Goal: Task Accomplishment & Management: Manage account settings

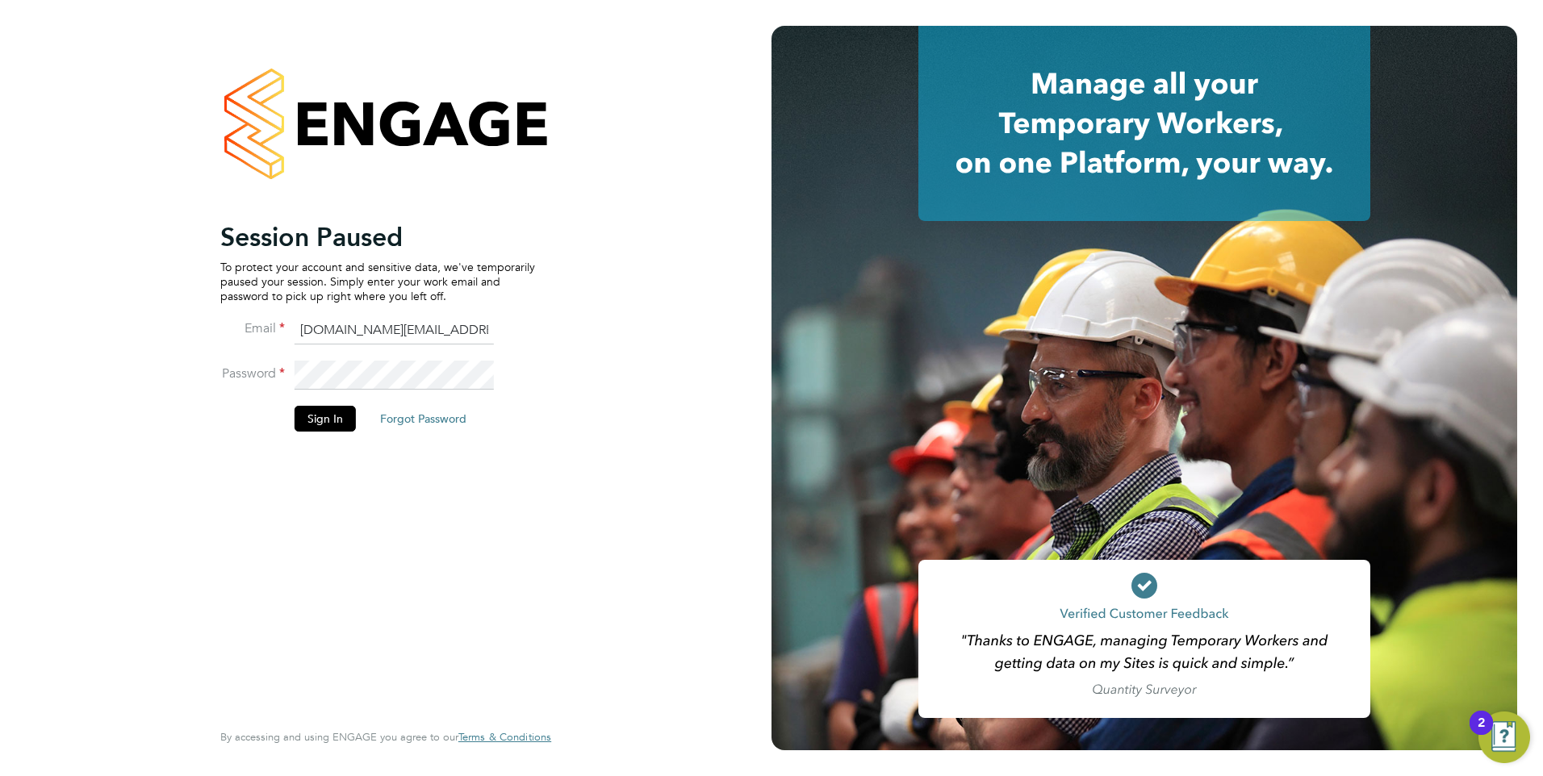
click at [328, 324] on input "[DOMAIN_NAME][EMAIL_ADDRESS][DOMAIN_NAME]" at bounding box center [393, 330] width 199 height 29
click at [330, 324] on input "[DOMAIN_NAME][EMAIL_ADDRESS][DOMAIN_NAME]" at bounding box center [393, 330] width 199 height 29
type input "ncc@pretiumresourcing.co.uk"
click at [343, 427] on button "Sign In" at bounding box center [324, 419] width 61 height 26
click at [545, 319] on div "Sorry, we are having problems connecting to our services." at bounding box center [385, 388] width 771 height 776
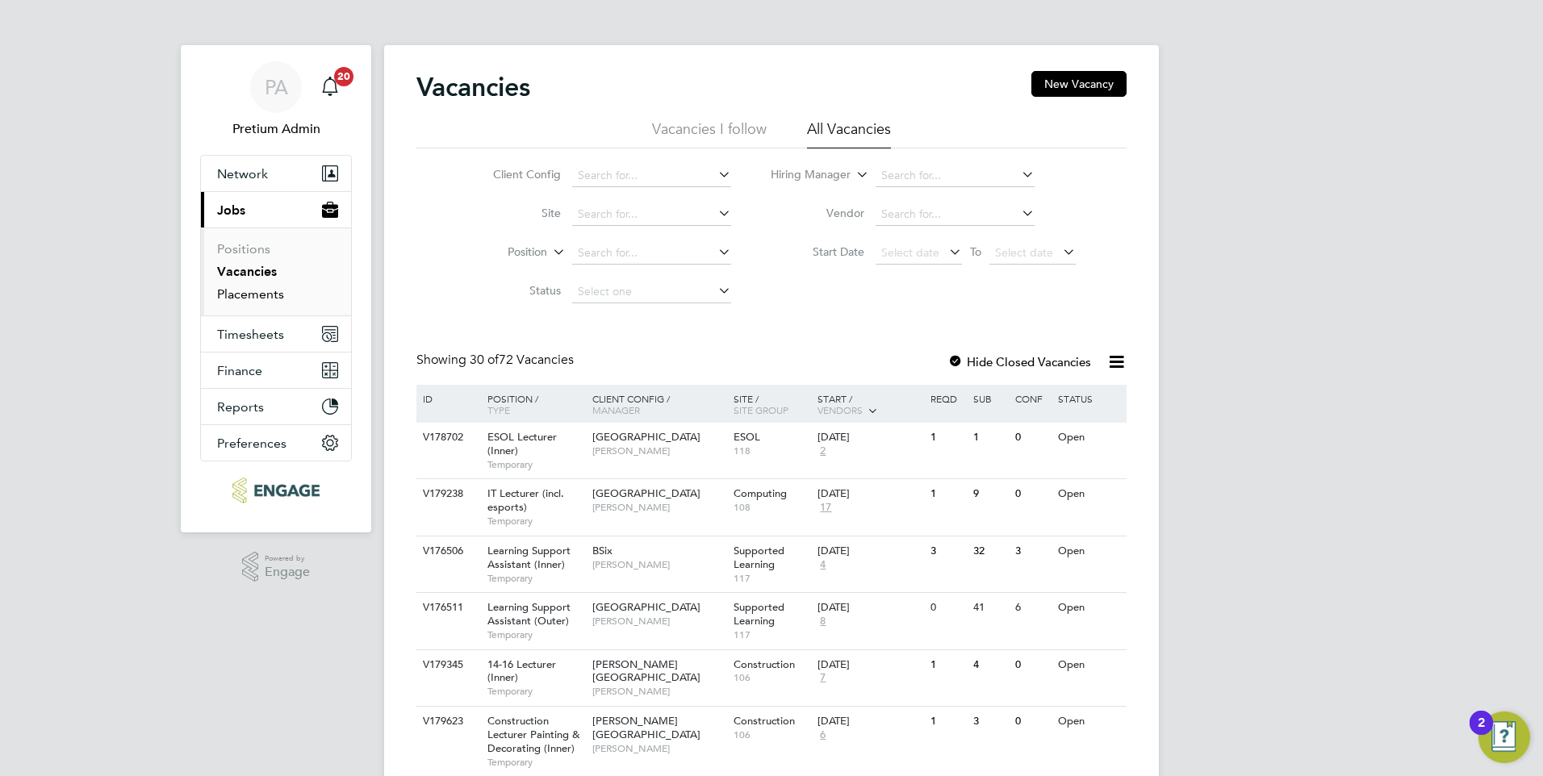
click at [255, 299] on link "Placements" at bounding box center [250, 293] width 67 height 15
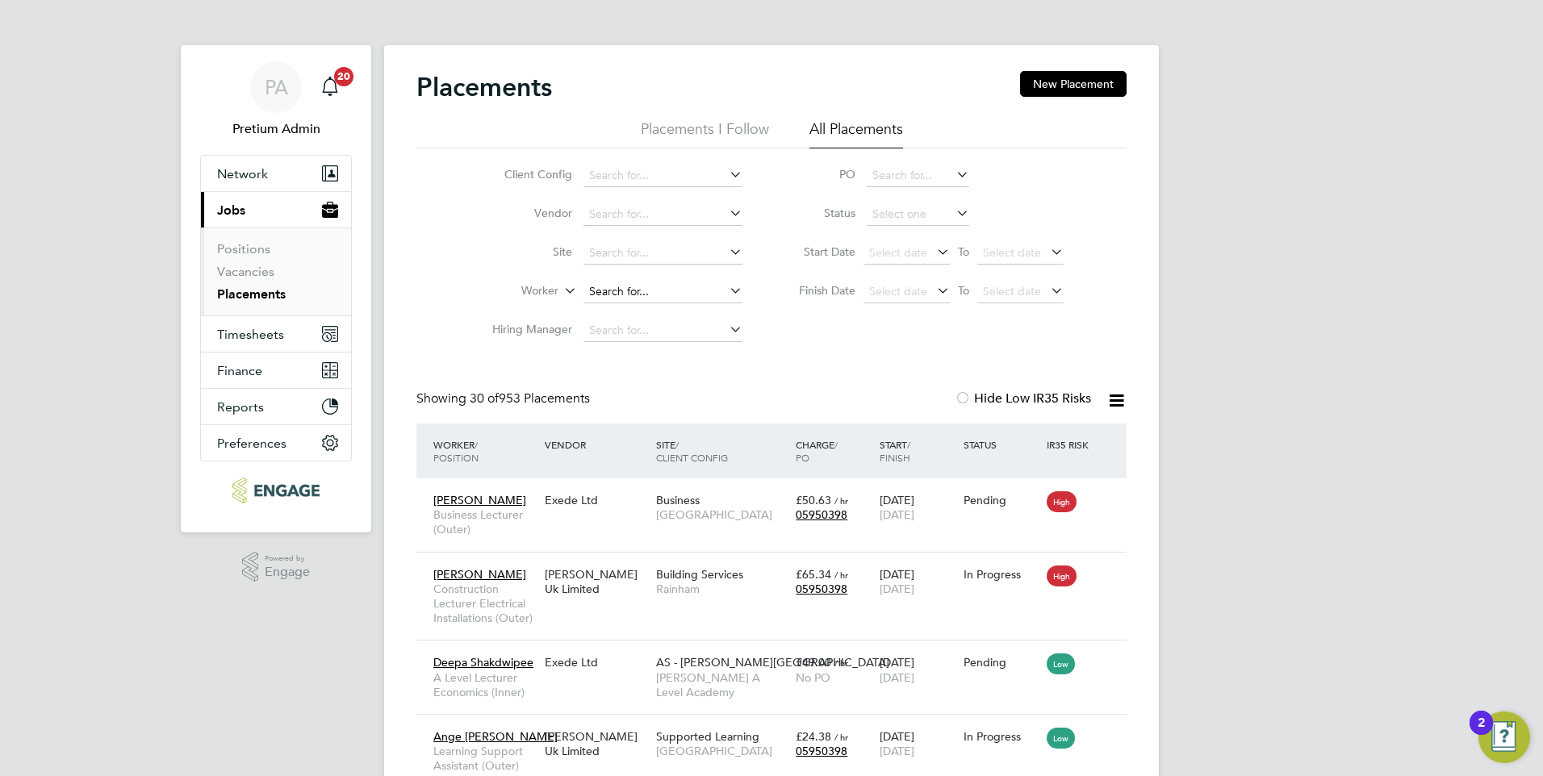
click at [623, 292] on input at bounding box center [662, 292] width 159 height 23
click at [634, 315] on li "Beul ah Obianwu" at bounding box center [662, 314] width 161 height 22
type input "Beulah Obianwu"
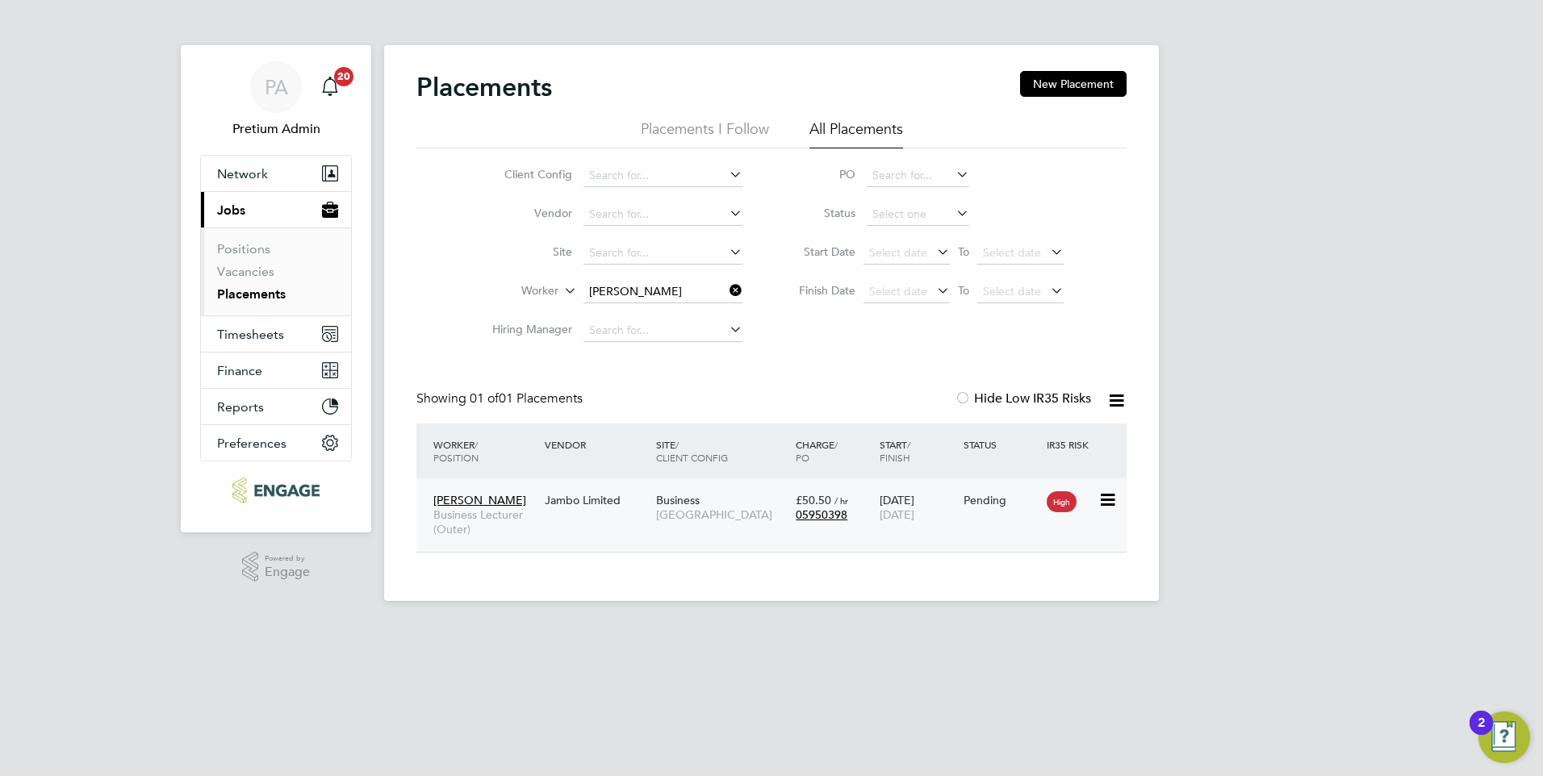
click at [748, 504] on div "Business Havering Sixth Form Campus" at bounding box center [722, 507] width 140 height 45
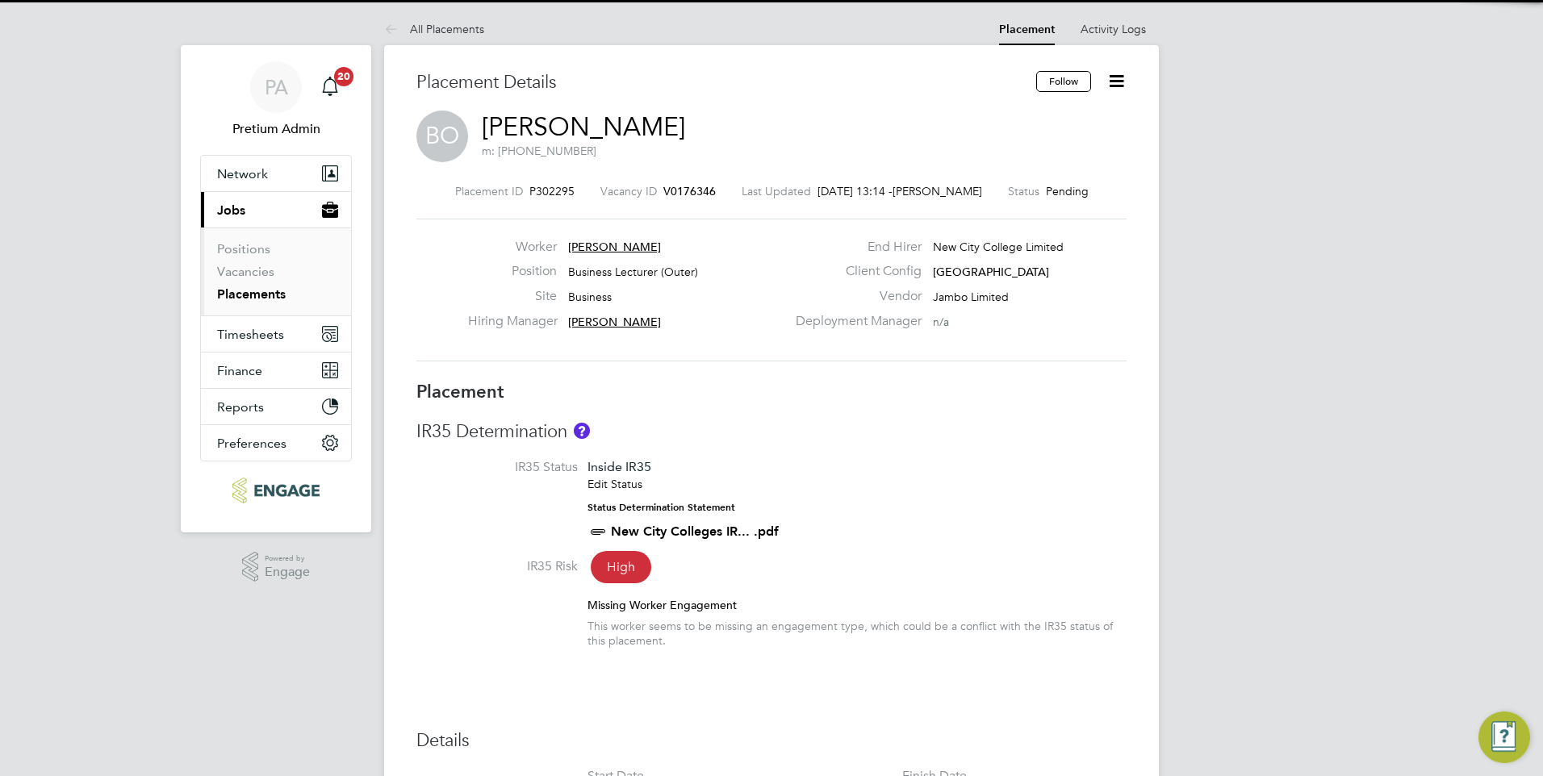
click at [1120, 78] on icon at bounding box center [1116, 81] width 20 height 20
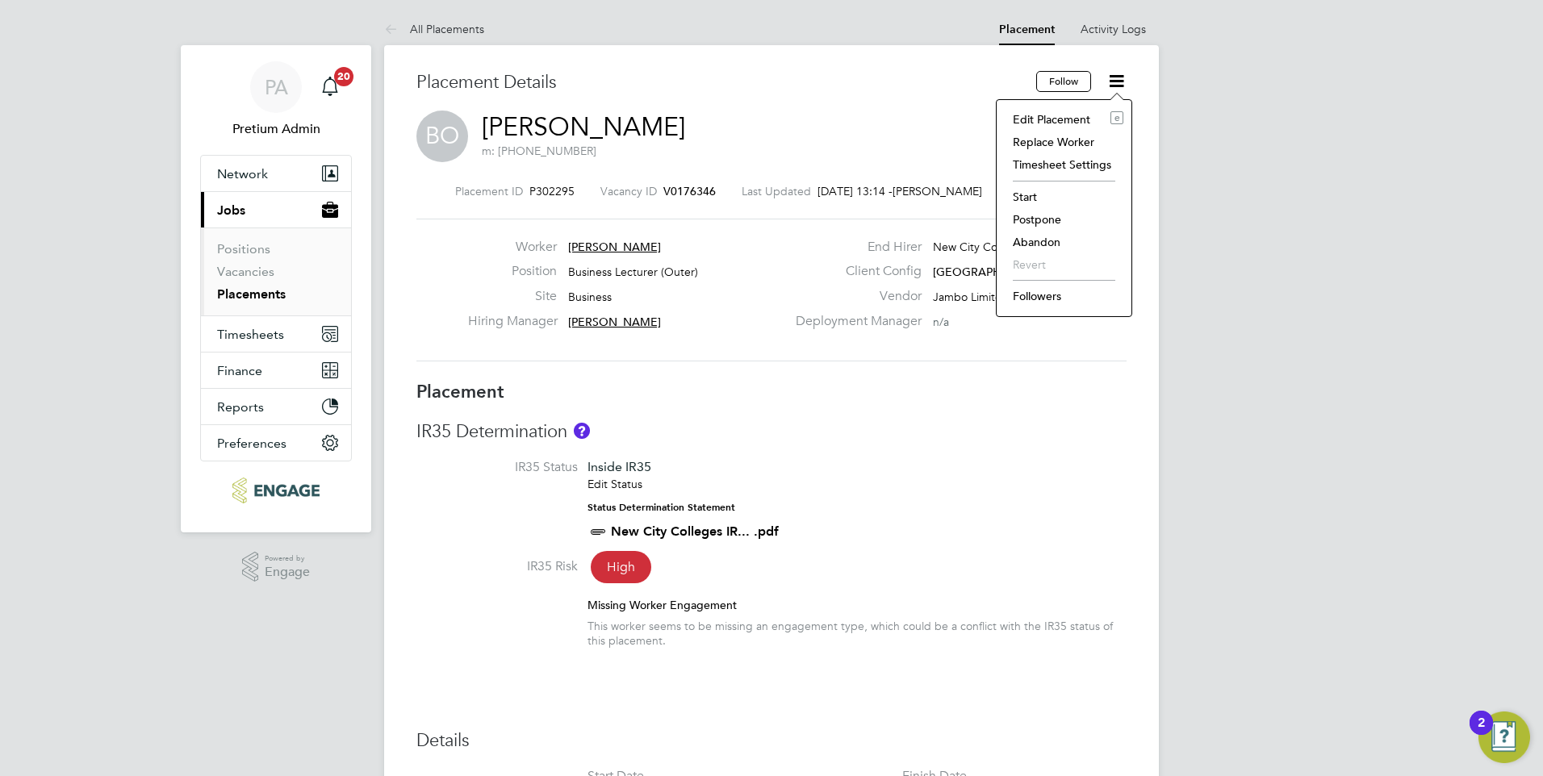
click at [1033, 119] on li "Edit Placement e" at bounding box center [1063, 119] width 119 height 23
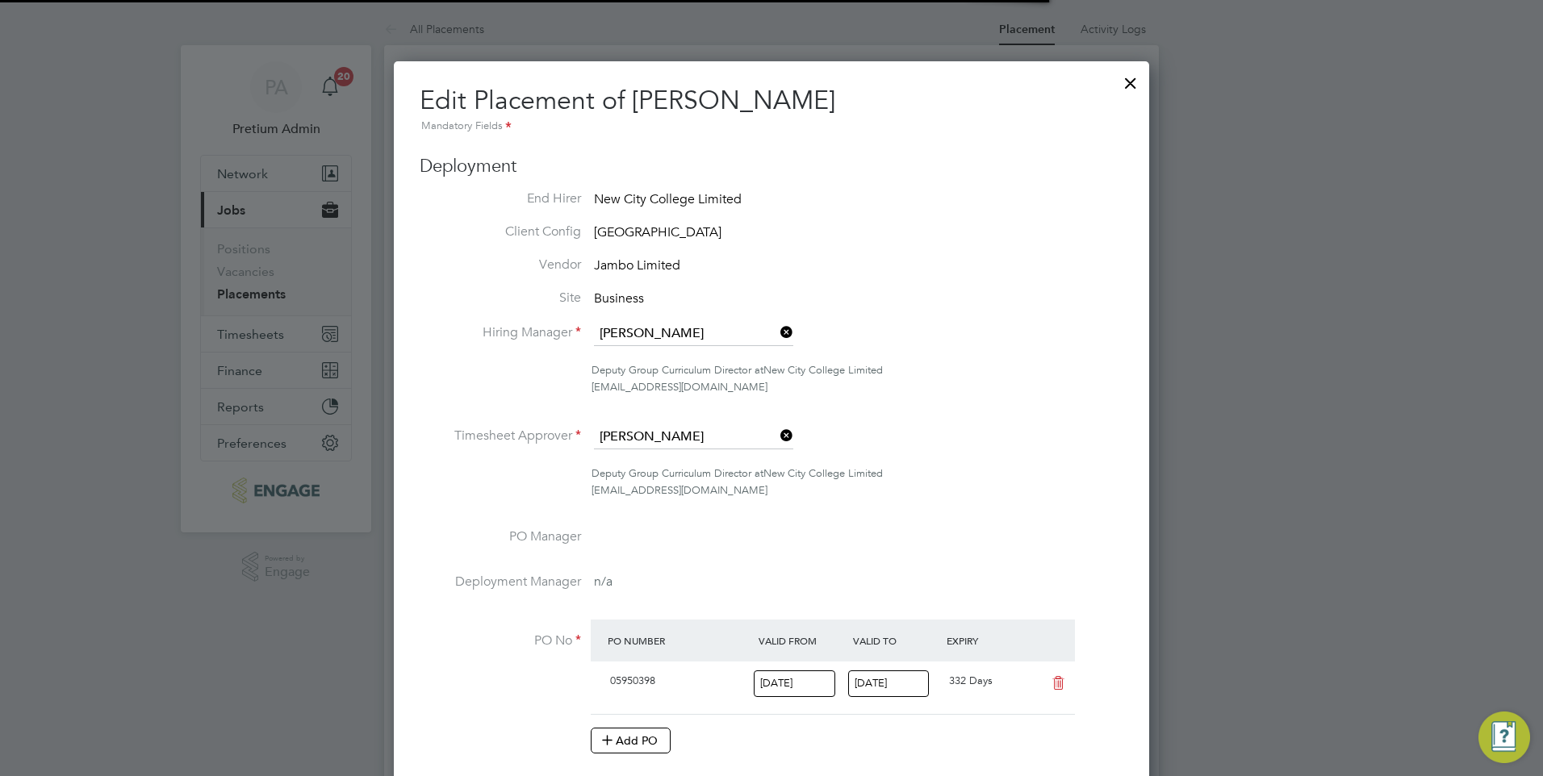
scroll to position [8, 8]
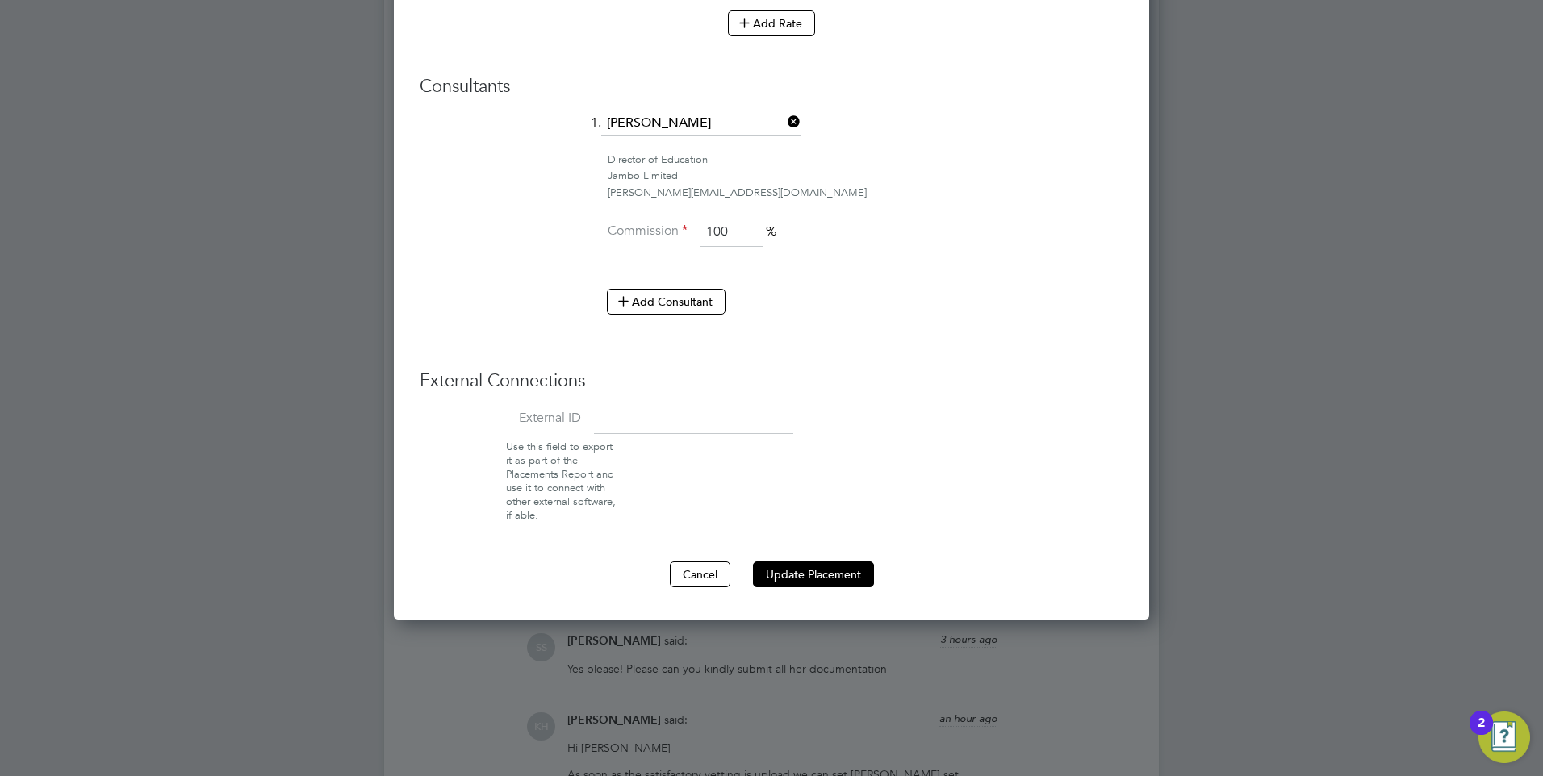
click at [654, 192] on div "ollie.dart@novaeducation.net" at bounding box center [866, 193] width 516 height 17
click at [654, 191] on div "ollie.dart@novaeducation.net" at bounding box center [866, 193] width 516 height 17
copy div "ollie.dart@novaeducation.net"
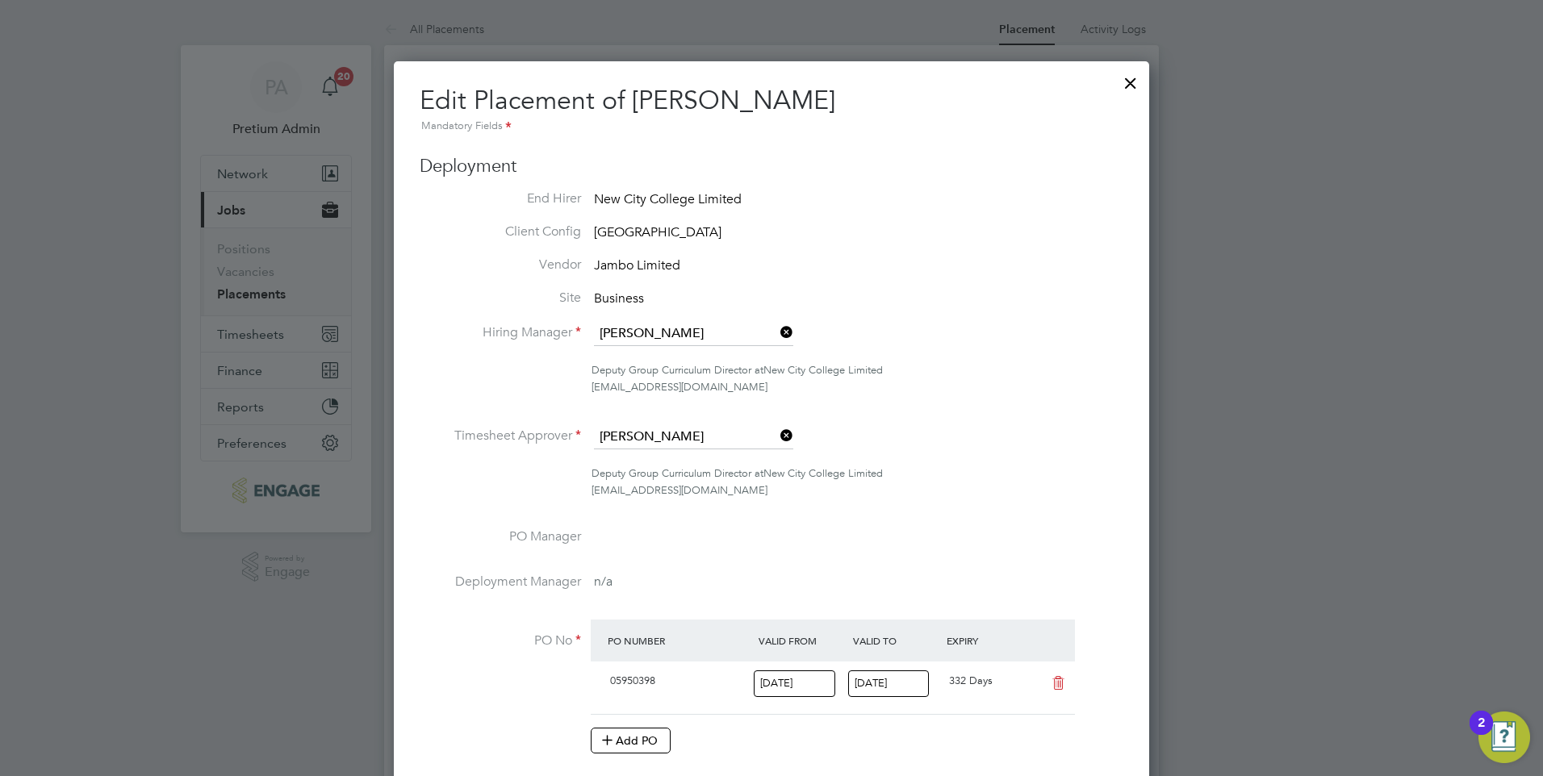
click at [1135, 83] on div at bounding box center [1130, 79] width 29 height 29
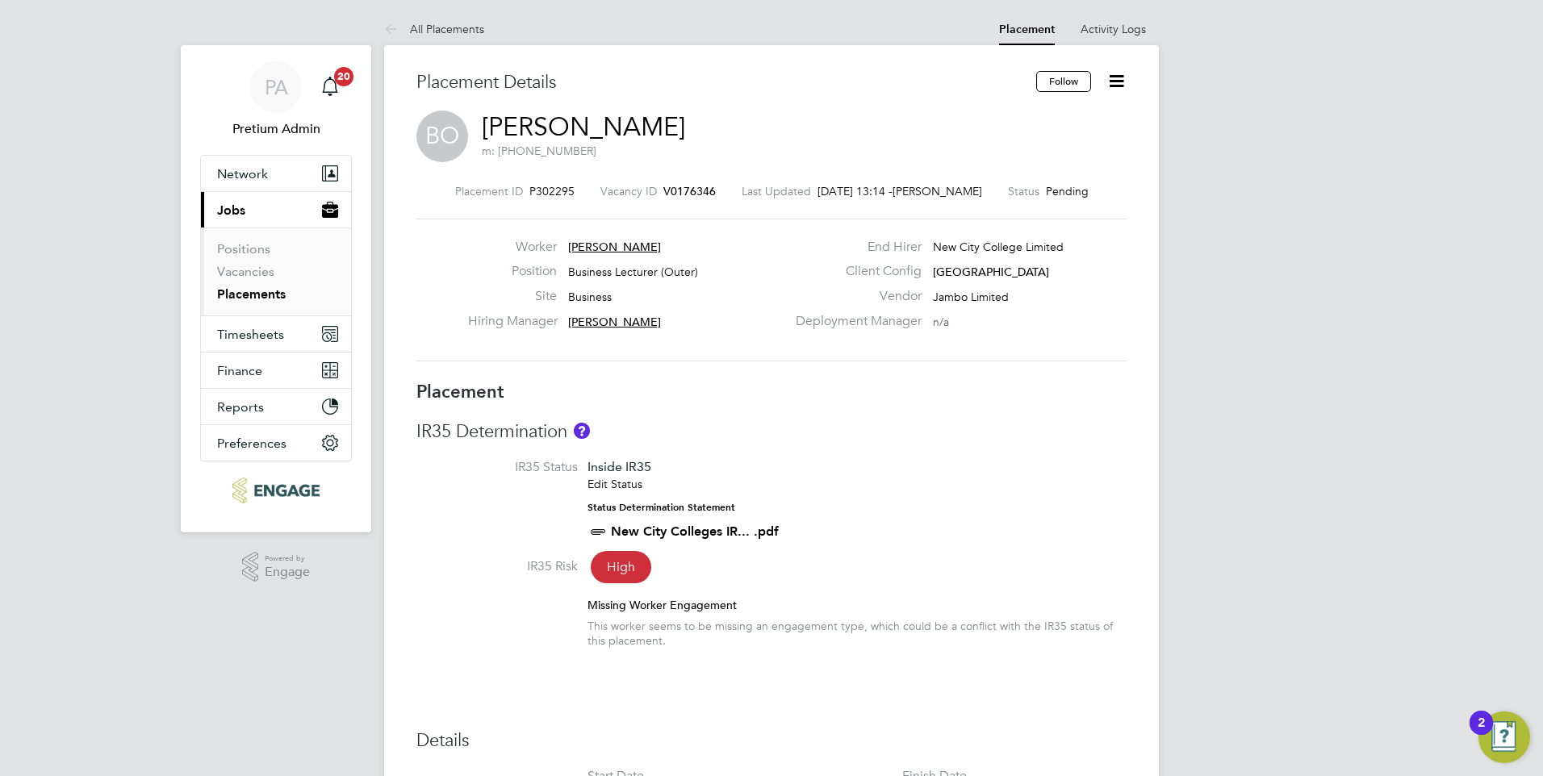
drag, startPoint x: 670, startPoint y: 253, endPoint x: 574, endPoint y: 247, distance: 96.2
click at [574, 247] on div "Worker Beulah Obianwu" at bounding box center [627, 251] width 318 height 25
drag, startPoint x: 730, startPoint y: 189, endPoint x: 670, endPoint y: 193, distance: 60.6
click at [672, 192] on div "Placement ID P302295 Vacancy ID V0176346 Last Updated 02 Sep 2025, 13:14 - Olli…" at bounding box center [771, 191] width 710 height 15
click at [678, 190] on span "V0176346" at bounding box center [689, 191] width 52 height 15
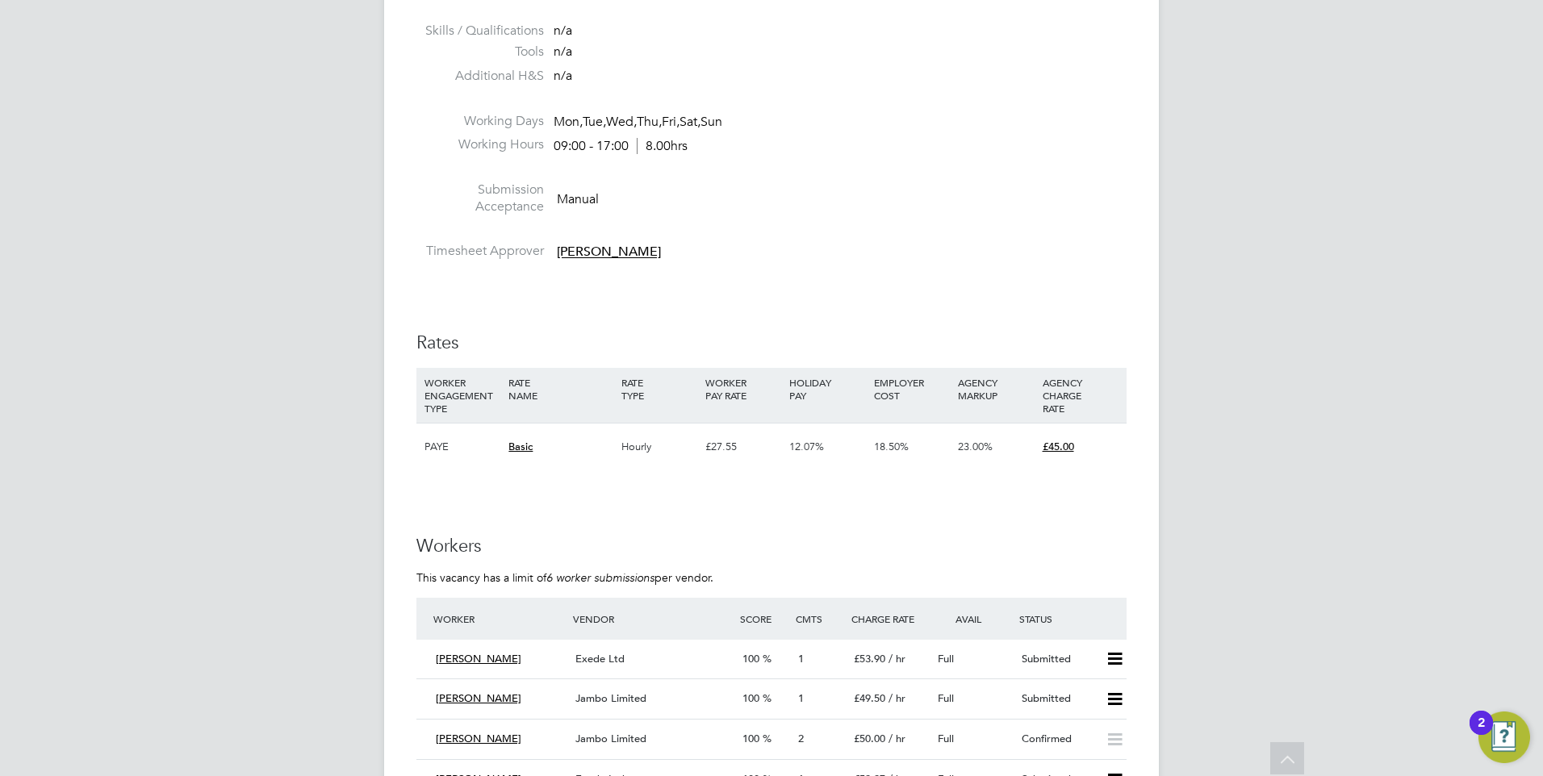
scroll to position [2743, 0]
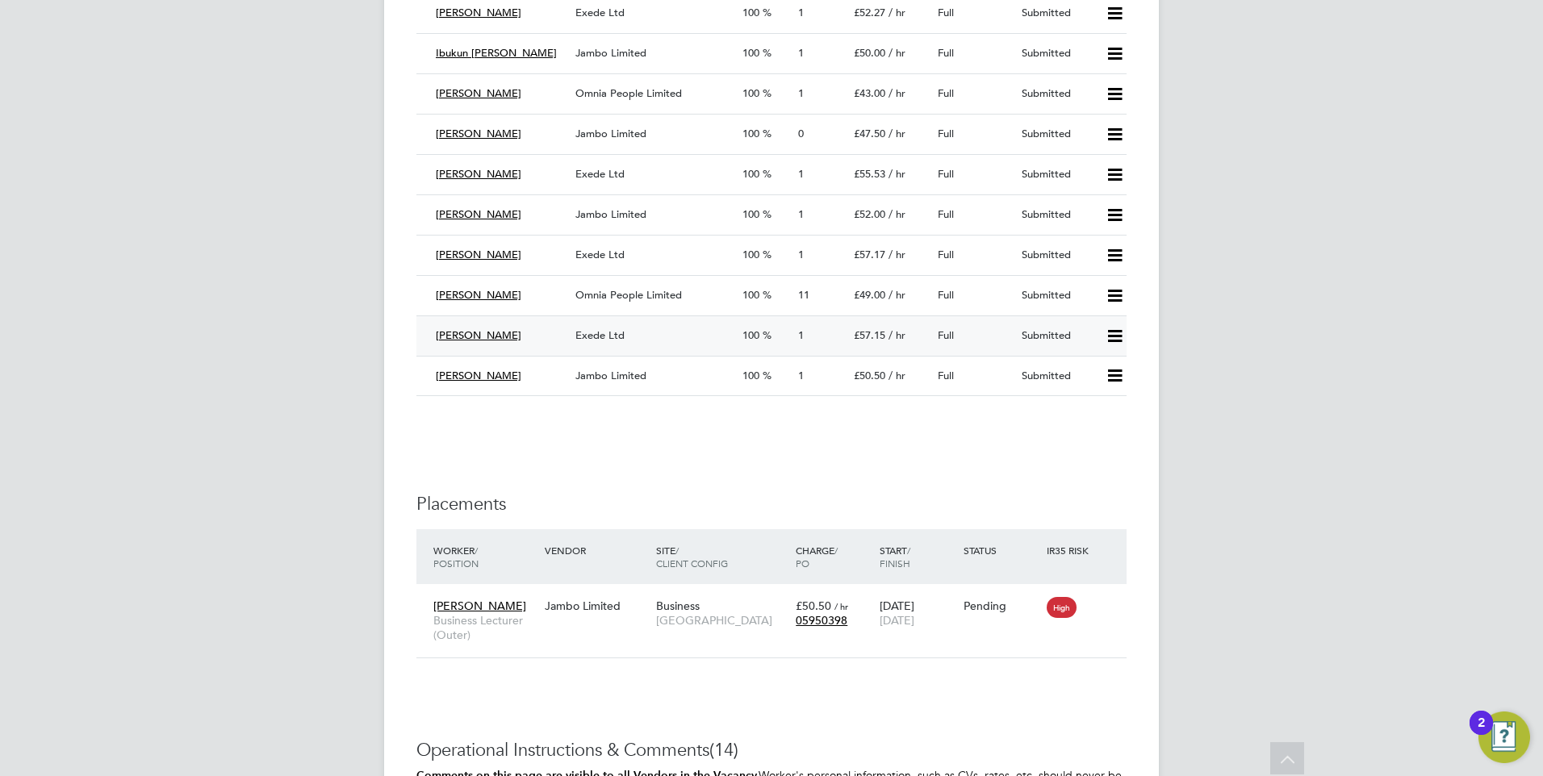
click at [558, 336] on div "Sofronne Mbambe" at bounding box center [499, 336] width 140 height 27
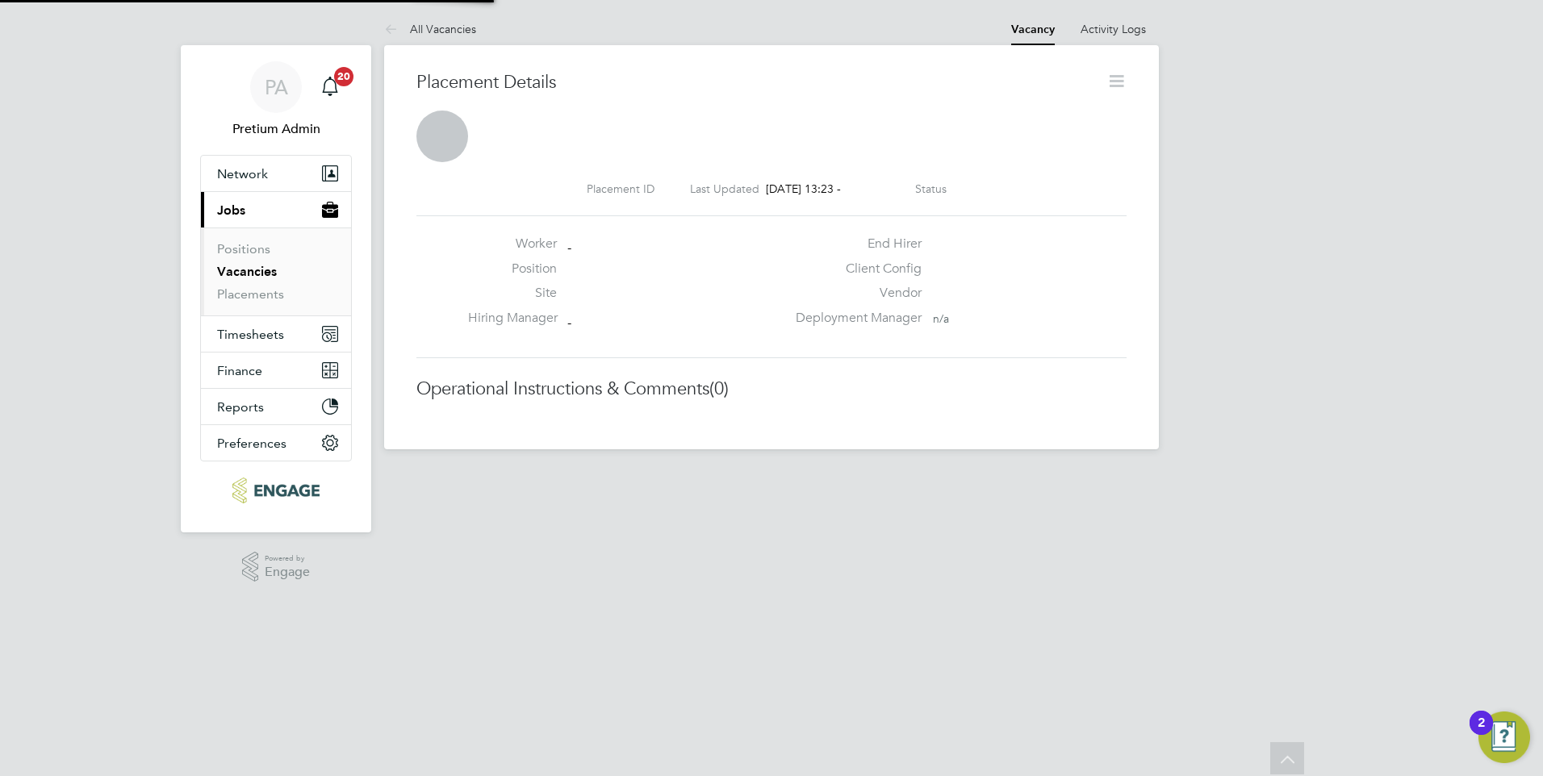
scroll to position [8, 8]
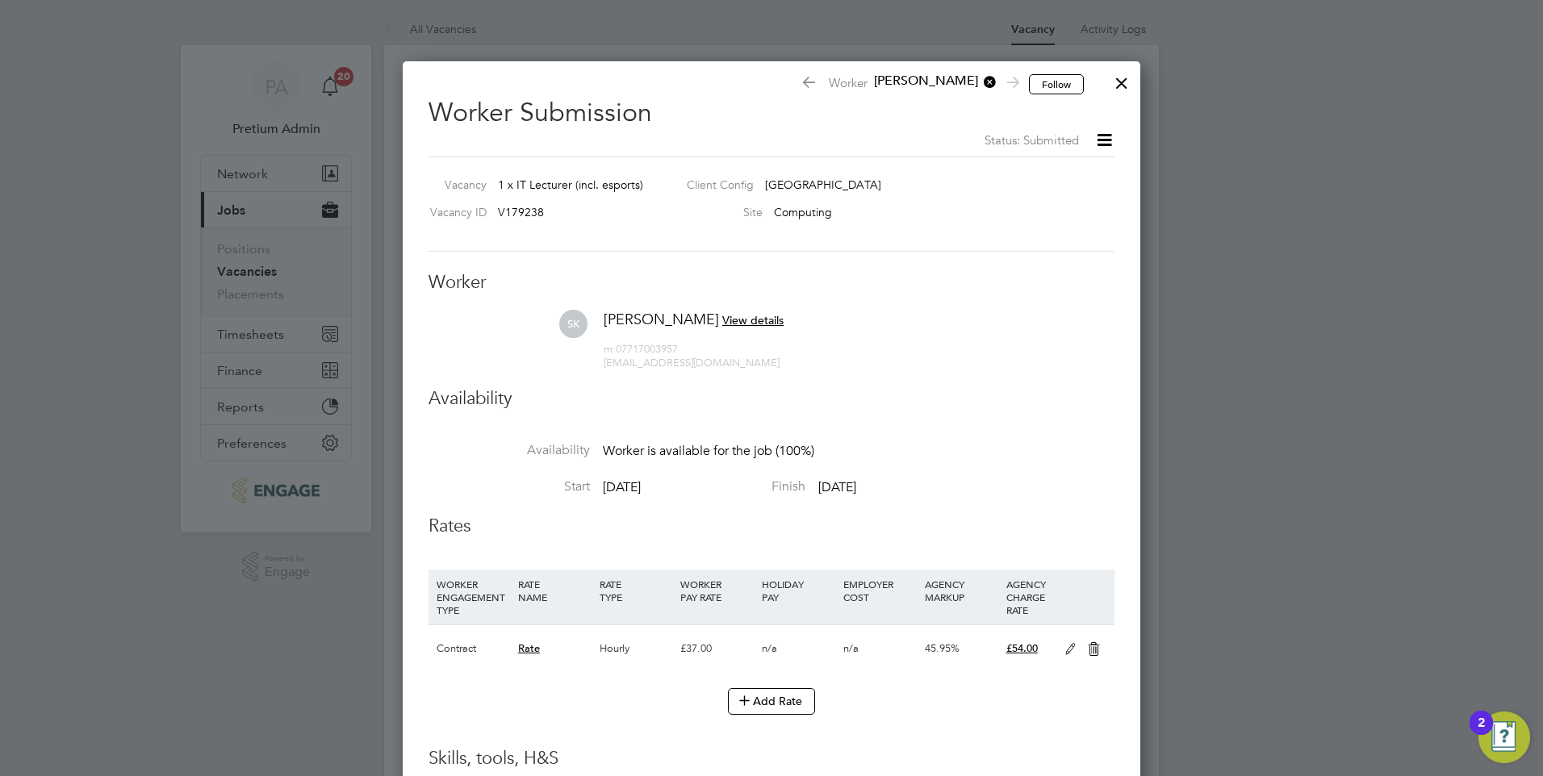
drag, startPoint x: 1101, startPoint y: 127, endPoint x: 1100, endPoint y: 143, distance: 15.4
click at [1101, 130] on icon at bounding box center [1104, 140] width 20 height 20
click at [965, 287] on h3 "Worker" at bounding box center [771, 282] width 686 height 23
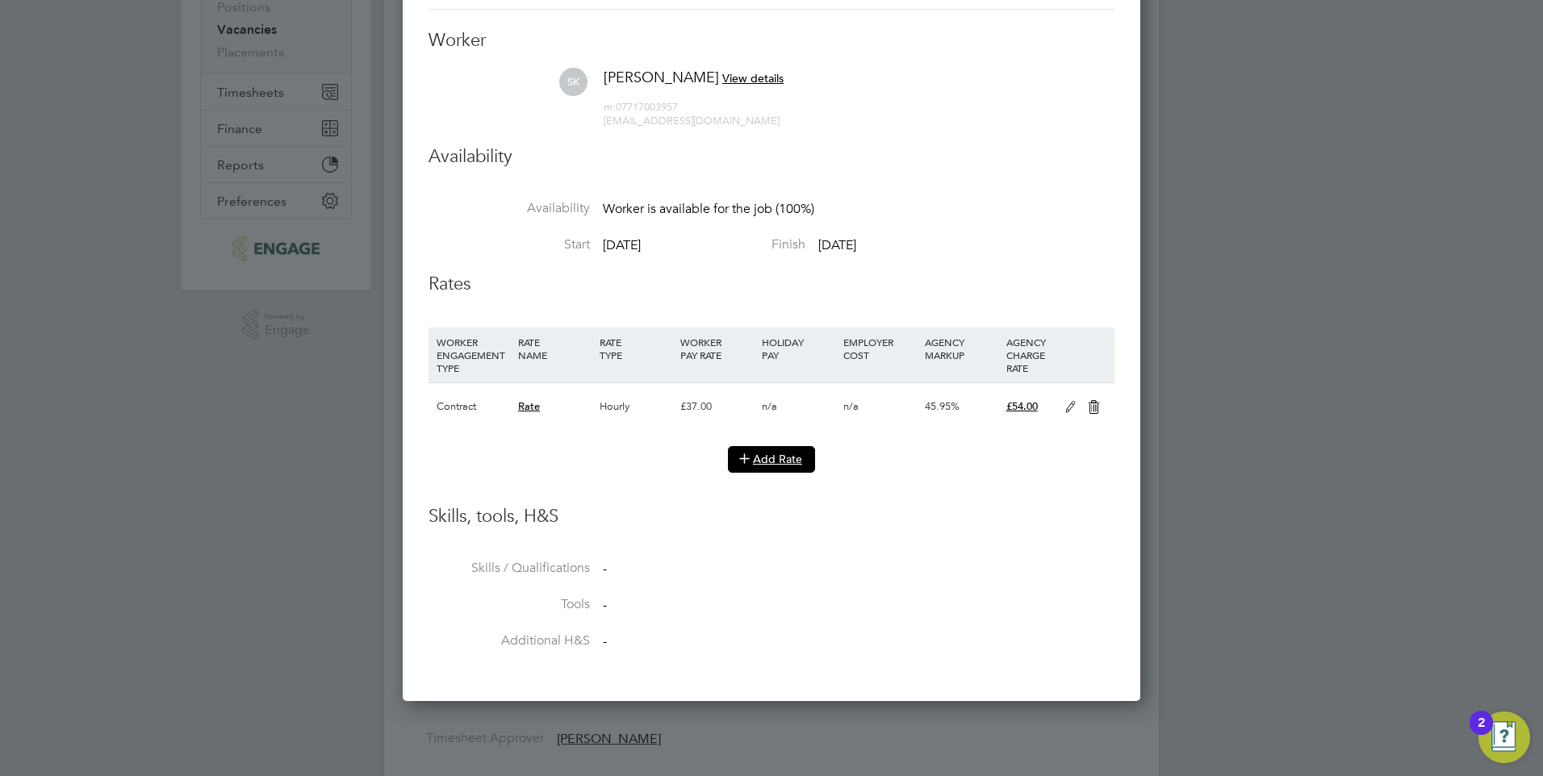
click at [785, 461] on button "Add Rate" at bounding box center [771, 459] width 87 height 26
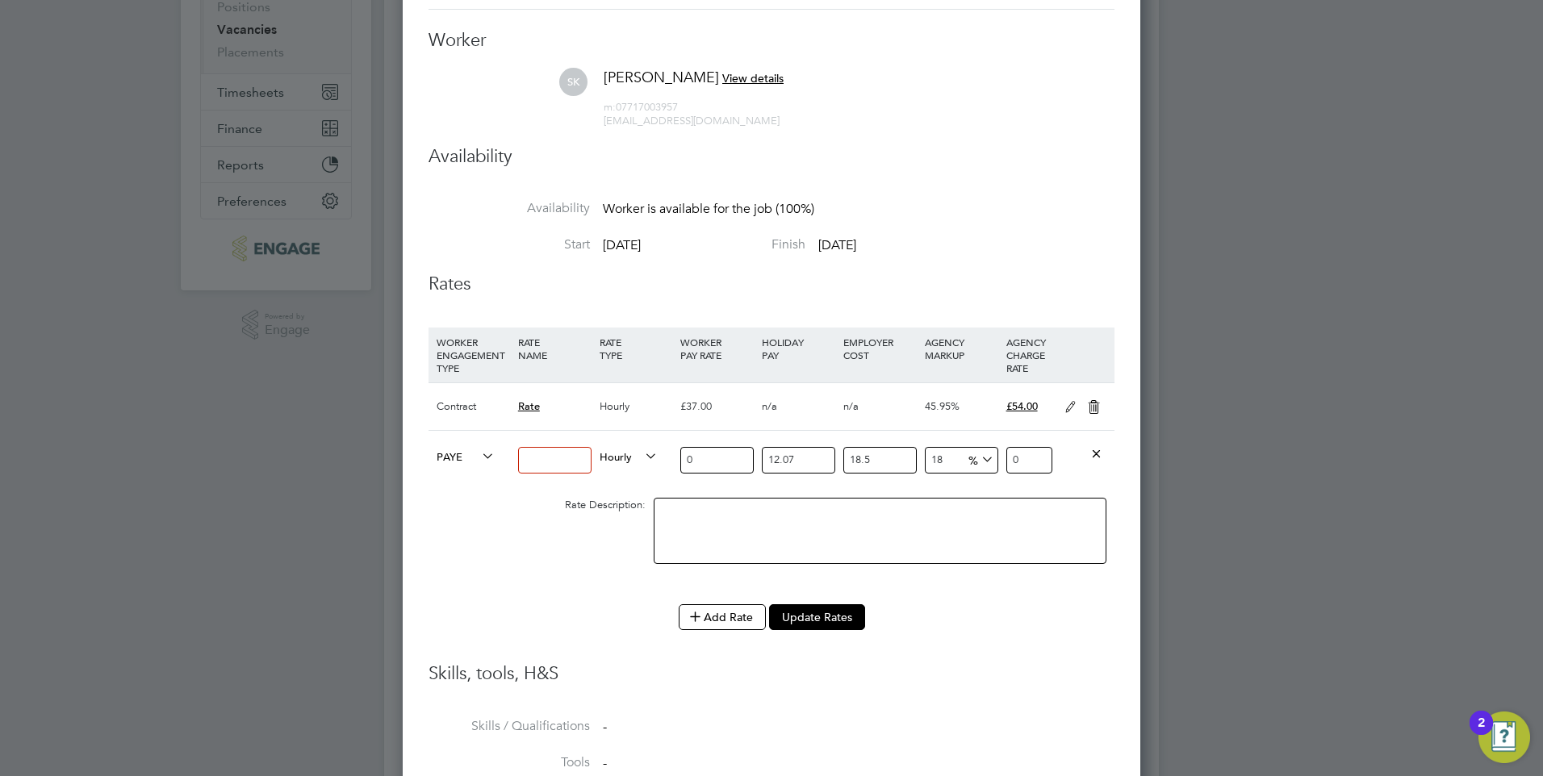
click at [1067, 409] on icon at bounding box center [1070, 407] width 20 height 13
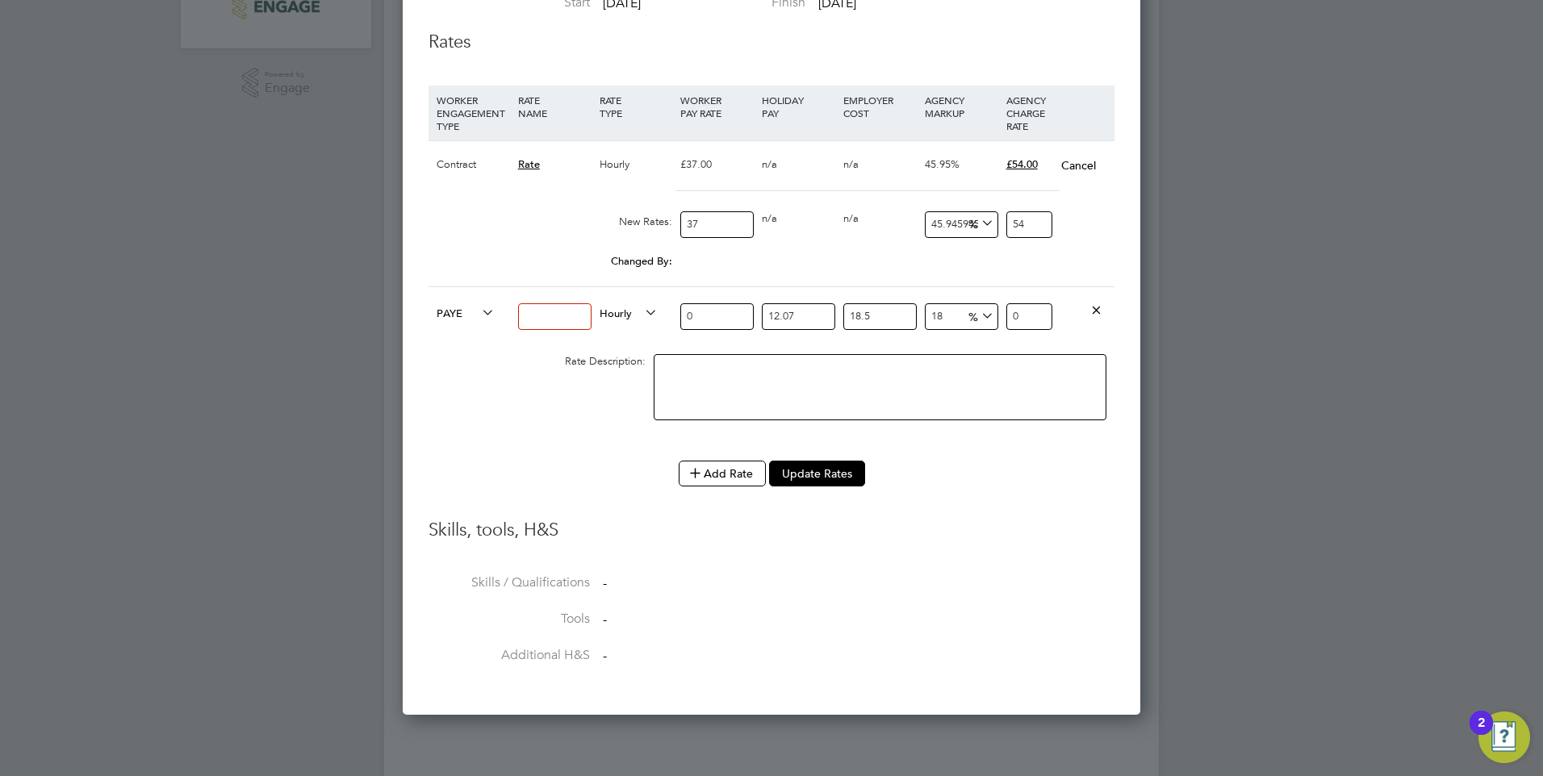
drag, startPoint x: 1100, startPoint y: 313, endPoint x: 1092, endPoint y: 226, distance: 87.6
click at [1100, 311] on icon at bounding box center [1096, 309] width 12 height 12
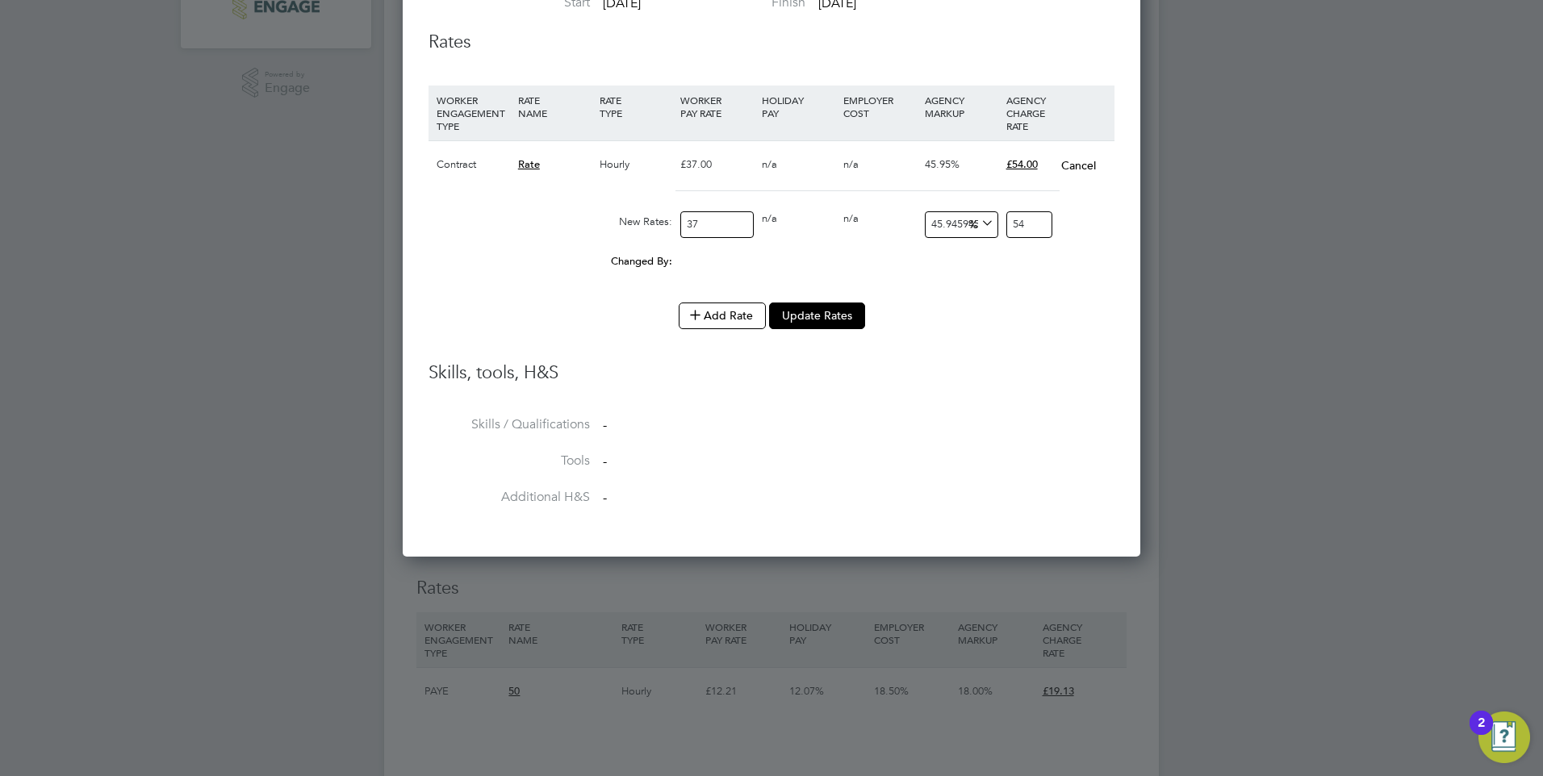
click at [1080, 168] on button "Cancel" at bounding box center [1078, 165] width 36 height 16
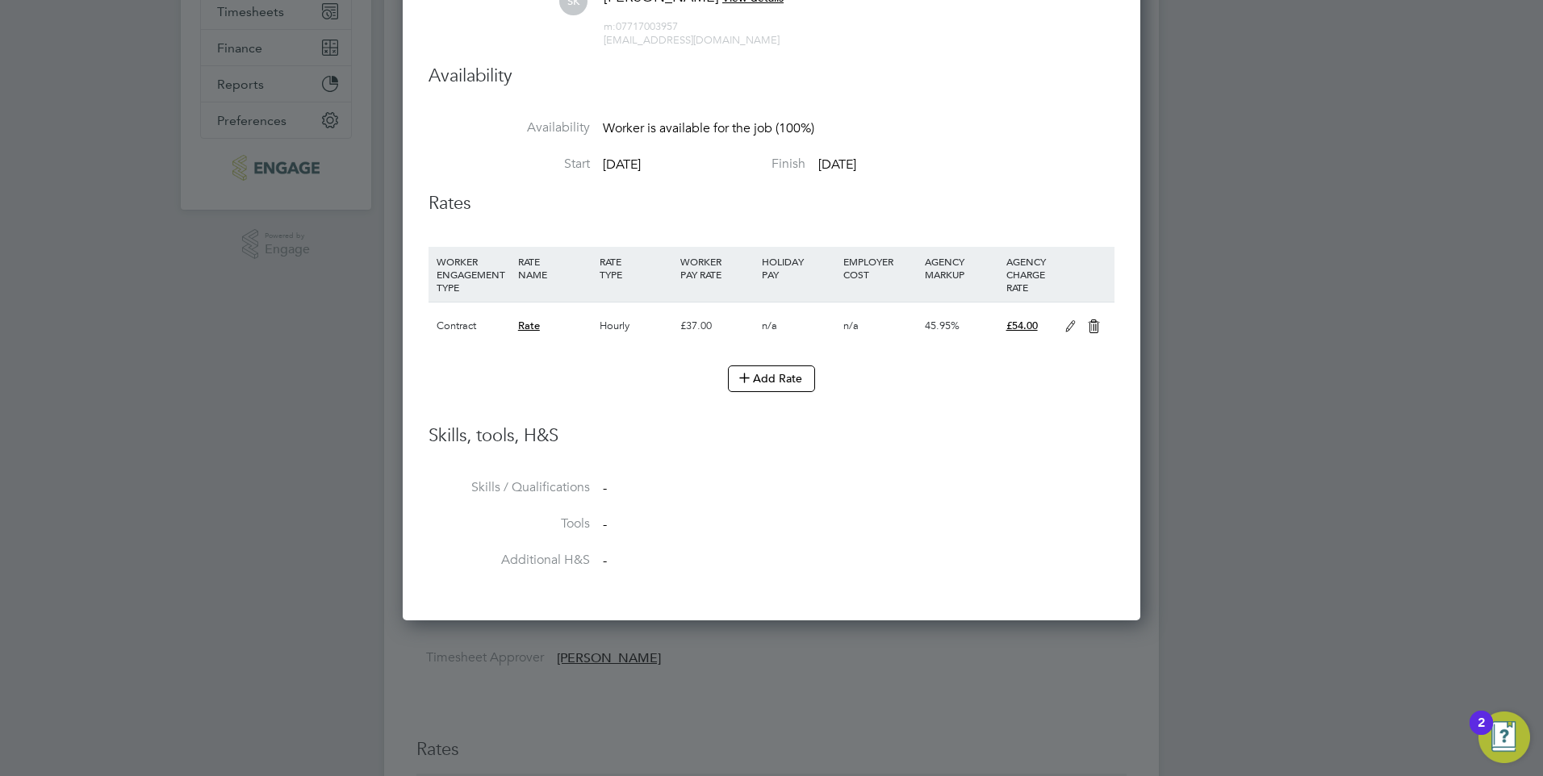
drag, startPoint x: 249, startPoint y: 39, endPoint x: 124, endPoint y: -60, distance: 159.1
click at [775, 378] on button "Add Rate" at bounding box center [771, 378] width 87 height 26
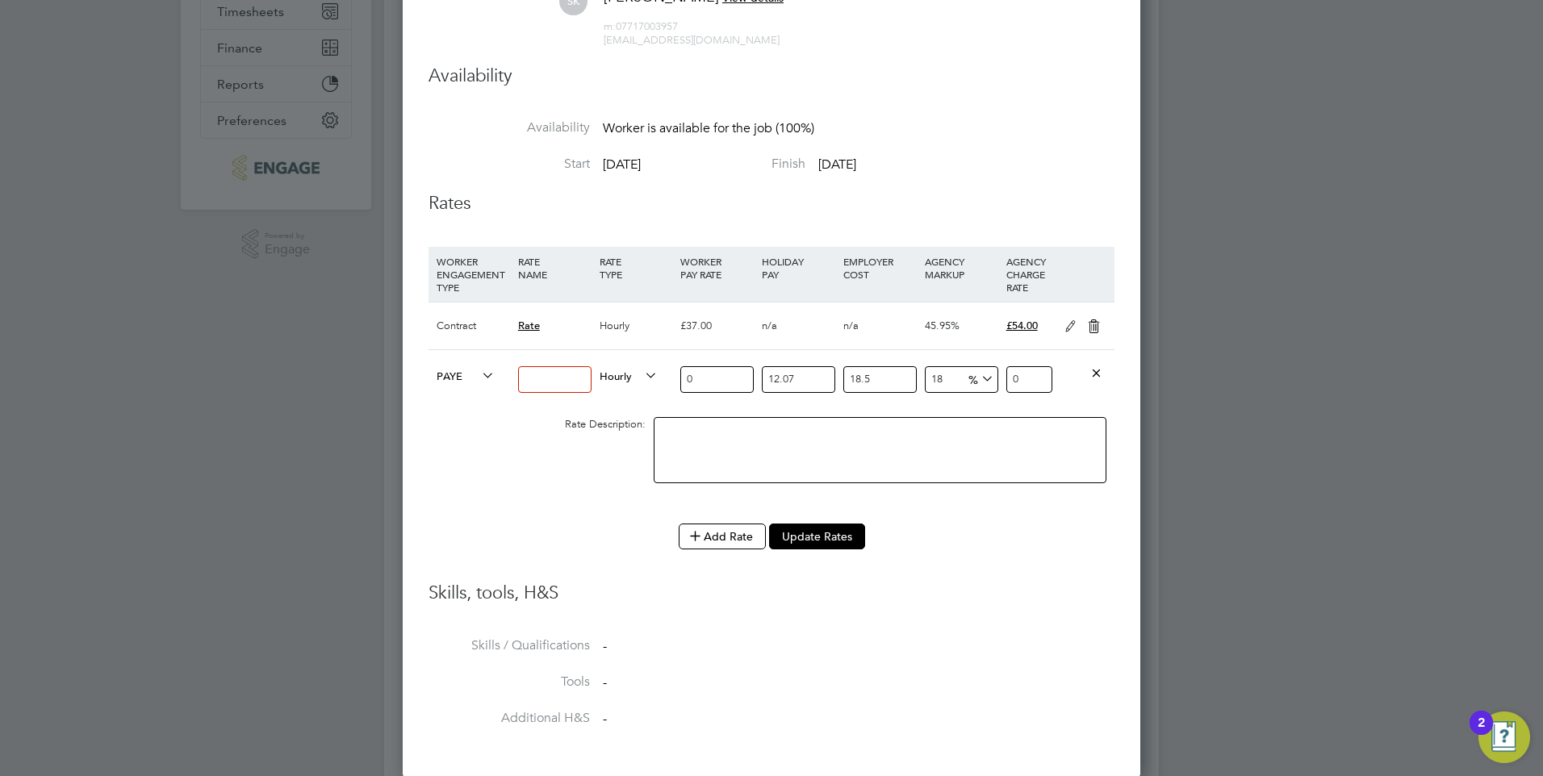
click at [1096, 378] on icon at bounding box center [1096, 372] width 12 height 12
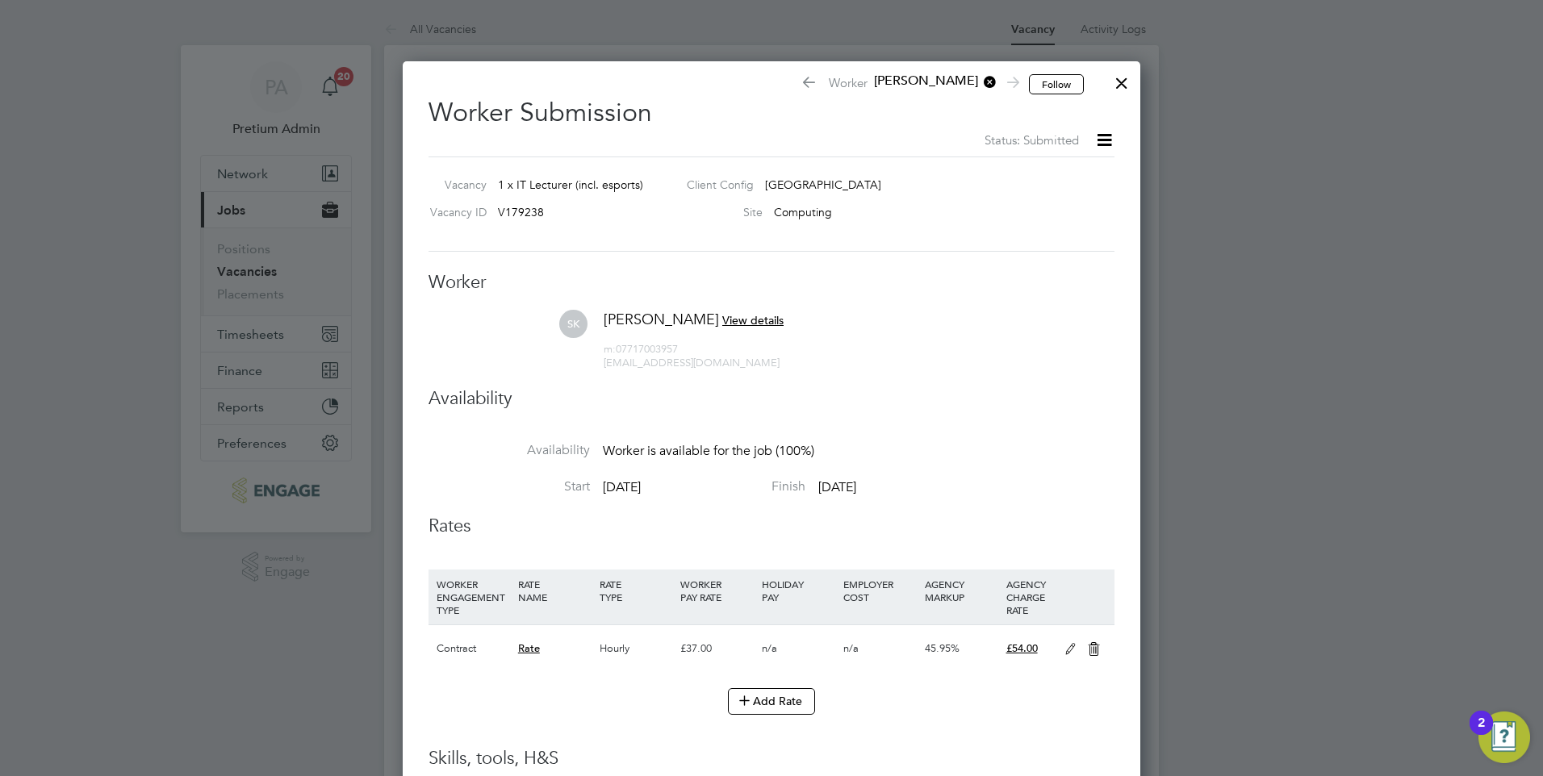
click at [1125, 77] on div at bounding box center [1121, 79] width 29 height 29
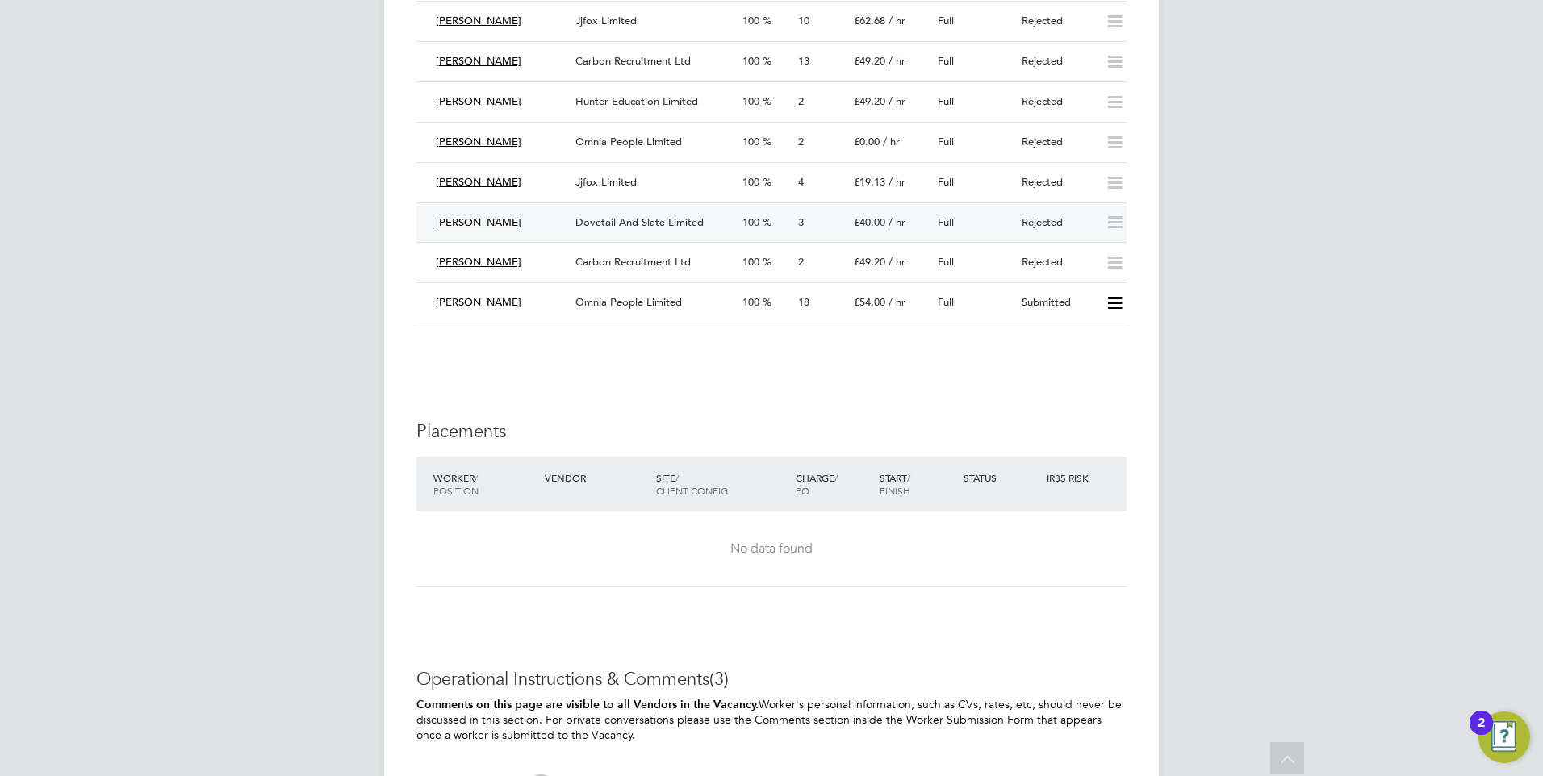
scroll to position [1184, 0]
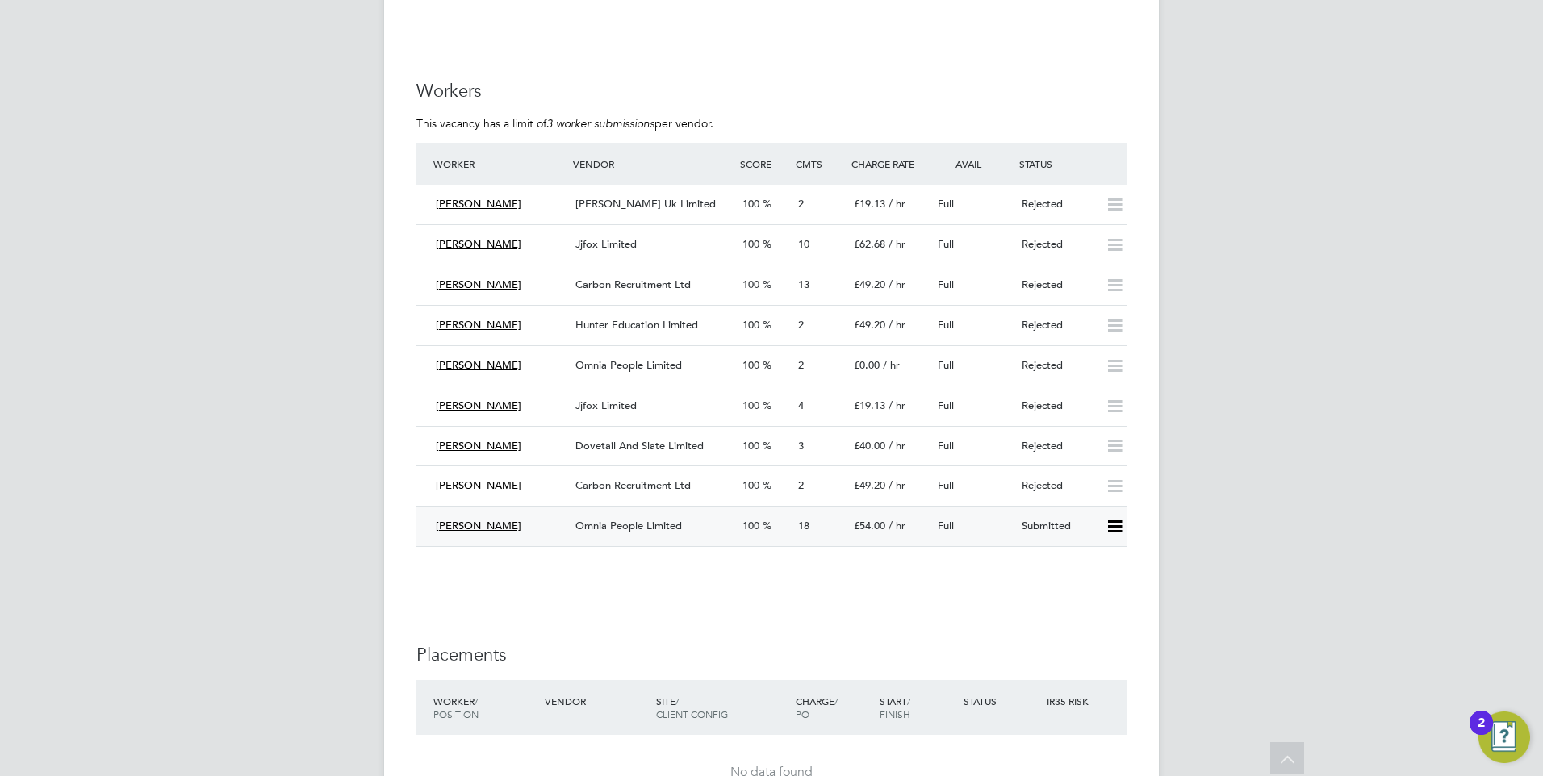
click at [543, 521] on div "Saji Karunakaran" at bounding box center [499, 526] width 140 height 27
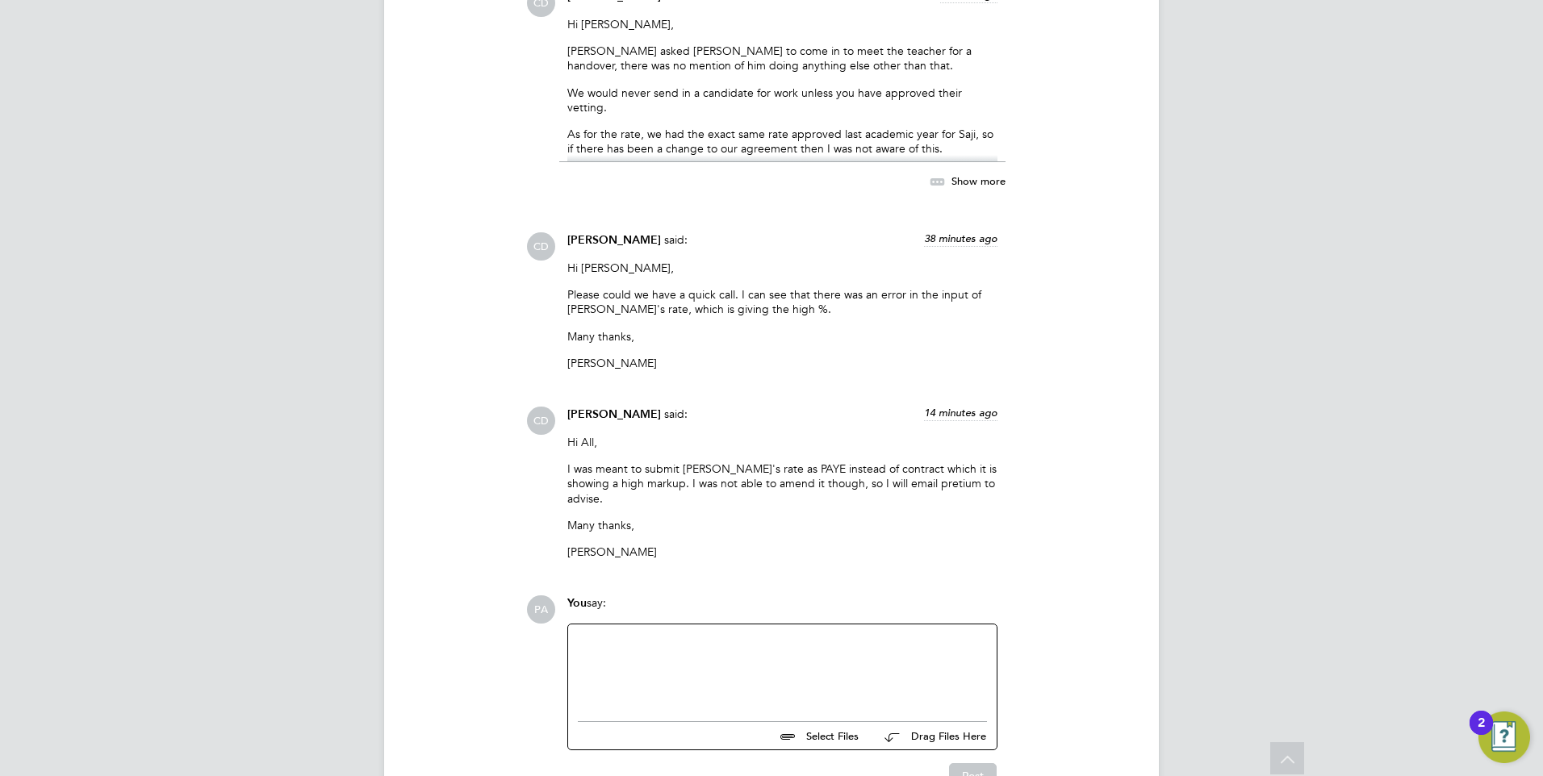
scroll to position [3484, 0]
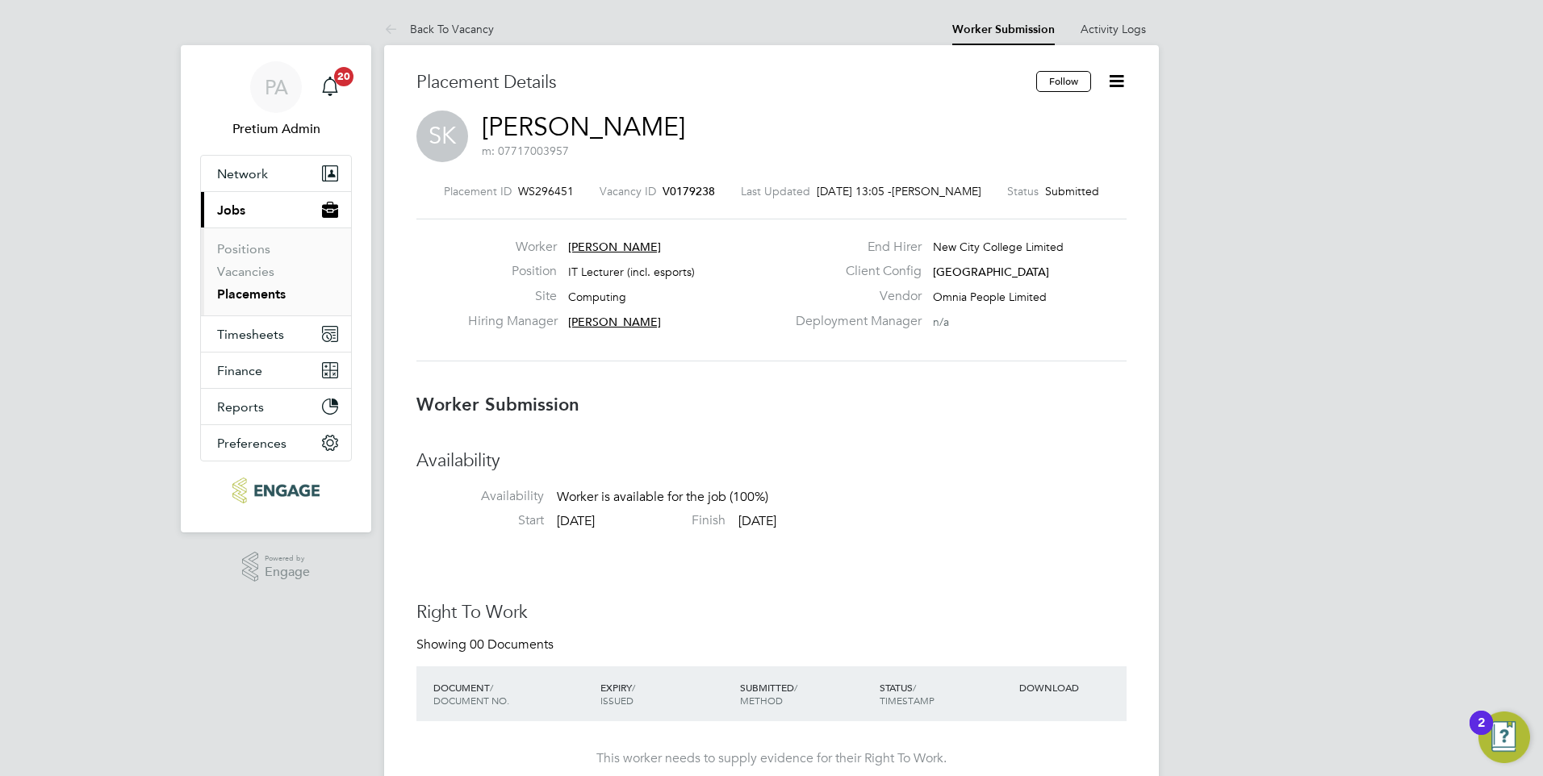
click at [1122, 88] on icon at bounding box center [1116, 81] width 20 height 20
click at [1015, 120] on li "Edit Worker Submission e" at bounding box center [1048, 119] width 149 height 23
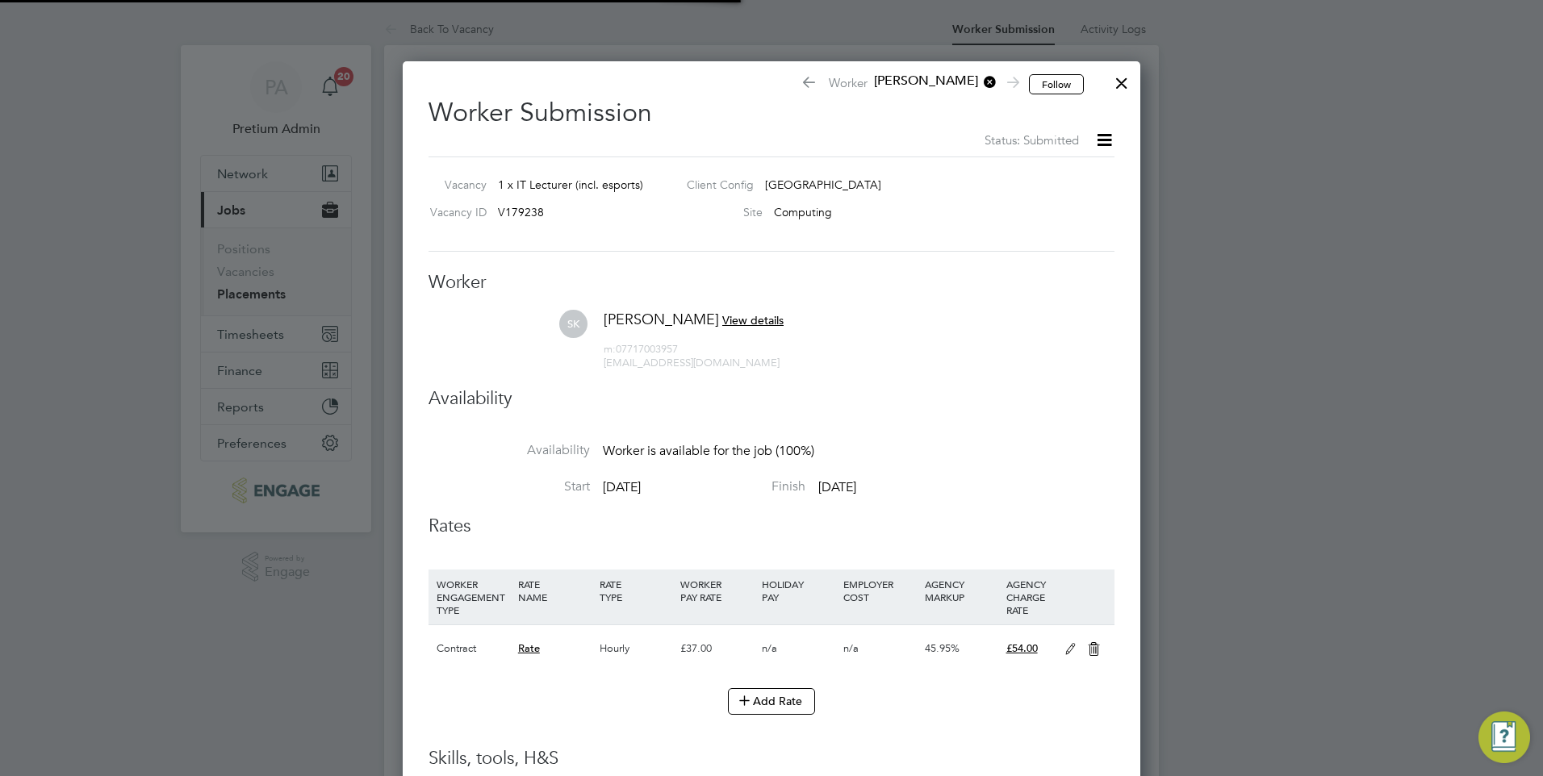
click at [919, 374] on li "SK Saji Karunakaran View details m: 07717003957 saji_1@msn.com" at bounding box center [771, 348] width 686 height 77
click at [1117, 94] on div at bounding box center [1121, 79] width 29 height 29
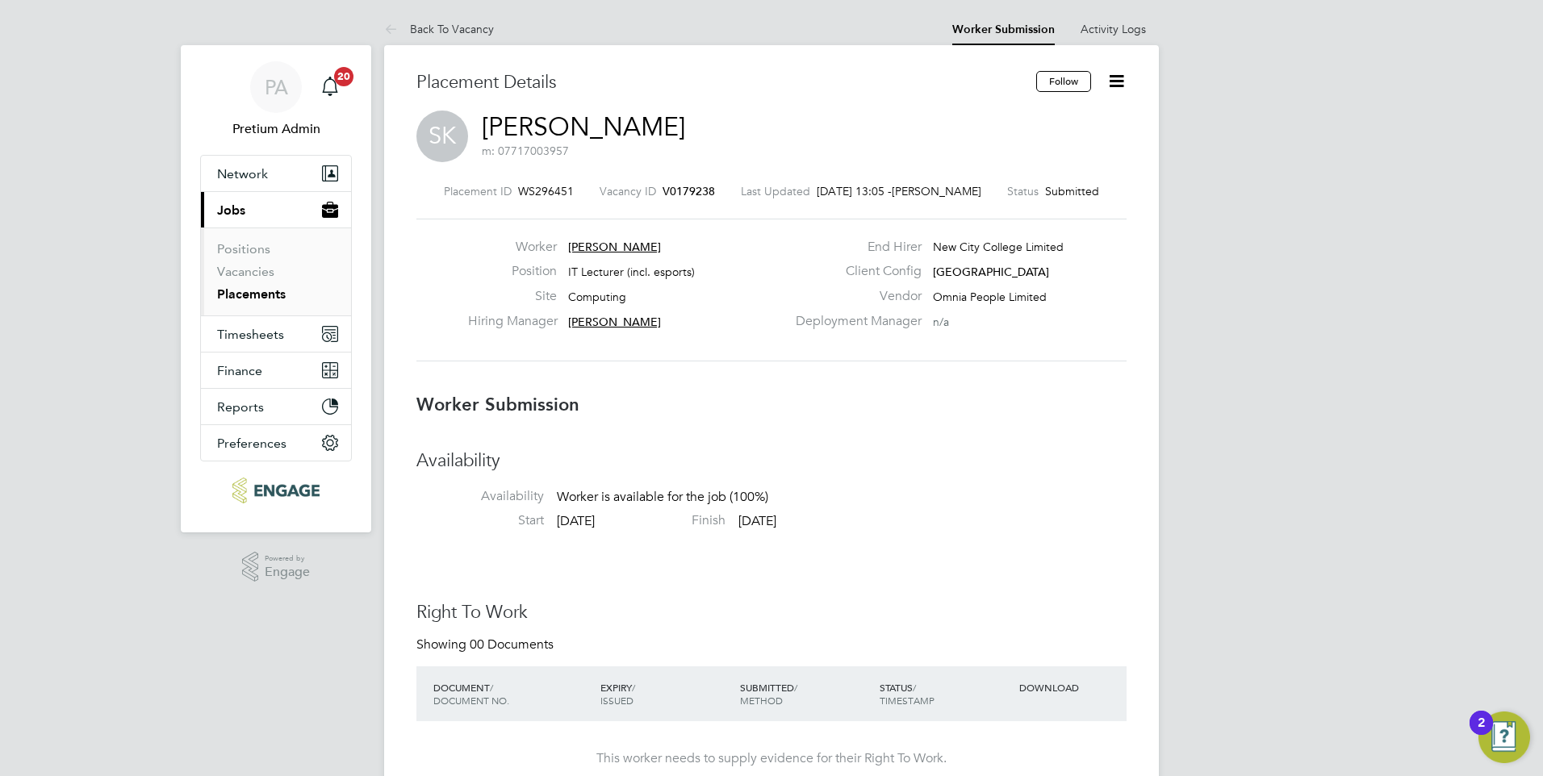
click at [1112, 75] on icon at bounding box center [1116, 81] width 20 height 20
click at [1012, 123] on li "Edit Worker Submission e" at bounding box center [1048, 119] width 149 height 23
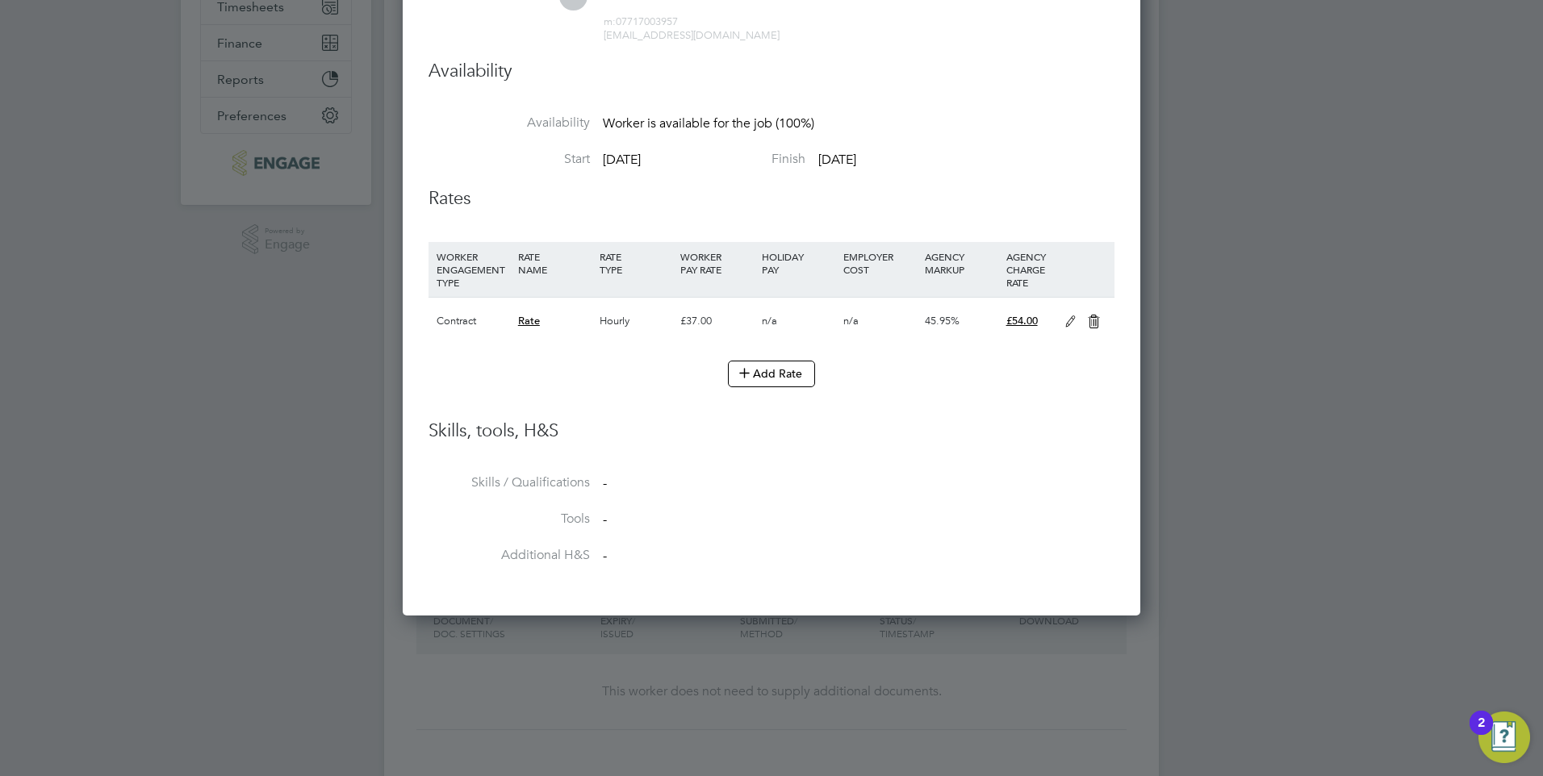
scroll to position [323, 0]
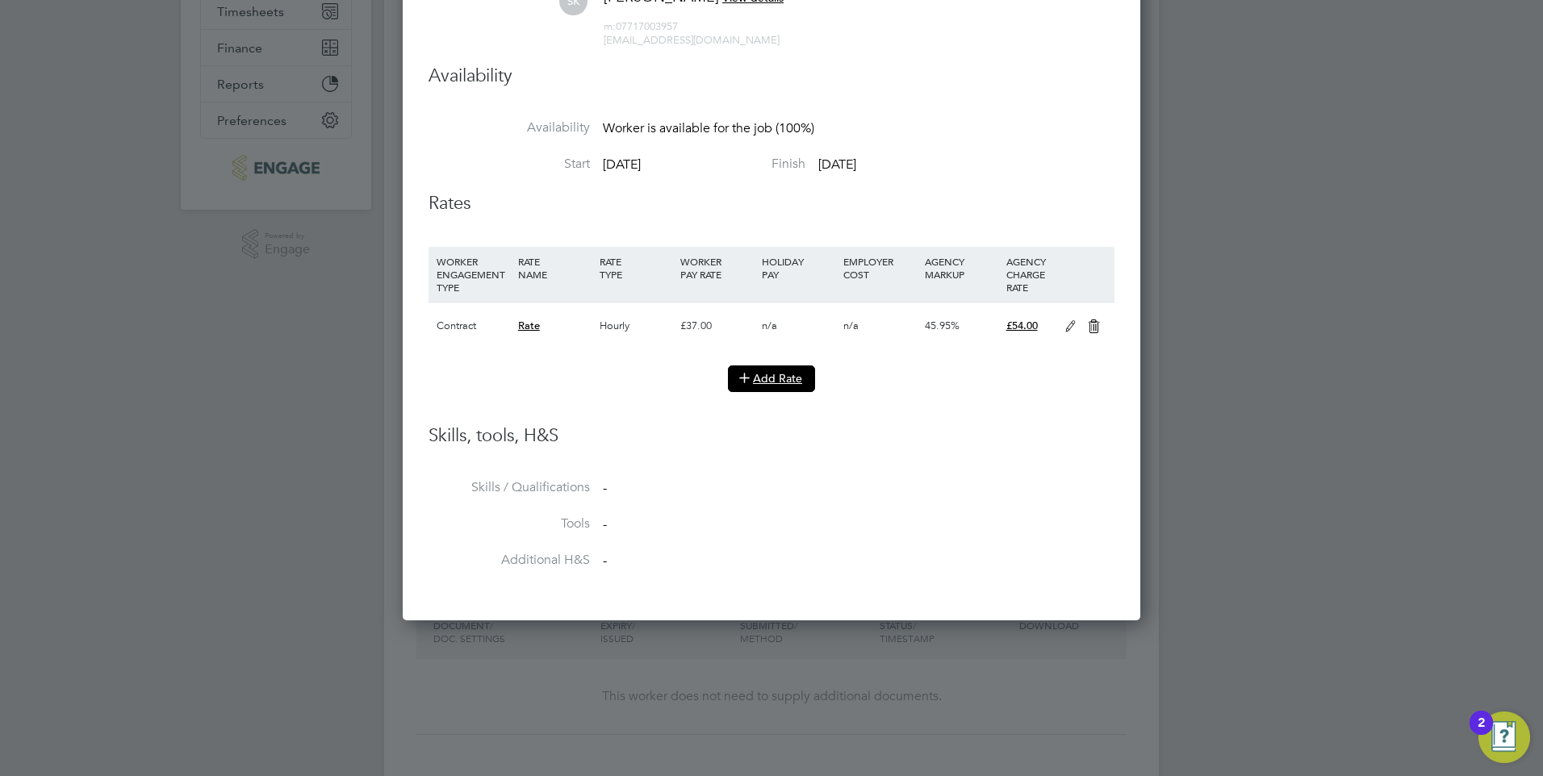
click at [775, 377] on button "Add Rate" at bounding box center [771, 378] width 87 height 26
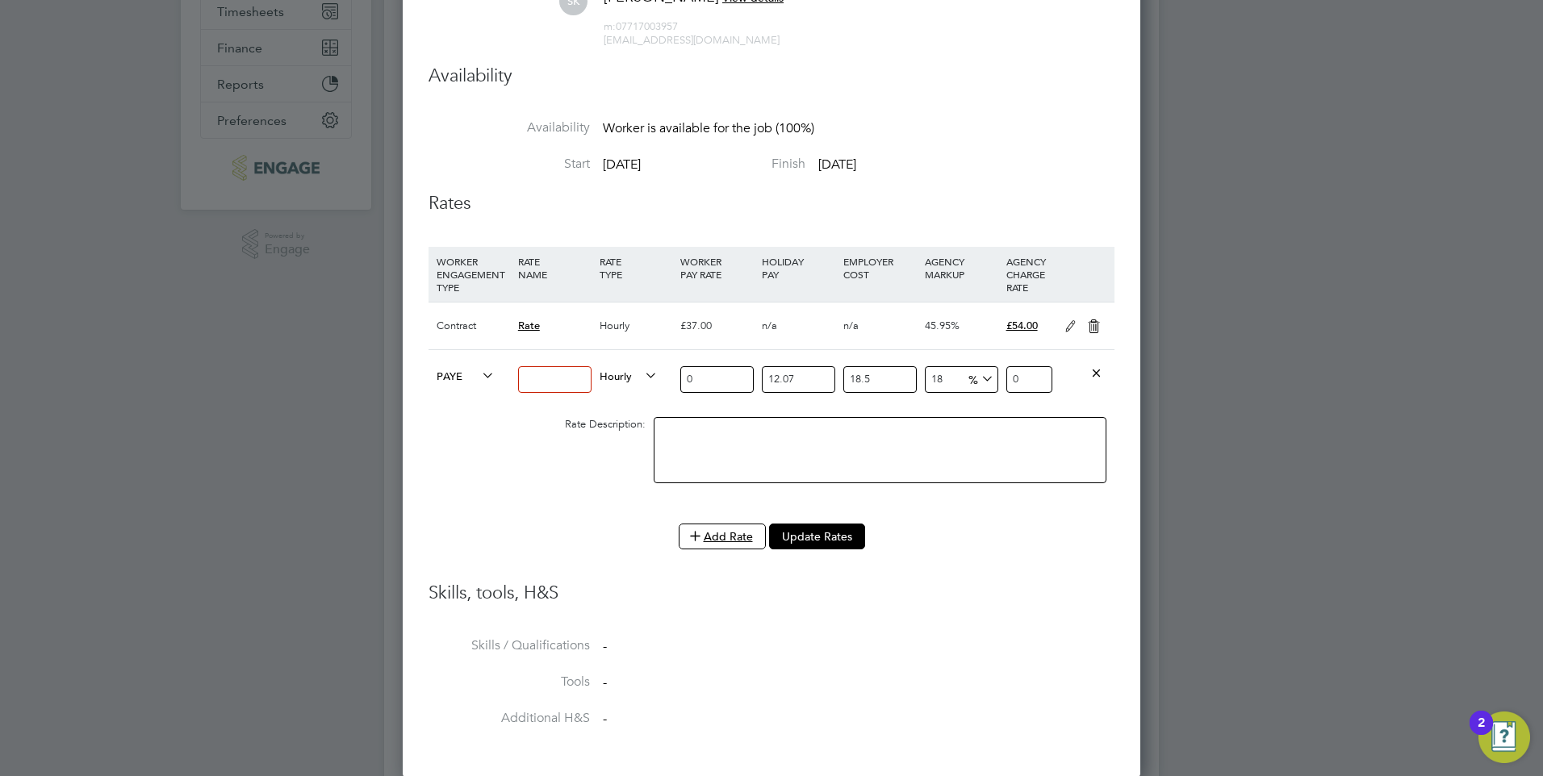
click at [553, 383] on input at bounding box center [554, 379] width 73 height 27
type input "Basic"
click at [551, 507] on li "WORKER ENGAGEMENT TYPE RATE NAME RATE TYPE WORKER PAY RATE HOLIDAY PAY EMPLOYER…" at bounding box center [771, 385] width 686 height 277
drag, startPoint x: 693, startPoint y: 382, endPoint x: 631, endPoint y: 385, distance: 62.2
click at [631, 385] on div "PAYE Basic Hourly 0 12.07 n/a 18.5 n/a 18 0 % 0" at bounding box center [771, 379] width 686 height 60
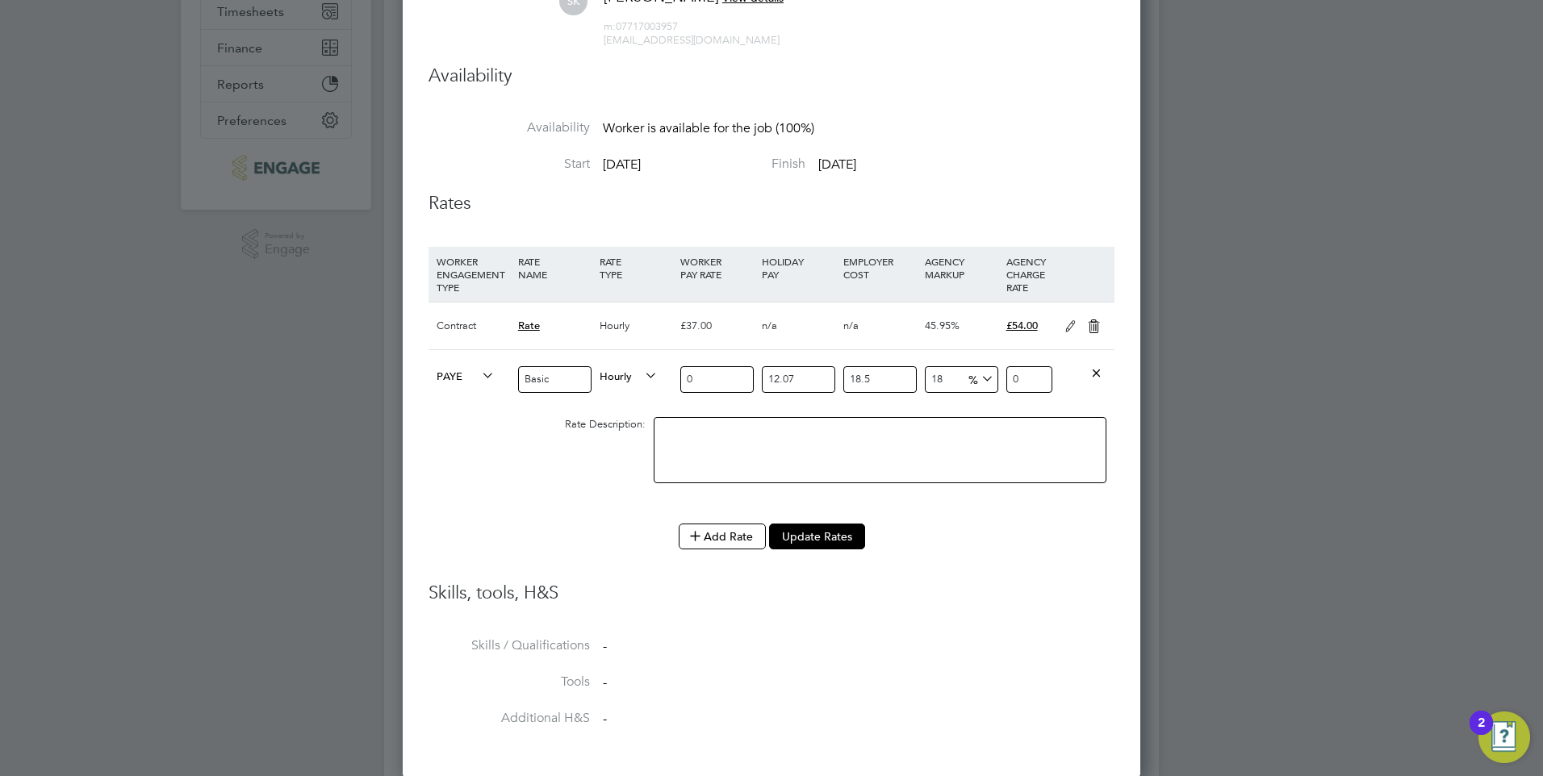
type input "3"
type input "4.70122443"
type input "37"
type input "57.98176797"
type input "37"
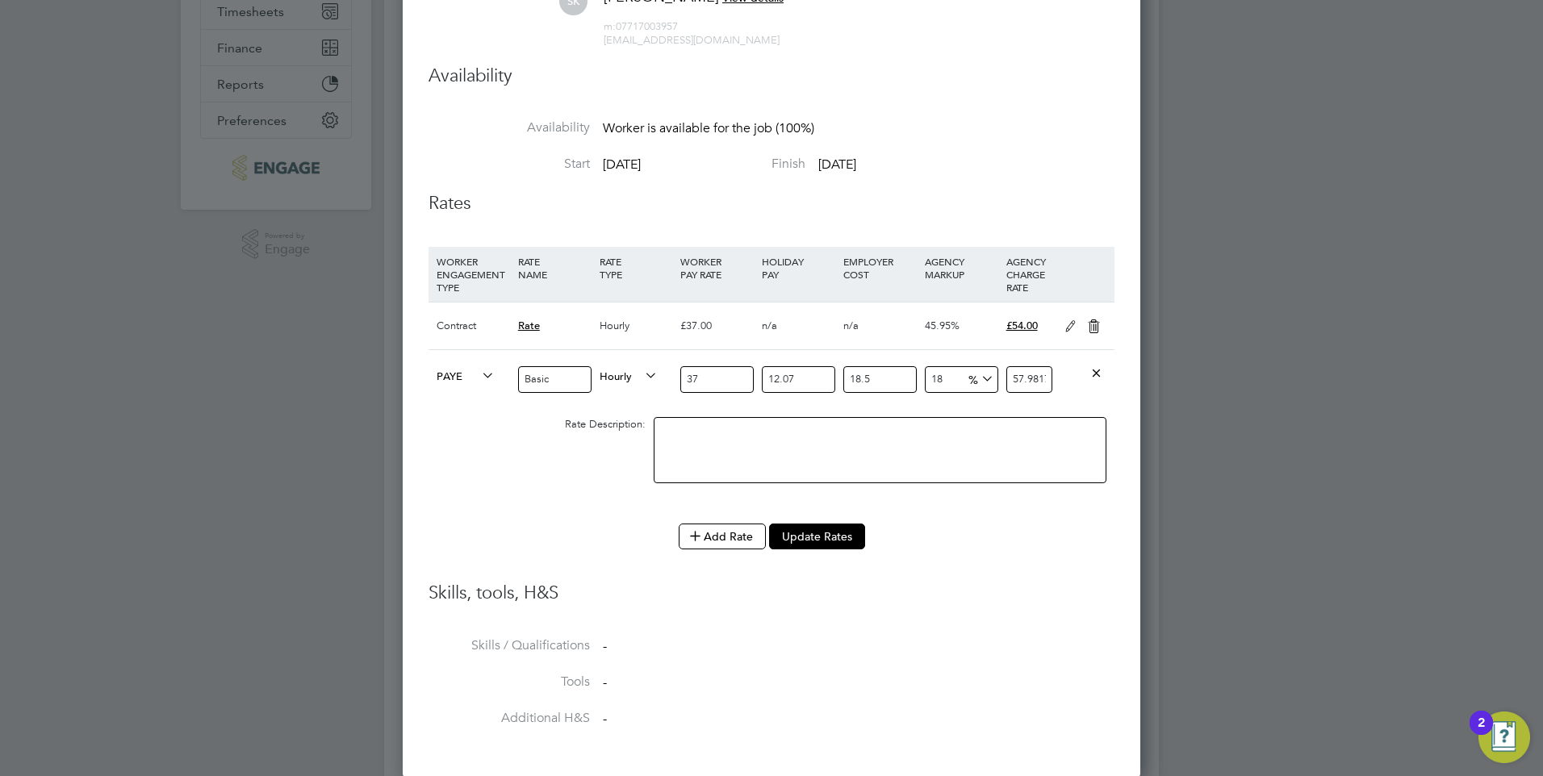
drag, startPoint x: 922, startPoint y: 389, endPoint x: 888, endPoint y: 389, distance: 33.9
click at [888, 389] on div "PAYE Basic Hourly 37 12.07 n/a 18.5 n/a 18 8.84467647 % 57.98176797" at bounding box center [771, 379] width 686 height 60
type input "2"
type input "50.11983333"
type input "23"
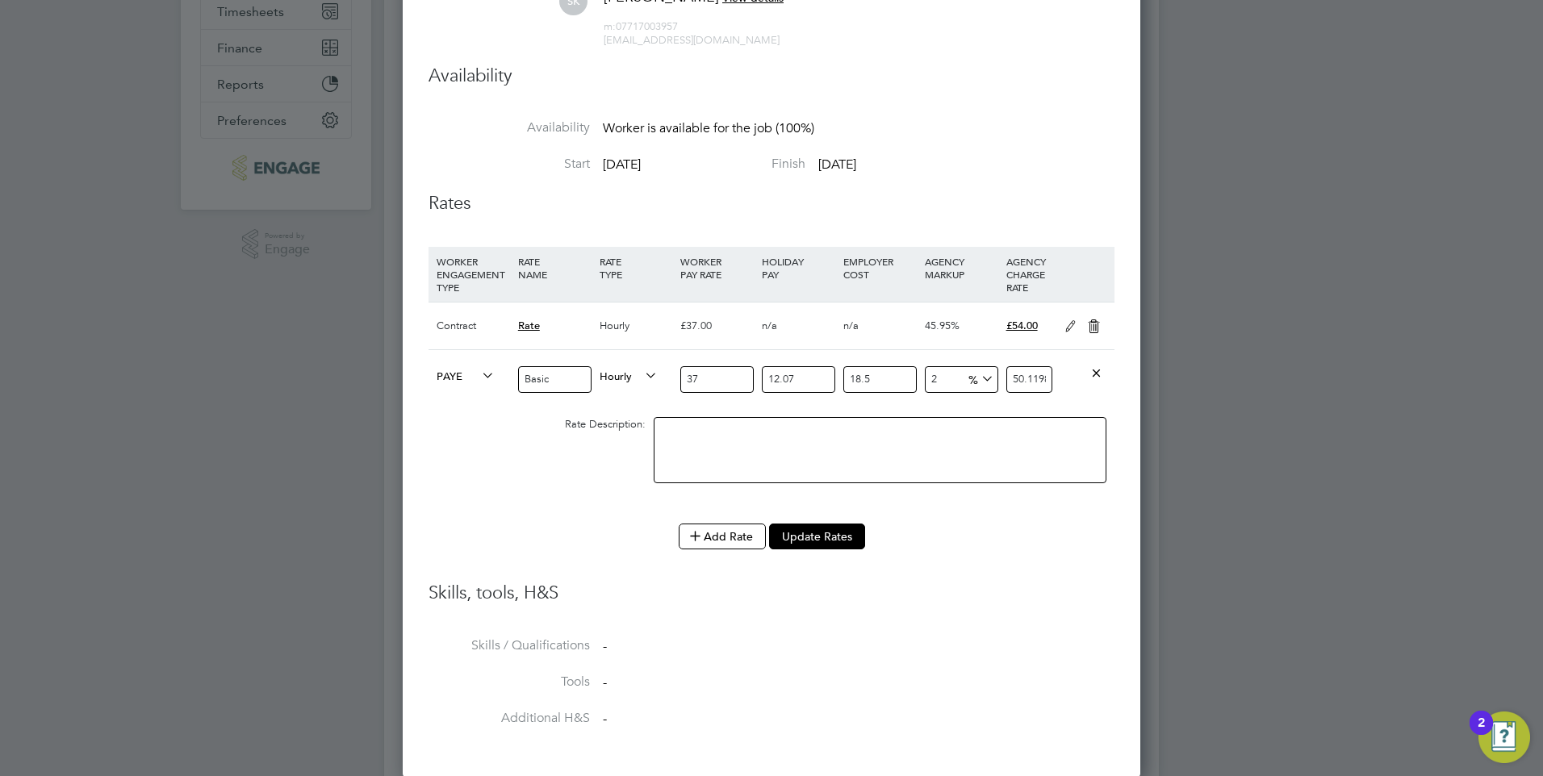
type input "60.438622545"
type input "23"
click at [971, 585] on h3 "Skills, tools, H&S" at bounding box center [771, 593] width 686 height 23
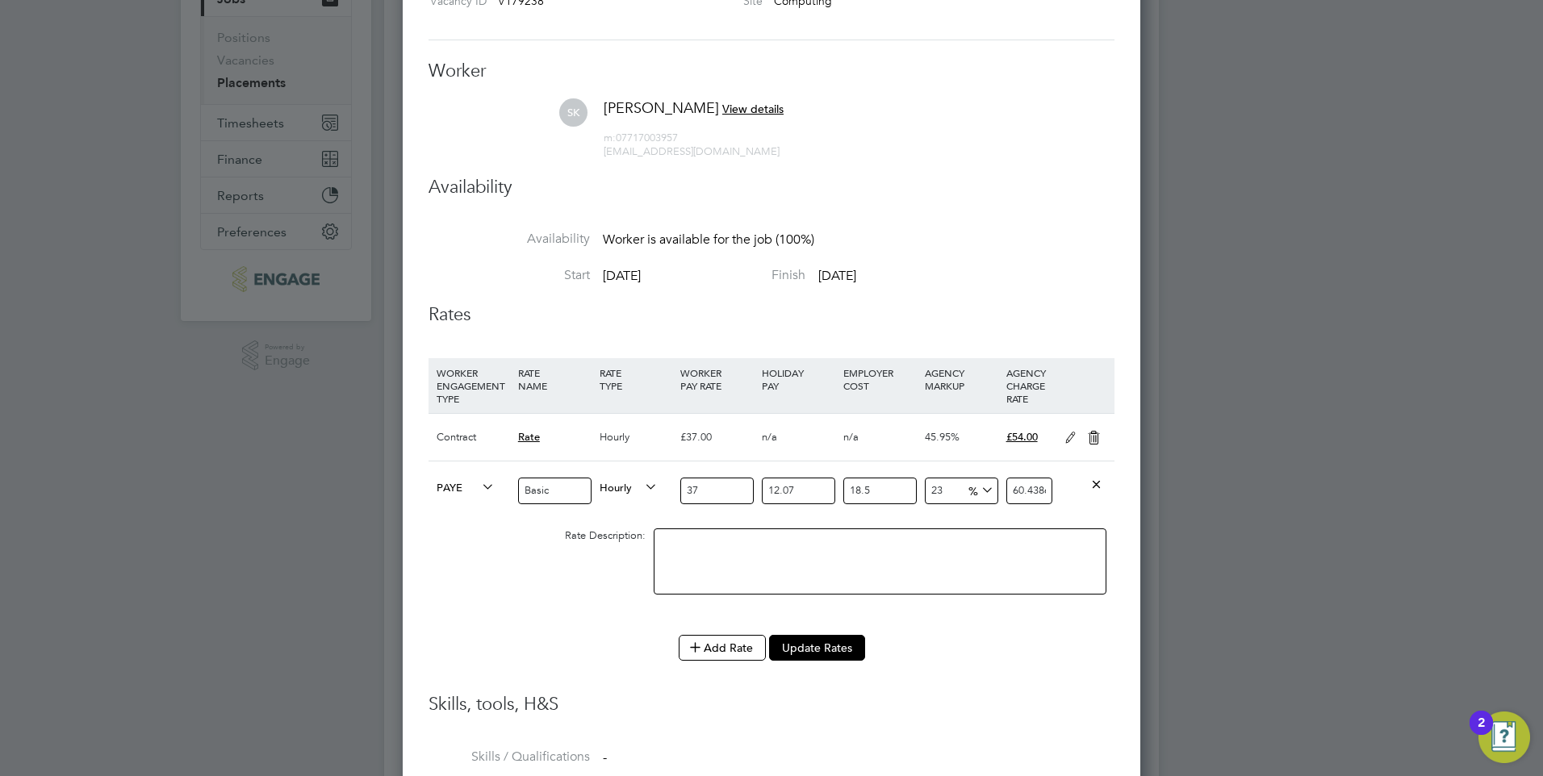
scroll to position [0, 0]
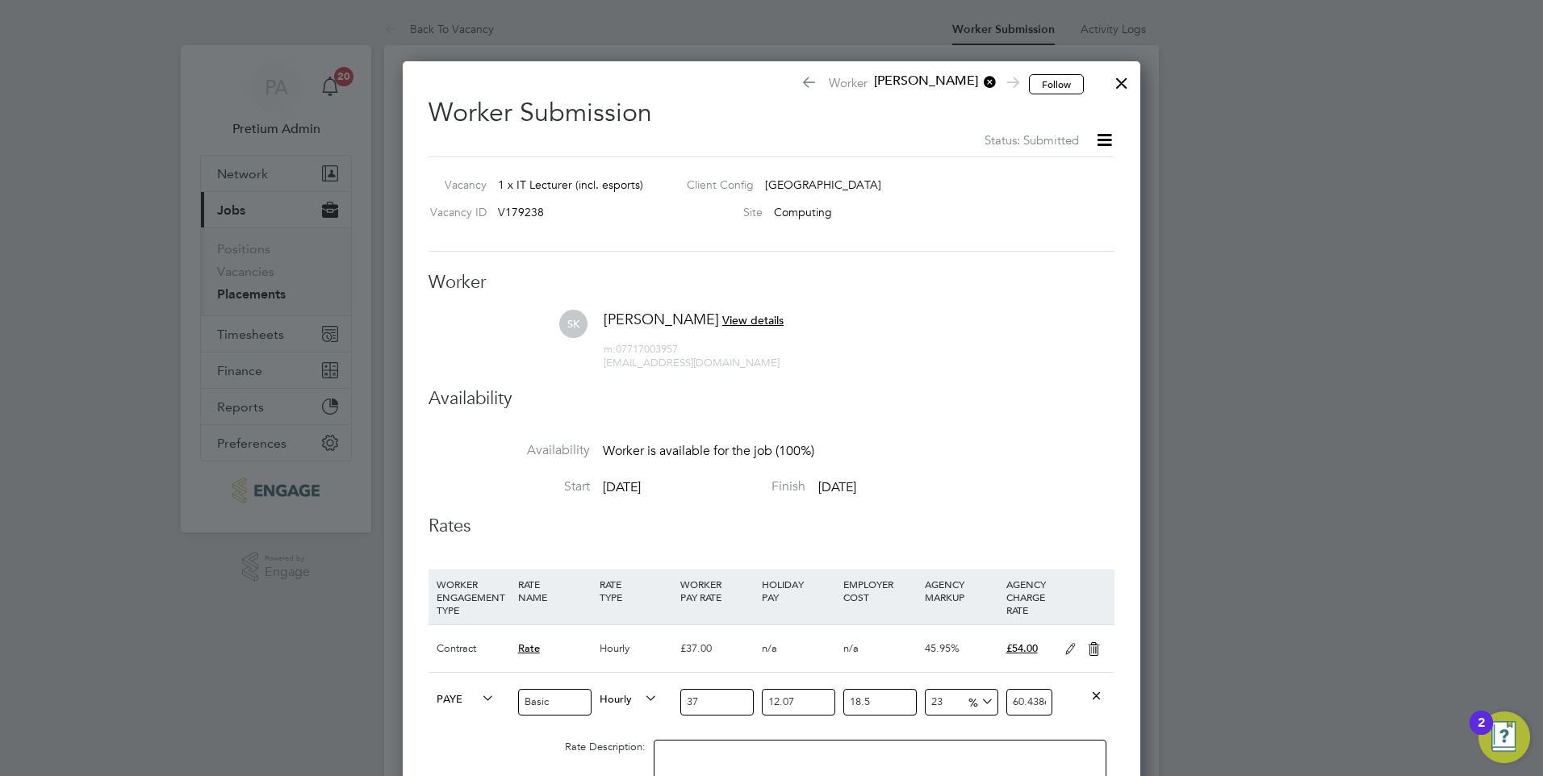
click at [1121, 78] on div at bounding box center [1121, 79] width 29 height 29
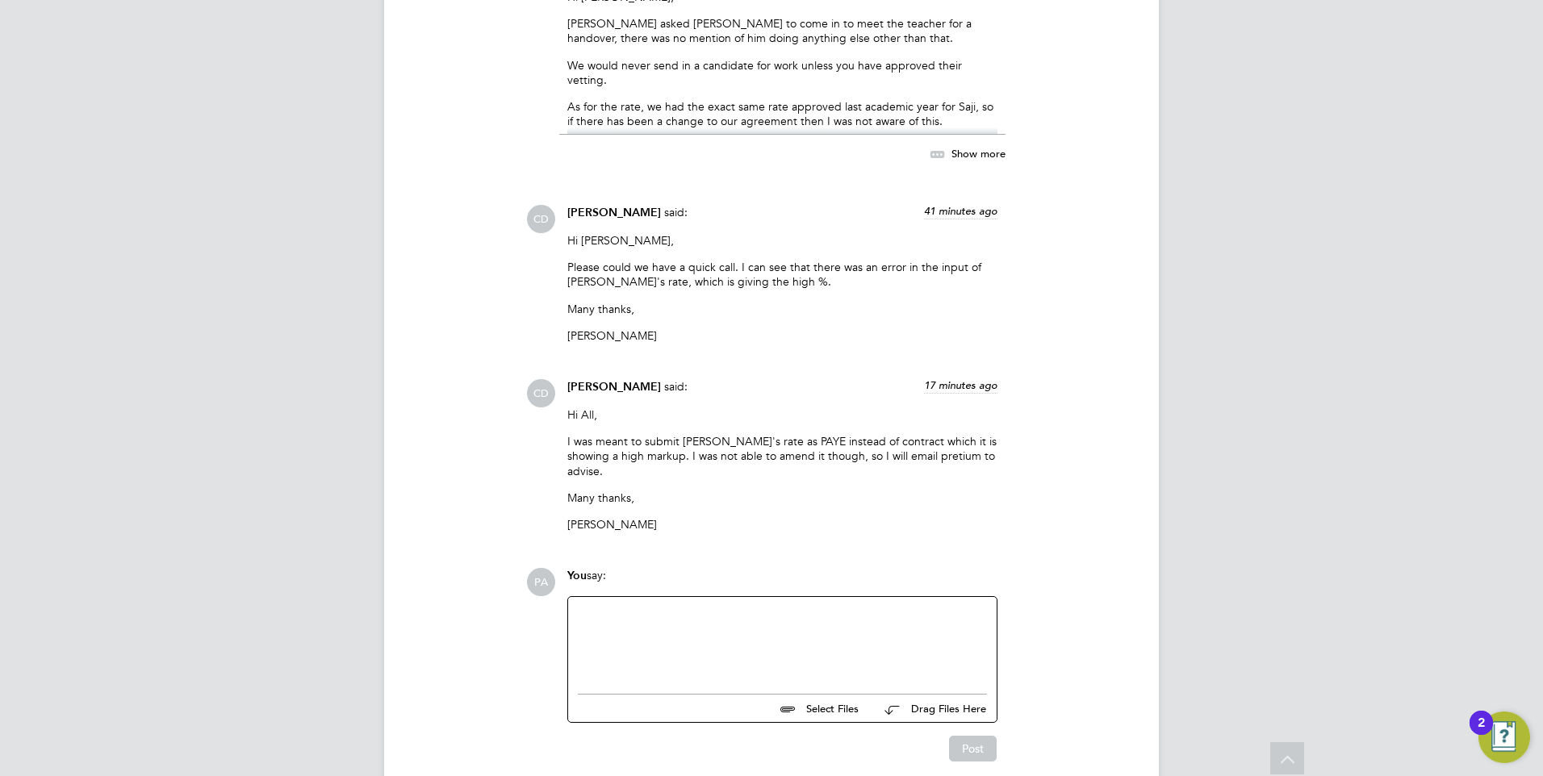
scroll to position [3564, 0]
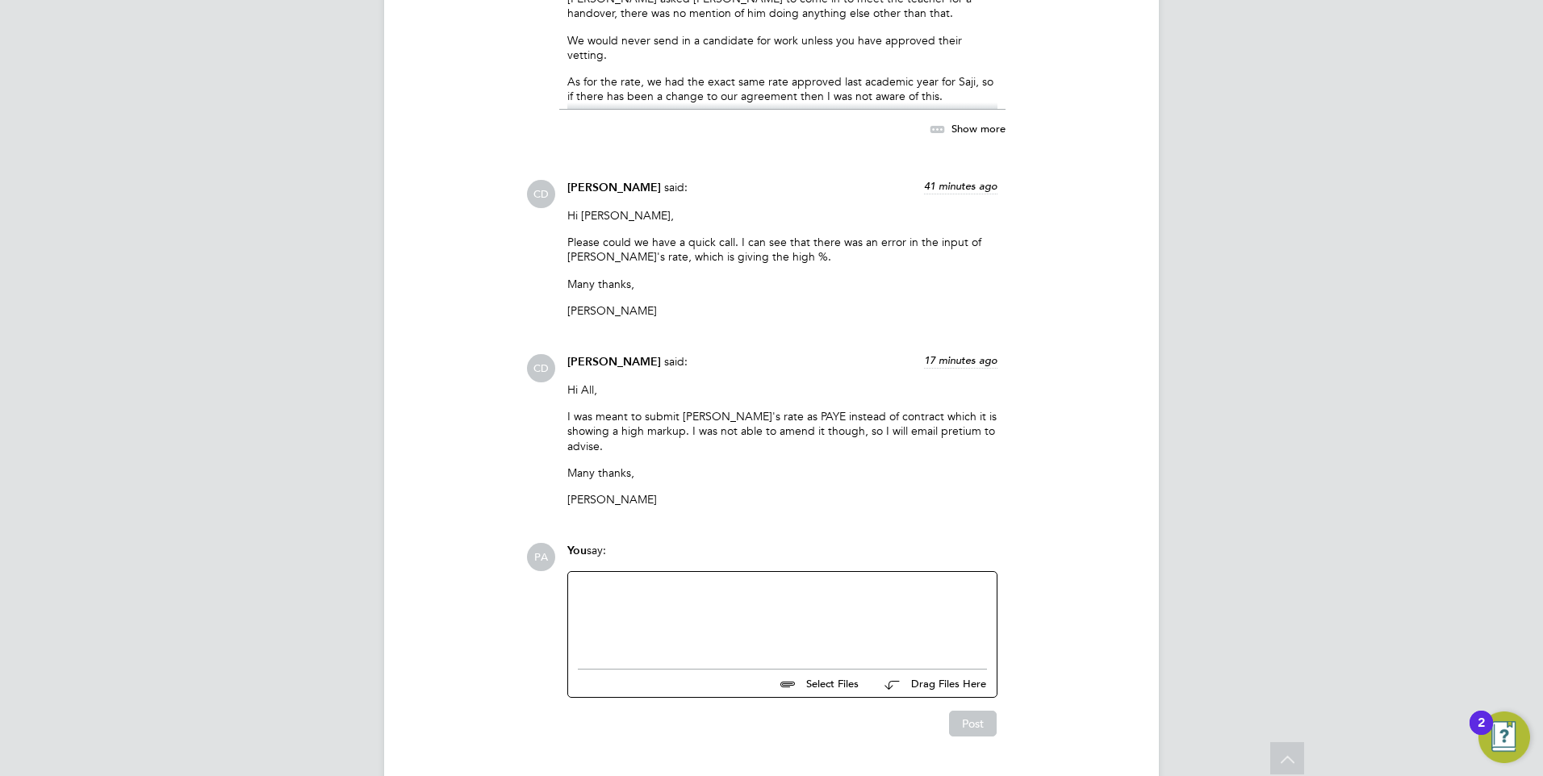
click at [742, 582] on div at bounding box center [782, 616] width 409 height 69
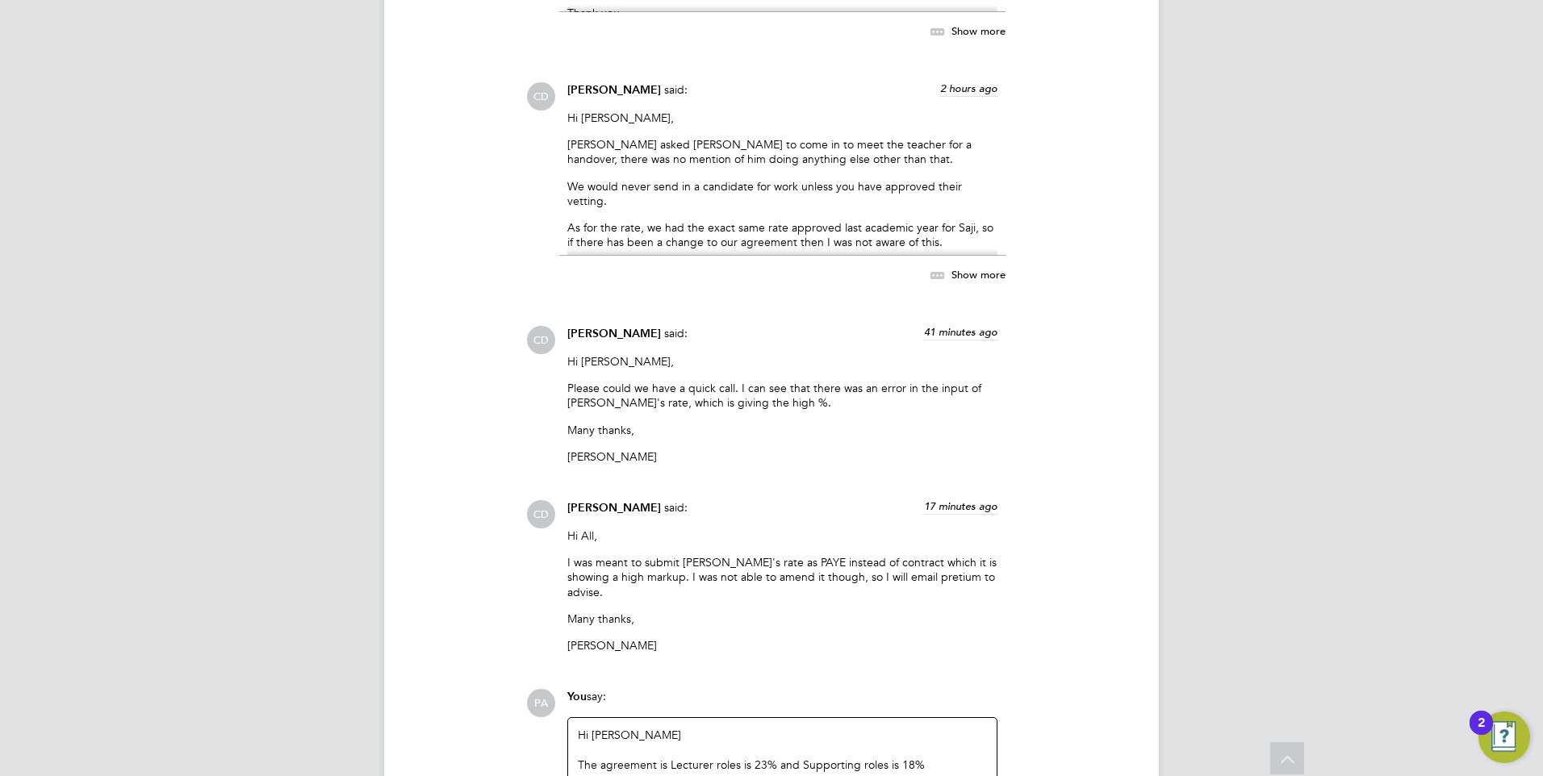
scroll to position [3161, 0]
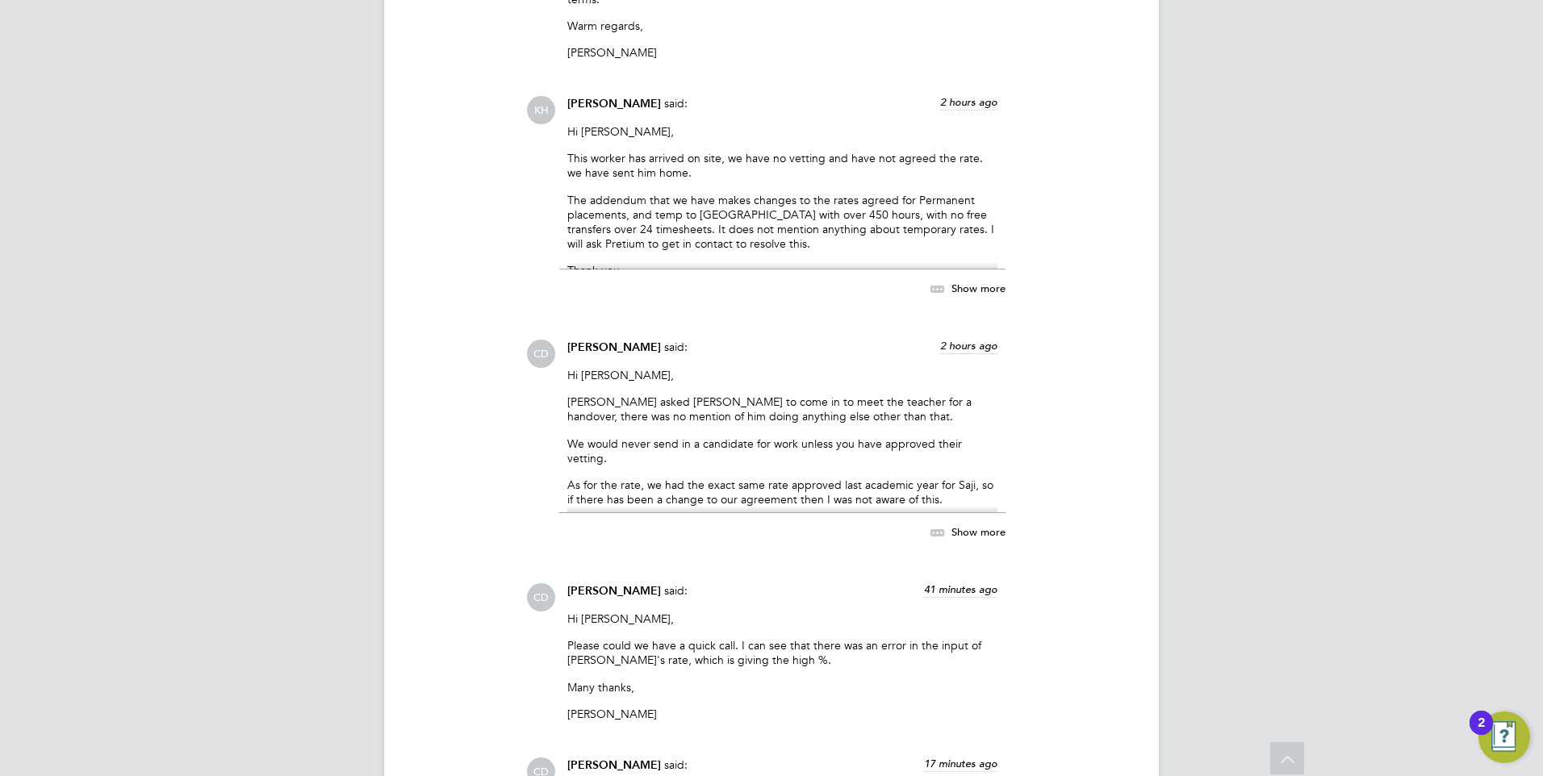
click at [943, 523] on icon at bounding box center [937, 533] width 20 height 20
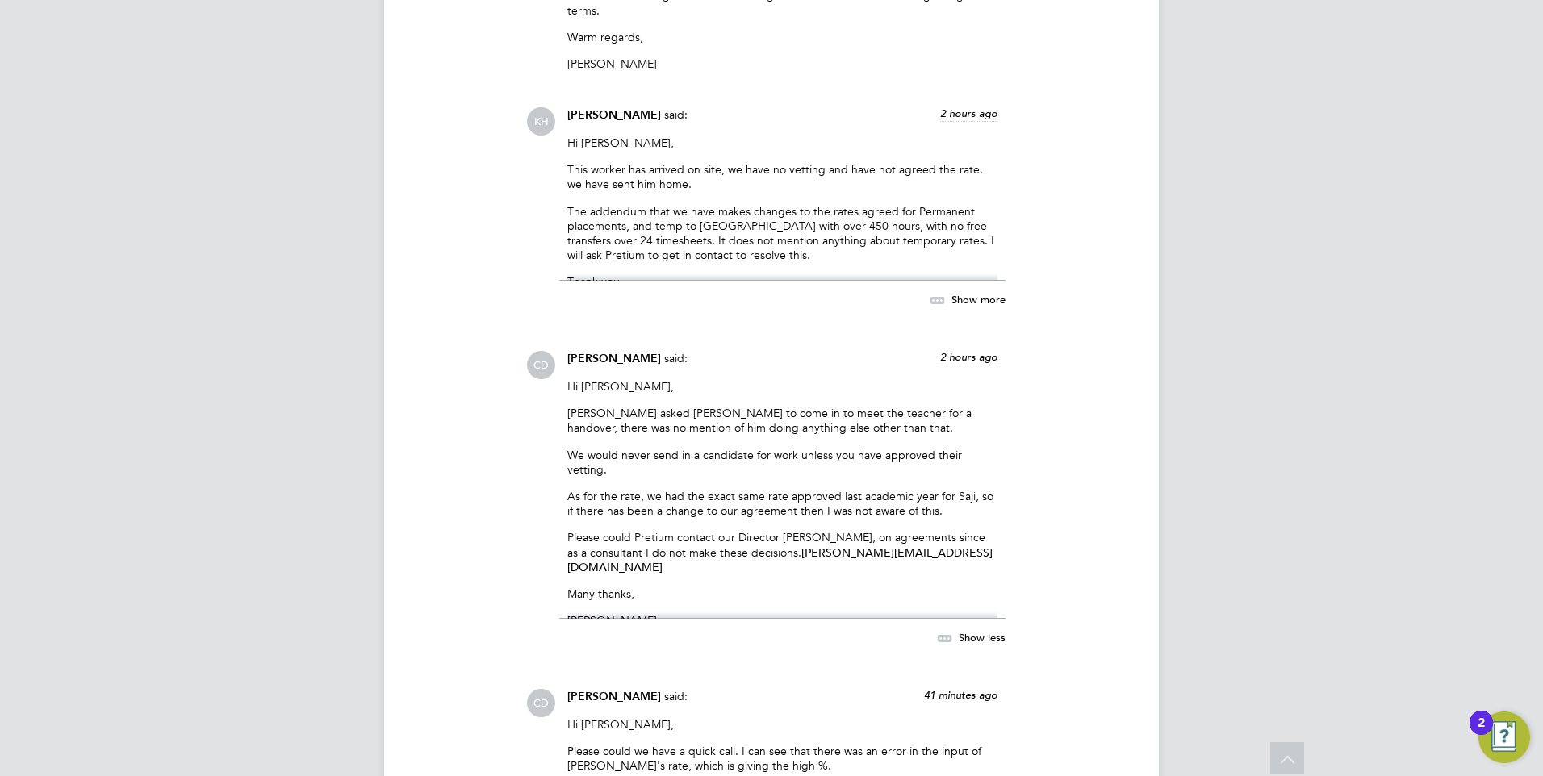
scroll to position [2838, 0]
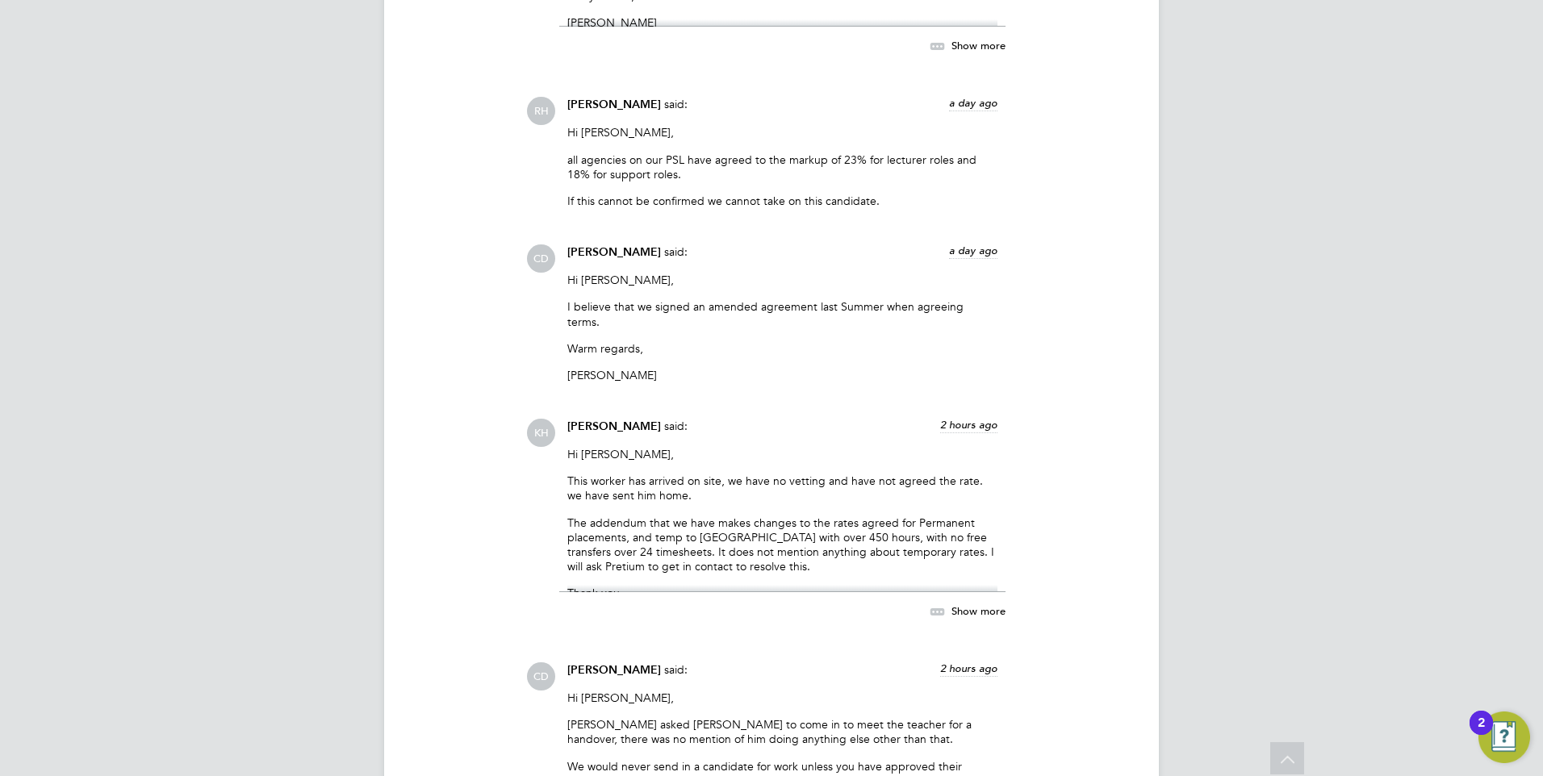
click at [943, 602] on icon at bounding box center [937, 612] width 20 height 20
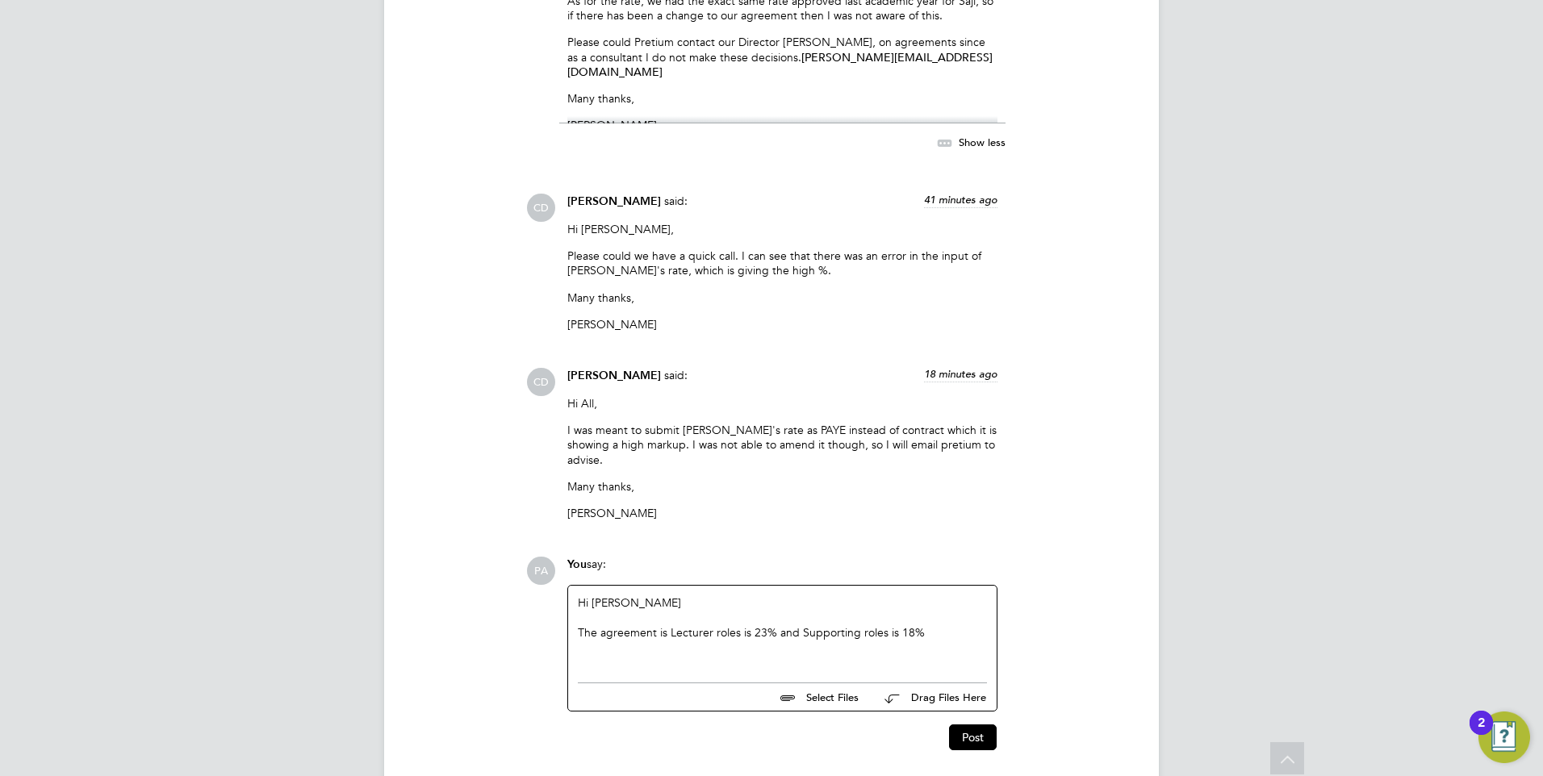
scroll to position [3688, 0]
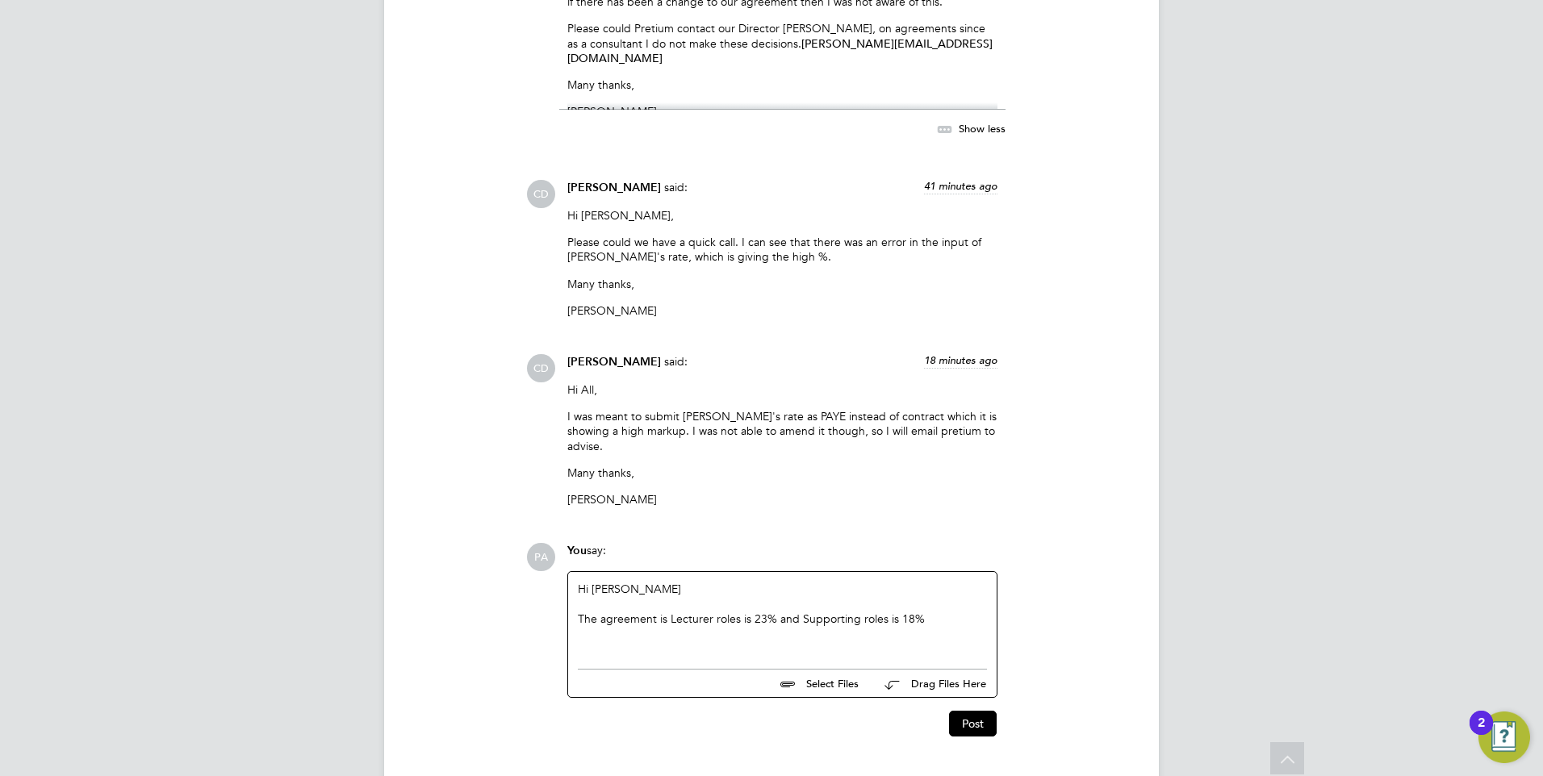
click at [952, 582] on div "Hi Claire The agreement is Lecturer roles is 23% and Supporting roles is 18%" at bounding box center [782, 616] width 409 height 69
click at [975, 582] on div "Hi Claire The agreement is Lecturer roles is 23% and Supporting roles is 18%." at bounding box center [782, 616] width 409 height 69
drag, startPoint x: 955, startPoint y: 580, endPoint x: 538, endPoint y: 575, distance: 417.1
click at [538, 575] on div "PA You say: Hi Claire The agreement is Lecturer roles is 23% and Supporting rol…" at bounding box center [826, 640] width 600 height 194
copy div "The agreement is Lecturer roles is 23% and Supporting roles is 18%."
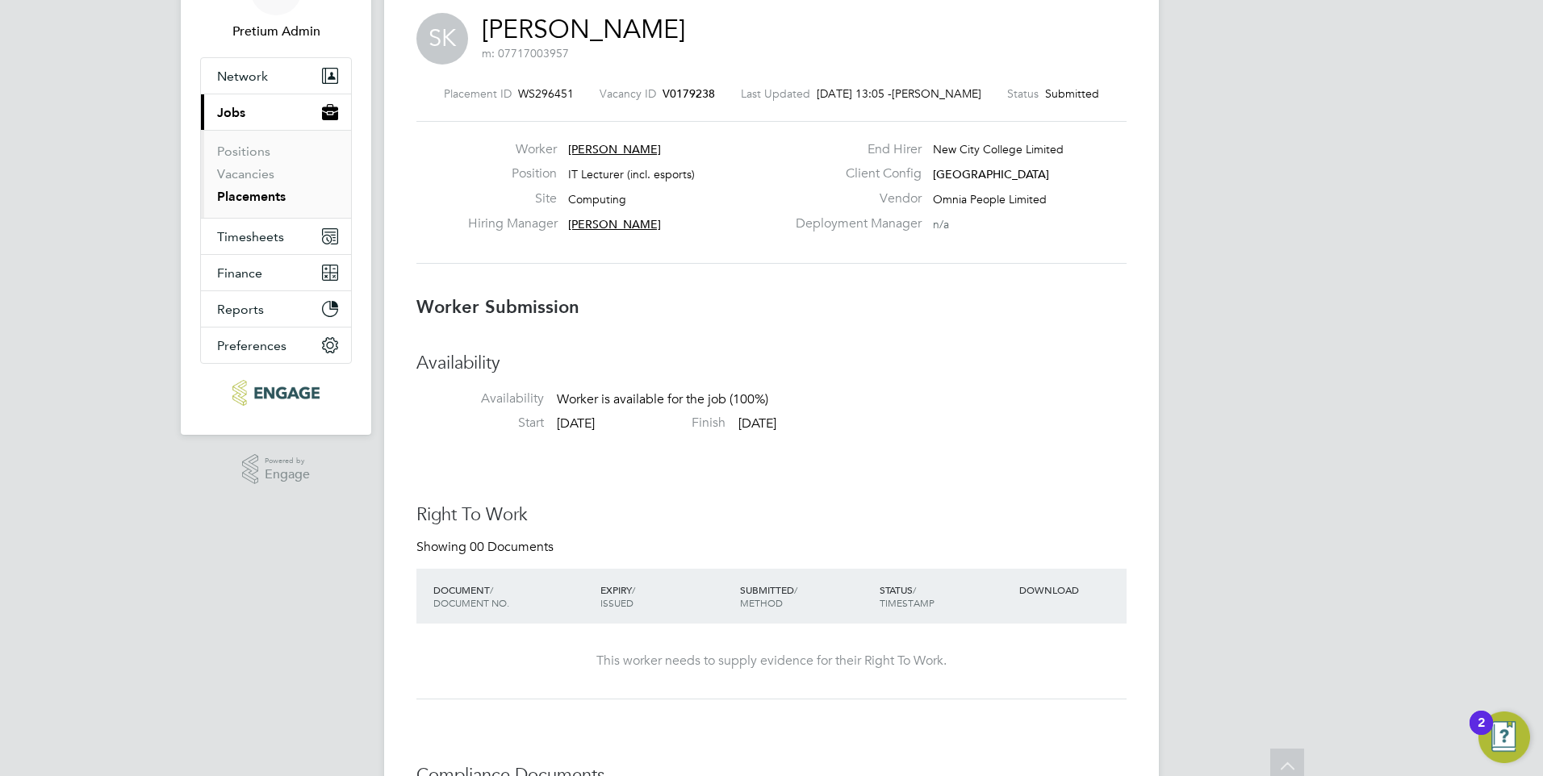
scroll to position [0, 0]
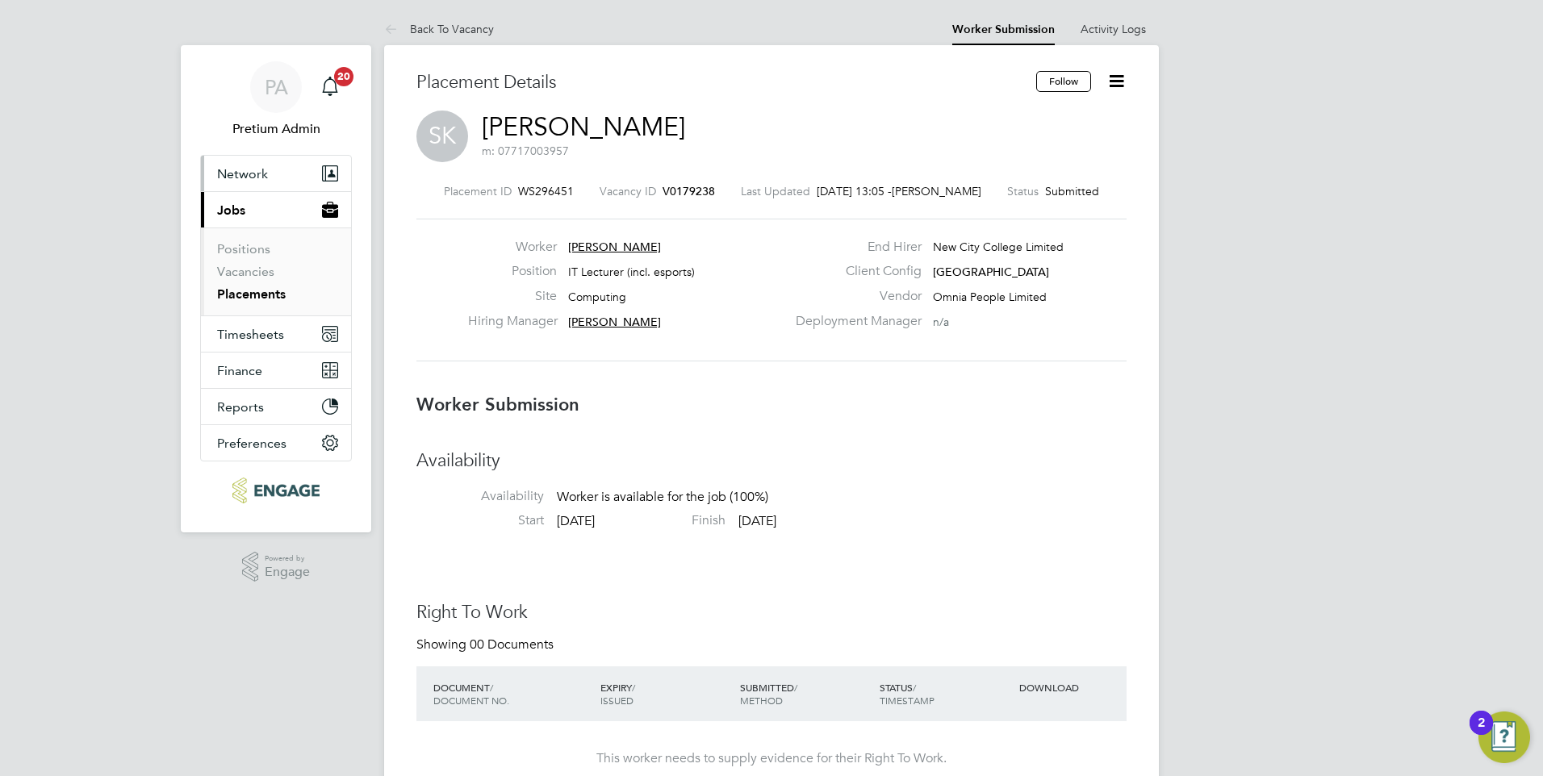
click at [261, 171] on span "Network" at bounding box center [242, 173] width 51 height 15
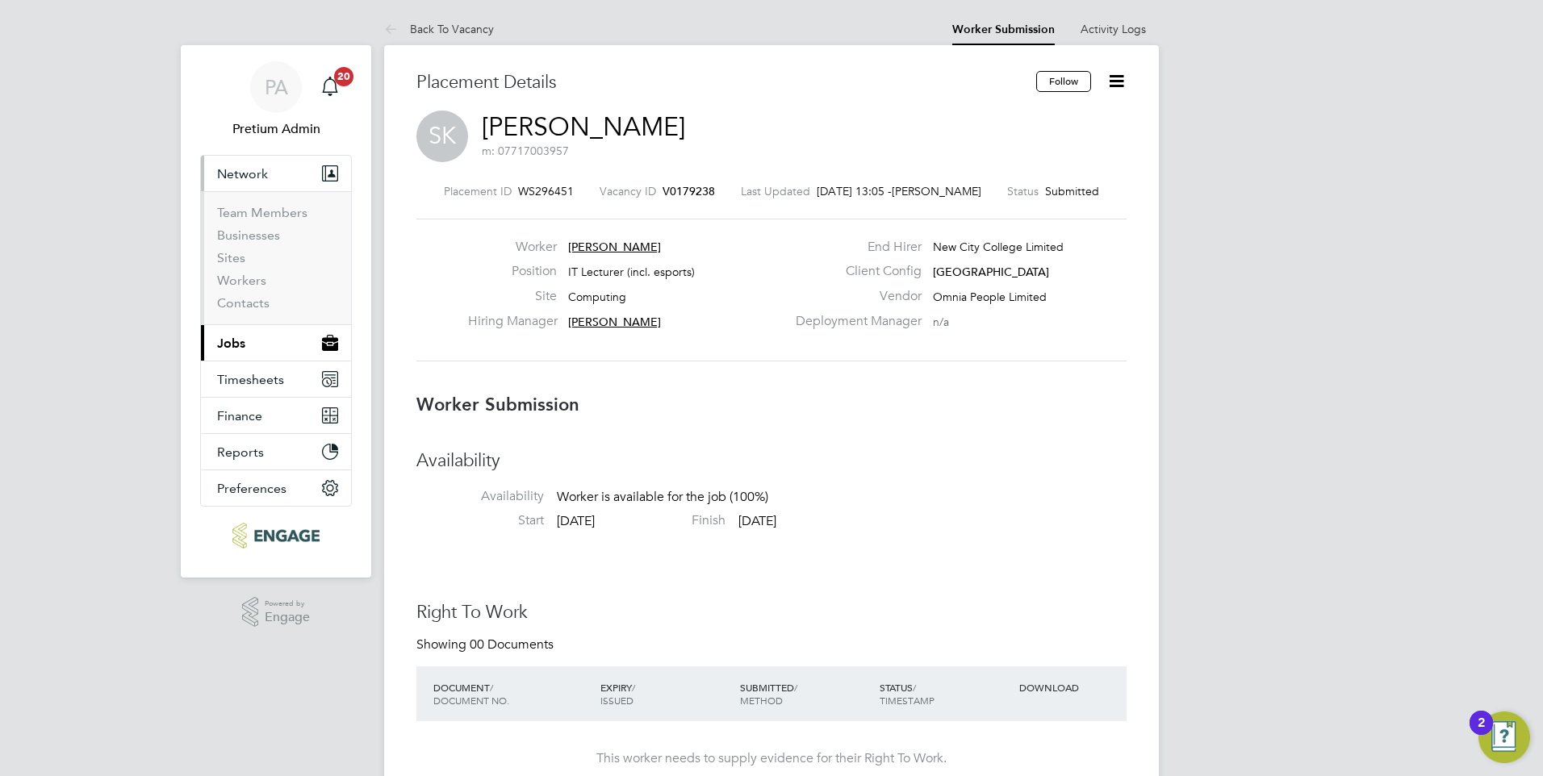
click at [241, 339] on span "Jobs" at bounding box center [231, 343] width 28 height 15
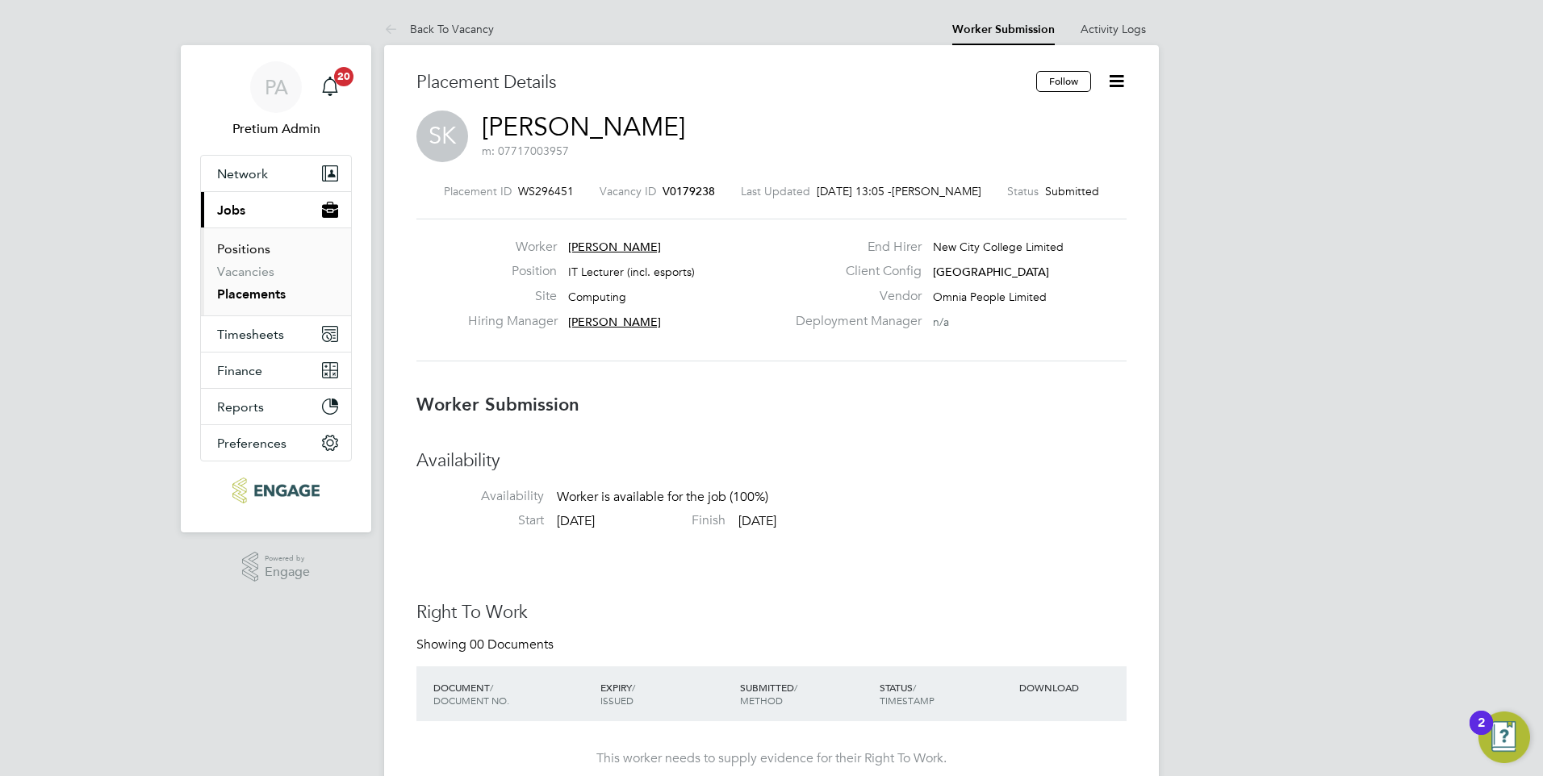
click at [249, 255] on link "Positions" at bounding box center [243, 248] width 53 height 15
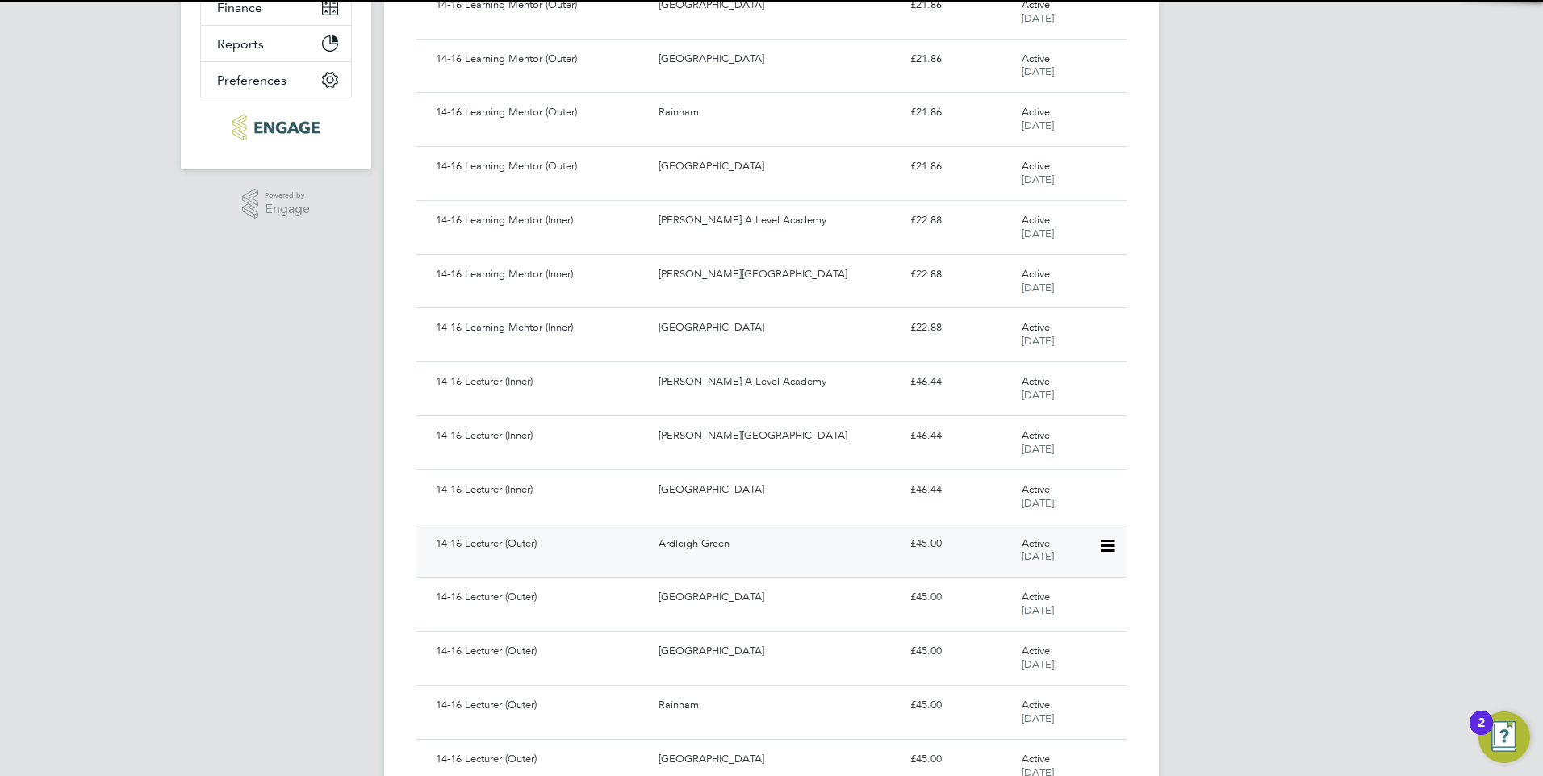
scroll to position [565, 0]
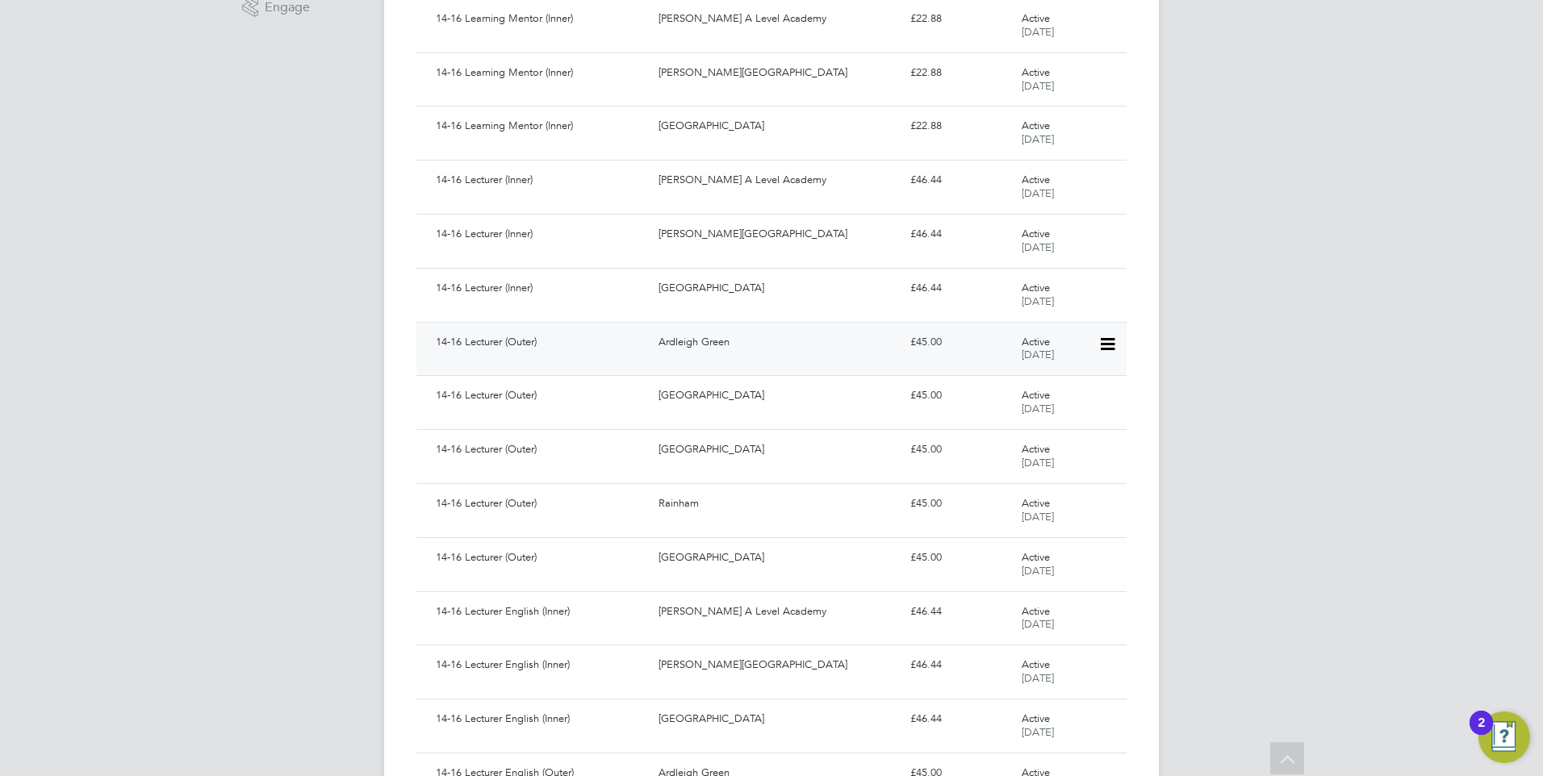
click at [794, 335] on div "Ardleigh Green" at bounding box center [777, 342] width 251 height 27
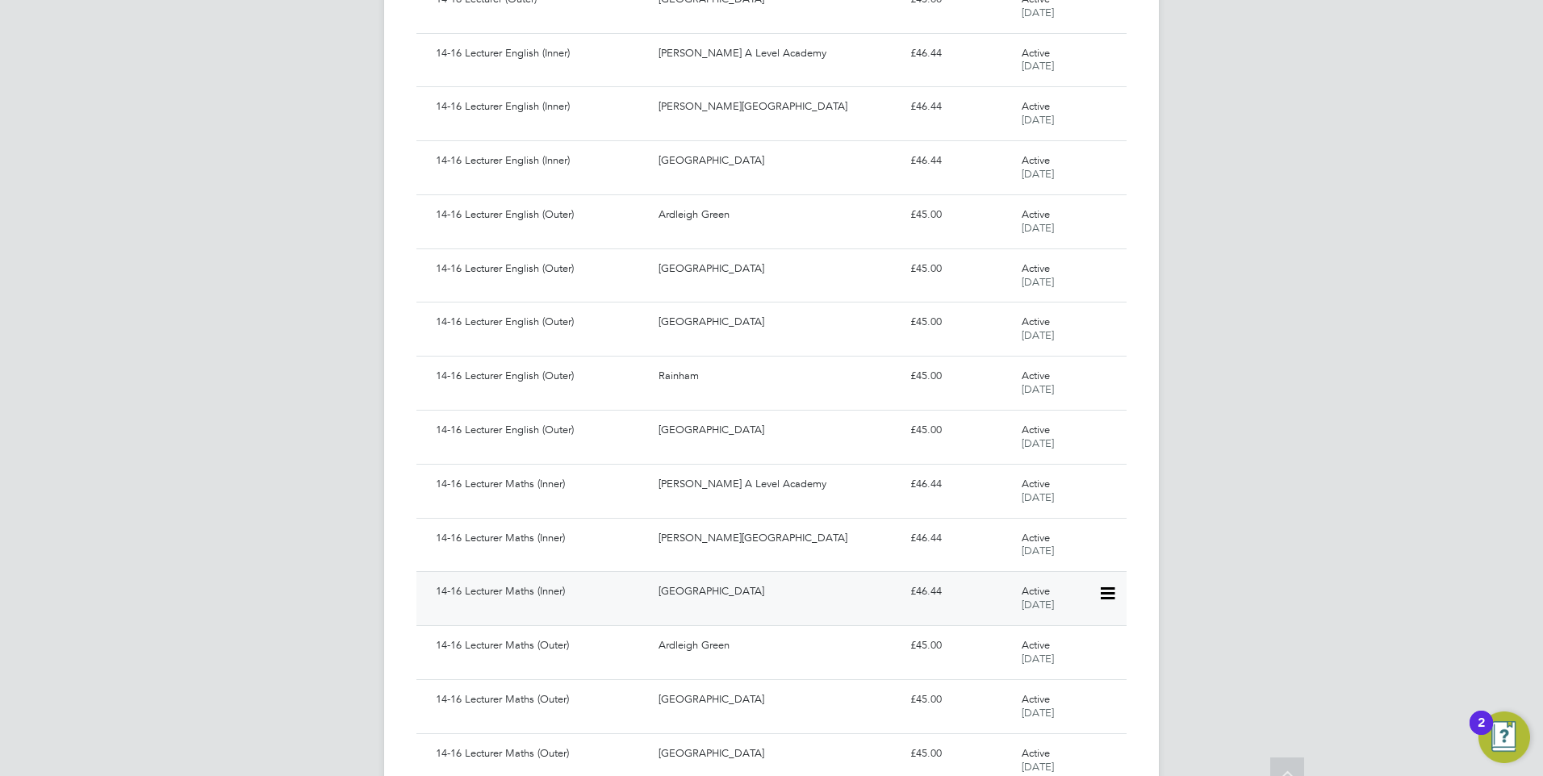
scroll to position [1241, 0]
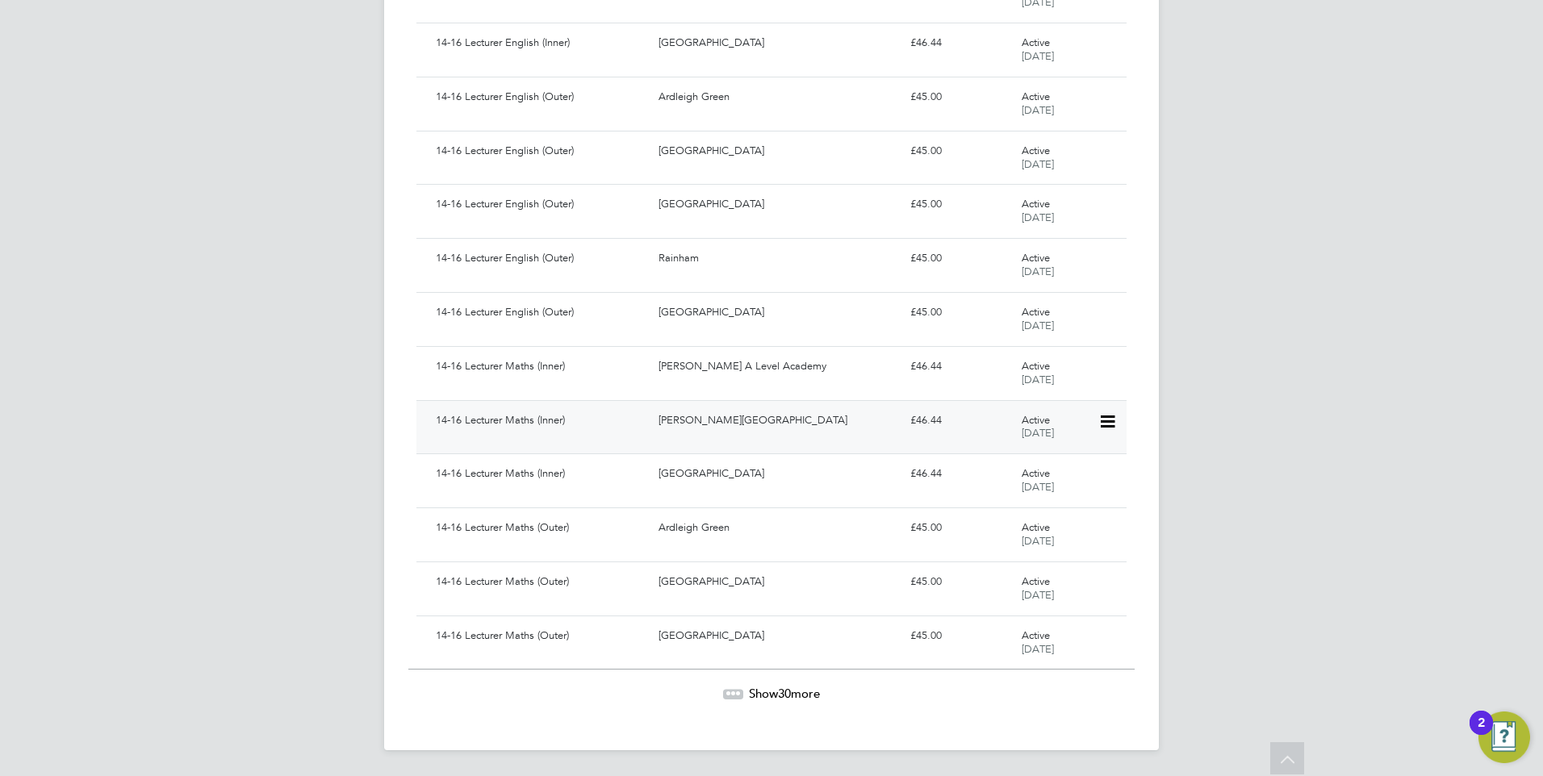
click at [590, 425] on div "14-16 Lecturer Maths (Inner)" at bounding box center [540, 420] width 223 height 27
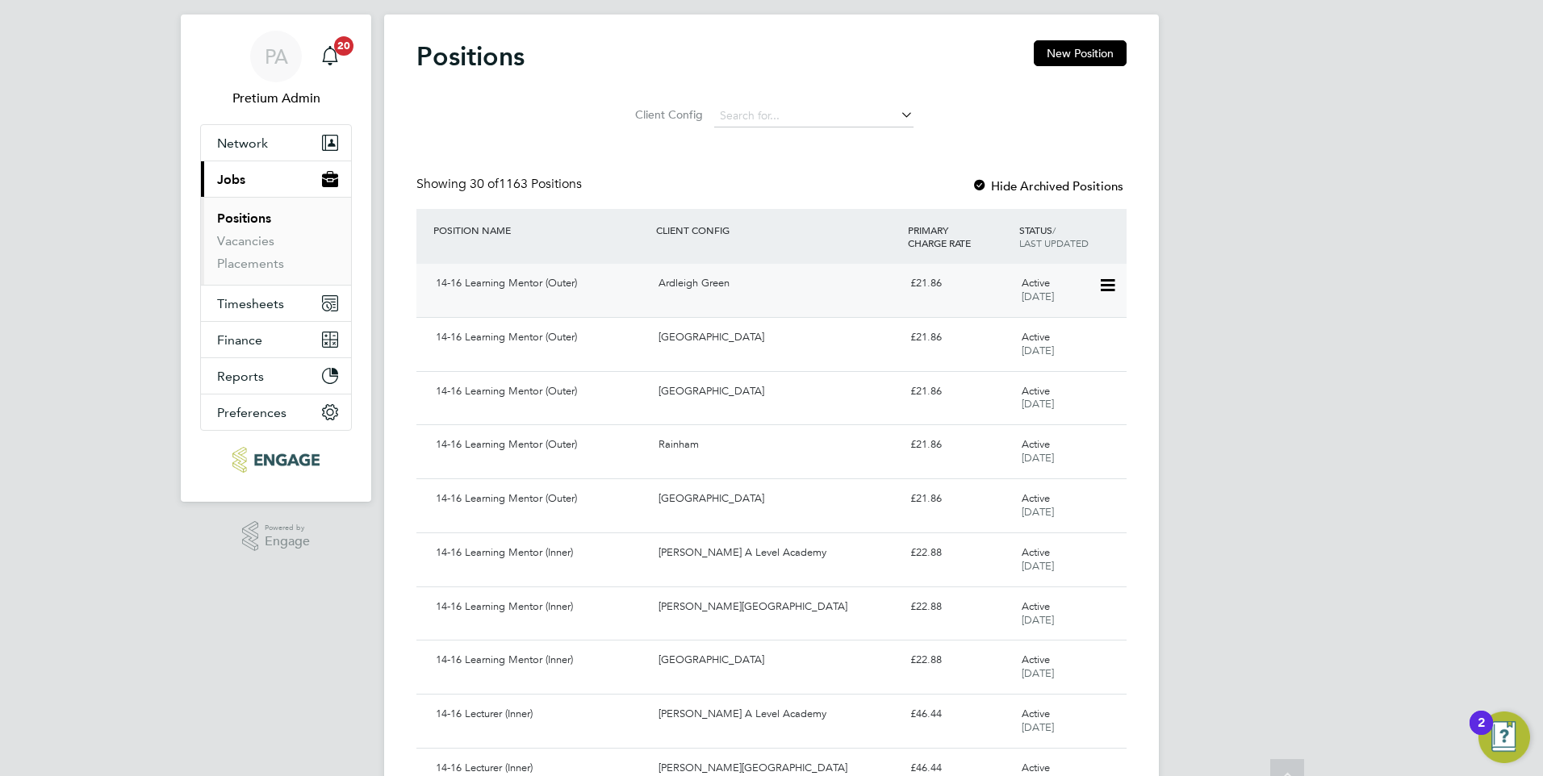
scroll to position [0, 0]
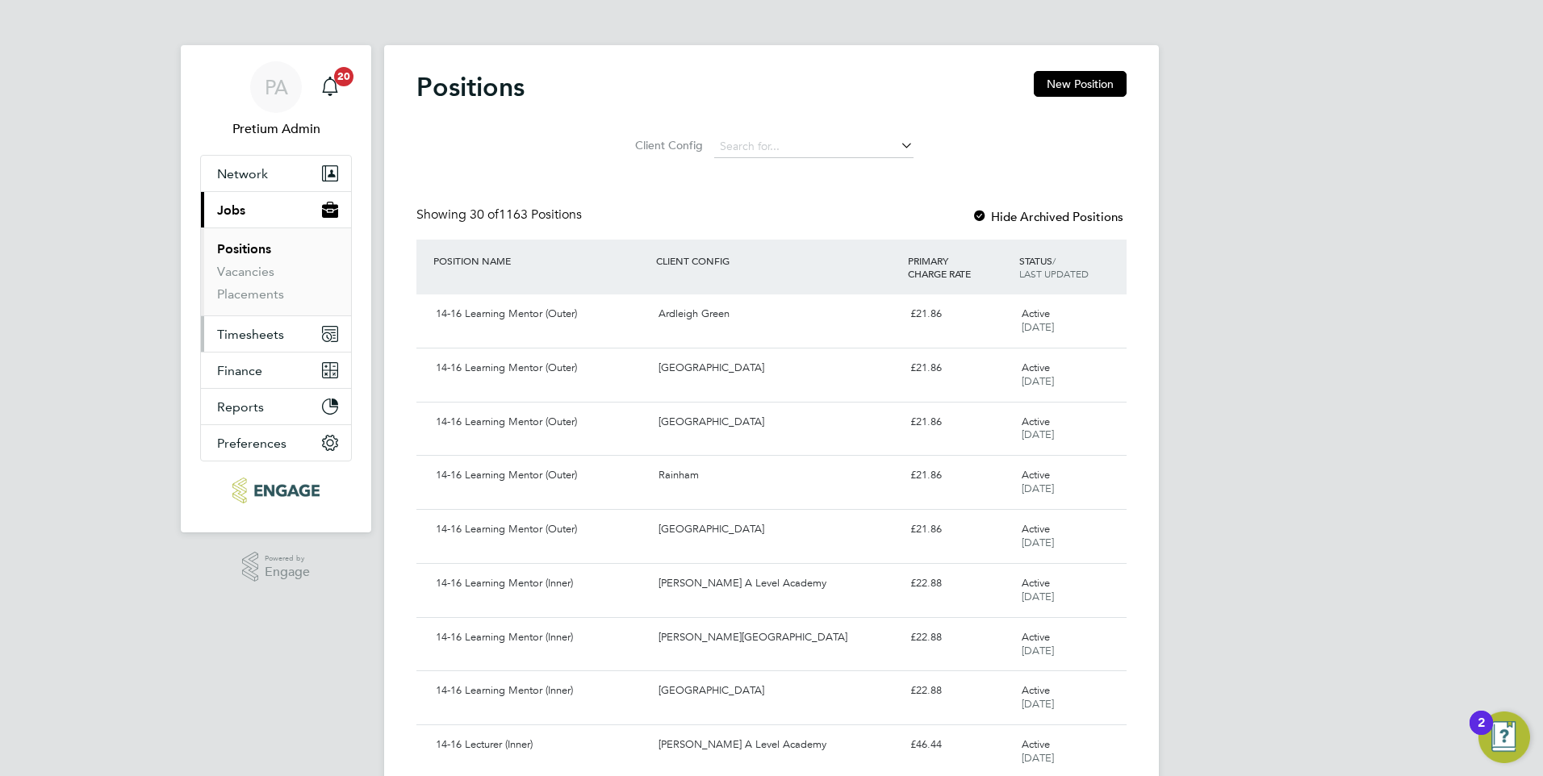
click at [265, 328] on span "Timesheets" at bounding box center [250, 334] width 67 height 15
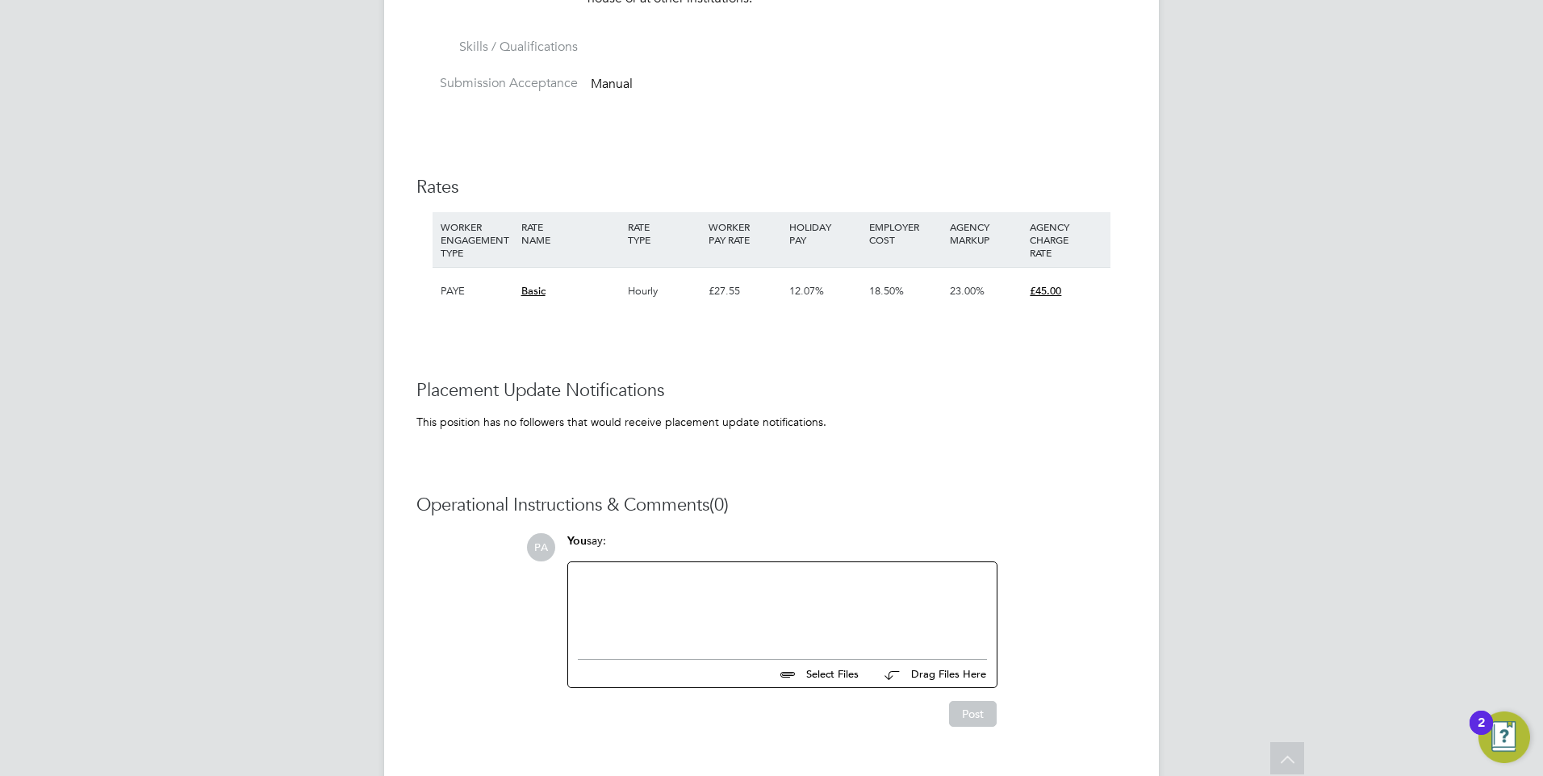
scroll to position [2599, 0]
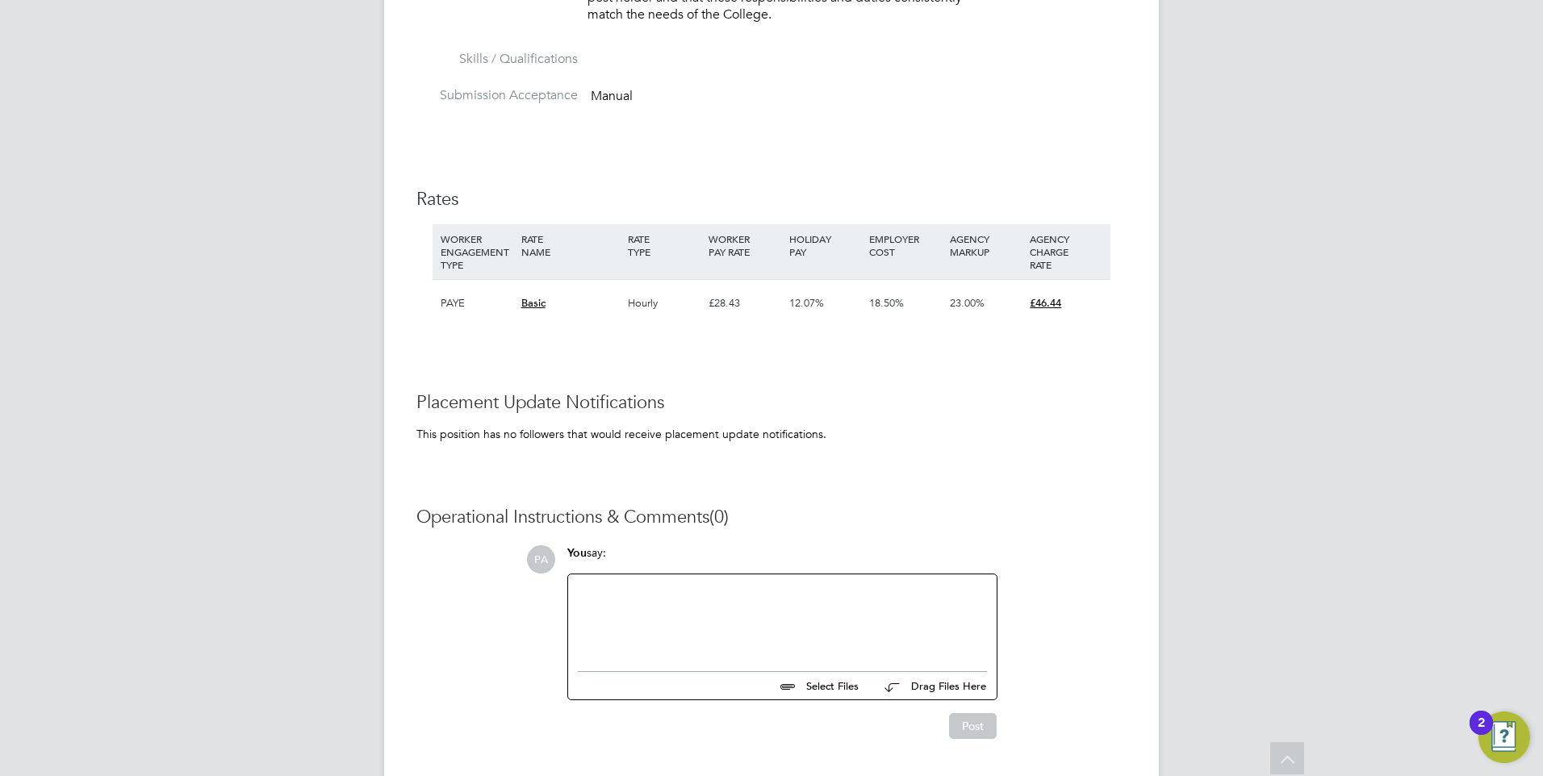
scroll to position [2708, 0]
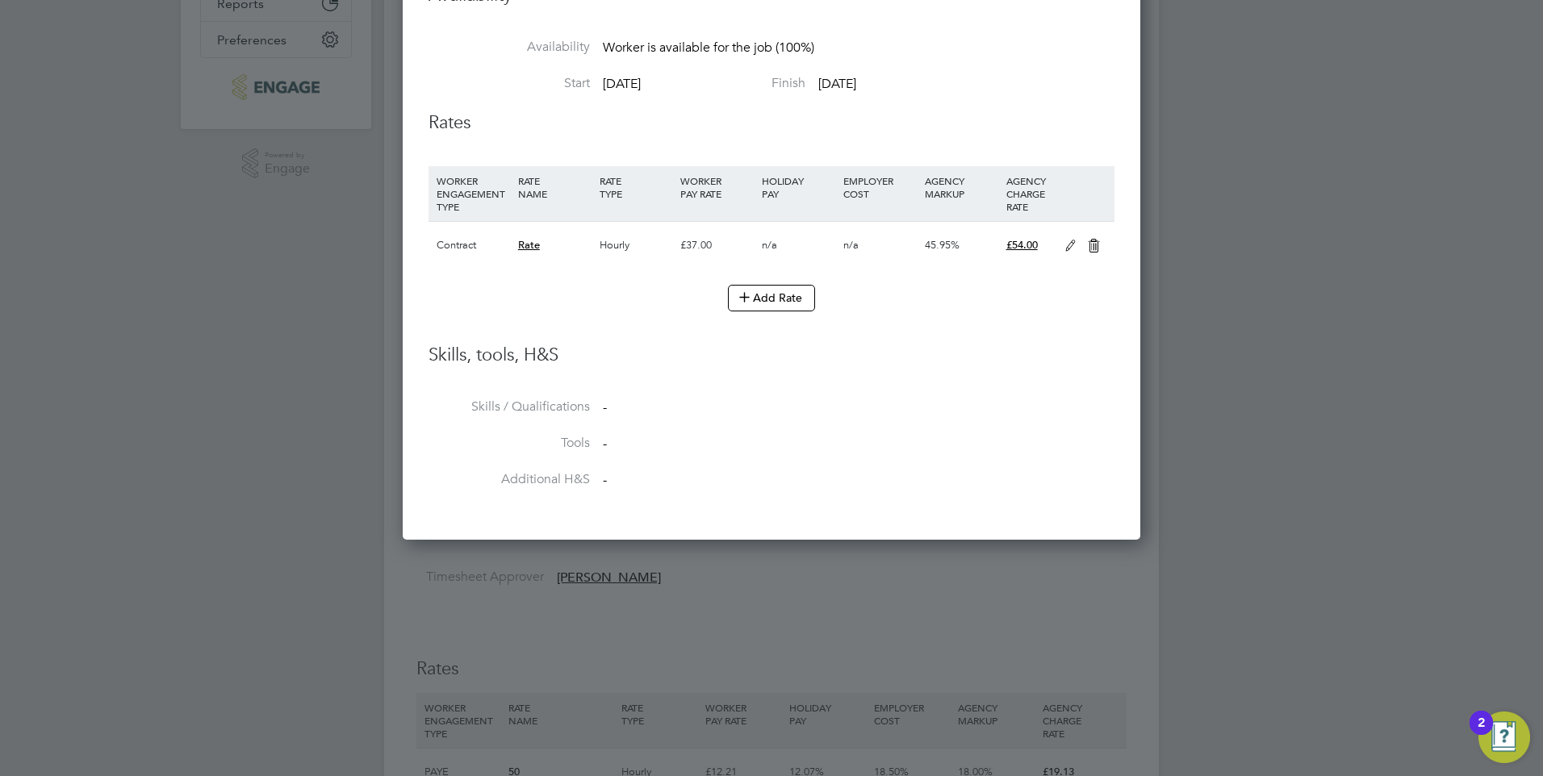
click at [1088, 246] on icon at bounding box center [1094, 246] width 20 height 13
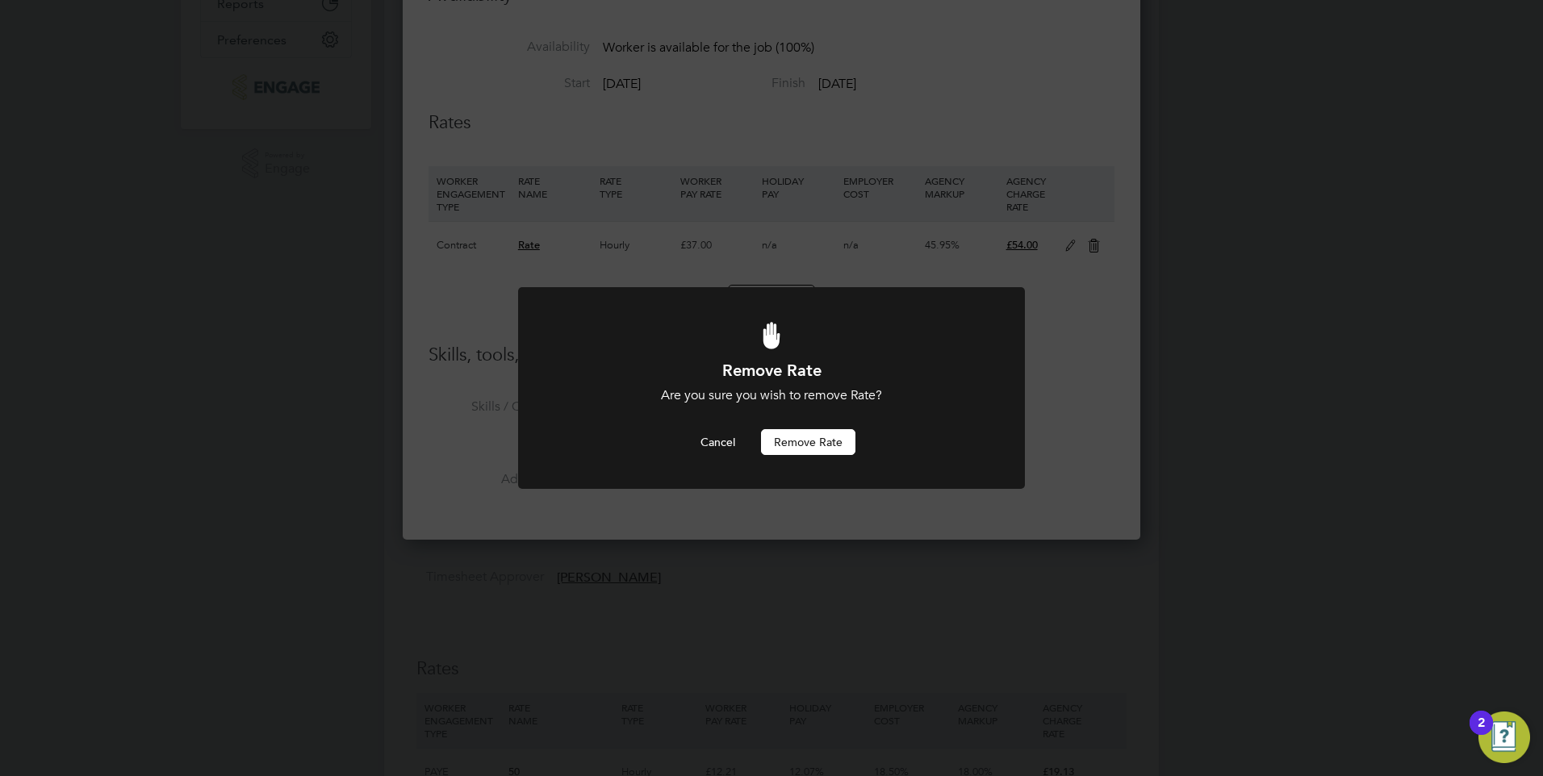
click at [786, 433] on button "Remove rate" at bounding box center [808, 442] width 94 height 26
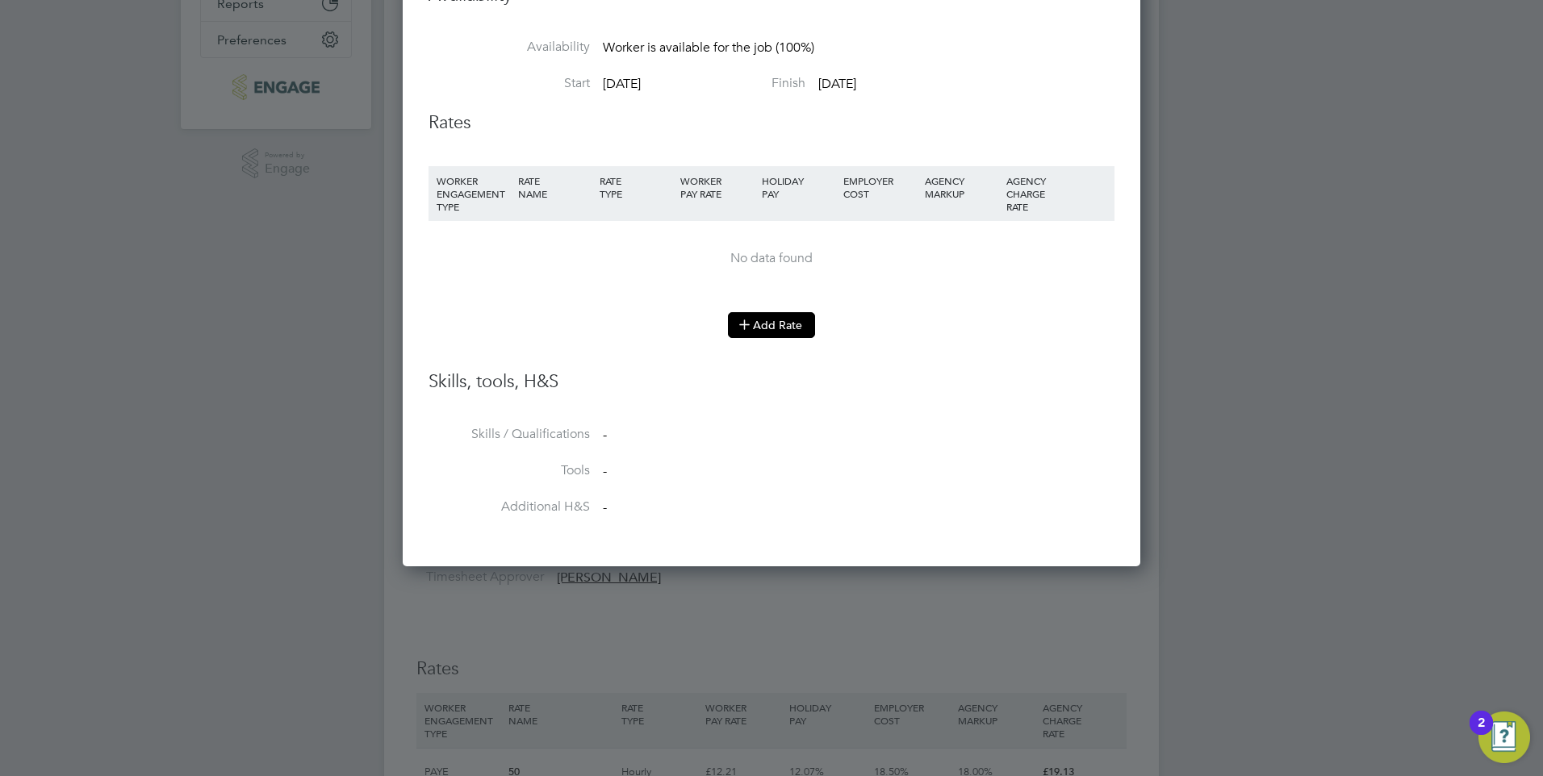
click at [754, 325] on button "Add Rate" at bounding box center [771, 325] width 87 height 26
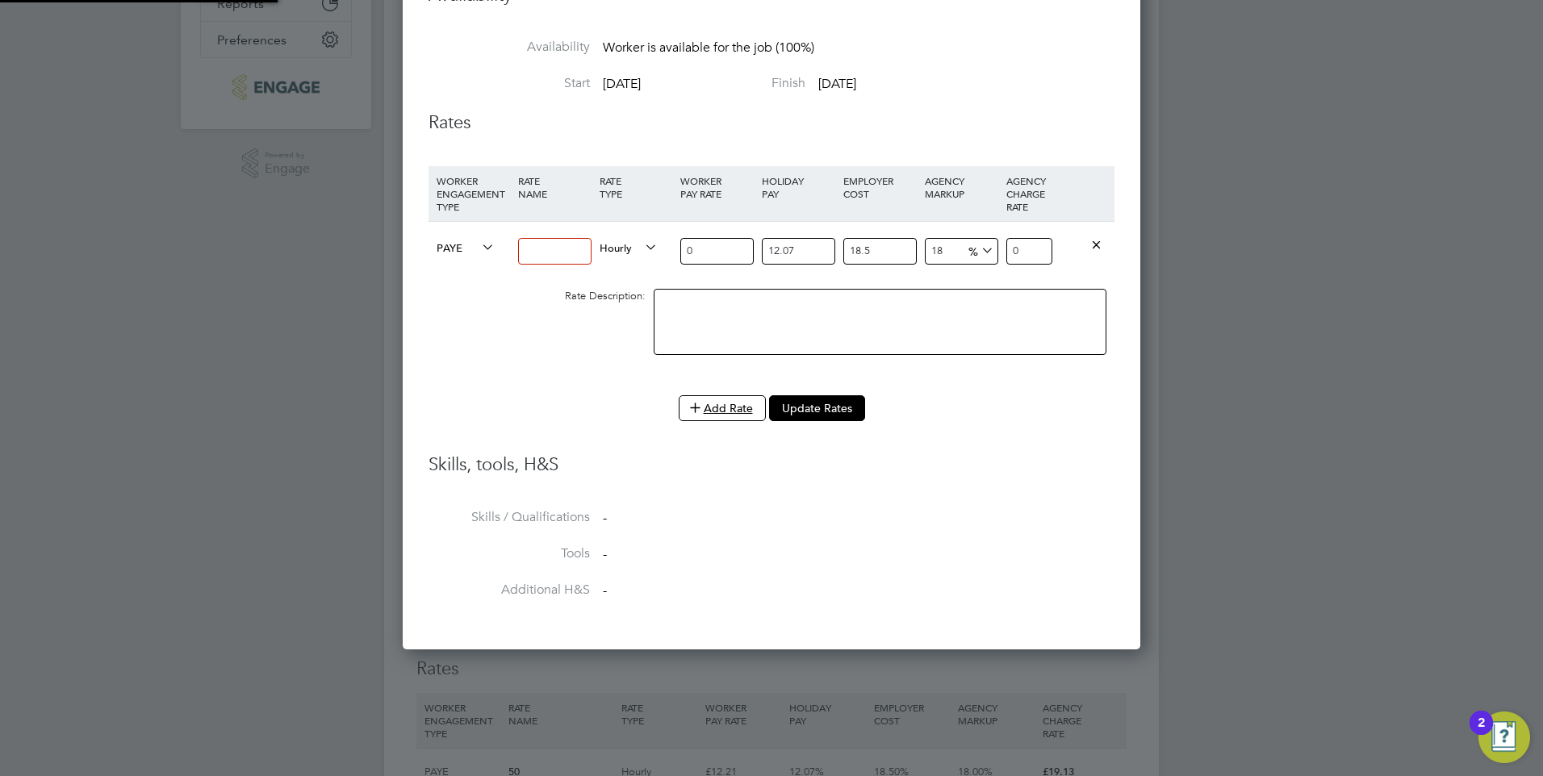
click at [569, 247] on input at bounding box center [554, 251] width 73 height 27
type input "Basic"
click at [727, 252] on input "0" at bounding box center [716, 251] width 73 height 27
type input "3"
type input "4.70122443"
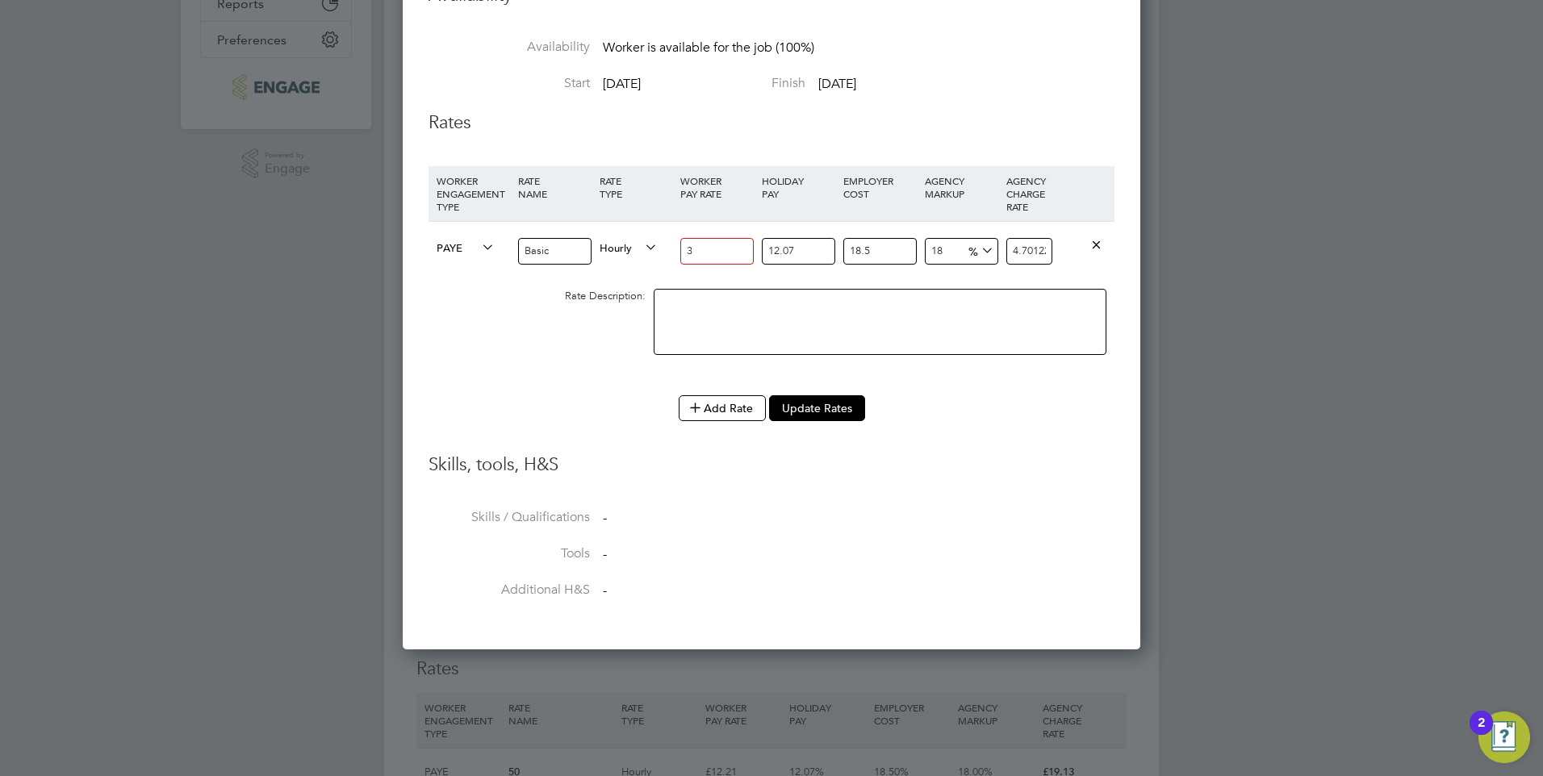
type input "37"
type input "57.98176797"
type input "37"
drag, startPoint x: 950, startPoint y: 254, endPoint x: 862, endPoint y: 255, distance: 88.7
click at [862, 255] on div "PAYE Basic Hourly 37 12.07 n/a 18.5 n/a 18 8.84467647 % 57.98176797" at bounding box center [771, 251] width 686 height 60
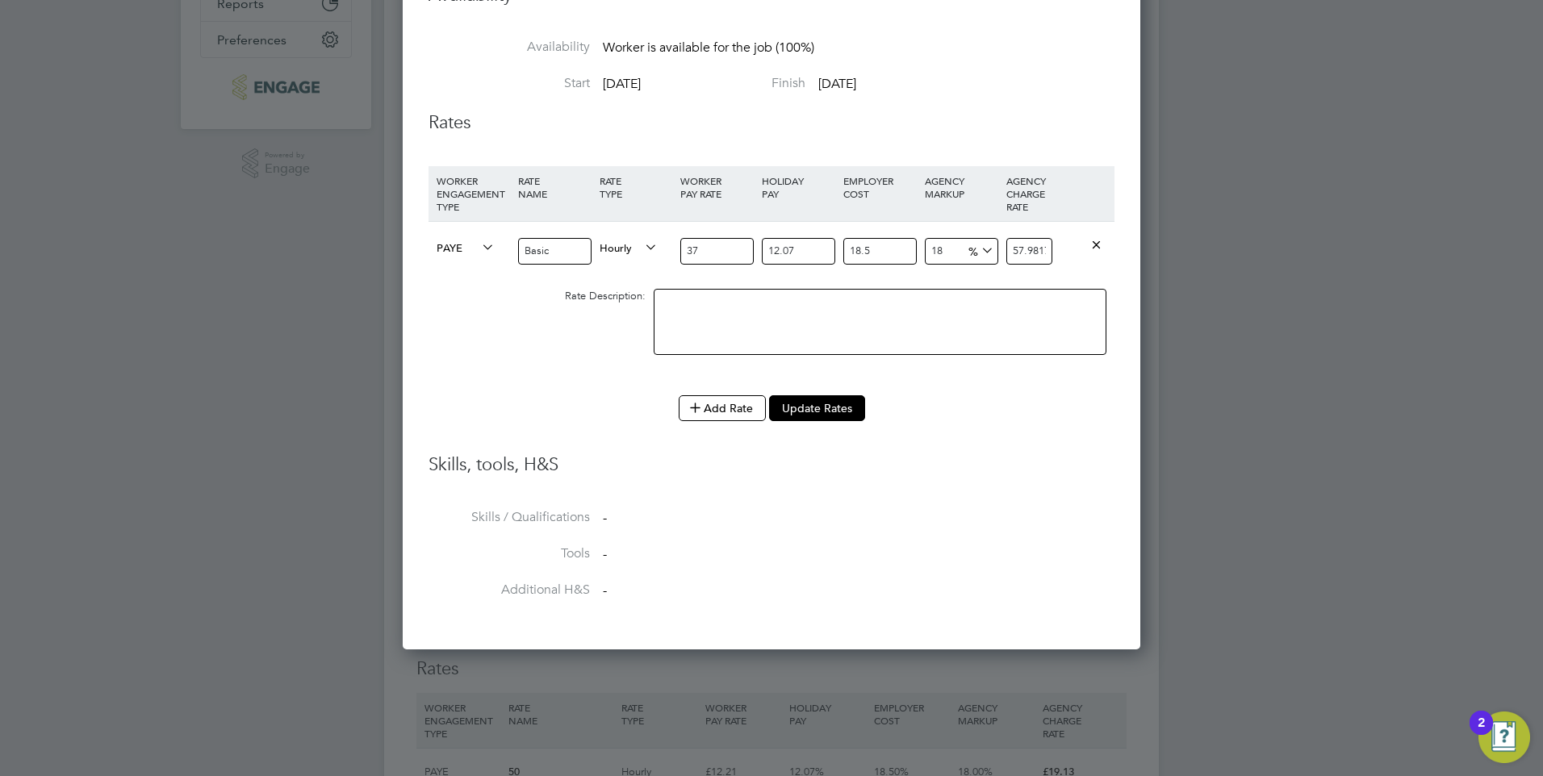
type input "2"
type input "50.11983333"
type input "23"
type input "60.438622545"
type input "23"
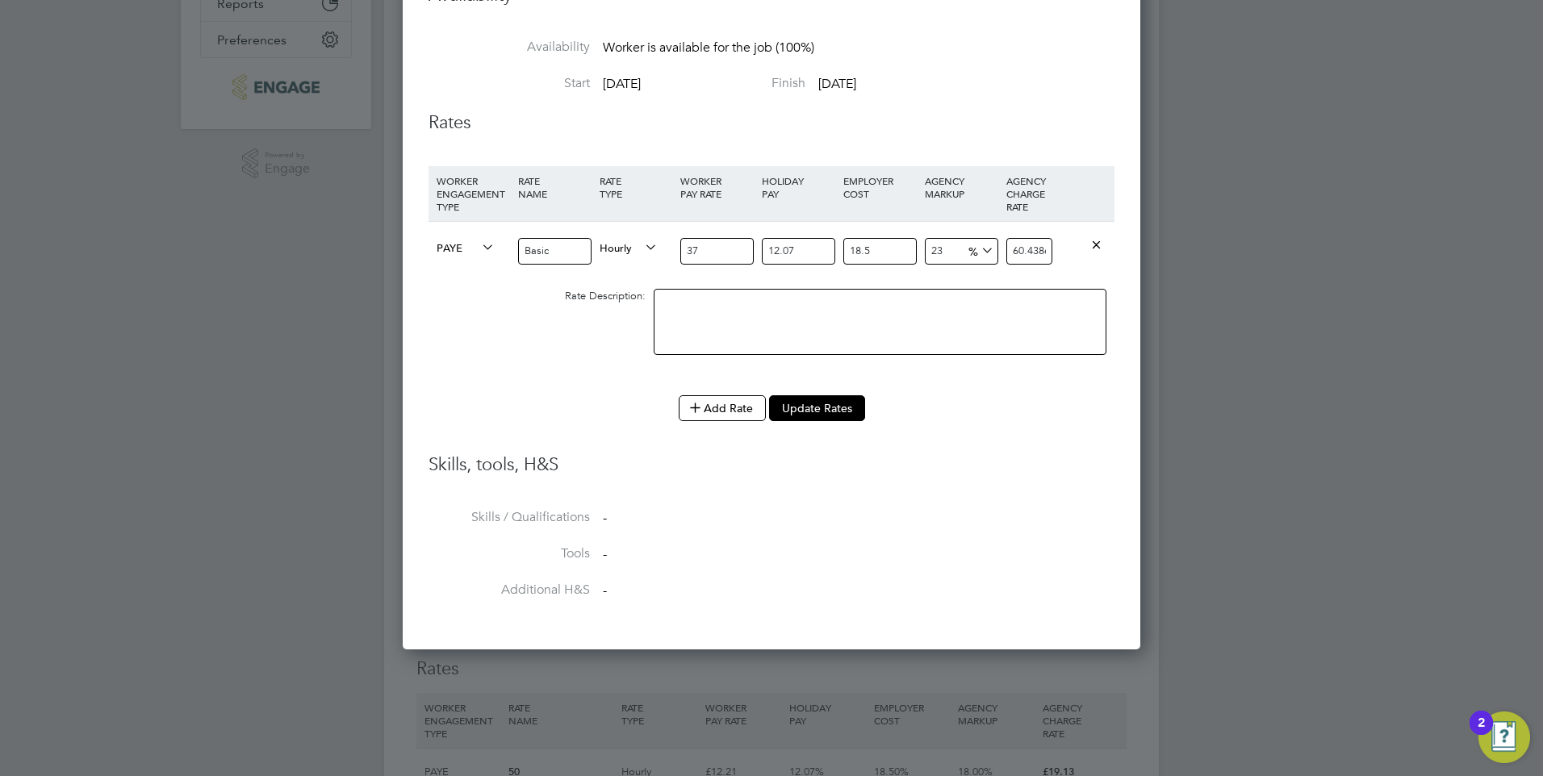
click at [955, 551] on li "Tools -" at bounding box center [771, 563] width 686 height 36
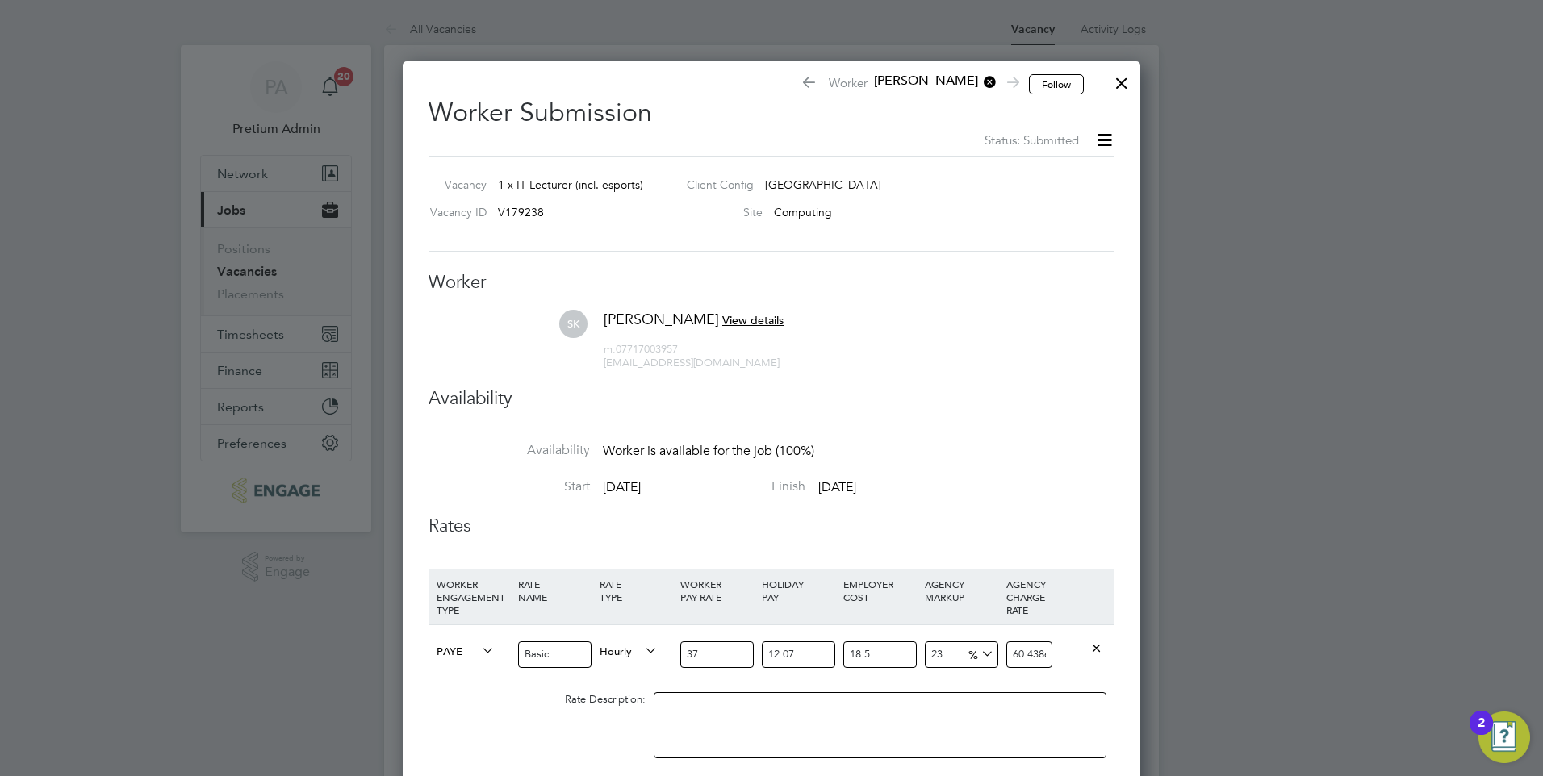
click at [1115, 77] on div at bounding box center [1121, 79] width 29 height 29
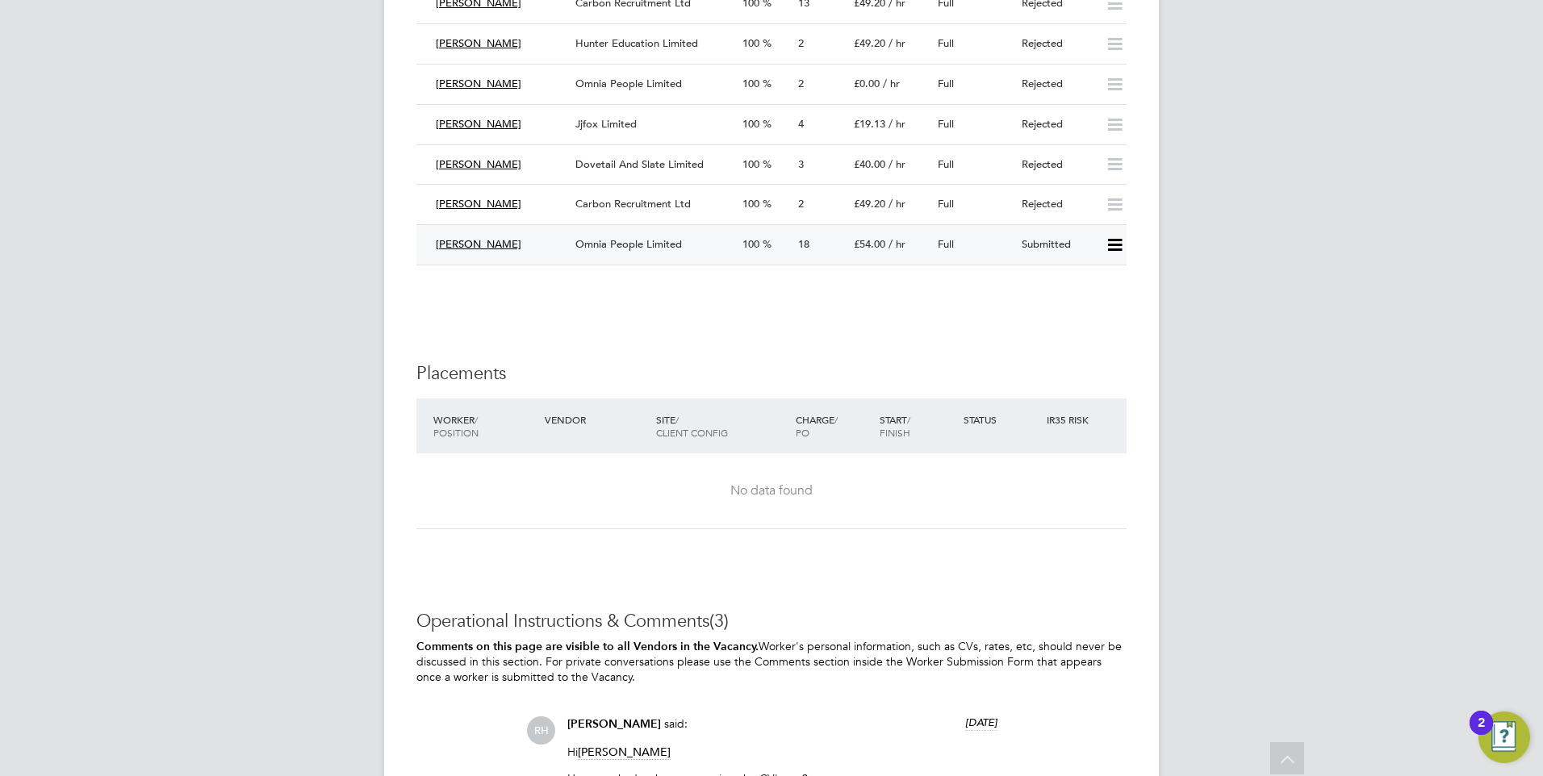
click at [541, 253] on div "[PERSON_NAME]" at bounding box center [499, 245] width 140 height 27
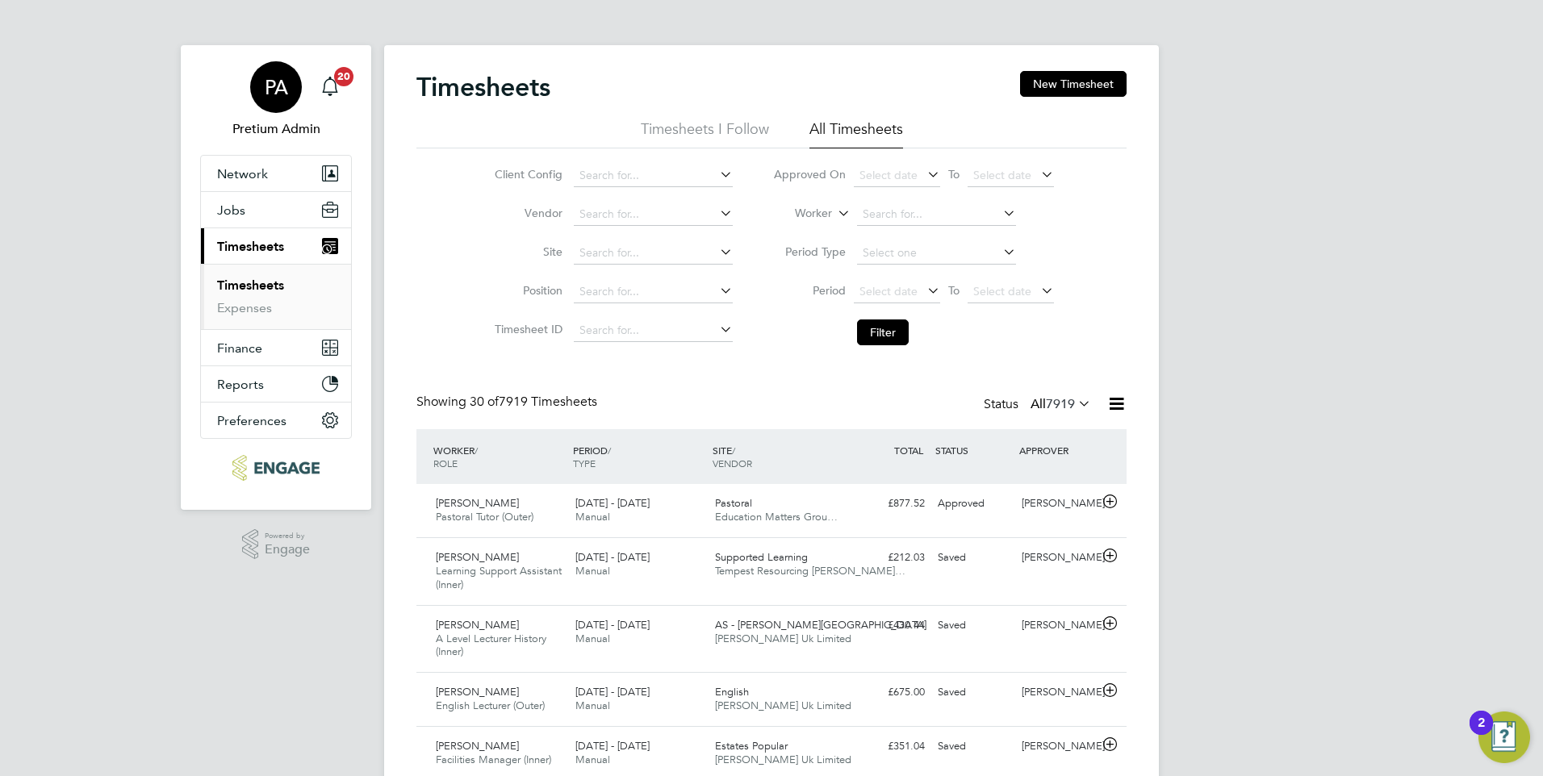
click at [286, 90] on span "PA" at bounding box center [276, 87] width 23 height 21
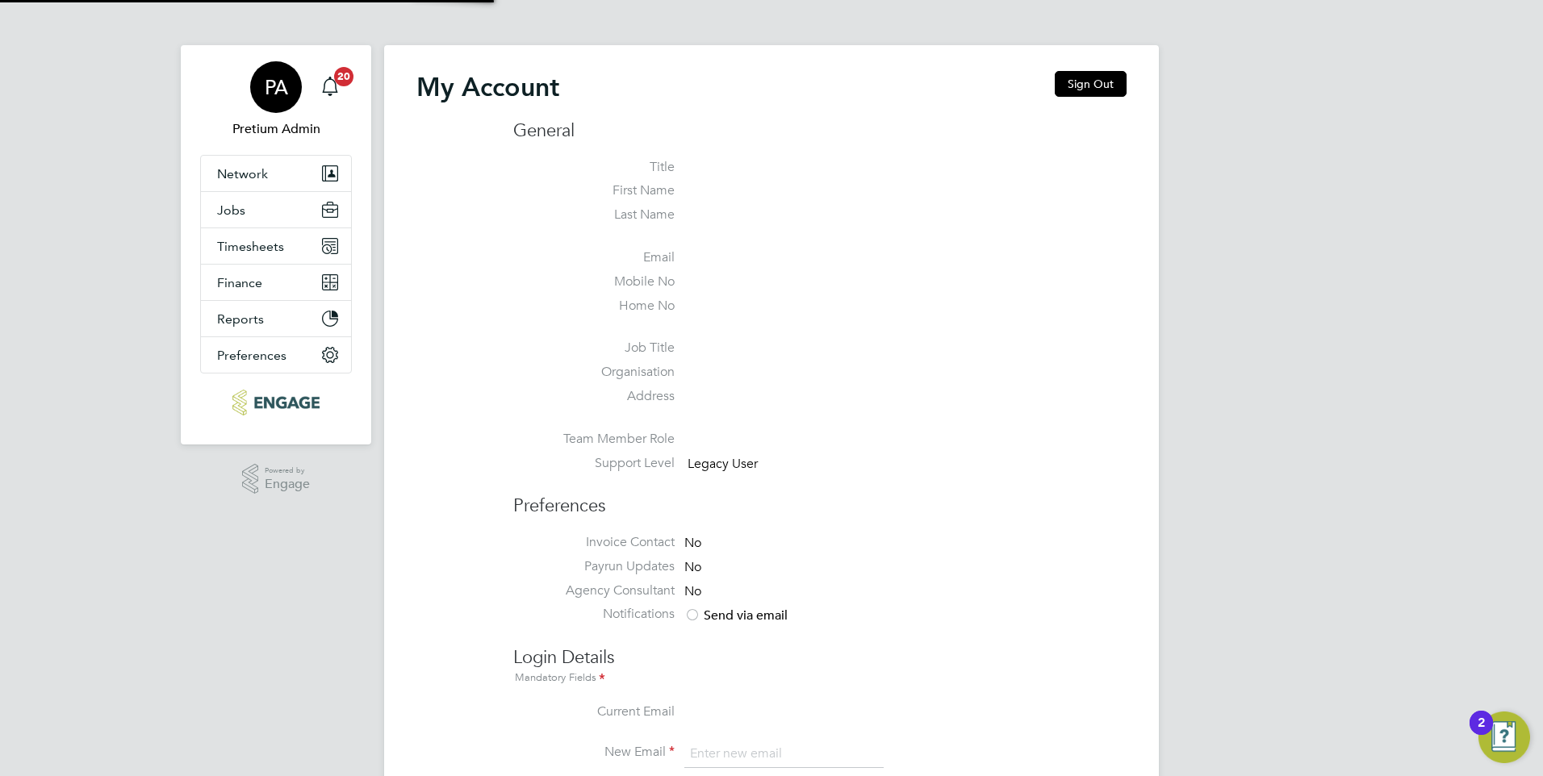
type input "[DOMAIN_NAME][EMAIL_ADDRESS][DOMAIN_NAME]"
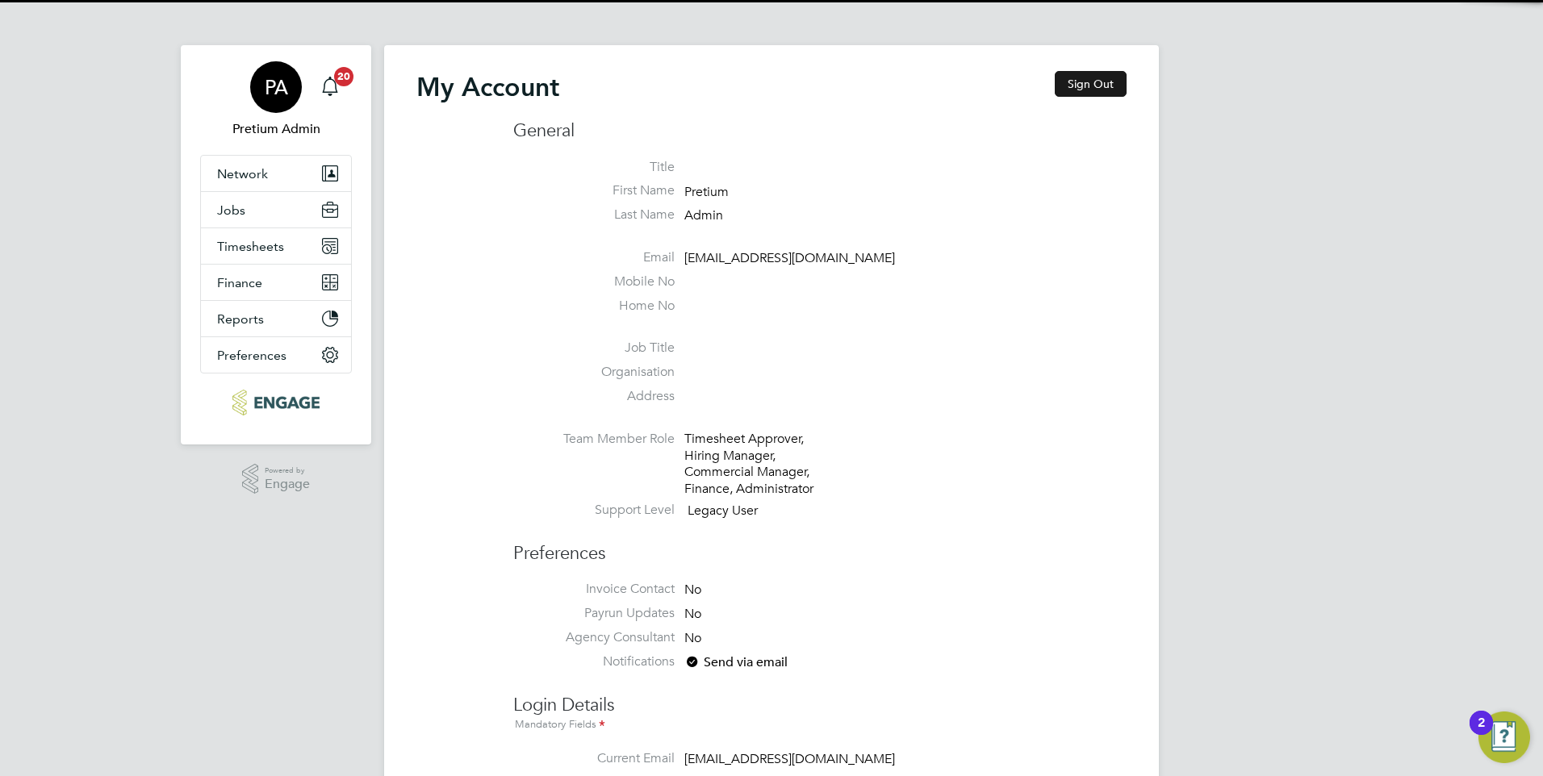
click at [1064, 78] on button "Sign Out" at bounding box center [1090, 84] width 72 height 26
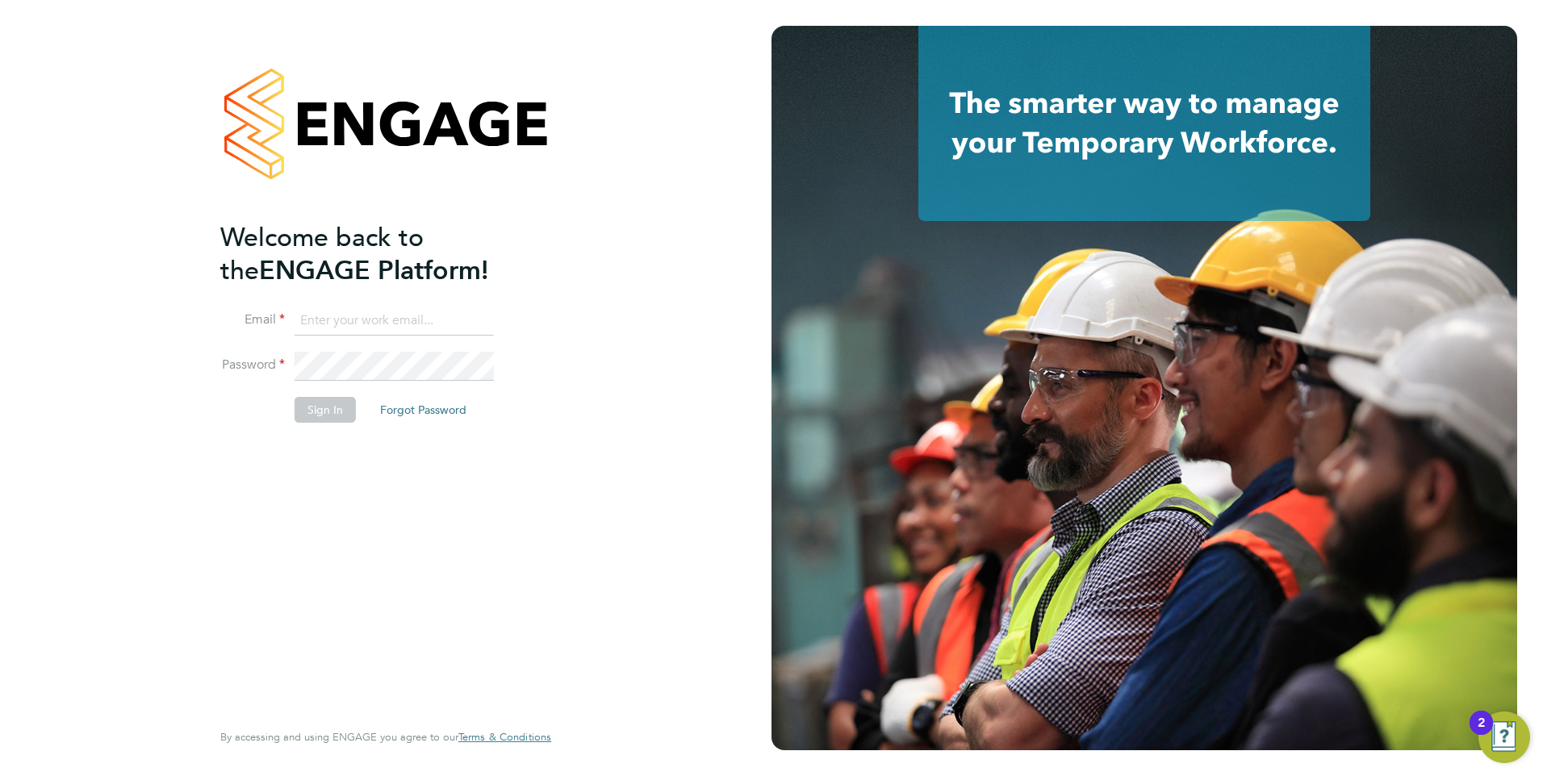
type input "[EMAIL_ADDRESS][DOMAIN_NAME]"
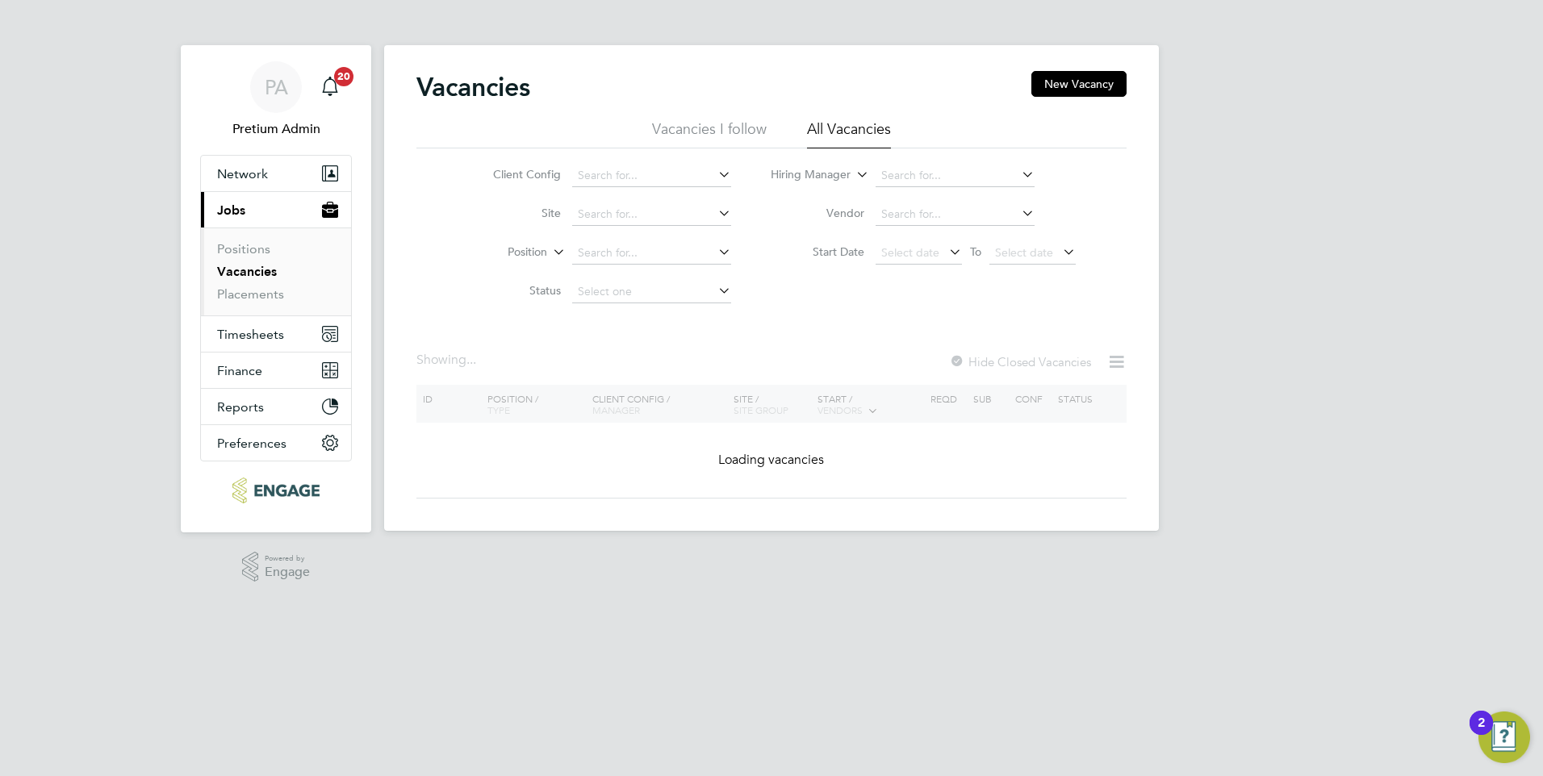
drag, startPoint x: 1087, startPoint y: 94, endPoint x: 1014, endPoint y: 146, distance: 89.6
click at [1086, 91] on button "New Vacancy" at bounding box center [1078, 84] width 95 height 26
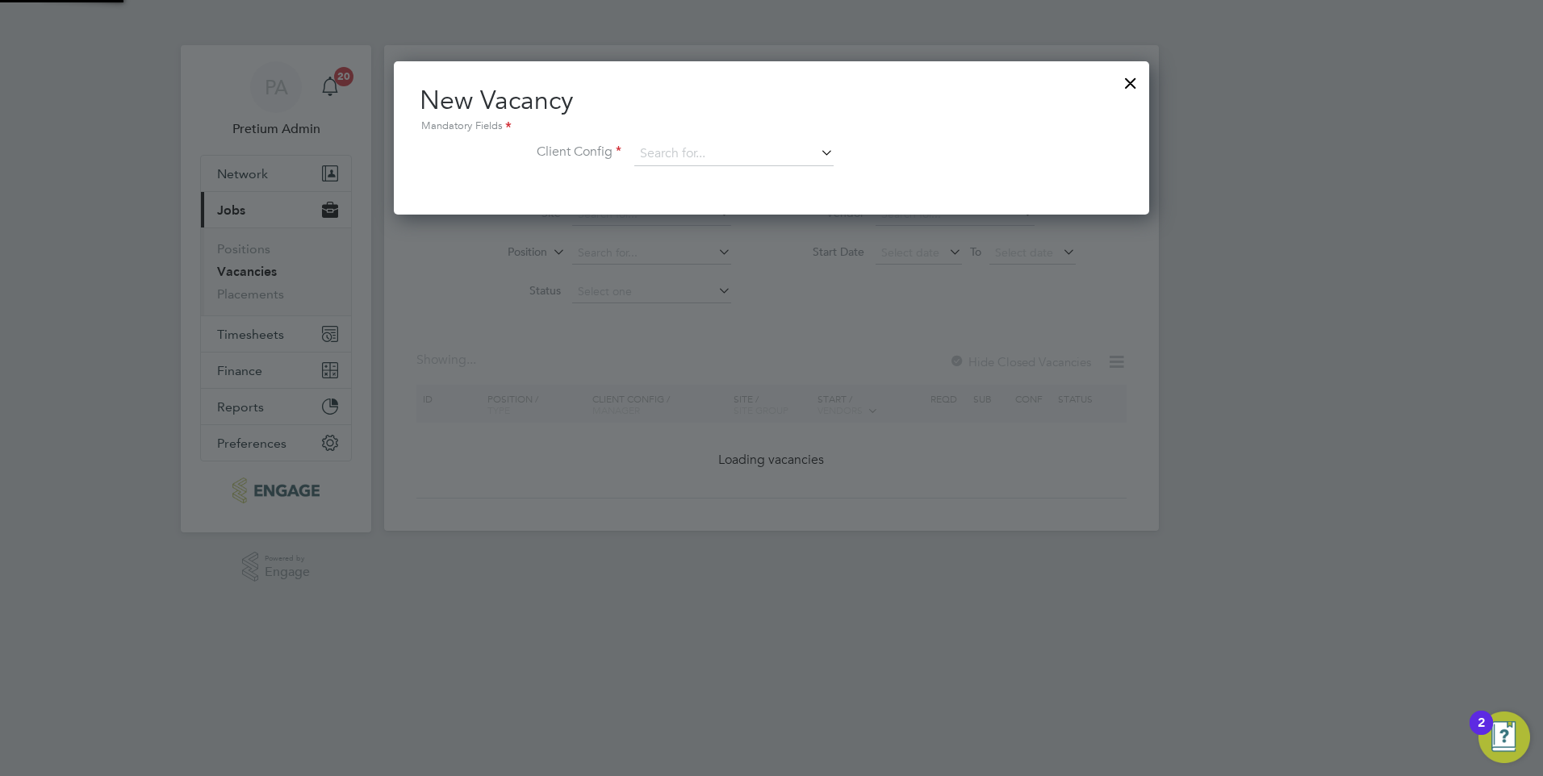
scroll to position [153, 756]
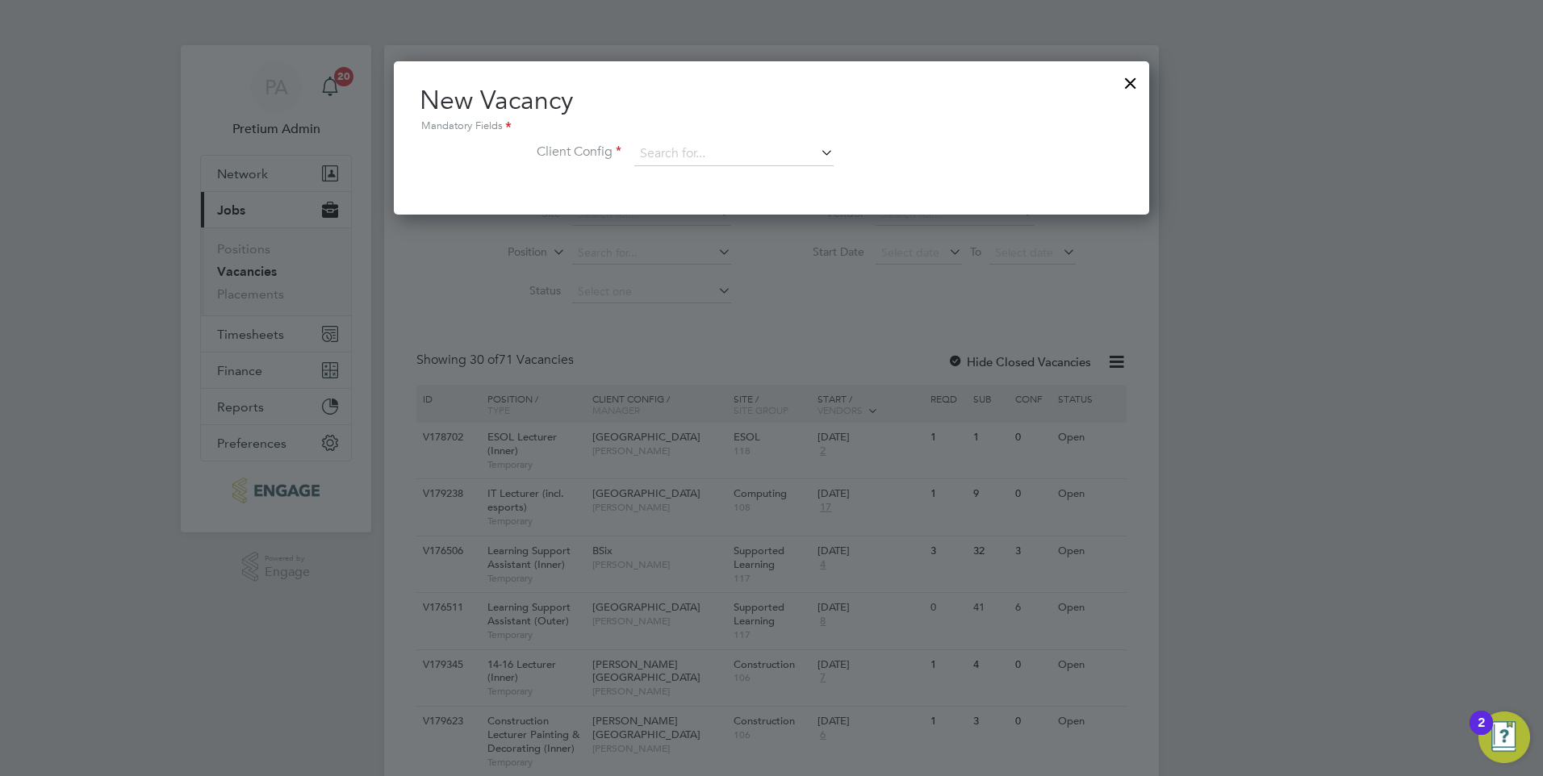
drag, startPoint x: 1132, startPoint y: 81, endPoint x: 682, endPoint y: 111, distance: 451.2
click at [1133, 81] on div at bounding box center [1130, 79] width 29 height 29
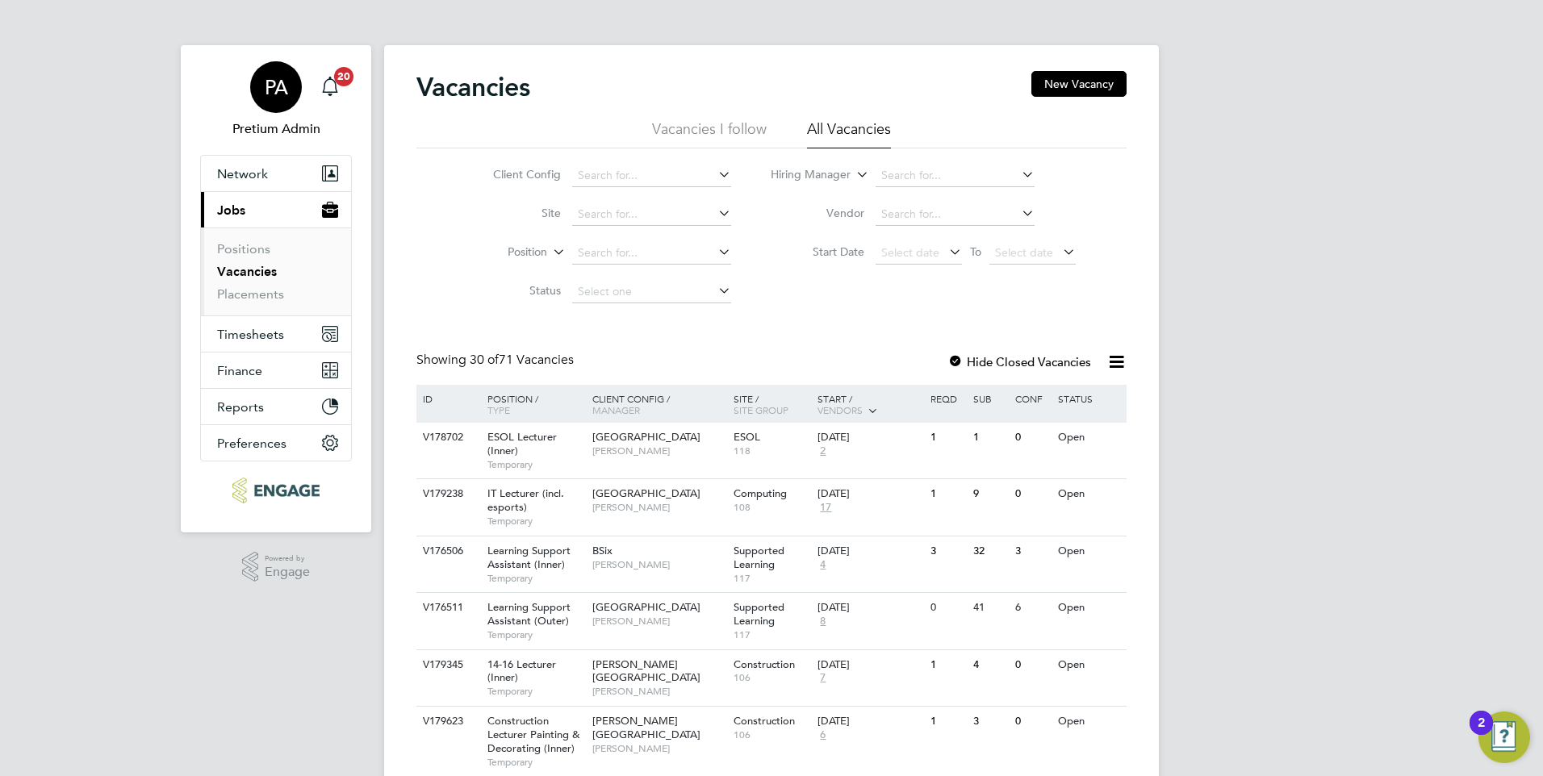
click at [280, 75] on div "PA" at bounding box center [276, 87] width 52 height 52
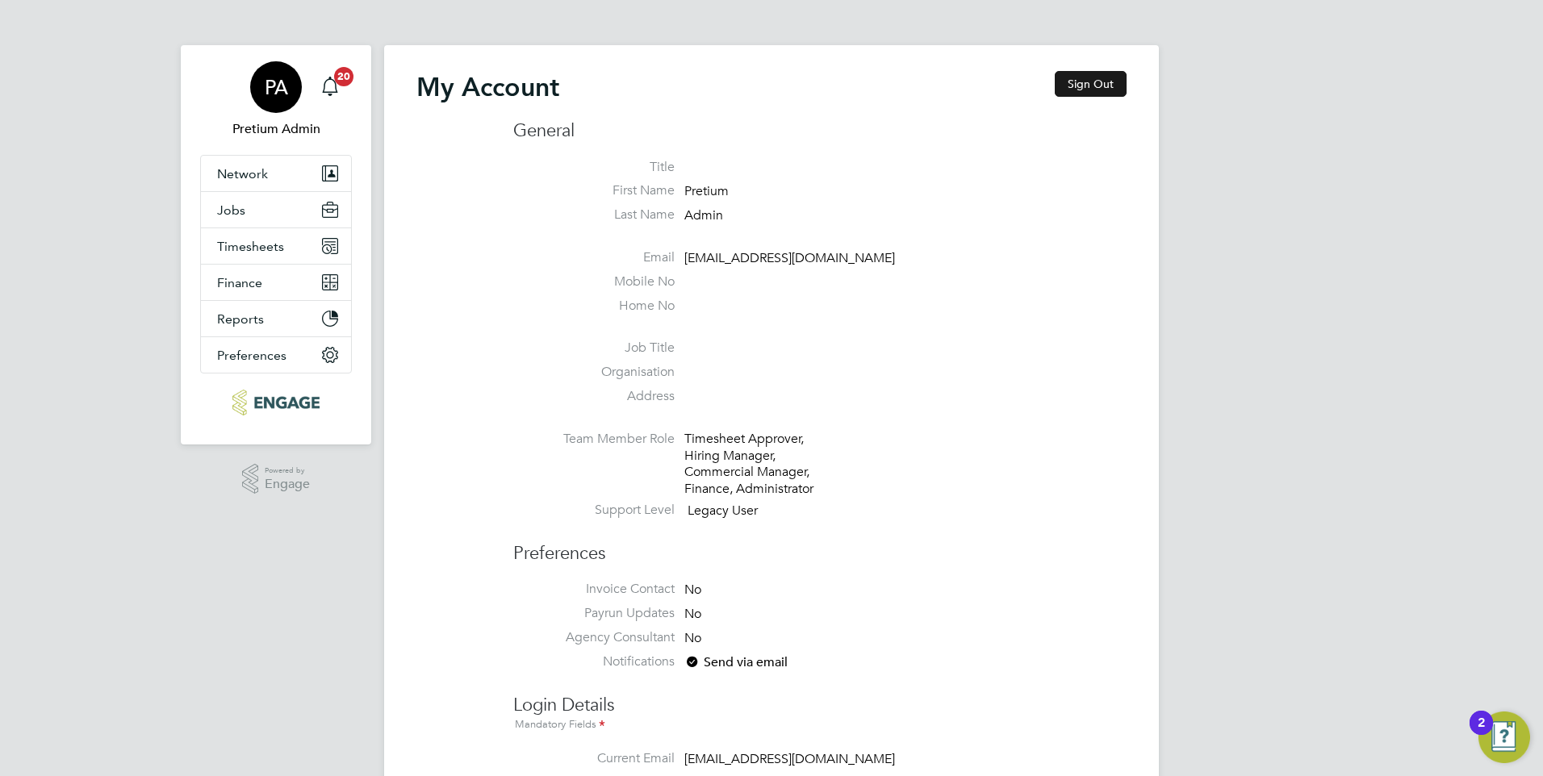
click at [1113, 78] on button "Sign Out" at bounding box center [1090, 84] width 72 height 26
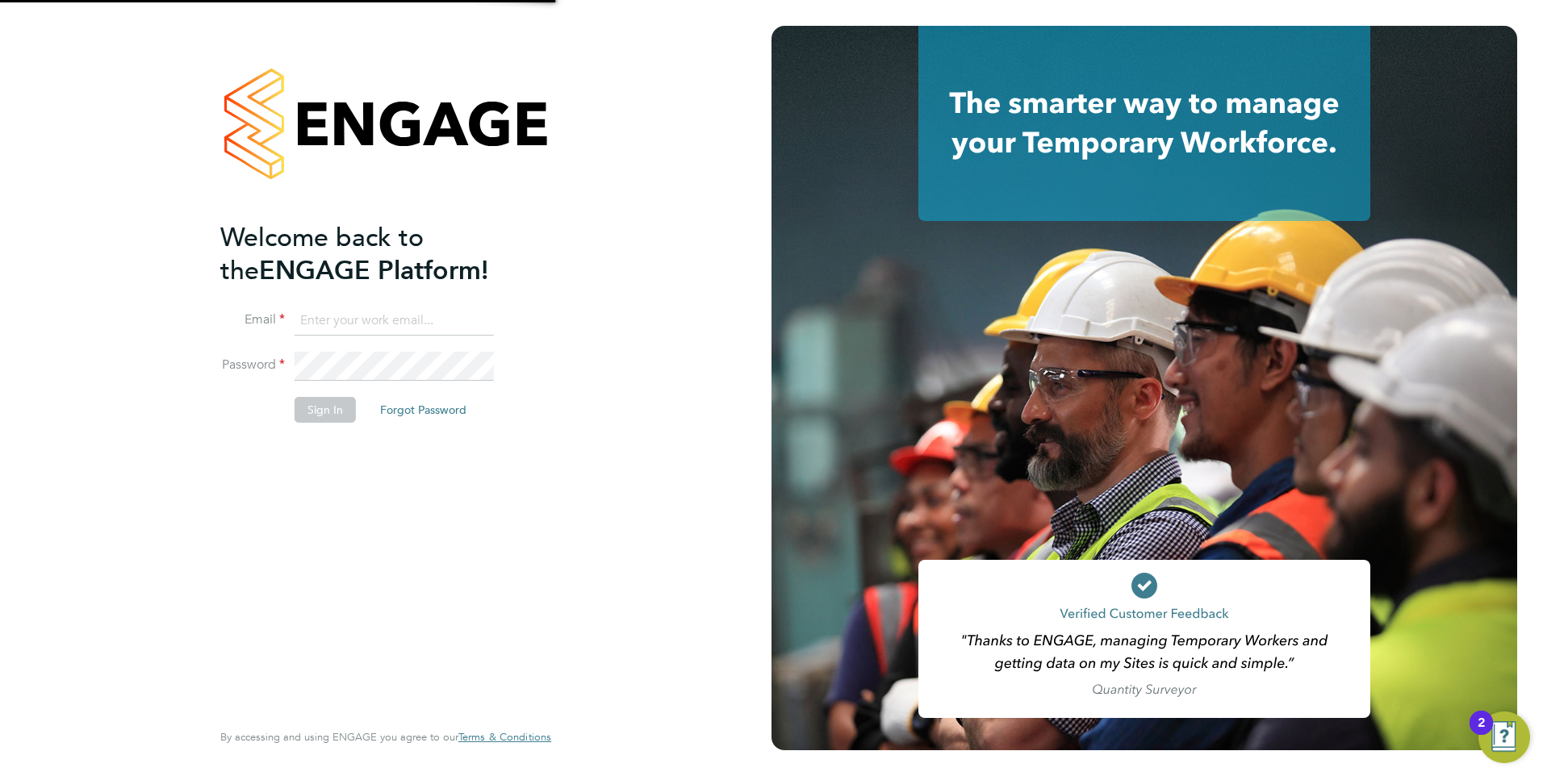
type input "[DOMAIN_NAME][EMAIL_ADDRESS][DOMAIN_NAME]"
click at [329, 417] on button "Sign In" at bounding box center [324, 410] width 61 height 26
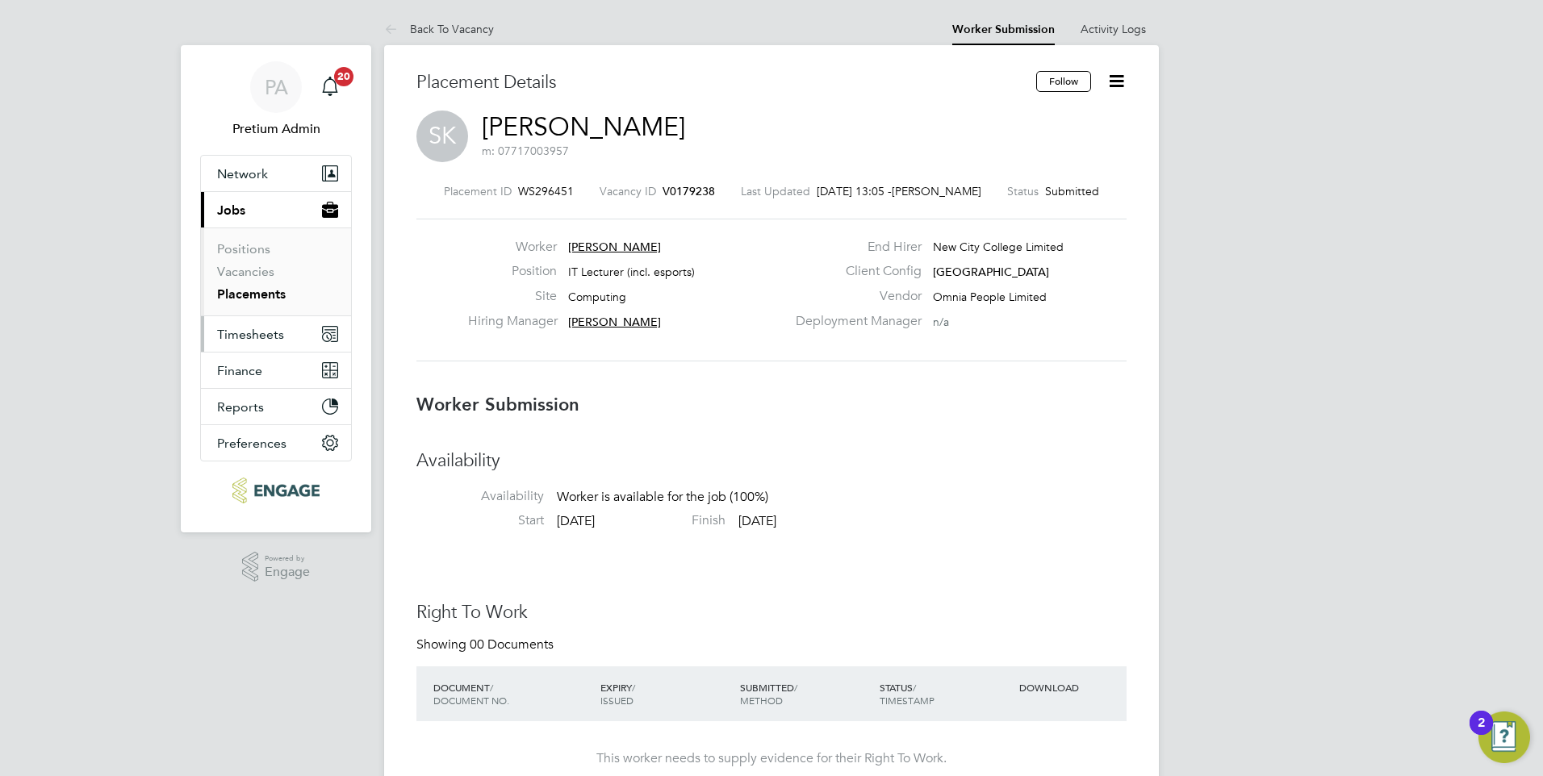
click at [254, 336] on span "Timesheets" at bounding box center [250, 334] width 67 height 15
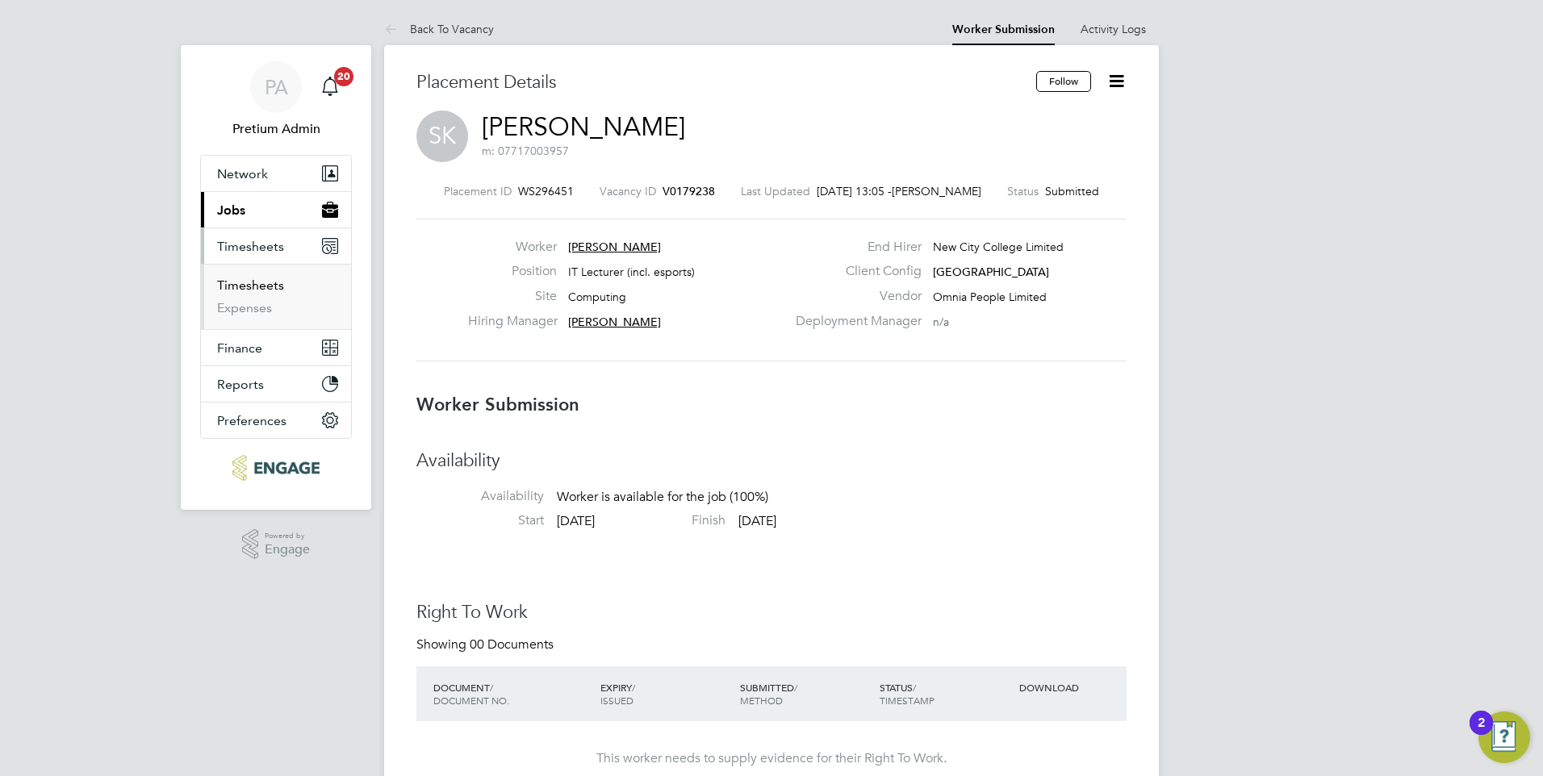
click at [247, 286] on link "Timesheets" at bounding box center [250, 285] width 67 height 15
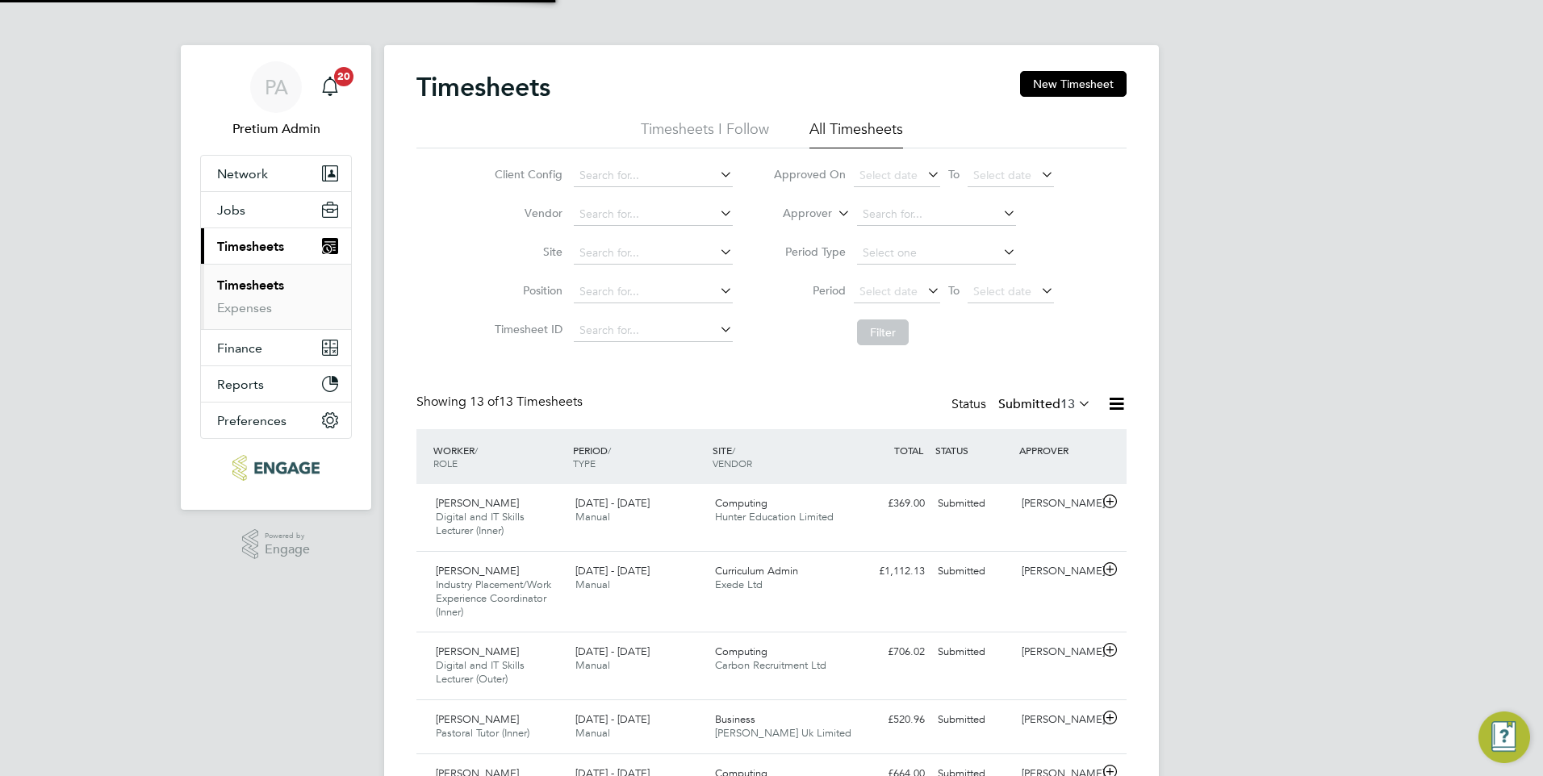
scroll to position [8, 8]
drag, startPoint x: 240, startPoint y: 186, endPoint x: 243, endPoint y: 207, distance: 21.2
click at [240, 187] on button "Network" at bounding box center [276, 173] width 150 height 35
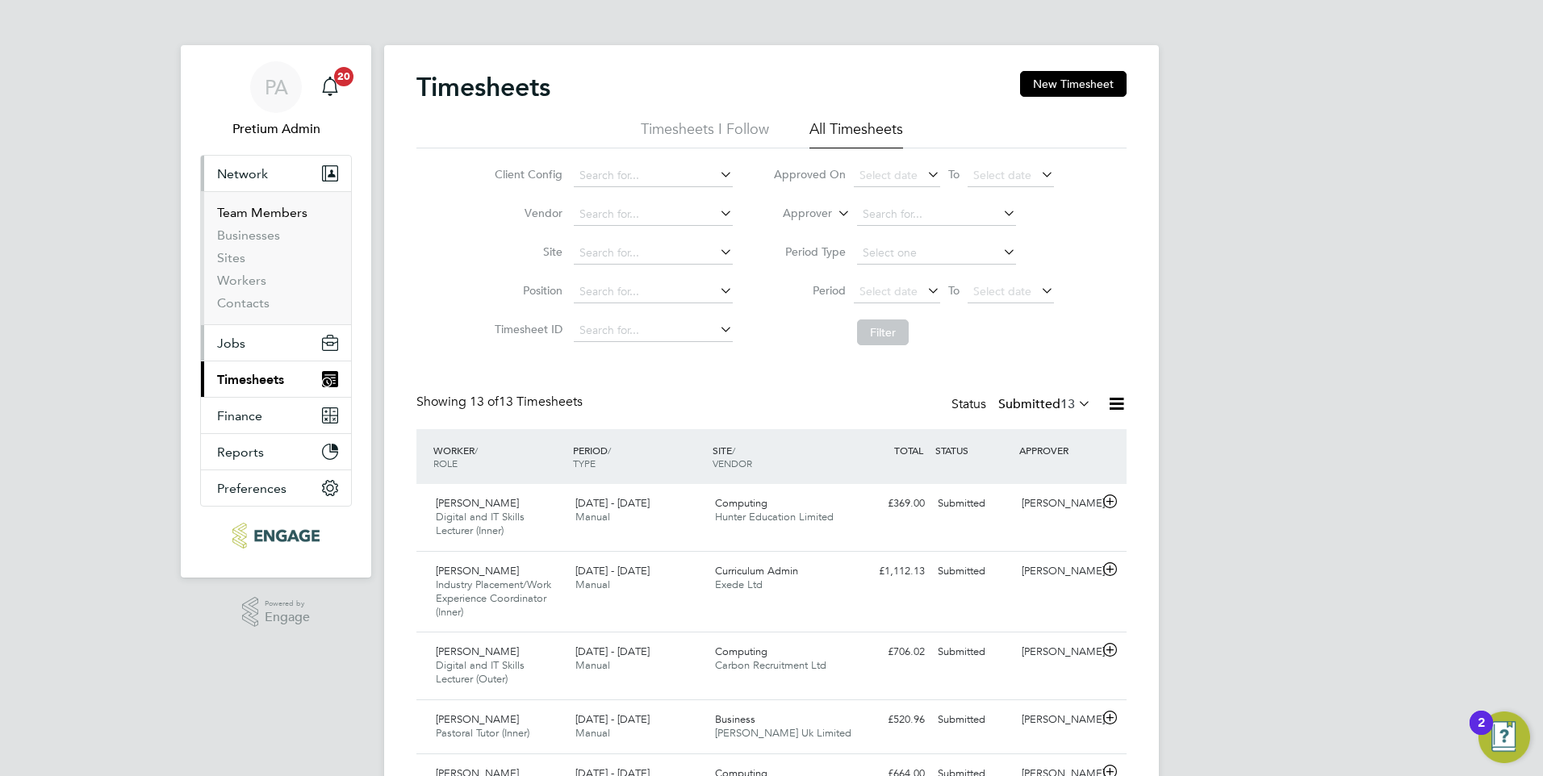
click at [243, 207] on link "Team Members" at bounding box center [262, 212] width 90 height 15
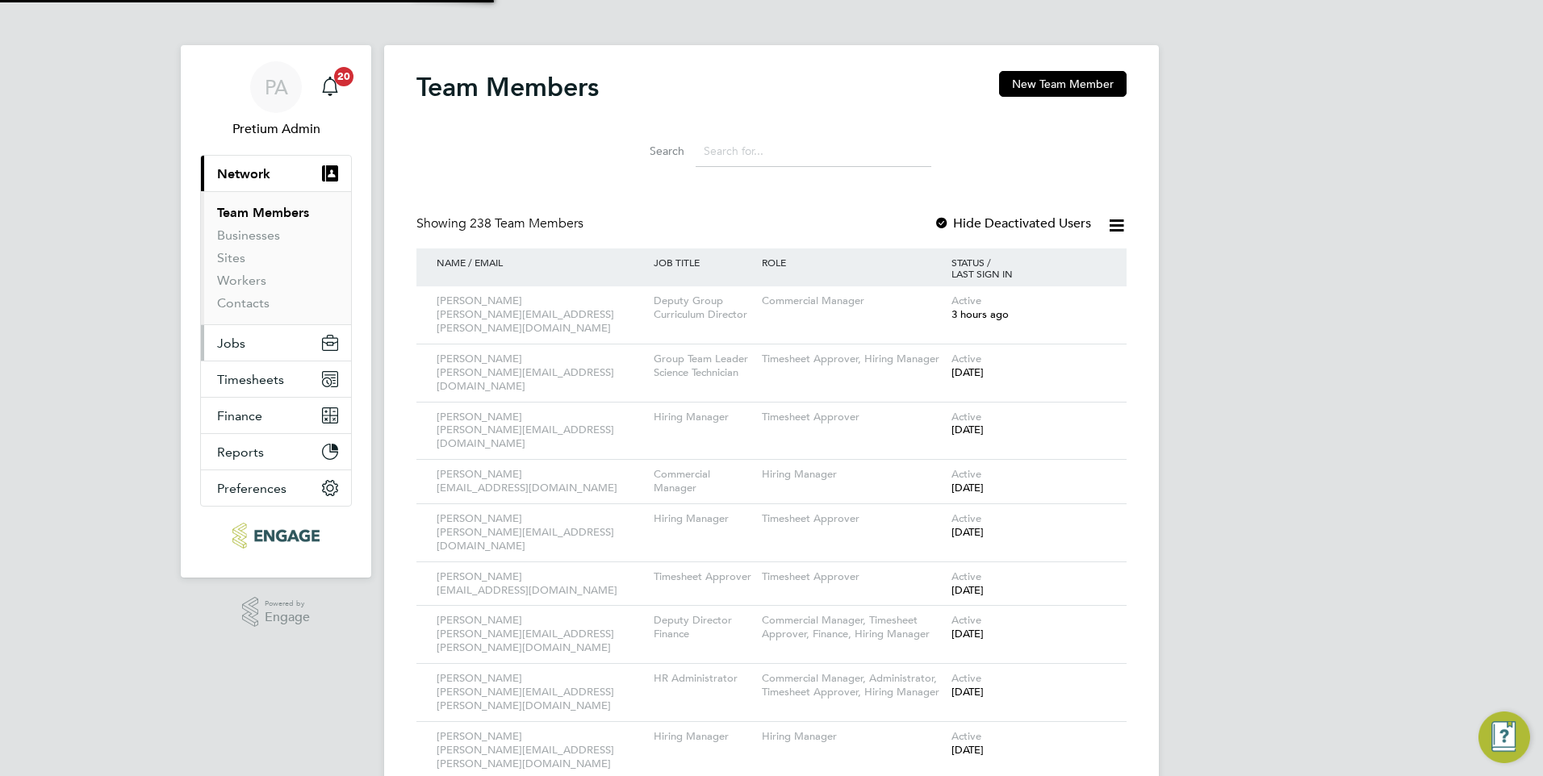
drag, startPoint x: 257, startPoint y: 344, endPoint x: 121, endPoint y: 353, distance: 135.8
click at [256, 344] on button "Jobs" at bounding box center [276, 342] width 150 height 35
click at [268, 86] on span "PA" at bounding box center [276, 87] width 23 height 21
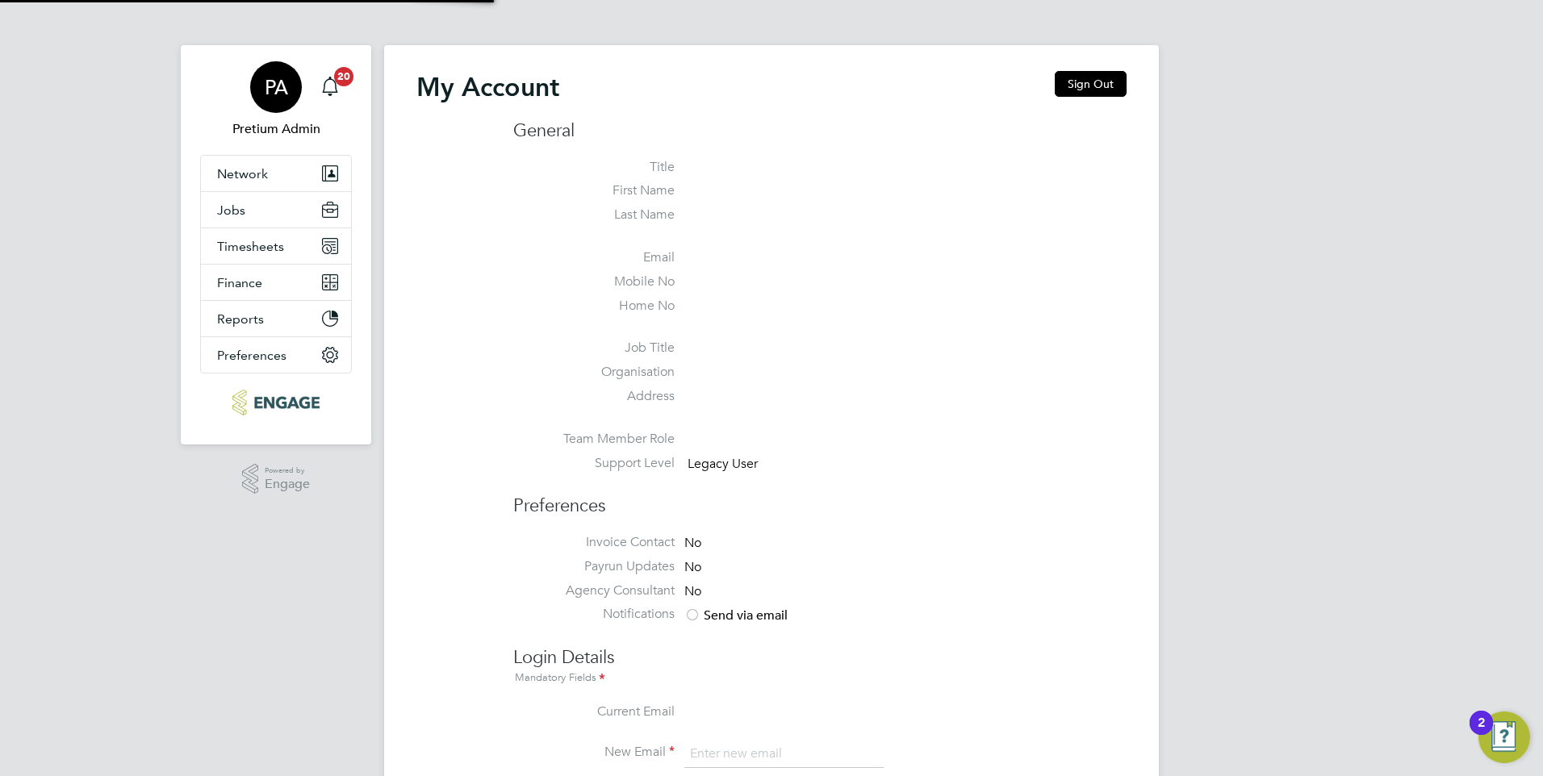
type input "ncc@pretiumresourcing.co.uk"
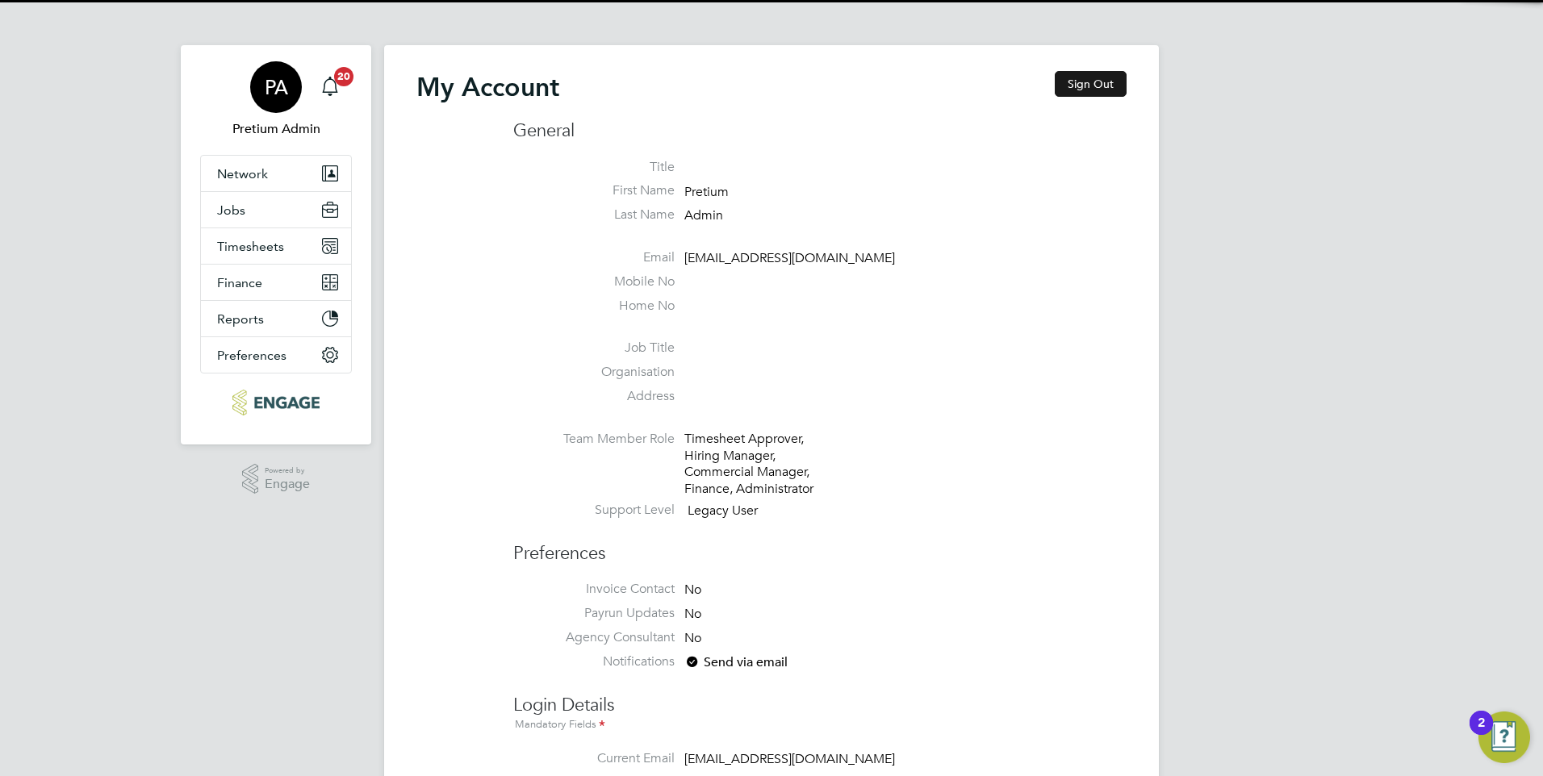
click at [1060, 84] on button "Sign Out" at bounding box center [1090, 84] width 72 height 26
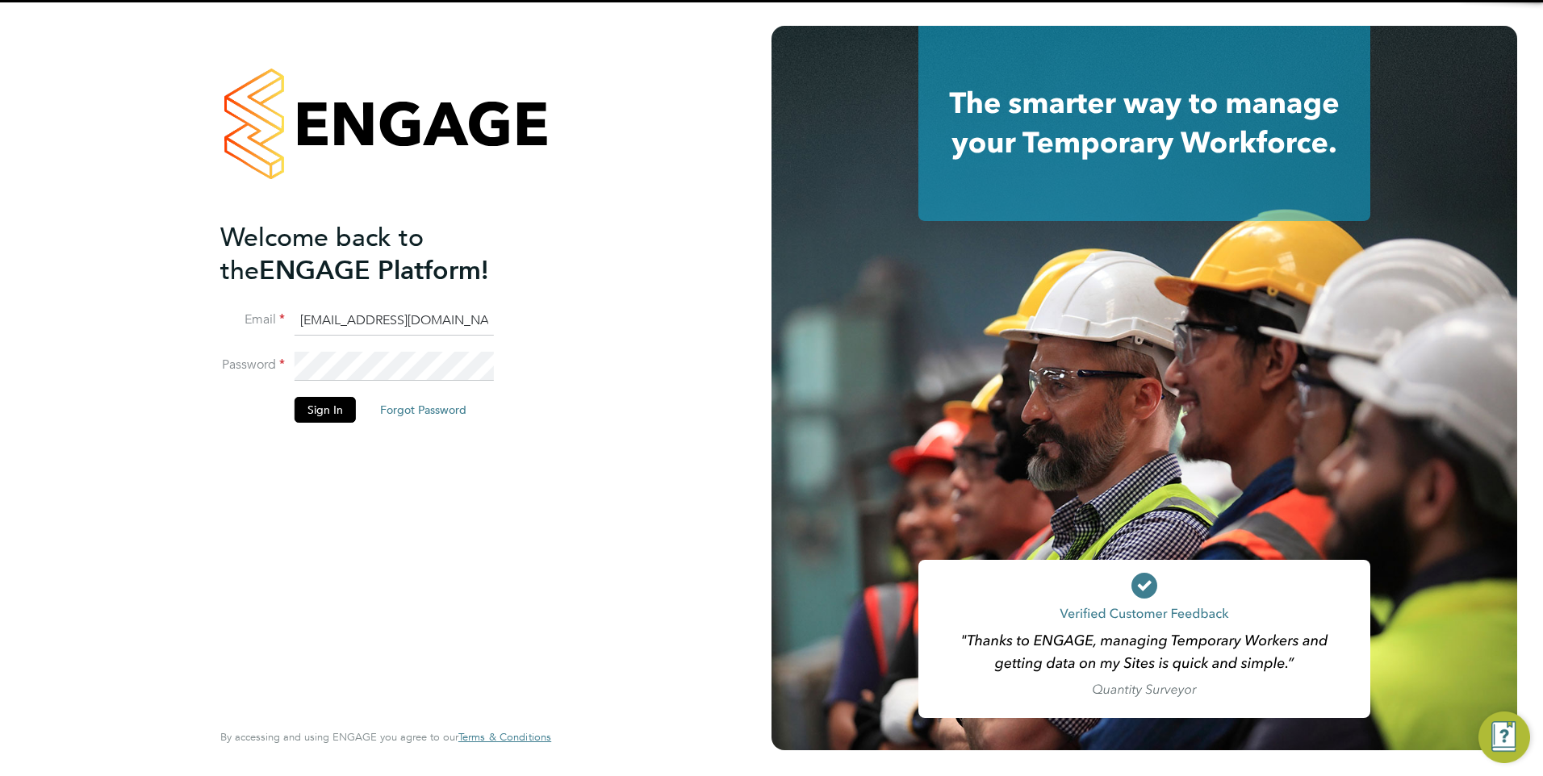
click at [371, 319] on input "ncc@pretiumresourcing.co.uk" at bounding box center [393, 321] width 199 height 29
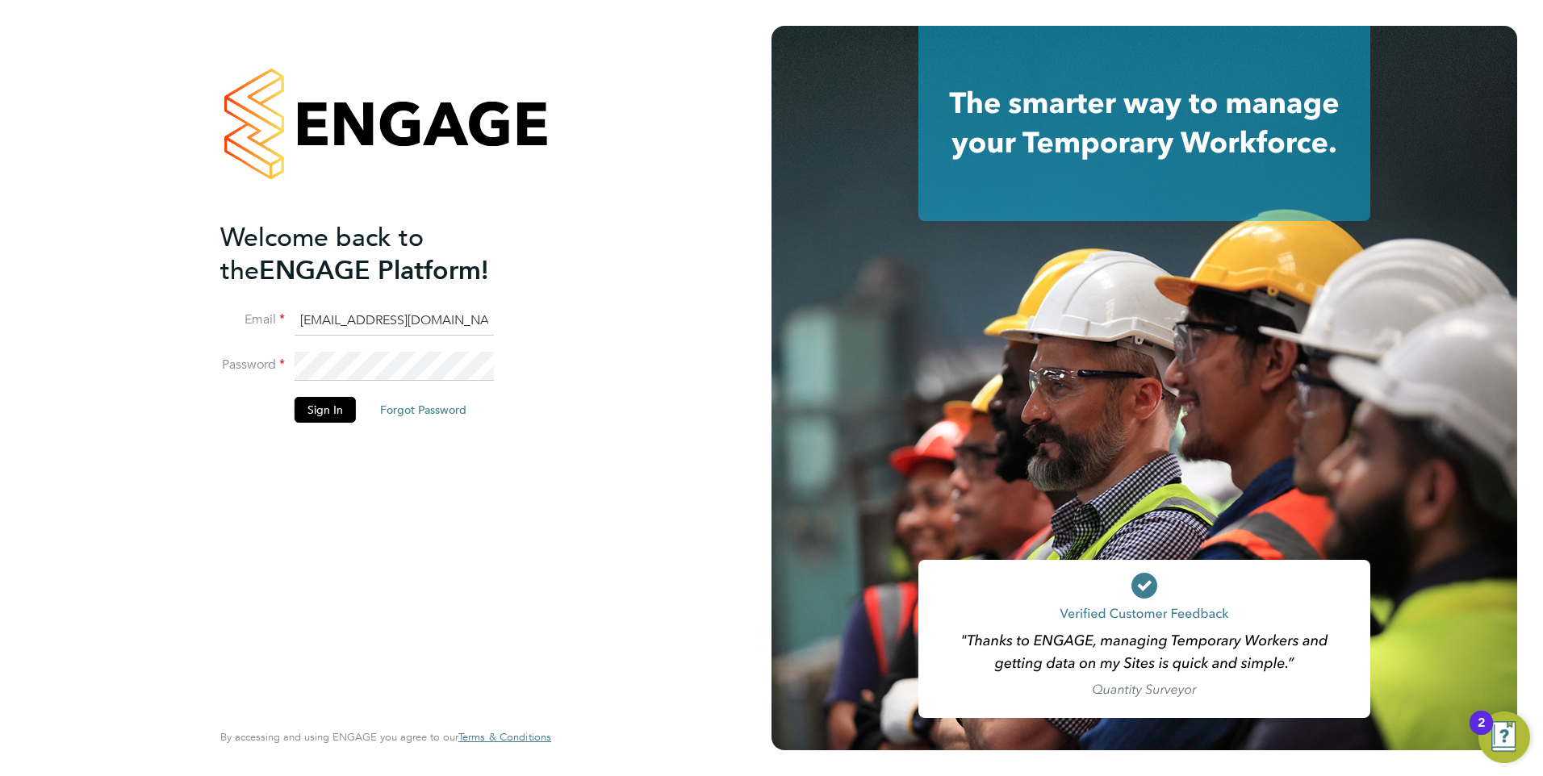
click at [366, 314] on input "ncc@pretiumresourcing.co.uk" at bounding box center [393, 321] width 199 height 29
drag, startPoint x: 367, startPoint y: 313, endPoint x: 379, endPoint y: 328, distance: 18.9
click at [368, 313] on input "ncc@pretiumresourcing.co.uk" at bounding box center [393, 321] width 199 height 29
type input "account.support@pretiumresourcing.co.uk"
click at [328, 410] on button "Sign In" at bounding box center [324, 410] width 61 height 26
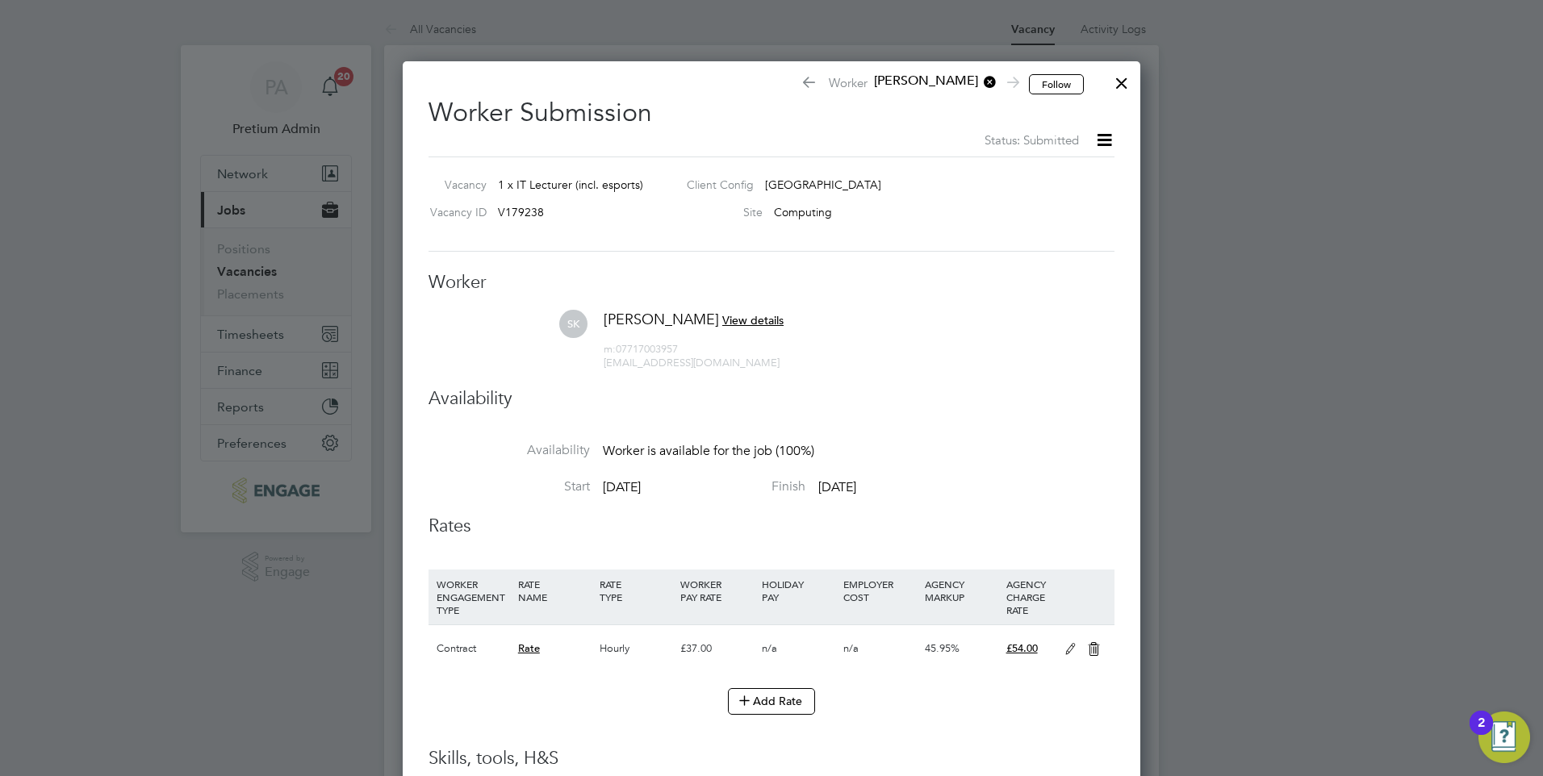
click at [1123, 79] on div at bounding box center [1121, 79] width 29 height 29
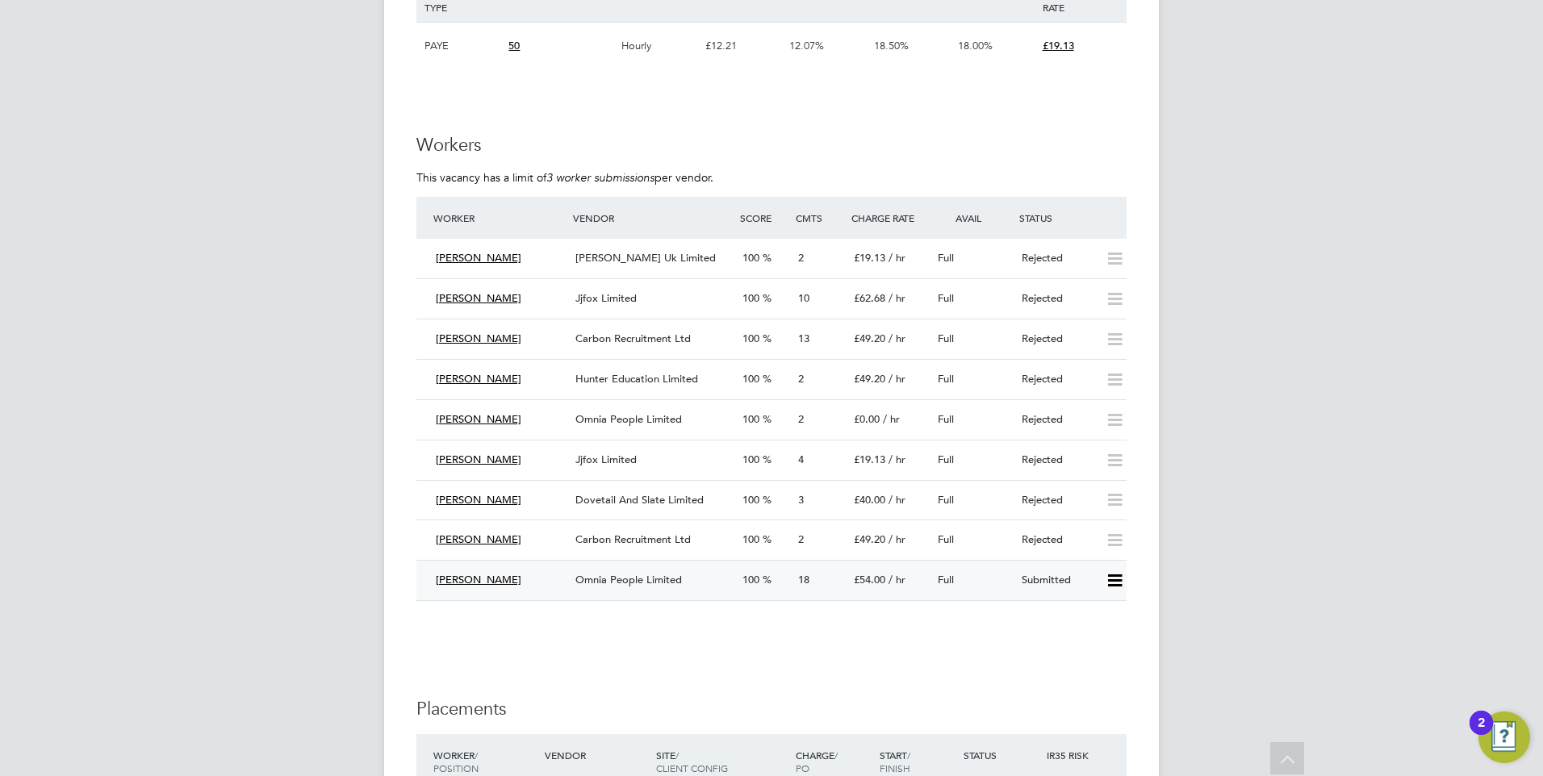
click at [532, 579] on div "[PERSON_NAME]" at bounding box center [499, 580] width 140 height 27
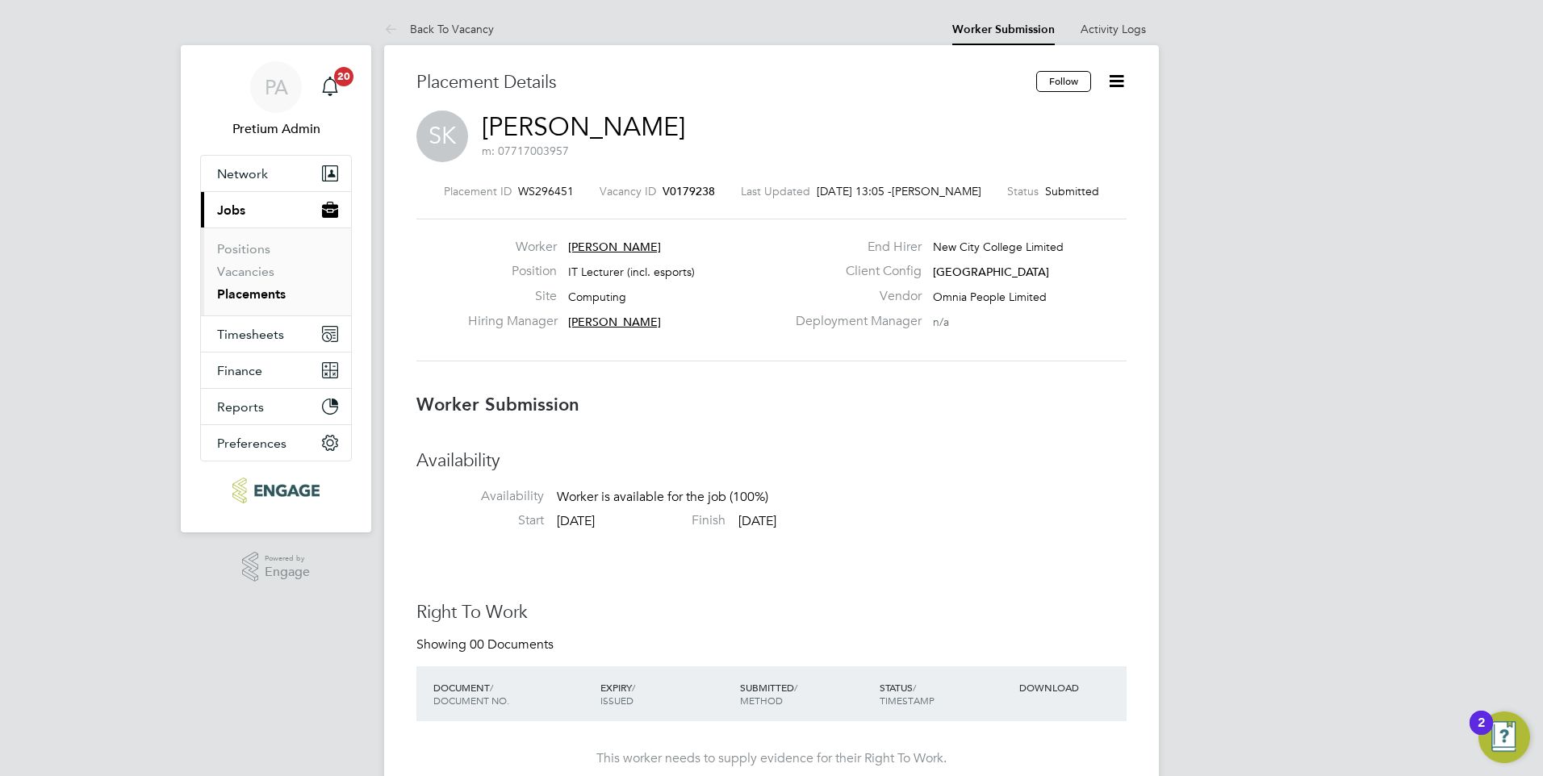
click at [1121, 78] on icon at bounding box center [1116, 81] width 20 height 20
click at [1054, 119] on li "Edit Worker Submission e" at bounding box center [1048, 119] width 149 height 23
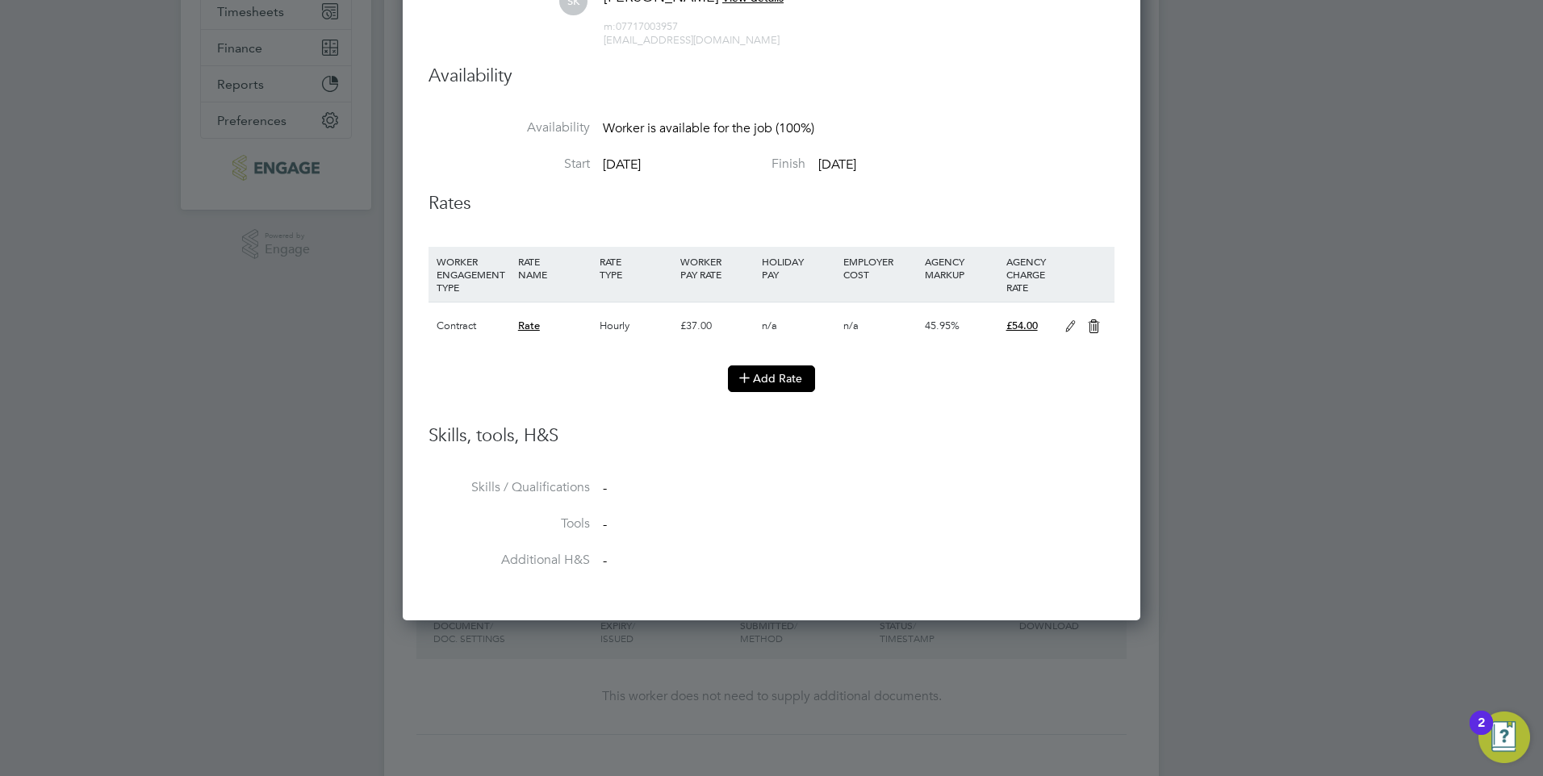
click at [750, 381] on icon at bounding box center [744, 377] width 12 height 12
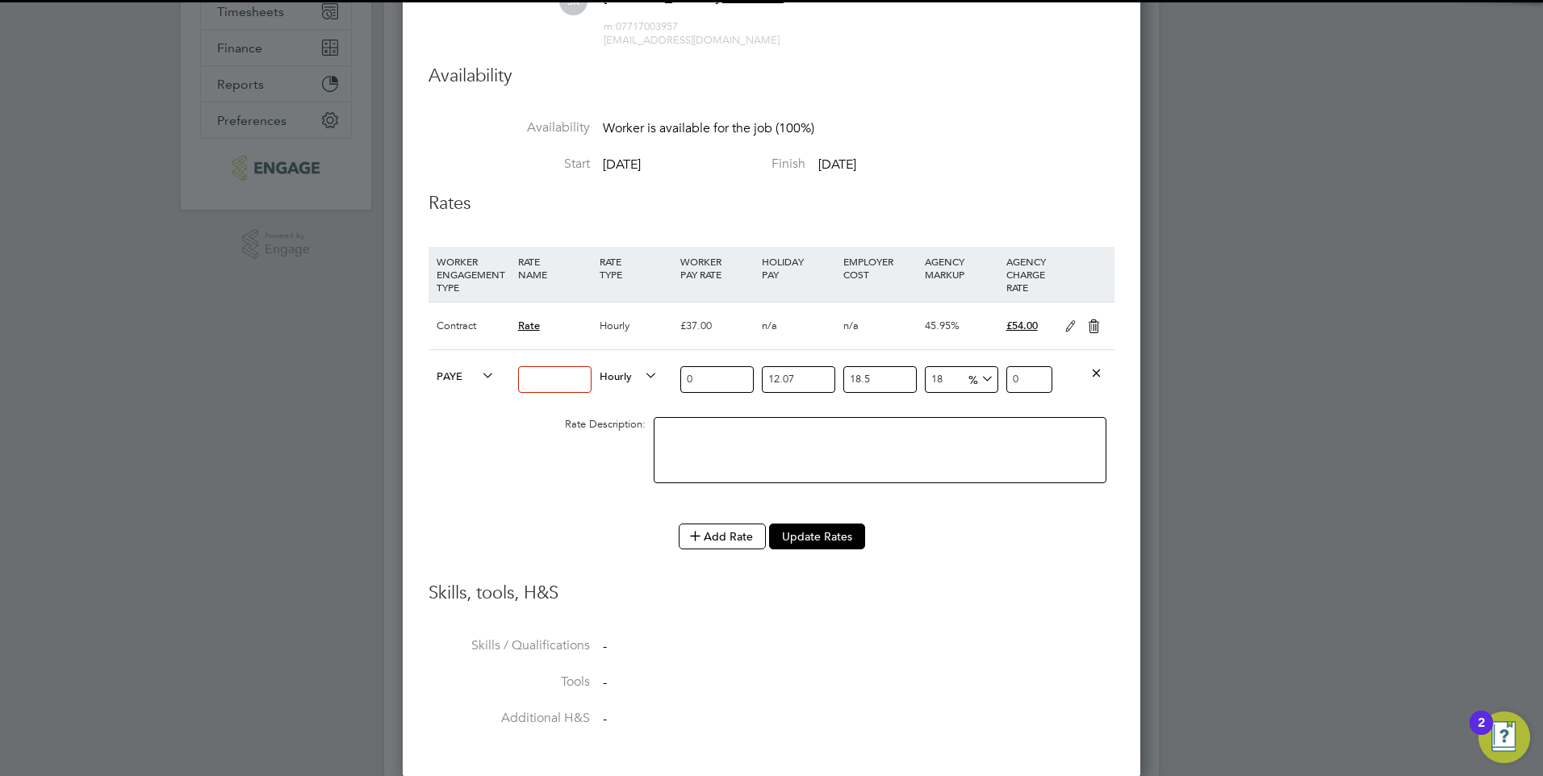
click at [566, 374] on input at bounding box center [554, 379] width 73 height 27
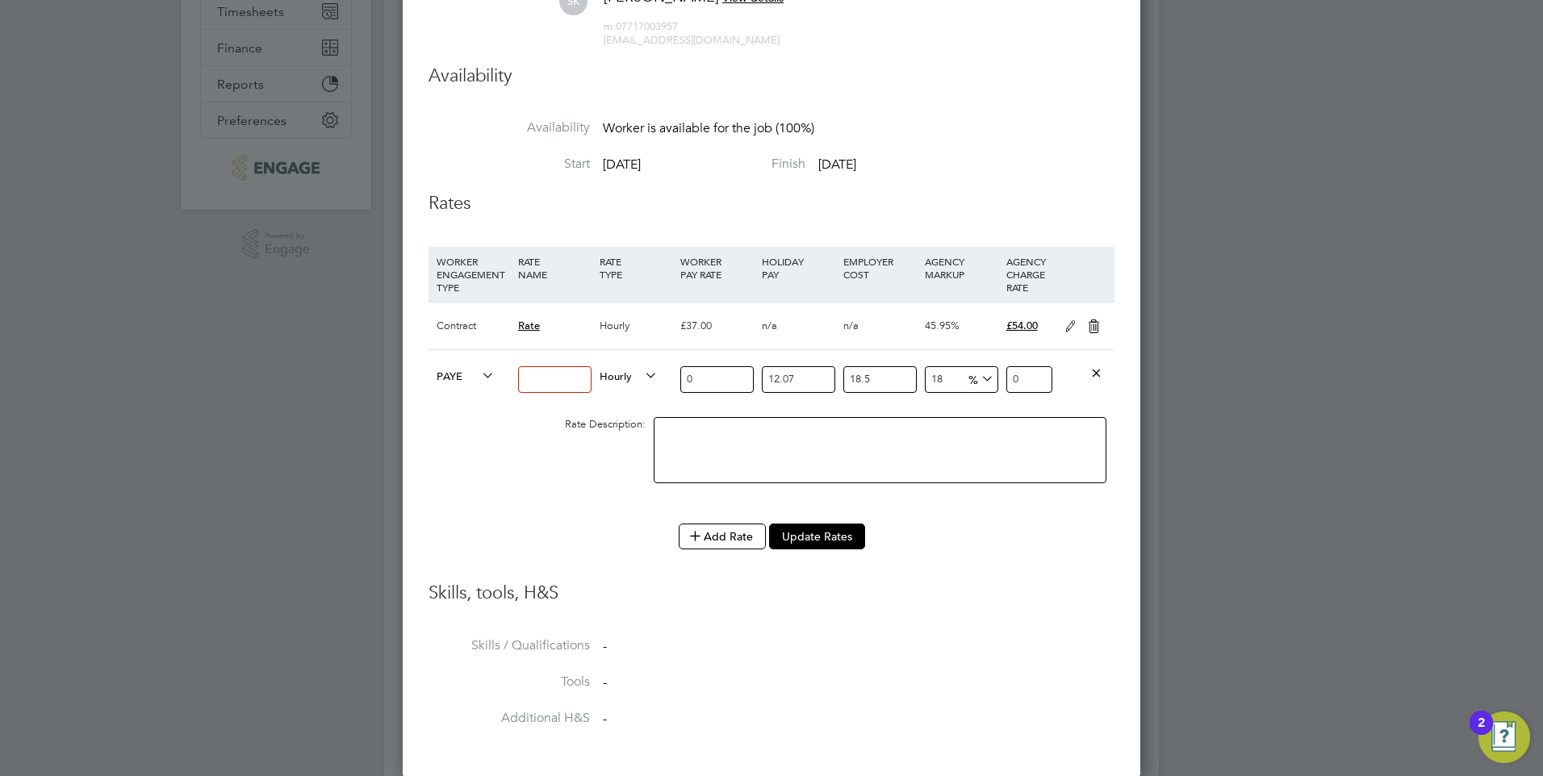
type input "Basic"
click at [714, 377] on input "0" at bounding box center [716, 379] width 73 height 27
drag, startPoint x: 710, startPoint y: 377, endPoint x: 637, endPoint y: 383, distance: 72.9
click at [643, 385] on div "PAYE Basic Hourly 0 12.07 n/a 18.5 n/a 18 0 % 0" at bounding box center [771, 379] width 686 height 60
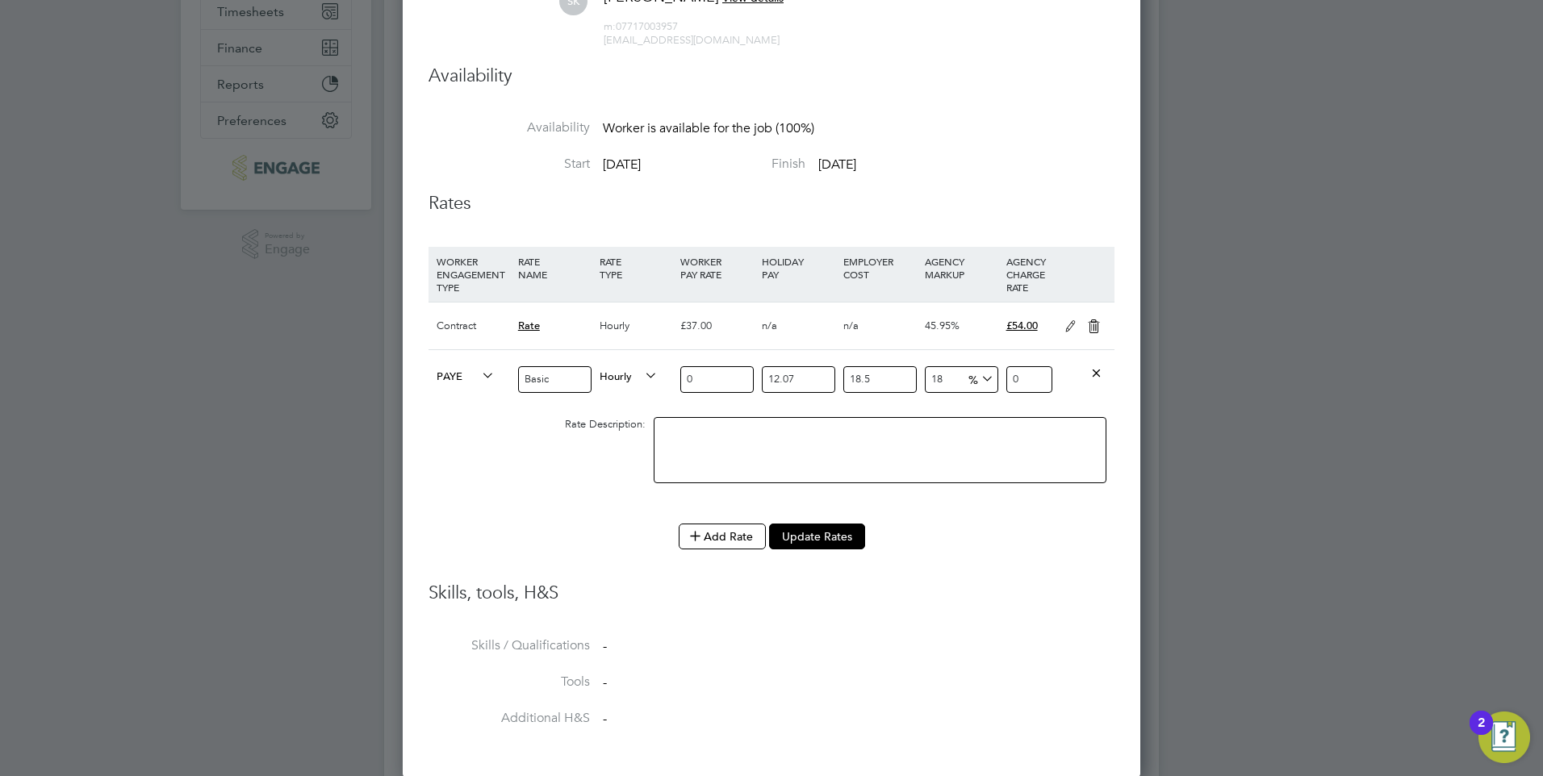
type input "3"
type input "4.70122443"
type input "37"
type input "57.98176797"
type input "37"
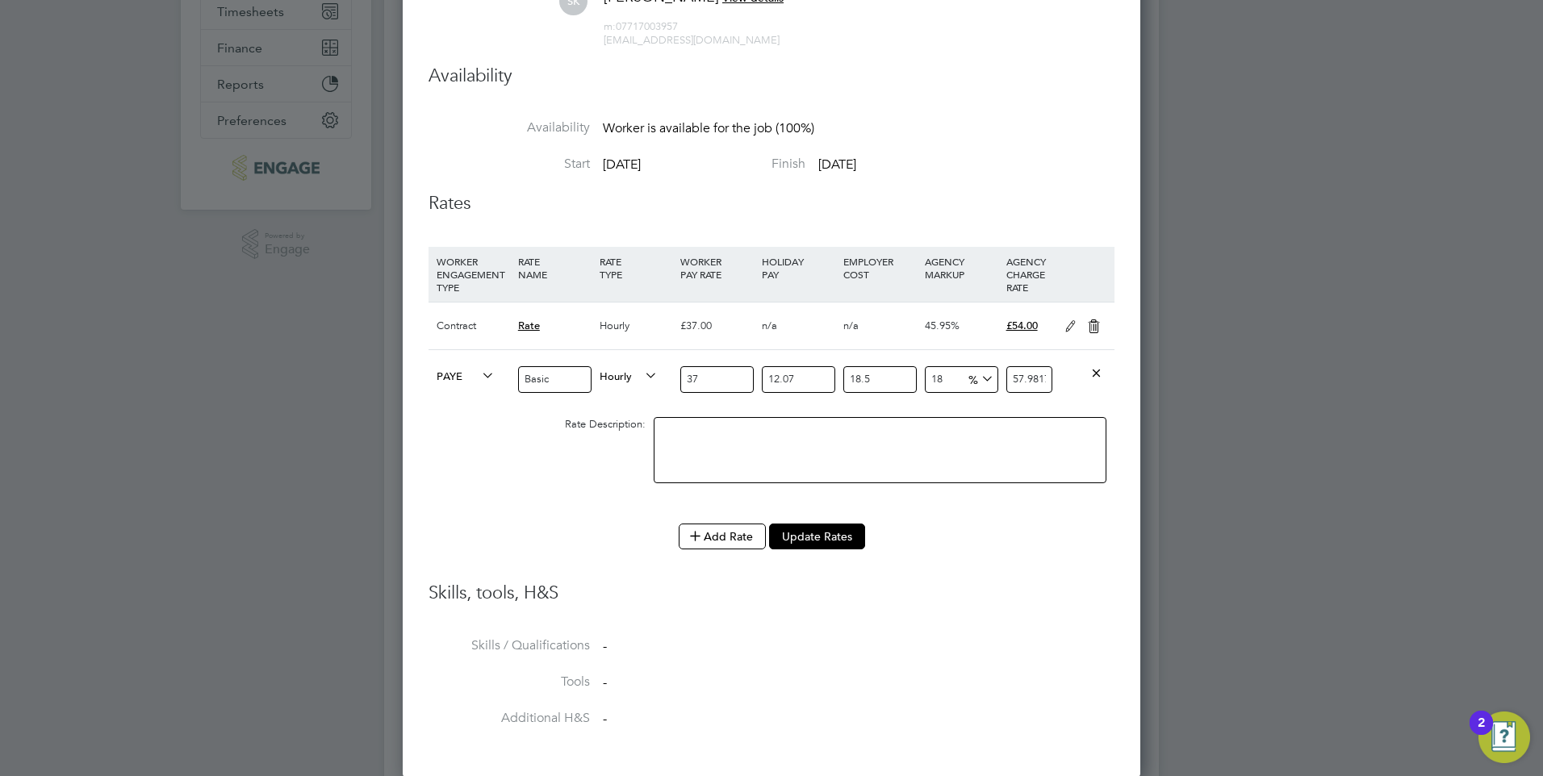
click at [1012, 526] on div "Add Rate Update Rates" at bounding box center [771, 537] width 686 height 26
drag, startPoint x: 958, startPoint y: 386, endPoint x: 875, endPoint y: 386, distance: 83.1
click at [875, 386] on div "PAYE Basic Hourly 37 12.07 n/a 18.5 n/a 18 8.84467647 % 57.98176797" at bounding box center [771, 379] width 686 height 60
type input "2"
type input "50.11983333"
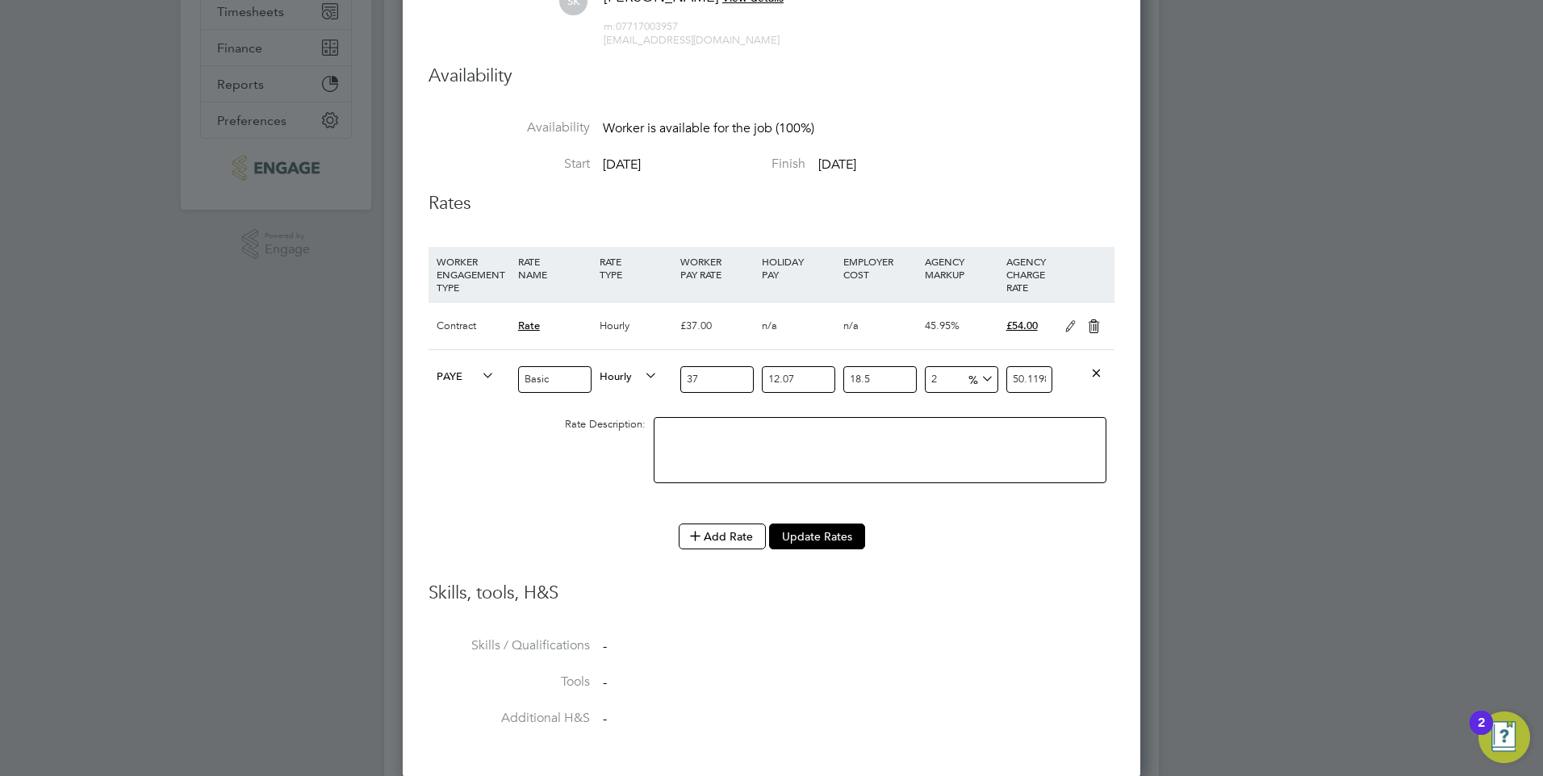
type input "23"
type input "60.438622545"
type input "23"
click at [997, 536] on div "Add Rate Update Rates" at bounding box center [771, 537] width 686 height 26
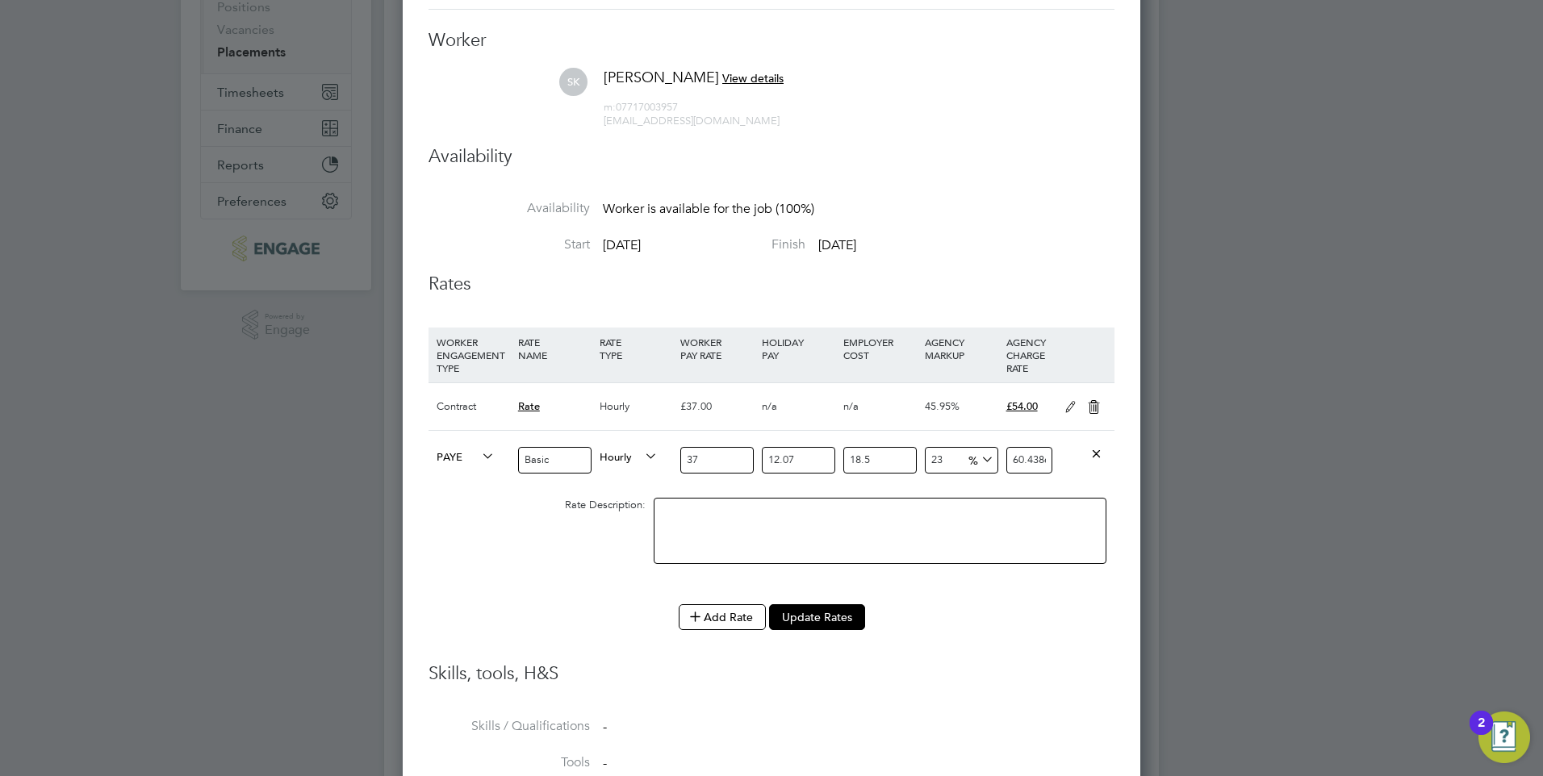
click at [1087, 408] on icon at bounding box center [1094, 407] width 20 height 13
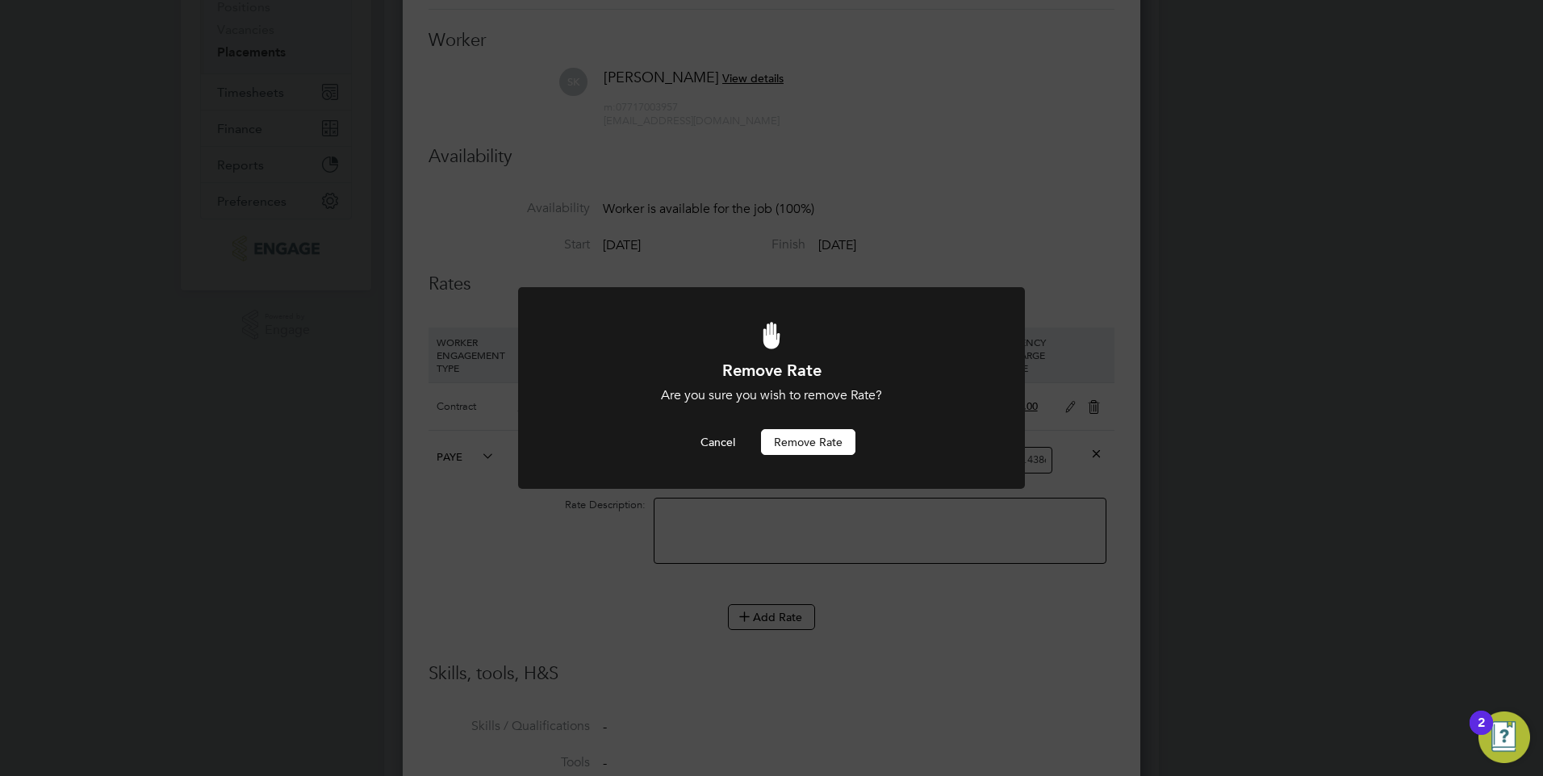
click at [820, 437] on button "Remove rate" at bounding box center [808, 442] width 94 height 26
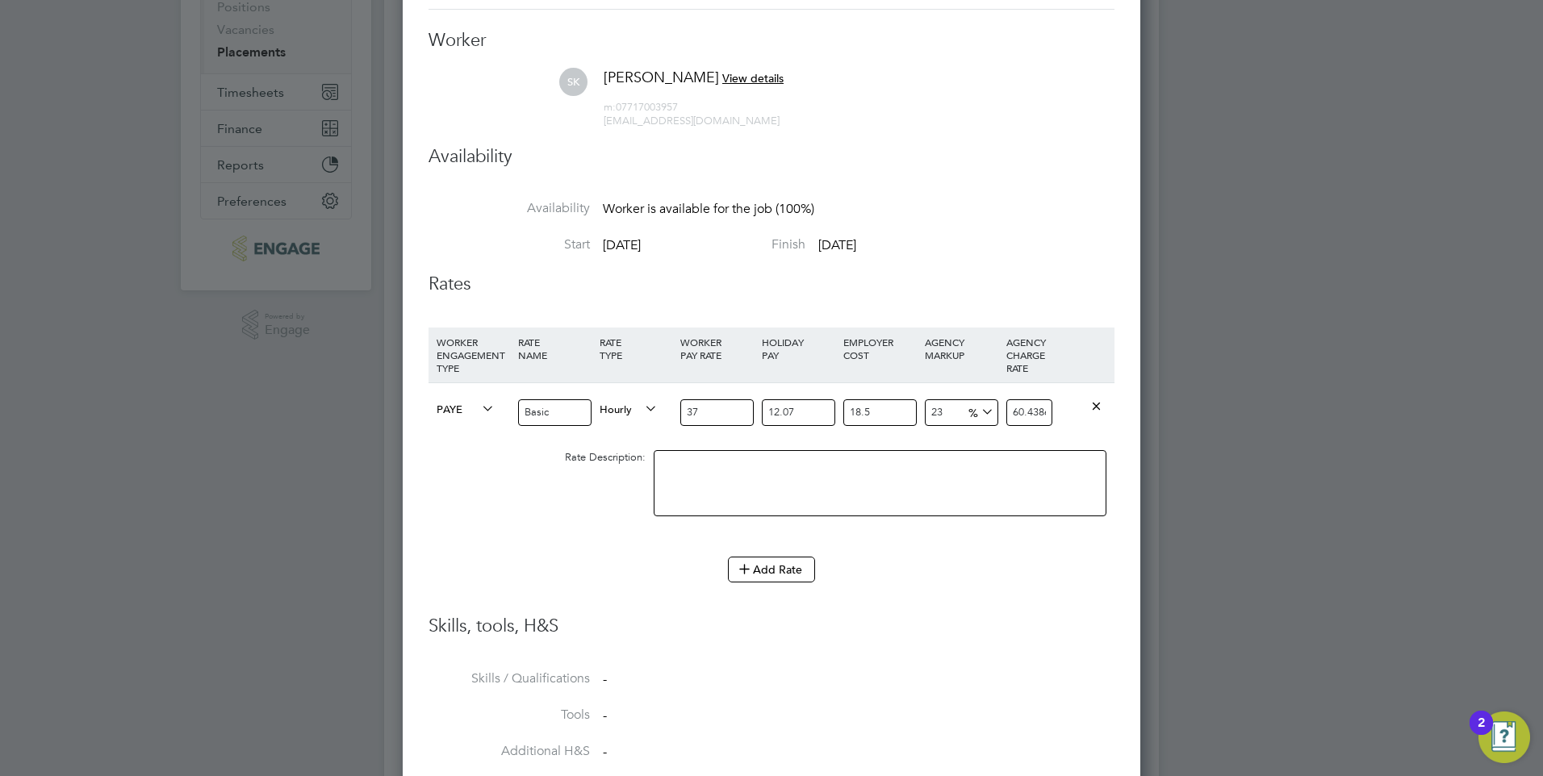
click at [1067, 438] on div "PAYE Basic Hourly 37 12.07 n/a 18.5 n/a 23 11.301531045 % 60.438622545" at bounding box center [771, 412] width 686 height 60
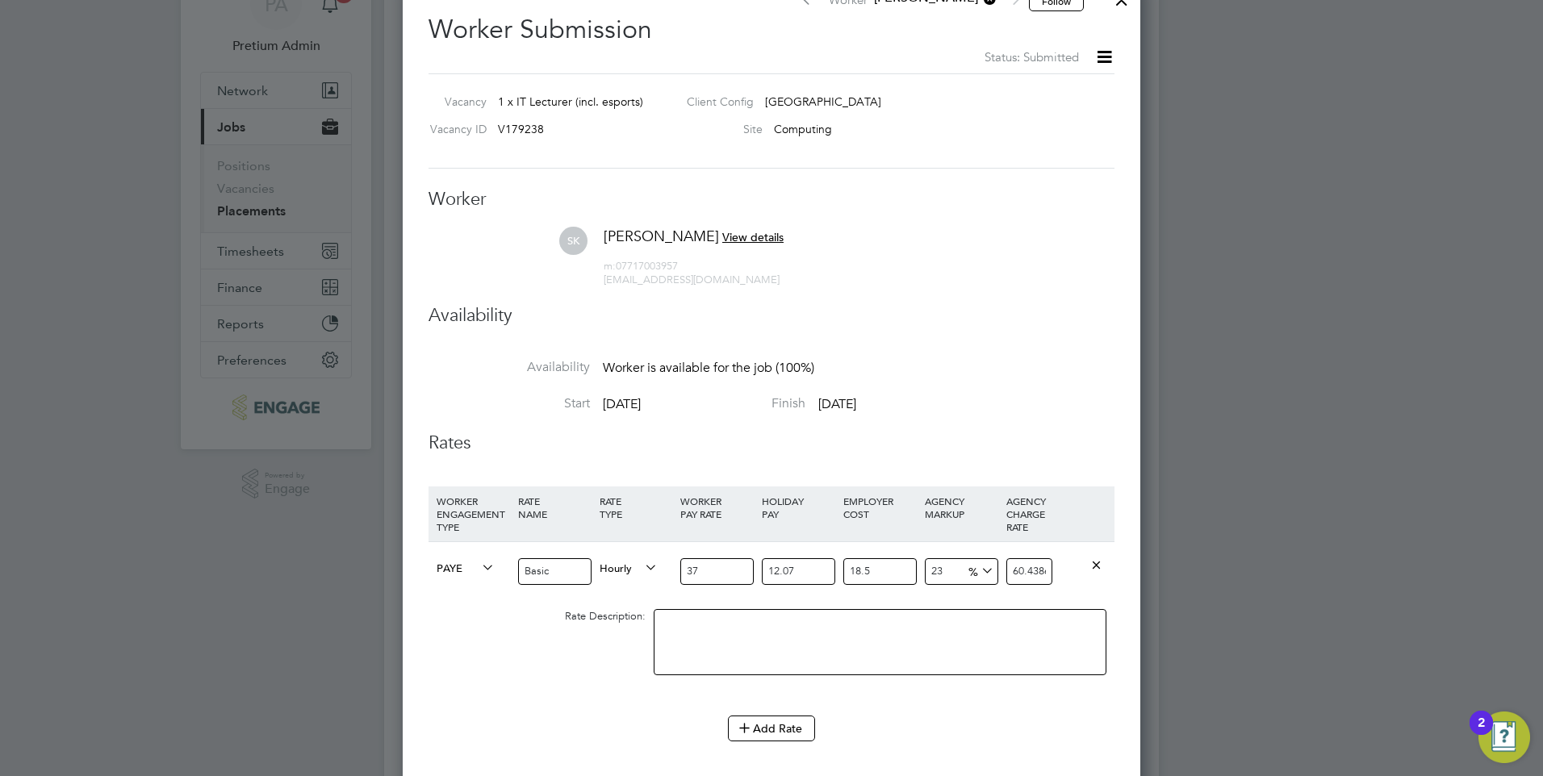
scroll to position [161, 0]
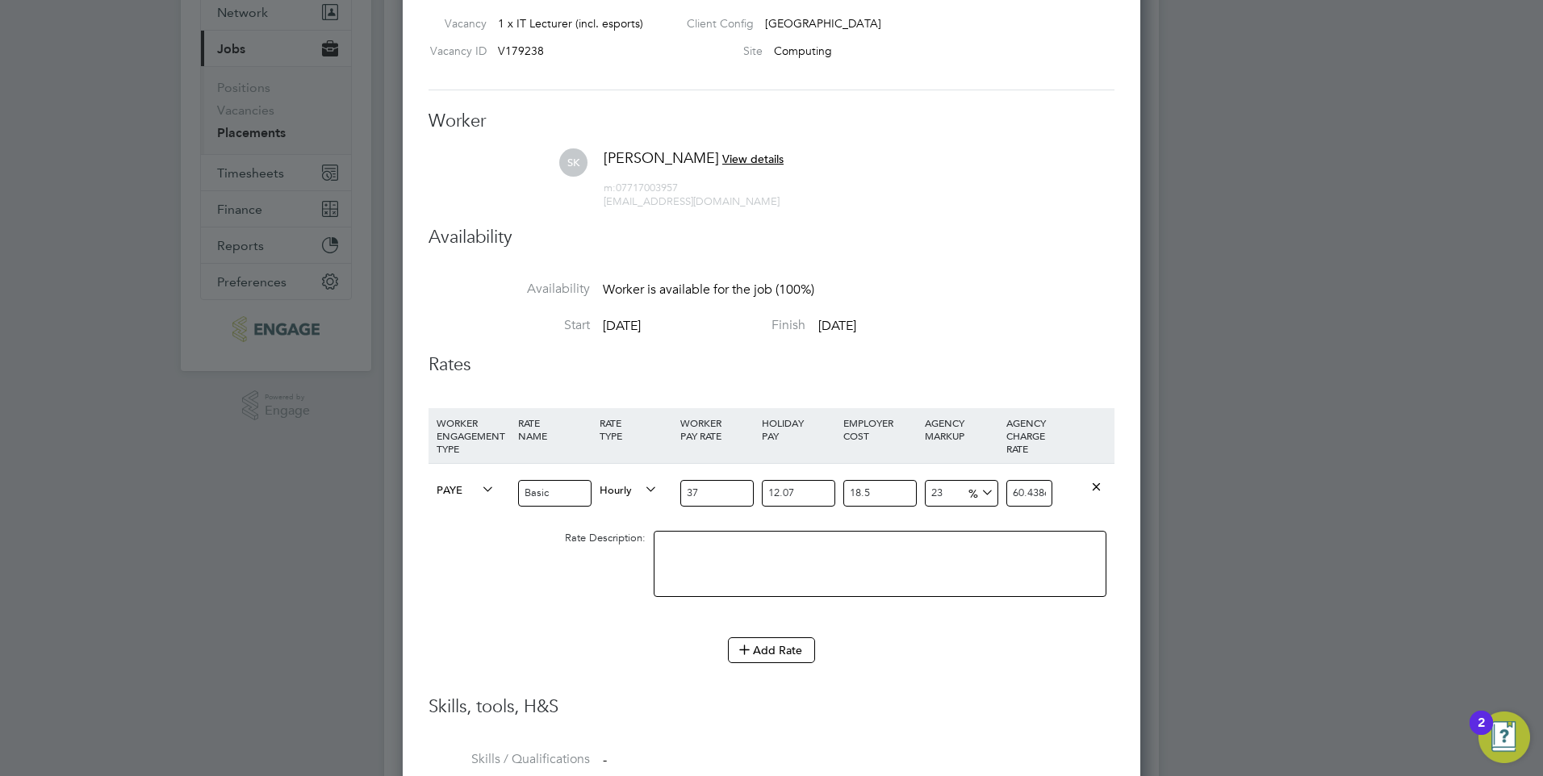
drag, startPoint x: 955, startPoint y: 645, endPoint x: 929, endPoint y: 621, distance: 34.8
click at [954, 645] on div "Add Rate" at bounding box center [771, 650] width 686 height 26
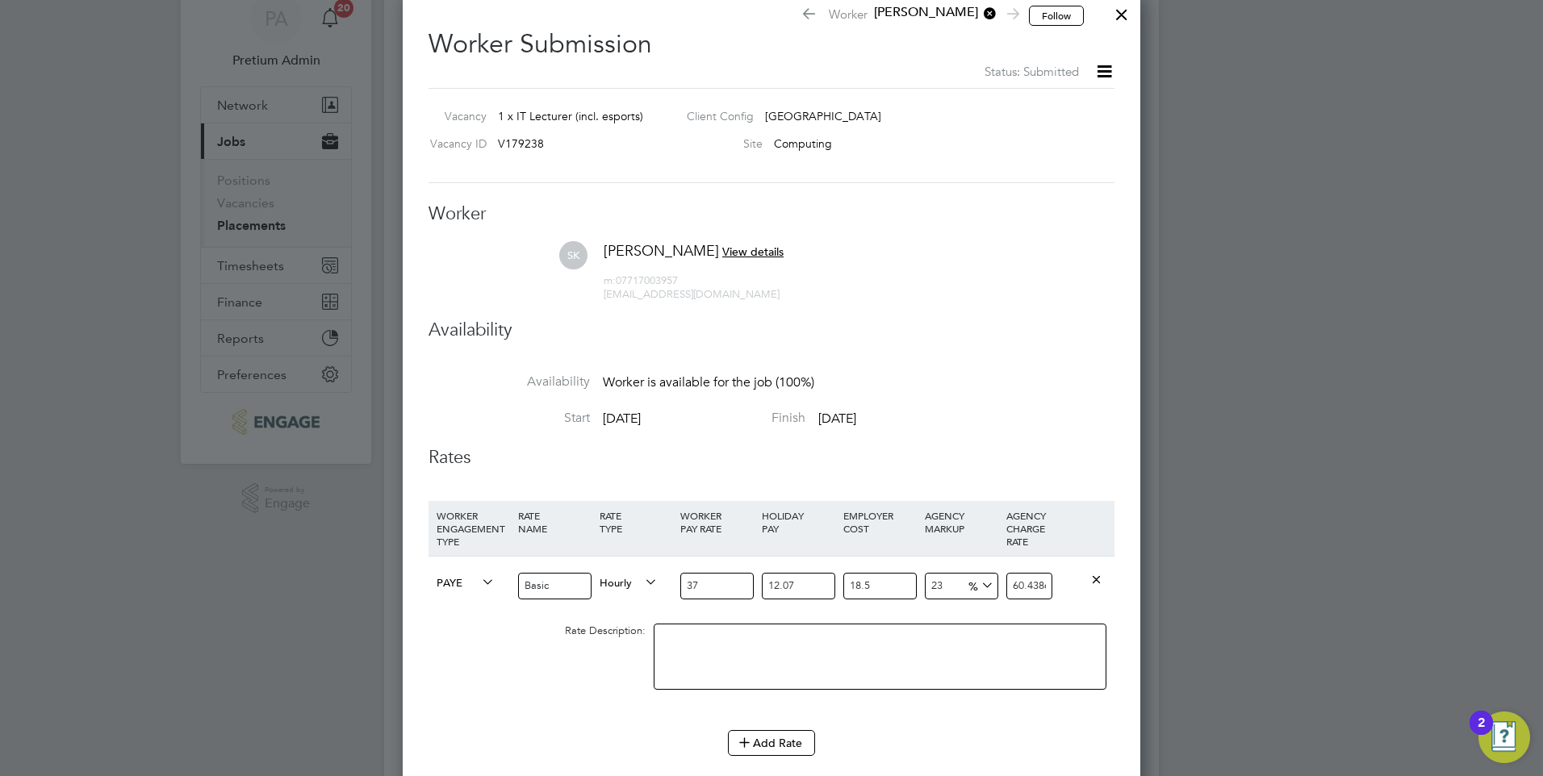
scroll to position [0, 0]
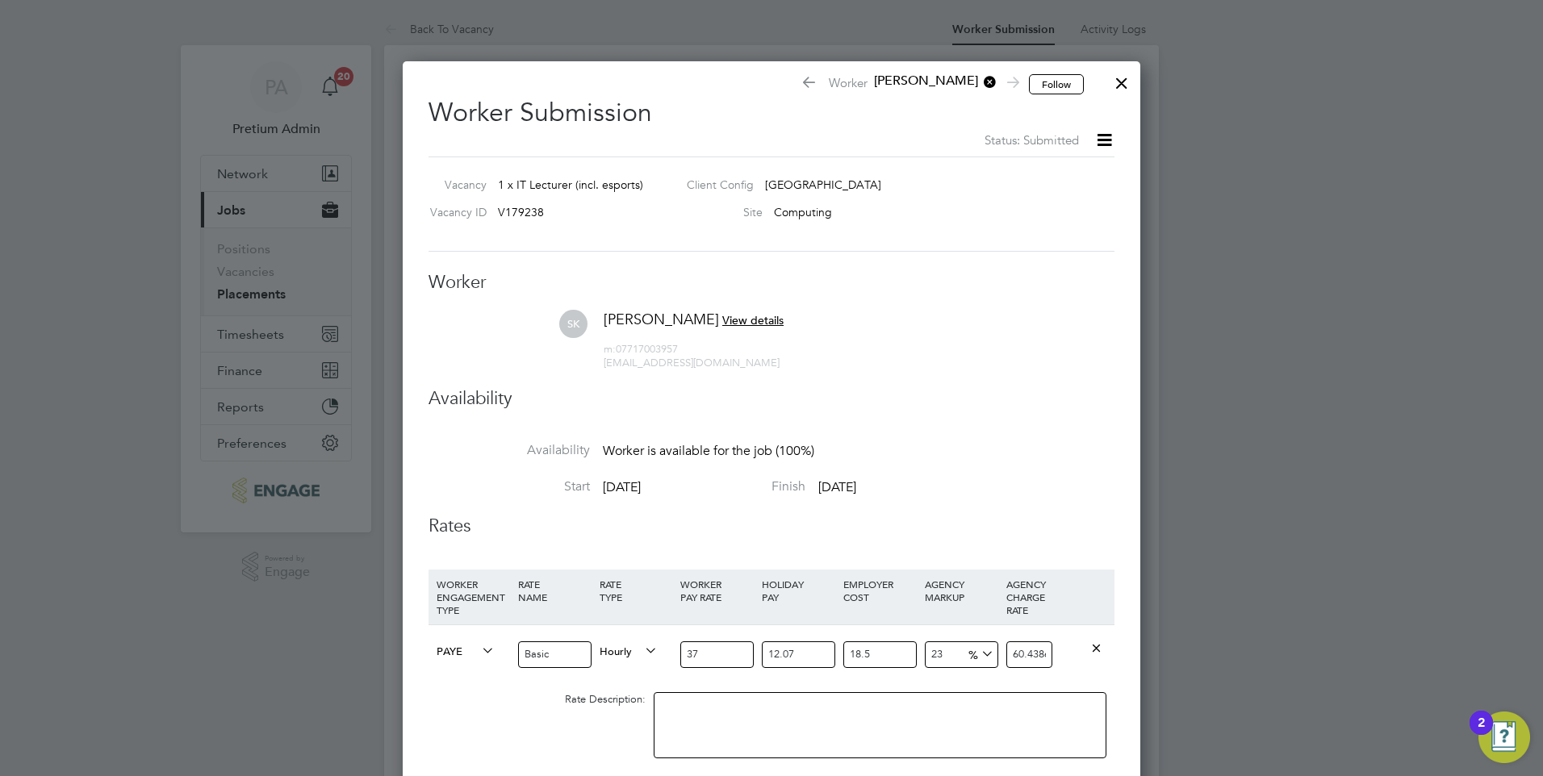
click at [1125, 85] on div at bounding box center [1121, 79] width 29 height 29
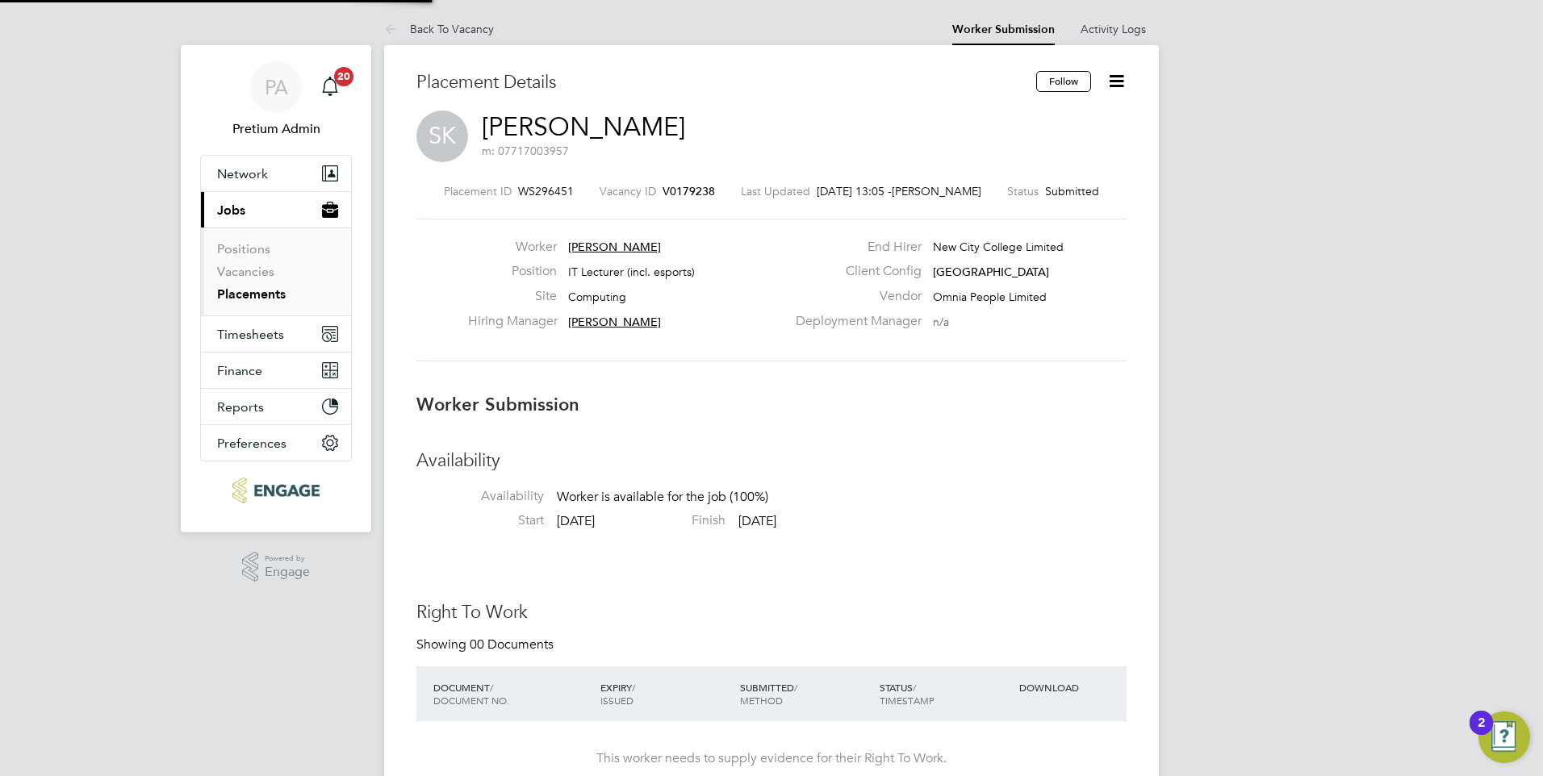
scroll to position [48, 113]
click at [1119, 78] on icon at bounding box center [1116, 81] width 20 height 20
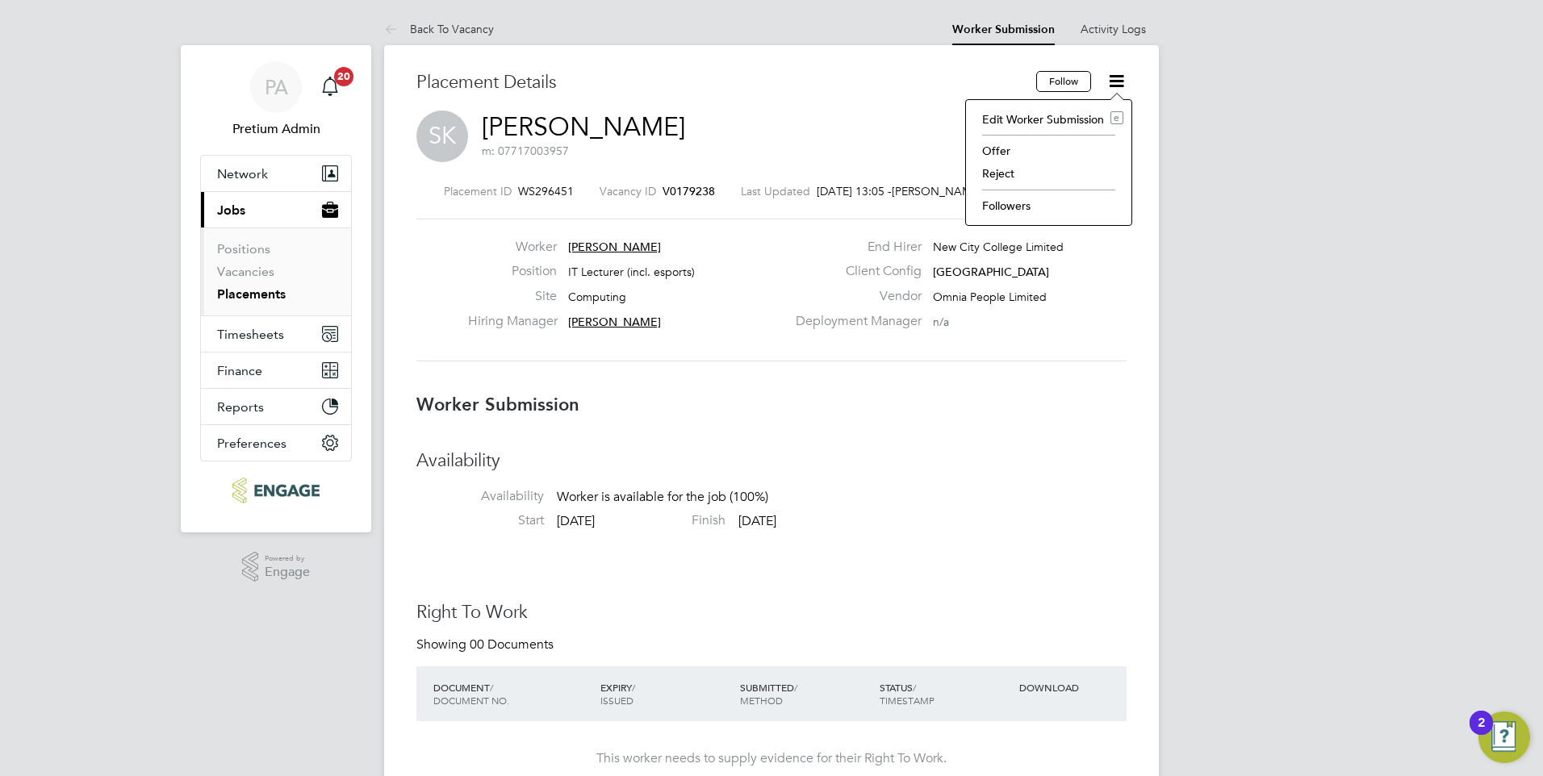
click at [1013, 115] on li "Edit Worker Submission e" at bounding box center [1048, 119] width 149 height 23
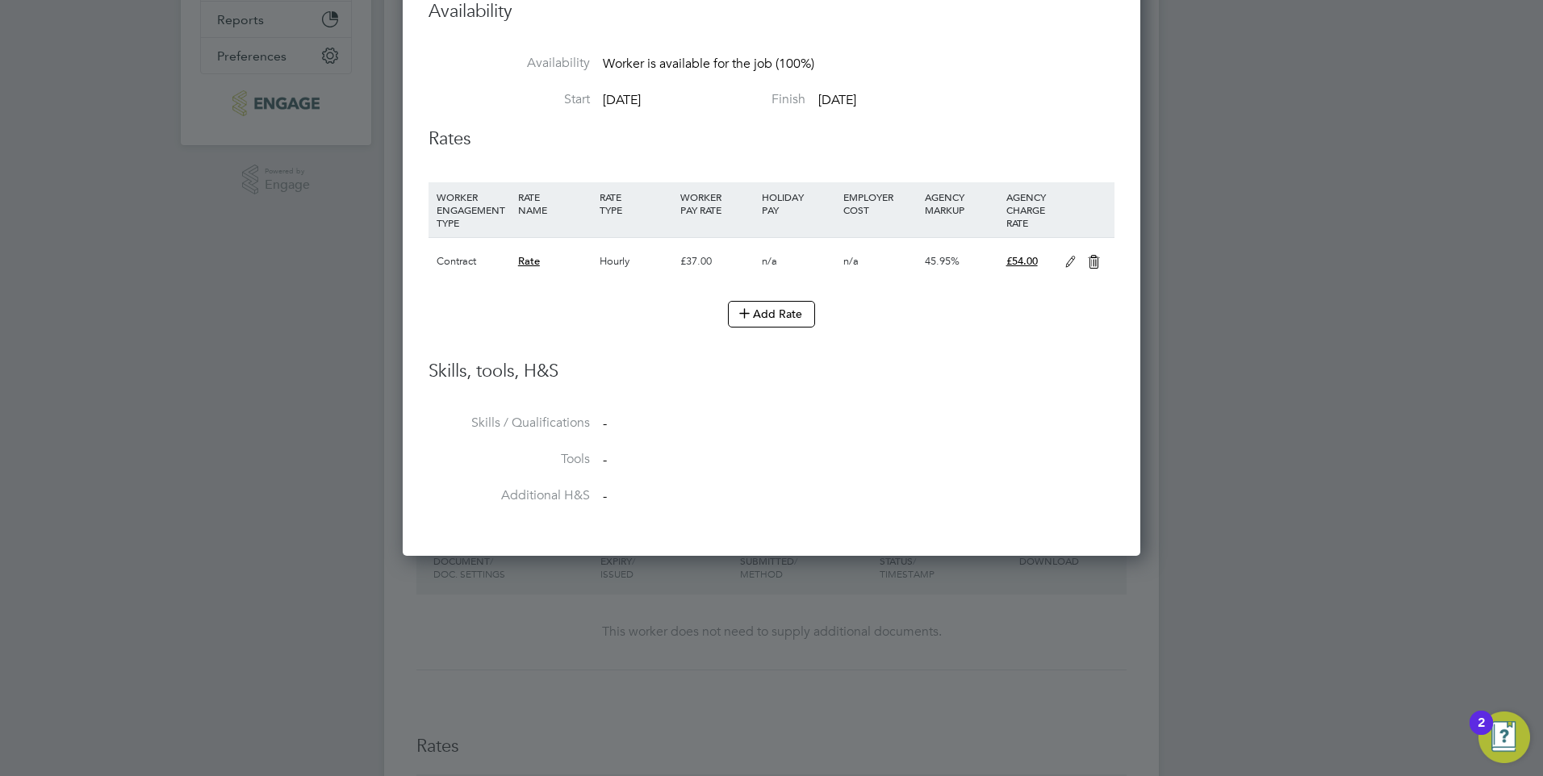
scroll to position [242, 0]
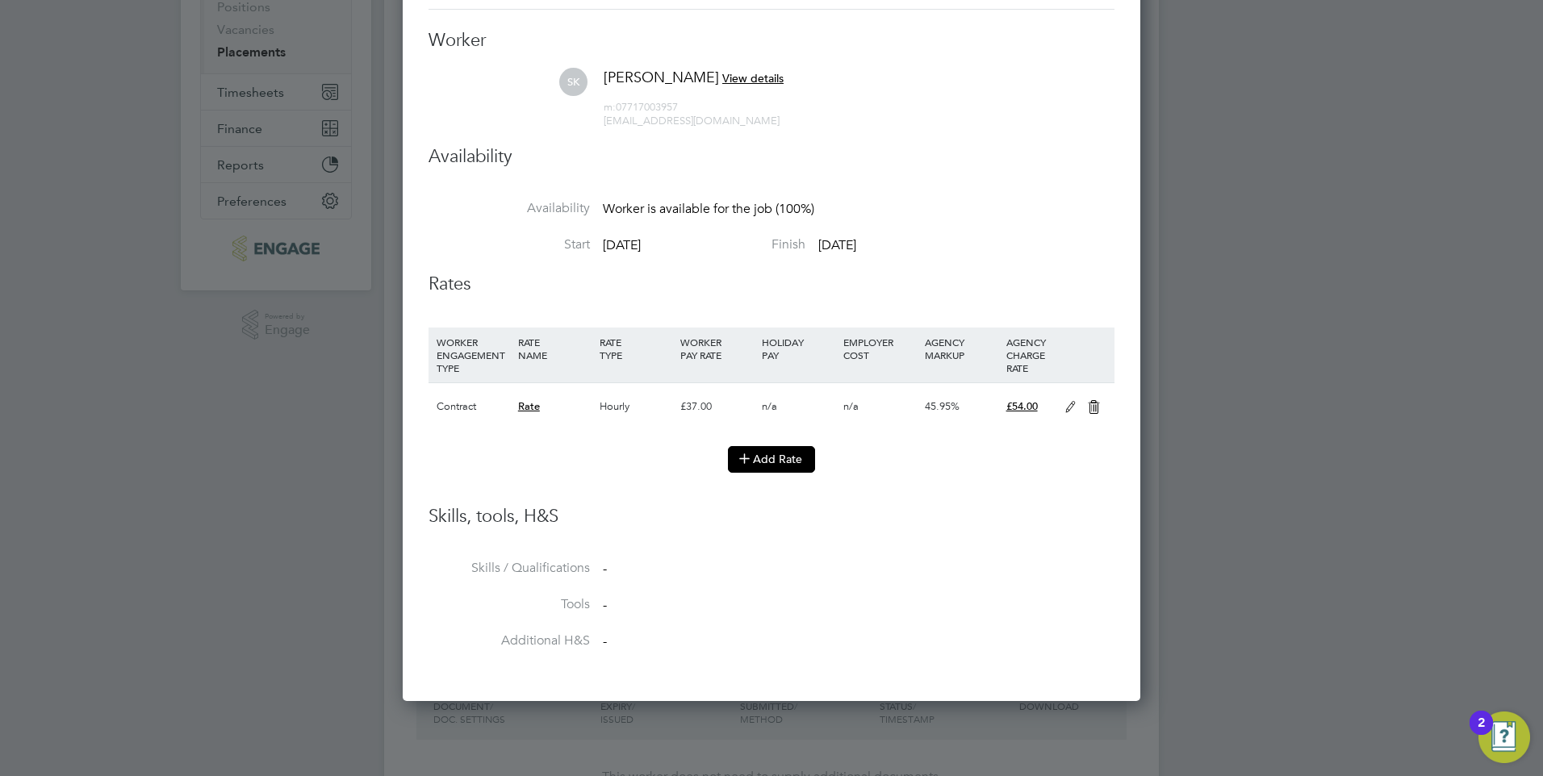
click at [779, 464] on button "Add Rate" at bounding box center [771, 459] width 87 height 26
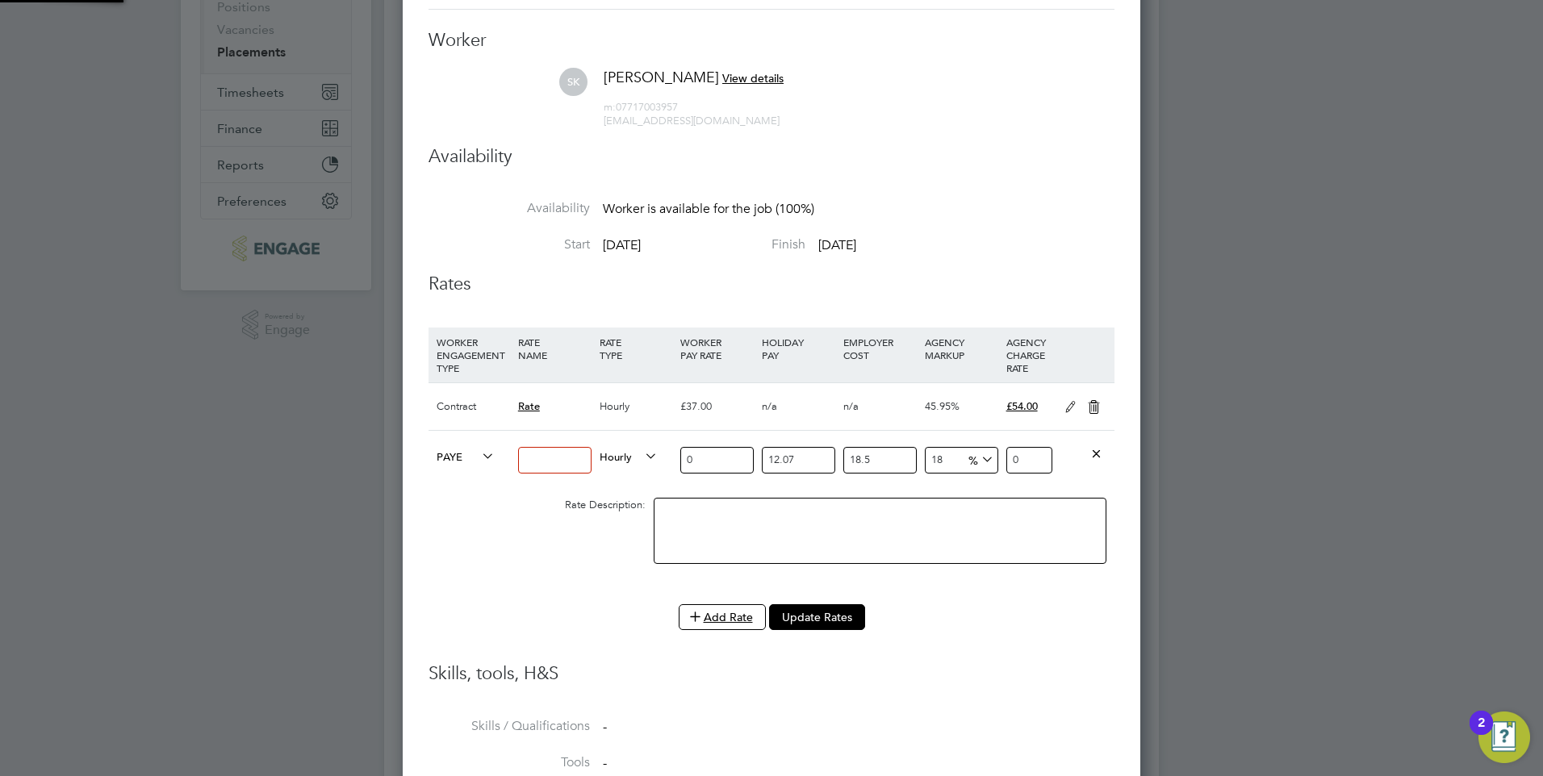
scroll to position [1040, 738]
click at [554, 463] on input at bounding box center [554, 460] width 73 height 27
type input "Basic"
drag, startPoint x: 701, startPoint y: 470, endPoint x: 615, endPoint y: 462, distance: 86.6
click at [616, 462] on div "PAYE Basic Hourly 0 12.07 n/a 18.5 n/a 18 0 % 0" at bounding box center [771, 460] width 686 height 60
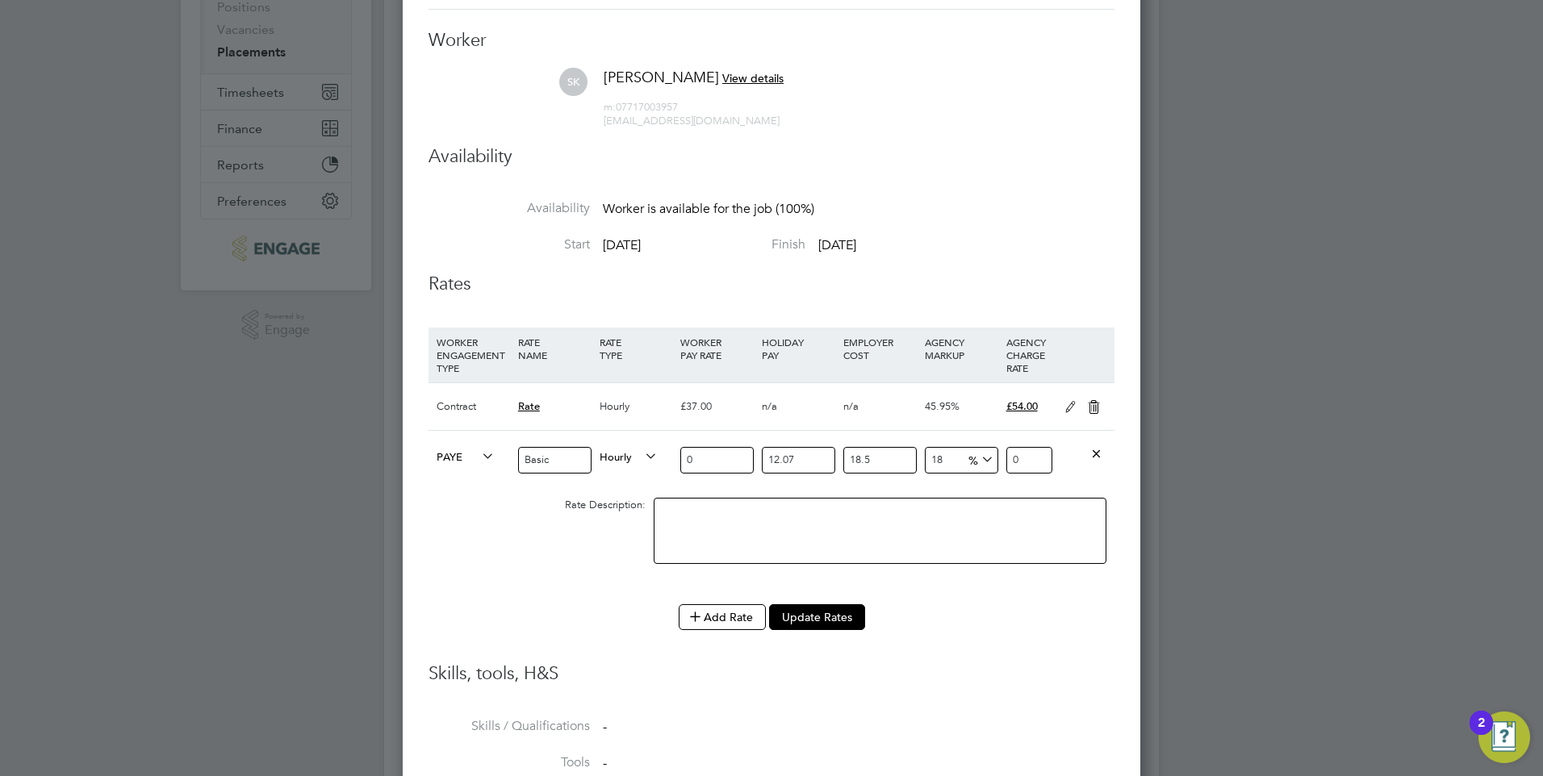
type input "3"
type input "4.70122443"
type input "37"
type input "57.98176797"
type input "37"
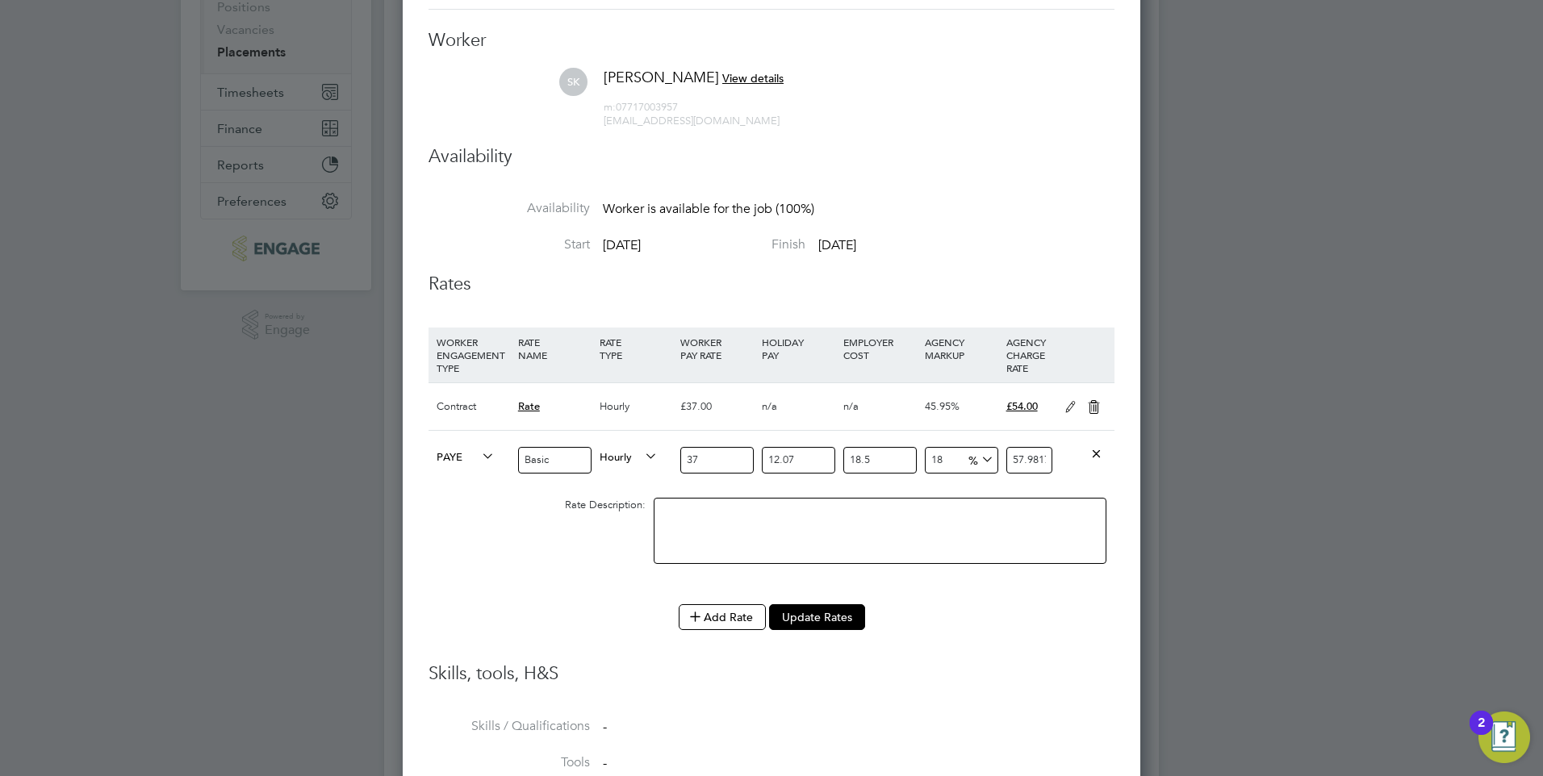
click at [1013, 653] on li "WORKER ENGAGEMENT TYPE RATE NAME RATE TYPE WORKER PAY RATE HOLIDAY PAY EMPLOYER…" at bounding box center [771, 495] width 686 height 335
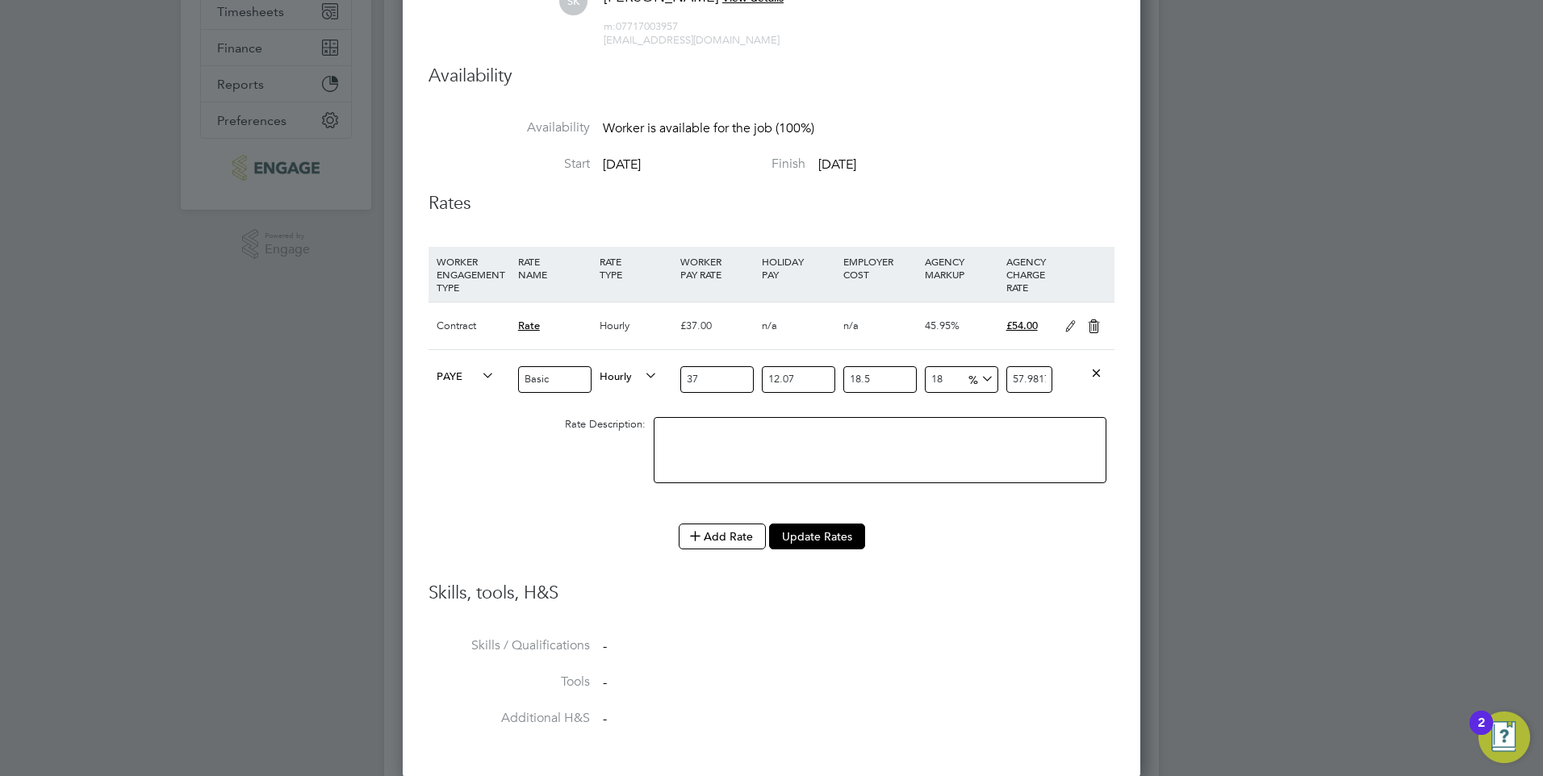
click at [1068, 321] on icon at bounding box center [1070, 326] width 20 height 13
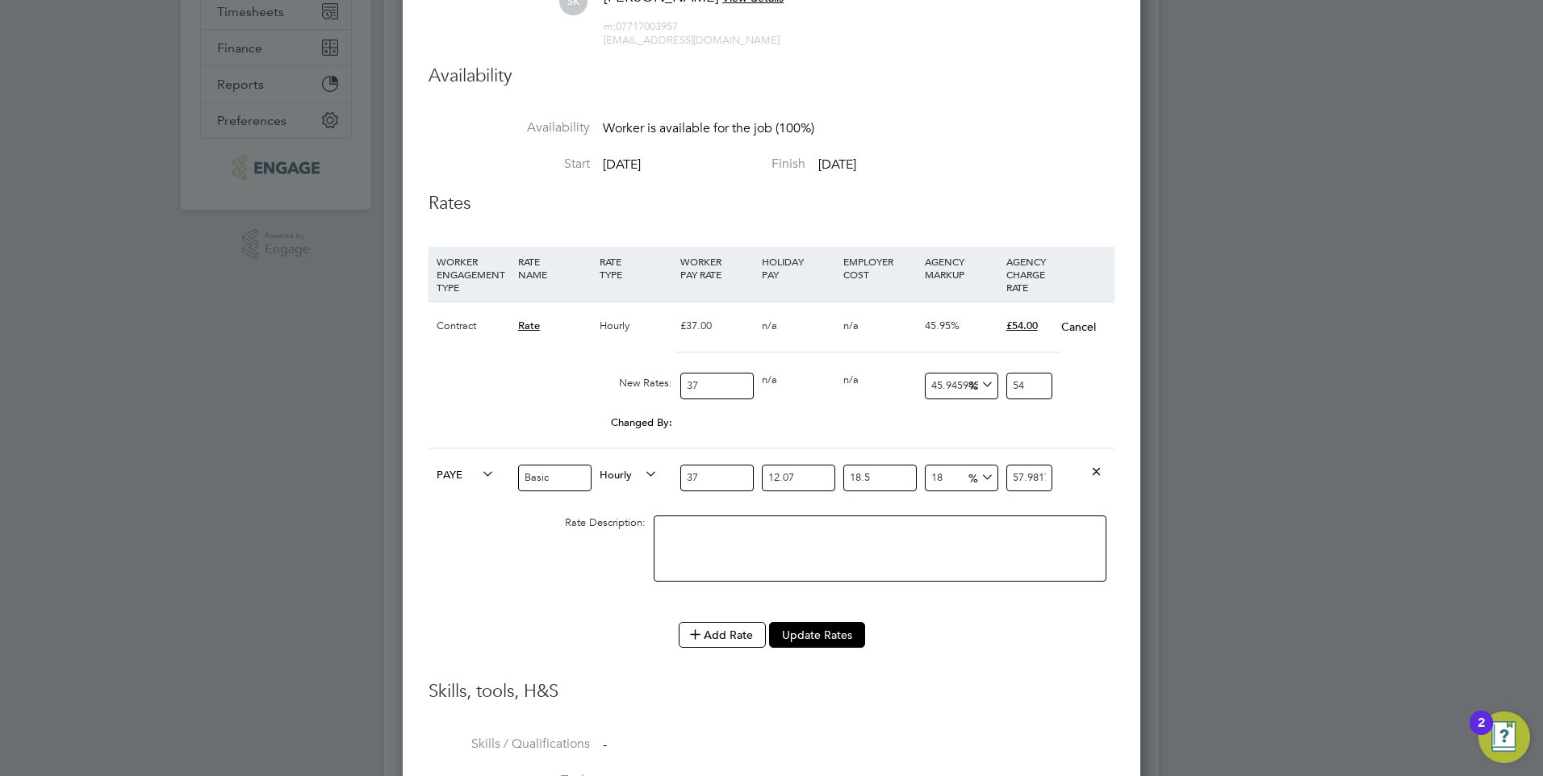
click at [1075, 325] on button "Cancel" at bounding box center [1078, 327] width 36 height 16
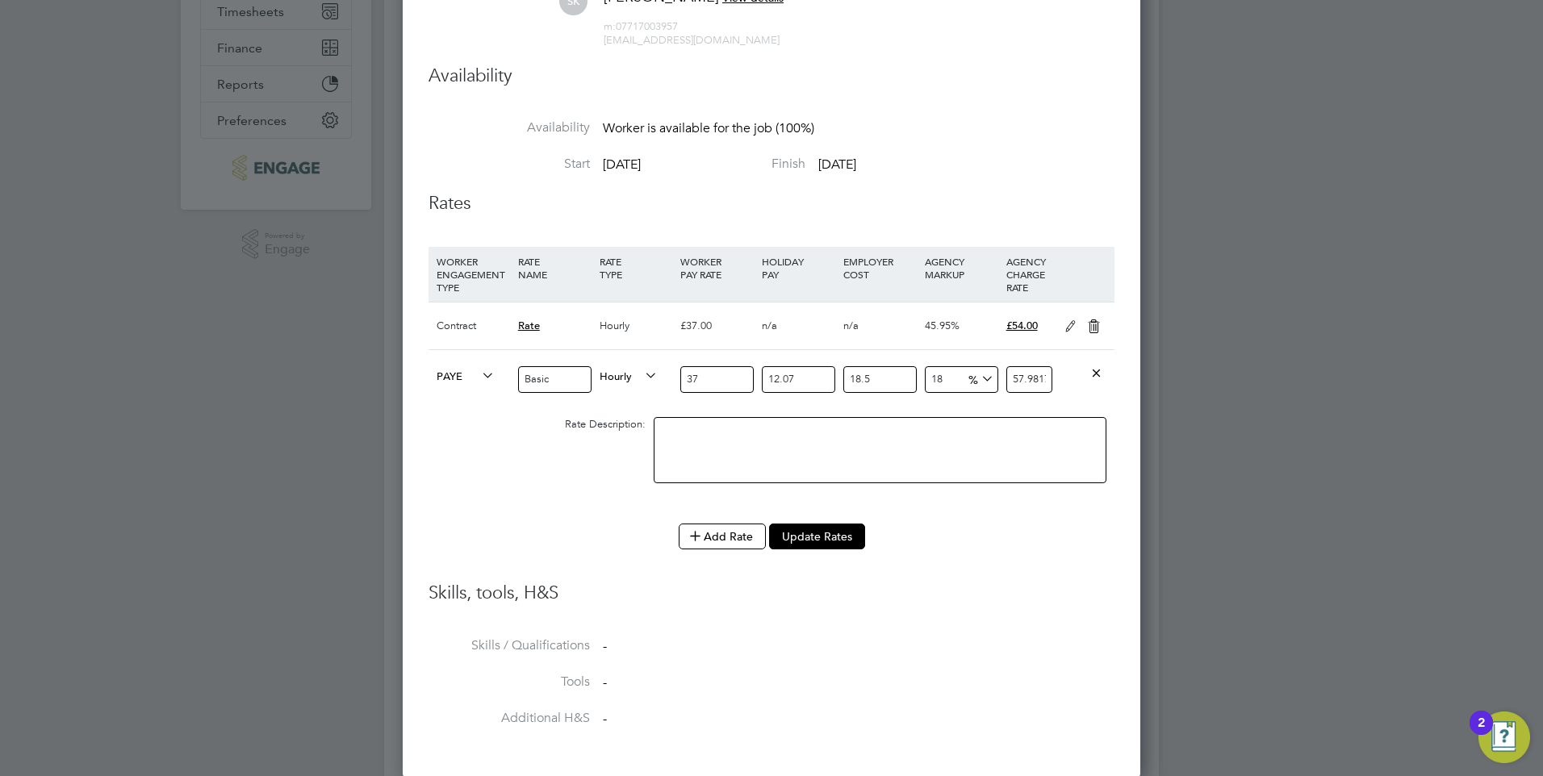
drag, startPoint x: 949, startPoint y: 378, endPoint x: 841, endPoint y: 383, distance: 107.4
click at [846, 384] on div "PAYE Basic Hourly 37 12.07 n/a 18.5 n/a 18 8.84467647 % 57.98176797" at bounding box center [771, 379] width 686 height 60
type input "2"
type input "50.11983333"
type input "23"
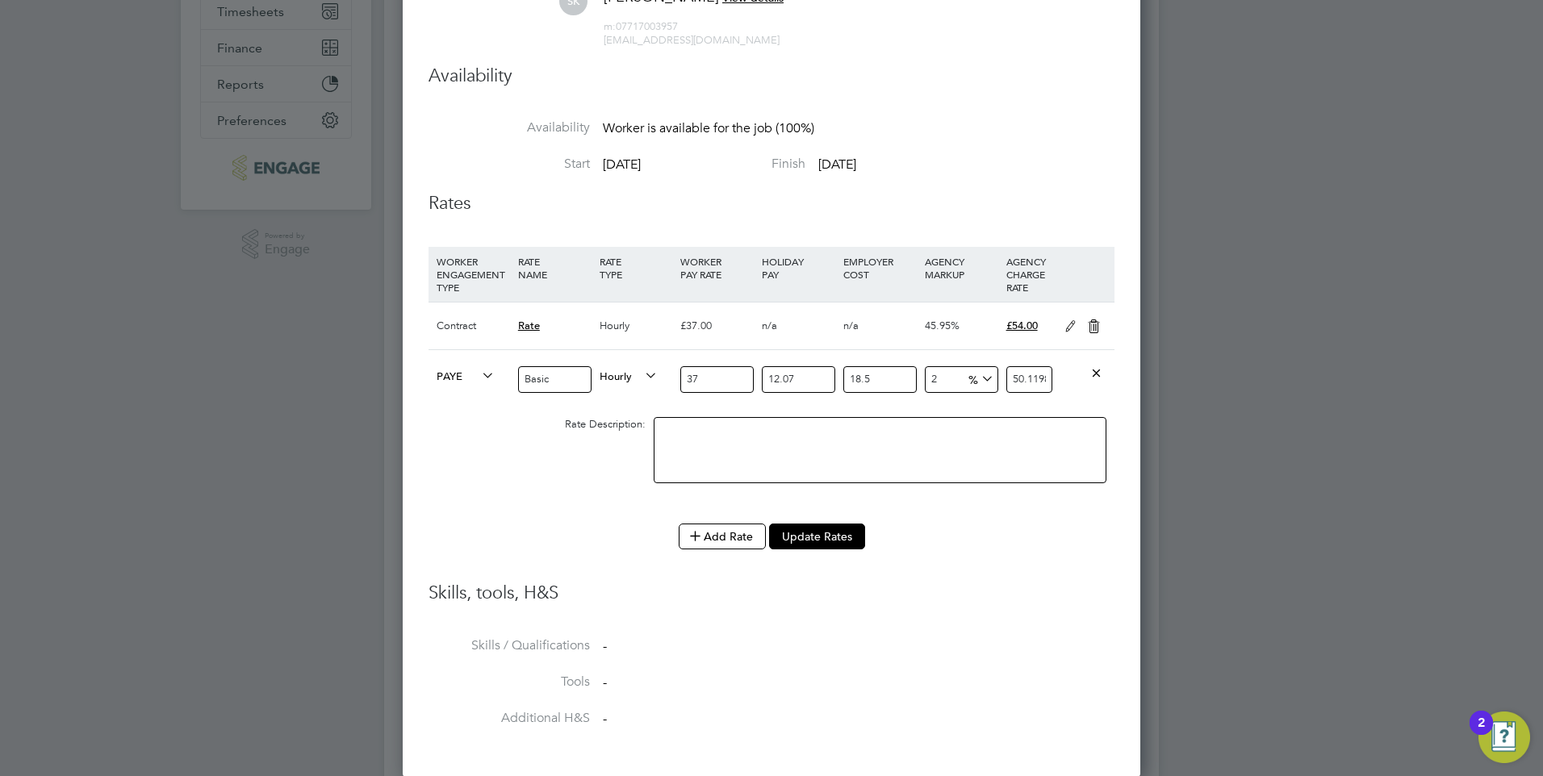
type input "60.438622545"
type input "23"
click at [989, 664] on li "Skills / Qualifications -" at bounding box center [771, 655] width 686 height 36
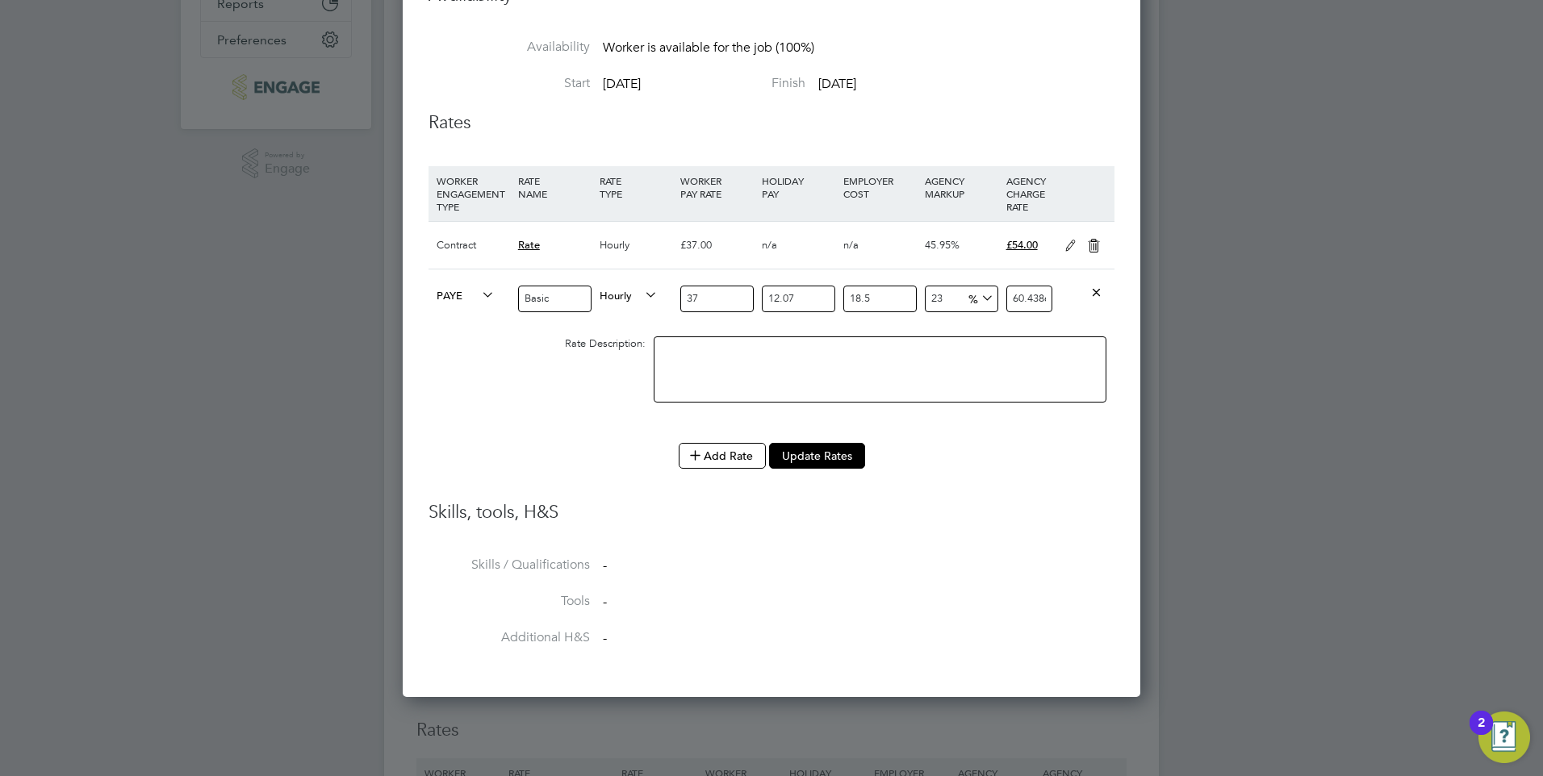
click at [1092, 240] on icon at bounding box center [1094, 246] width 20 height 13
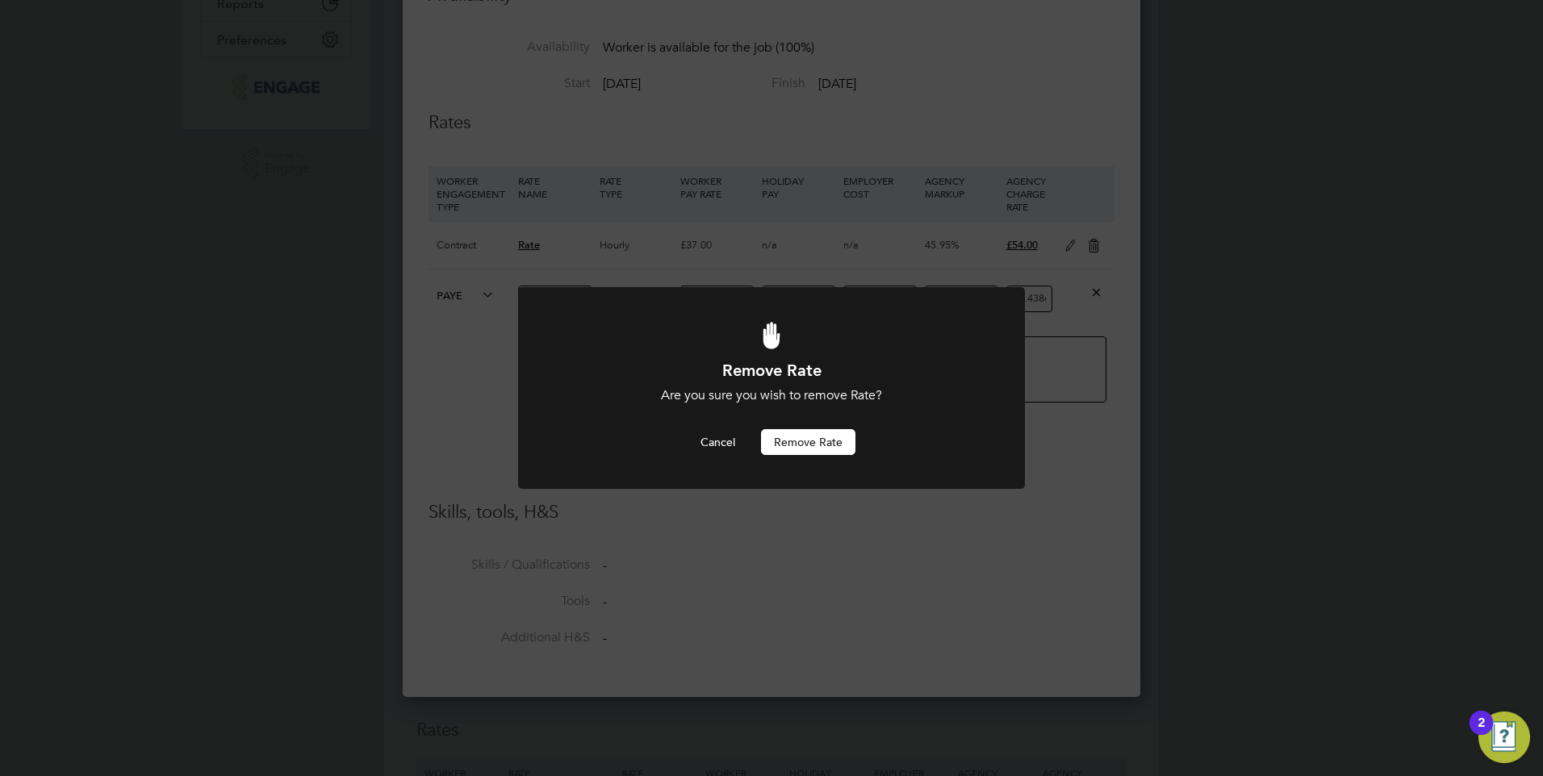
click at [810, 441] on button "Remove rate" at bounding box center [808, 442] width 94 height 26
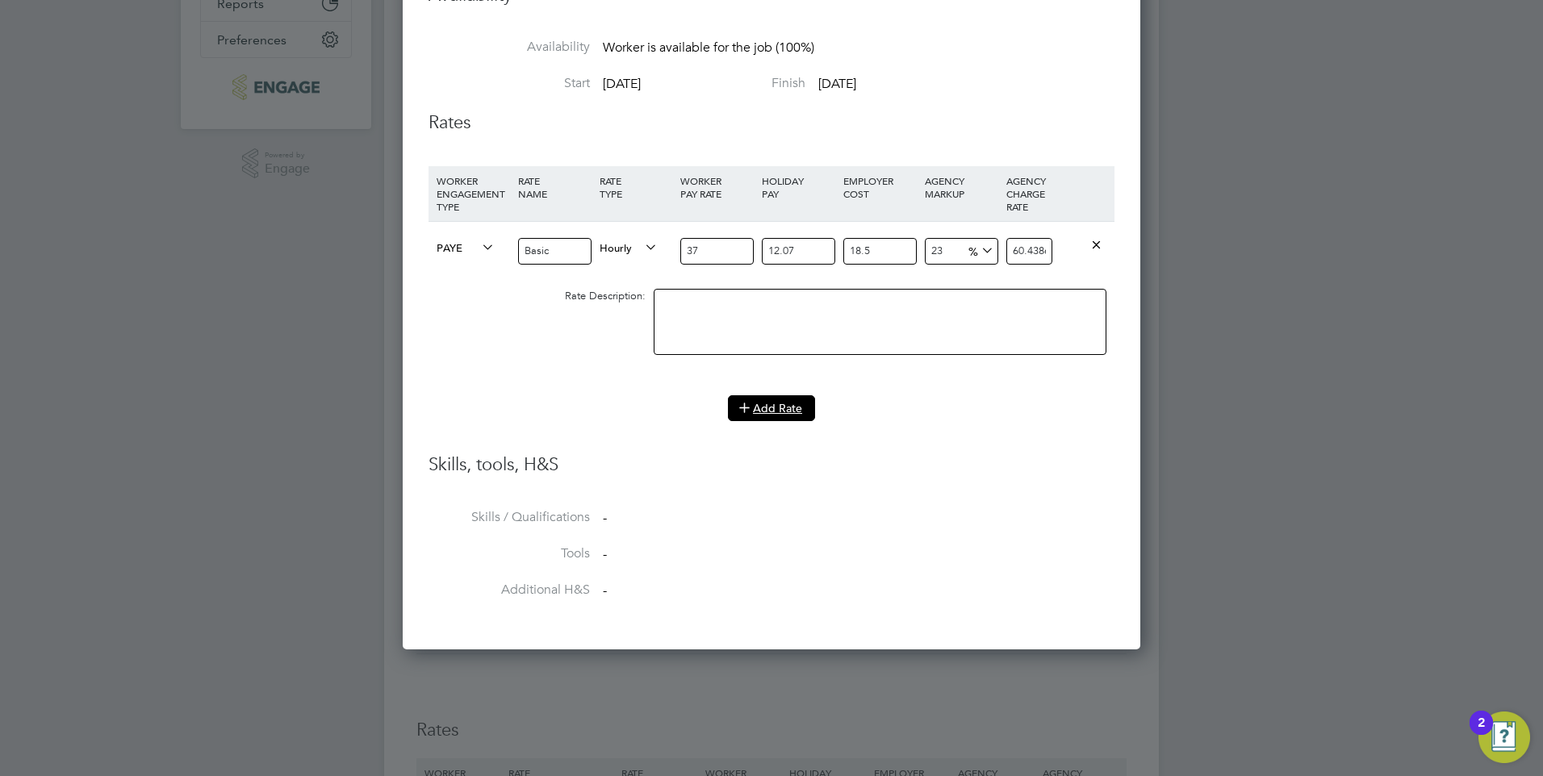
click at [786, 410] on button "Add Rate" at bounding box center [771, 408] width 87 height 26
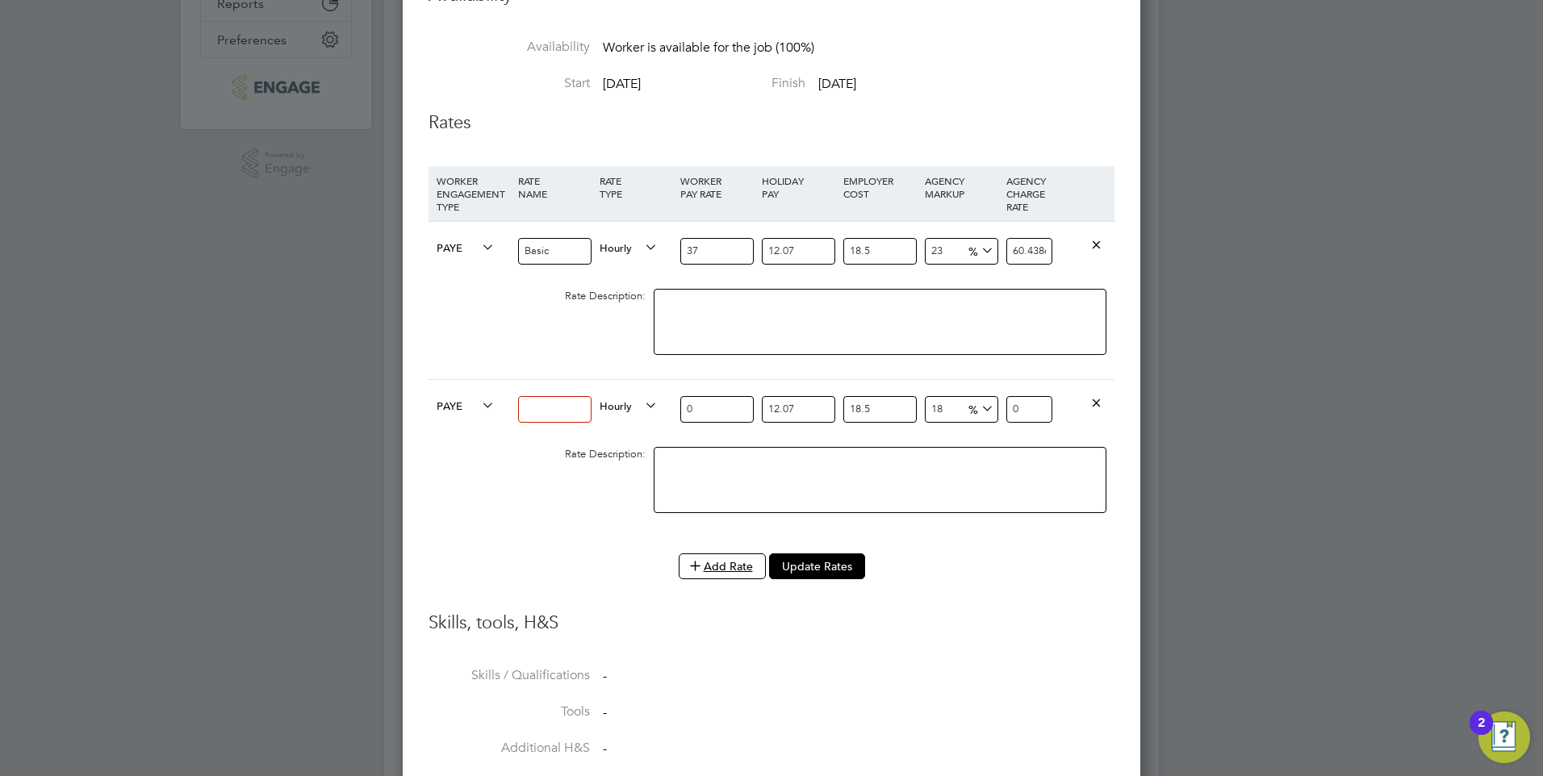
click at [1100, 403] on icon at bounding box center [1096, 402] width 12 height 12
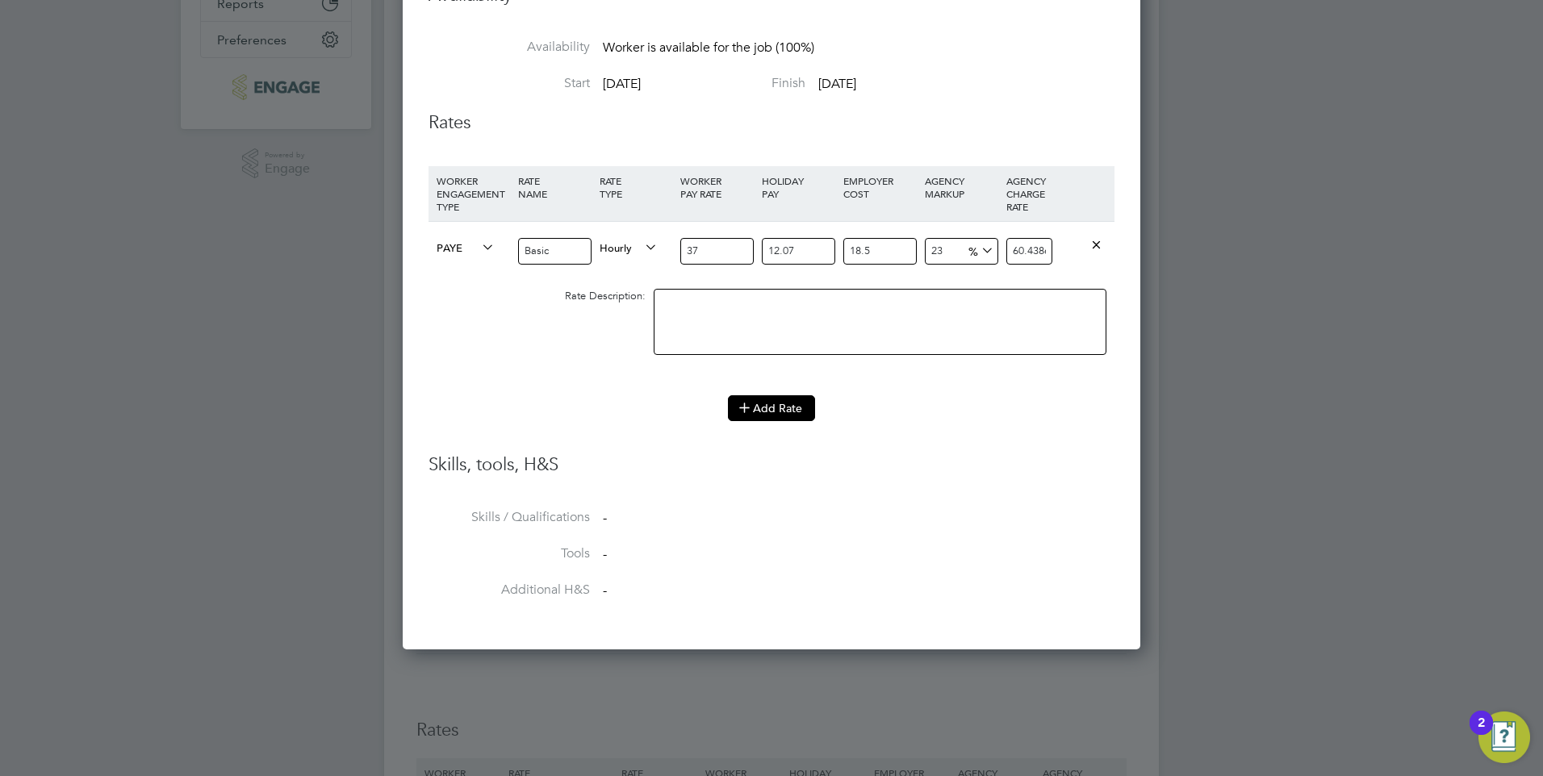
click at [787, 406] on button "Add Rate" at bounding box center [771, 408] width 87 height 26
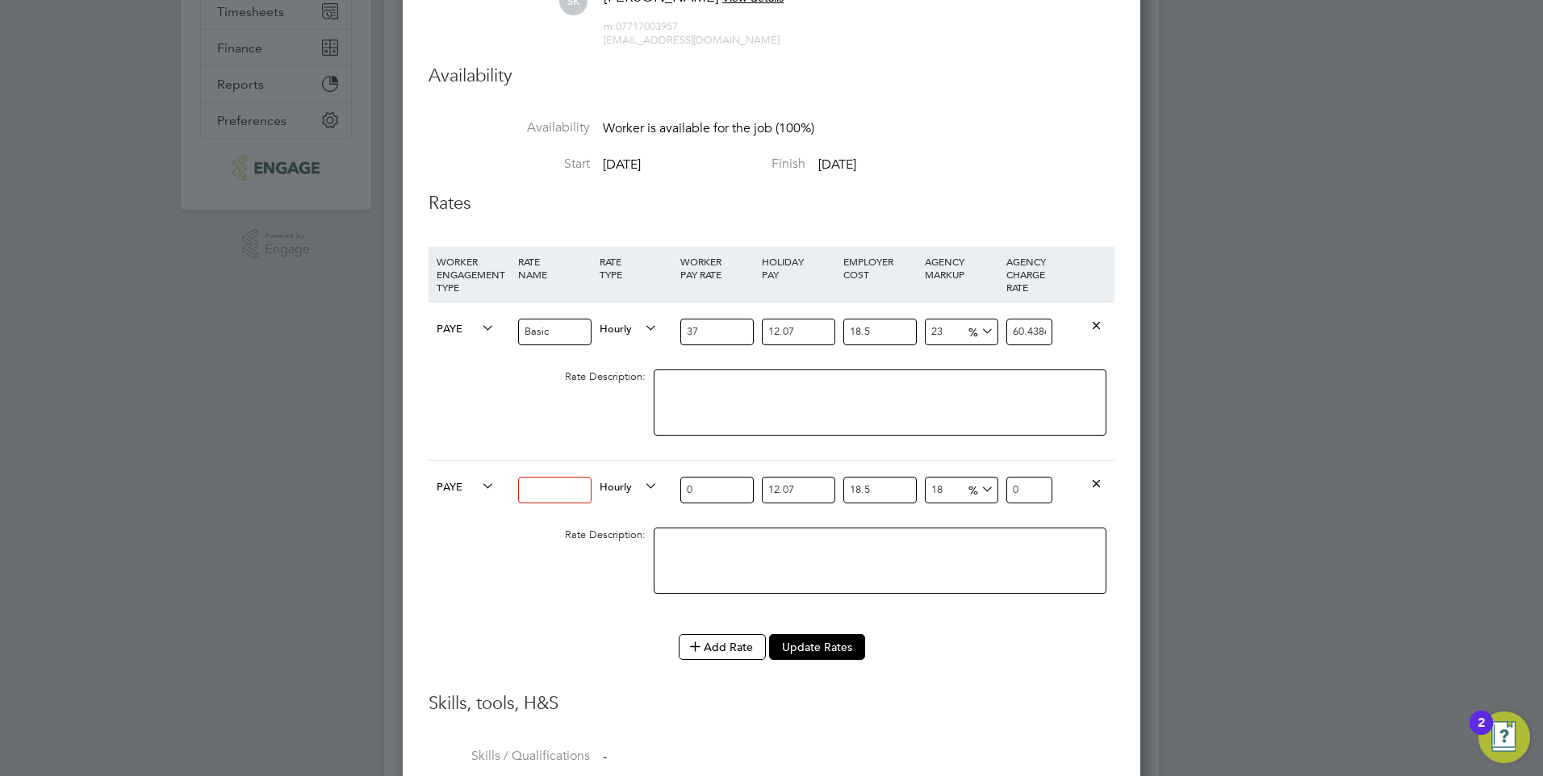
drag, startPoint x: 720, startPoint y: 332, endPoint x: 600, endPoint y: 353, distance: 121.2
click at [602, 353] on div "PAYE Basic Hourly 37 12.07 n/a 18.5 n/a 23 11.301531045 % 60.438622545" at bounding box center [771, 332] width 686 height 60
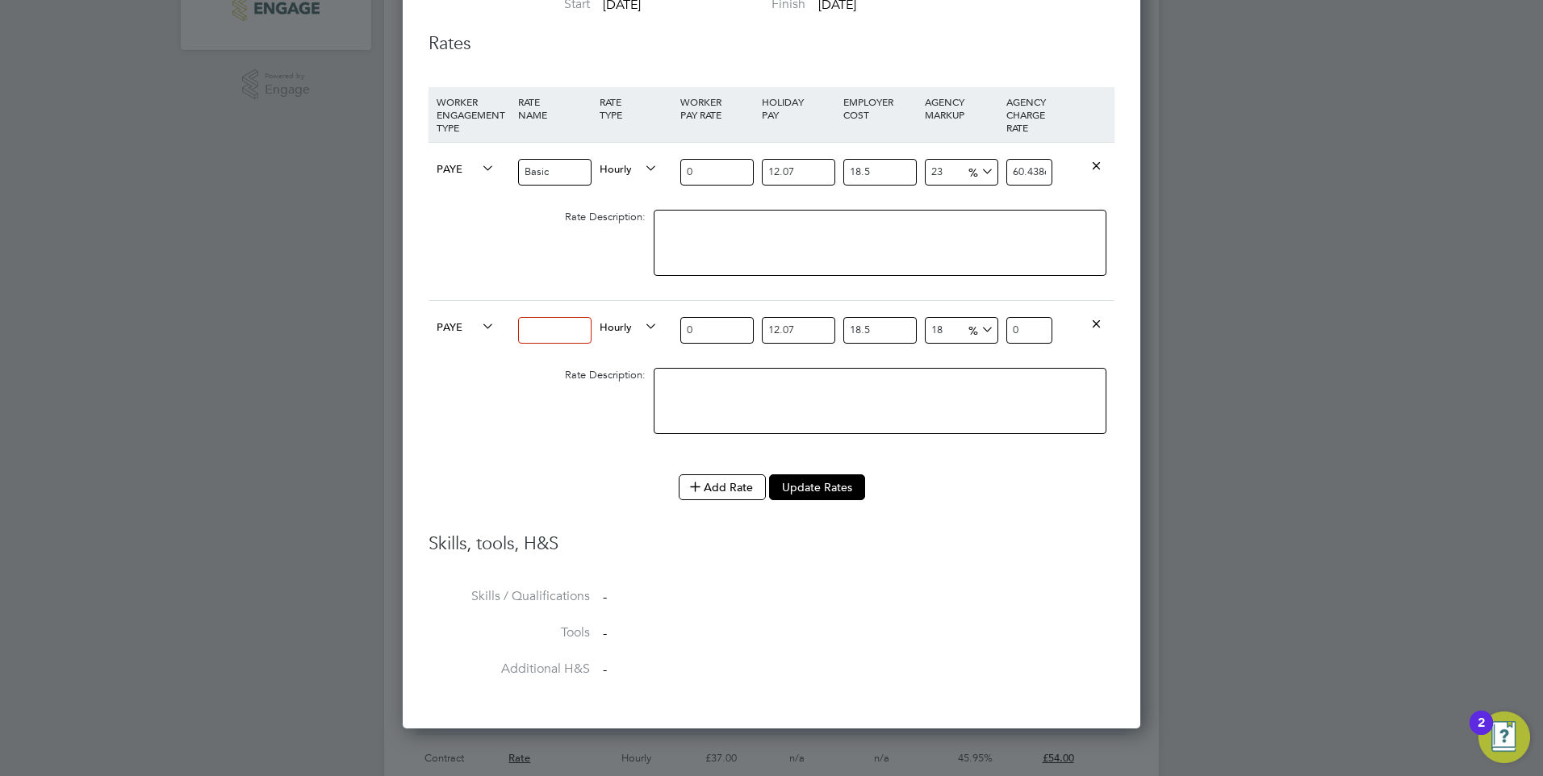
scroll to position [484, 0]
type input "0"
click at [1004, 505] on li "Add Rate Update Rates" at bounding box center [771, 494] width 686 height 42
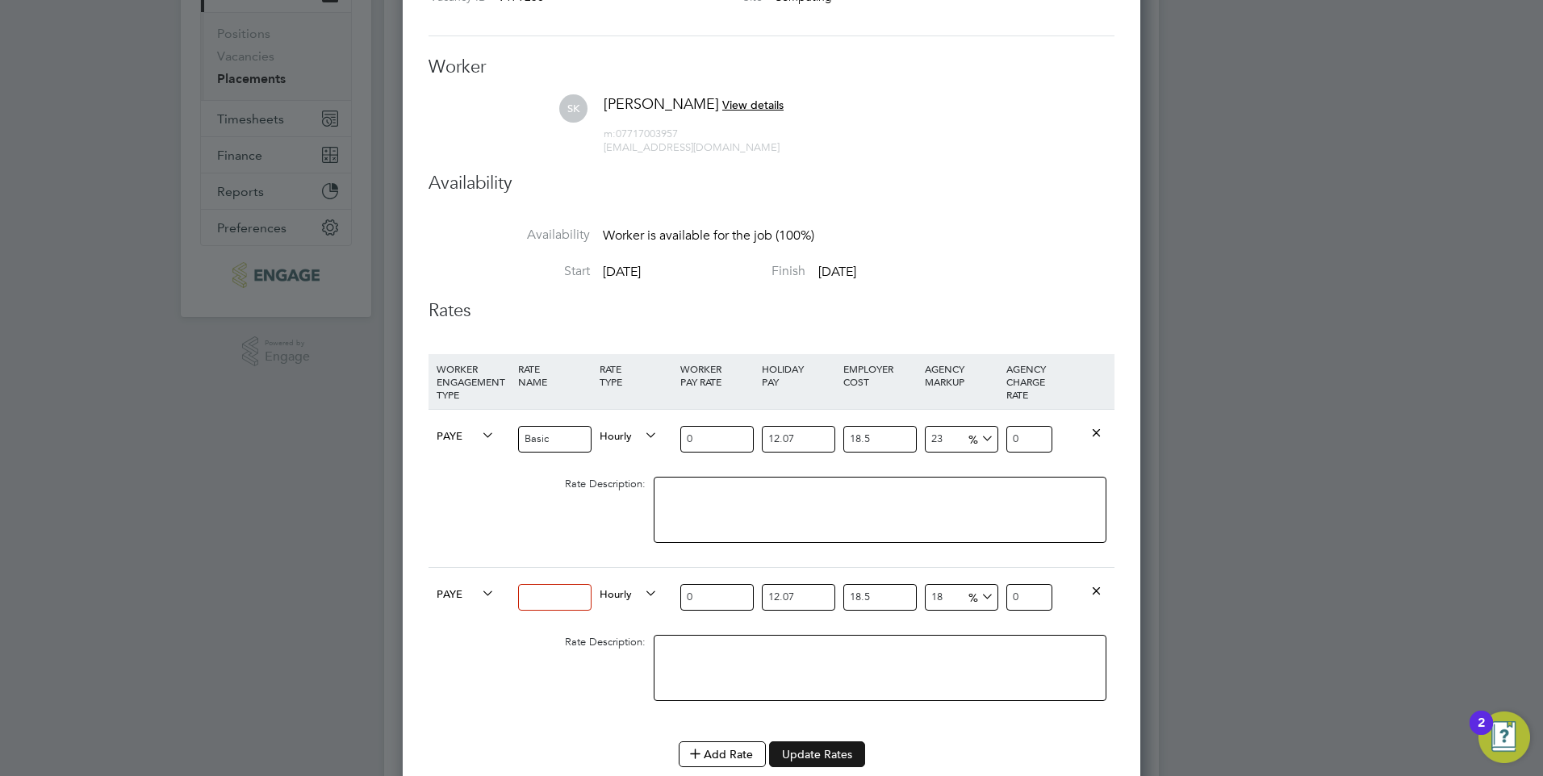
scroll to position [403, 0]
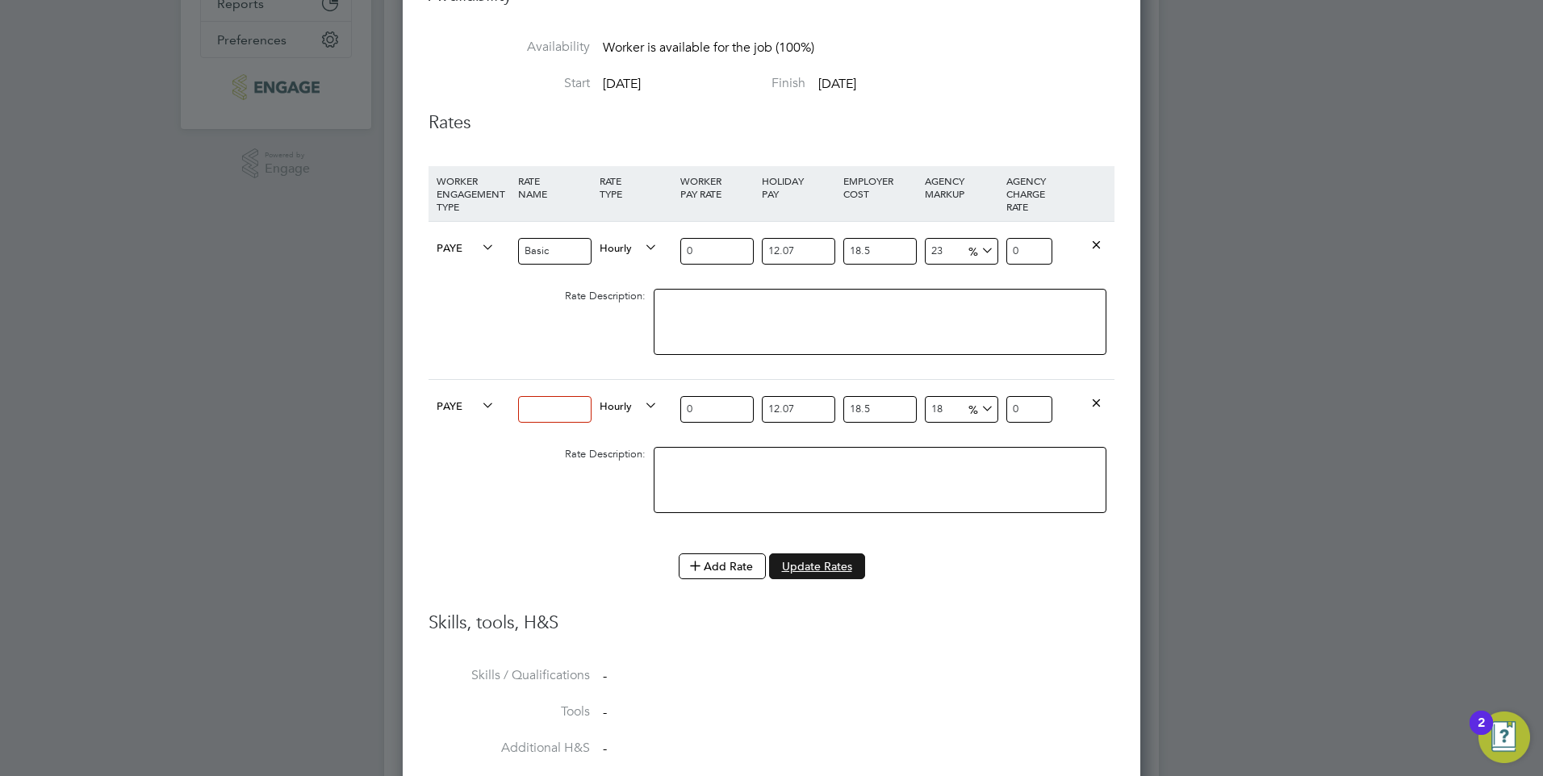
click at [813, 561] on button "Update Rates" at bounding box center [817, 566] width 96 height 26
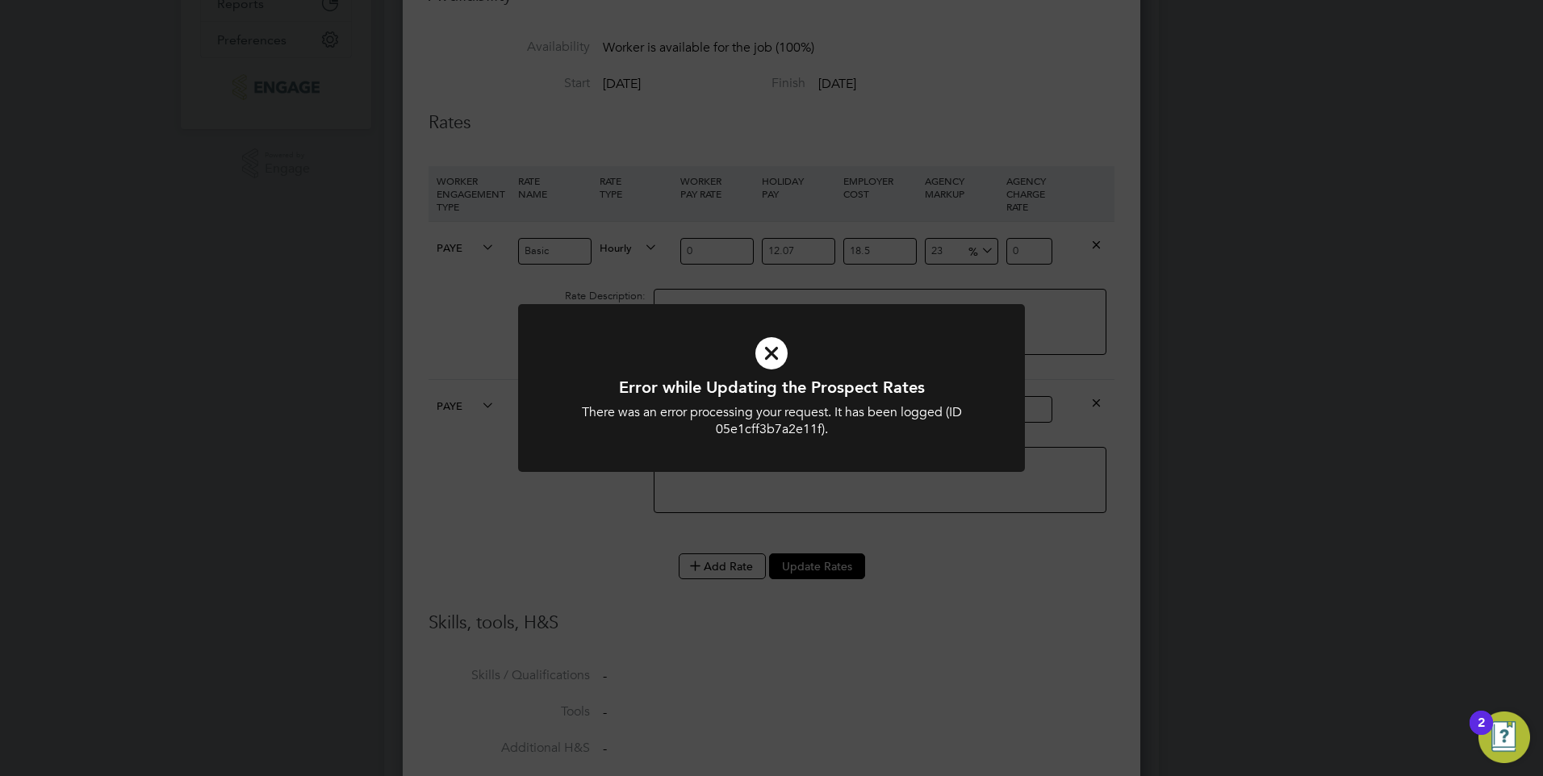
click at [962, 549] on div "Error while Updating the Prospect Rates There was an error processing your requ…" at bounding box center [771, 388] width 1543 height 776
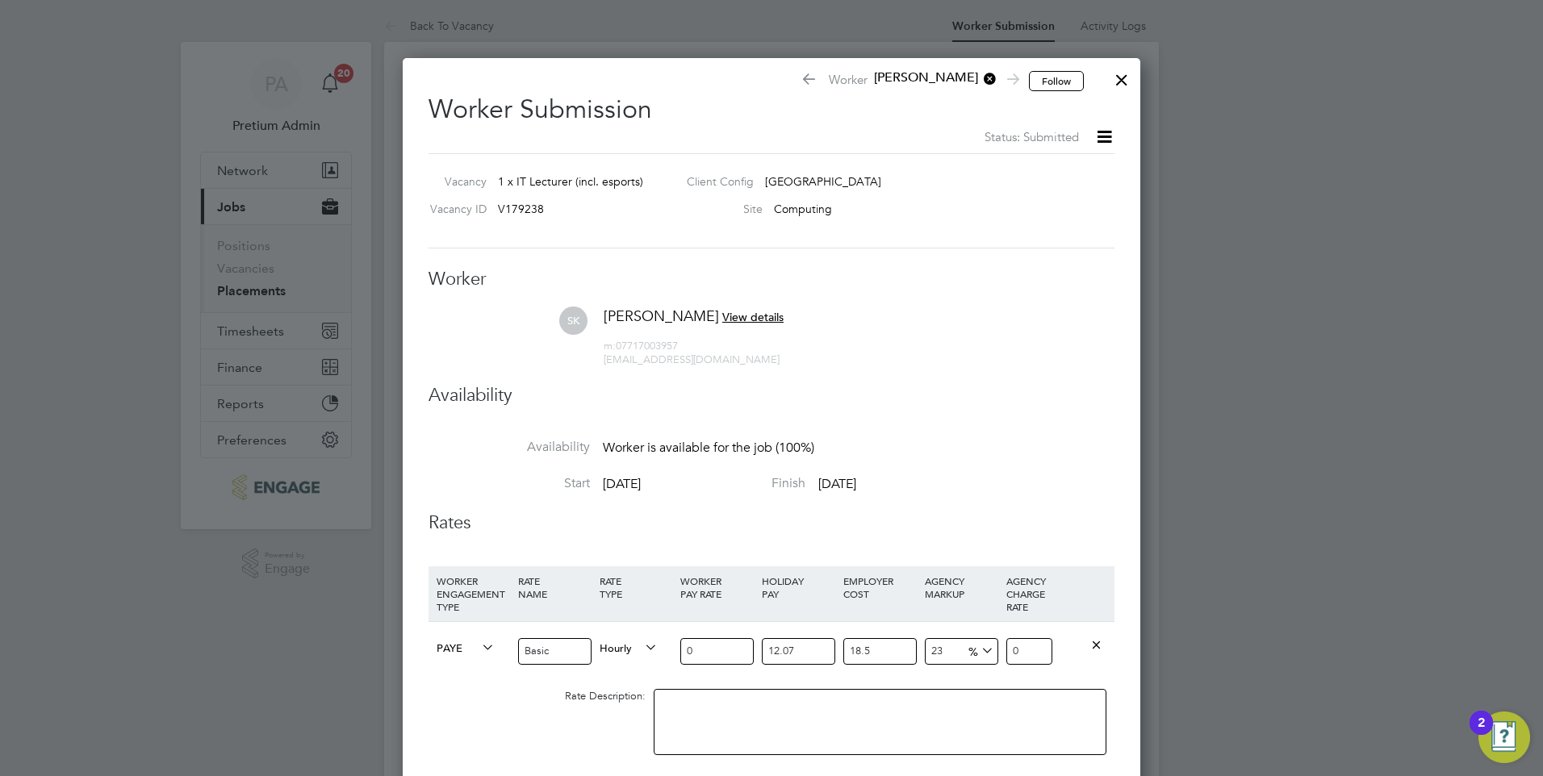
scroll to position [0, 0]
click at [1125, 72] on div at bounding box center [1121, 79] width 29 height 29
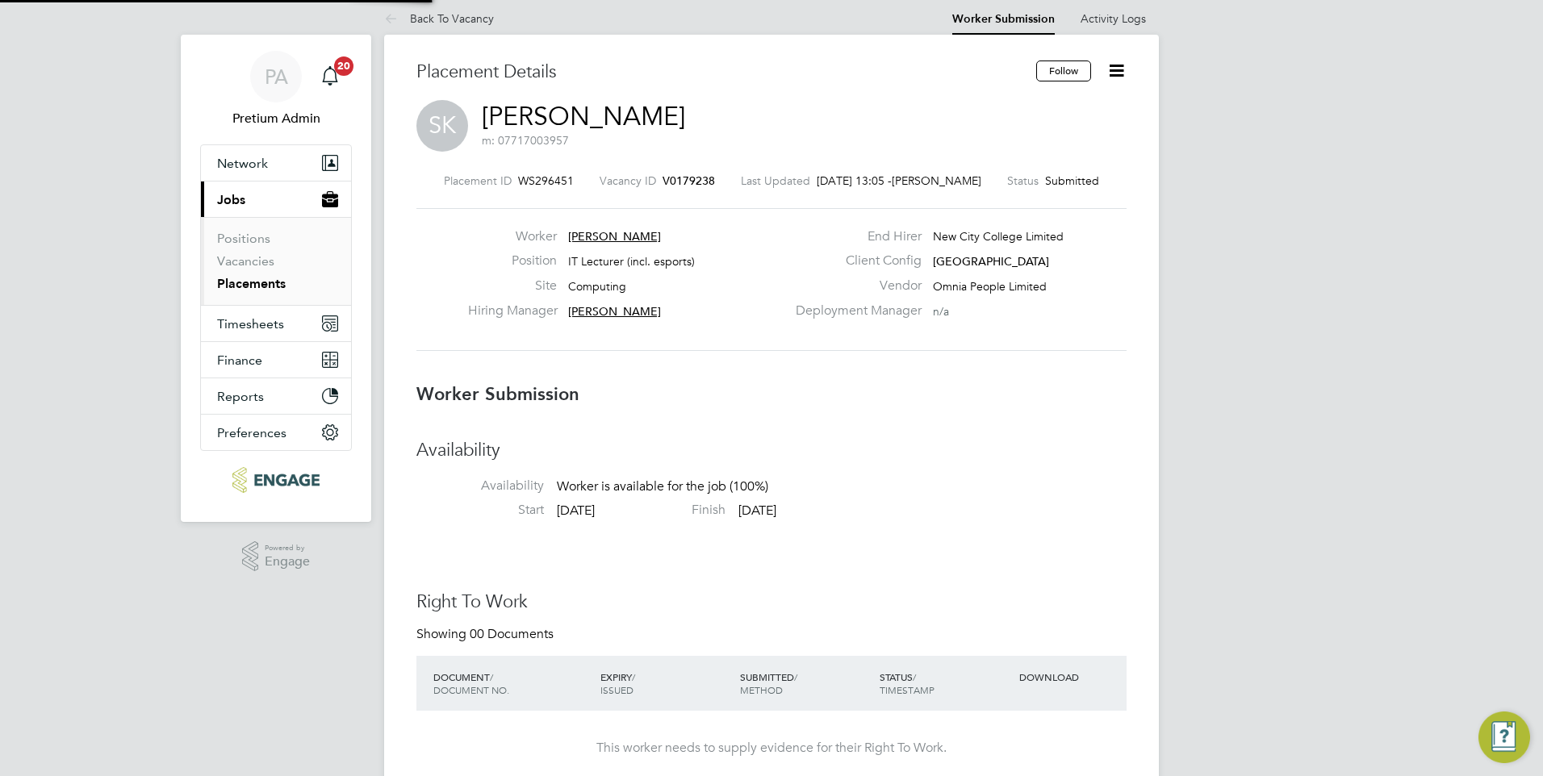
scroll to position [11, 0]
drag, startPoint x: 1094, startPoint y: 108, endPoint x: 1107, endPoint y: 84, distance: 27.4
click at [1096, 106] on div "SK Saji Karunakaran m: 07717003957" at bounding box center [771, 126] width 710 height 55
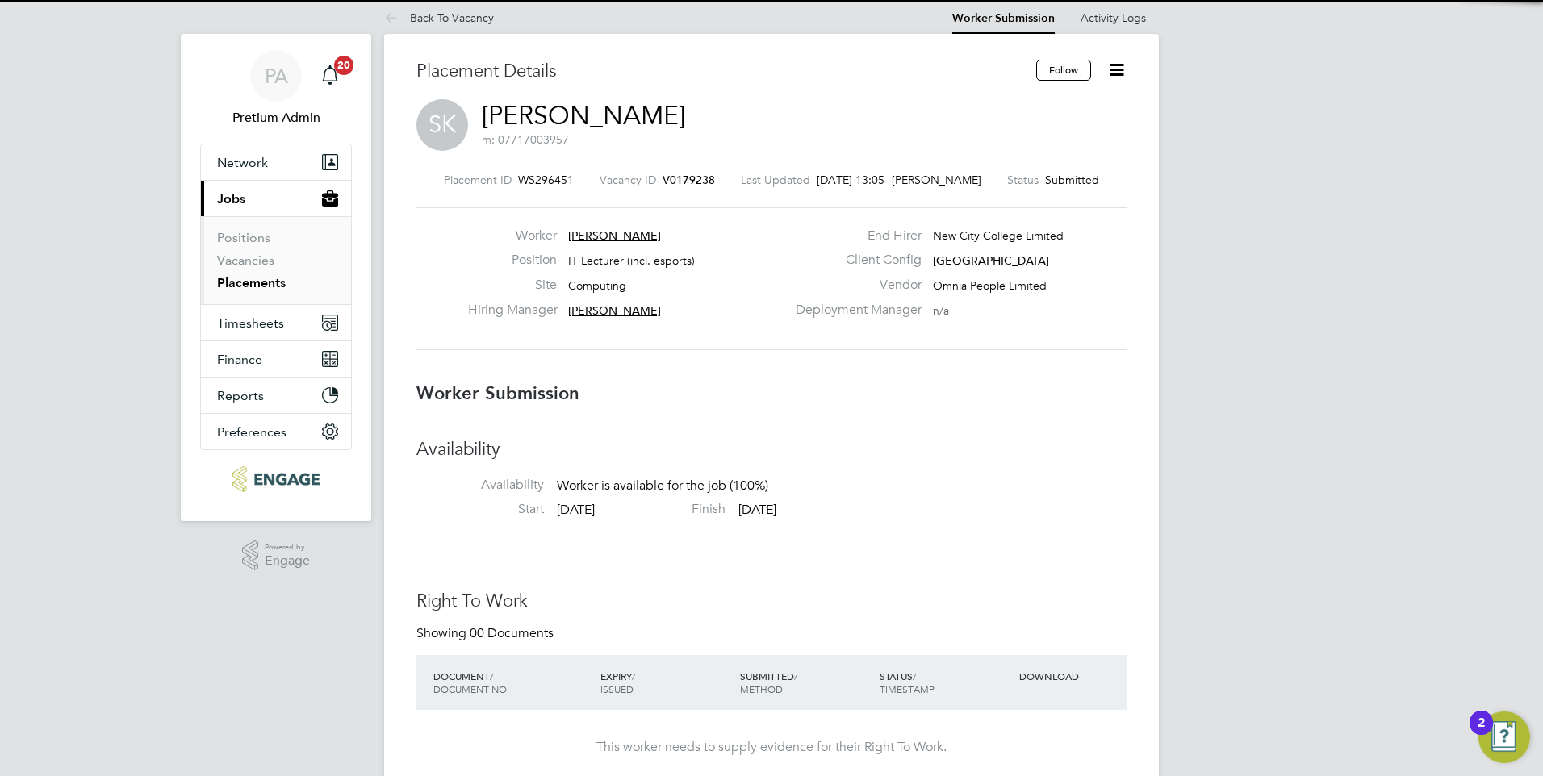
click at [1109, 77] on icon at bounding box center [1116, 70] width 20 height 20
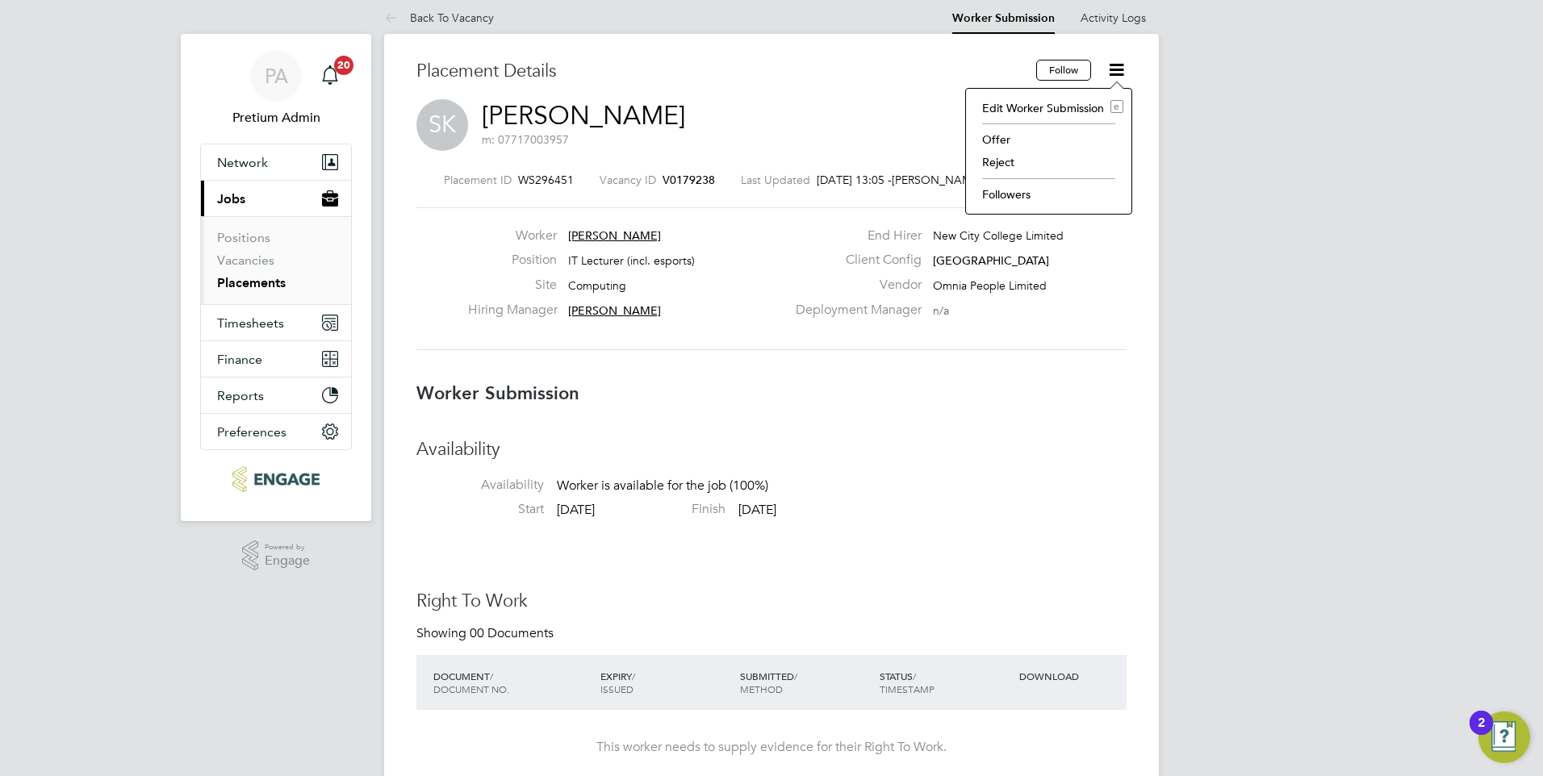
click at [1040, 102] on li "Edit Worker Submission e" at bounding box center [1048, 108] width 149 height 23
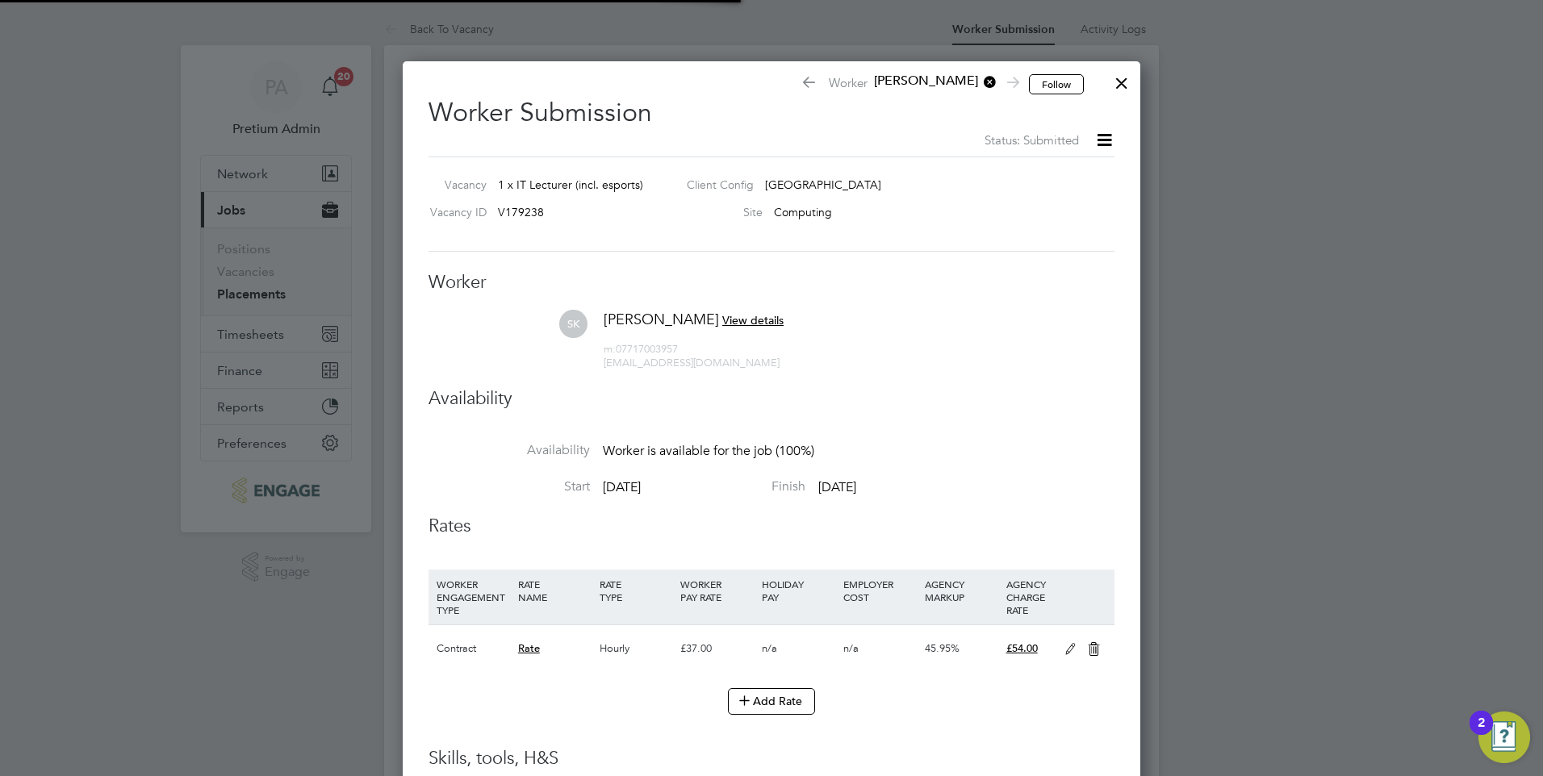
scroll to position [8, 8]
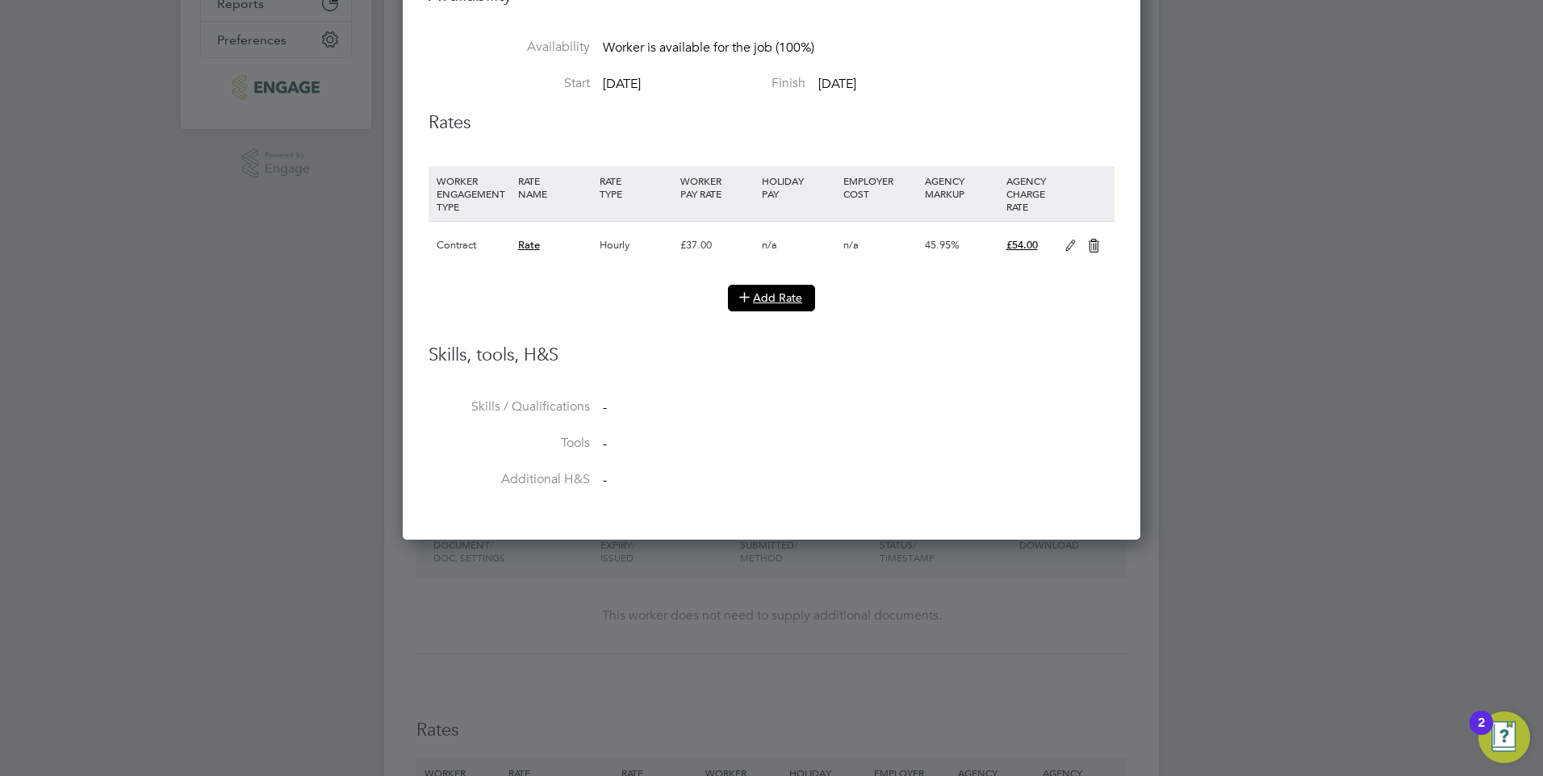
click at [768, 296] on button "Add Rate" at bounding box center [771, 298] width 87 height 26
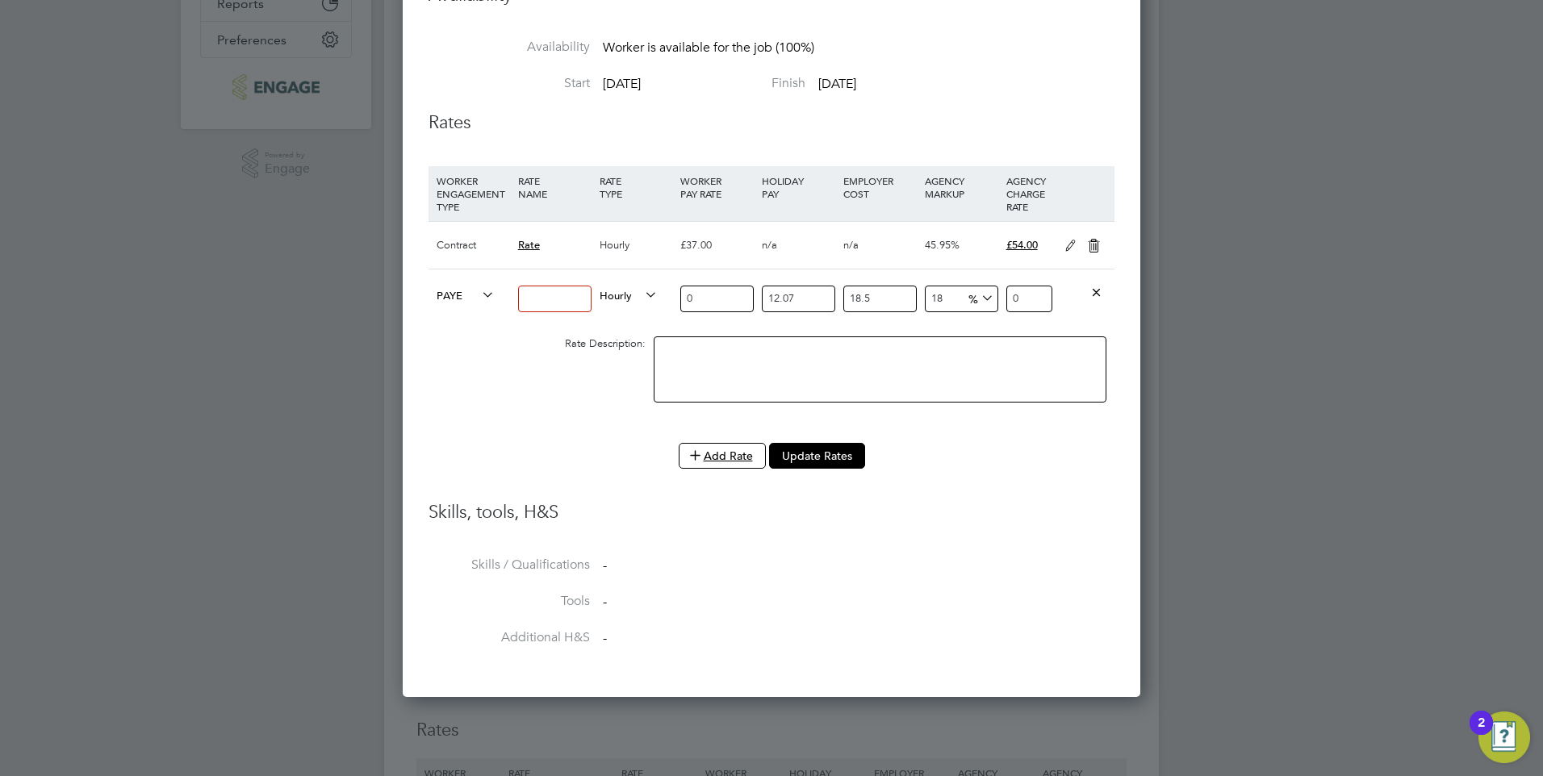
click at [565, 303] on input at bounding box center [554, 299] width 73 height 27
type input "Basic"
drag, startPoint x: 728, startPoint y: 298, endPoint x: 637, endPoint y: 307, distance: 91.6
click at [640, 306] on div "PAYE Basic Hourly 0 12.07 n/a 18.5 n/a 18 0 % 0" at bounding box center [771, 299] width 686 height 60
type input "3"
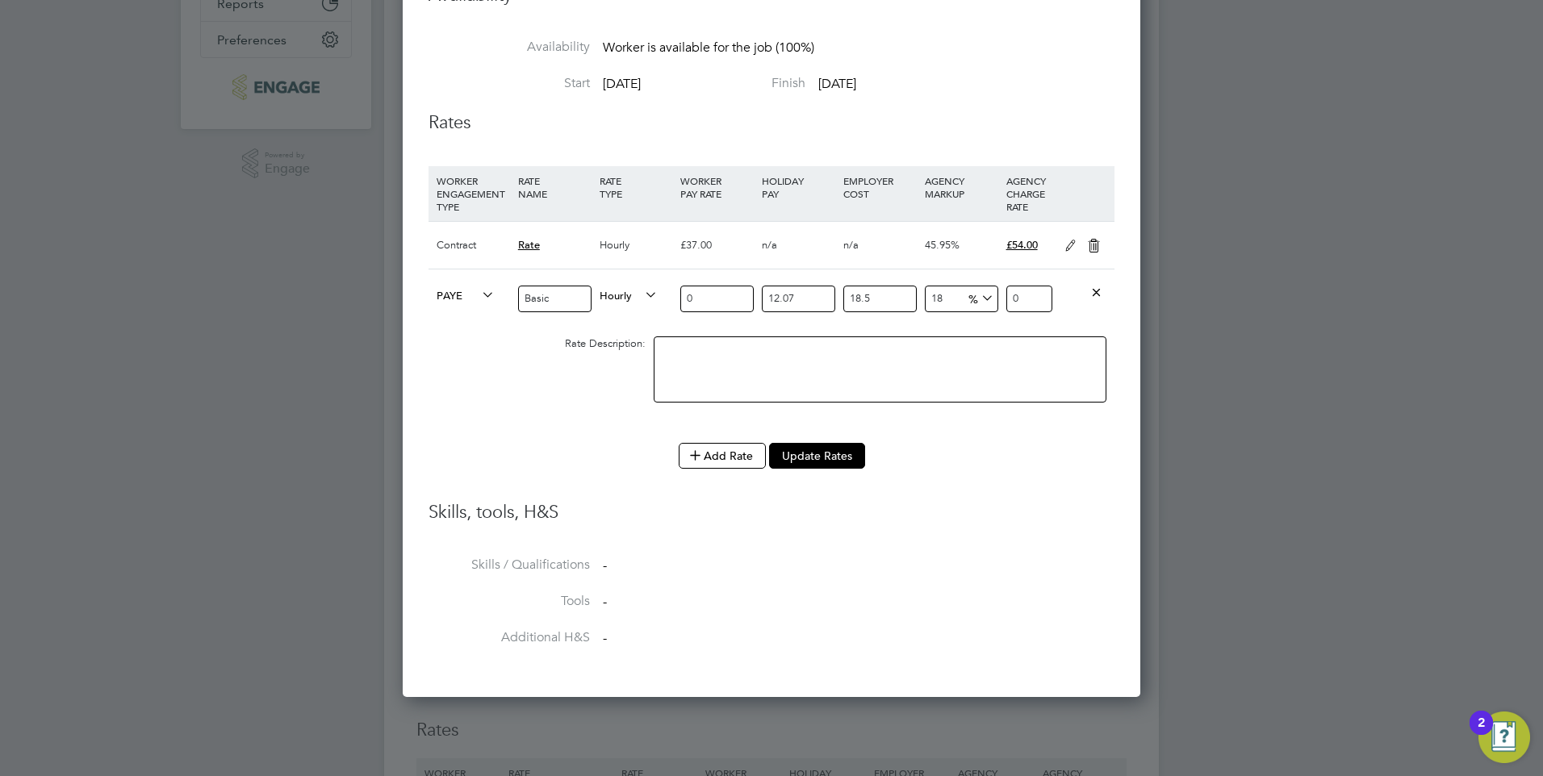
type input "4.70122443"
type input "37"
type input "57.98176797"
type input "37"
click at [957, 545] on li "Skills, tools, H&S" at bounding box center [771, 529] width 686 height 56
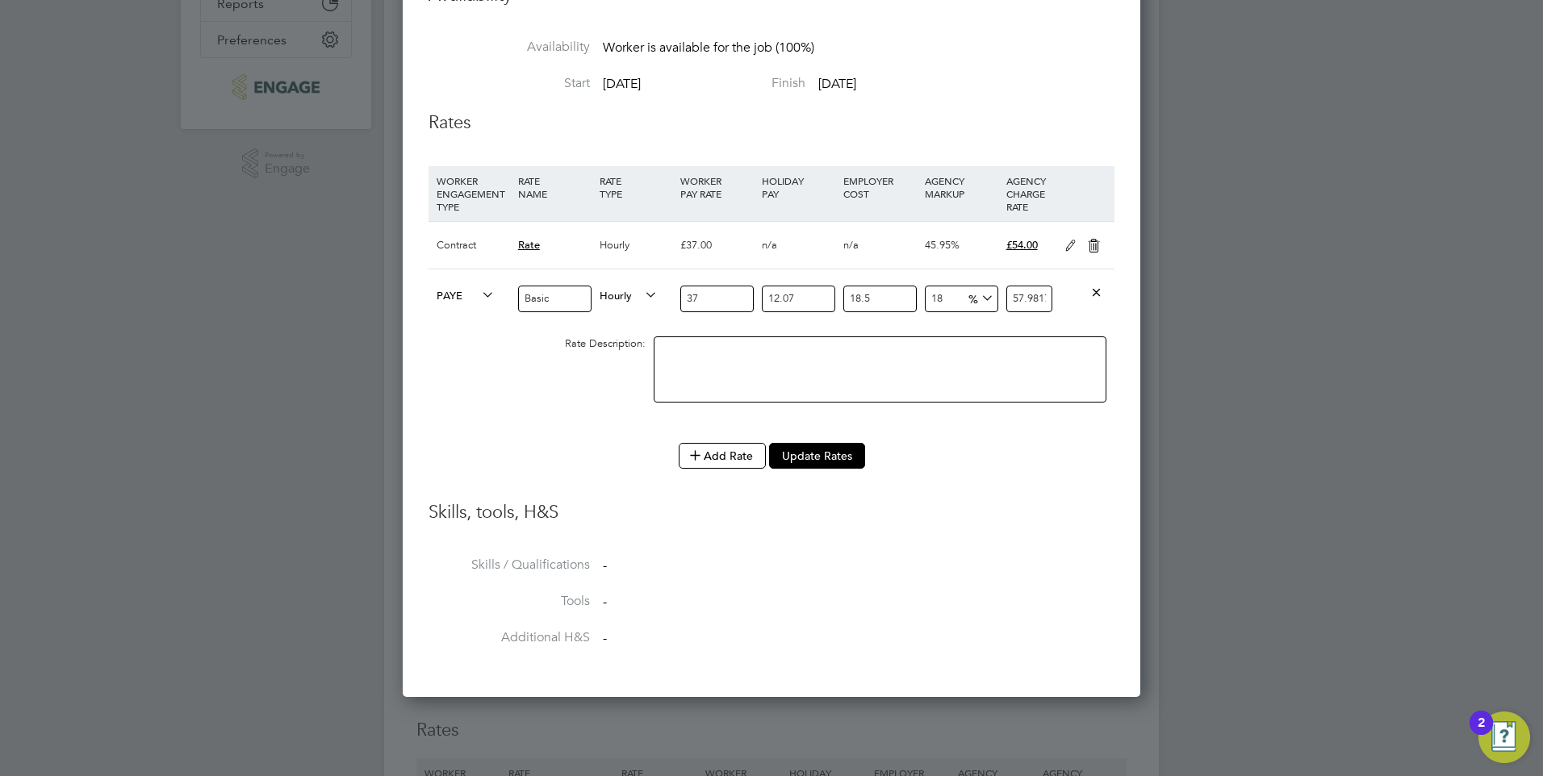
drag, startPoint x: 680, startPoint y: 304, endPoint x: 611, endPoint y: 304, distance: 69.4
click at [612, 304] on div "PAYE Basic Hourly 37 12.07 n/a 18.5 n/a 18 8.84467647 % 57.98176797" at bounding box center [771, 299] width 686 height 60
type input "0"
click at [958, 541] on li "Skills, tools, H&S" at bounding box center [771, 529] width 686 height 56
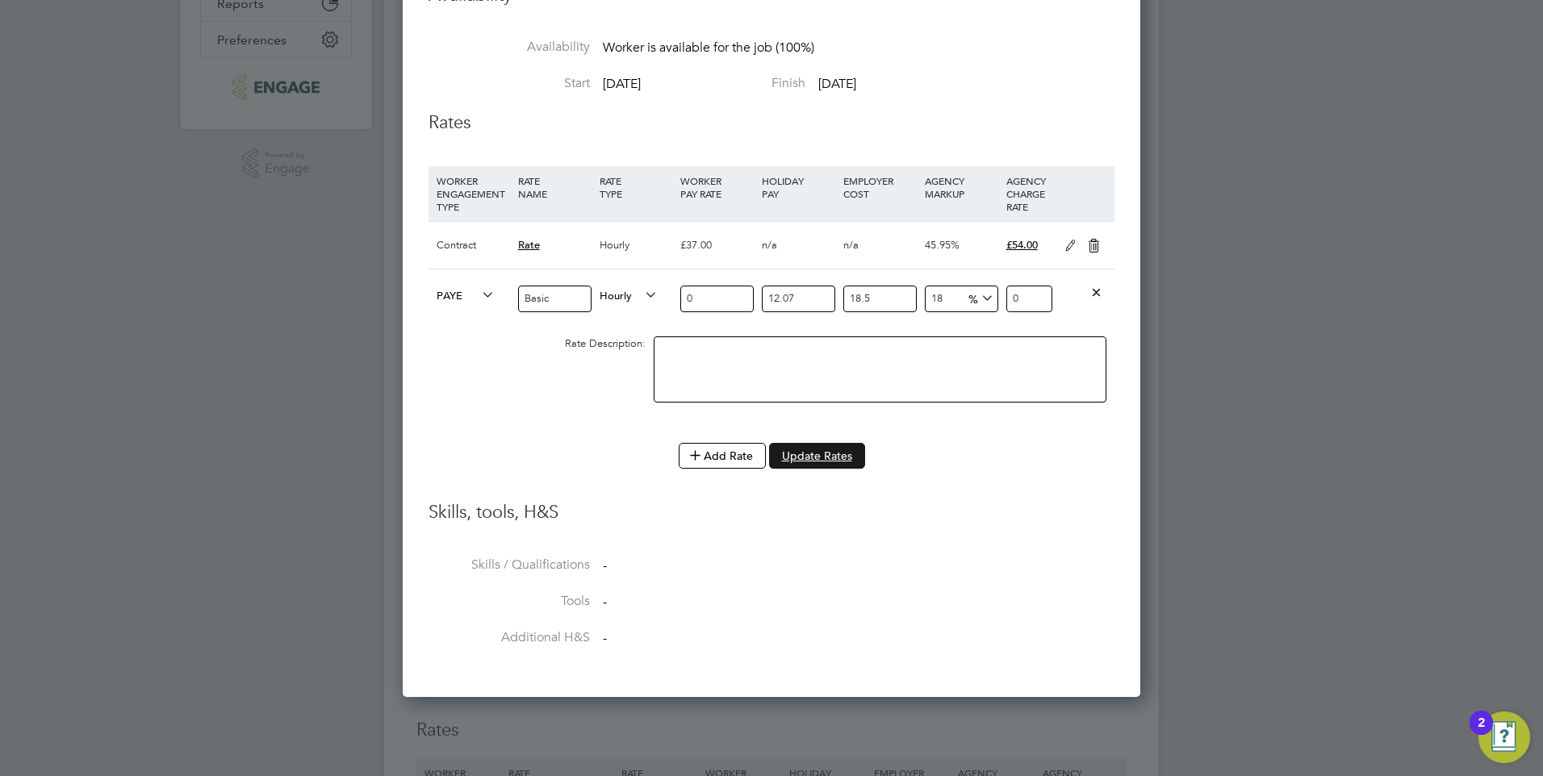
click at [806, 454] on button "Update Rates" at bounding box center [817, 456] width 96 height 26
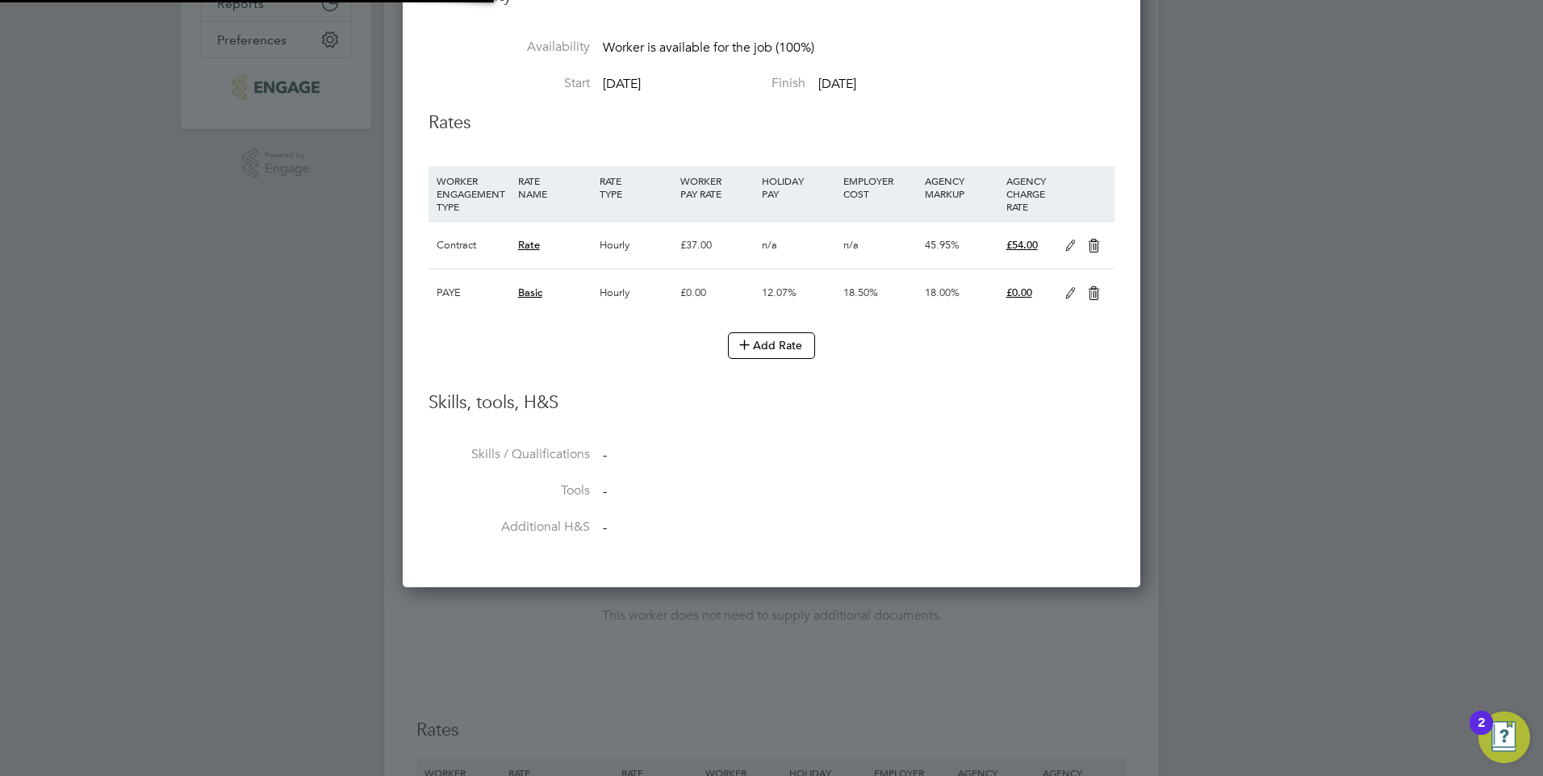
scroll to position [48, 82]
click at [1088, 240] on icon at bounding box center [1094, 246] width 20 height 13
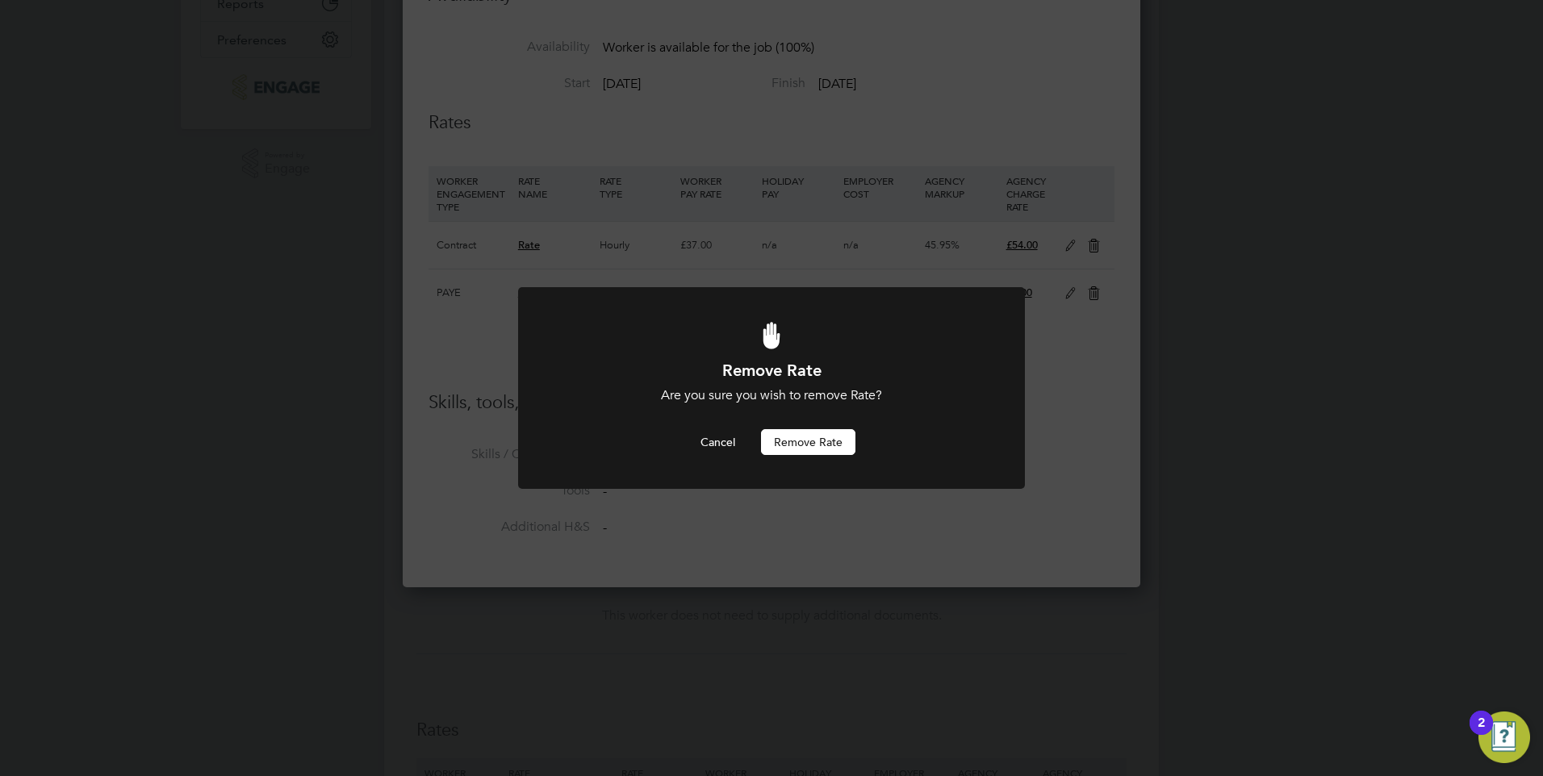
scroll to position [0, 0]
click at [815, 444] on button "Remove rate" at bounding box center [808, 442] width 94 height 26
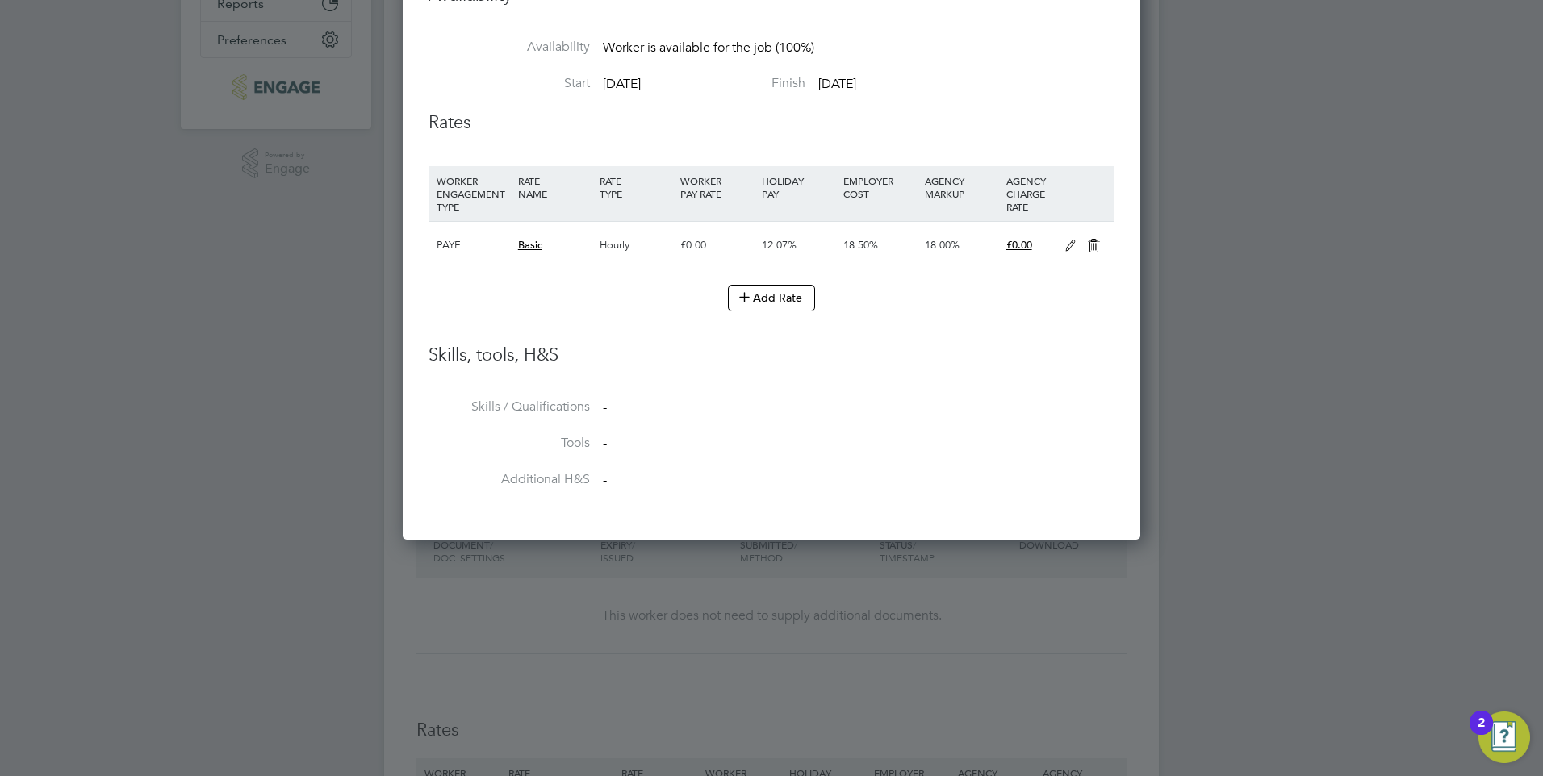
click at [914, 390] on li "Skills, tools, H&S" at bounding box center [771, 372] width 686 height 56
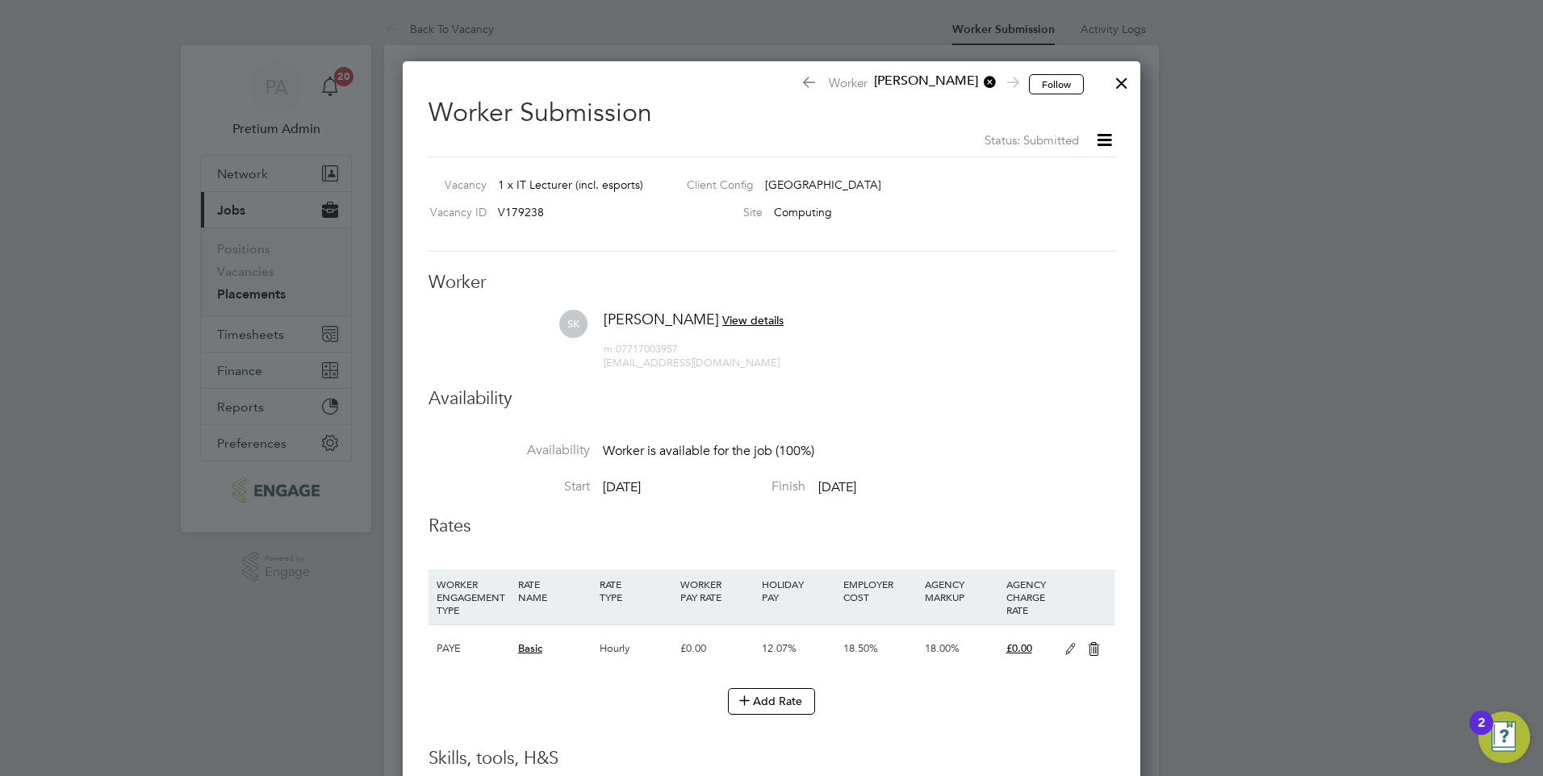
click at [1111, 89] on div at bounding box center [1121, 79] width 29 height 29
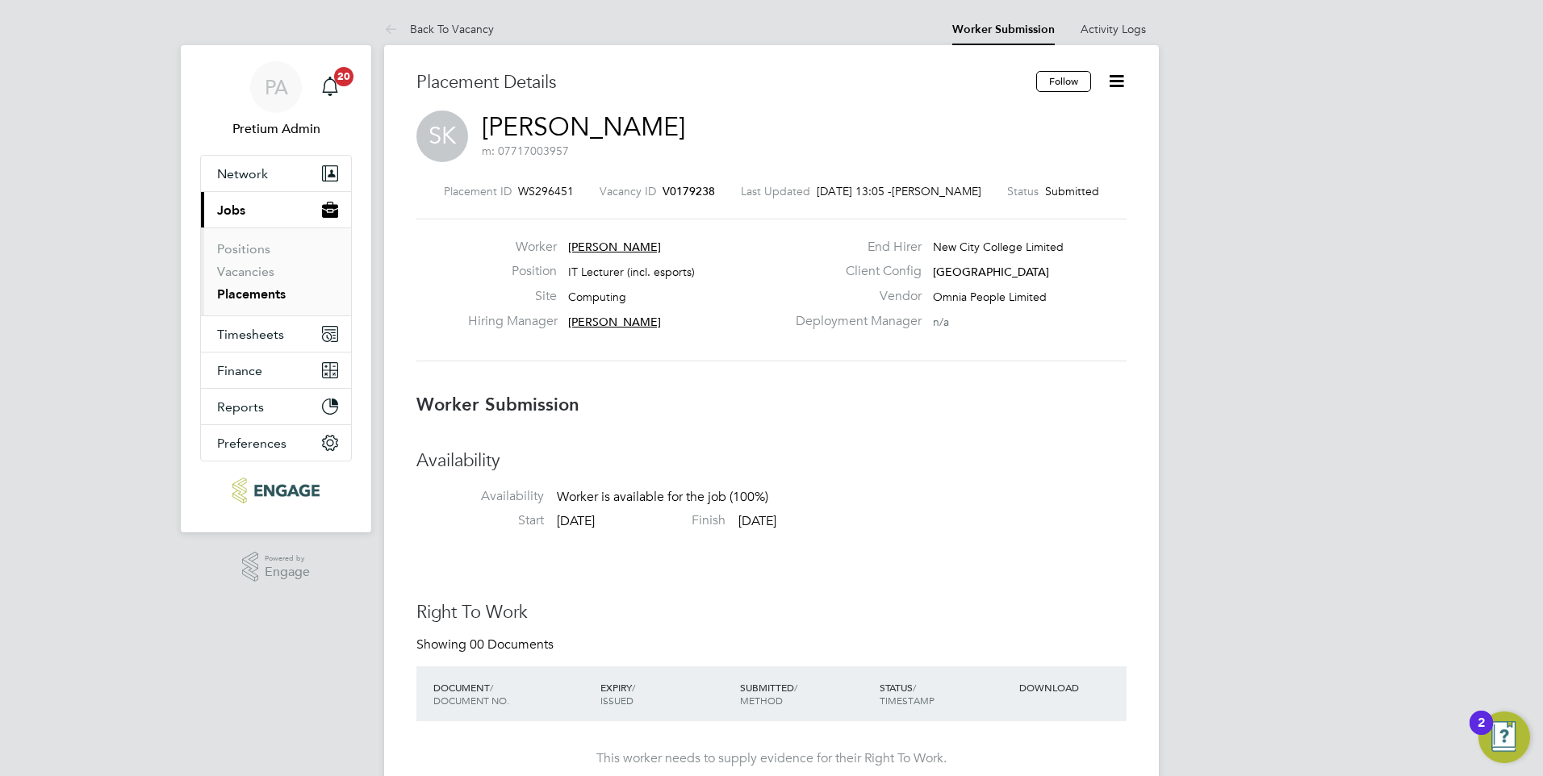
click at [1120, 80] on icon at bounding box center [1116, 81] width 20 height 20
click at [1022, 116] on li "Edit Worker Submission e" at bounding box center [1048, 119] width 149 height 23
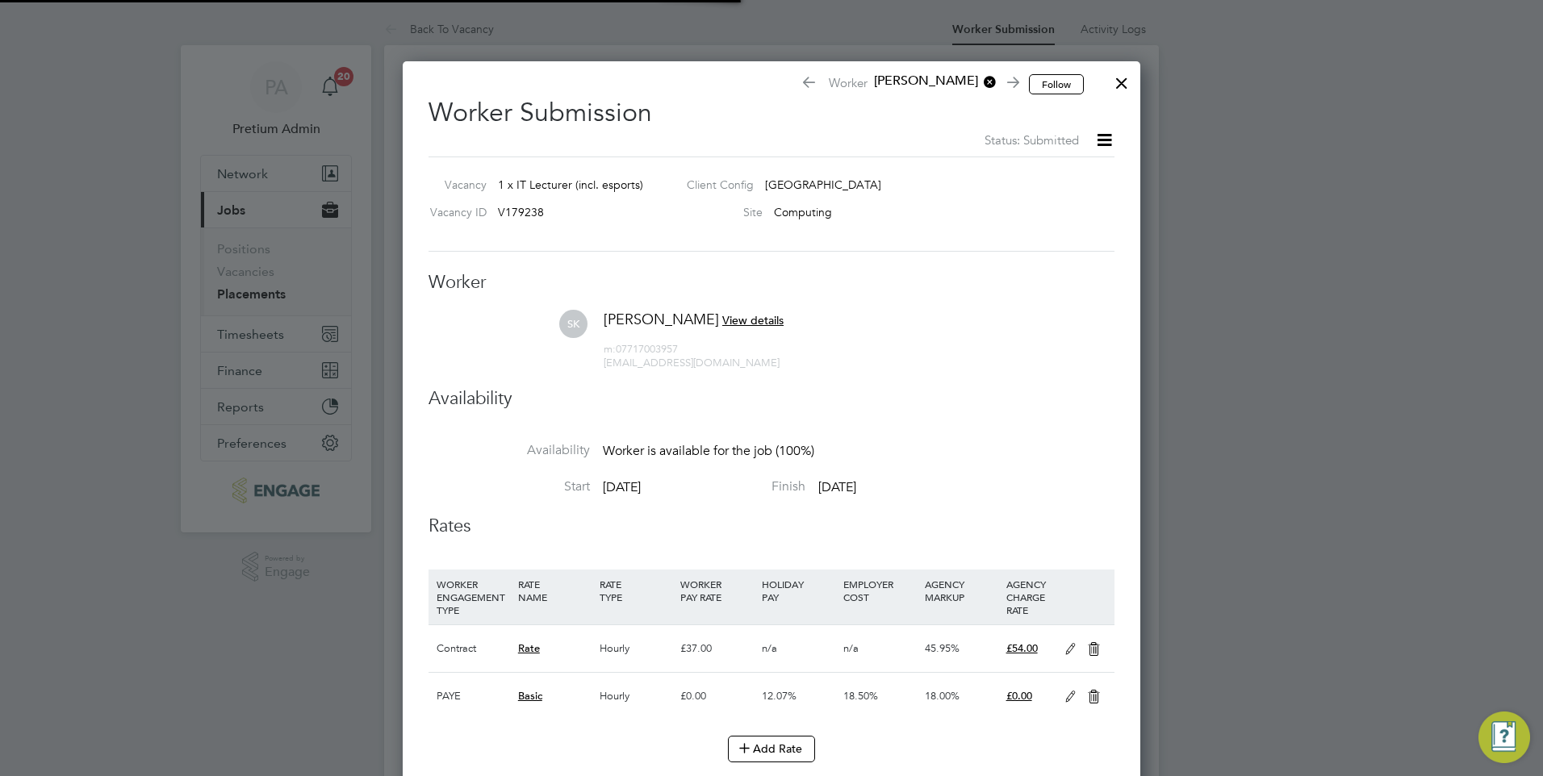
scroll to position [8, 8]
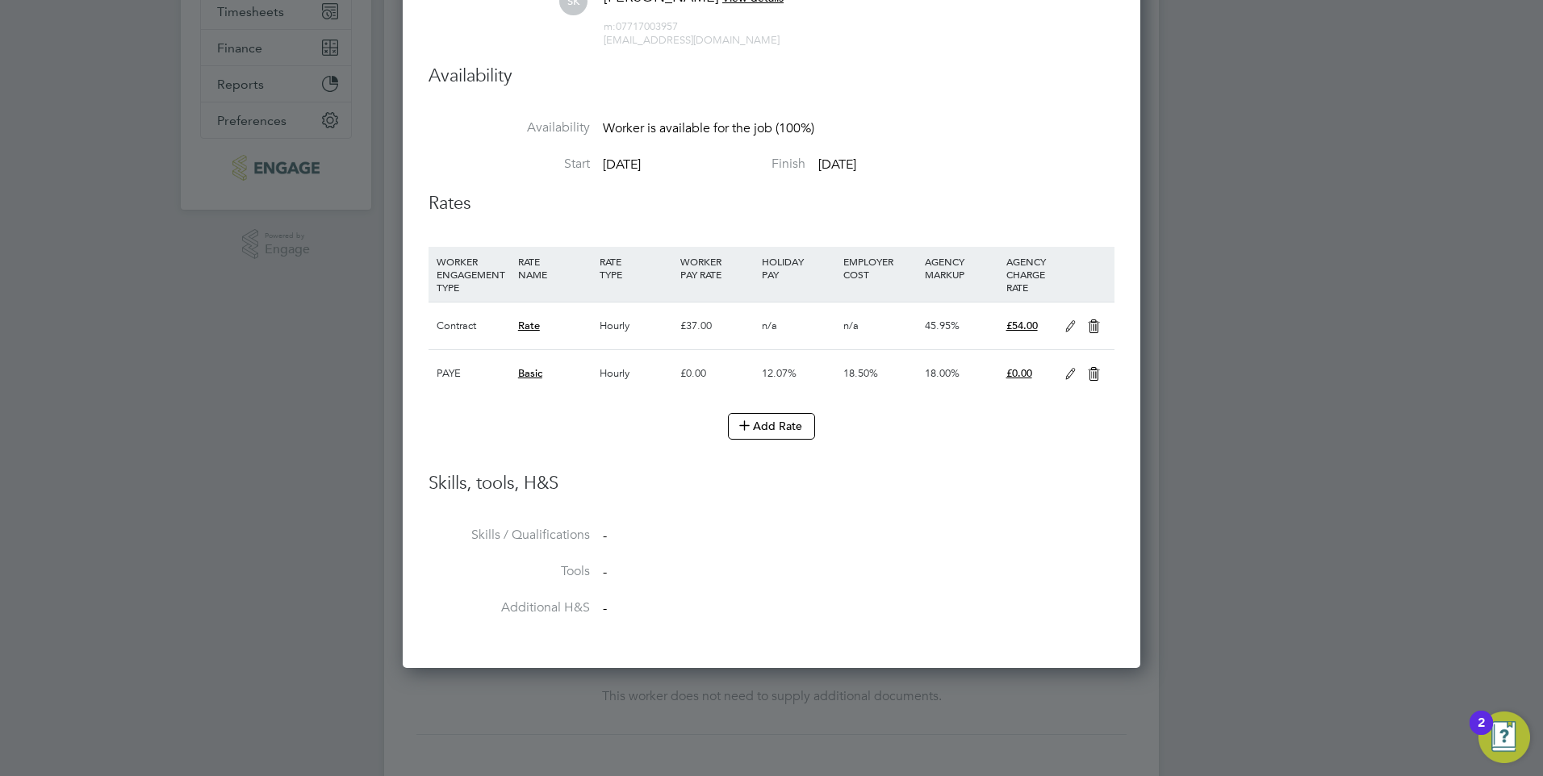
click at [1088, 325] on icon at bounding box center [1094, 326] width 20 height 13
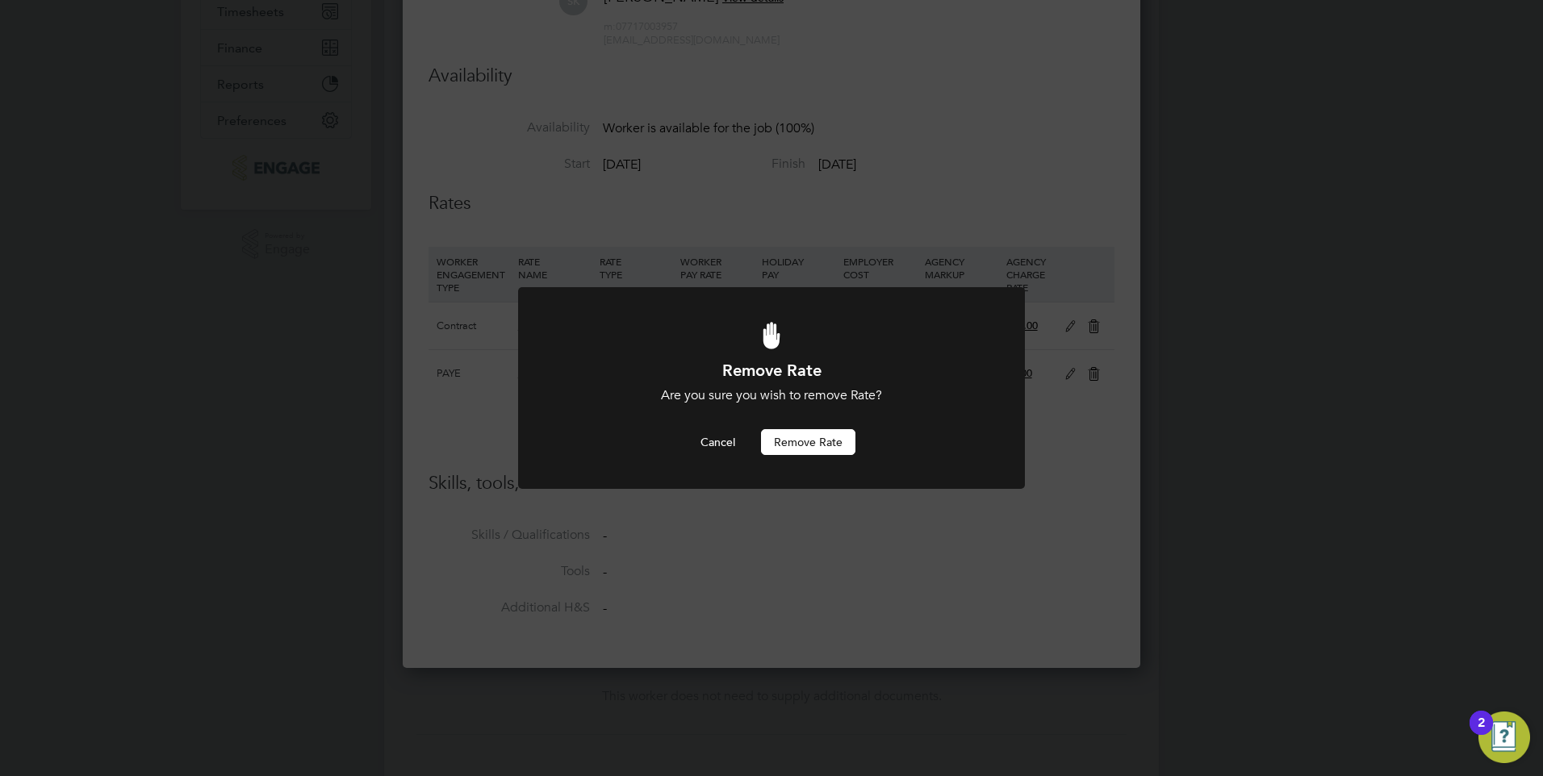
click at [805, 436] on button "Remove rate" at bounding box center [808, 442] width 94 height 26
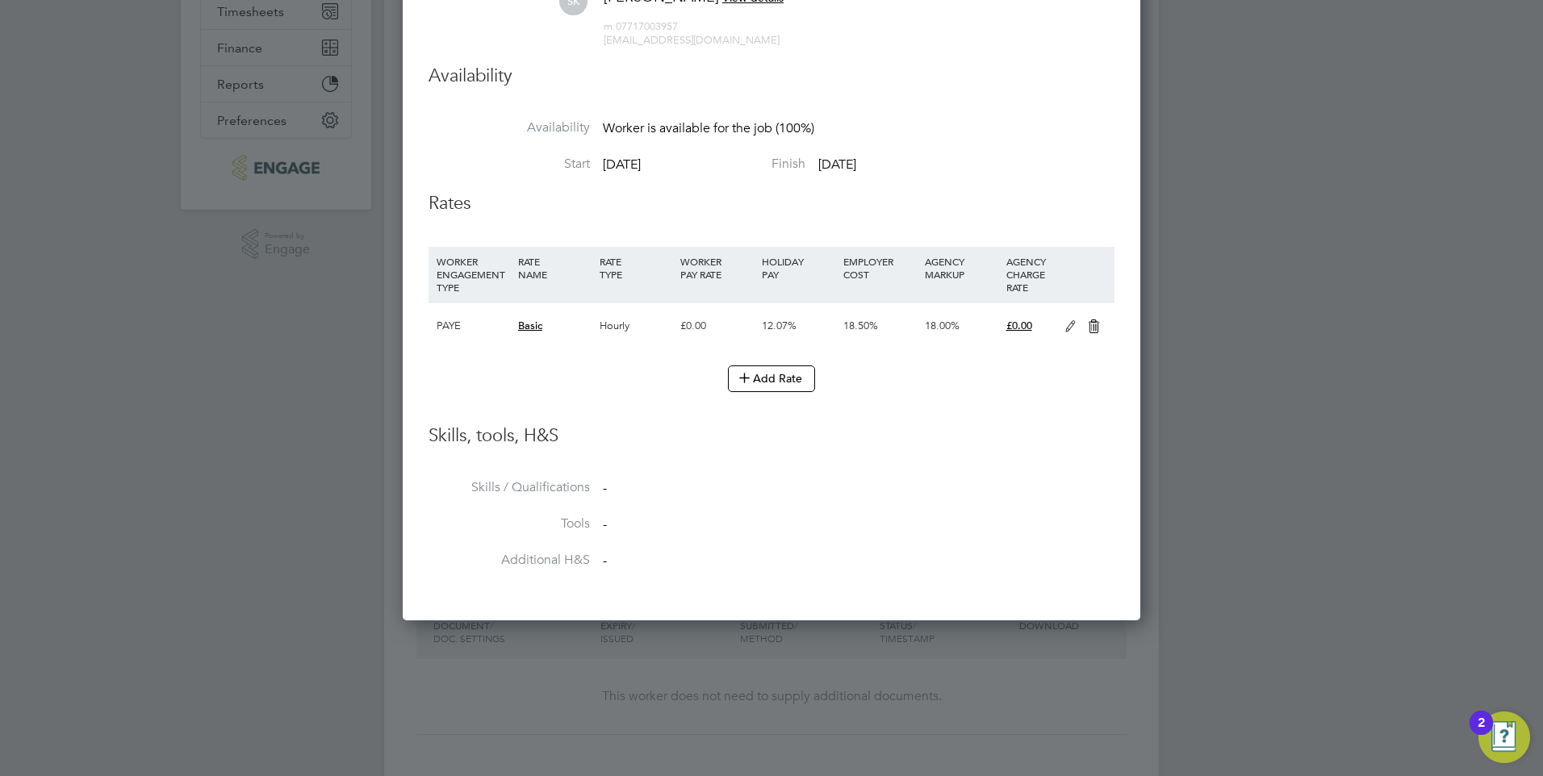
click at [836, 465] on li "Skills, tools, H&S" at bounding box center [771, 452] width 686 height 56
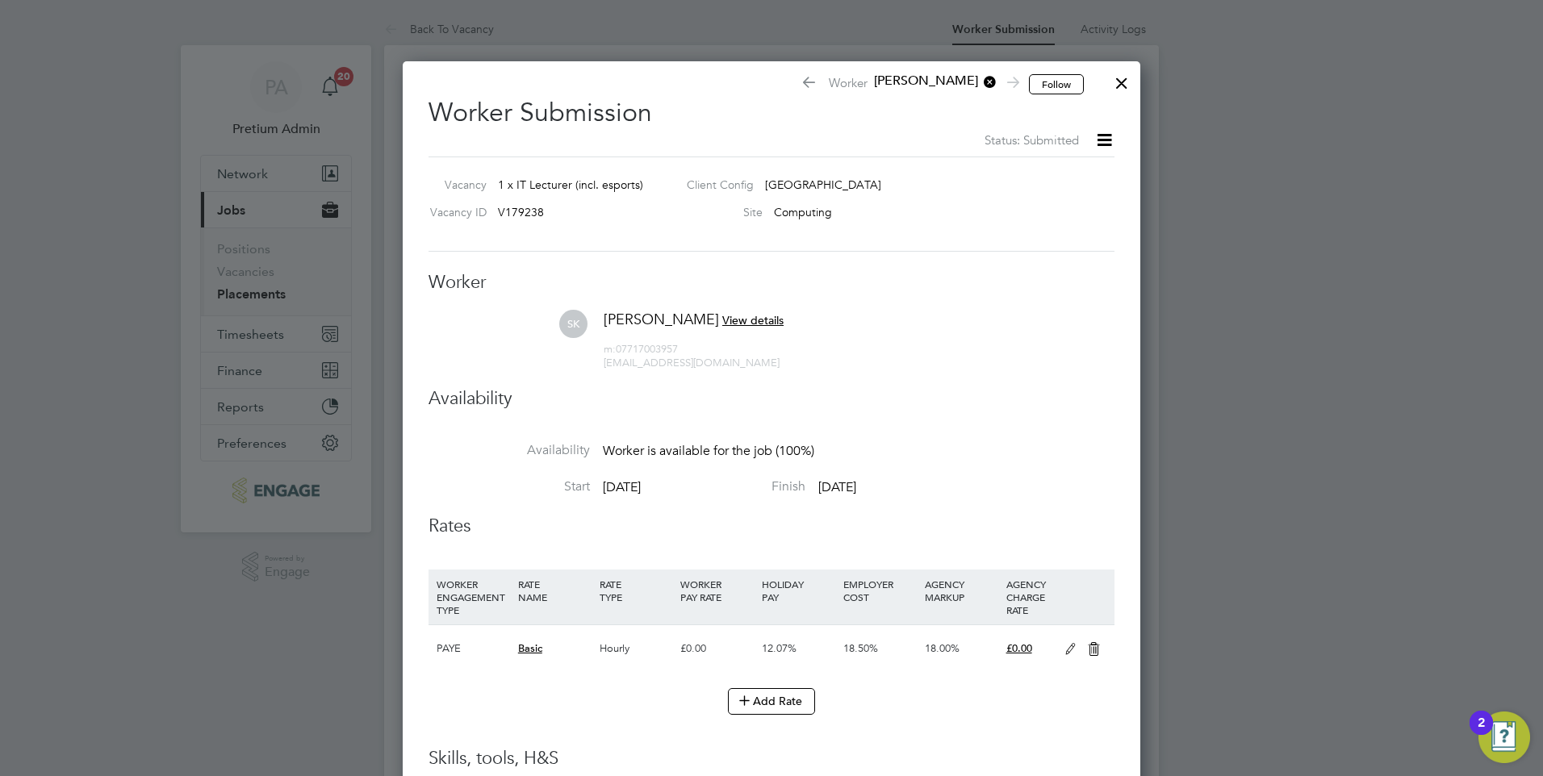
click at [1123, 86] on div at bounding box center [1121, 79] width 29 height 29
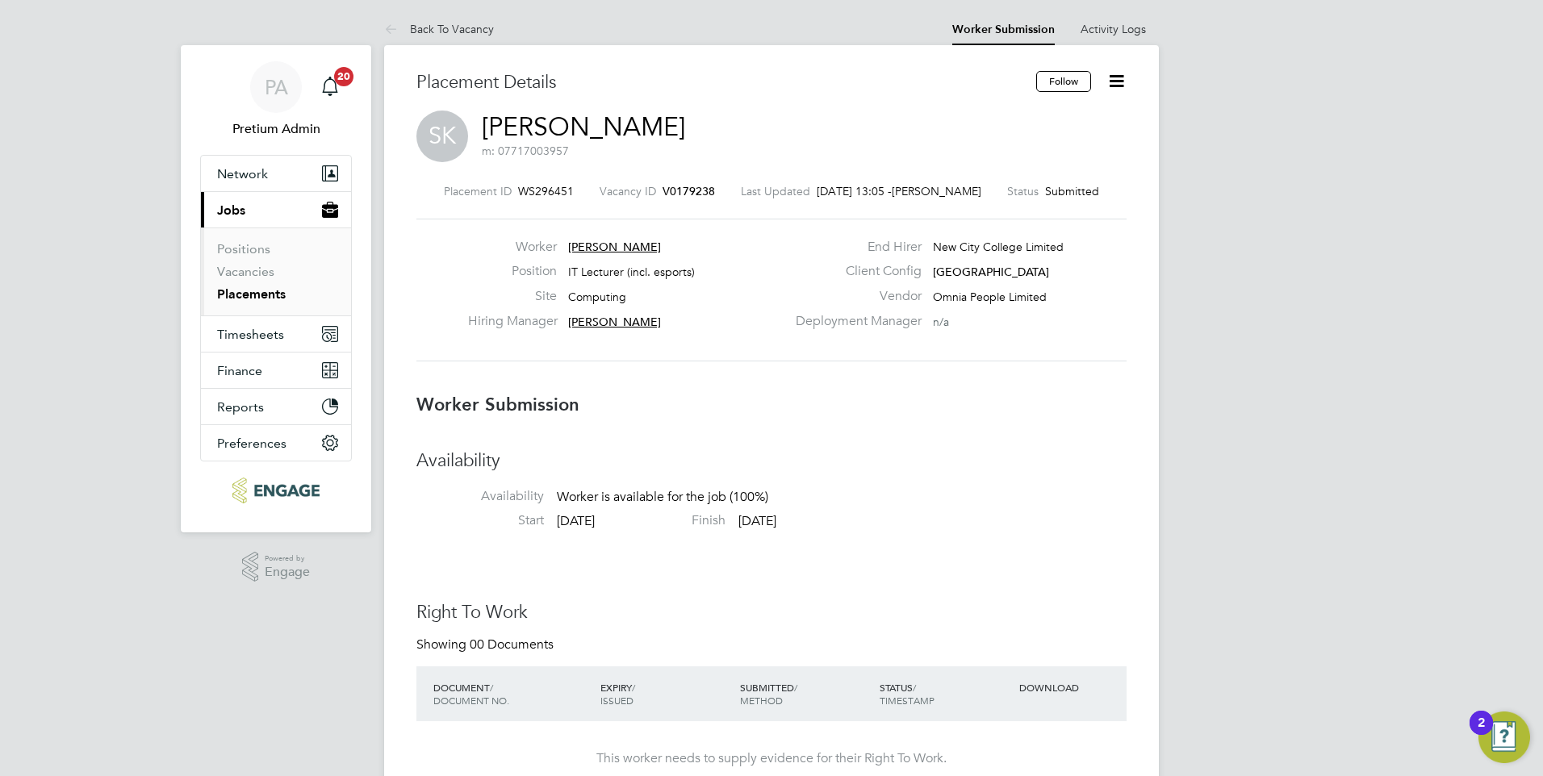
click at [1112, 78] on icon at bounding box center [1116, 81] width 20 height 20
drag, startPoint x: 1028, startPoint y: 119, endPoint x: 1022, endPoint y: 140, distance: 21.7
click at [1028, 118] on li "Edit Worker Submission e" at bounding box center [1048, 119] width 149 height 23
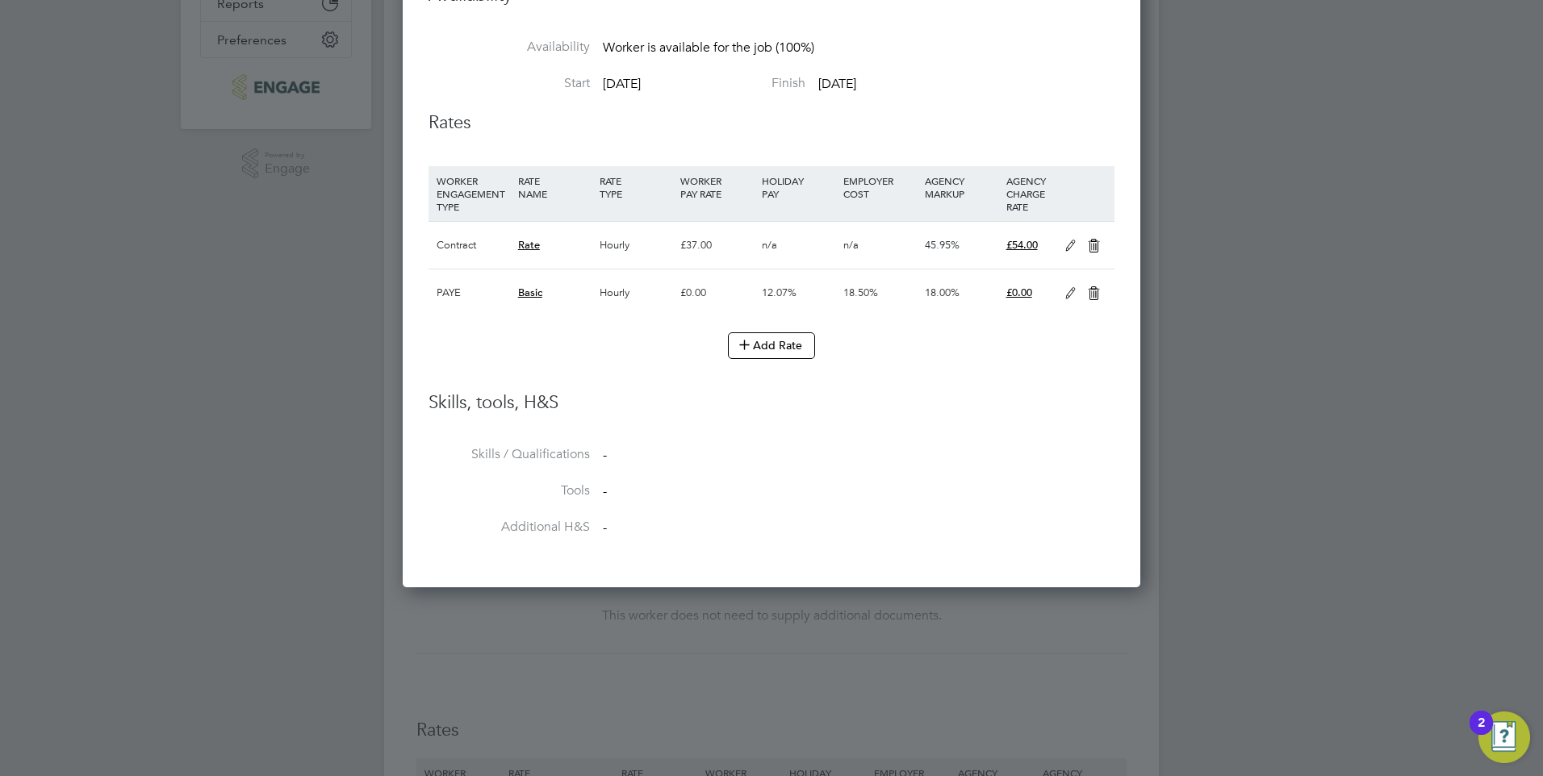
click at [1071, 287] on icon at bounding box center [1070, 293] width 20 height 13
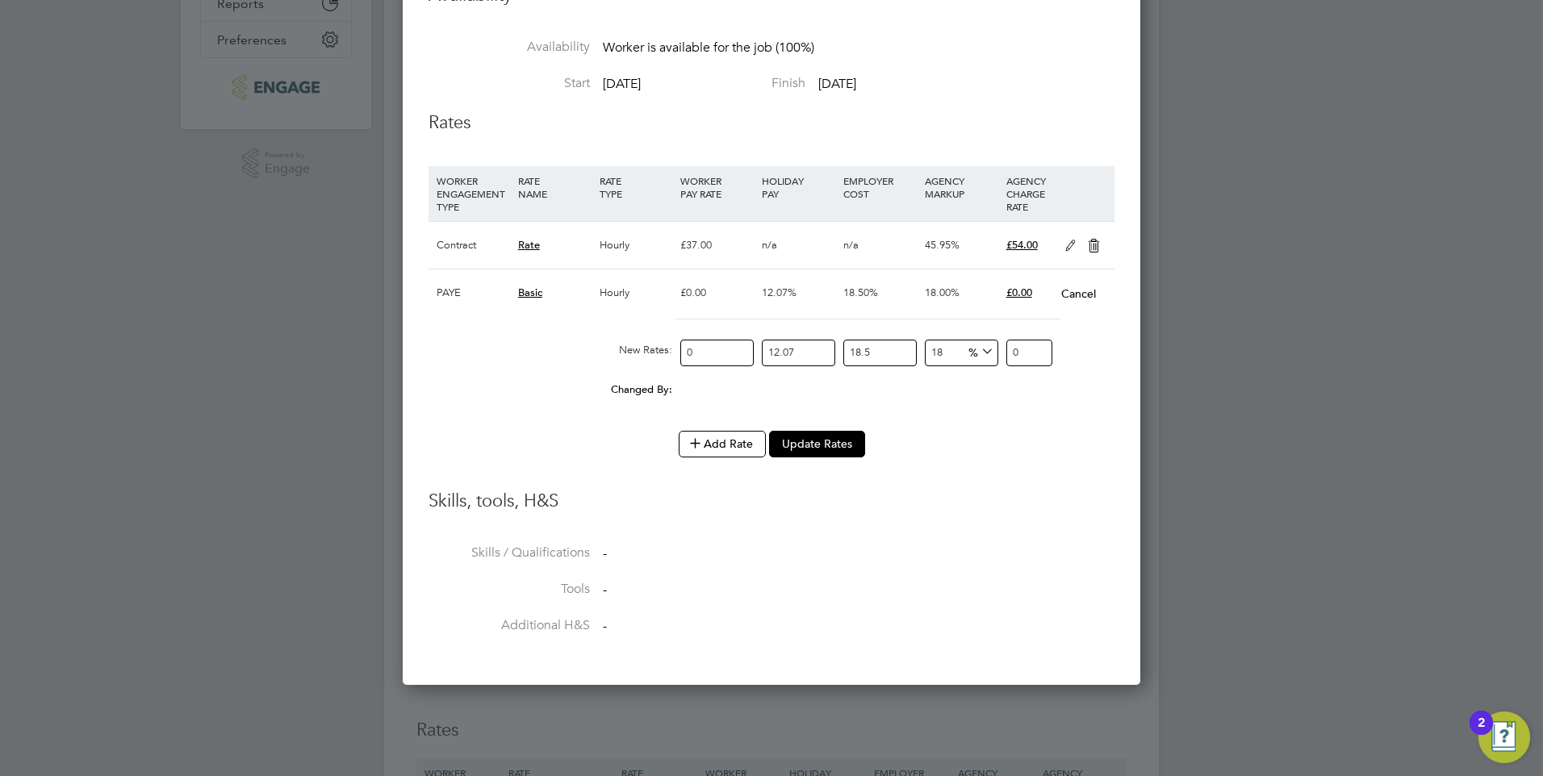
drag, startPoint x: 698, startPoint y: 352, endPoint x: 614, endPoint y: 352, distance: 83.9
click at [627, 350] on div "New Rates: 0 12.07 n/a 18.5 n/a 18 0 % 0" at bounding box center [771, 353] width 686 height 43
type input "3"
type input "4.70122443"
type input "37"
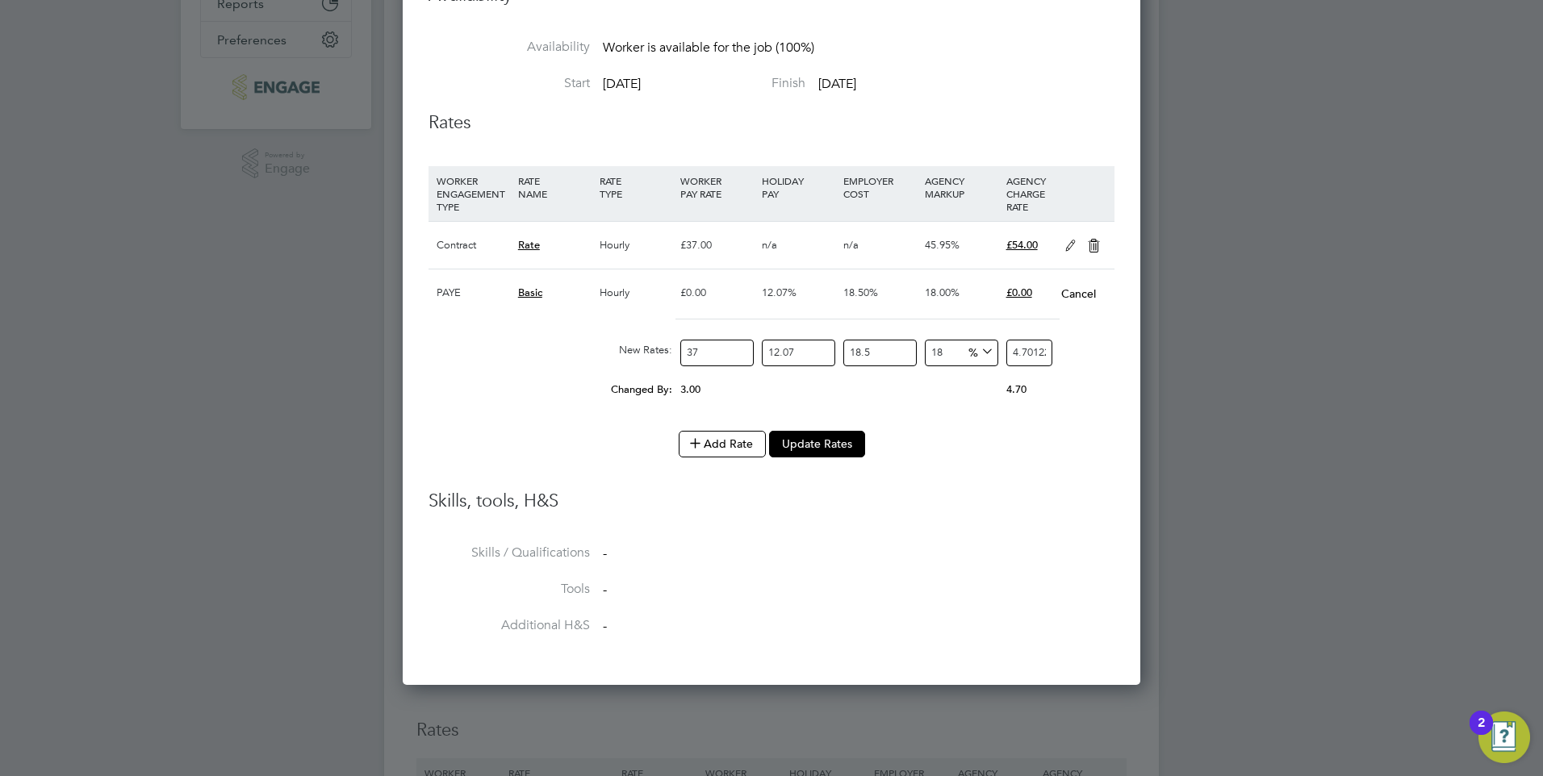
type input "57.98176797"
type input "37"
click at [987, 479] on li "WORKER ENGAGEMENT TYPE RATE NAME RATE TYPE WORKER PAY RATE HOLIDAY PAY EMPLOYER…" at bounding box center [771, 327] width 686 height 323
drag, startPoint x: 946, startPoint y: 349, endPoint x: 845, endPoint y: 337, distance: 102.3
click at [845, 337] on div "New Rates: 37 12.07 n/a 18.5 n/a 18 8.84467647 % 57.98176797" at bounding box center [771, 353] width 686 height 43
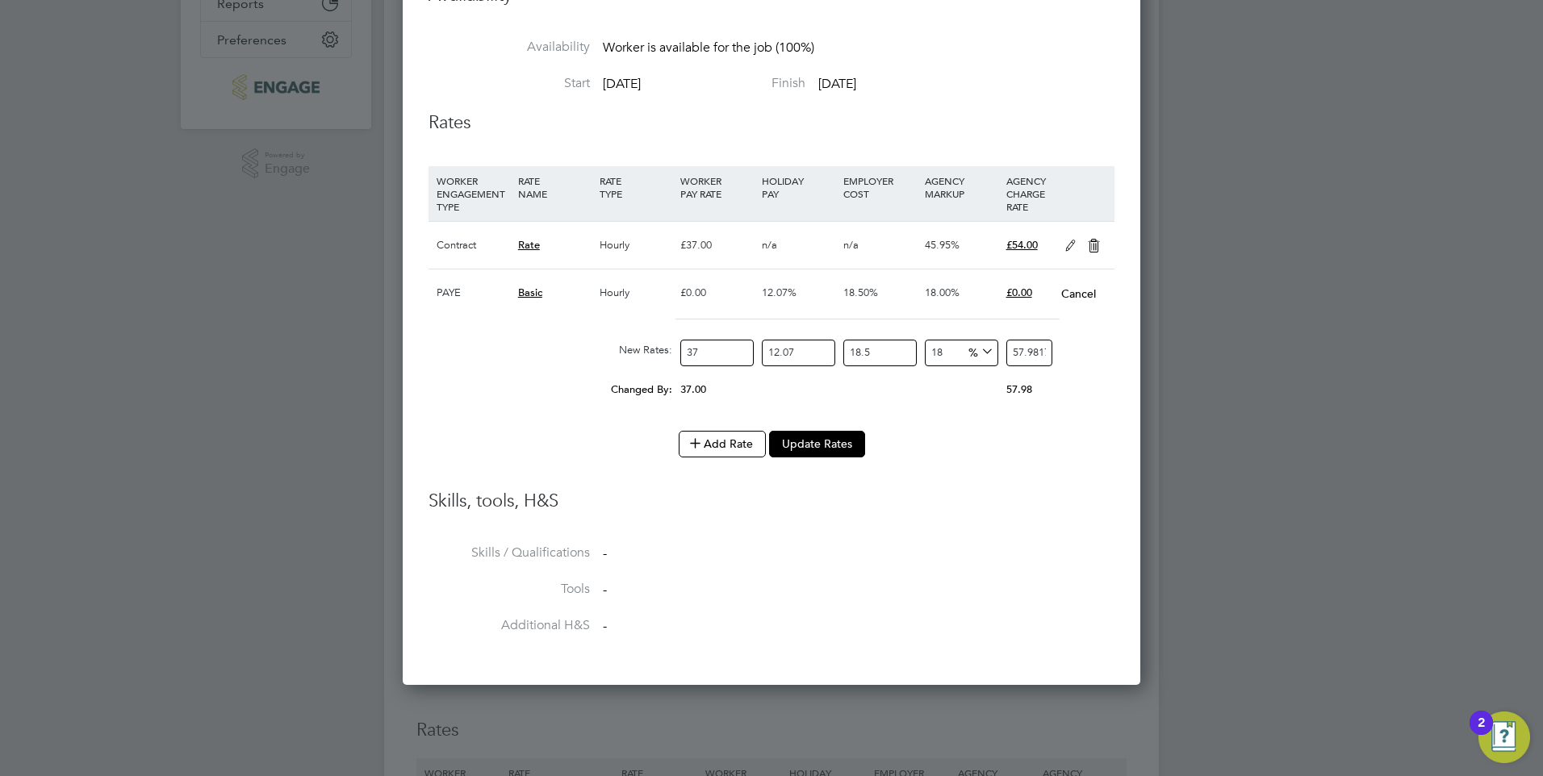
click at [1075, 291] on button "Cancel" at bounding box center [1078, 294] width 36 height 16
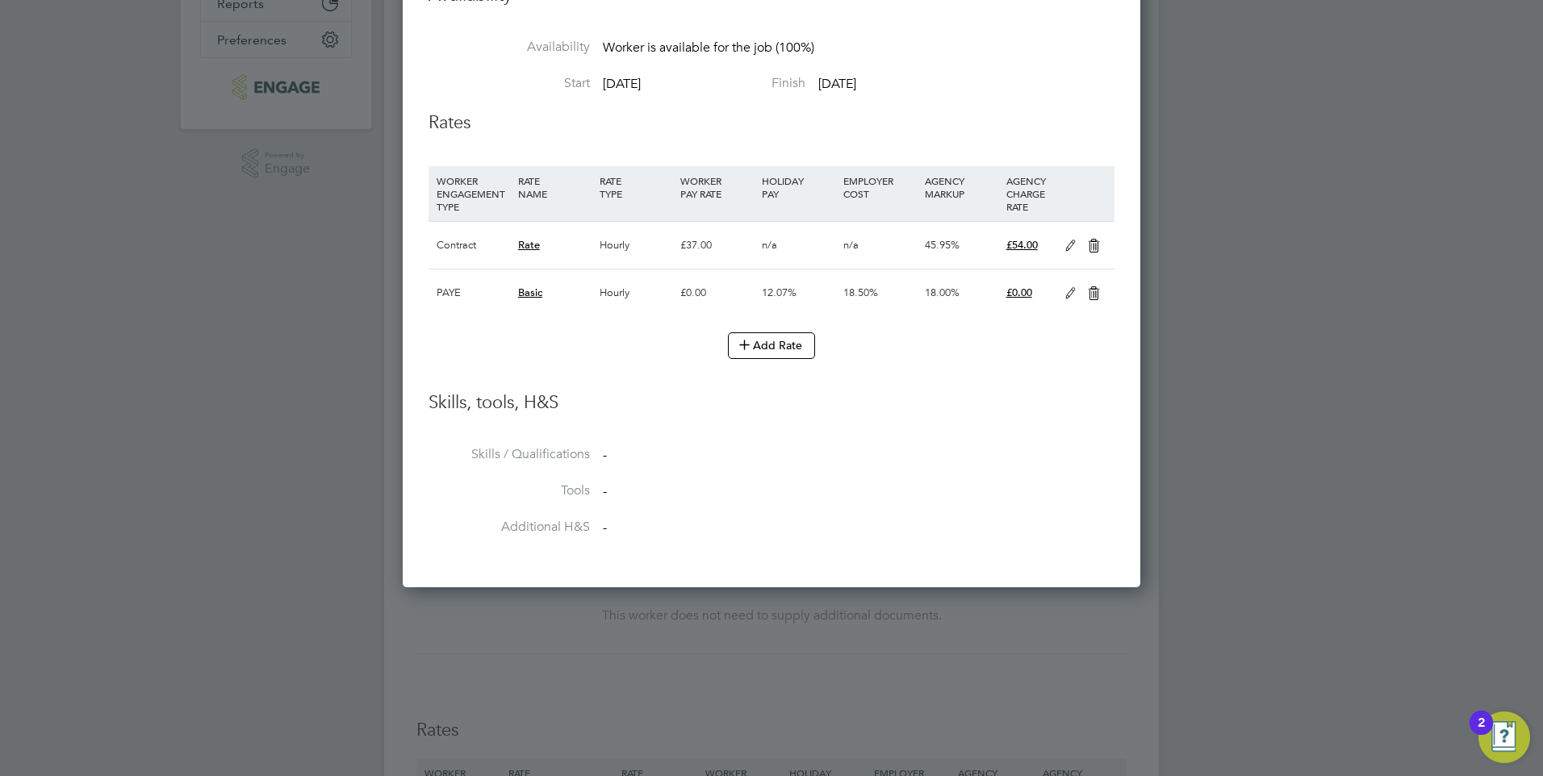
drag, startPoint x: 1072, startPoint y: 286, endPoint x: 974, endPoint y: 308, distance: 100.8
click at [1069, 287] on icon at bounding box center [1070, 293] width 20 height 13
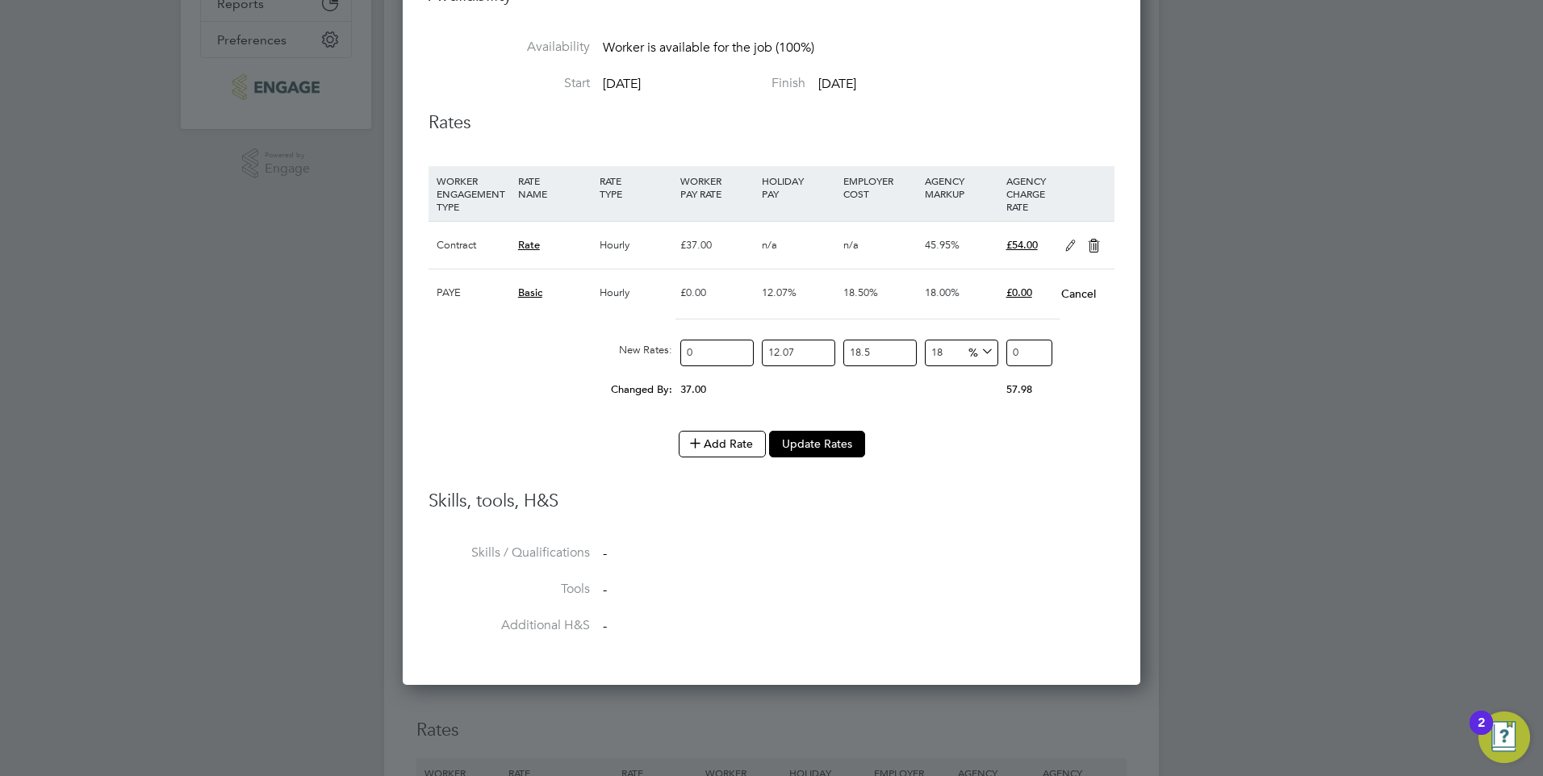
drag, startPoint x: 942, startPoint y: 358, endPoint x: 871, endPoint y: 349, distance: 71.7
click at [872, 349] on div "New Rates: 0 12.07 n/a 18.5 n/a 18 8.84467647 % 0" at bounding box center [771, 353] width 686 height 43
type input "23"
click at [967, 524] on li "Skills, tools, H&S" at bounding box center [771, 518] width 686 height 56
drag, startPoint x: 816, startPoint y: 441, endPoint x: 849, endPoint y: 457, distance: 36.5
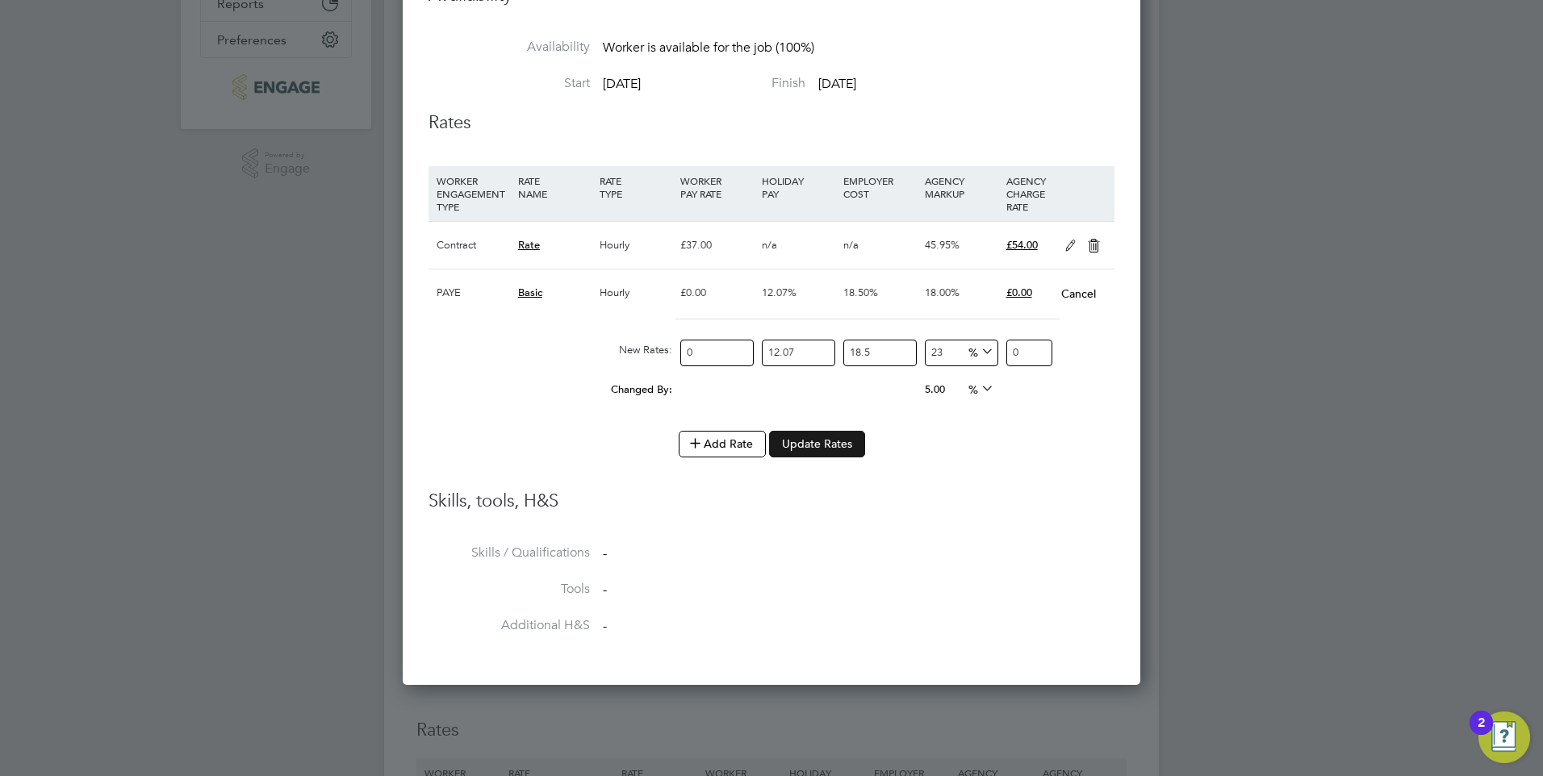
click at [816, 440] on button "Update Rates" at bounding box center [817, 444] width 96 height 26
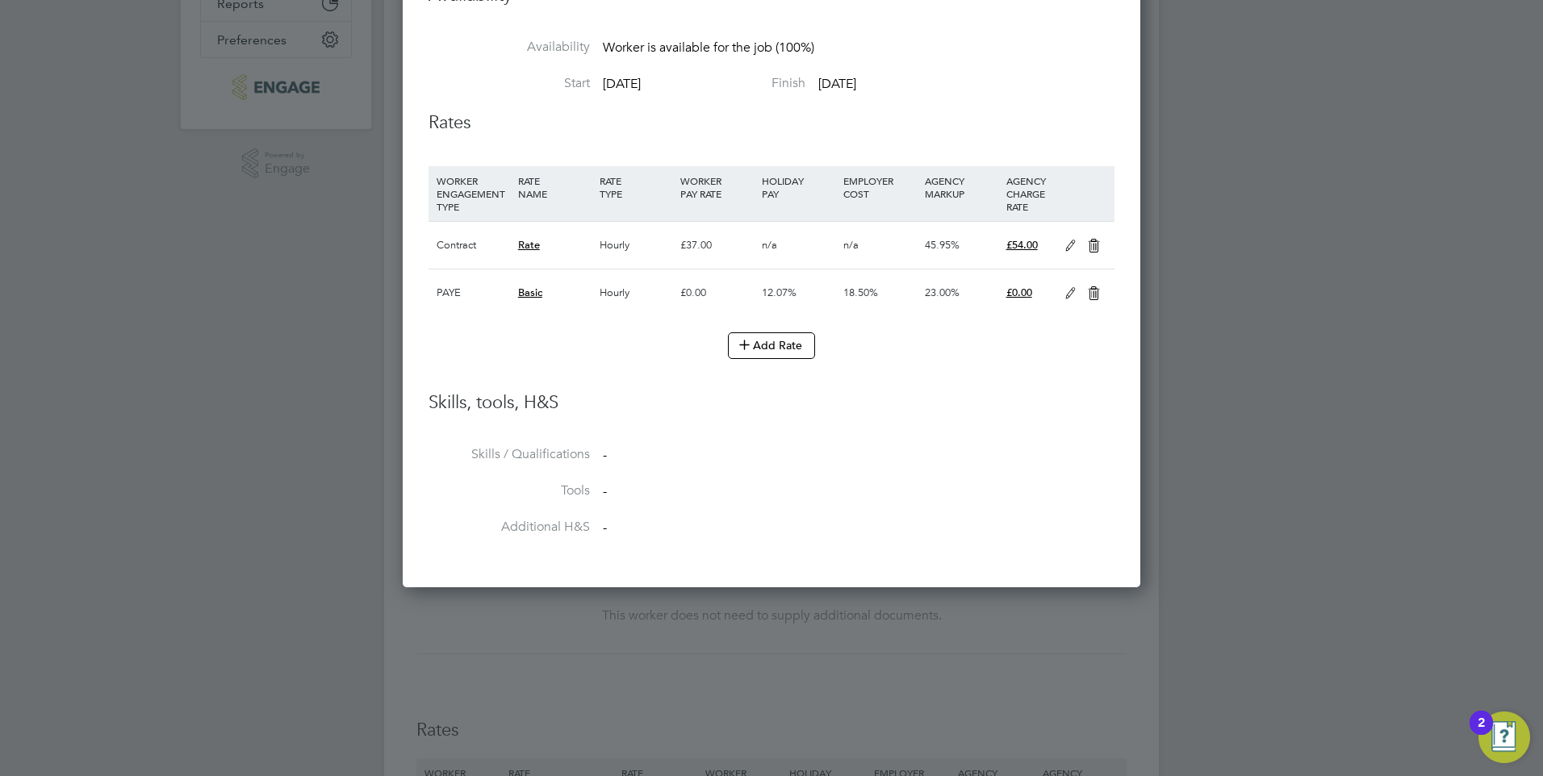
click at [1065, 290] on icon at bounding box center [1070, 293] width 20 height 13
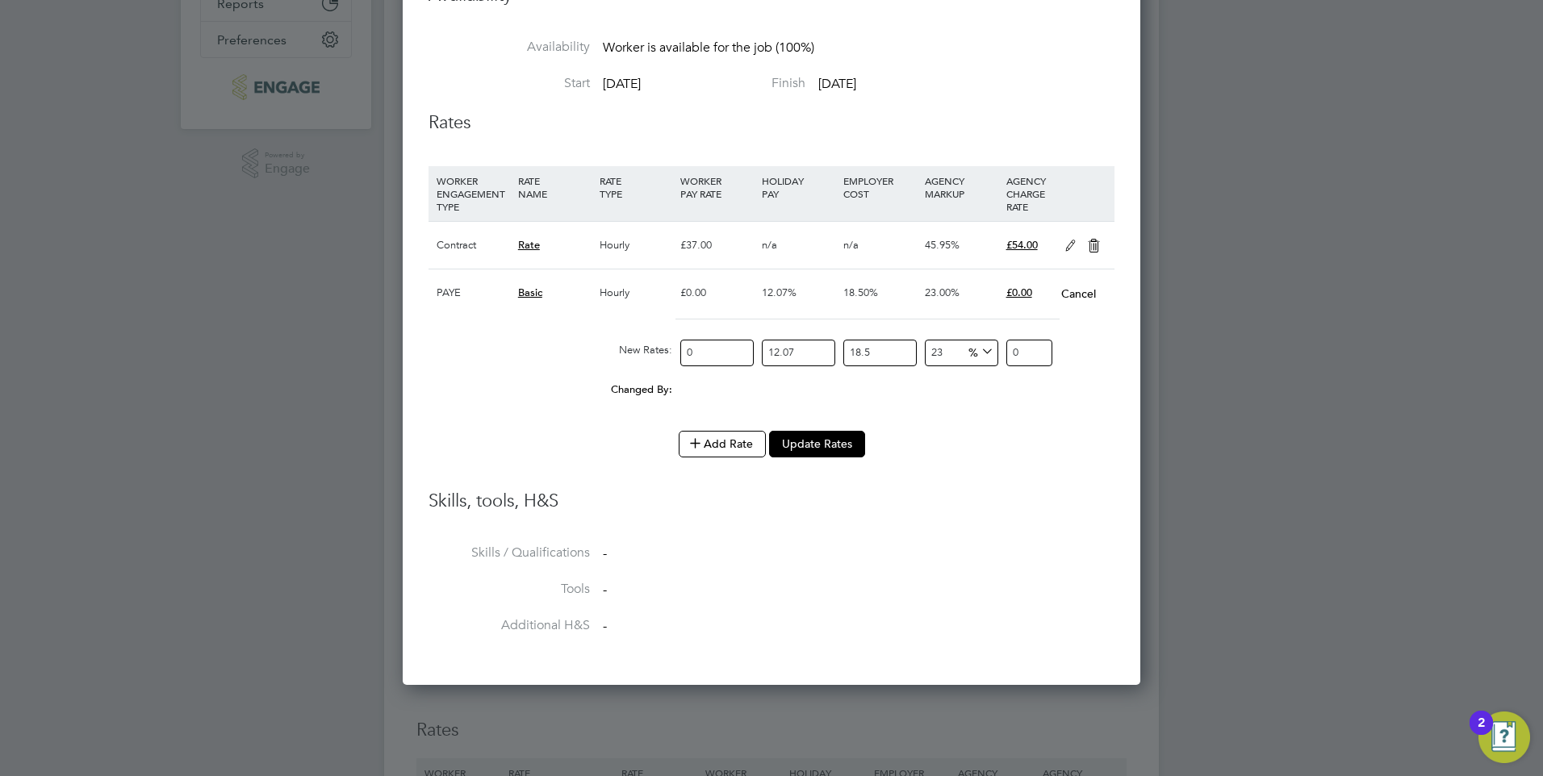
drag, startPoint x: 727, startPoint y: 355, endPoint x: 612, endPoint y: 363, distance: 115.7
click at [612, 363] on div "New Rates: 0 12.07 n/a 18.5 n/a 23 0 % 0" at bounding box center [771, 353] width 686 height 43
drag, startPoint x: 555, startPoint y: 372, endPoint x: 150, endPoint y: 316, distance: 408.8
click at [553, 372] on div "New Rates: 0 12.07 n/a 18.5 n/a 23 0 % 0" at bounding box center [771, 353] width 686 height 43
drag, startPoint x: 734, startPoint y: 351, endPoint x: 649, endPoint y: 355, distance: 85.6
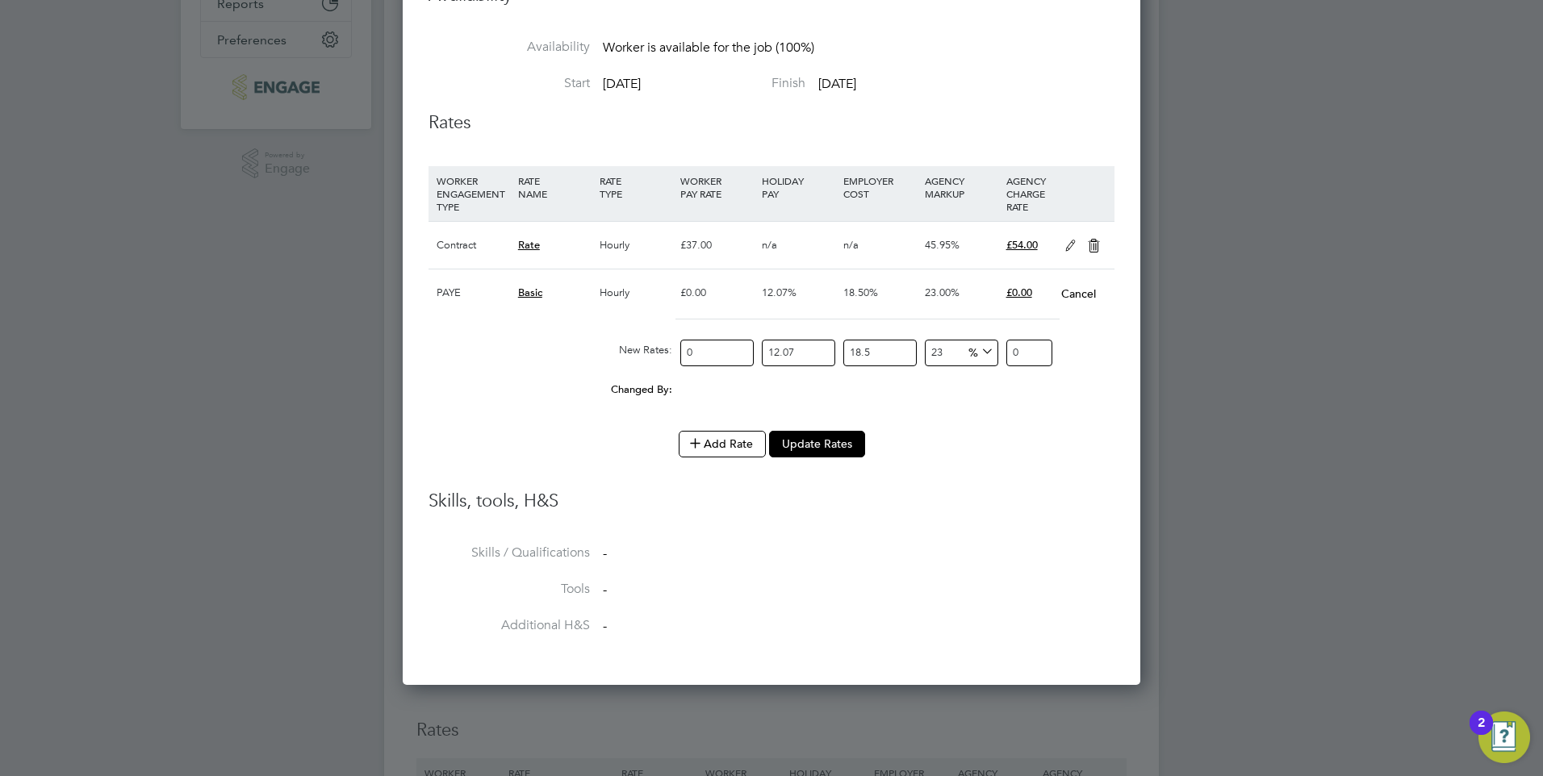
click at [649, 355] on div "New Rates: 0 12.07 n/a 18.5 n/a 23 0 % 0" at bounding box center [771, 353] width 686 height 43
type input "3"
type input "4.900428855"
type input "37"
type input "60.438622545"
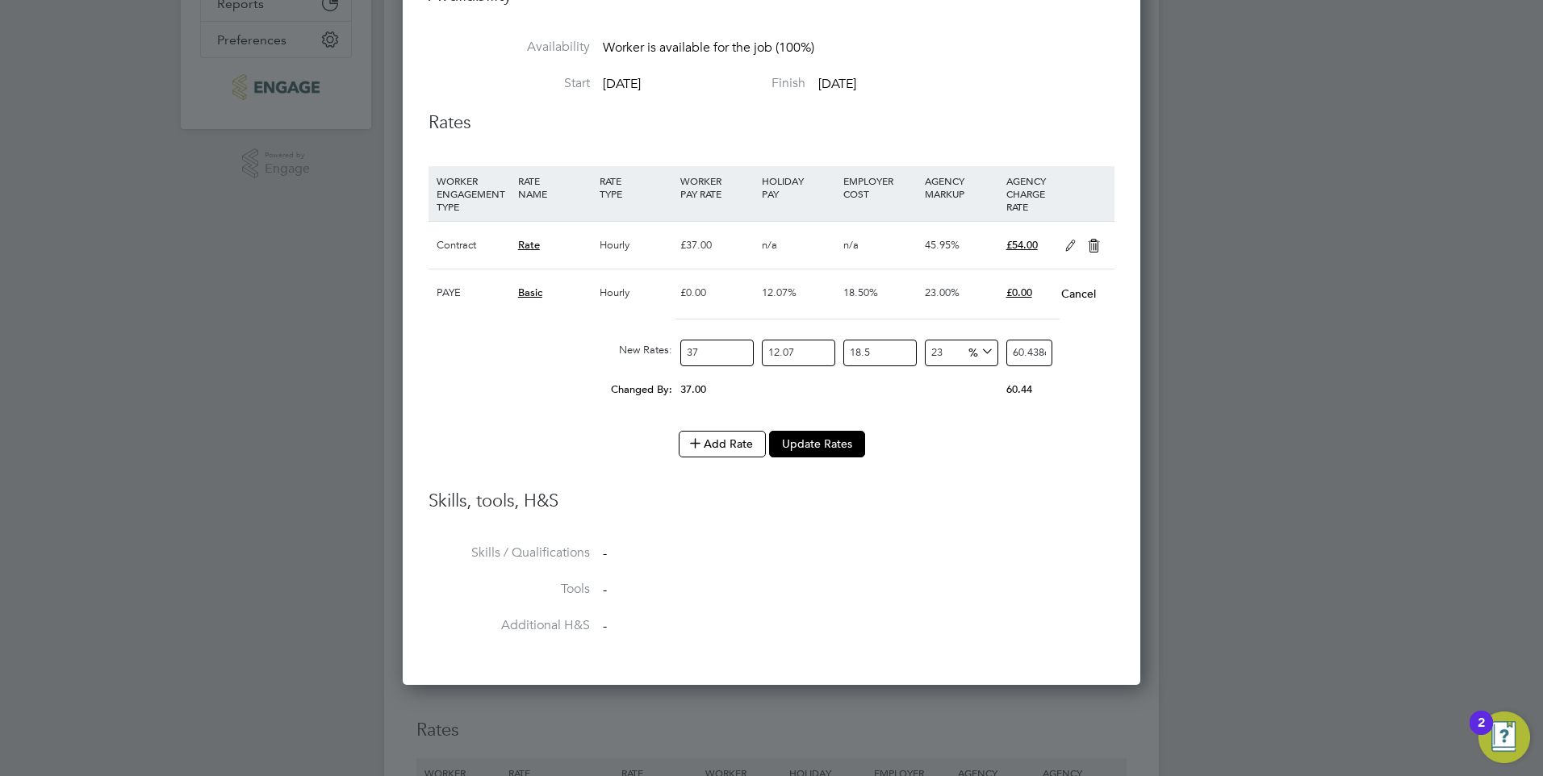
type input "37"
click at [1038, 503] on h3 "Skills, tools, H&S" at bounding box center [771, 501] width 686 height 23
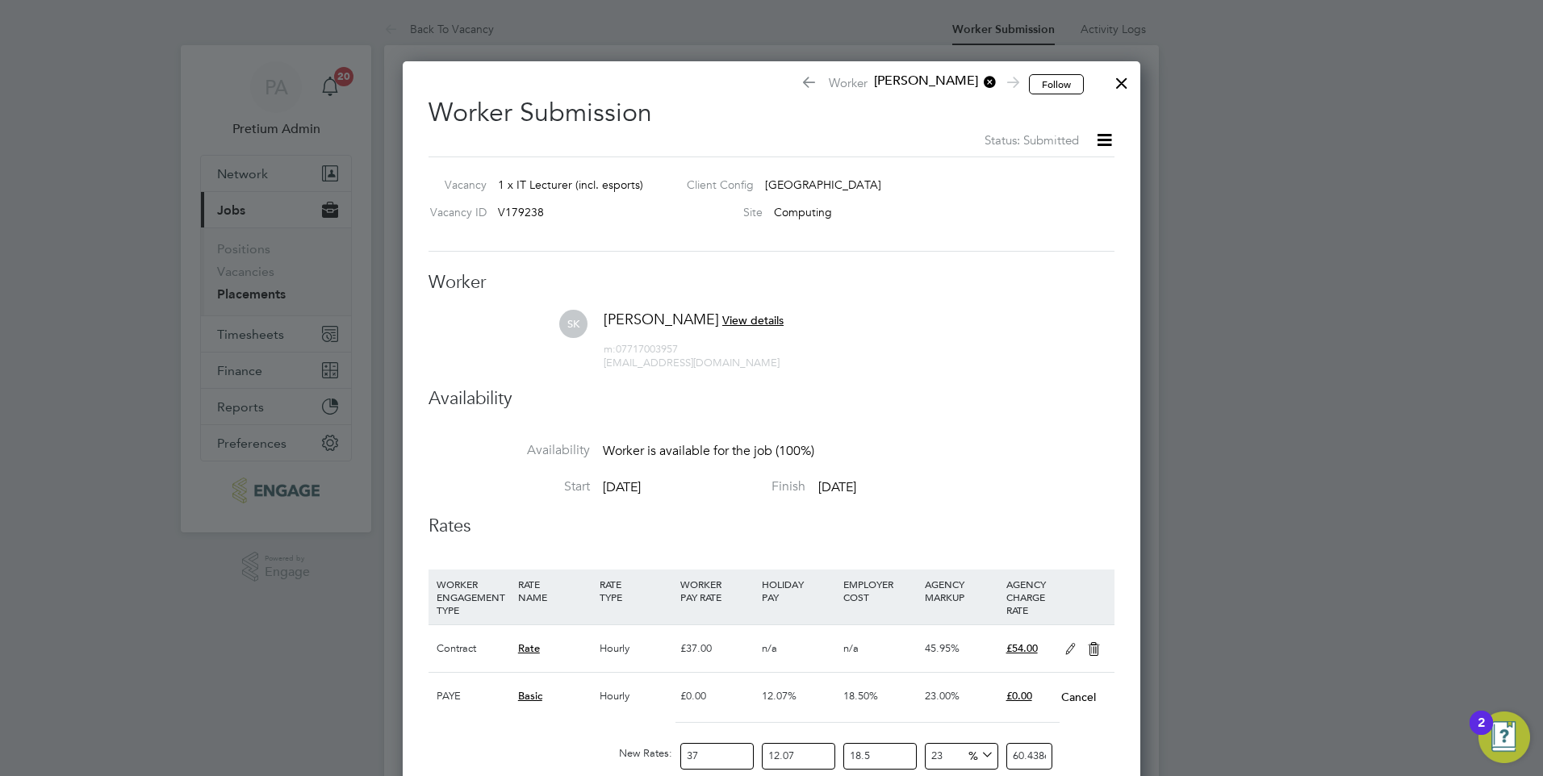
click at [1131, 88] on div at bounding box center [1121, 79] width 29 height 29
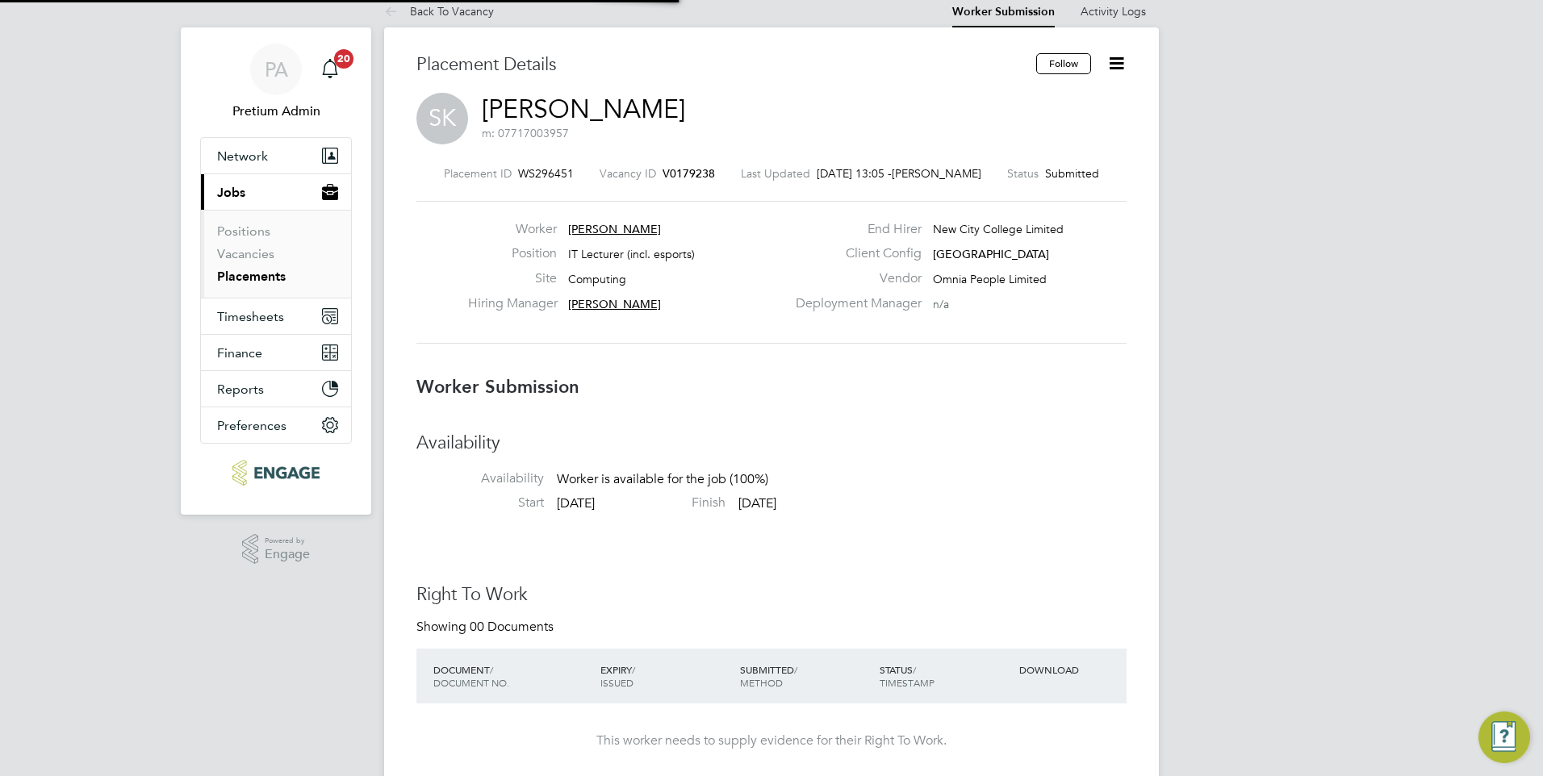
scroll to position [19, 0]
click at [531, 104] on link "Saji Karunakaran" at bounding box center [583, 108] width 203 height 31
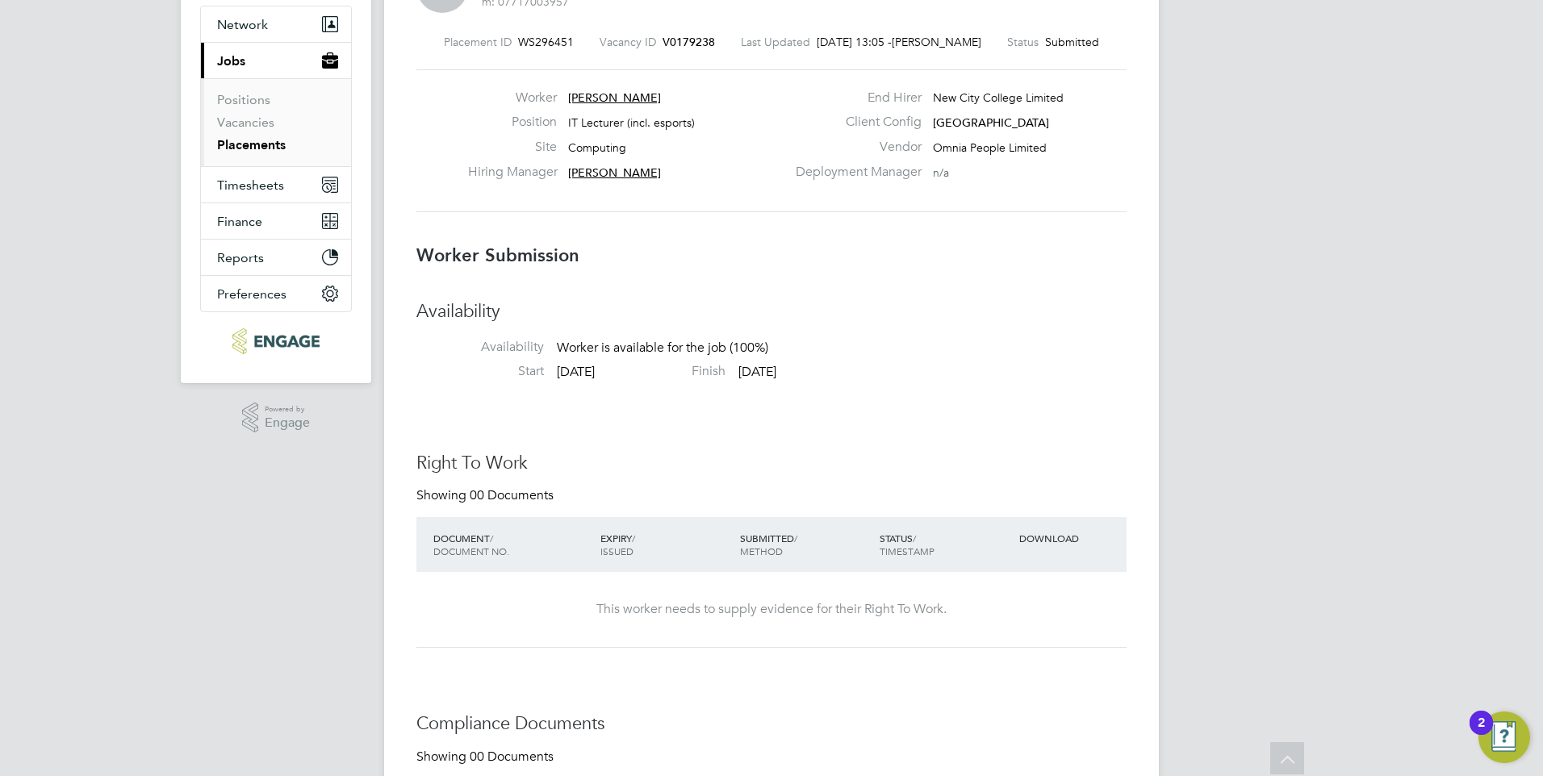
scroll to position [0, 0]
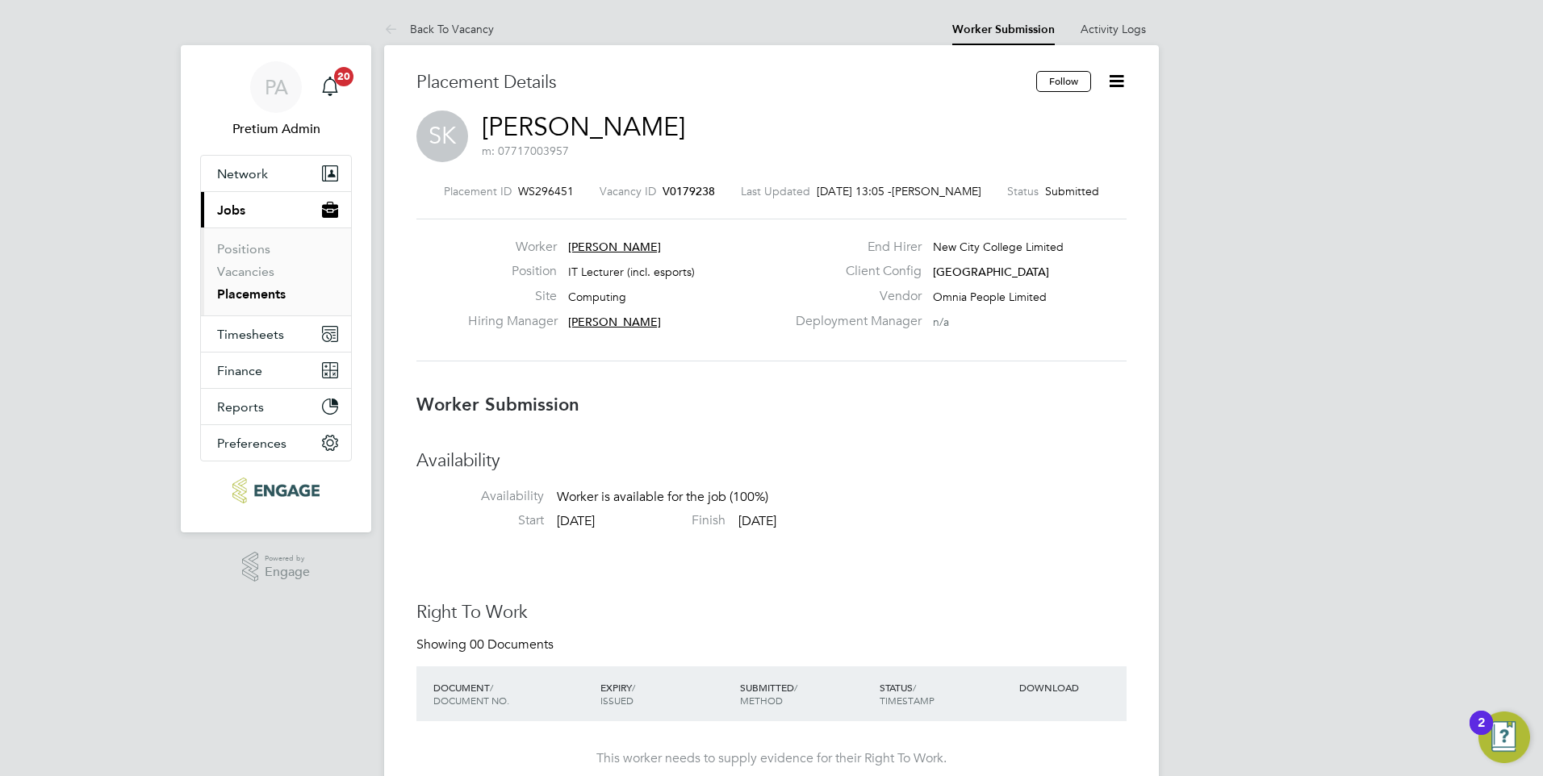
click at [1118, 77] on icon at bounding box center [1116, 81] width 20 height 20
click at [1038, 122] on li "Edit Worker Submission e" at bounding box center [1048, 119] width 149 height 23
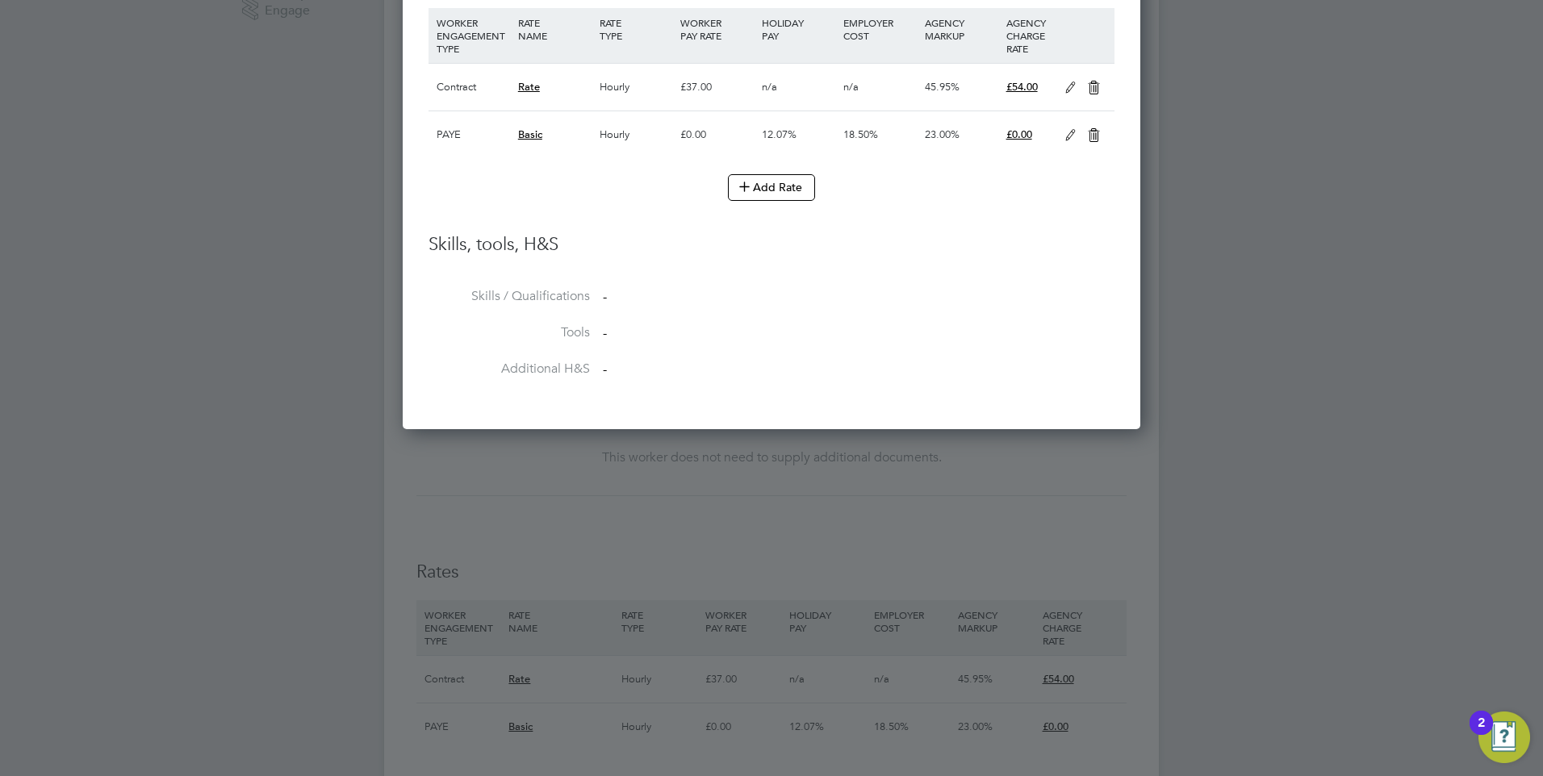
scroll to position [403, 0]
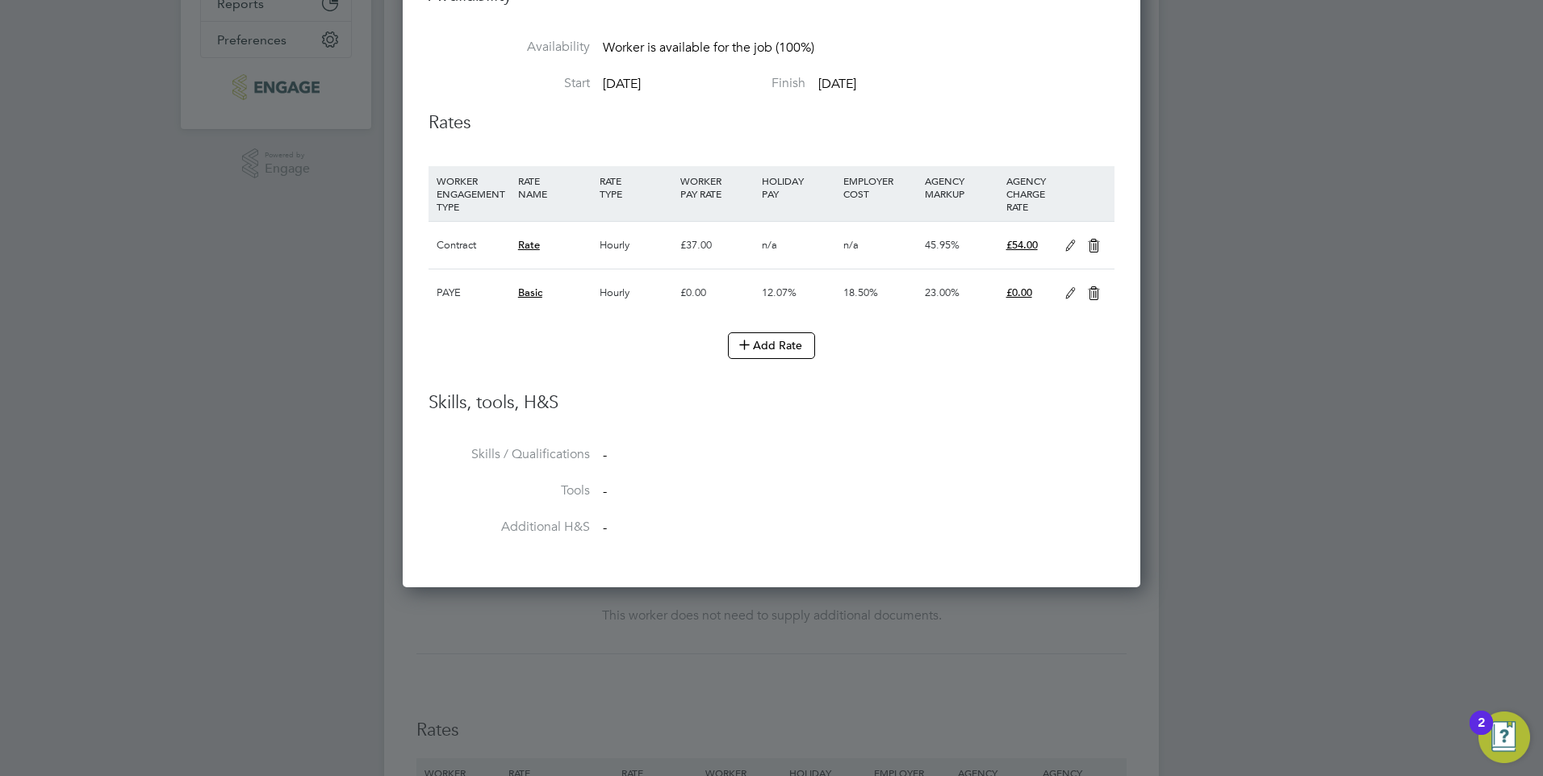
click at [1071, 292] on icon at bounding box center [1070, 293] width 20 height 13
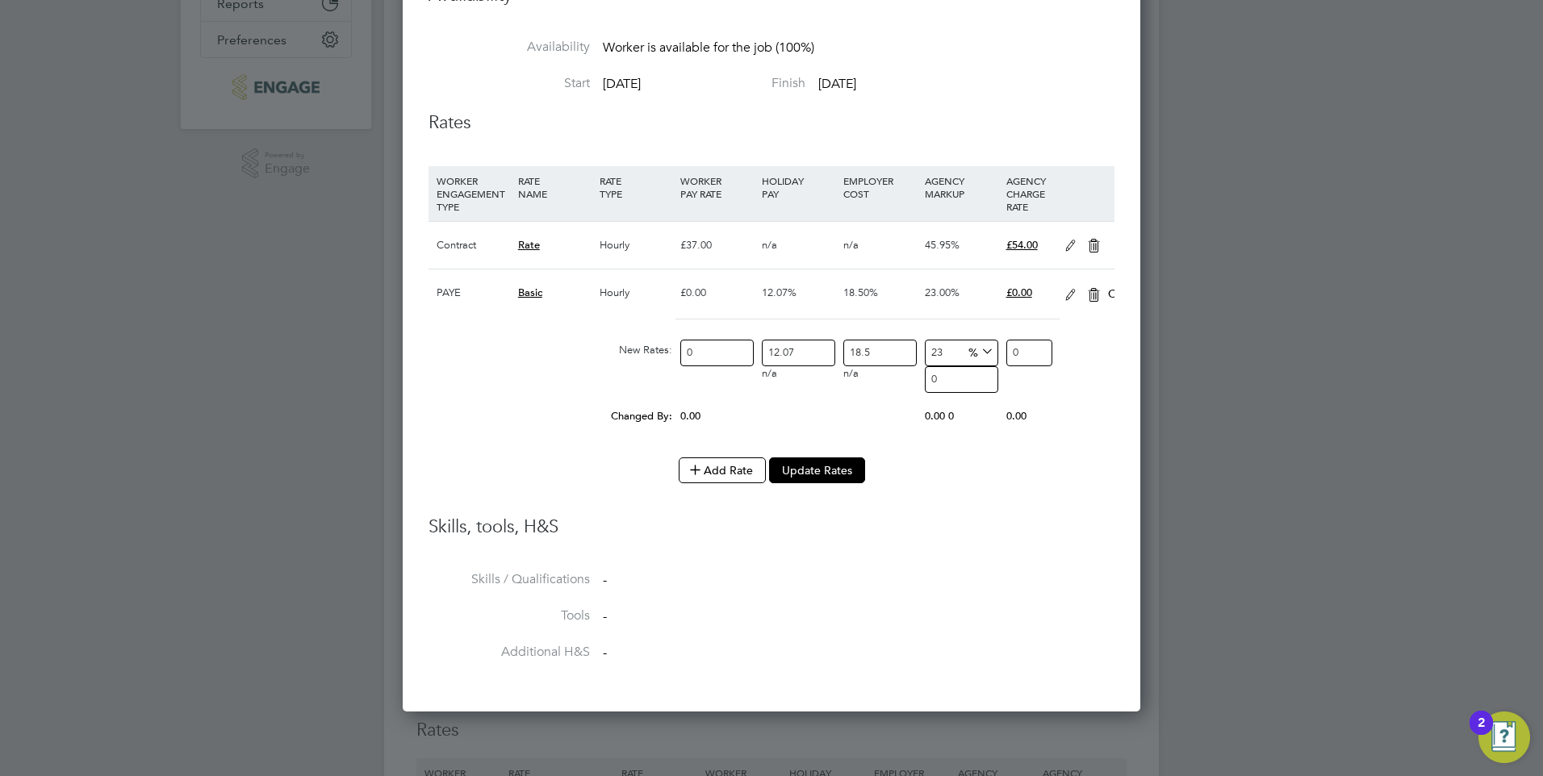
scroll to position [1028, 738]
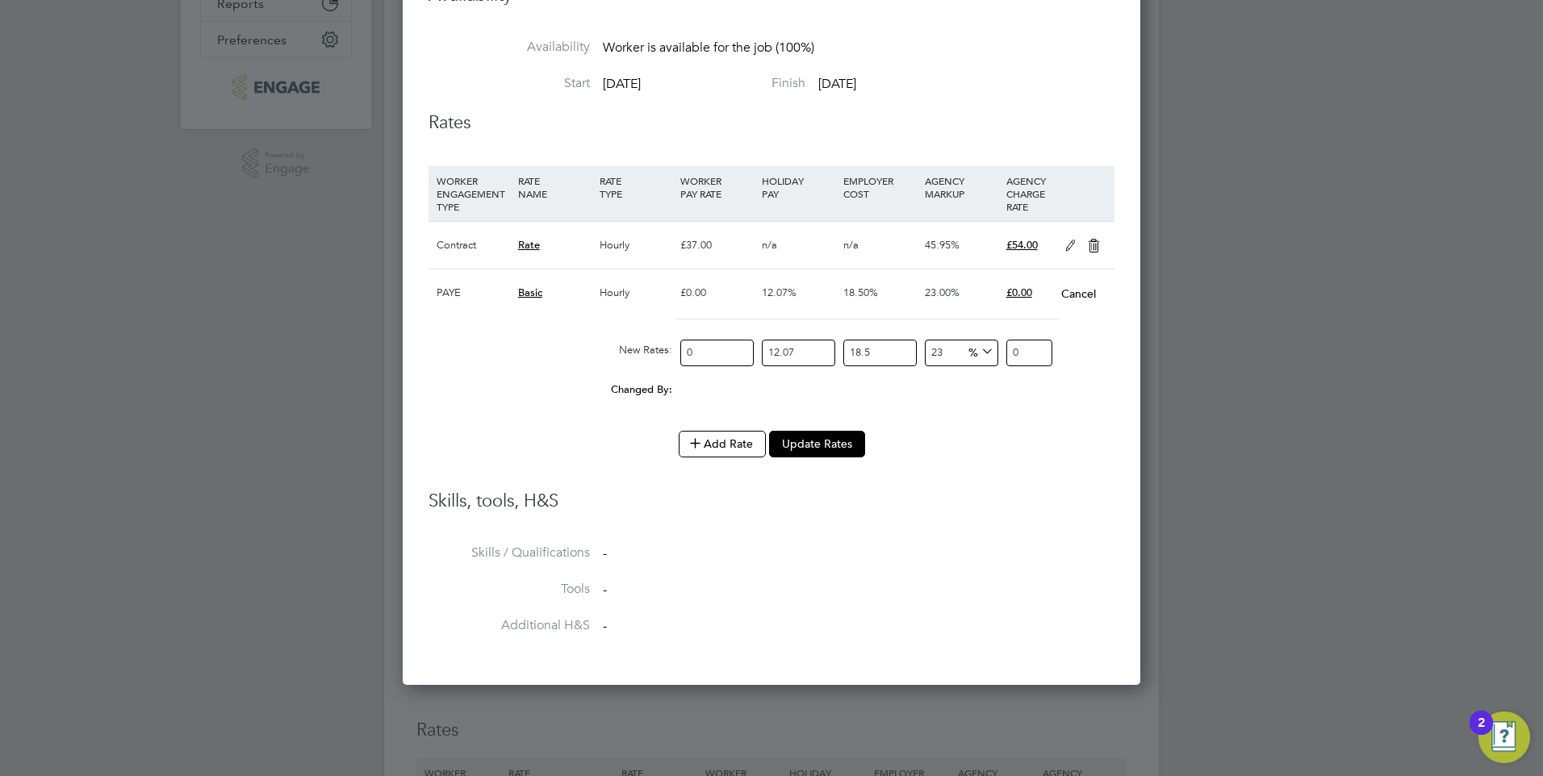
drag, startPoint x: 675, startPoint y: 359, endPoint x: 654, endPoint y: 359, distance: 21.0
click at [654, 359] on div "New Rates: 0 12.07 n/a 18.5 n/a 23 0 % 0" at bounding box center [771, 353] width 686 height 43
type input "3"
type input "4.900428855"
type input "37"
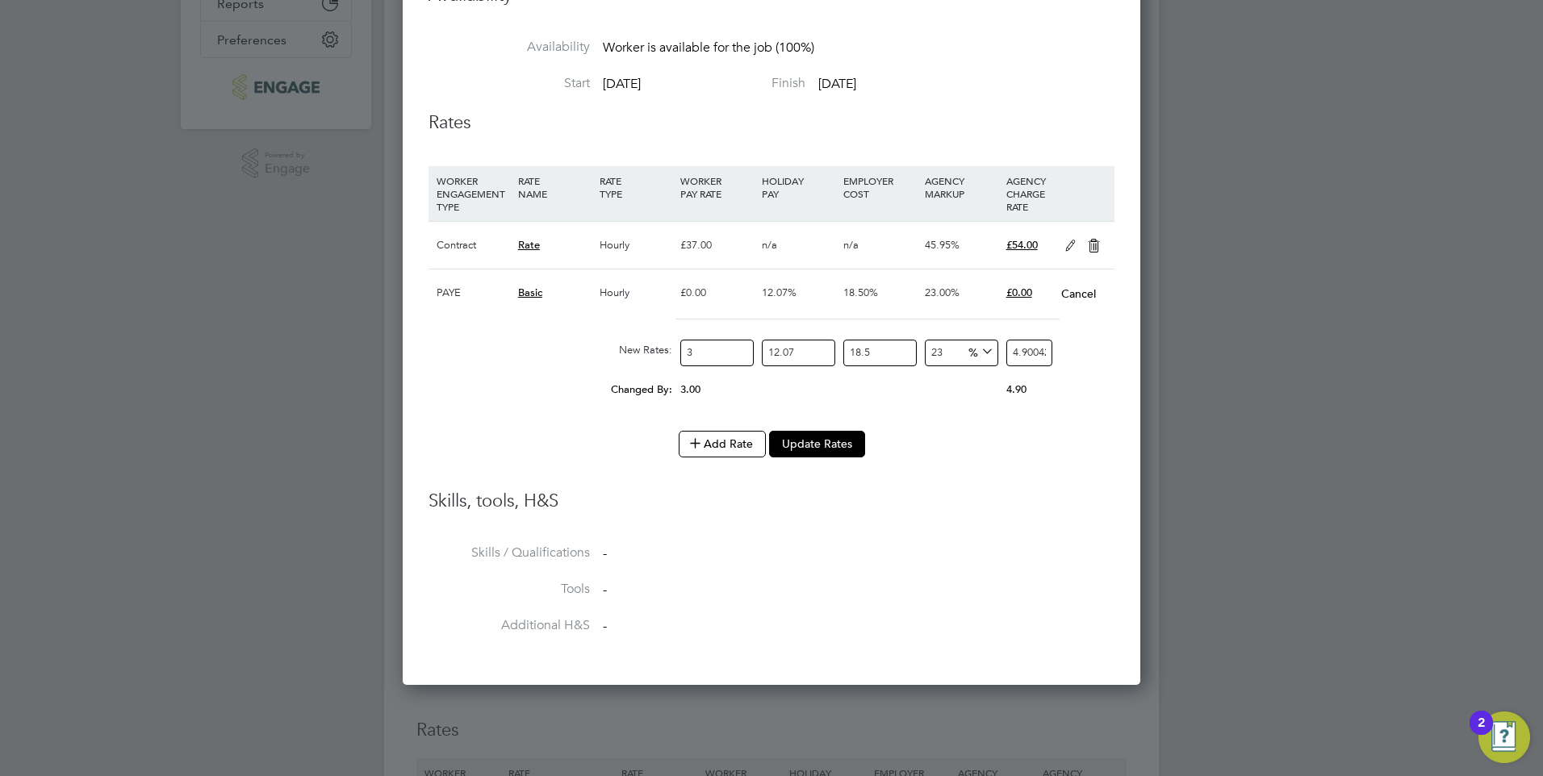
type input "60.438622545"
type input "37"
click at [820, 443] on button "Update Rates" at bounding box center [817, 444] width 96 height 26
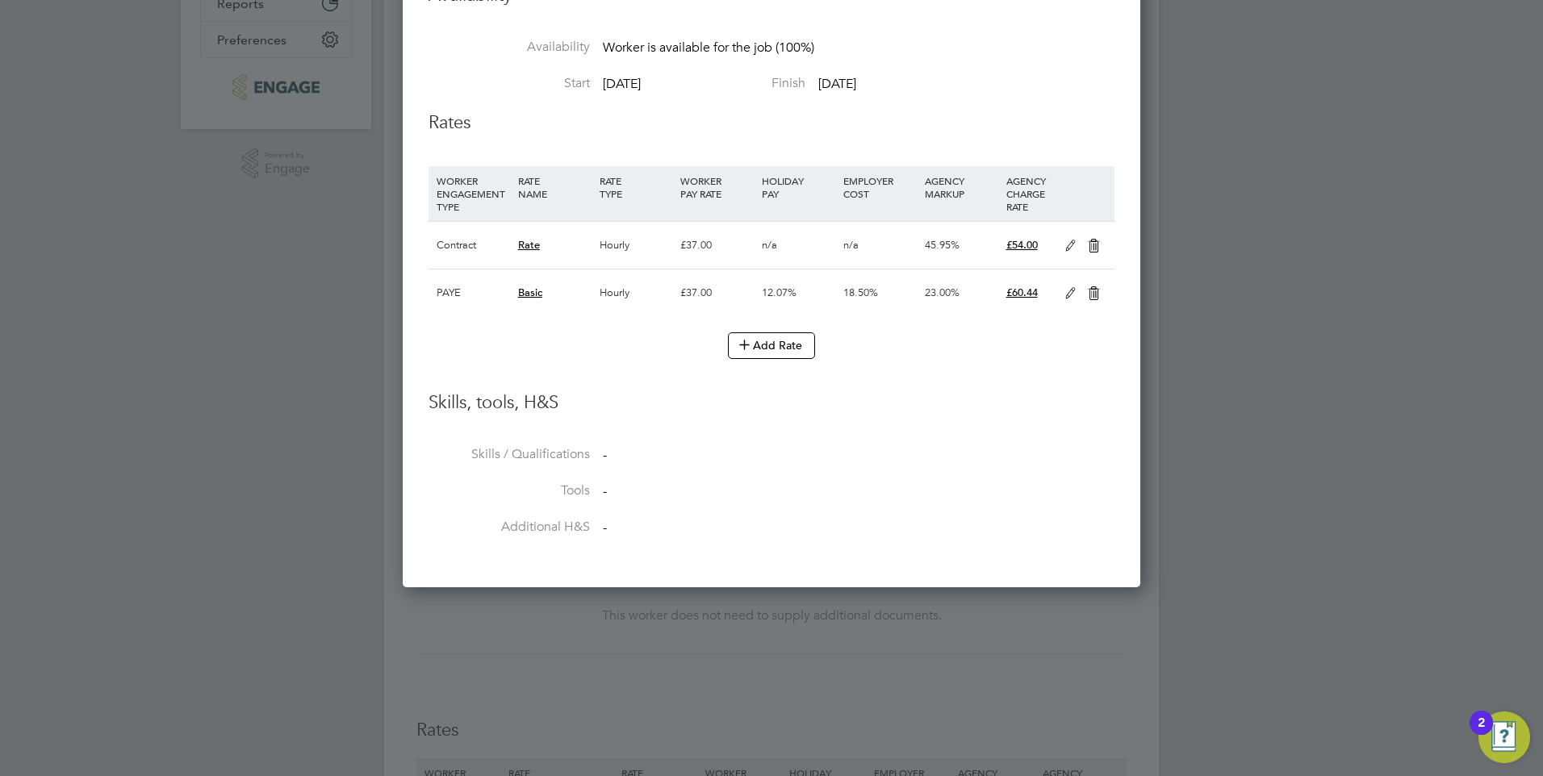
click at [1096, 245] on icon at bounding box center [1094, 246] width 20 height 13
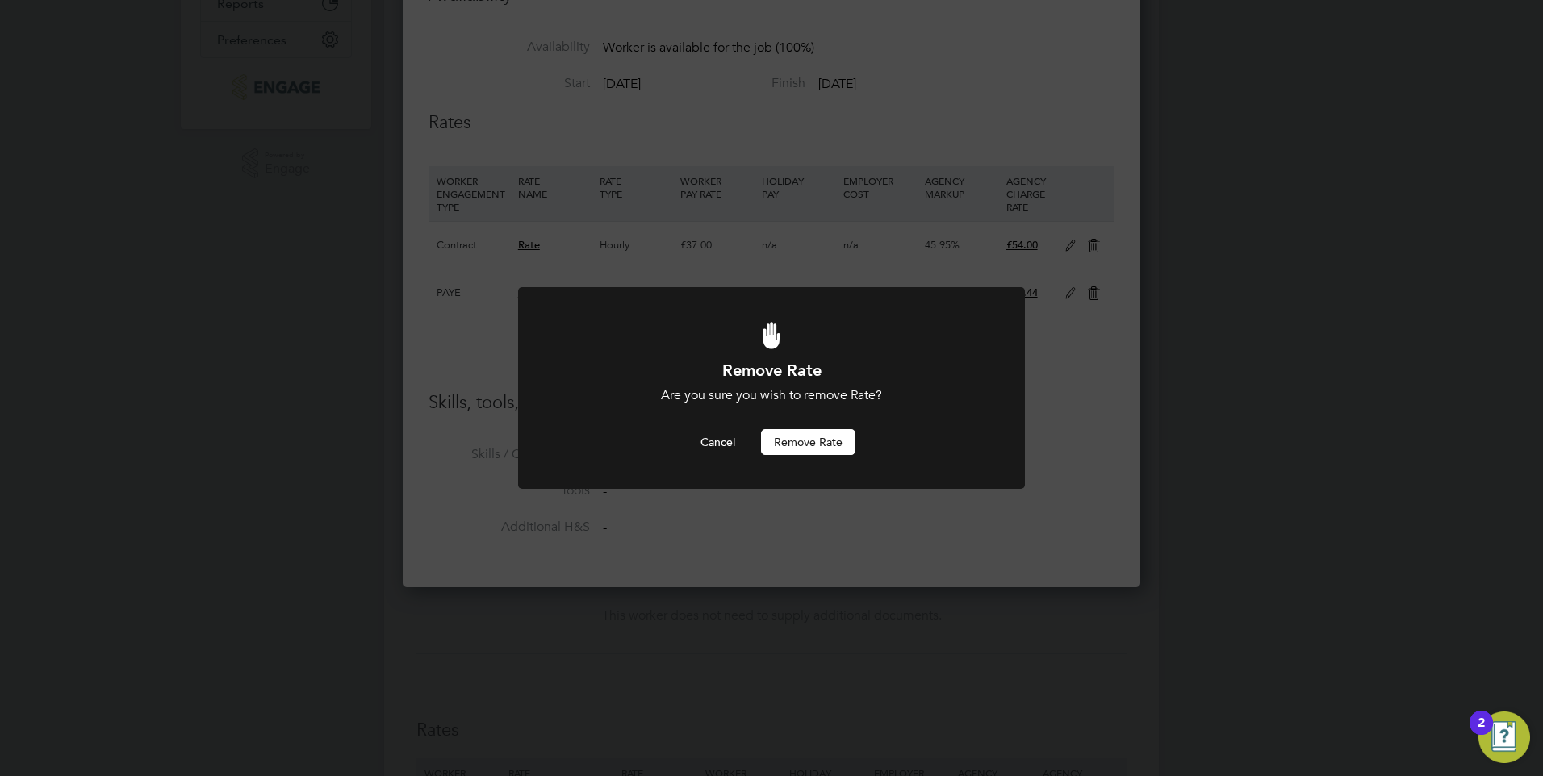
drag, startPoint x: 760, startPoint y: 462, endPoint x: 807, endPoint y: 441, distance: 51.6
click at [768, 456] on div at bounding box center [771, 388] width 507 height 203
click at [808, 441] on button "Remove rate" at bounding box center [808, 442] width 94 height 26
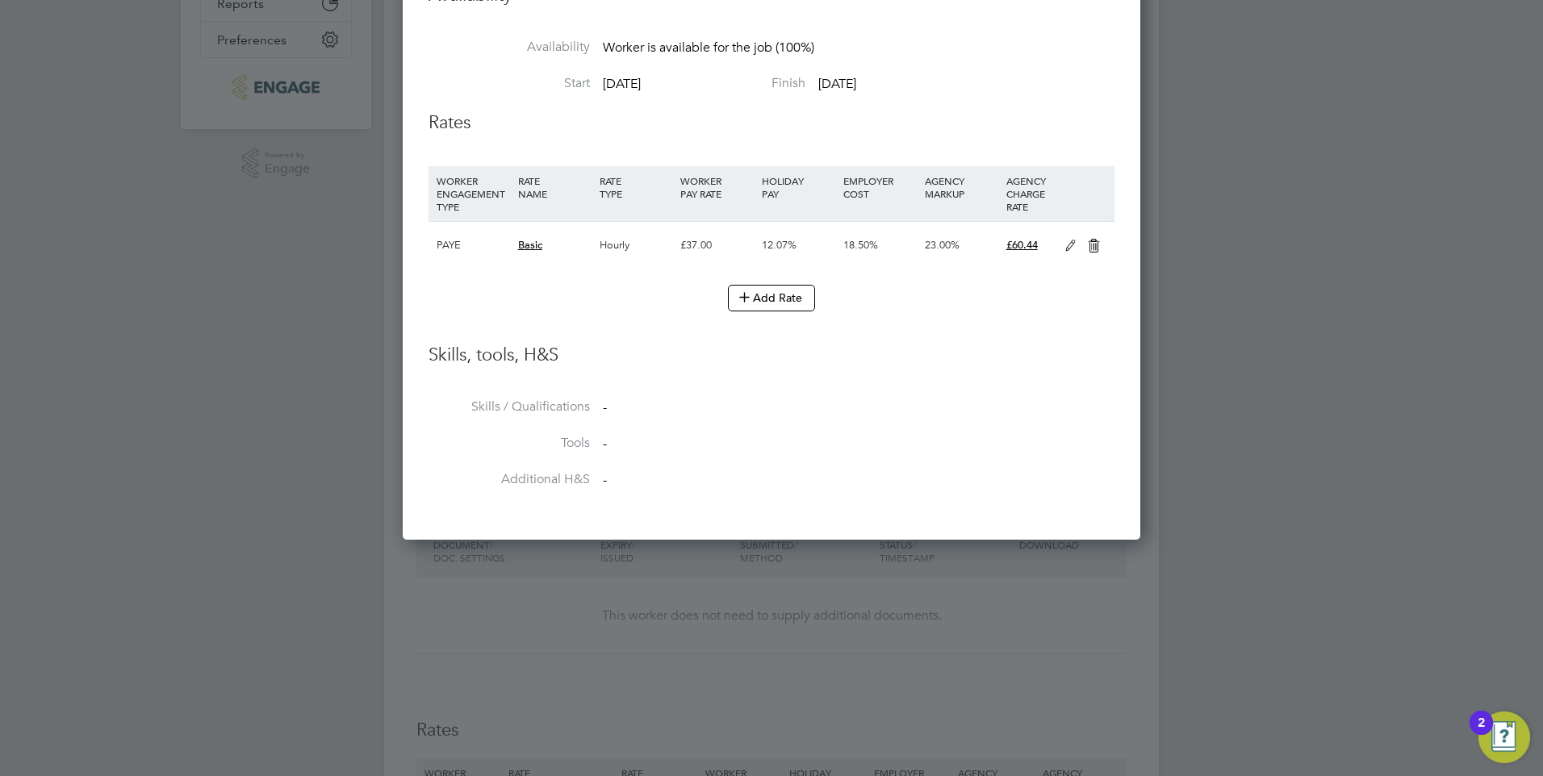
click at [822, 424] on li "Skills / Qualifications -" at bounding box center [771, 417] width 686 height 36
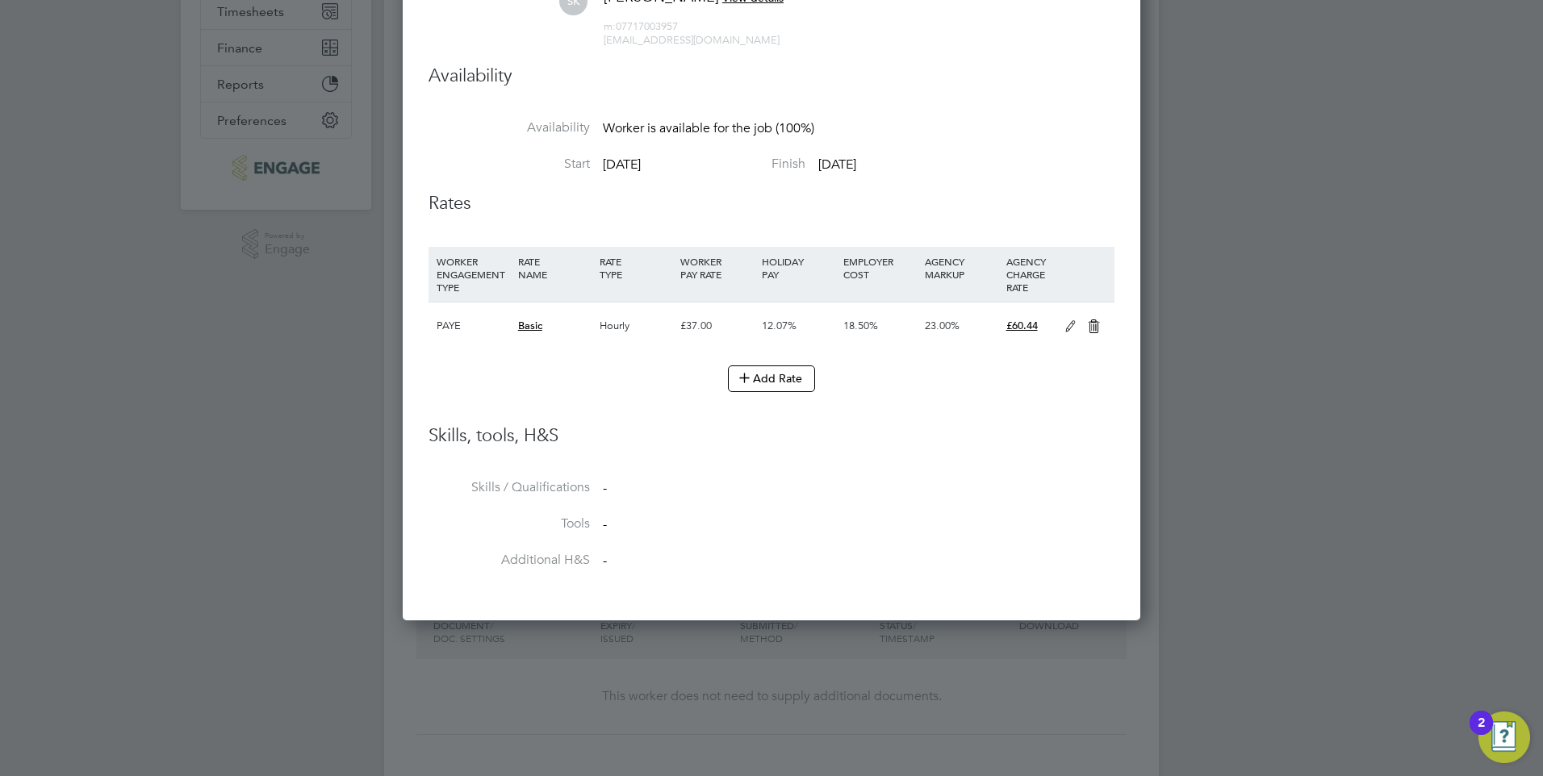
click at [778, 441] on h3 "Skills, tools, H&S" at bounding box center [771, 435] width 686 height 23
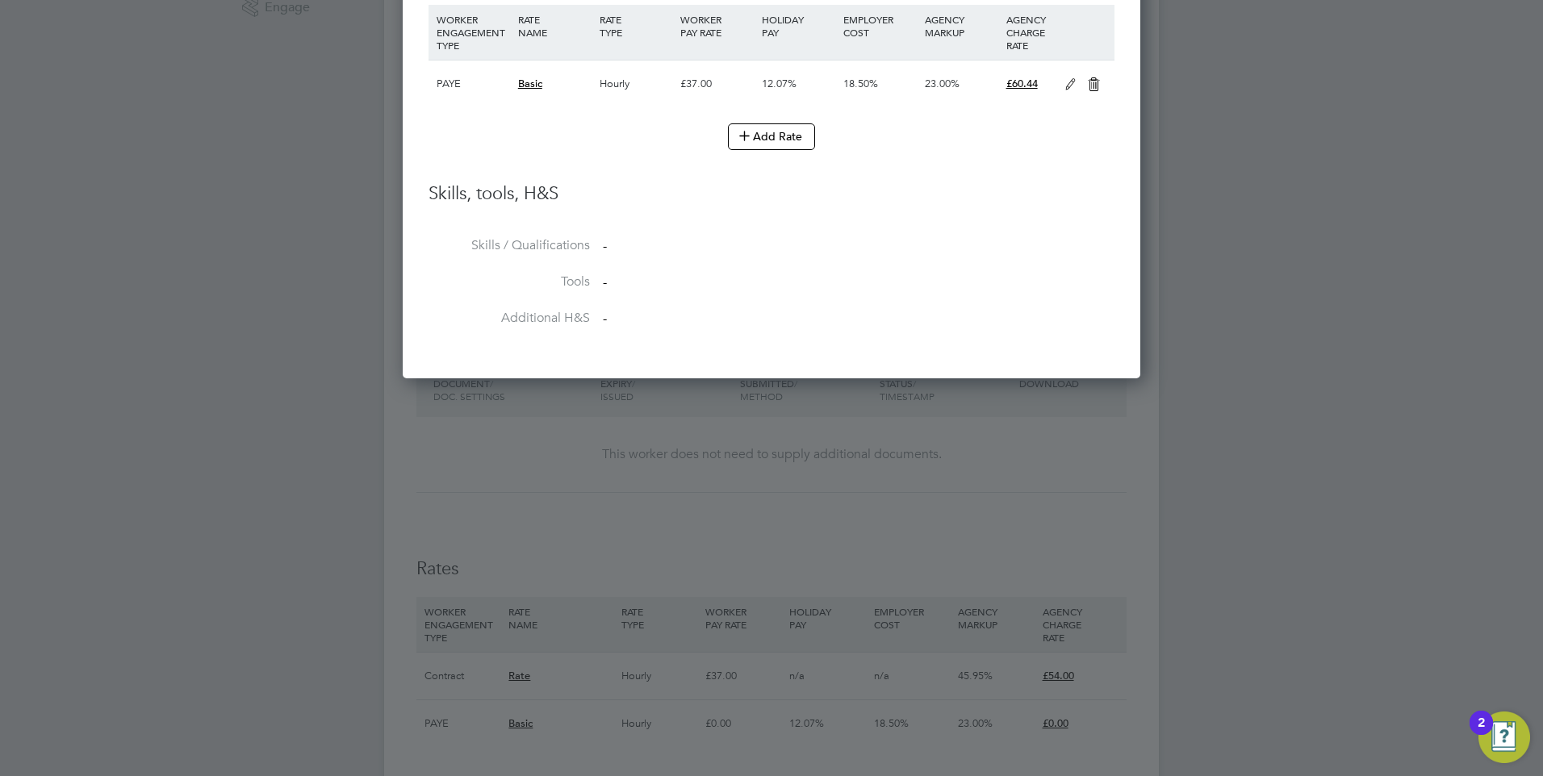
click at [847, 152] on li "Add Rate" at bounding box center [771, 144] width 686 height 42
click at [843, 143] on div "Add Rate" at bounding box center [771, 136] width 686 height 26
click at [842, 142] on div "Add Rate" at bounding box center [771, 136] width 686 height 26
click at [841, 144] on div "Add Rate" at bounding box center [771, 136] width 686 height 26
click at [789, 136] on button "Add Rate" at bounding box center [771, 136] width 87 height 26
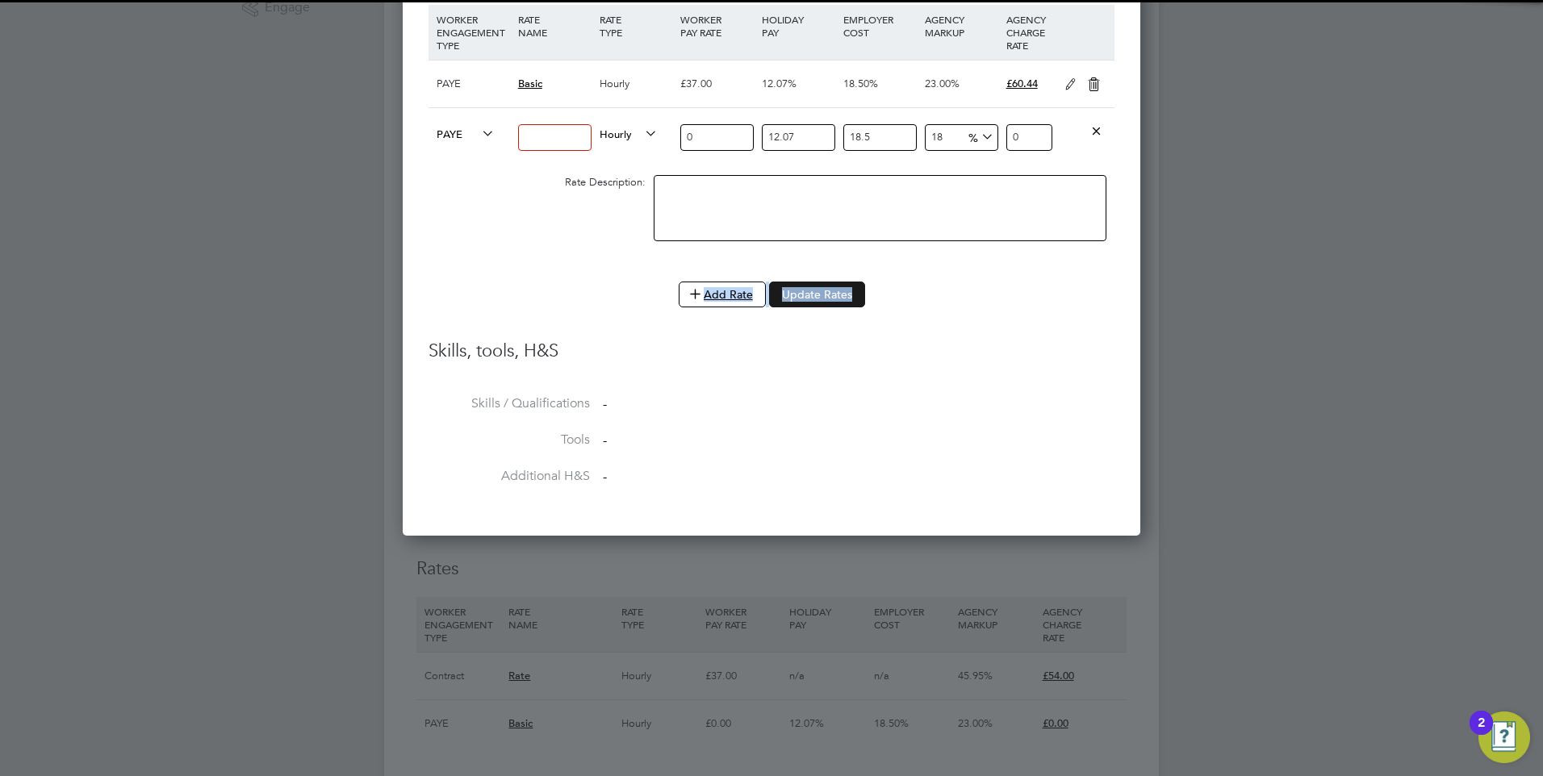
click at [806, 299] on button "Update Rates" at bounding box center [817, 295] width 96 height 26
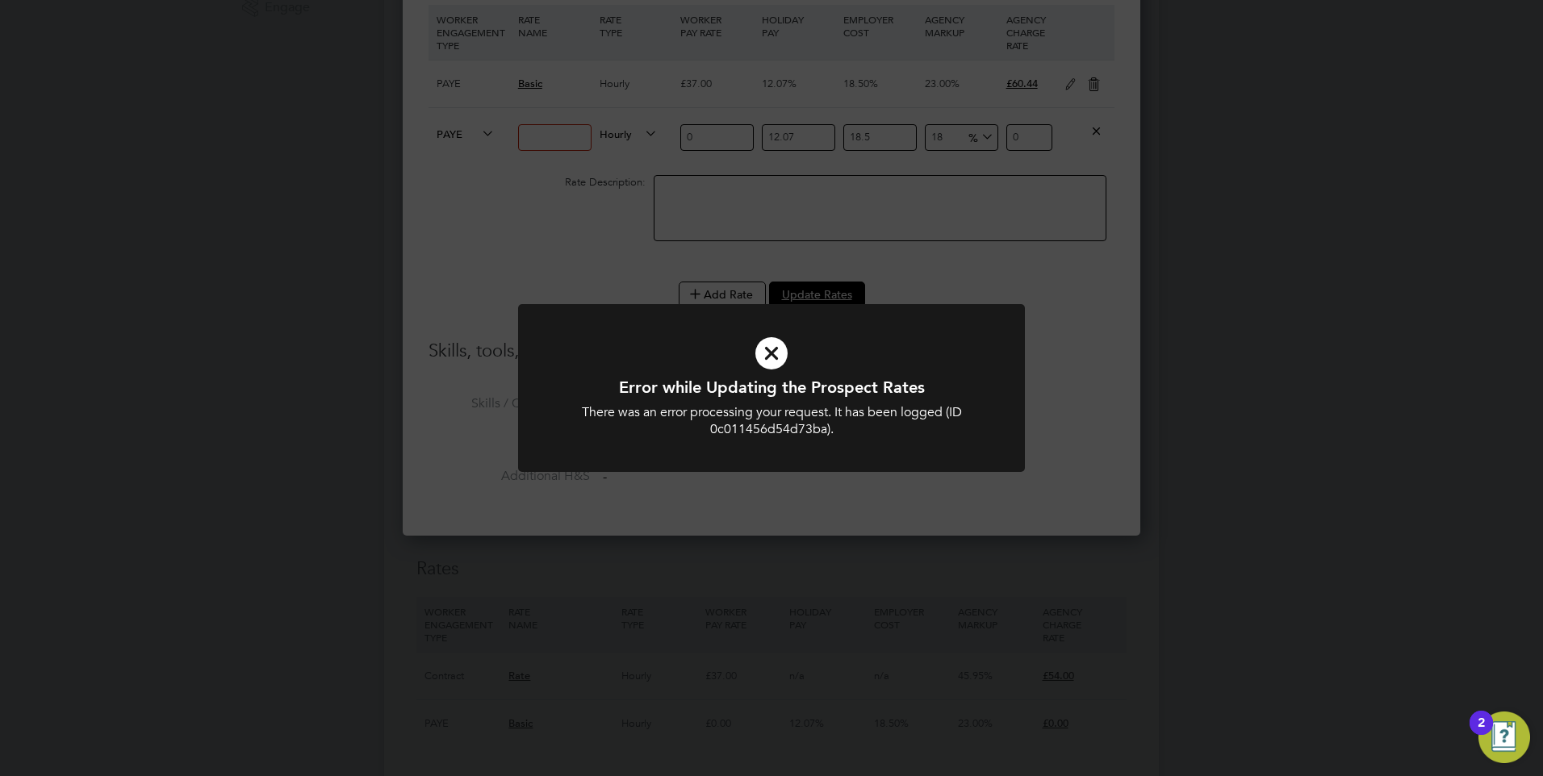
click at [776, 472] on div "Error while Updating the Prospect Rates There was an error processing your requ…" at bounding box center [771, 397] width 507 height 187
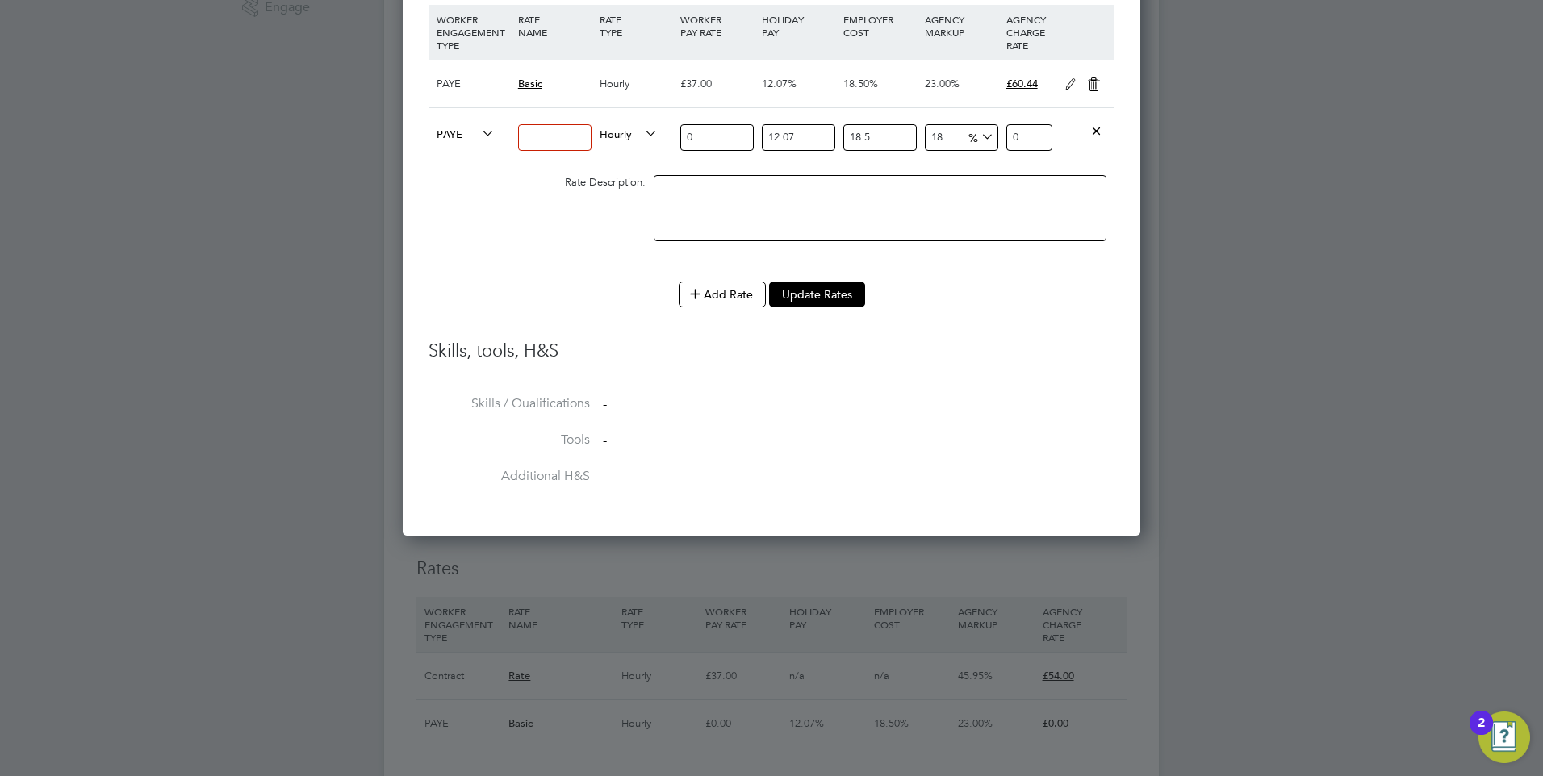
click at [1095, 127] on icon at bounding box center [1096, 130] width 12 height 12
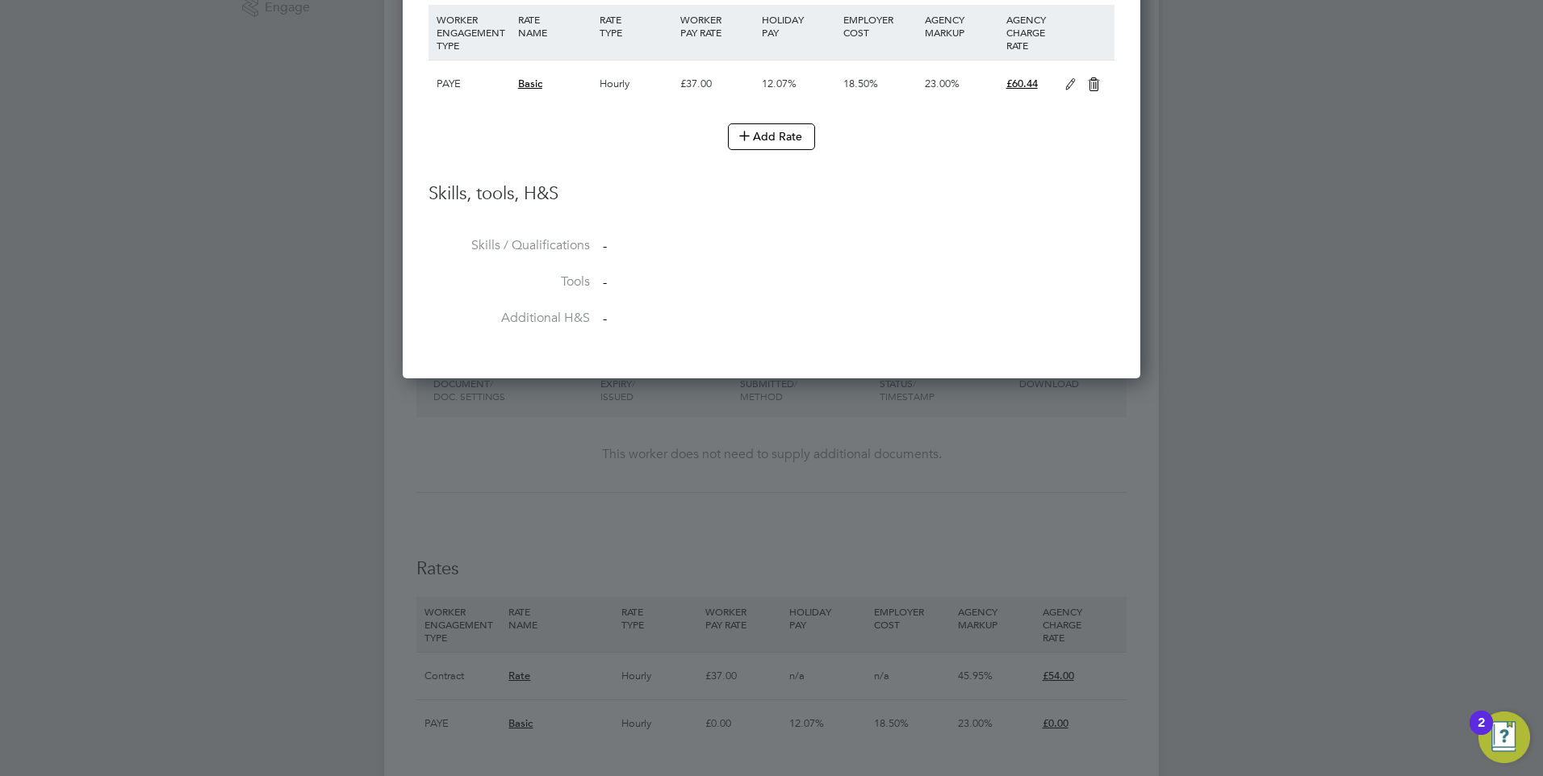
click at [835, 141] on div "Add Rate" at bounding box center [771, 136] width 686 height 26
click at [787, 139] on button "Add Rate" at bounding box center [771, 136] width 87 height 26
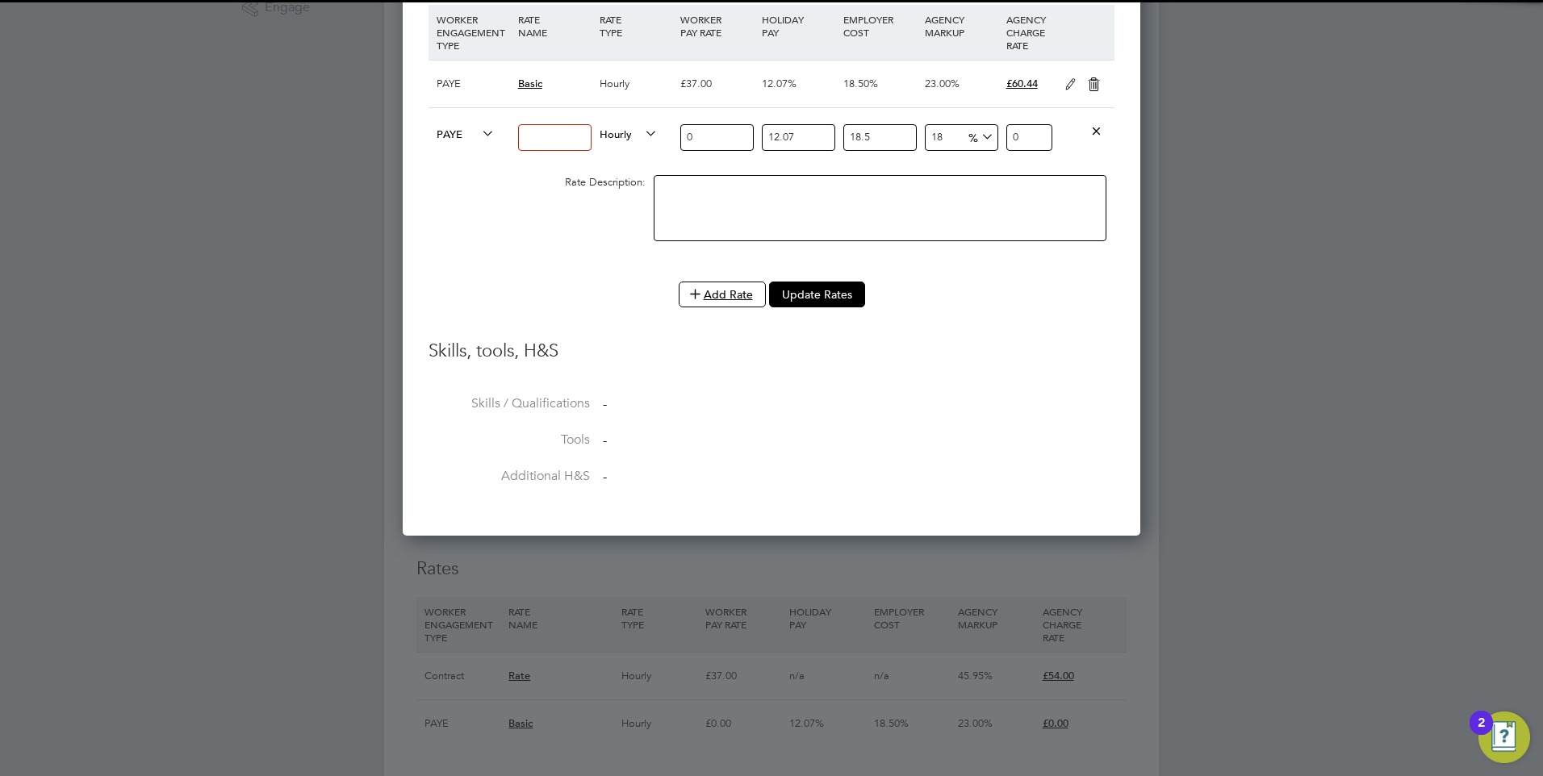
drag, startPoint x: 1092, startPoint y: 127, endPoint x: 1055, endPoint y: 139, distance: 38.8
click at [1090, 127] on icon at bounding box center [1096, 130] width 12 height 12
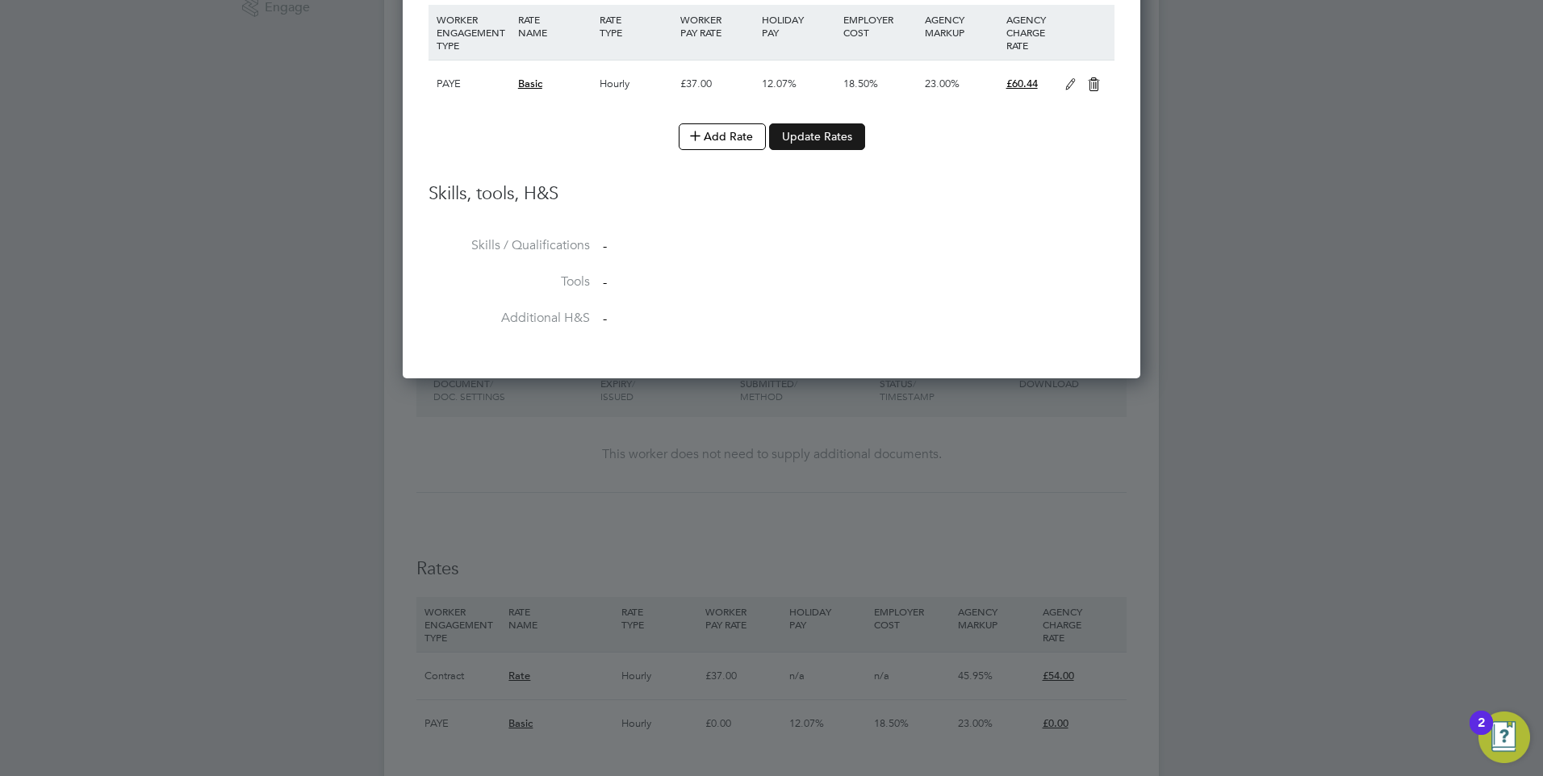
drag, startPoint x: 831, startPoint y: 119, endPoint x: 835, endPoint y: 132, distance: 13.5
click at [832, 124] on ul "WORKER ENGAGEMENT TYPE RATE NAME RATE TYPE WORKER PAY RATE HOLIDAY PAY EMPLOYER…" at bounding box center [771, 85] width 686 height 161
click at [830, 131] on div "Add Rate" at bounding box center [771, 136] width 686 height 26
click at [831, 132] on div "Add Rate" at bounding box center [771, 136] width 686 height 26
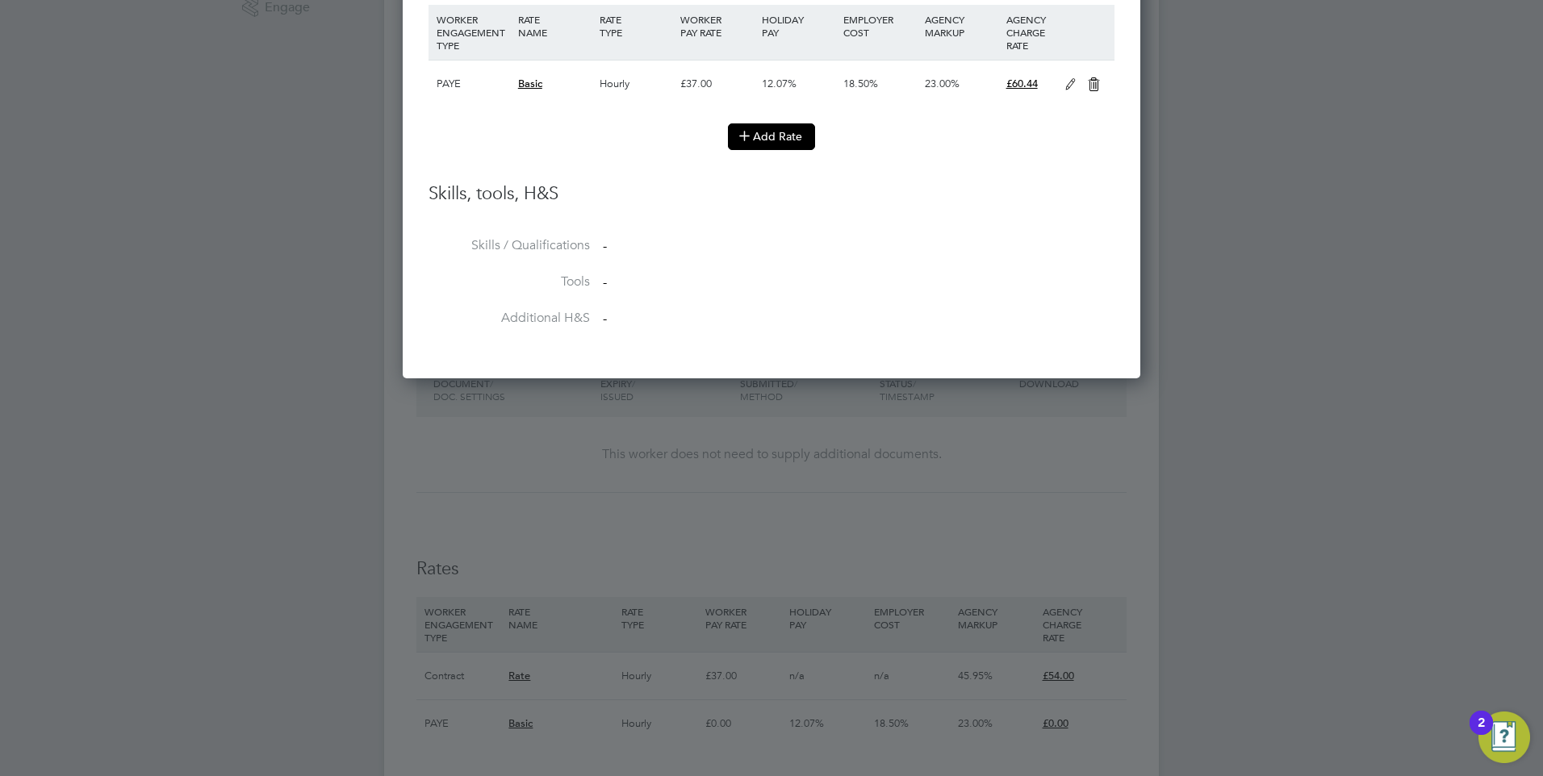
click at [792, 141] on button "Add Rate" at bounding box center [771, 136] width 87 height 26
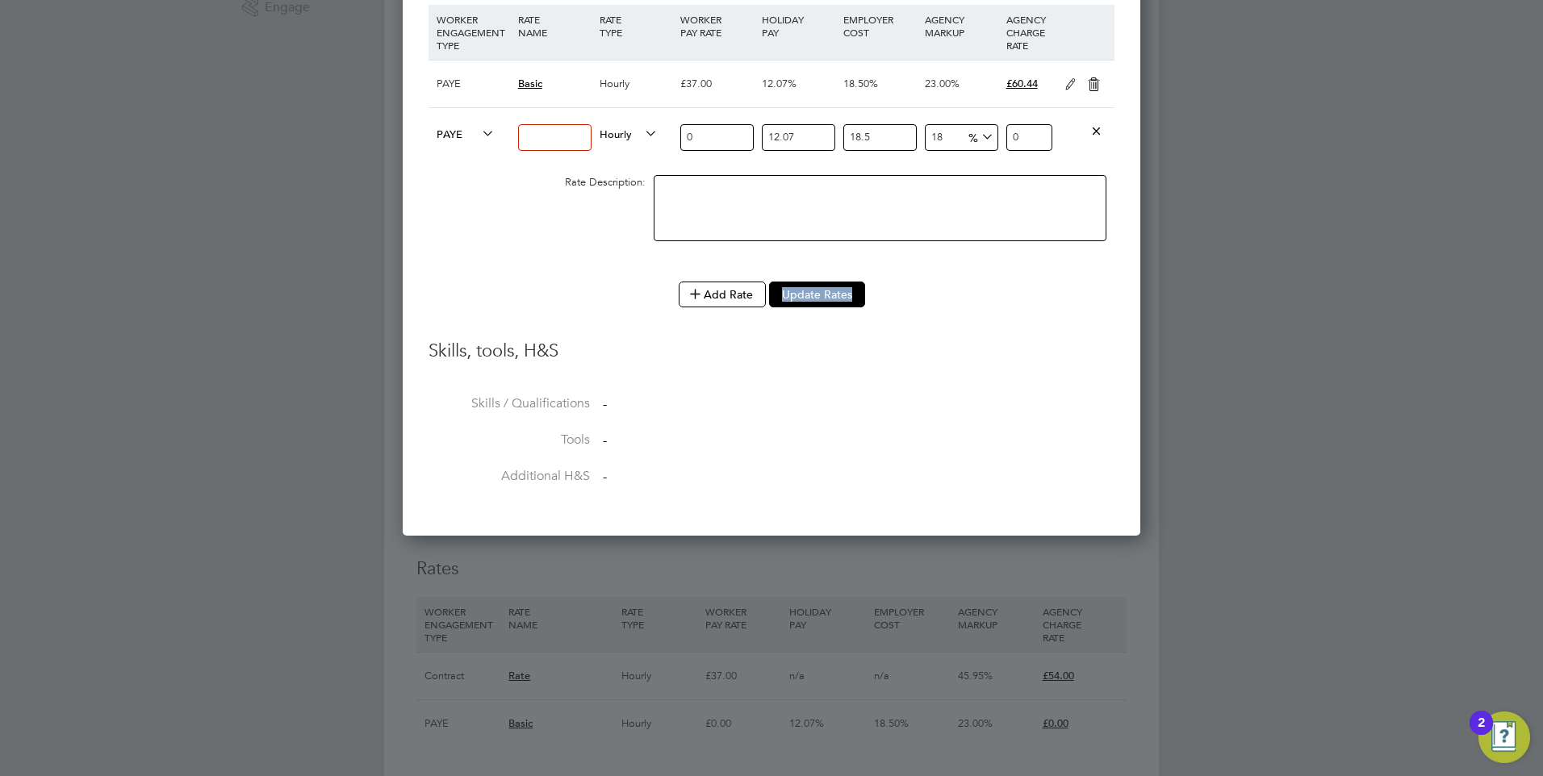
drag, startPoint x: 1099, startPoint y: 128, endPoint x: 895, endPoint y: 151, distance: 205.4
click at [1096, 127] on icon at bounding box center [1096, 130] width 12 height 12
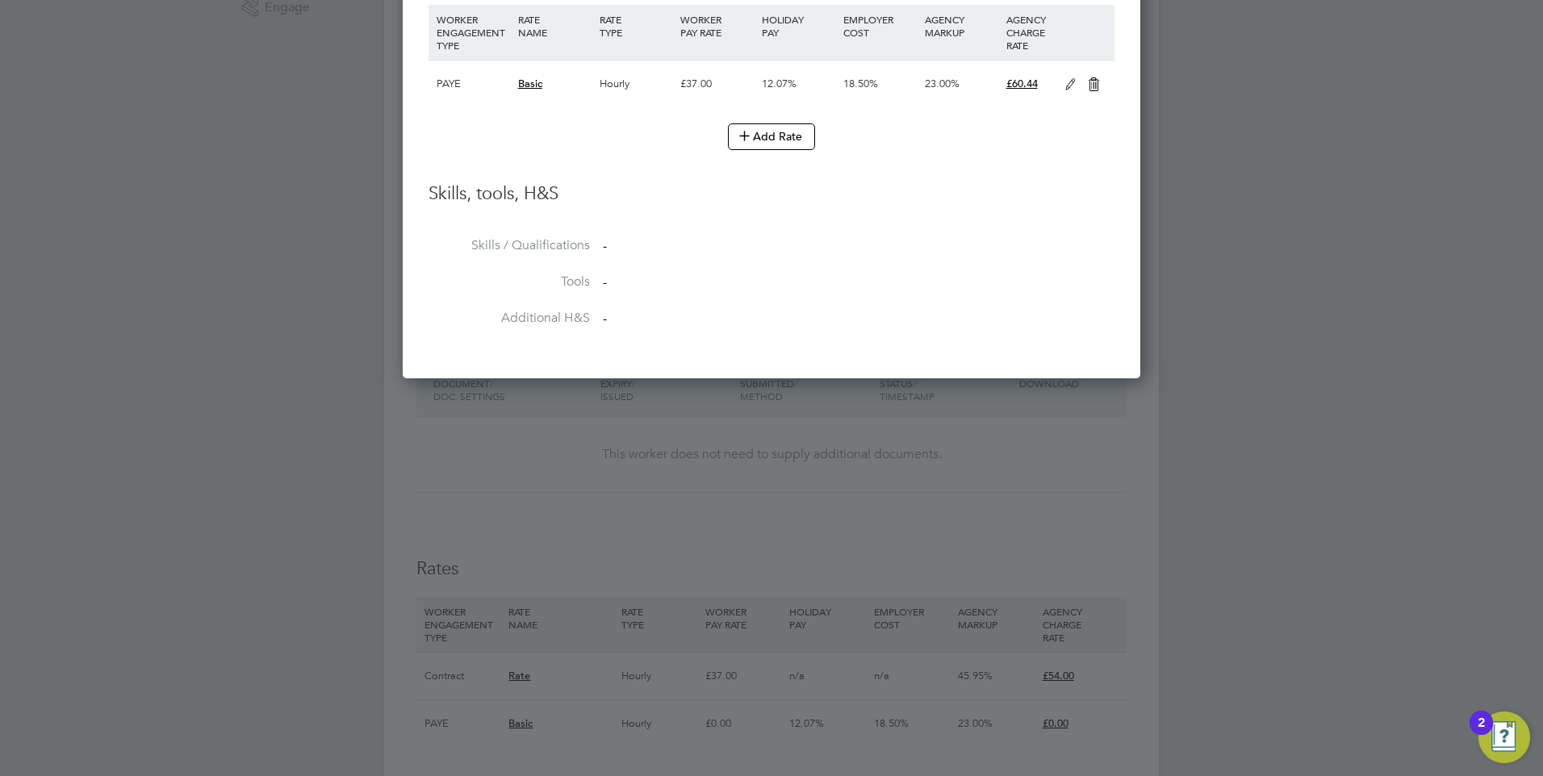
click at [839, 128] on div "Add Rate" at bounding box center [771, 136] width 686 height 26
click at [839, 133] on div "Add Rate" at bounding box center [771, 136] width 686 height 26
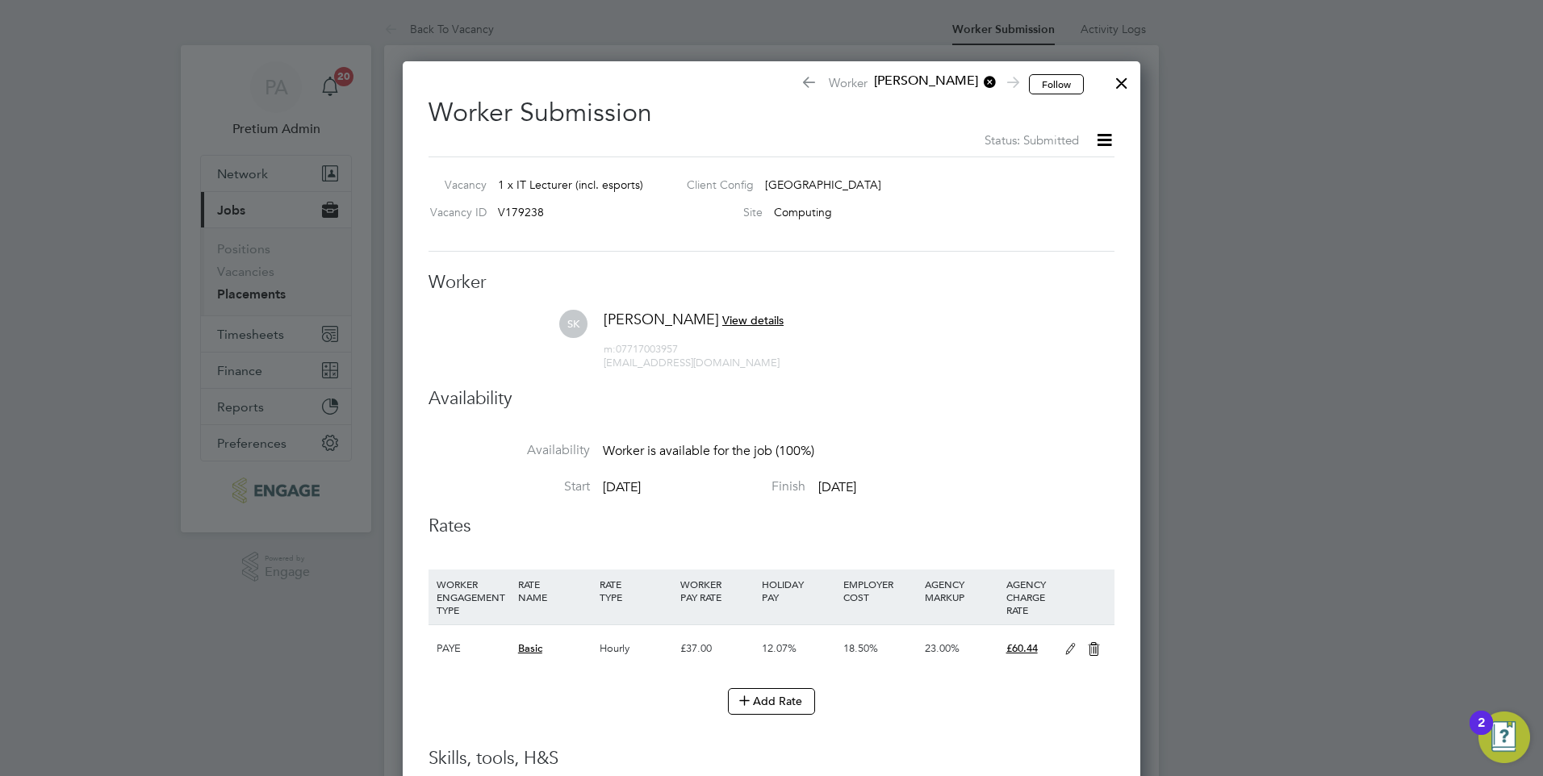
click at [1124, 77] on div at bounding box center [1121, 79] width 29 height 29
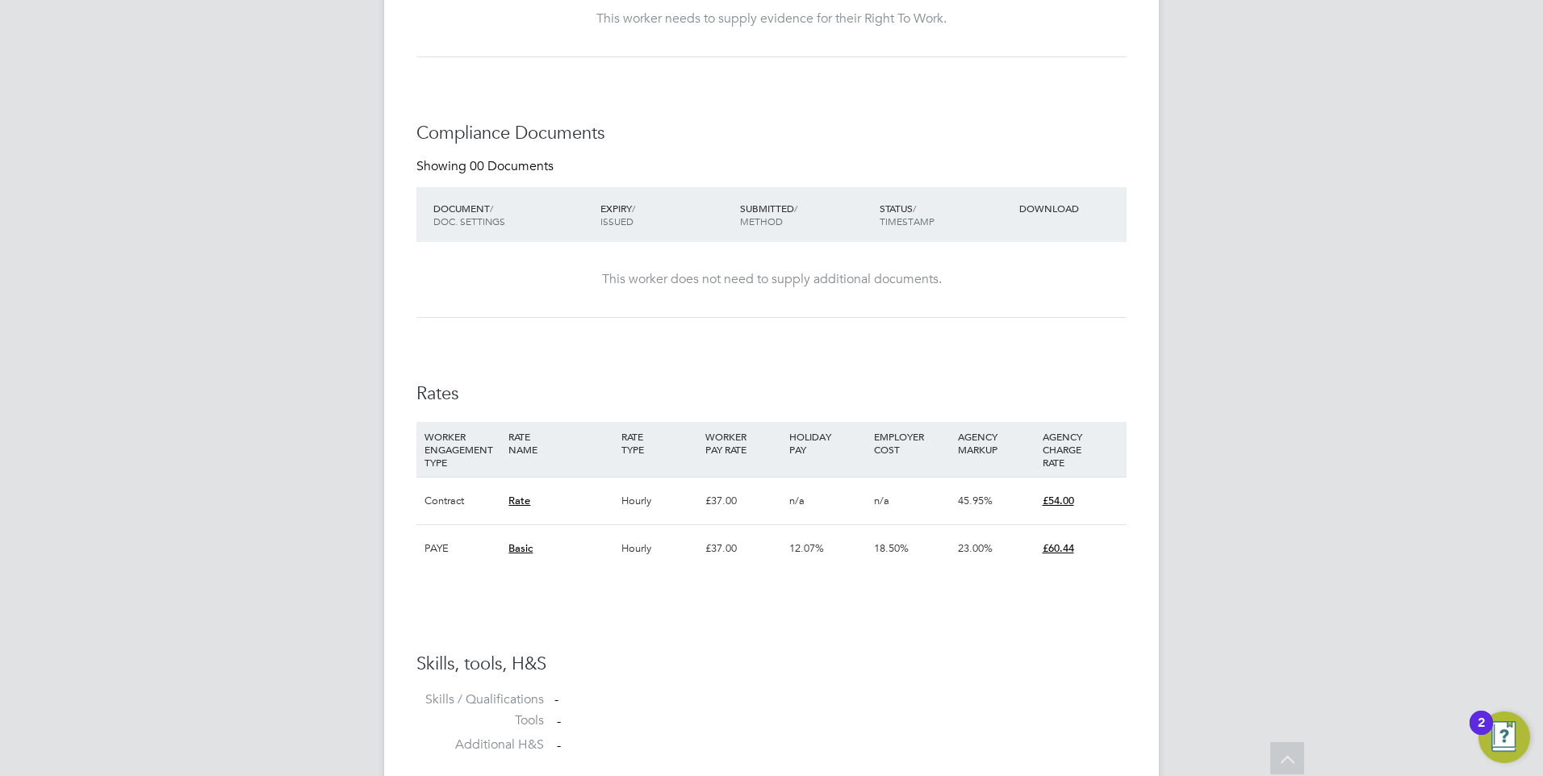
scroll to position [887, 0]
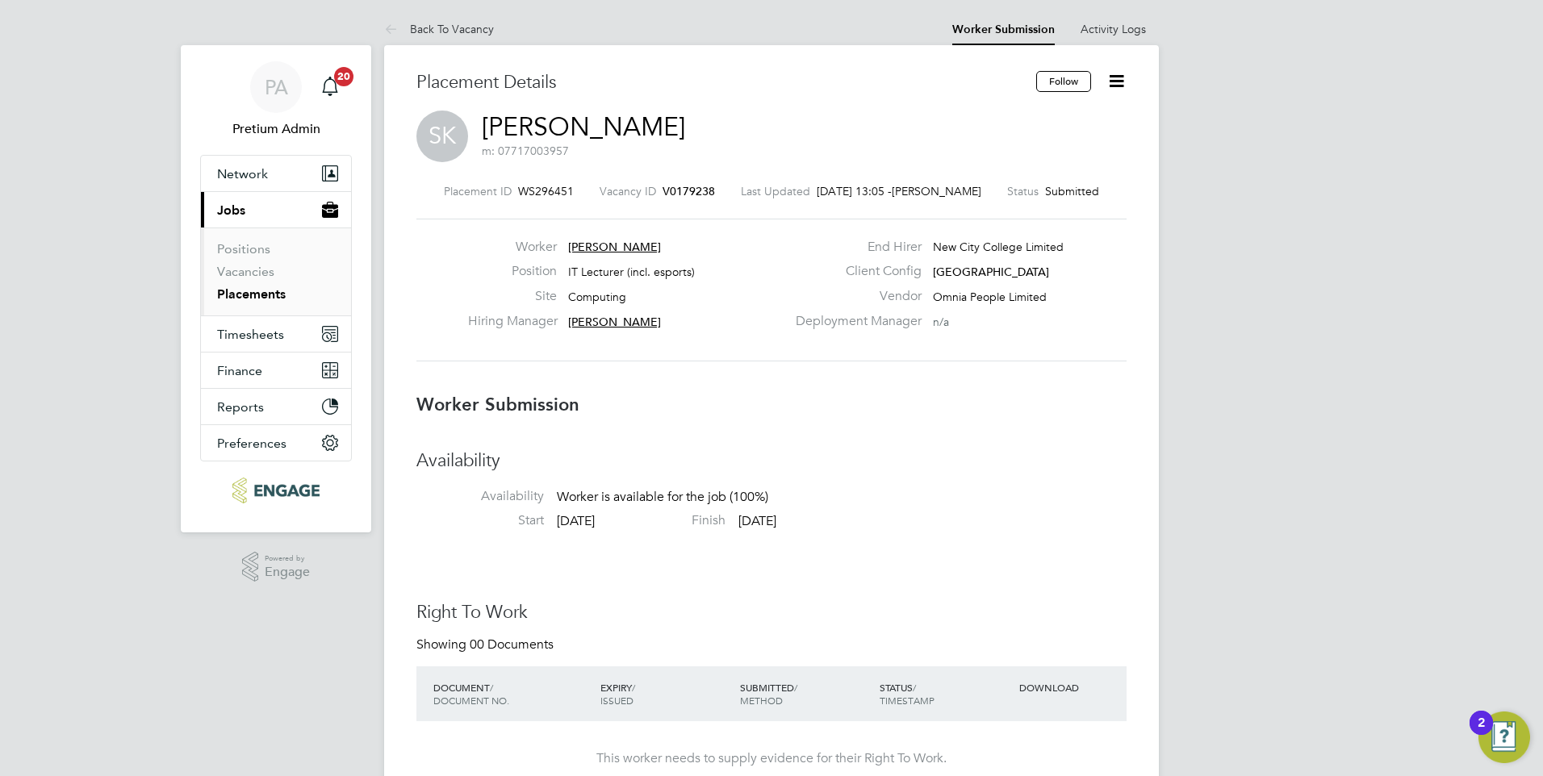
click at [1122, 91] on icon at bounding box center [1116, 81] width 20 height 20
click at [1099, 25] on link "Activity Logs" at bounding box center [1112, 29] width 65 height 15
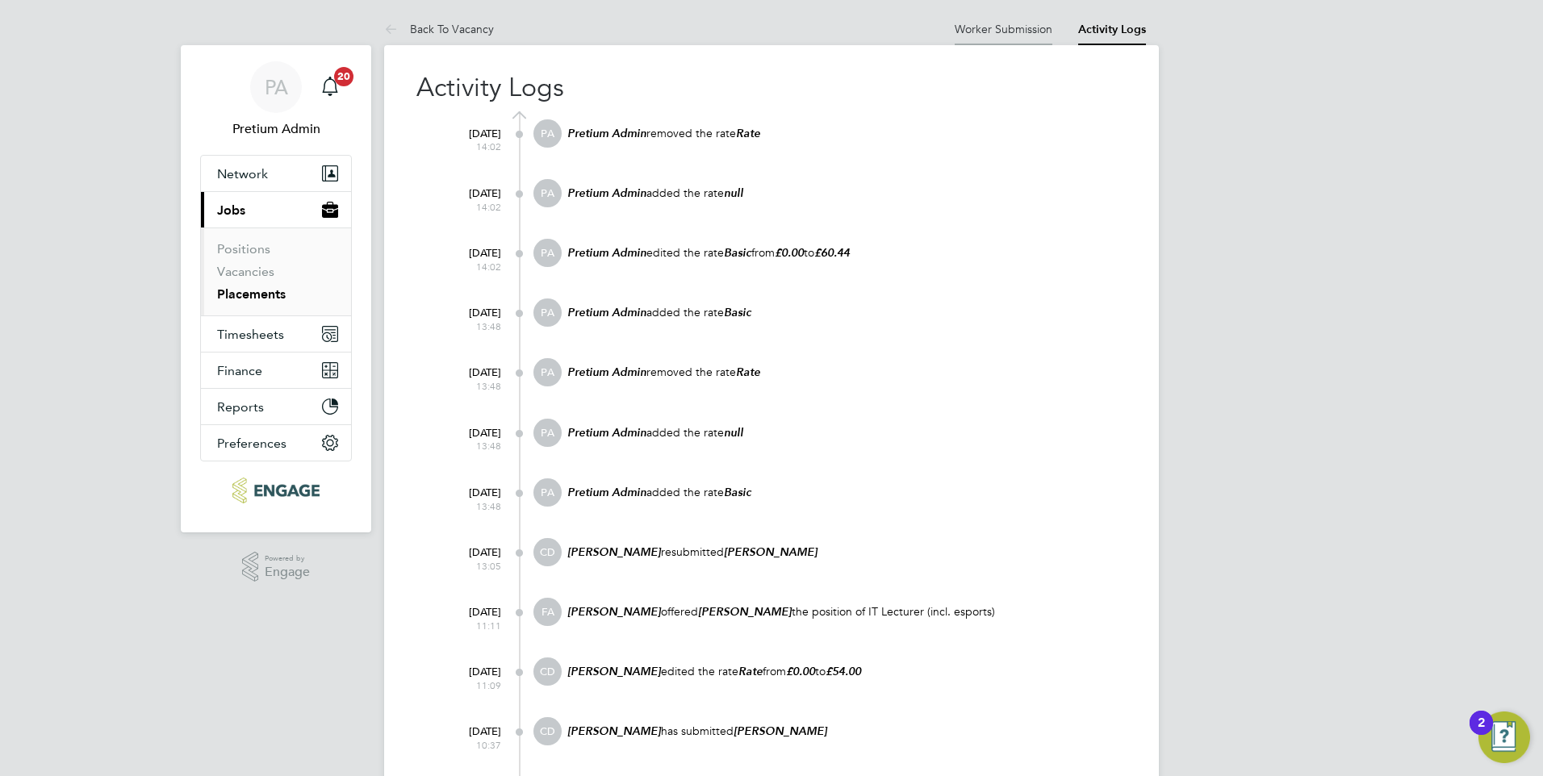
click at [1016, 36] on li "Worker Submission" at bounding box center [1003, 29] width 98 height 32
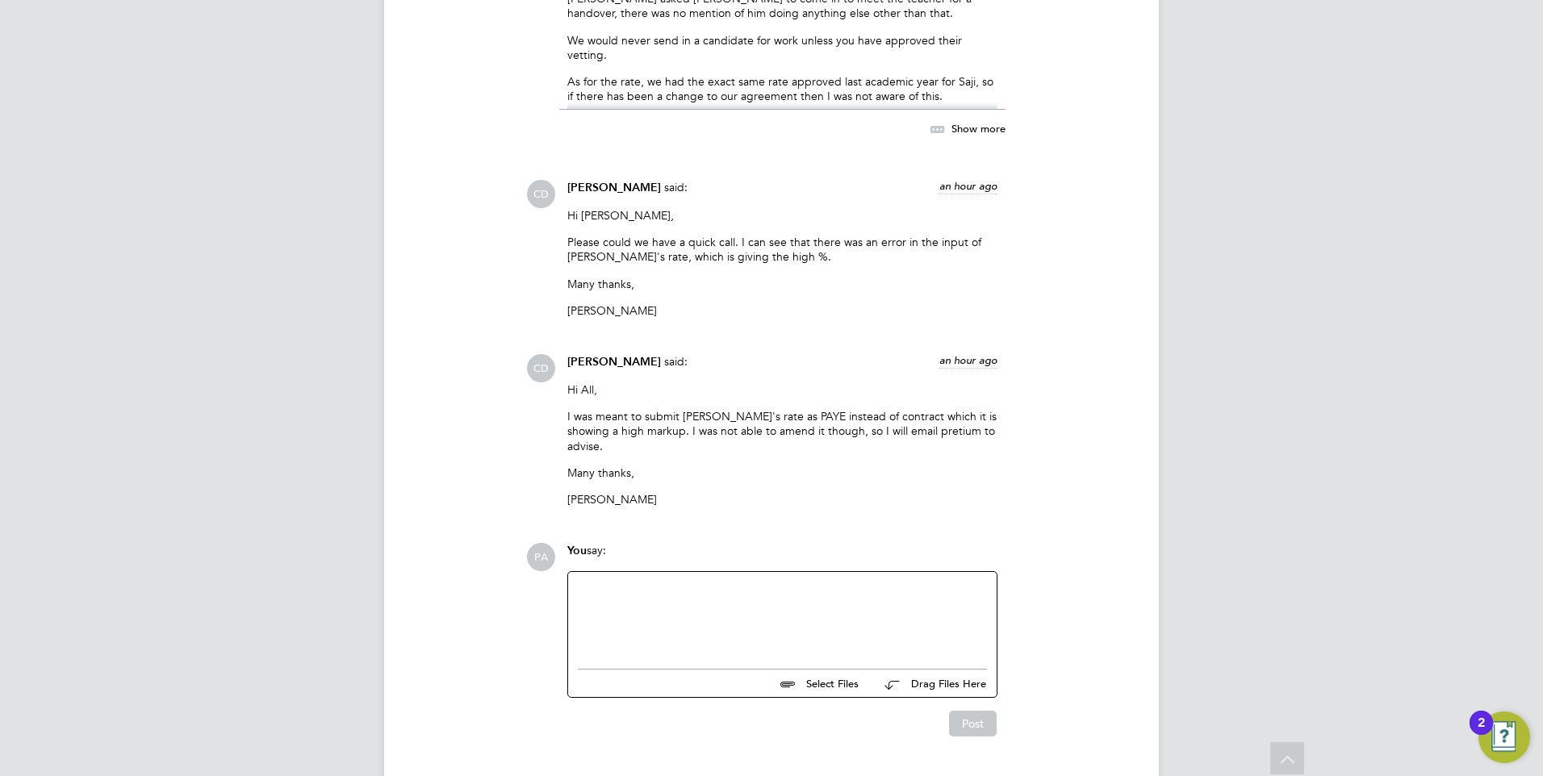
click at [766, 582] on div at bounding box center [782, 616] width 409 height 69
click at [808, 588] on div "Hi, Rate has been amended however old rate cannot be deleted until worker has b…" at bounding box center [782, 616] width 409 height 69
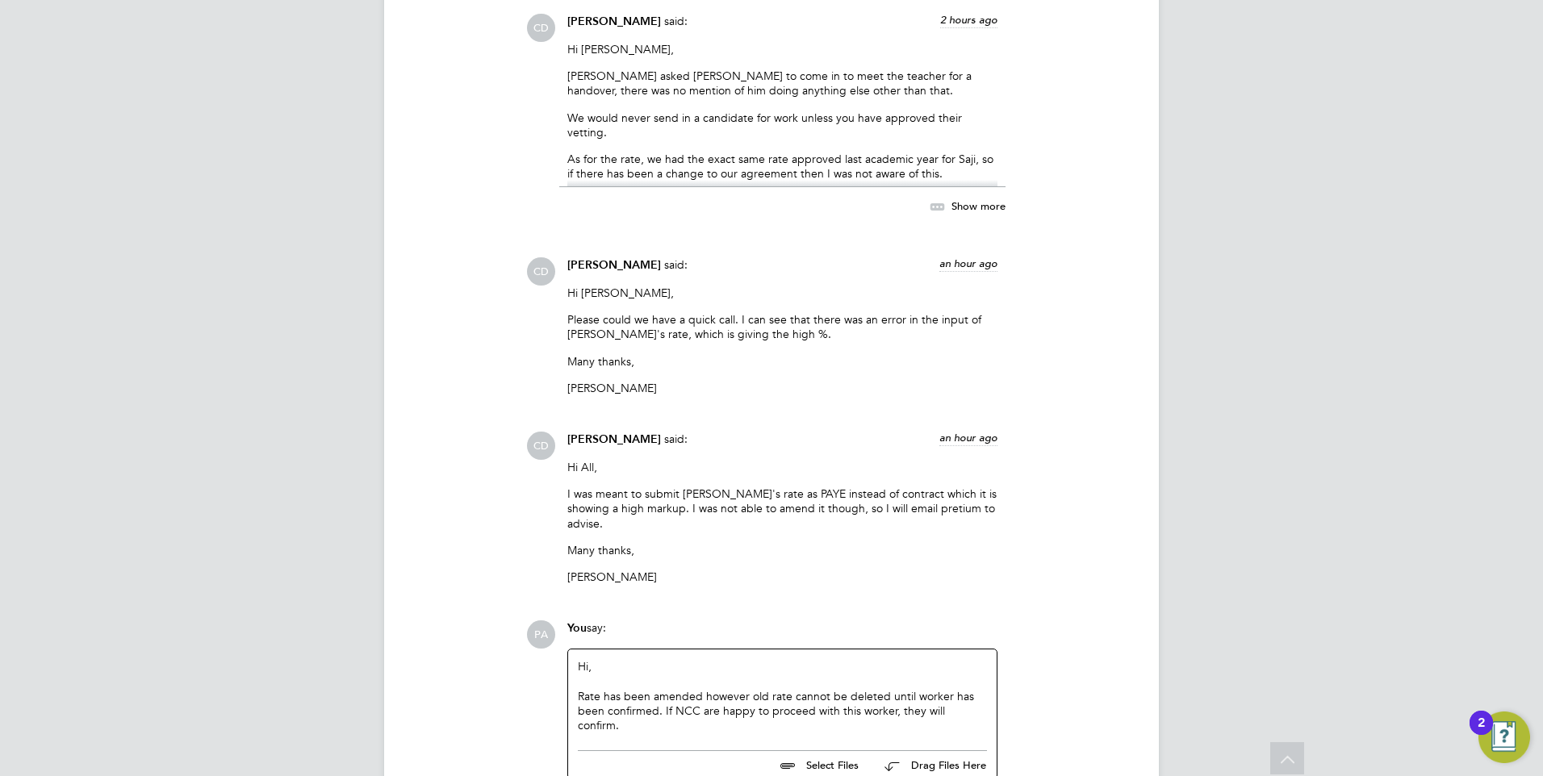
scroll to position [3612, 0]
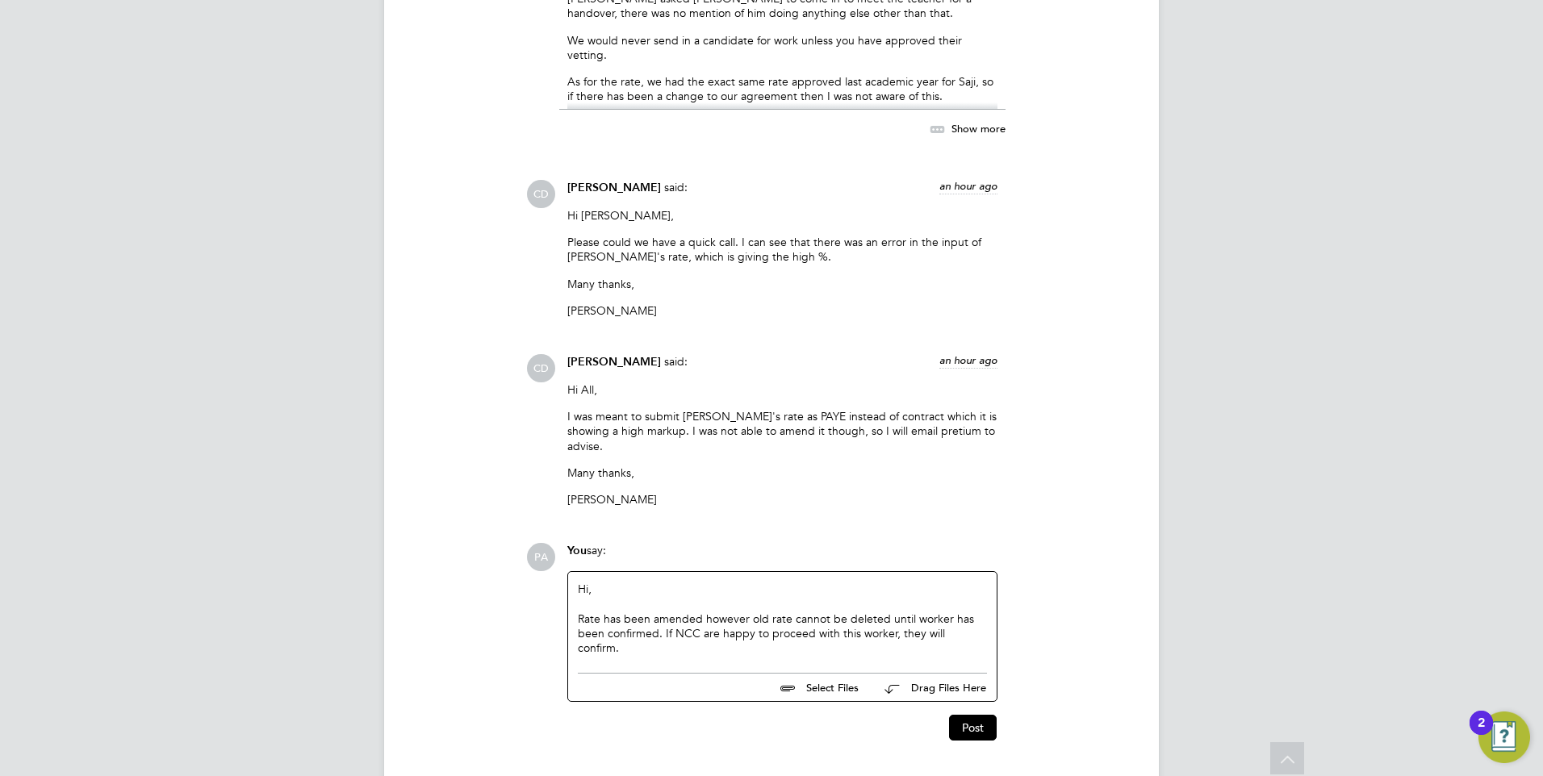
click at [658, 591] on div "Hi, Rate has been amended however old rate cannot be deleted until worker has b…" at bounding box center [782, 618] width 409 height 73
click at [647, 607] on div "Hi, Rate has been amended however old rate cannot be deleted until worker has b…" at bounding box center [782, 618] width 409 height 73
click at [702, 582] on div "Hi, Rate has been amended however old rate cannot be deleted until worker has b…" at bounding box center [782, 618] width 409 height 73
drag, startPoint x: 703, startPoint y: 573, endPoint x: 965, endPoint y: 570, distance: 262.2
click at [965, 582] on div "Hi, Rate has been amended with pay rate of £37 and the agreed markup of 23% how…" at bounding box center [782, 618] width 409 height 73
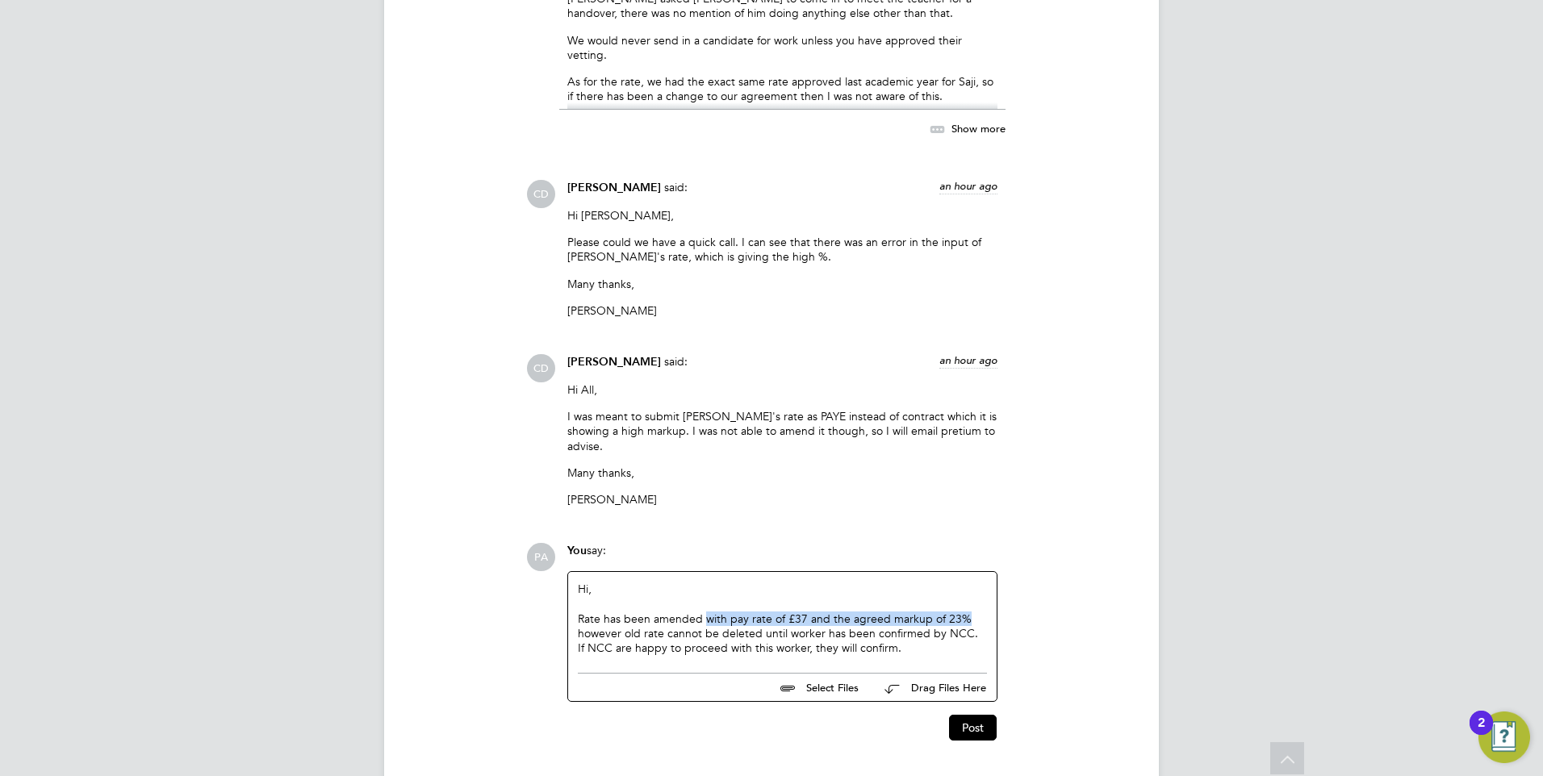
click at [775, 582] on div "Hi, Rate has been amended with pay rate of £37 and the agreed markup of 23% how…" at bounding box center [782, 618] width 409 height 73
click at [578, 582] on div "Hi, Rate has been amended with pay rate of £37 and the agreed markup of 23% how…" at bounding box center [782, 618] width 409 height 73
click at [827, 582] on div "Hi, Rate has been amended with pay rate of £37 and the agreed markup of 23% how…" at bounding box center [782, 618] width 409 height 73
drag, startPoint x: 965, startPoint y: 575, endPoint x: 727, endPoint y: 570, distance: 238.0
click at [727, 582] on div "Hi, Rate has been amended with pay rate of £37 and the agreed markup of 23% how…" at bounding box center [782, 618] width 409 height 73
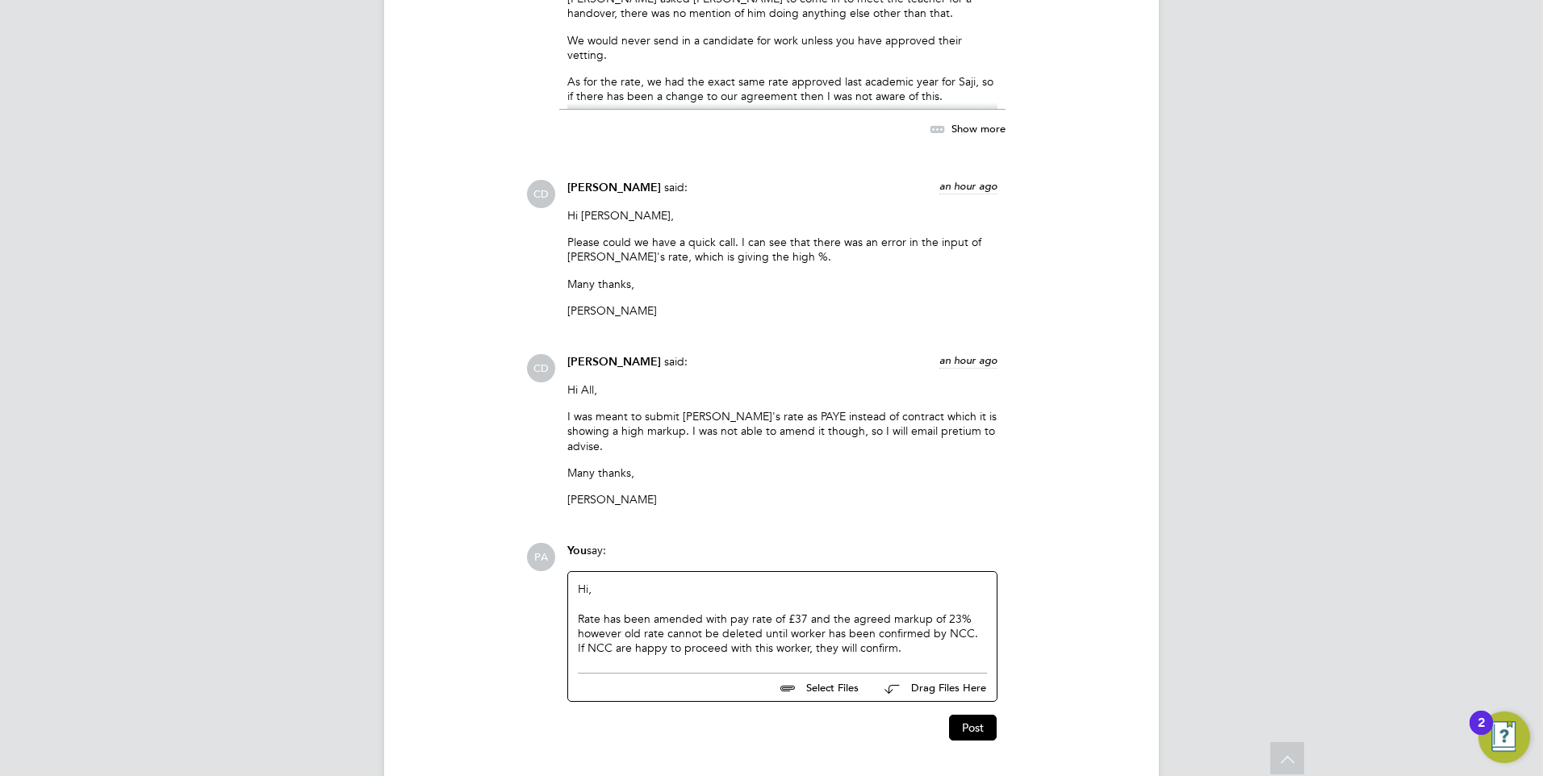
click at [580, 582] on div "Hi, Rate has been amended with pay rate of £37 and the agreed markup of 23% how…" at bounding box center [782, 618] width 409 height 73
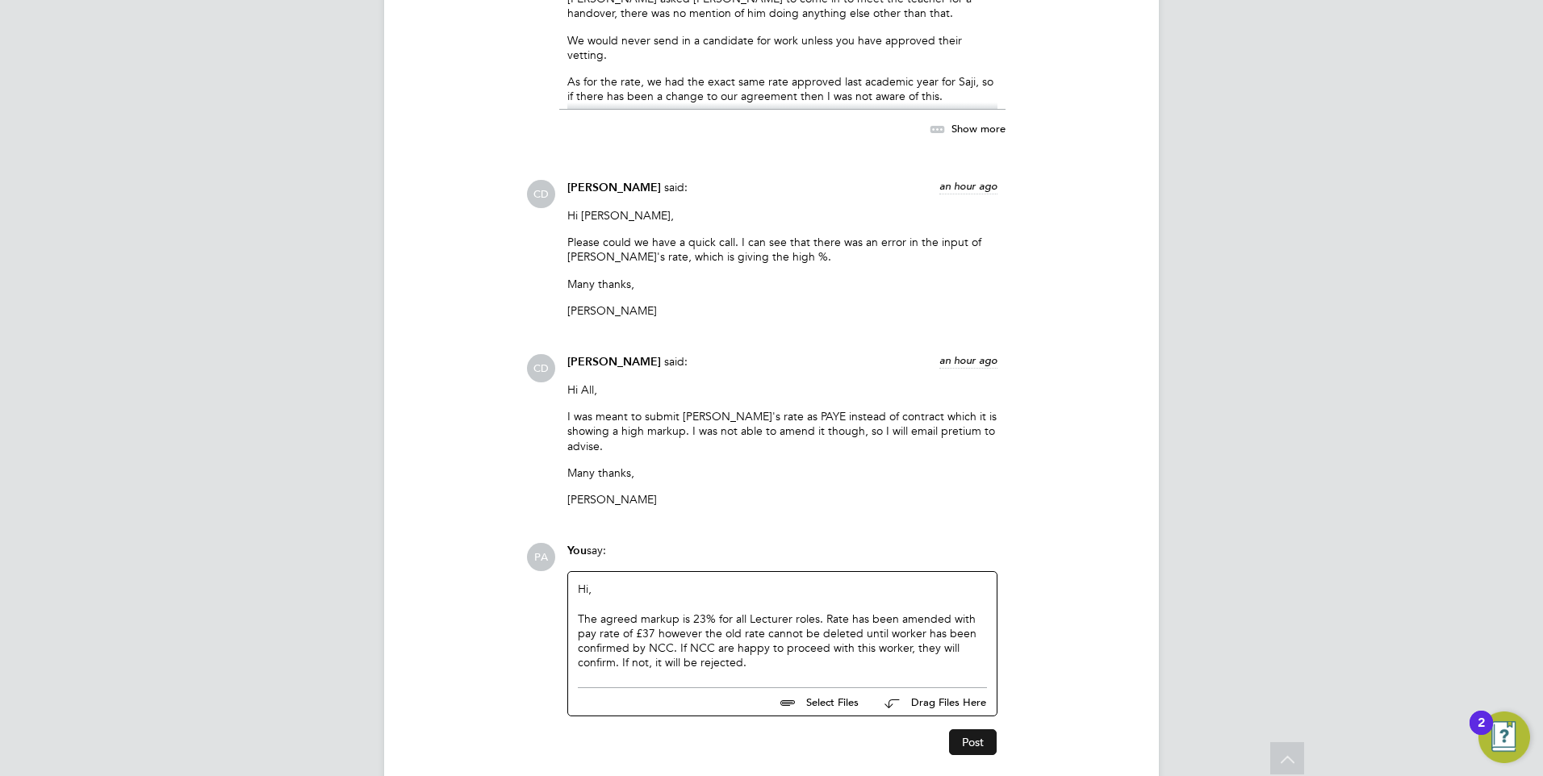
click at [971, 729] on button "Post" at bounding box center [973, 742] width 48 height 26
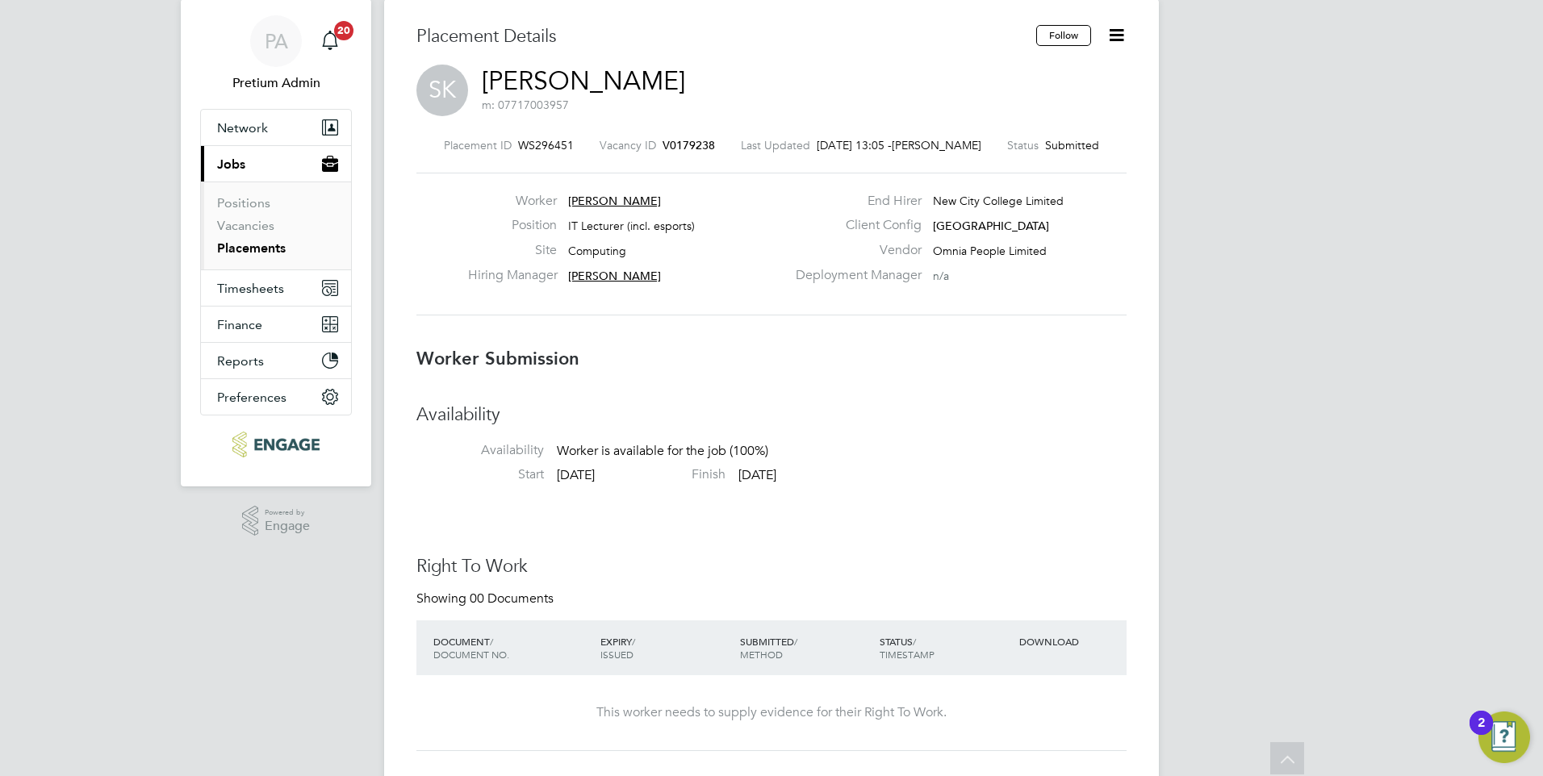
scroll to position [0, 0]
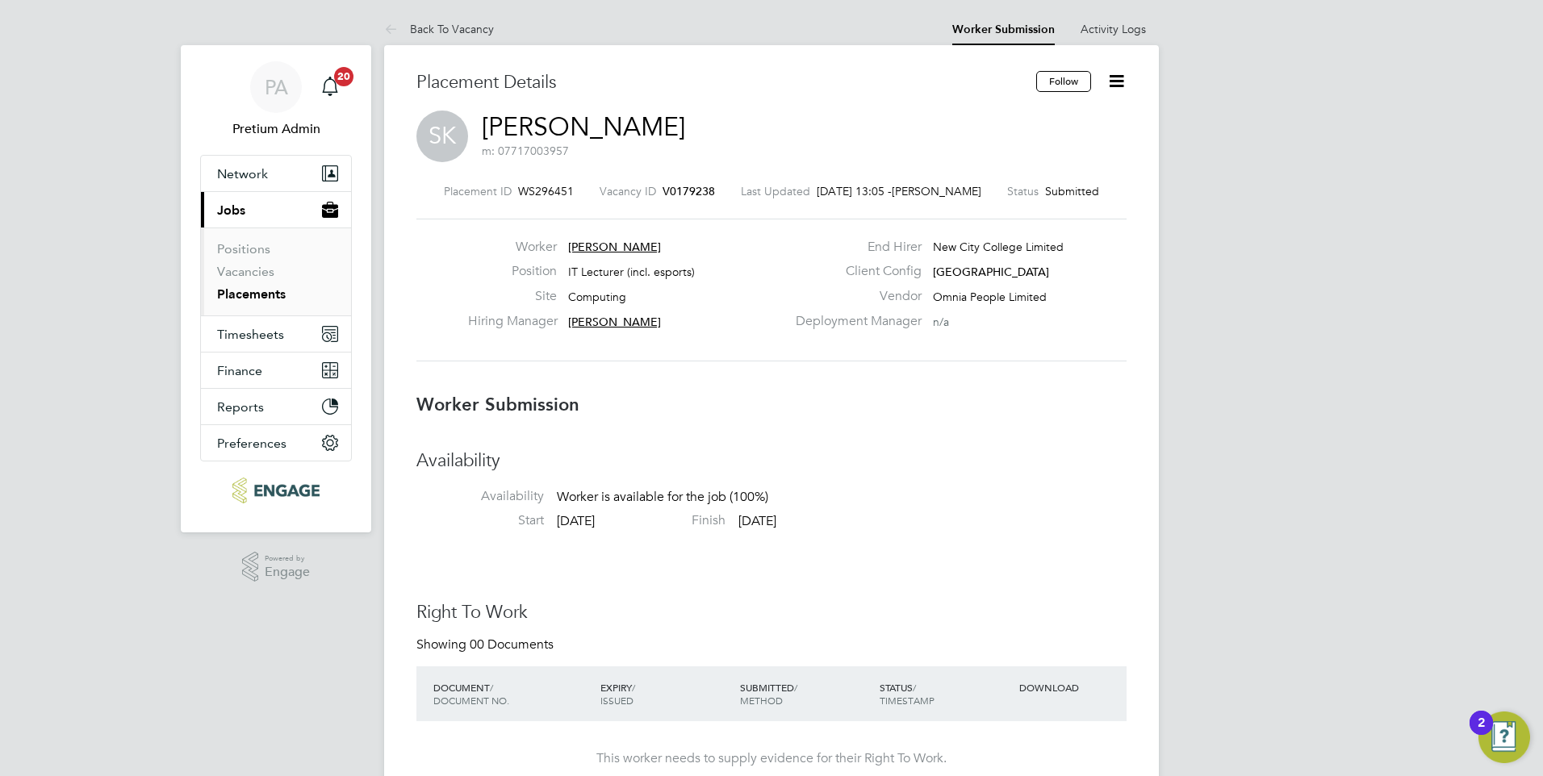
click at [1117, 77] on icon at bounding box center [1116, 81] width 20 height 20
drag, startPoint x: 1029, startPoint y: 113, endPoint x: 1046, endPoint y: 181, distance: 69.9
click at [1029, 112] on li "Edit Worker Submission e" at bounding box center [1048, 119] width 149 height 23
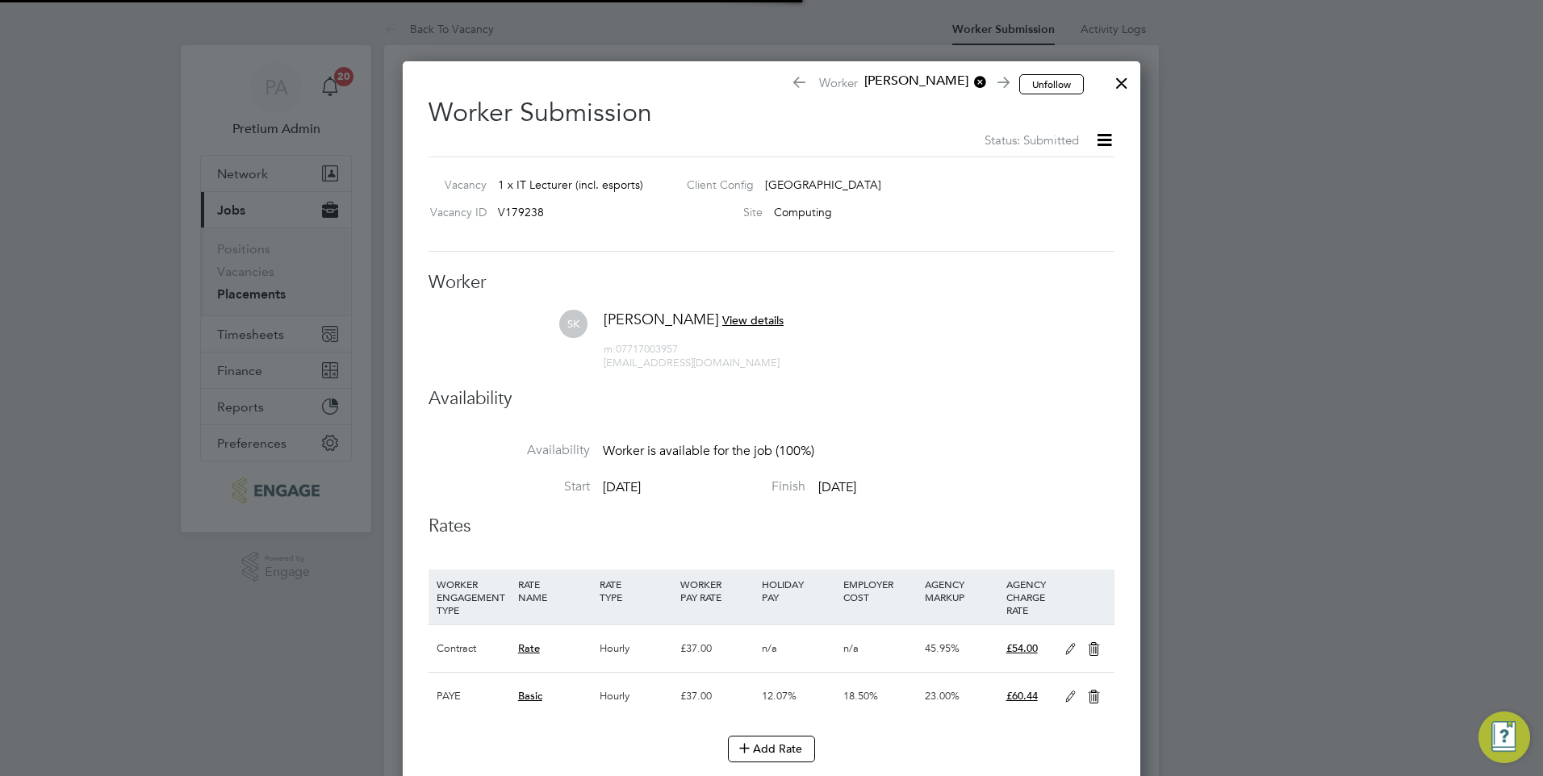
scroll to position [48, 82]
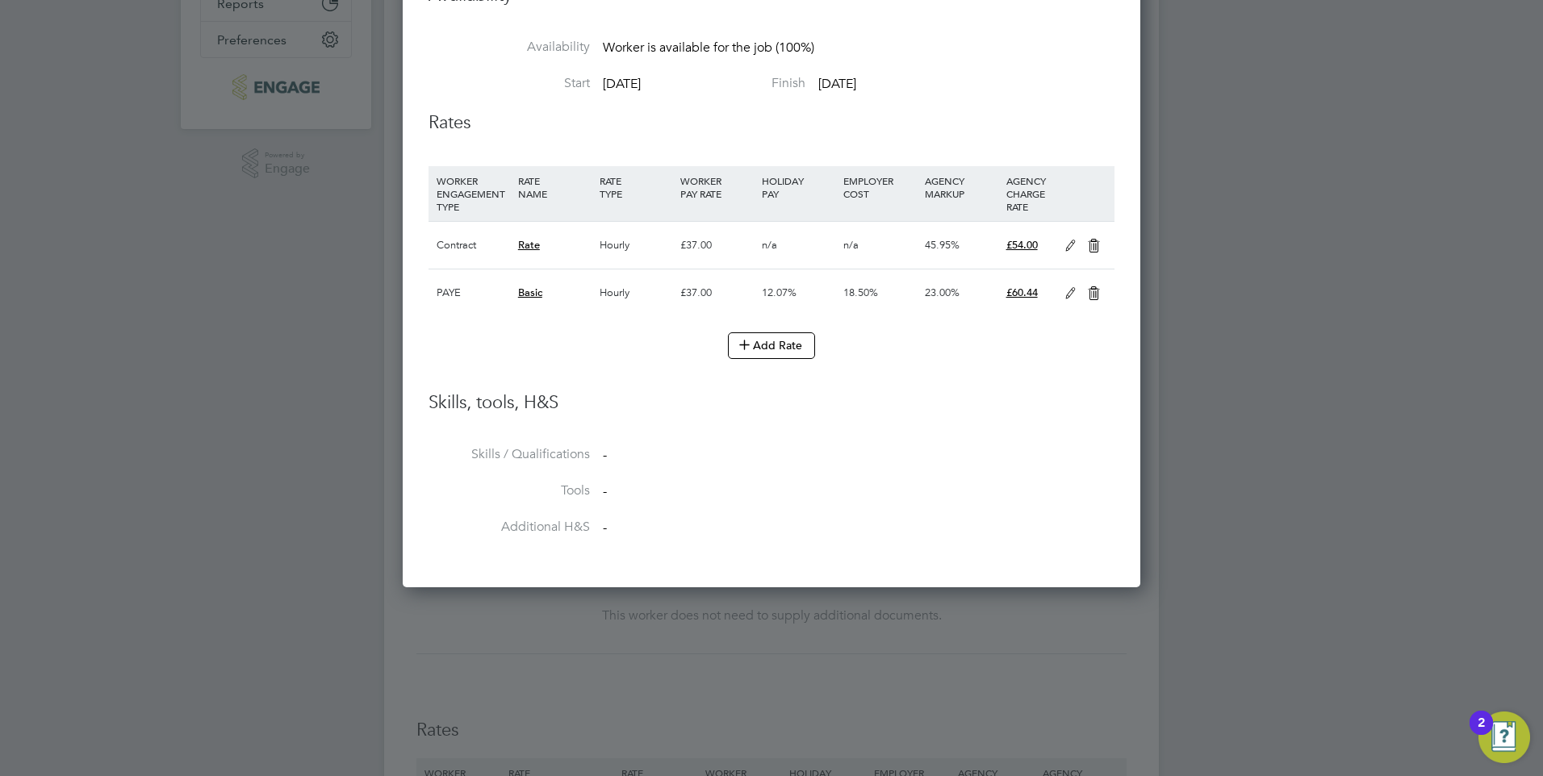
click at [1065, 293] on icon at bounding box center [1070, 293] width 20 height 13
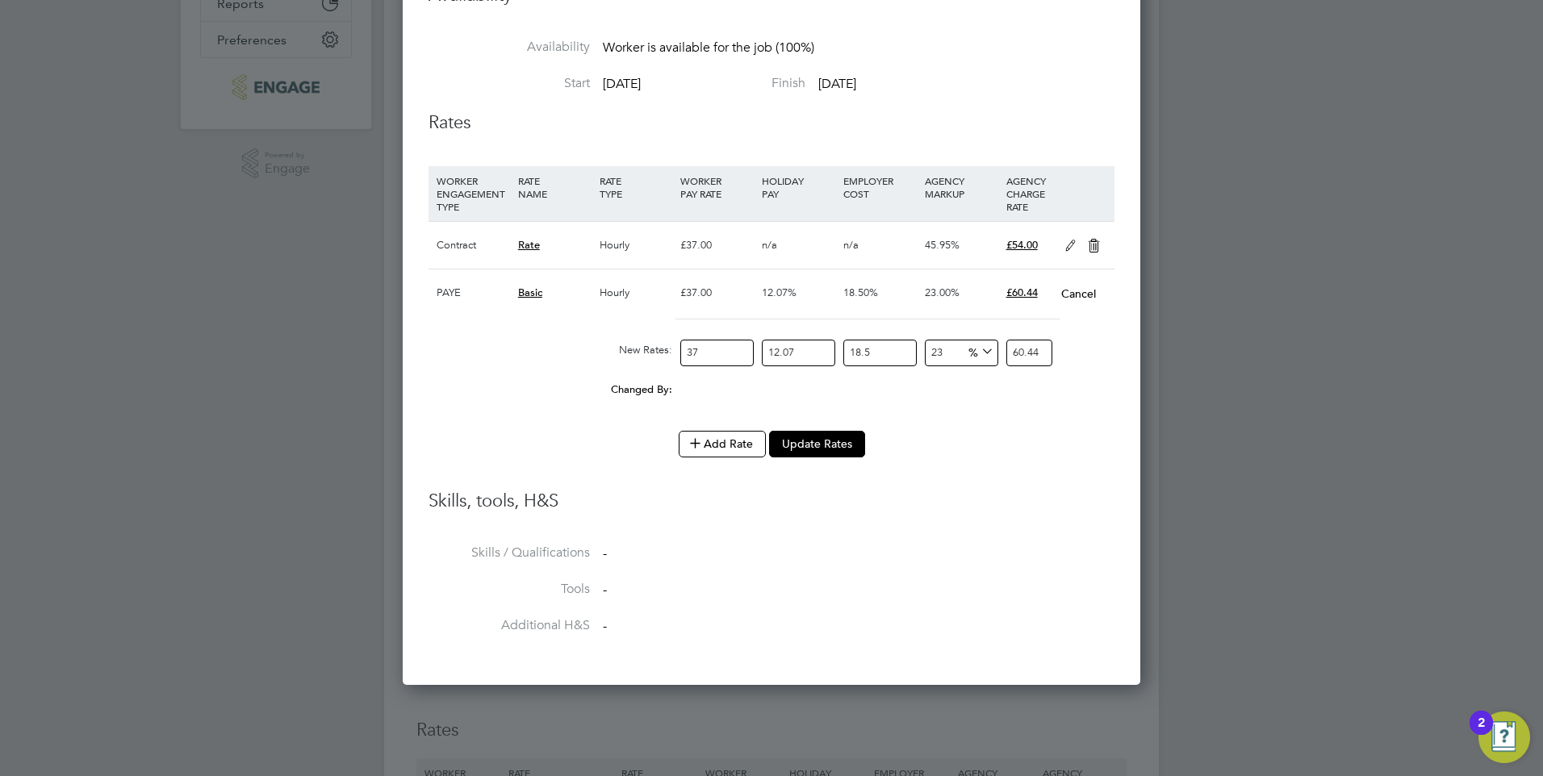
drag, startPoint x: 776, startPoint y: 351, endPoint x: 690, endPoint y: 345, distance: 86.5
click at [694, 346] on div "New Rates: 37 12.07 n/a 18.5 n/a 23 0 % 60.44" at bounding box center [771, 353] width 686 height 43
type input "0"
type input "53.92935"
drag, startPoint x: 889, startPoint y: 351, endPoint x: 820, endPoint y: 340, distance: 70.3
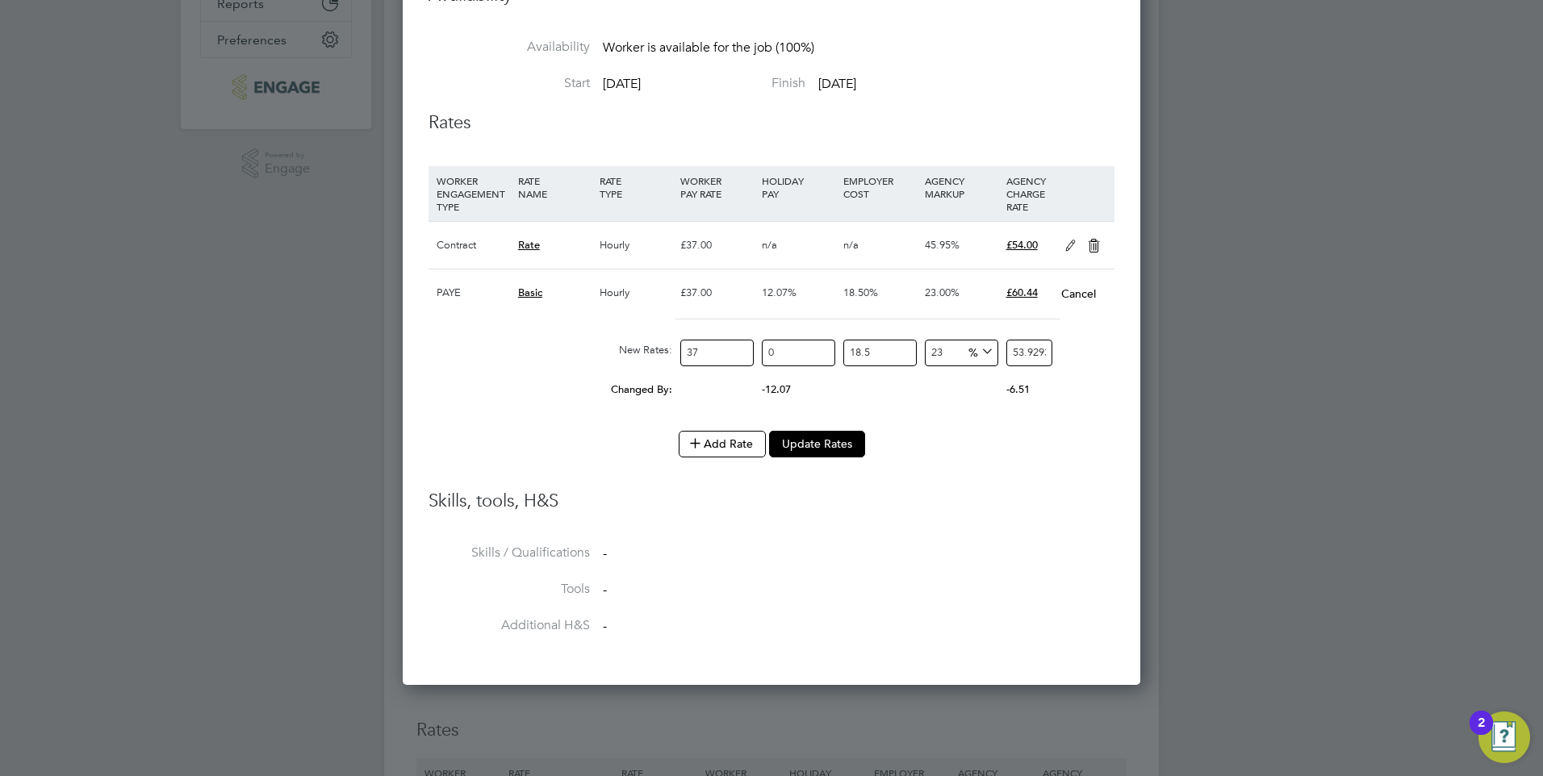
click at [820, 340] on div "New Rates: 37 0 n/a 18.5 n/a 23 10.08435 % 53.92935" at bounding box center [771, 353] width 686 height 43
type input "0"
type input "45.51"
click at [1004, 448] on div "Add Rate Update Rates" at bounding box center [771, 444] width 686 height 26
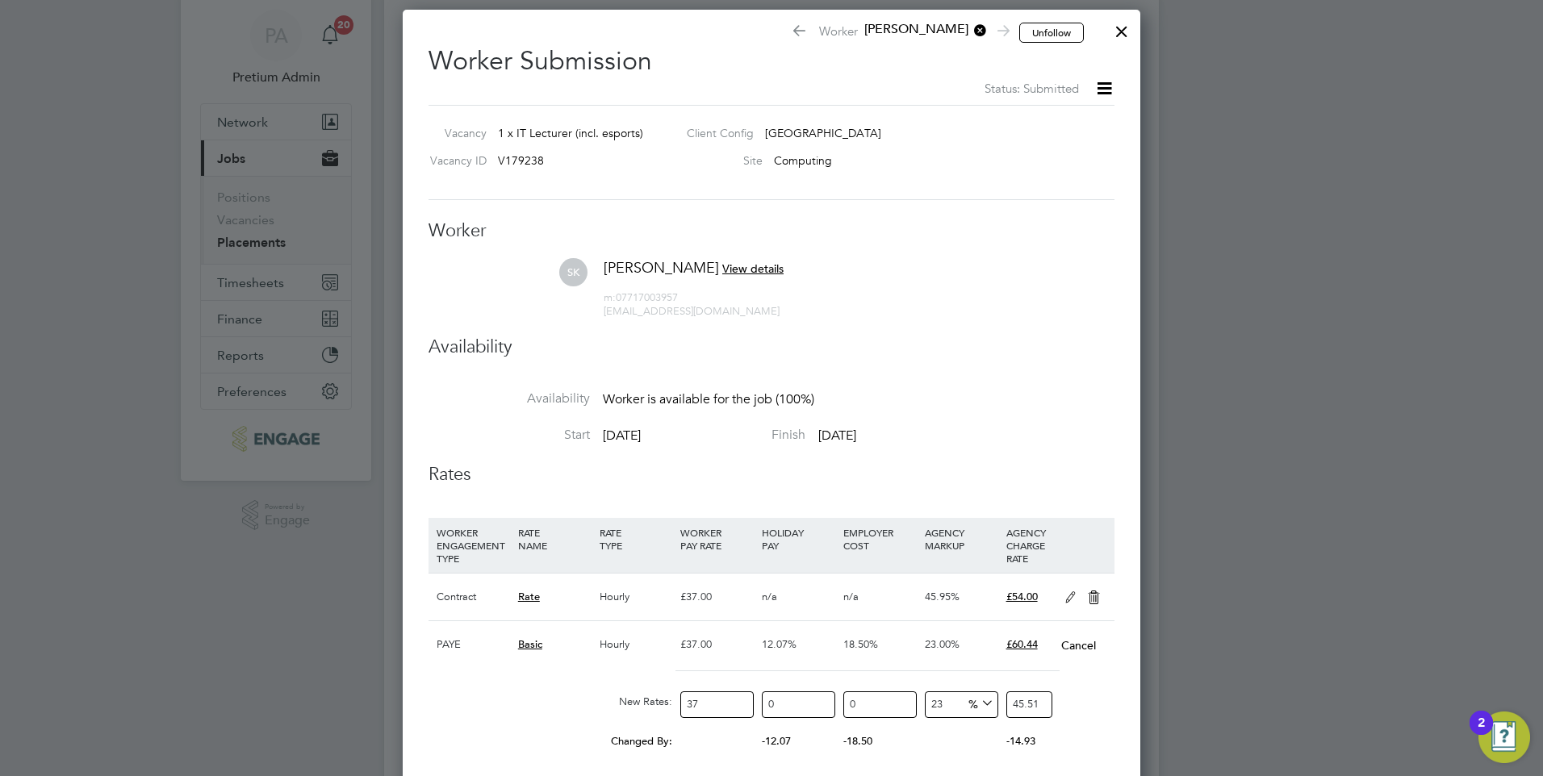
scroll to position [0, 0]
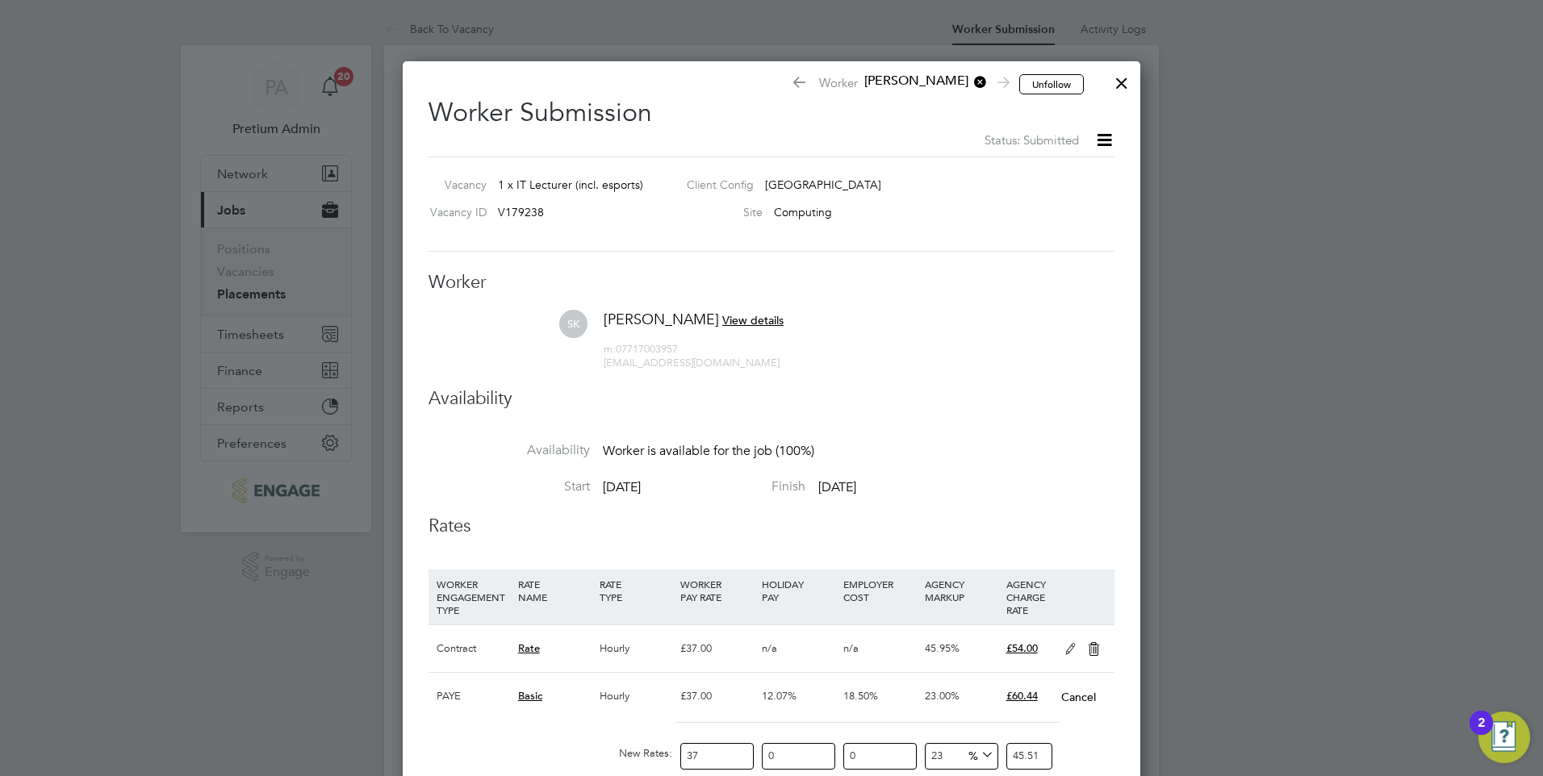
click at [1115, 81] on div at bounding box center [1121, 79] width 29 height 29
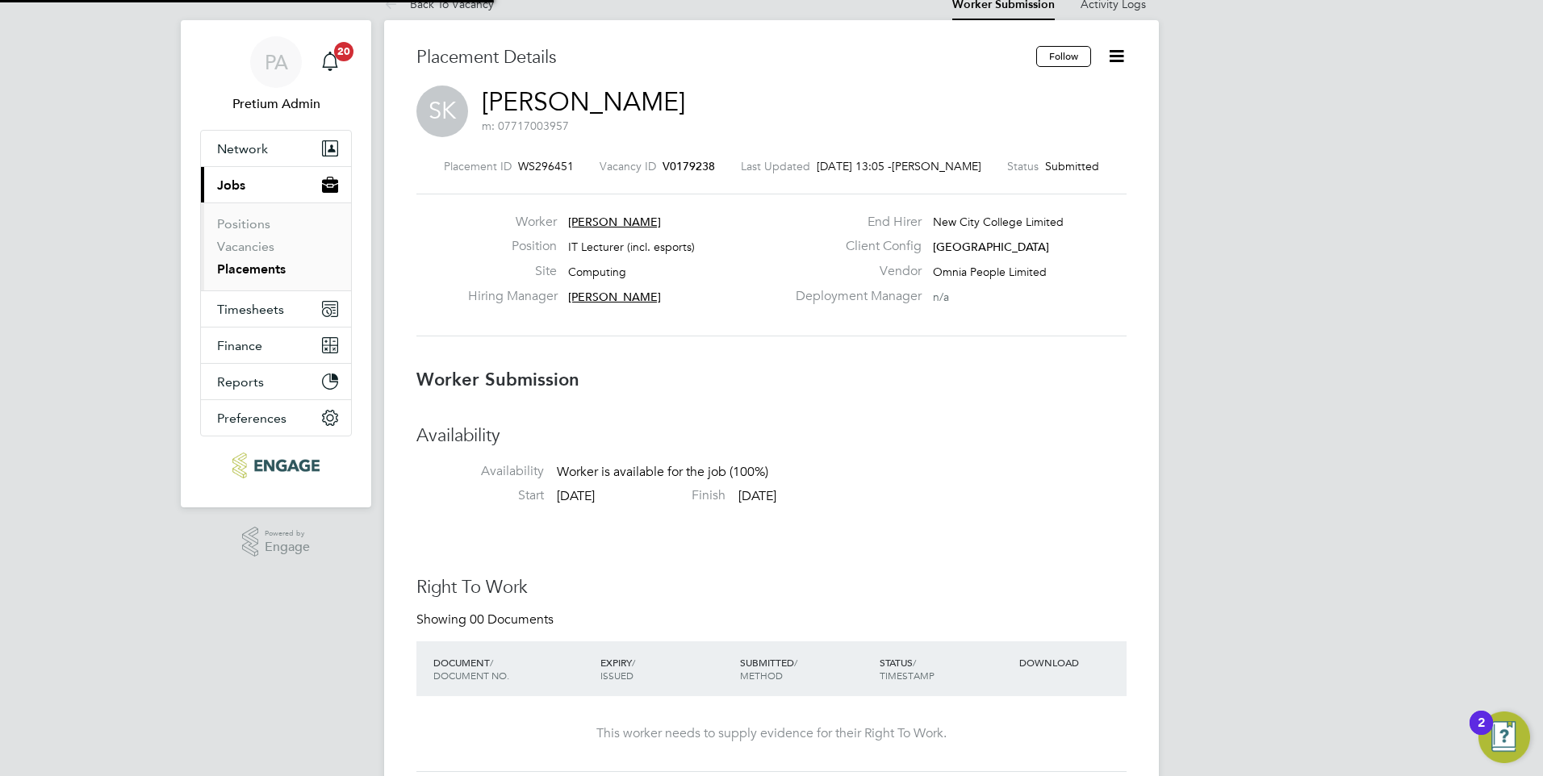
scroll to position [48, 113]
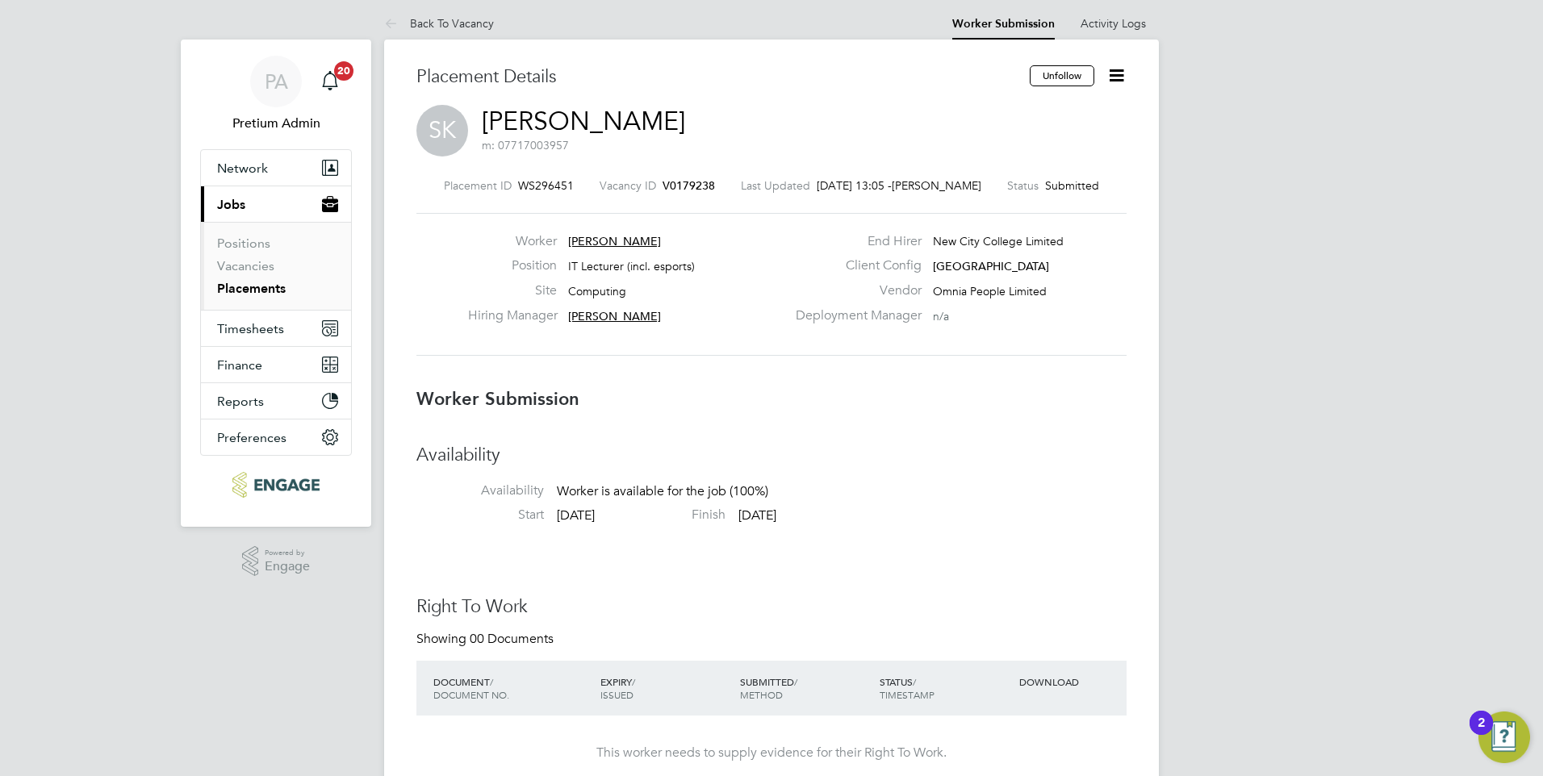
click at [676, 182] on span "V0179238" at bounding box center [688, 185] width 52 height 15
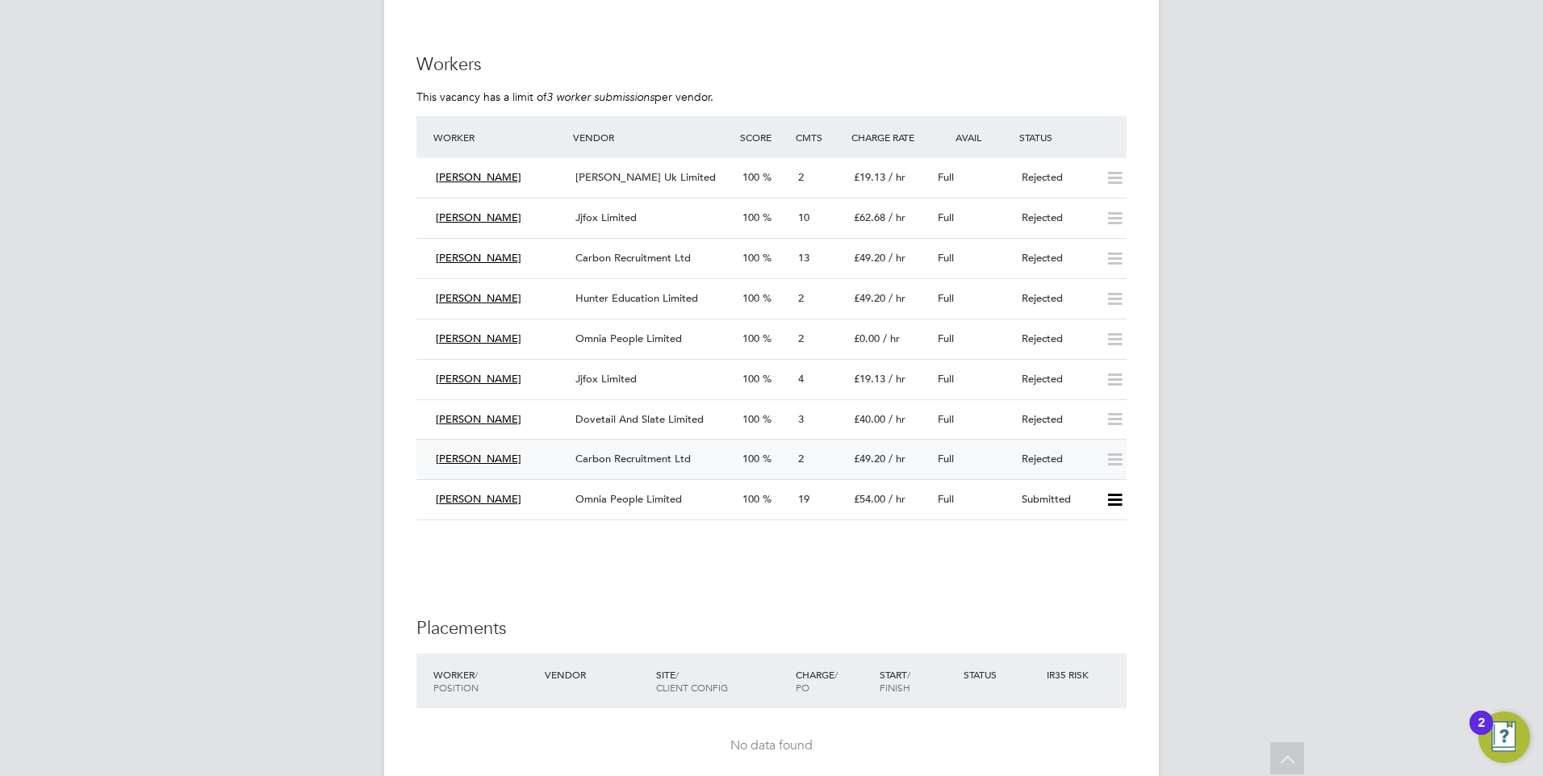
click at [716, 468] on div "Carbon Recruitment Ltd" at bounding box center [652, 459] width 167 height 27
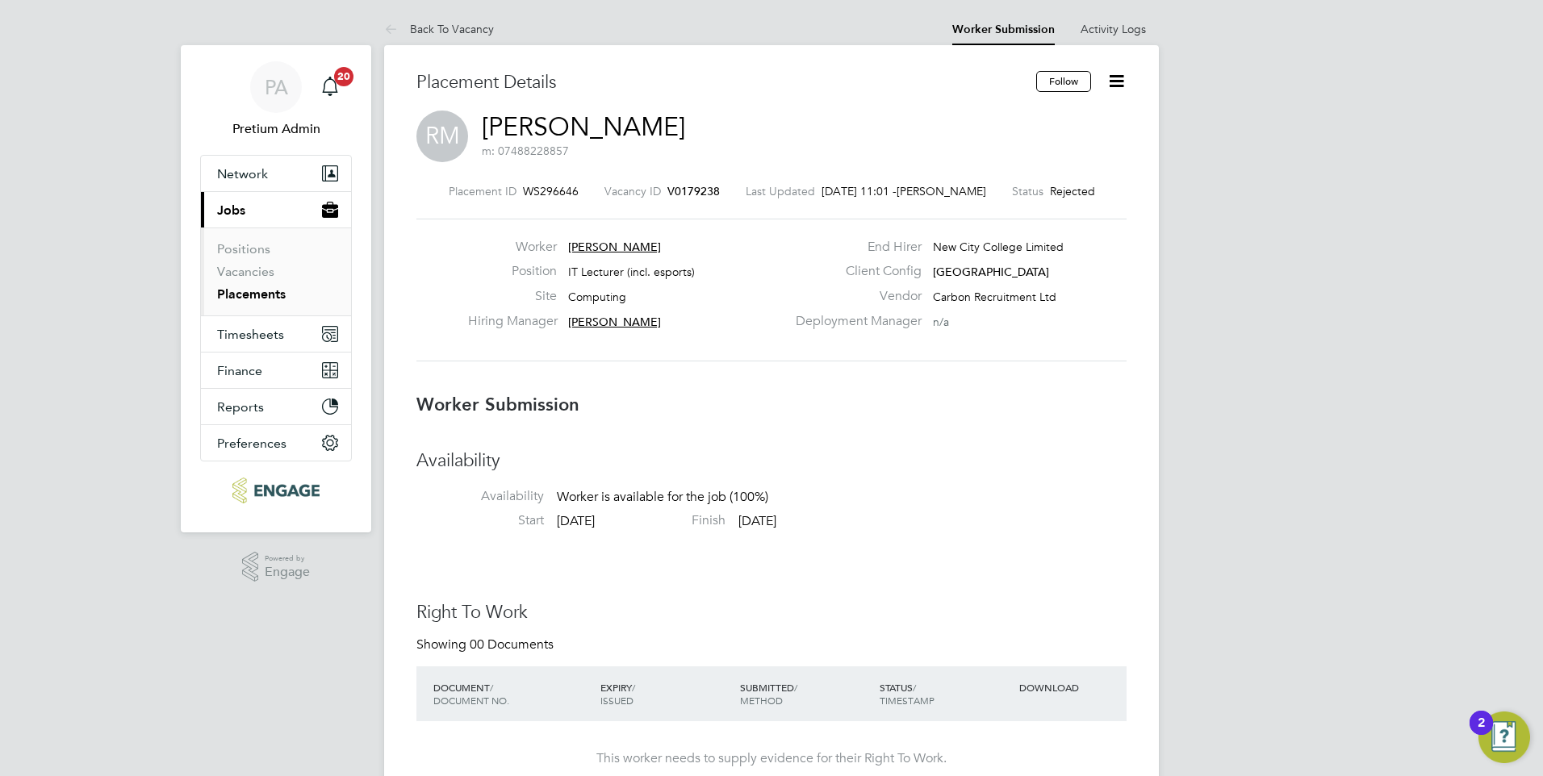
click at [686, 200] on div "Placement ID WS296646 Vacancy ID V0179238 Last Updated 29 Aug 2025, 11:01 - Bec…" at bounding box center [771, 273] width 710 height 216
click at [686, 191] on span "V0179238" at bounding box center [693, 191] width 52 height 15
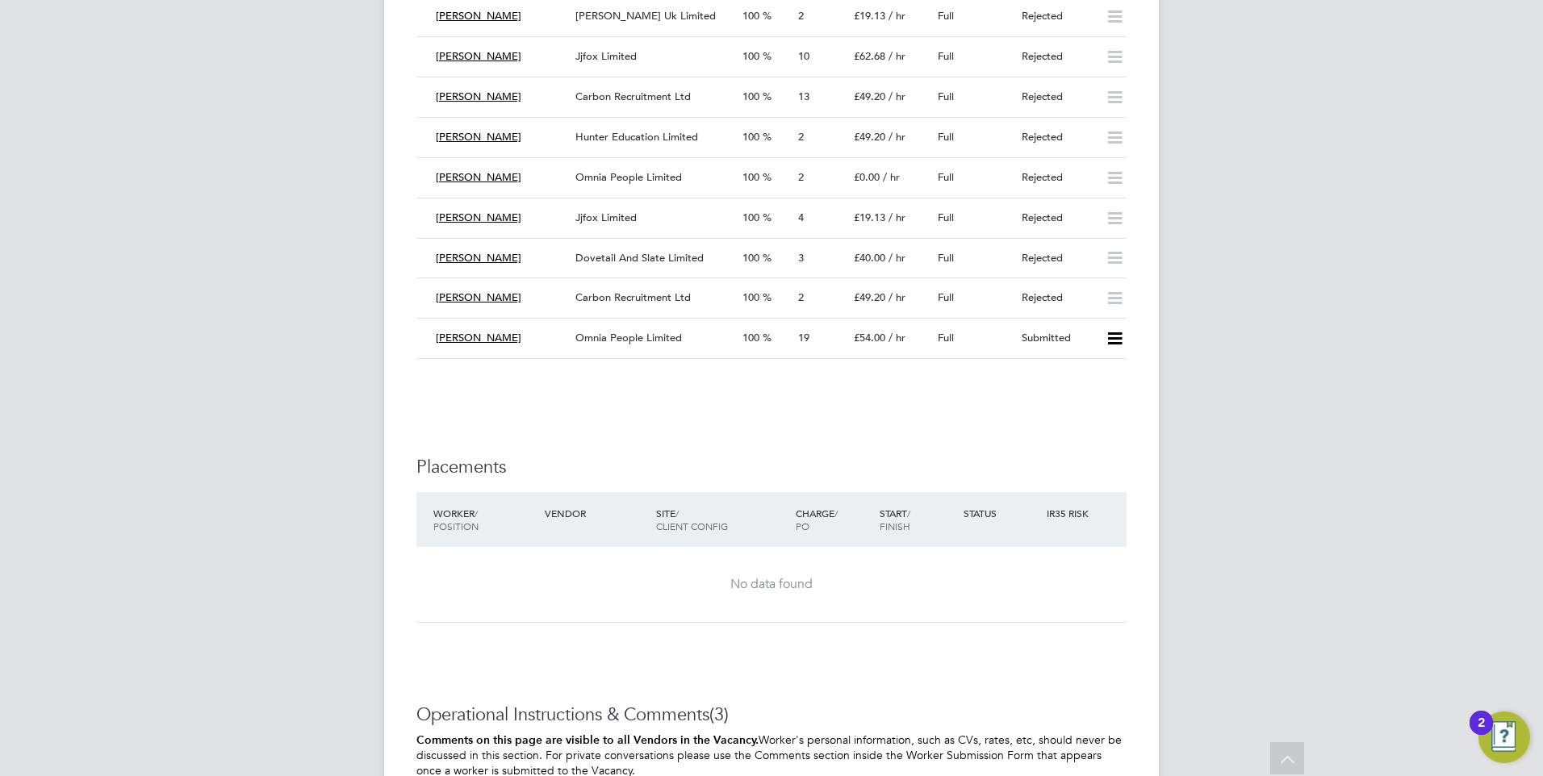
click at [713, 360] on li "Worker Vendor Score Cmts Charge Rate Avail Status Ali Alfadli Morgan Hunt Uk Li…" at bounding box center [771, 165] width 710 height 420
click at [721, 342] on div "Omnia People Limited" at bounding box center [652, 338] width 167 height 27
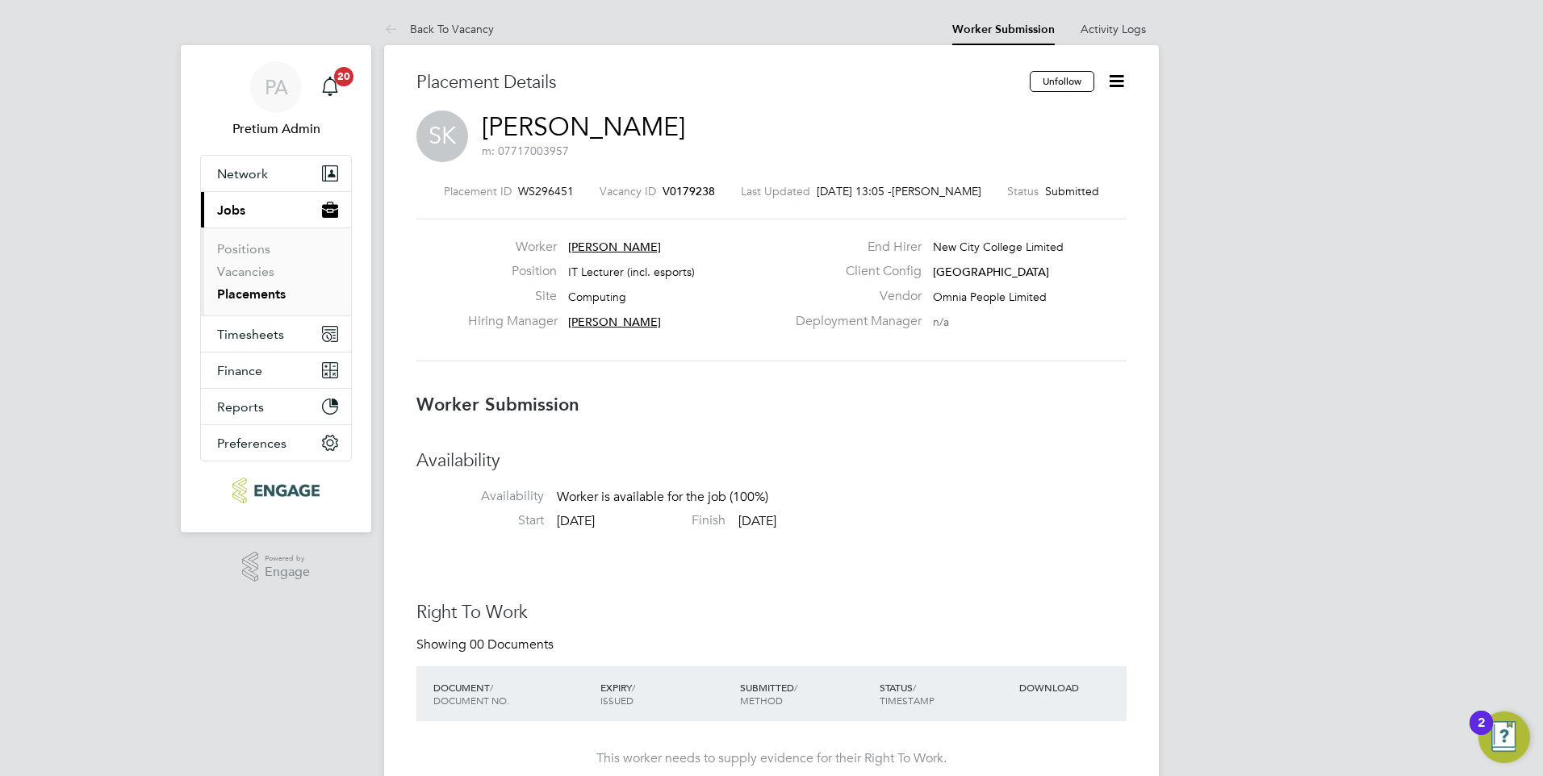
drag, startPoint x: 1112, startPoint y: 83, endPoint x: 1079, endPoint y: 92, distance: 33.5
click at [1112, 85] on icon at bounding box center [1116, 81] width 20 height 20
click at [1025, 116] on li "Edit Worker Submission e" at bounding box center [1048, 119] width 149 height 23
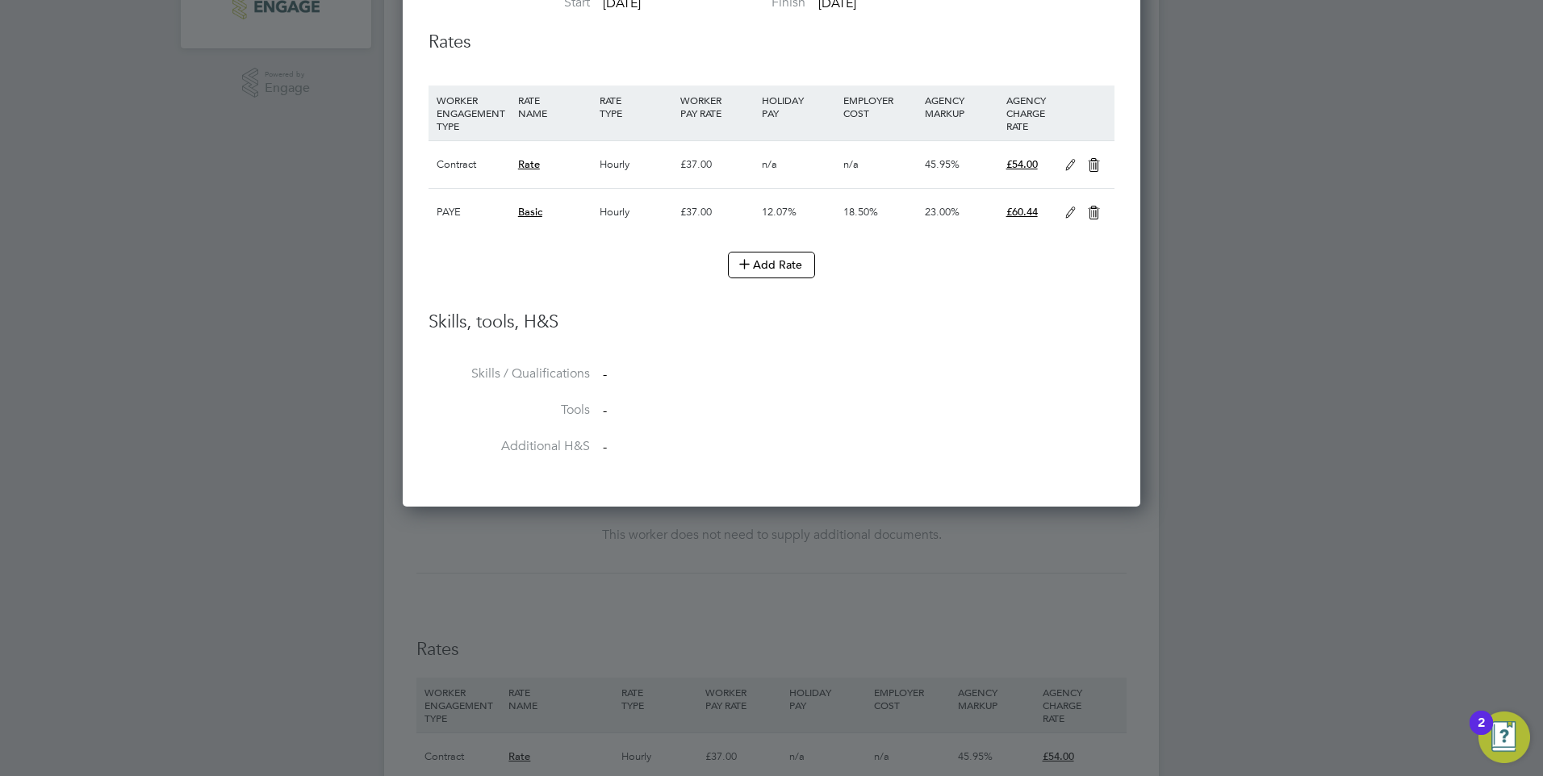
click at [1068, 215] on icon at bounding box center [1070, 213] width 20 height 13
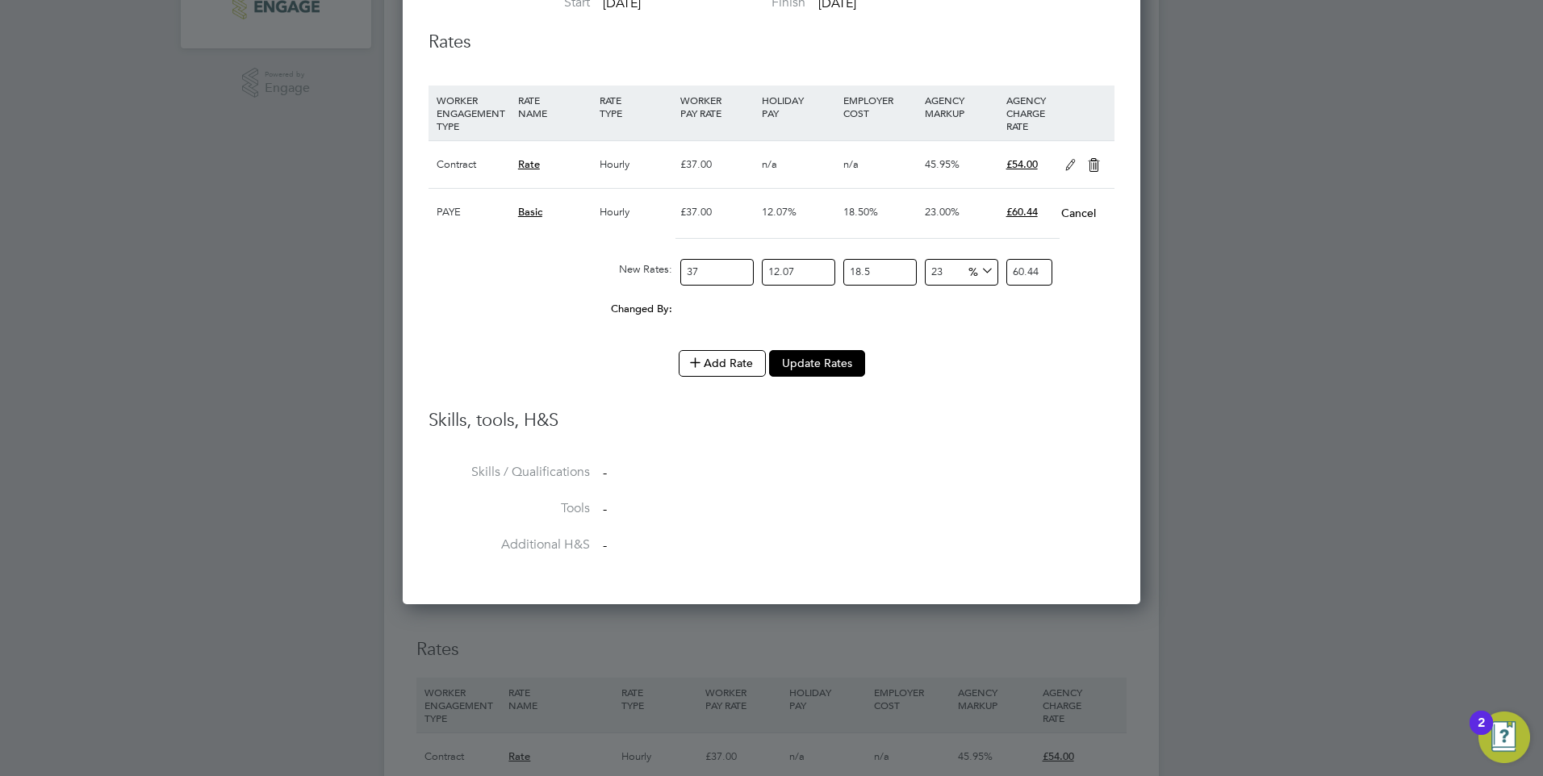
drag, startPoint x: 874, startPoint y: 269, endPoint x: 792, endPoint y: 261, distance: 81.9
click at [793, 261] on div "New Rates: 37 12.07 n/a 18.5 n/a 23 0 % 60.44" at bounding box center [771, 272] width 686 height 43
type input "0"
type input "51.003057"
drag, startPoint x: 777, startPoint y: 272, endPoint x: 737, endPoint y: 266, distance: 39.9
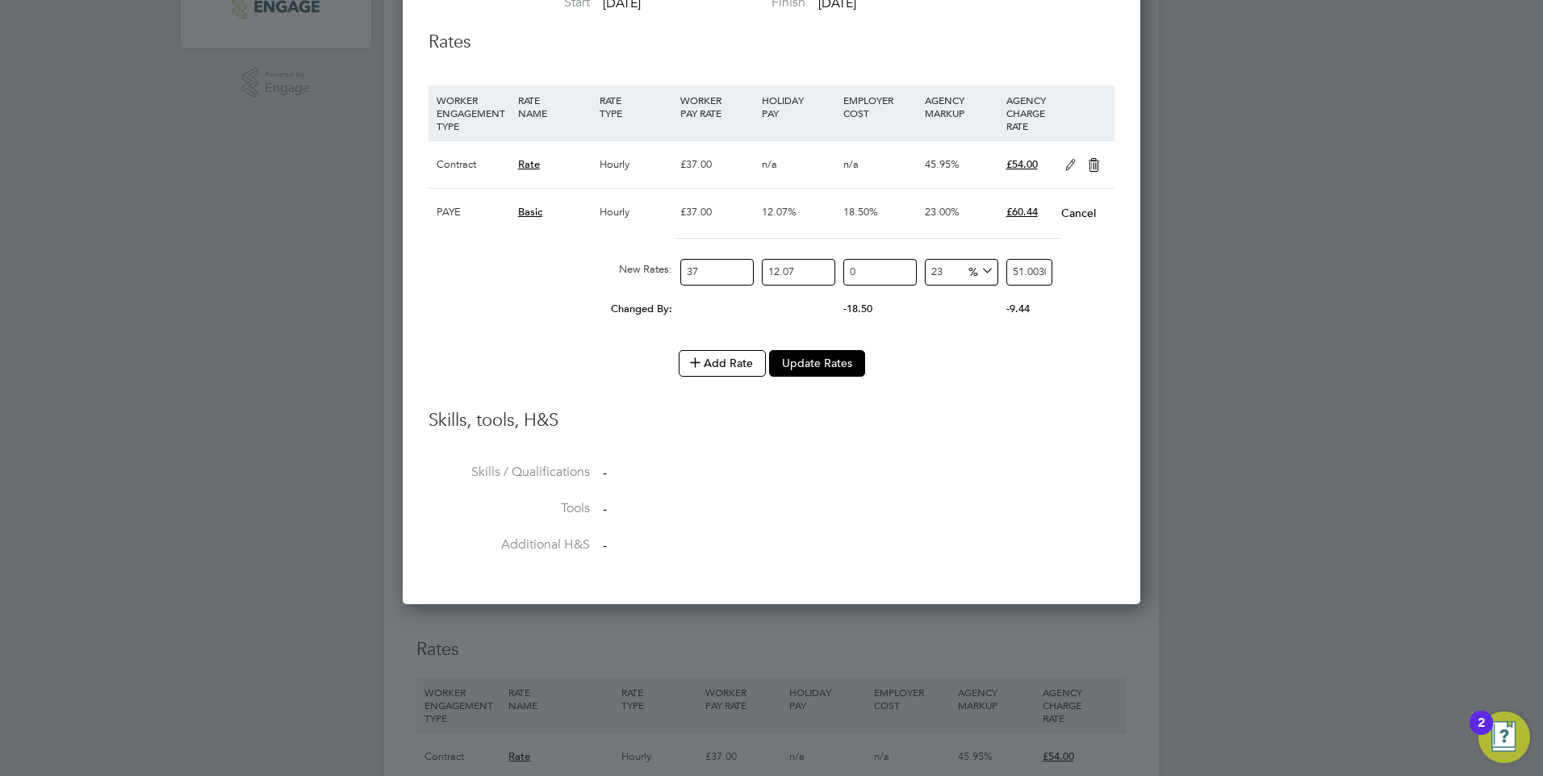
click at [737, 265] on div "New Rates: 37 12.07 n/a 0 n/a 23 9.537157 % 51.003057" at bounding box center [771, 272] width 686 height 43
type input "0"
type input "45.51"
click at [841, 365] on button "Update Rates" at bounding box center [817, 363] width 96 height 26
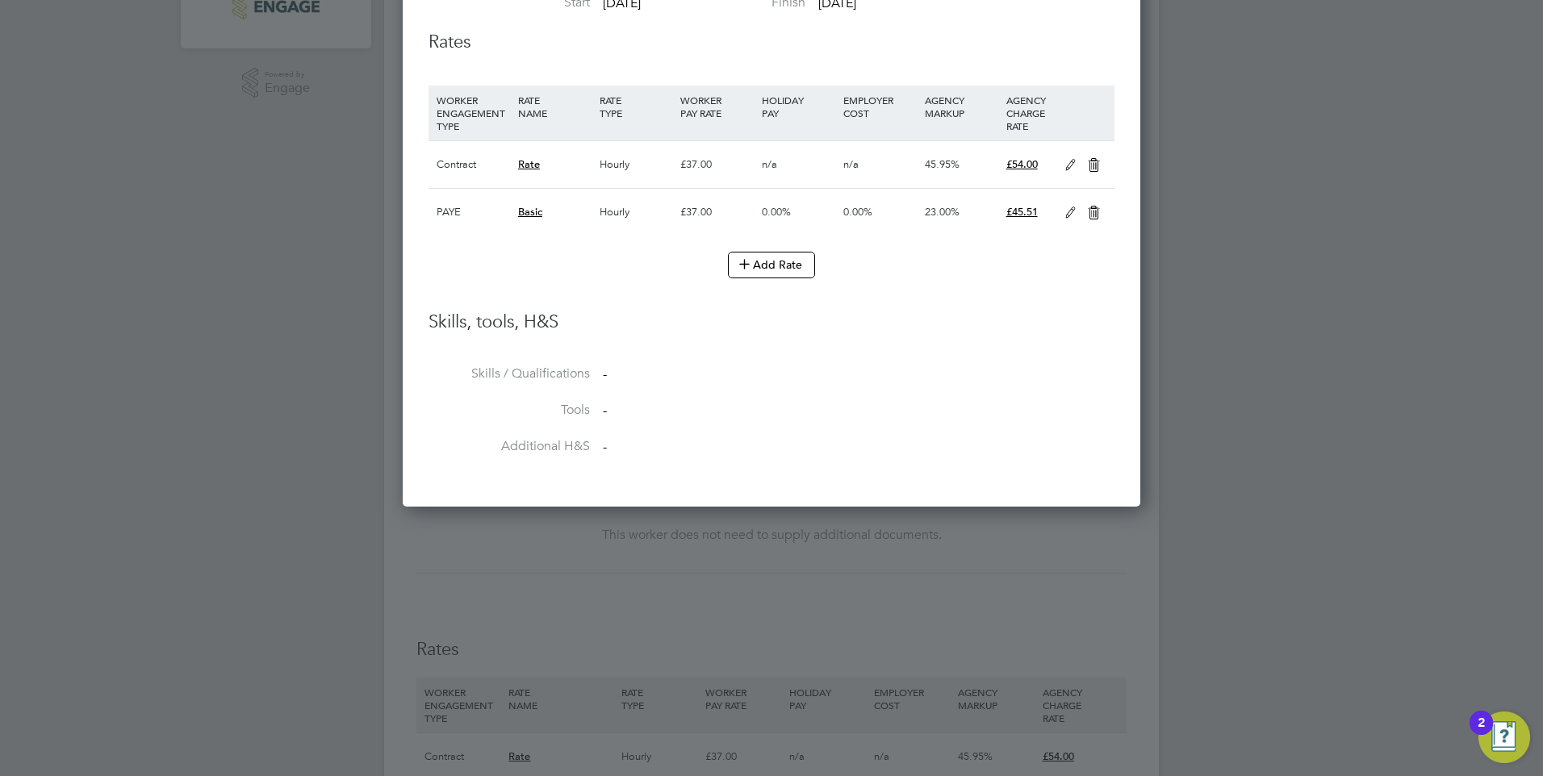
click at [1101, 167] on icon at bounding box center [1094, 165] width 20 height 13
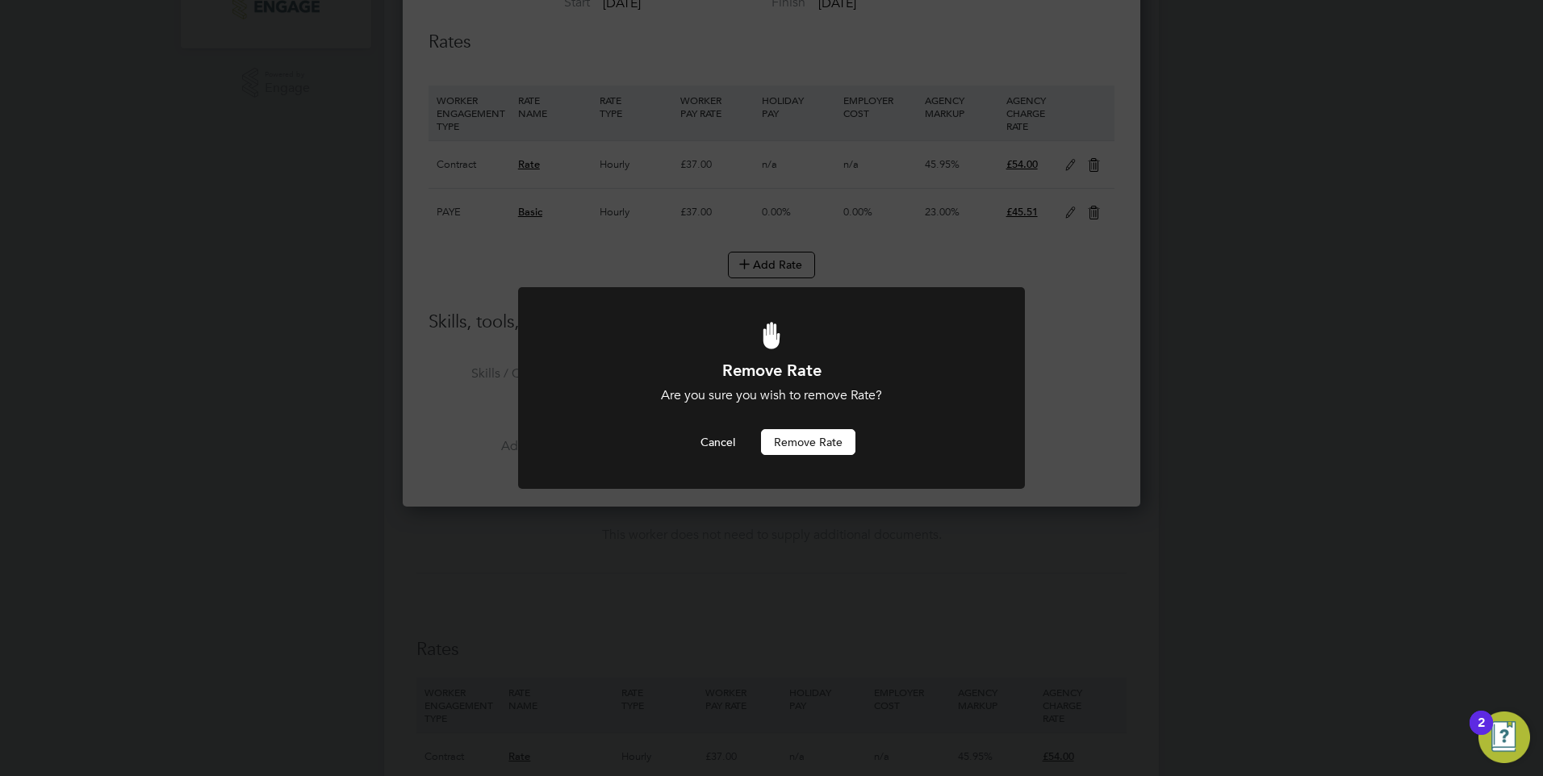
click at [793, 431] on button "Remove rate" at bounding box center [808, 442] width 94 height 26
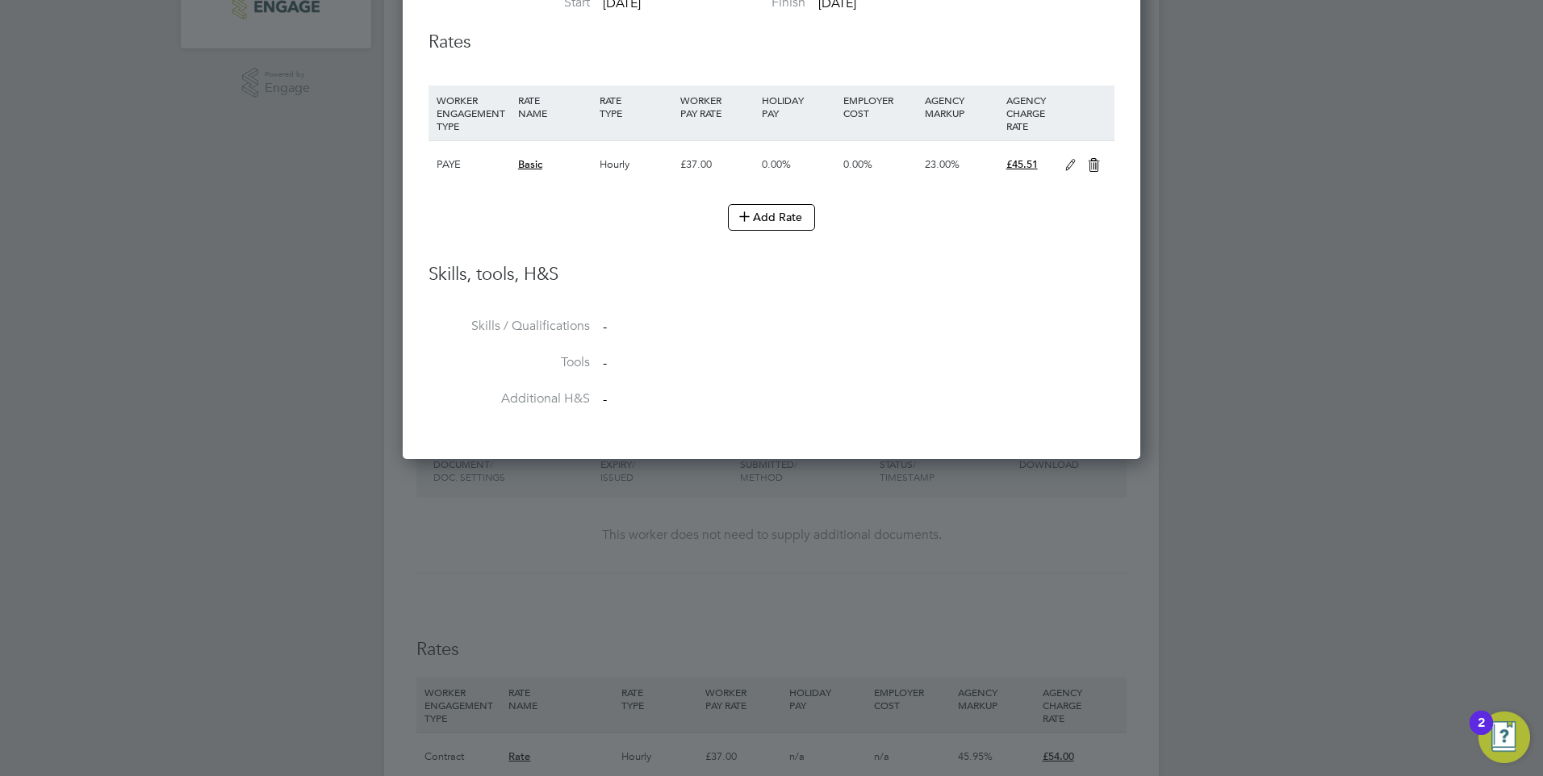
click at [879, 395] on li "Additional H&S -" at bounding box center [771, 408] width 686 height 36
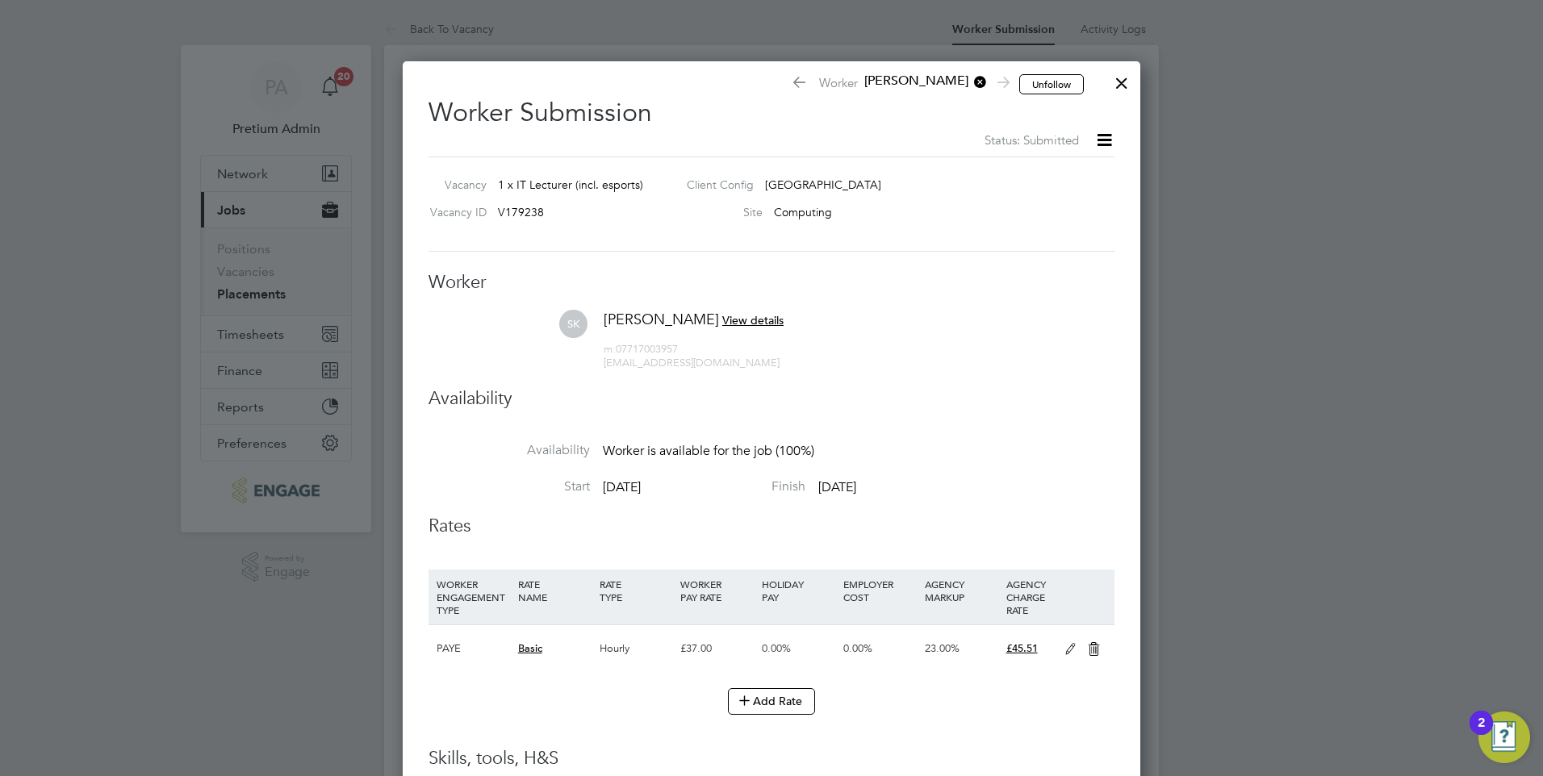
click at [1123, 88] on div at bounding box center [1121, 79] width 29 height 29
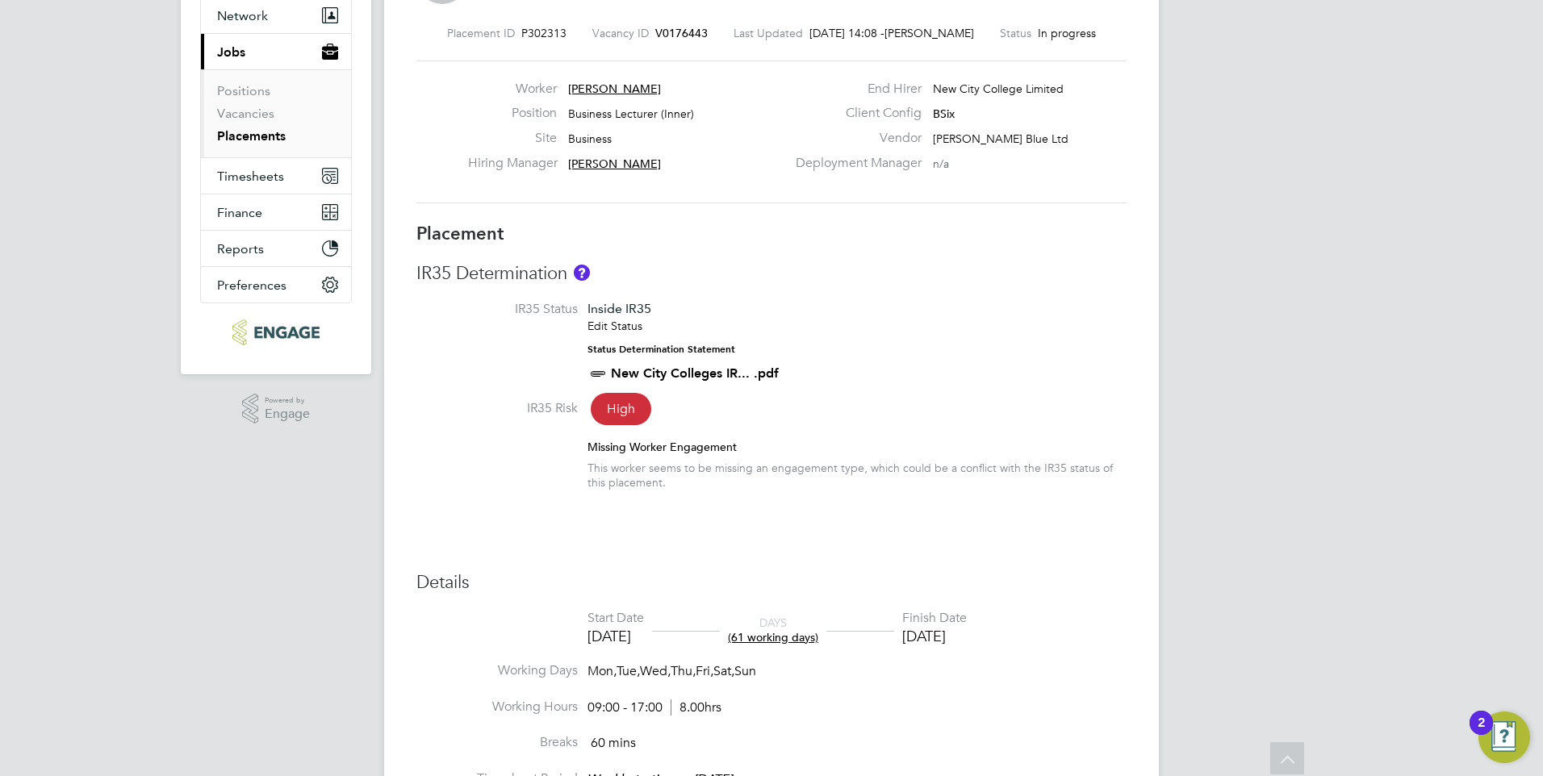
scroll to position [48, 0]
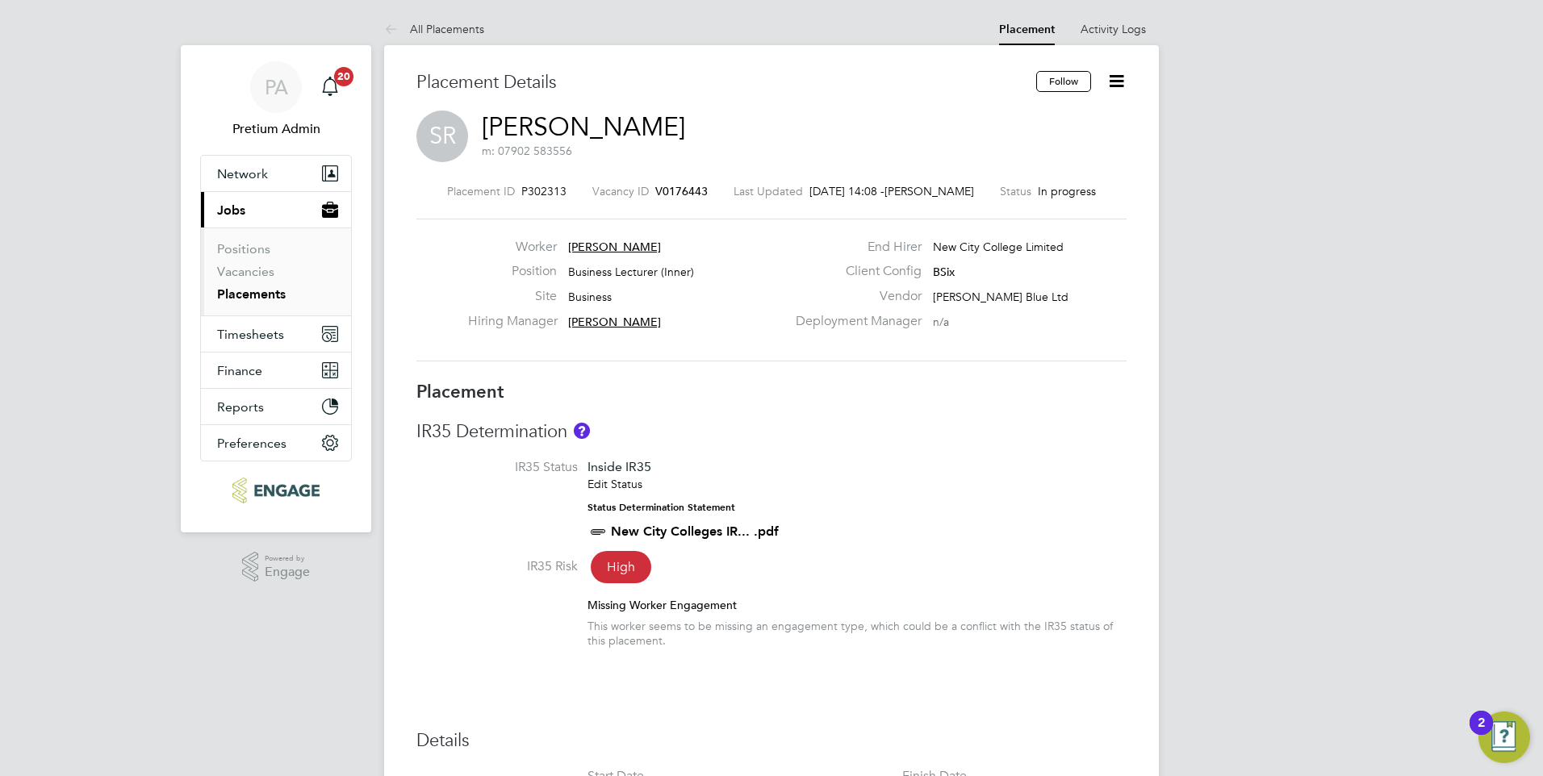
click at [1124, 91] on icon at bounding box center [1116, 81] width 20 height 20
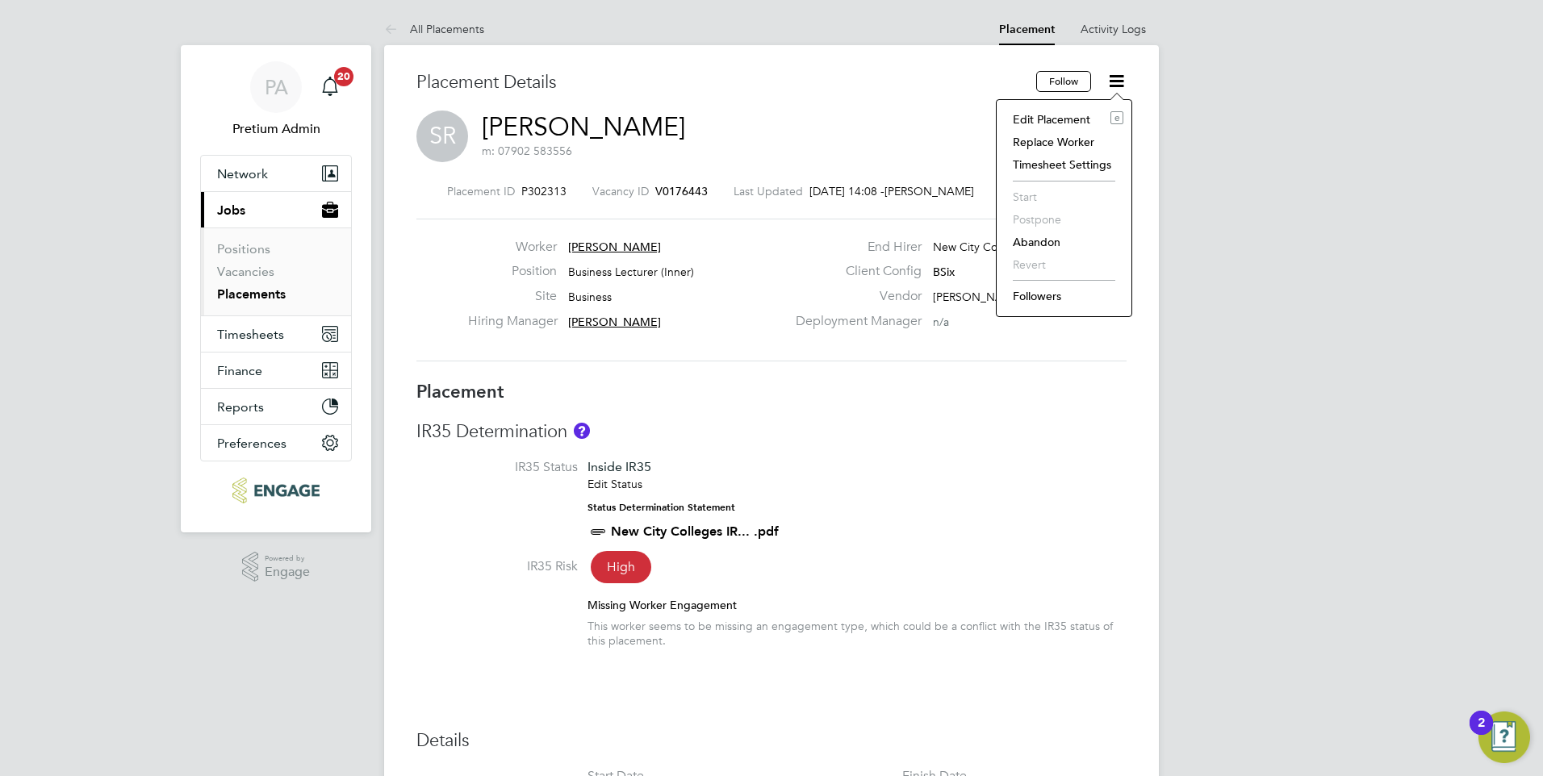
click at [1059, 116] on li "Edit Placement e" at bounding box center [1063, 119] width 119 height 23
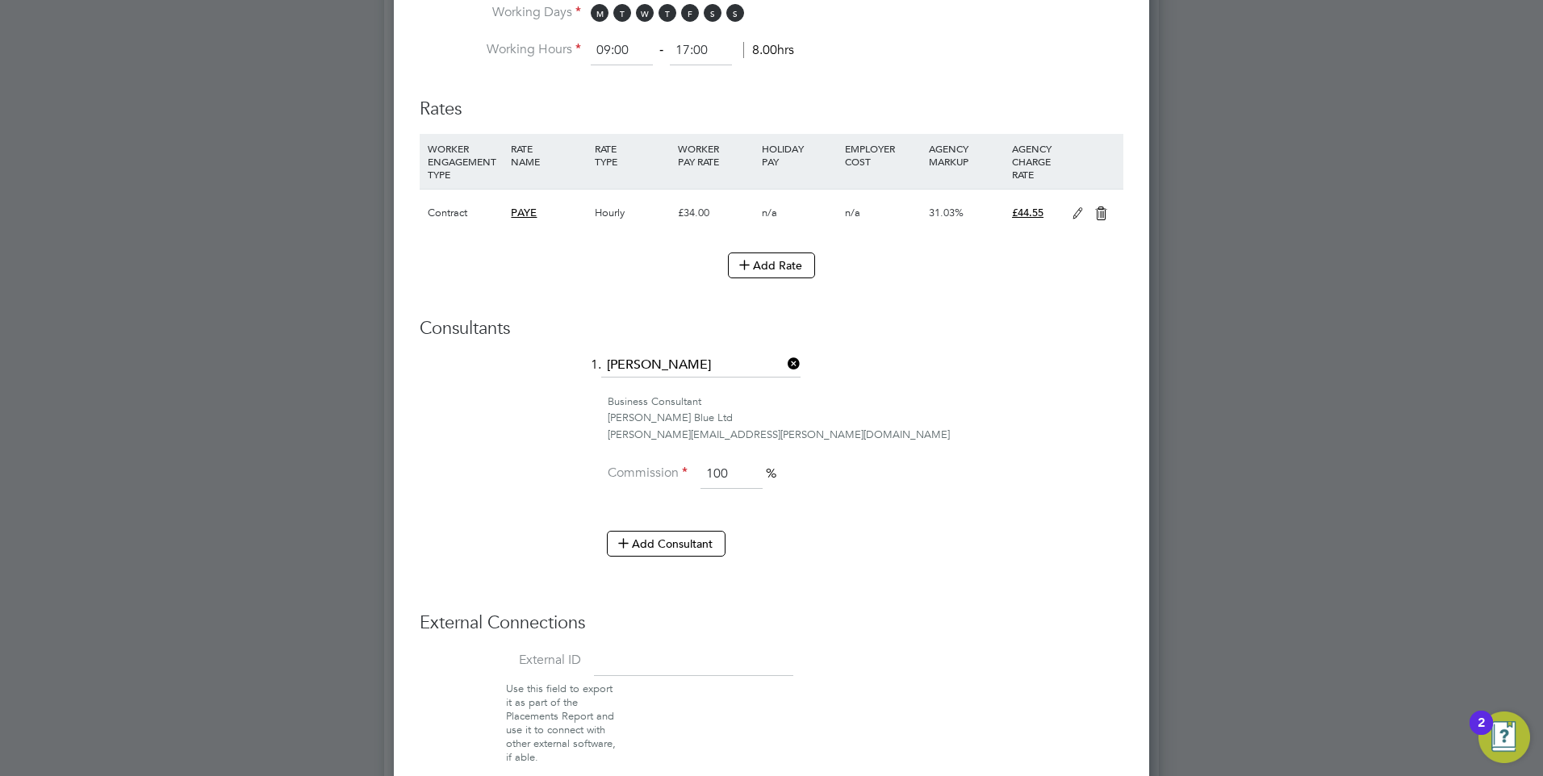
click at [1077, 214] on icon at bounding box center [1077, 213] width 20 height 13
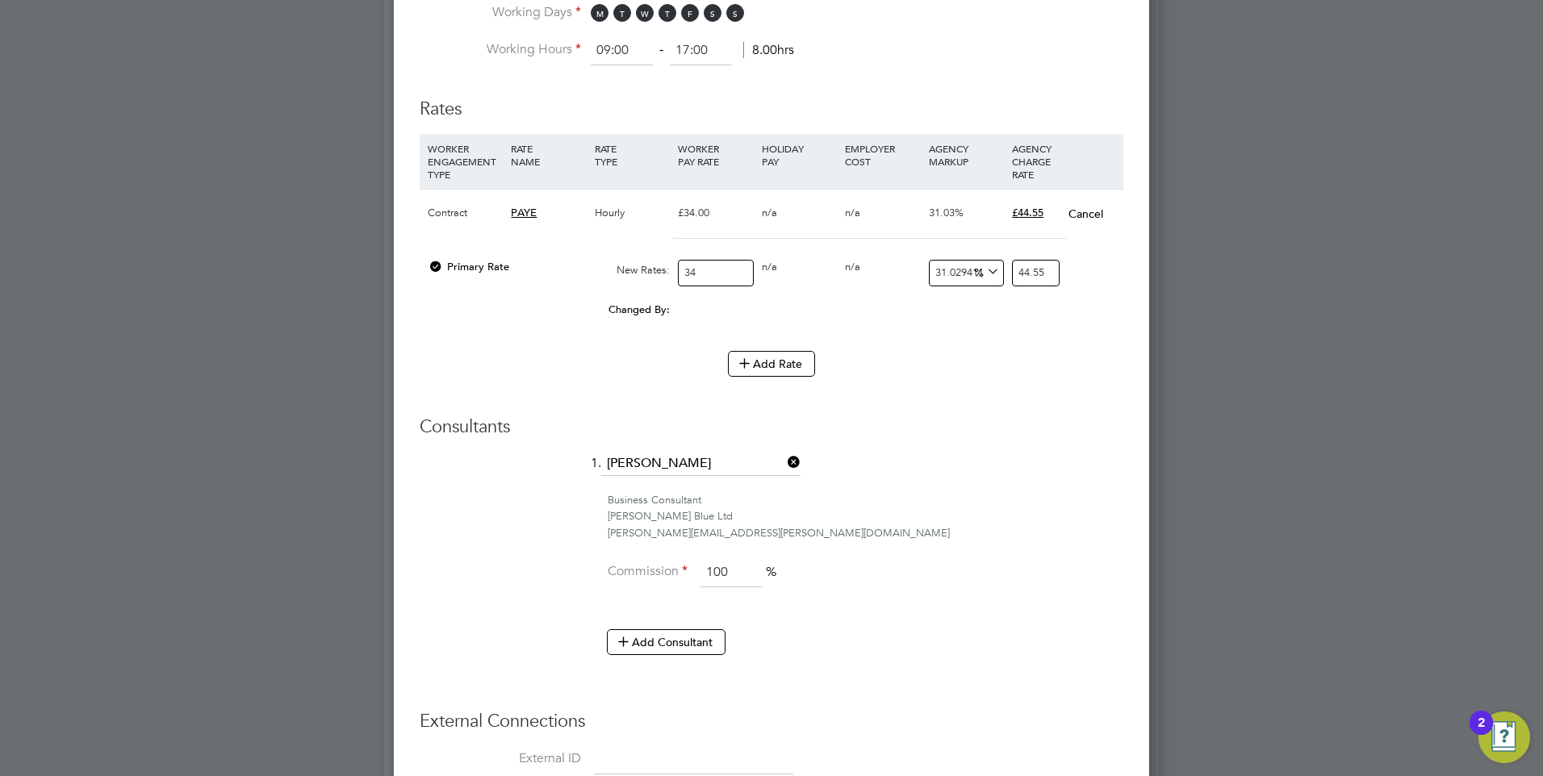
click at [959, 268] on input "31.029411764705884" at bounding box center [966, 273] width 75 height 27
type input "2"
type input "34.68"
type input "23"
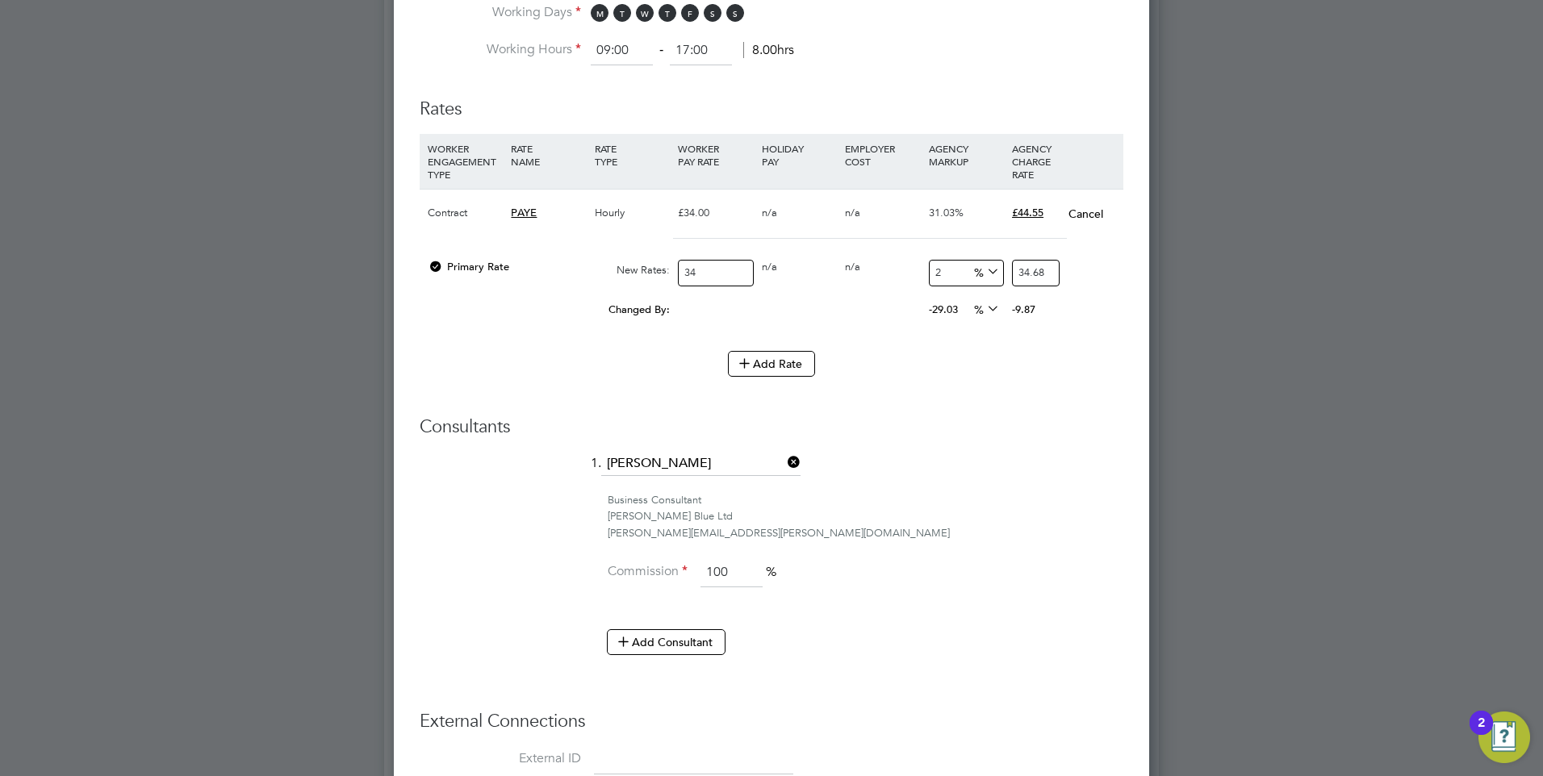
type input "41.82"
type input "23"
click at [1059, 493] on div "Business Consultant" at bounding box center [866, 500] width 516 height 17
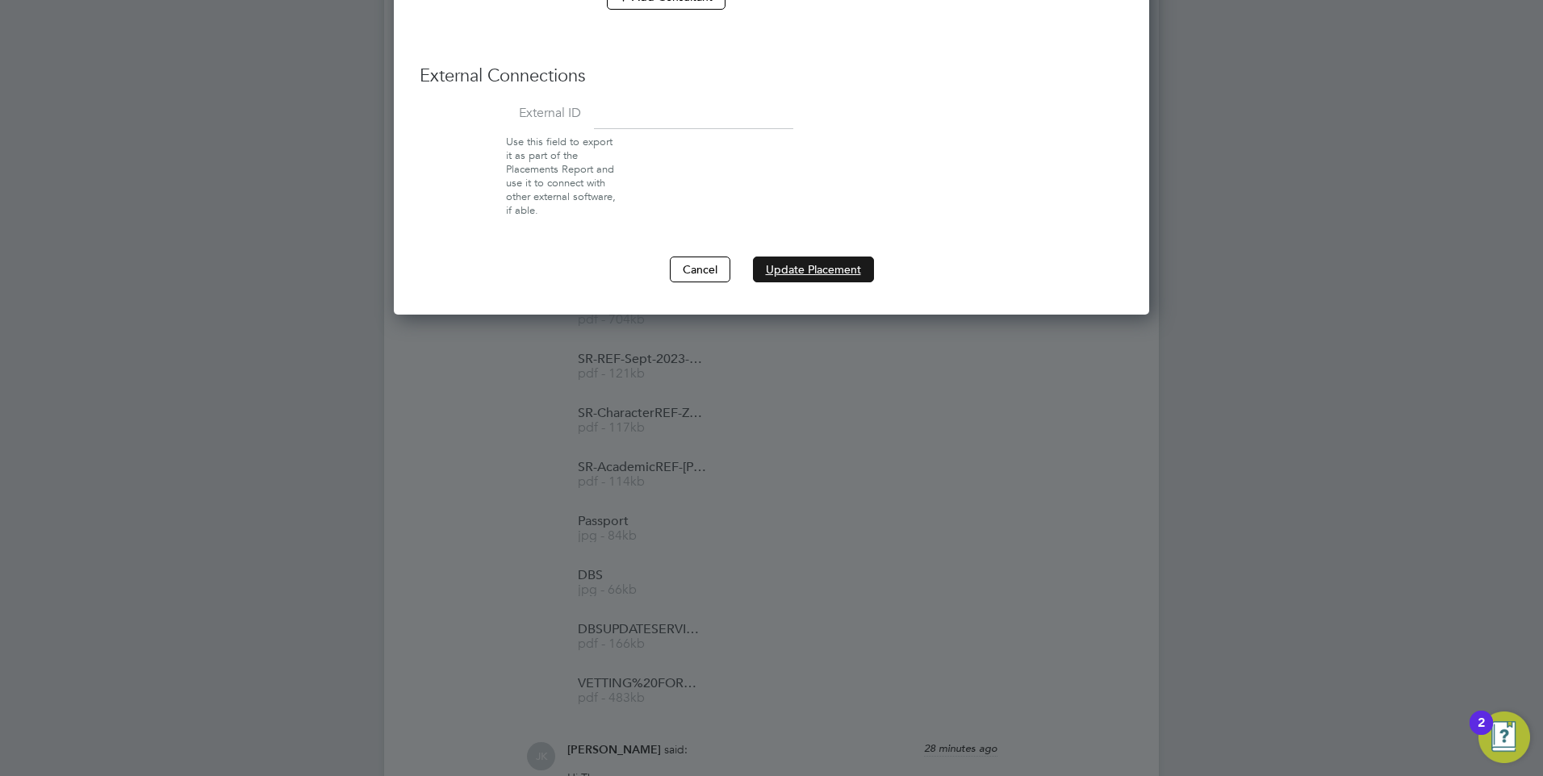
click at [798, 265] on button "Update Placement" at bounding box center [813, 270] width 121 height 26
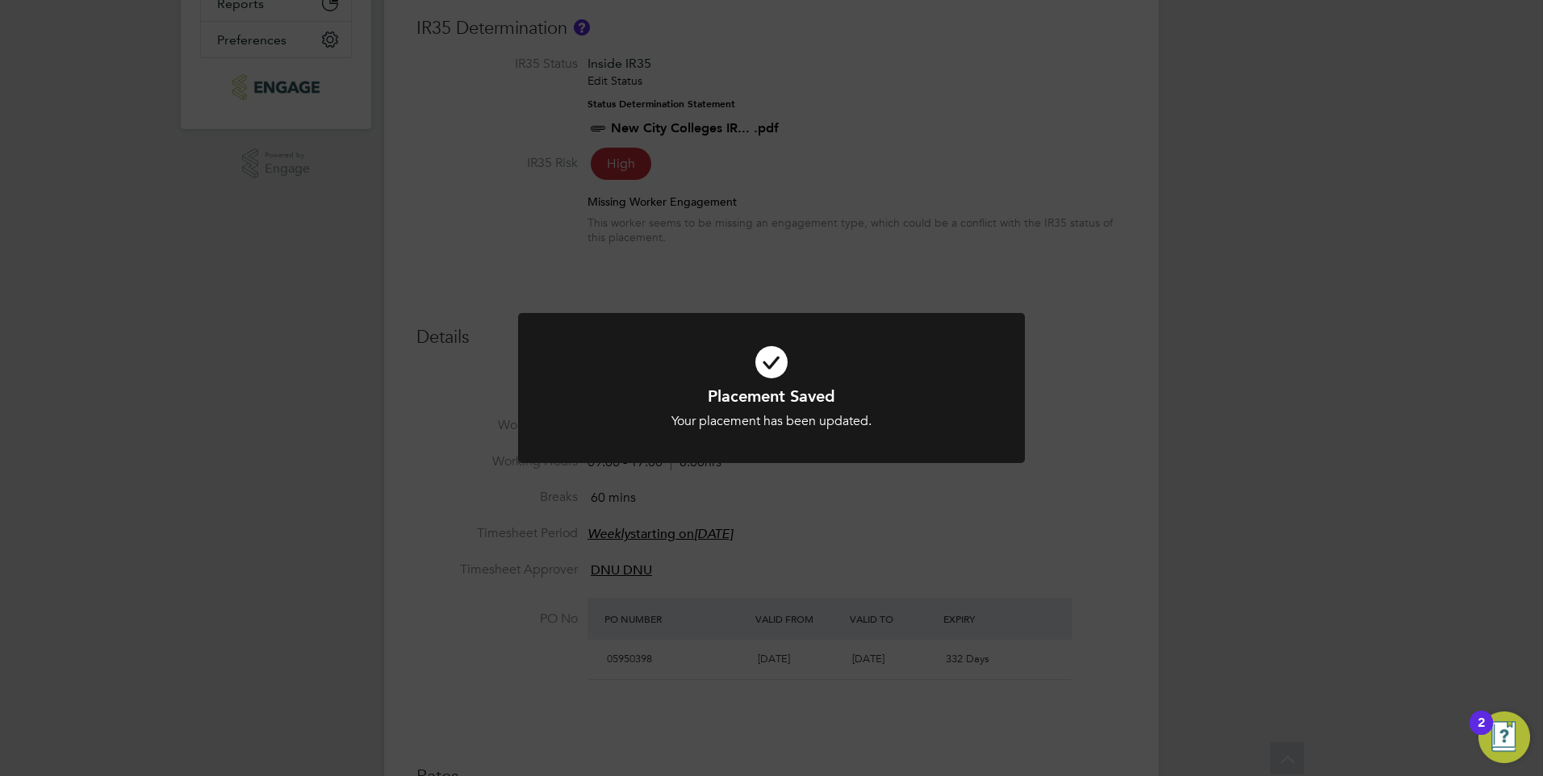
drag, startPoint x: 755, startPoint y: 250, endPoint x: 744, endPoint y: 243, distance: 13.4
click at [754, 250] on div "Placement Saved Your placement has been updated. Cancel Okay" at bounding box center [771, 388] width 1543 height 776
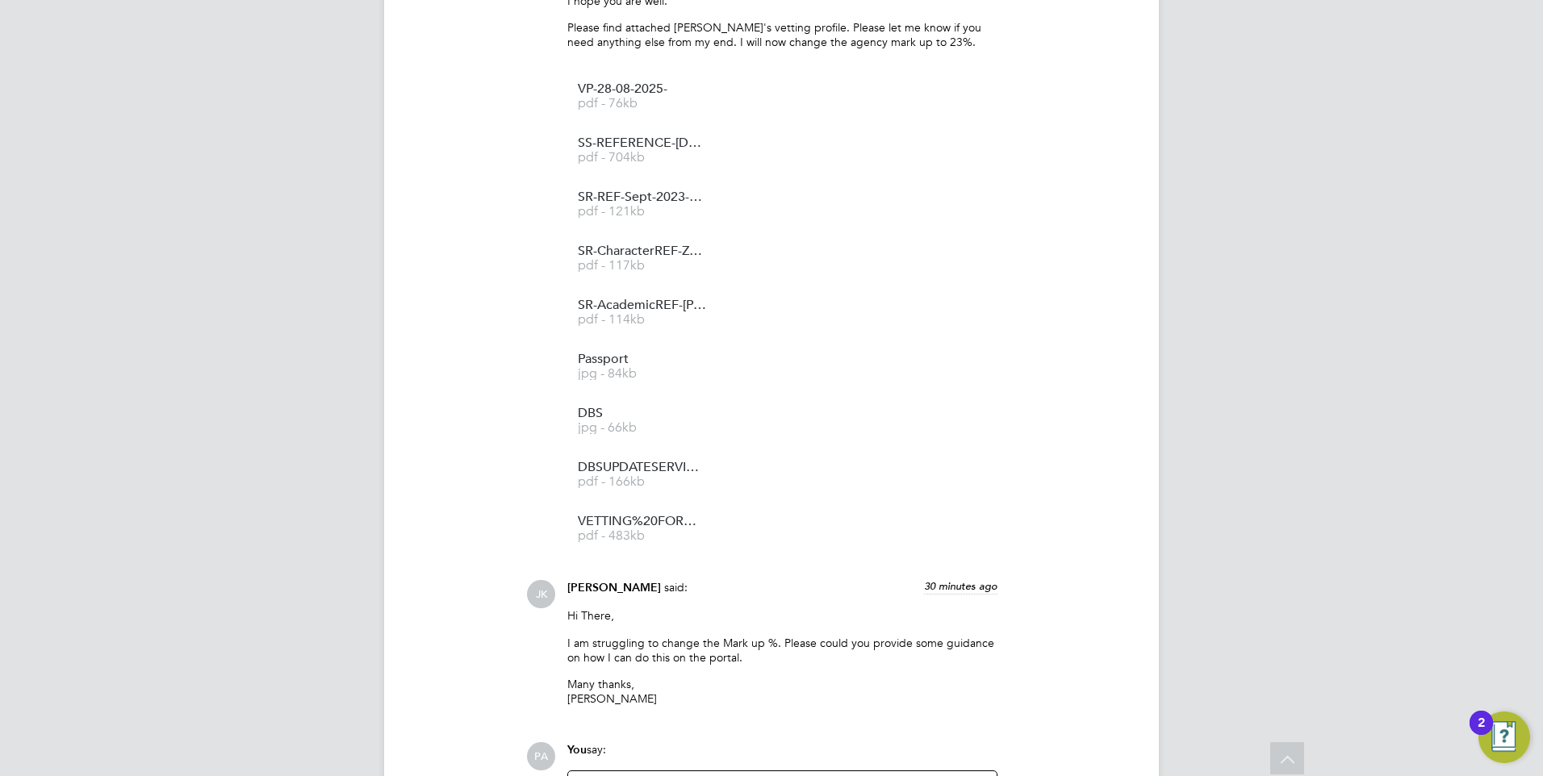
scroll to position [2018, 0]
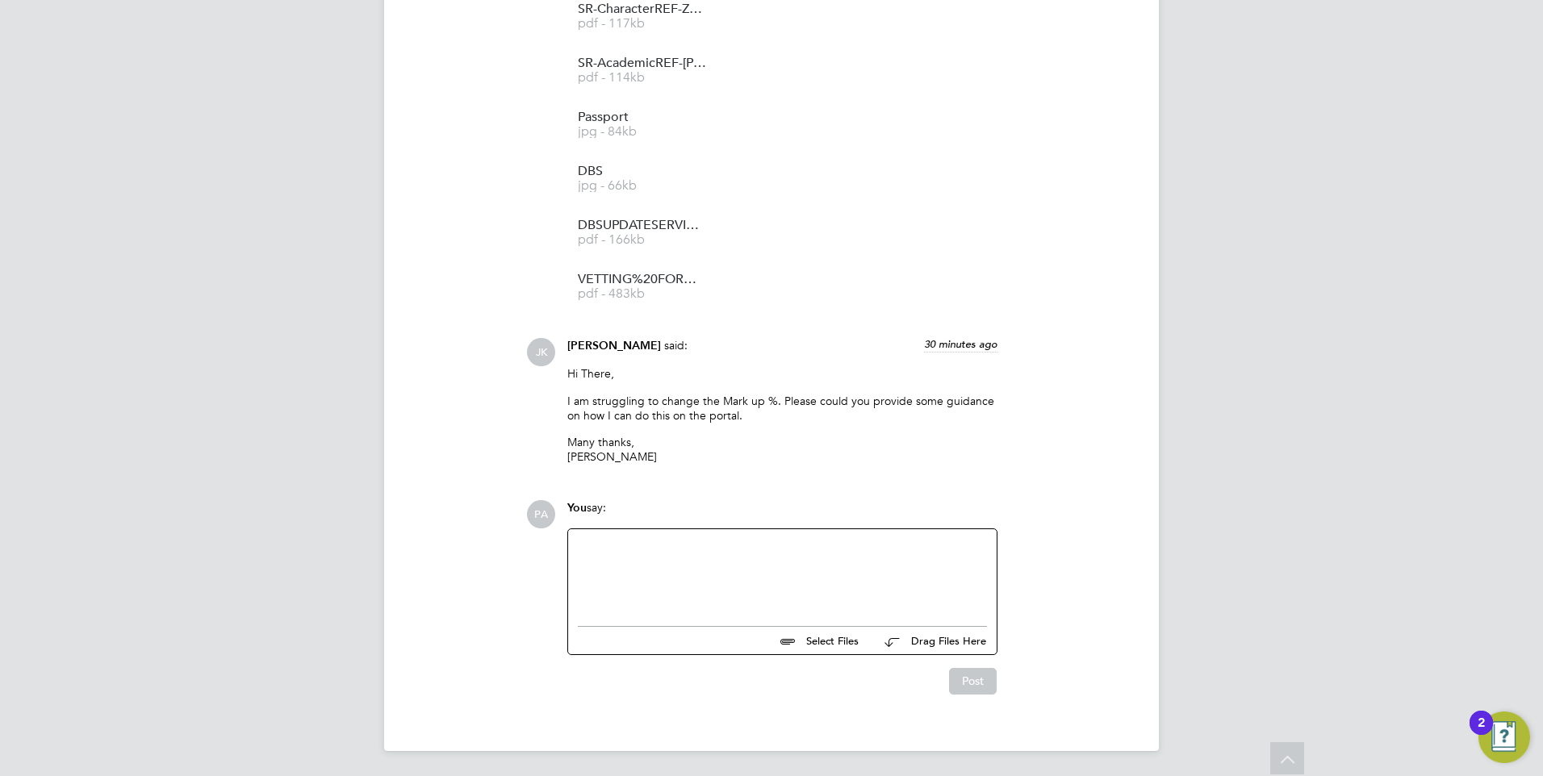
click at [786, 583] on div at bounding box center [782, 573] width 409 height 69
click at [965, 687] on button "Post" at bounding box center [973, 681] width 48 height 26
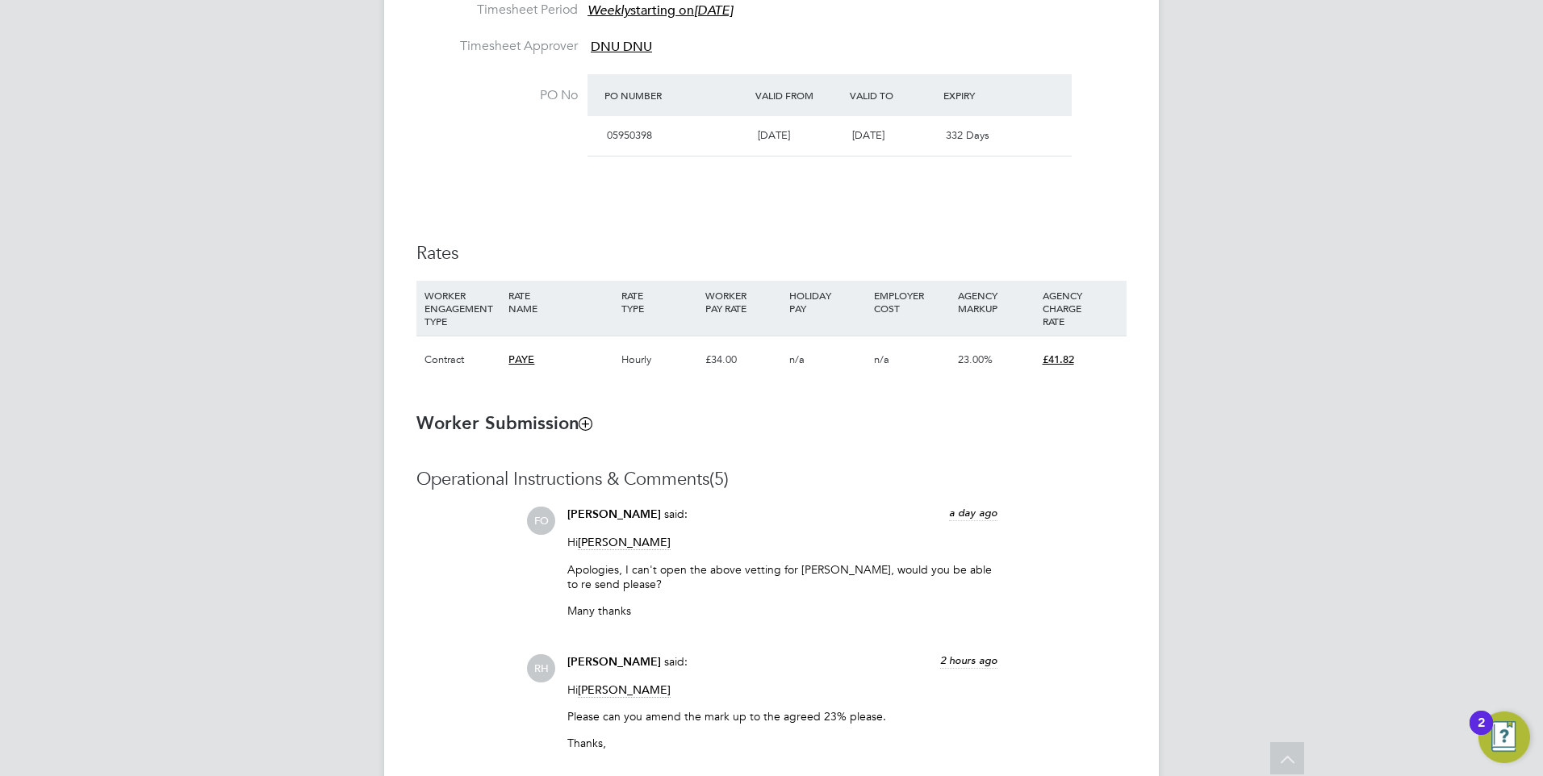
scroll to position [671, 0]
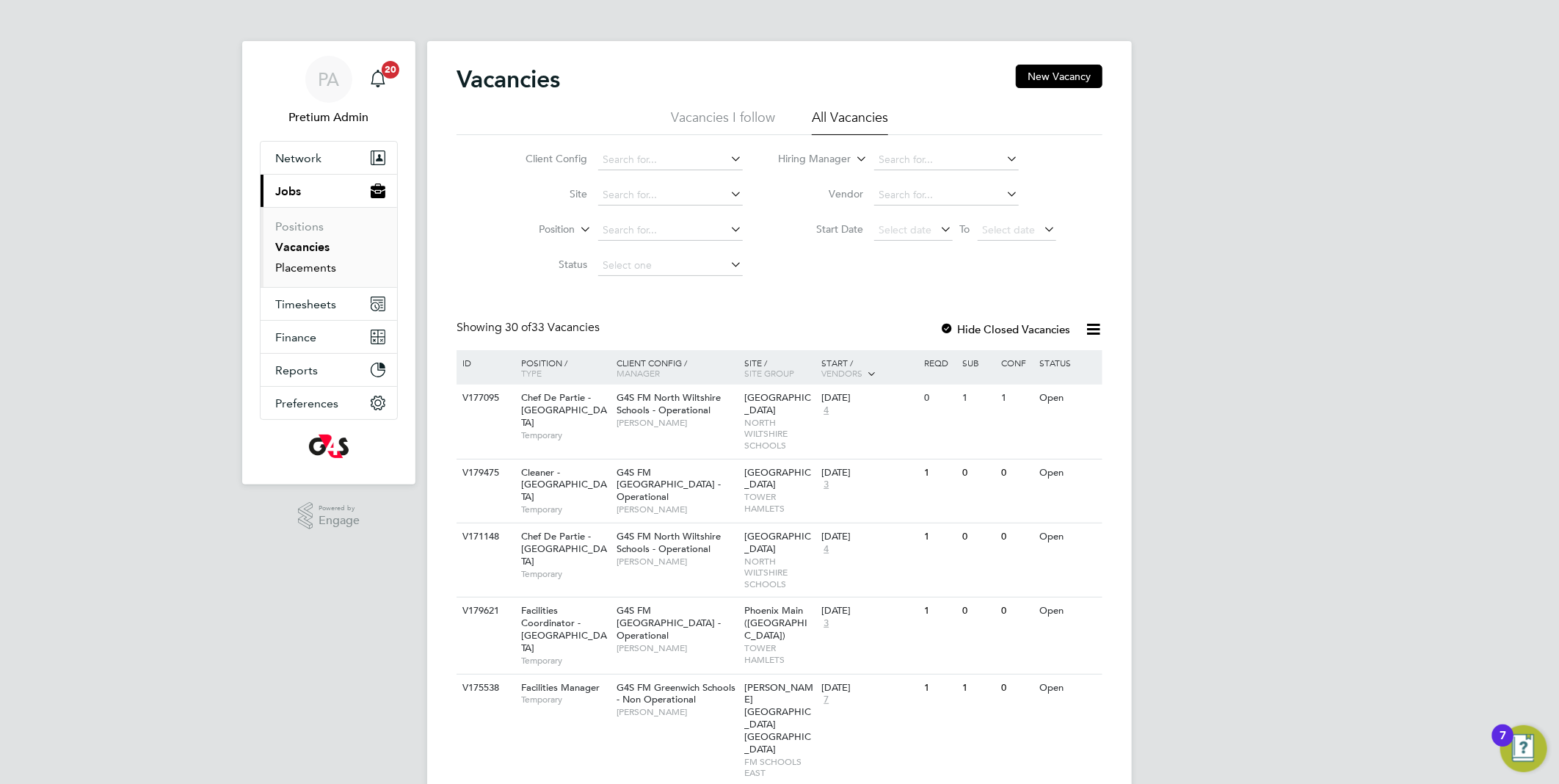
click at [307, 266] on link "Placements" at bounding box center [306, 266] width 61 height 14
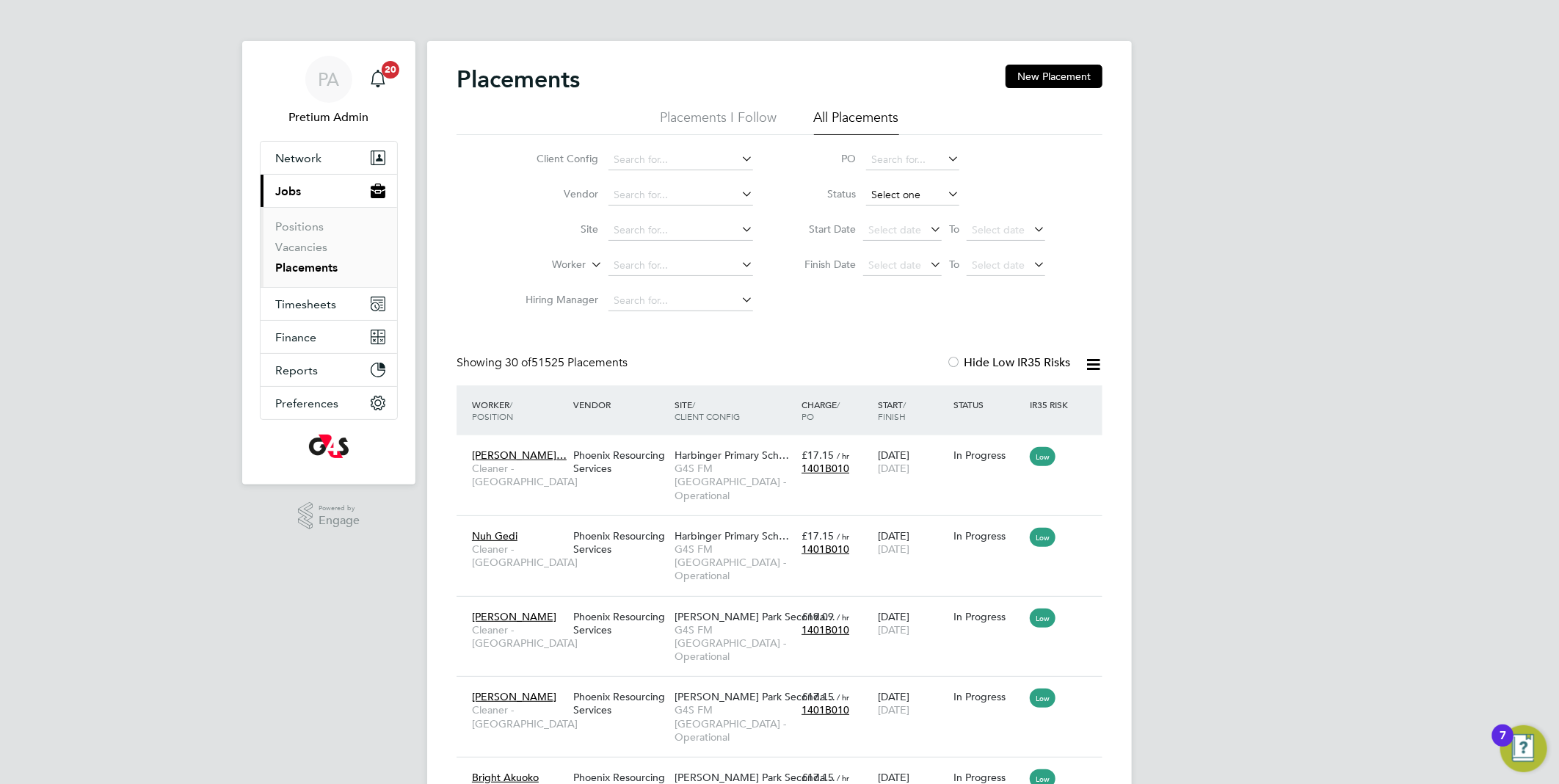
click at [902, 196] on input at bounding box center [912, 195] width 93 height 21
drag, startPoint x: 1042, startPoint y: 318, endPoint x: 719, endPoint y: 576, distance: 413.4
drag, startPoint x: 318, startPoint y: 251, endPoint x: 422, endPoint y: 290, distance: 111.1
click at [317, 250] on link "Vacancies" at bounding box center [301, 246] width 52 height 14
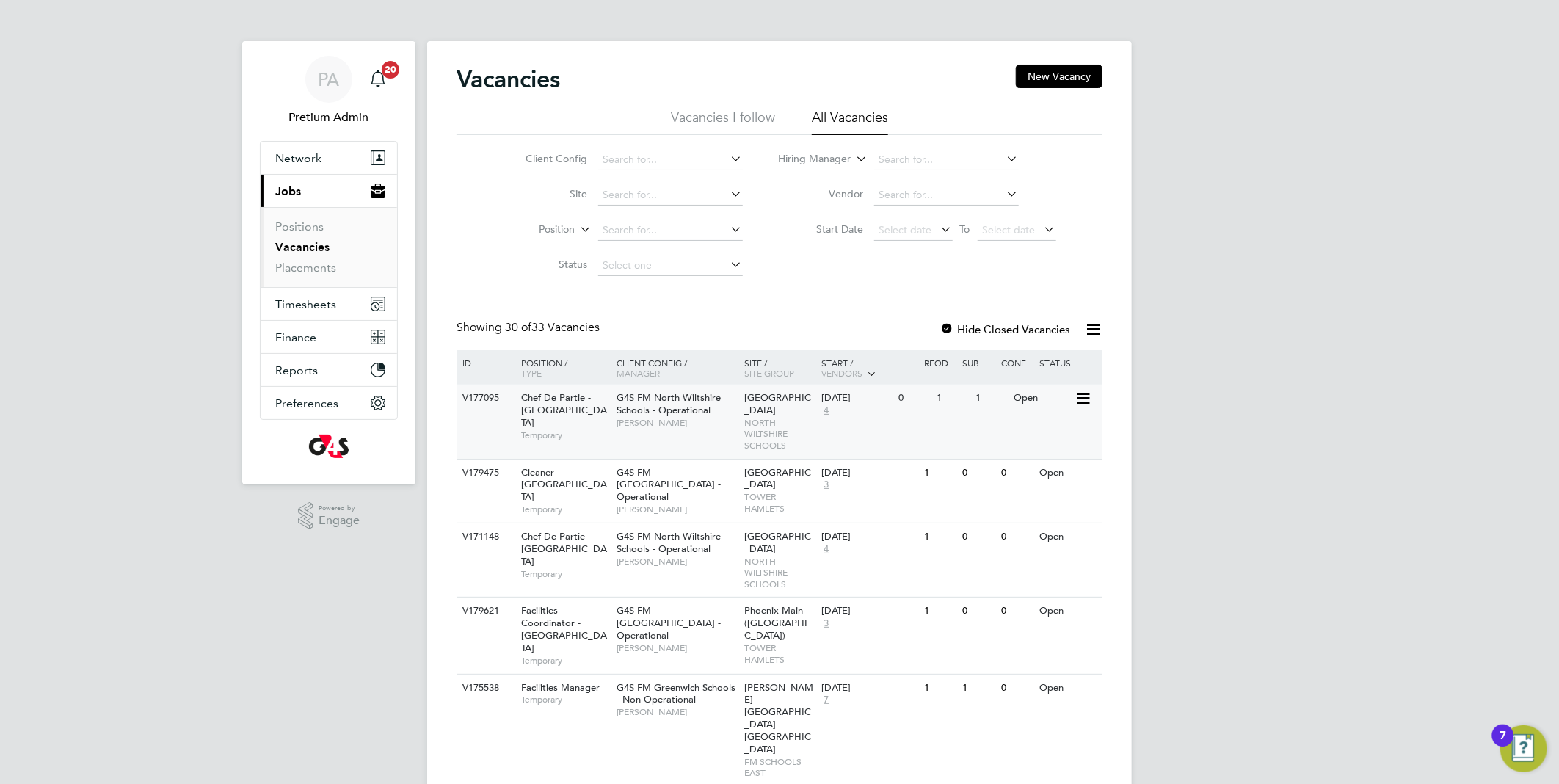
click at [651, 437] on div "V177095 Chef De Partie - [GEOGRAPHIC_DATA] Temporary G4S FM [GEOGRAPHIC_DATA] -…" at bounding box center [780, 421] width 646 height 74
click at [650, 421] on span "[PERSON_NAME]" at bounding box center [677, 422] width 121 height 12
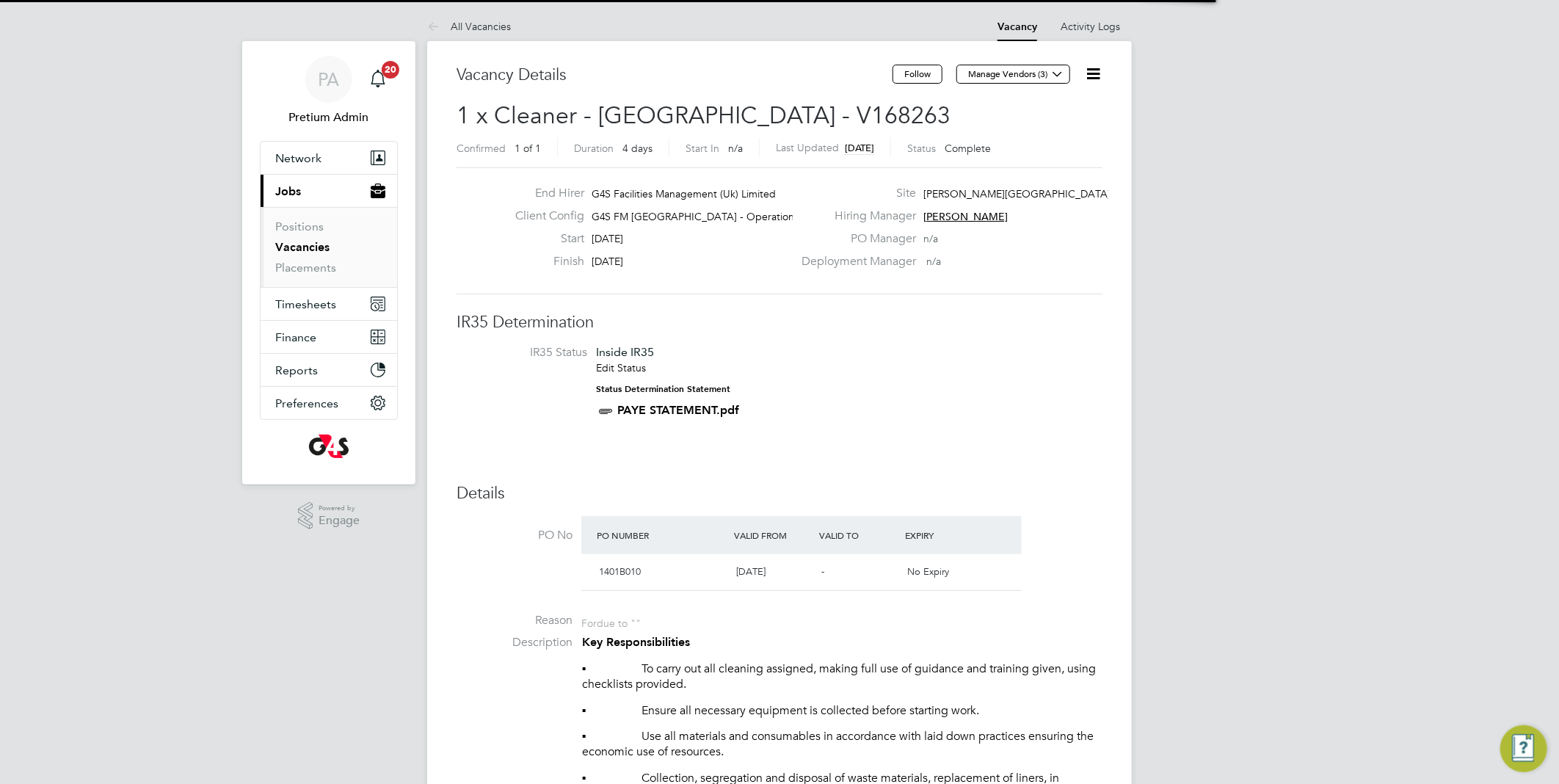
scroll to position [7, 7]
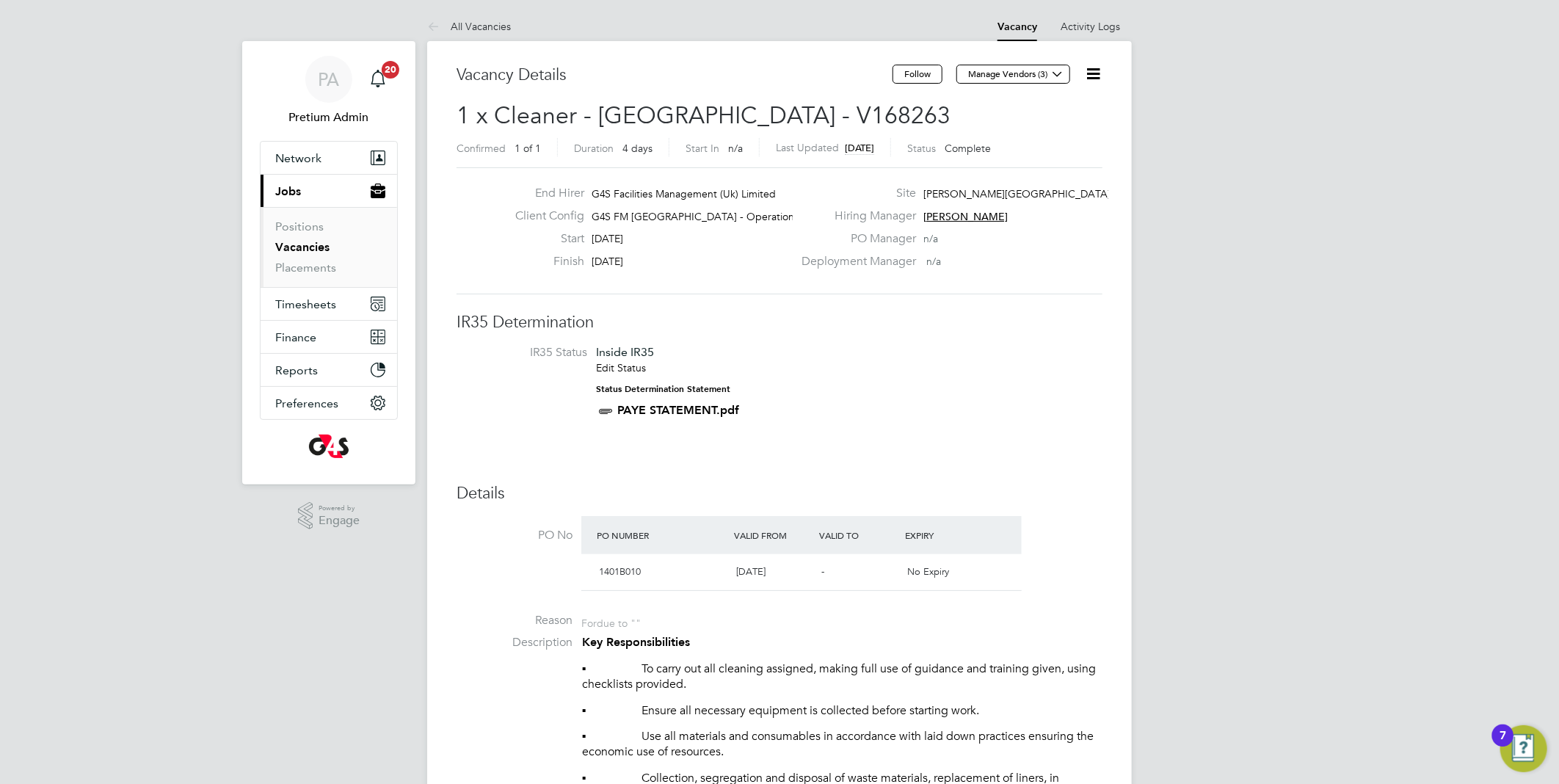
click at [954, 216] on span "[PERSON_NAME]" at bounding box center [965, 216] width 85 height 14
drag, startPoint x: 1055, startPoint y: 306, endPoint x: 978, endPoint y: 311, distance: 77.2
click at [978, 311] on div "Hiring Manager: NL [PERSON_NAME] Hiring Manager [EMAIL_ADDRESS][PERSON_NAME][DO…" at bounding box center [1038, 282] width 222 height 105
copy span "[EMAIL_ADDRESS][PERSON_NAME][DOMAIN_NAME]"
click at [344, 156] on button "Network" at bounding box center [328, 157] width 136 height 32
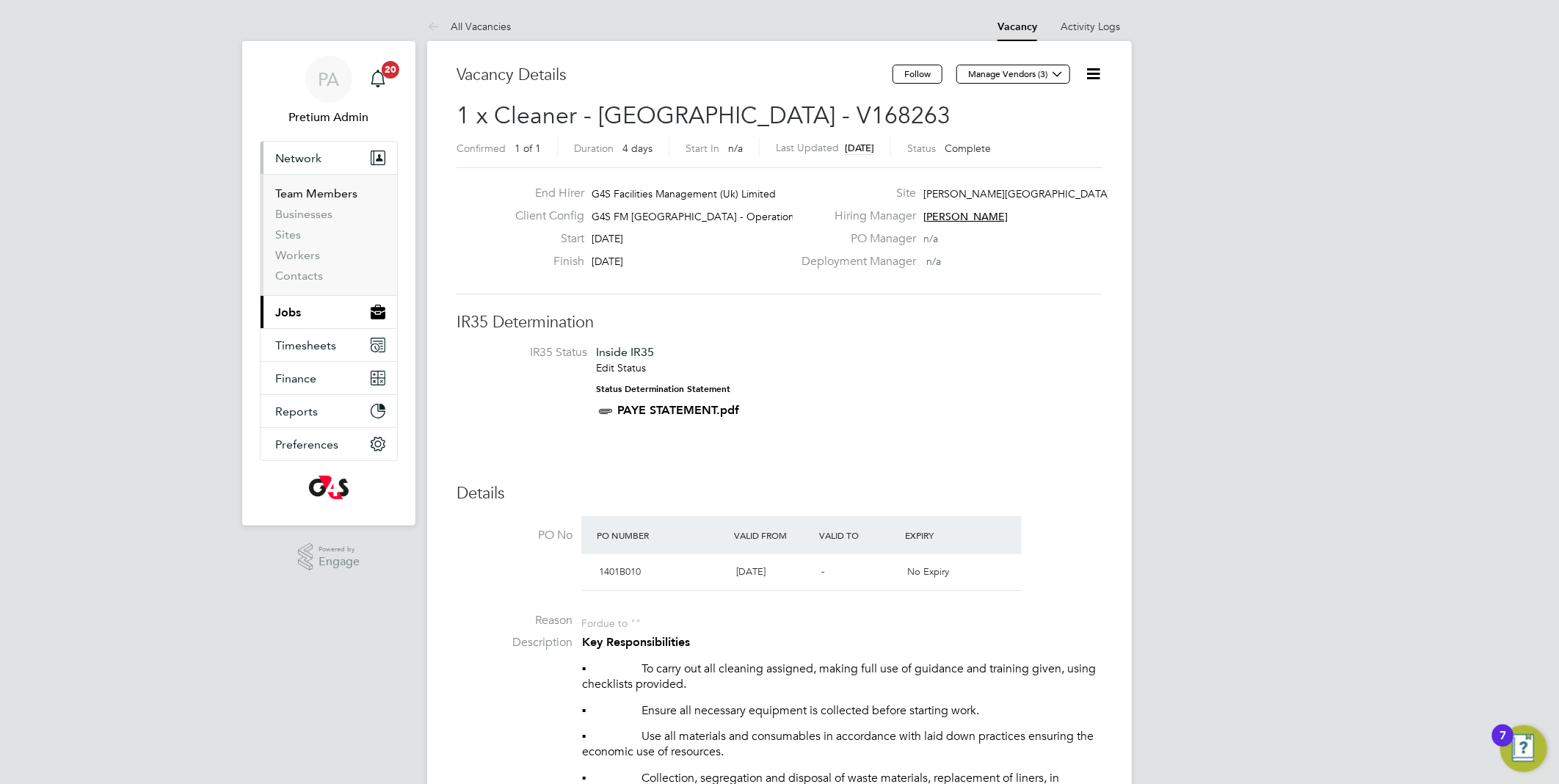
drag, startPoint x: 314, startPoint y: 188, endPoint x: 325, endPoint y: 188, distance: 11.0
click at [314, 188] on link "Team Members" at bounding box center [317, 193] width 82 height 14
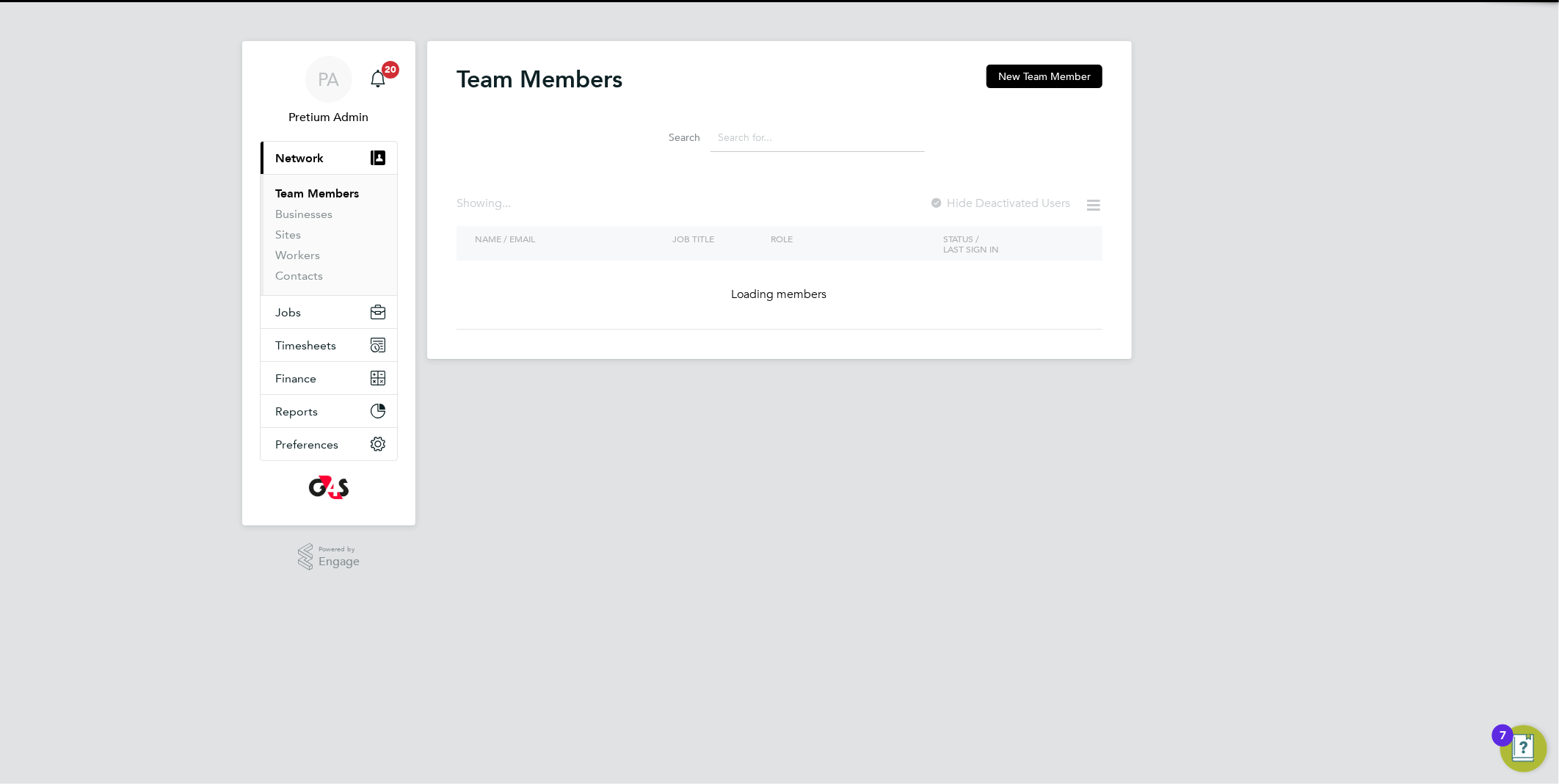
click at [756, 138] on input at bounding box center [818, 137] width 215 height 28
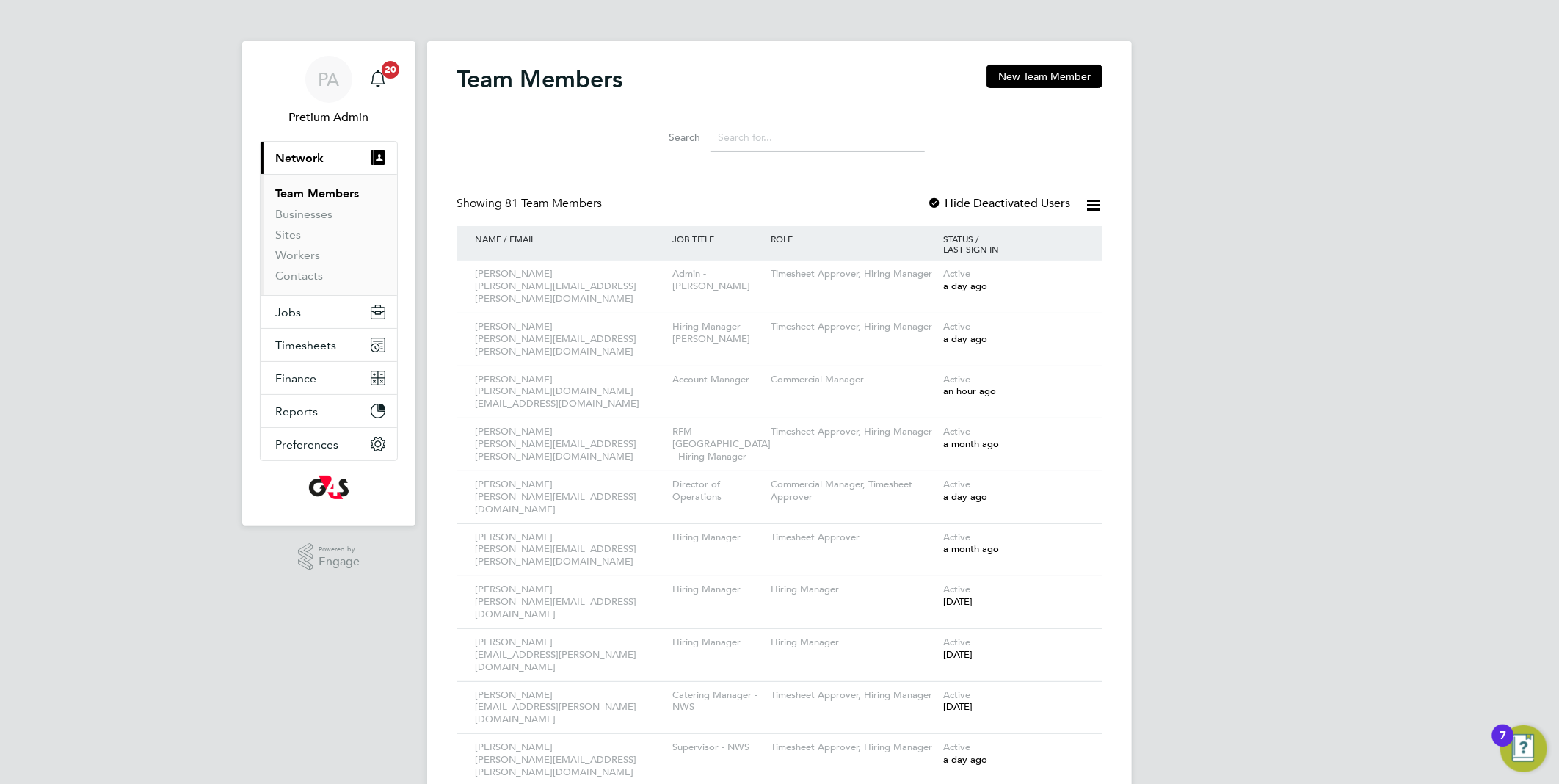
click at [777, 145] on input at bounding box center [818, 137] width 215 height 28
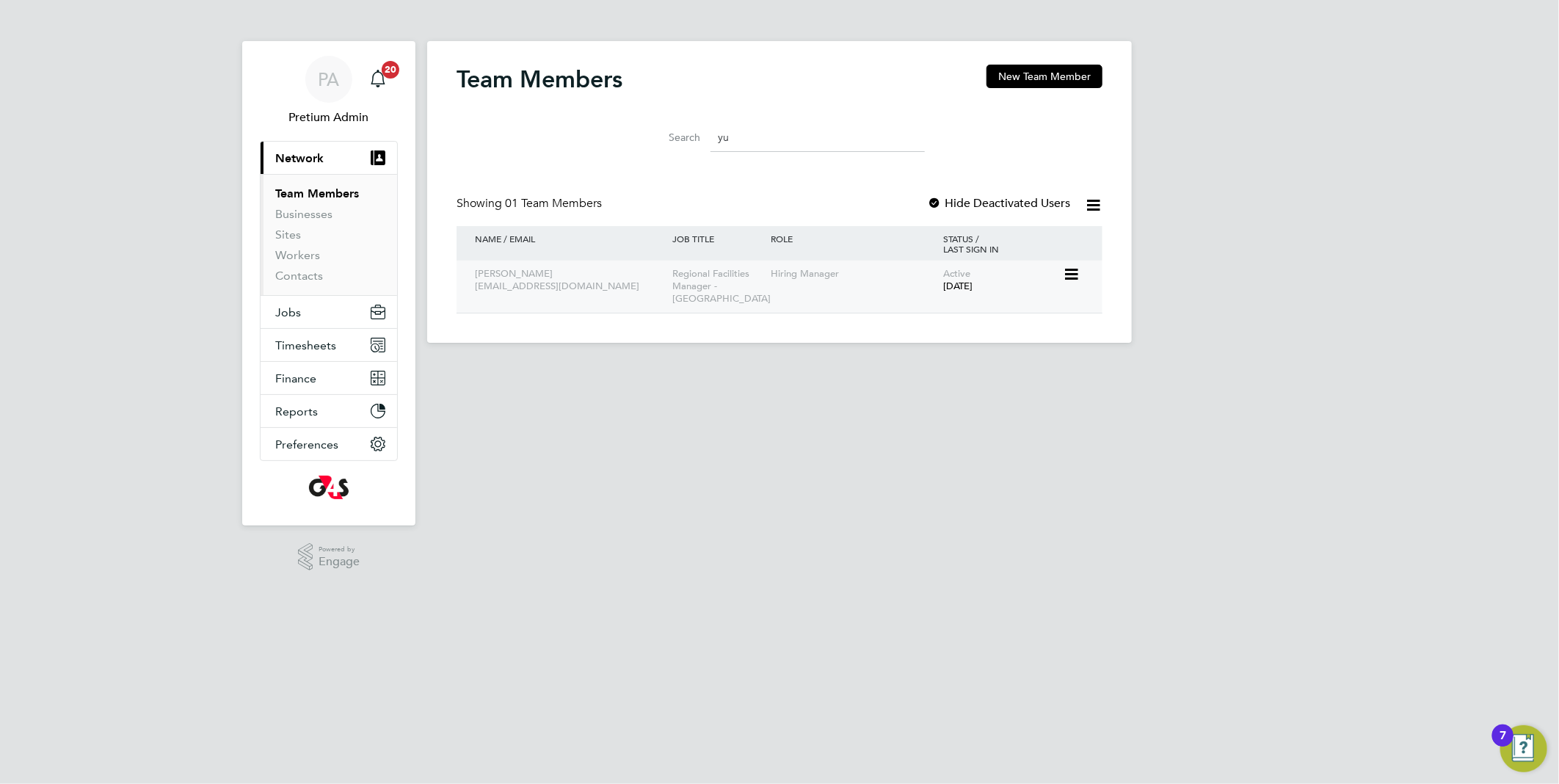
type input "yu"
drag, startPoint x: 598, startPoint y: 290, endPoint x: 474, endPoint y: 290, distance: 124.0
click at [474, 290] on div "Yusupha Miknas yusupha.miknas@uk.g4s.com" at bounding box center [569, 280] width 197 height 40
copy div "yusupha.miknas@uk.g4s.com"
drag, startPoint x: 768, startPoint y: 141, endPoint x: 746, endPoint y: 140, distance: 22.0
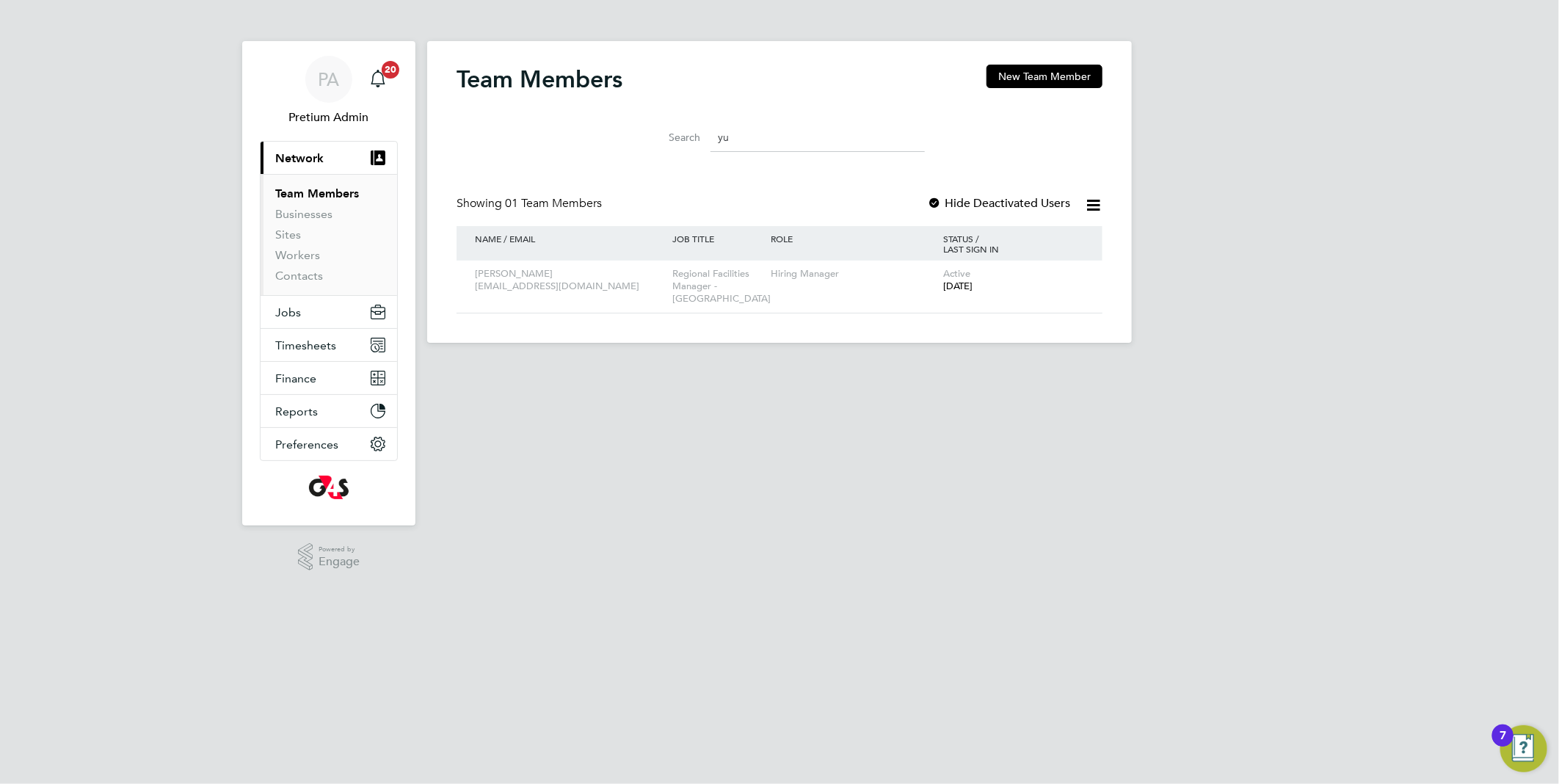
click at [766, 140] on input "yu" at bounding box center [818, 137] width 215 height 28
type input "y"
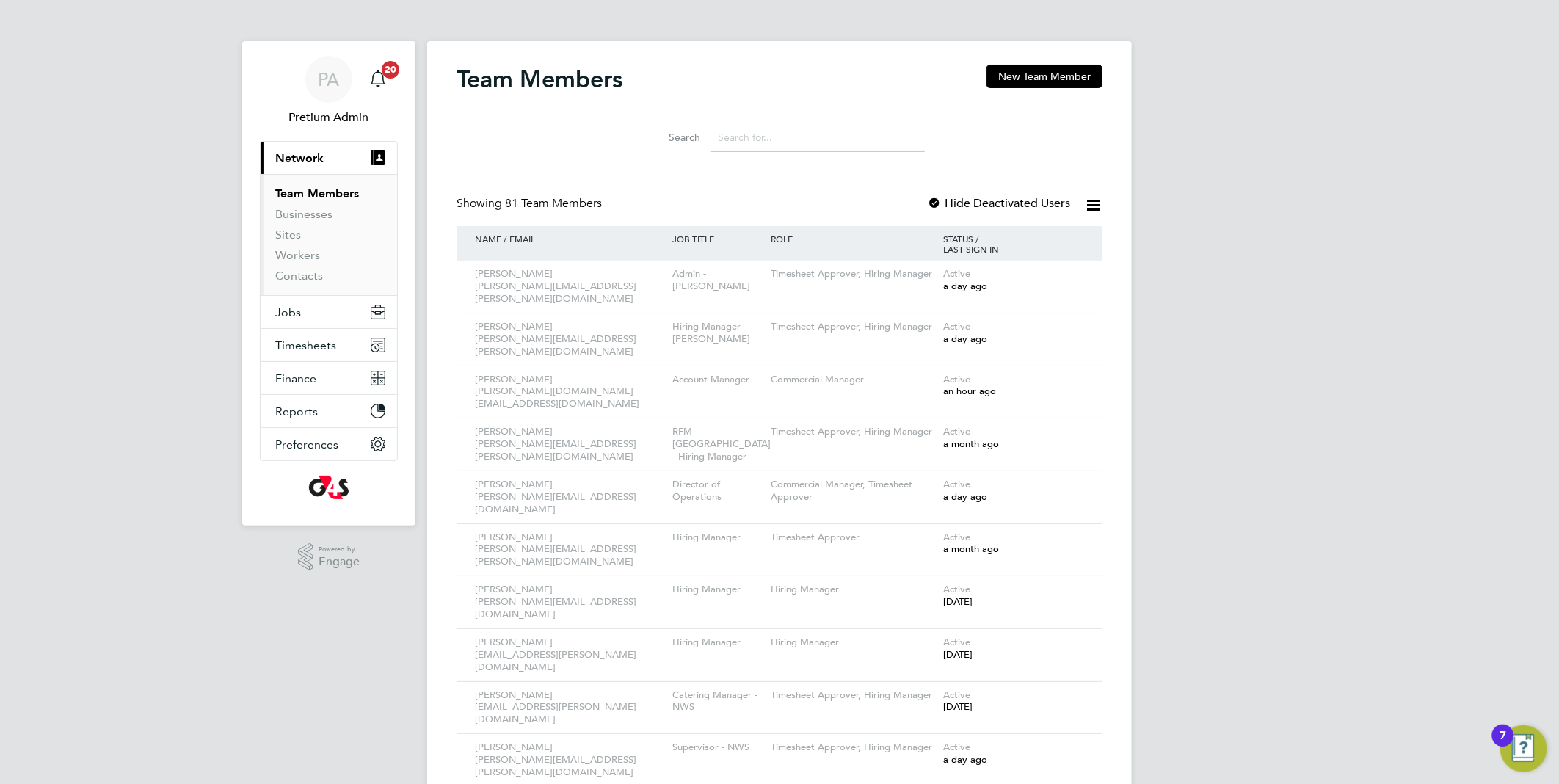
click at [742, 143] on input at bounding box center [818, 137] width 215 height 28
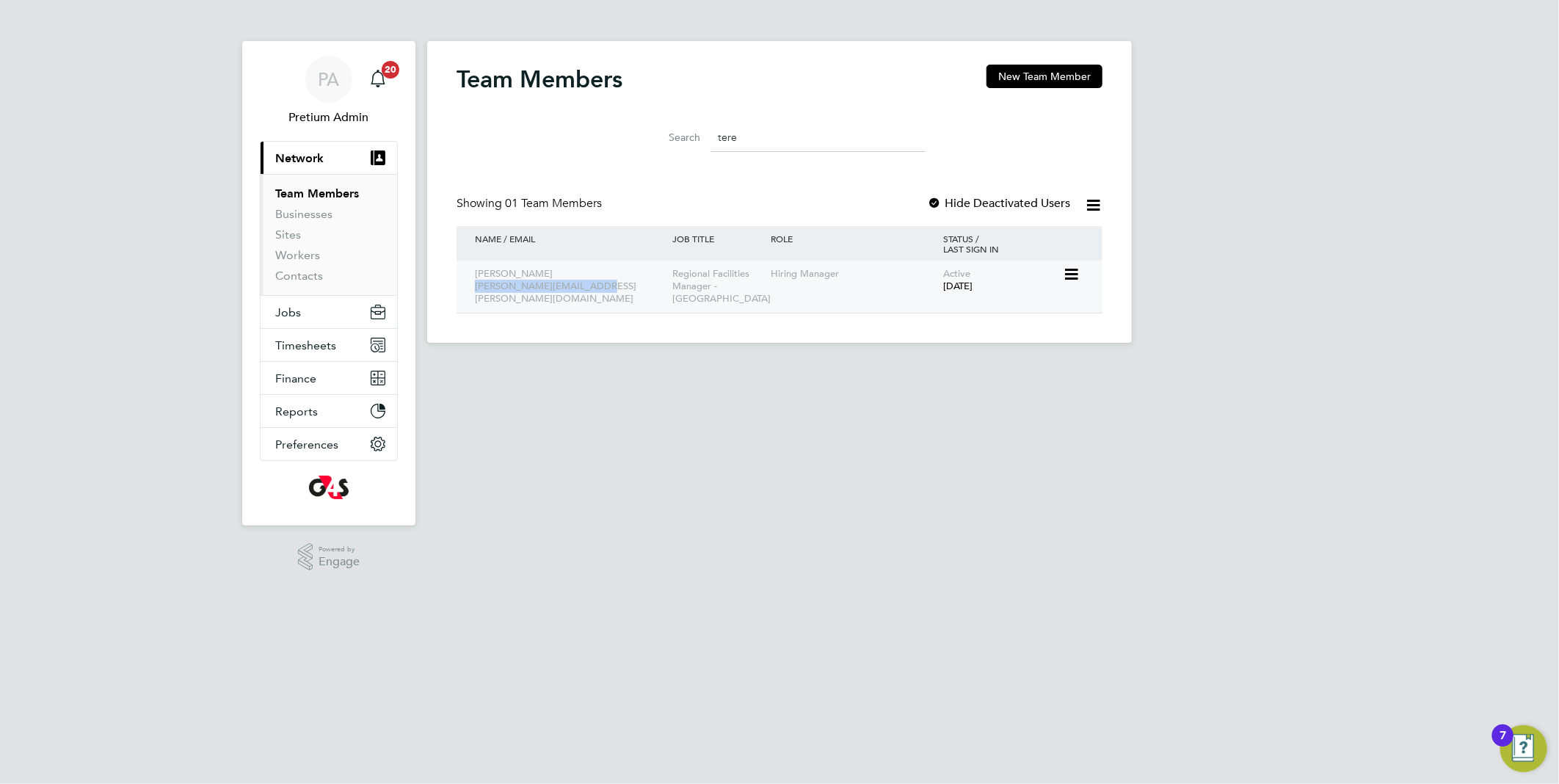
drag, startPoint x: 615, startPoint y: 290, endPoint x: 459, endPoint y: 290, distance: 156.0
click at [473, 291] on div "Teresa Cannon teresa.cannon@uk.g4s.com" at bounding box center [569, 286] width 197 height 52
copy div "teresa.cannon@uk.g4s.com"
click at [819, 136] on input "tere" at bounding box center [818, 137] width 215 height 28
click at [750, 128] on input "tere" at bounding box center [818, 137] width 215 height 28
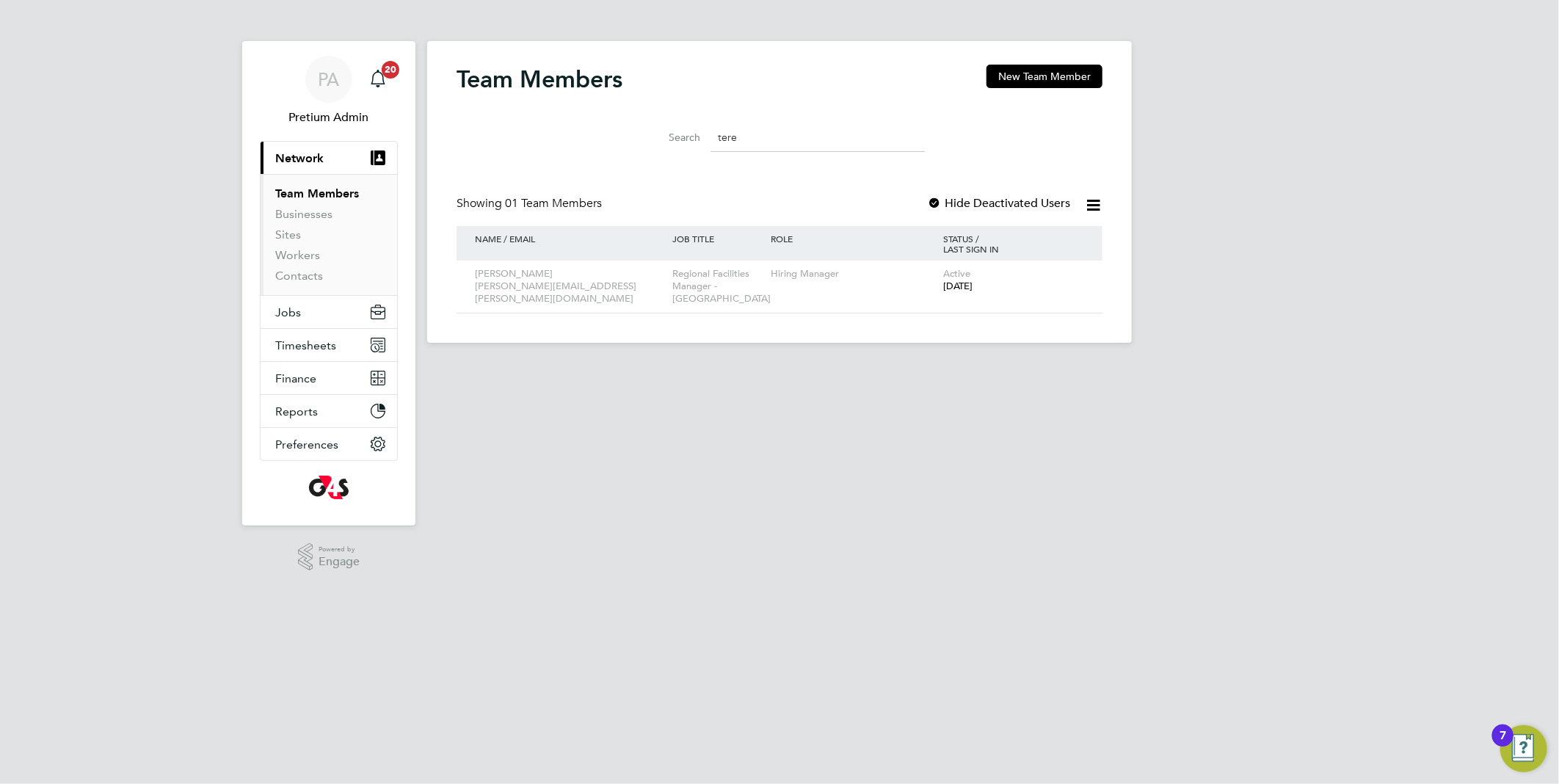
drag, startPoint x: 749, startPoint y: 133, endPoint x: 636, endPoint y: 136, distance: 113.0
click at [642, 141] on div "Search tere" at bounding box center [779, 137] width 290 height 28
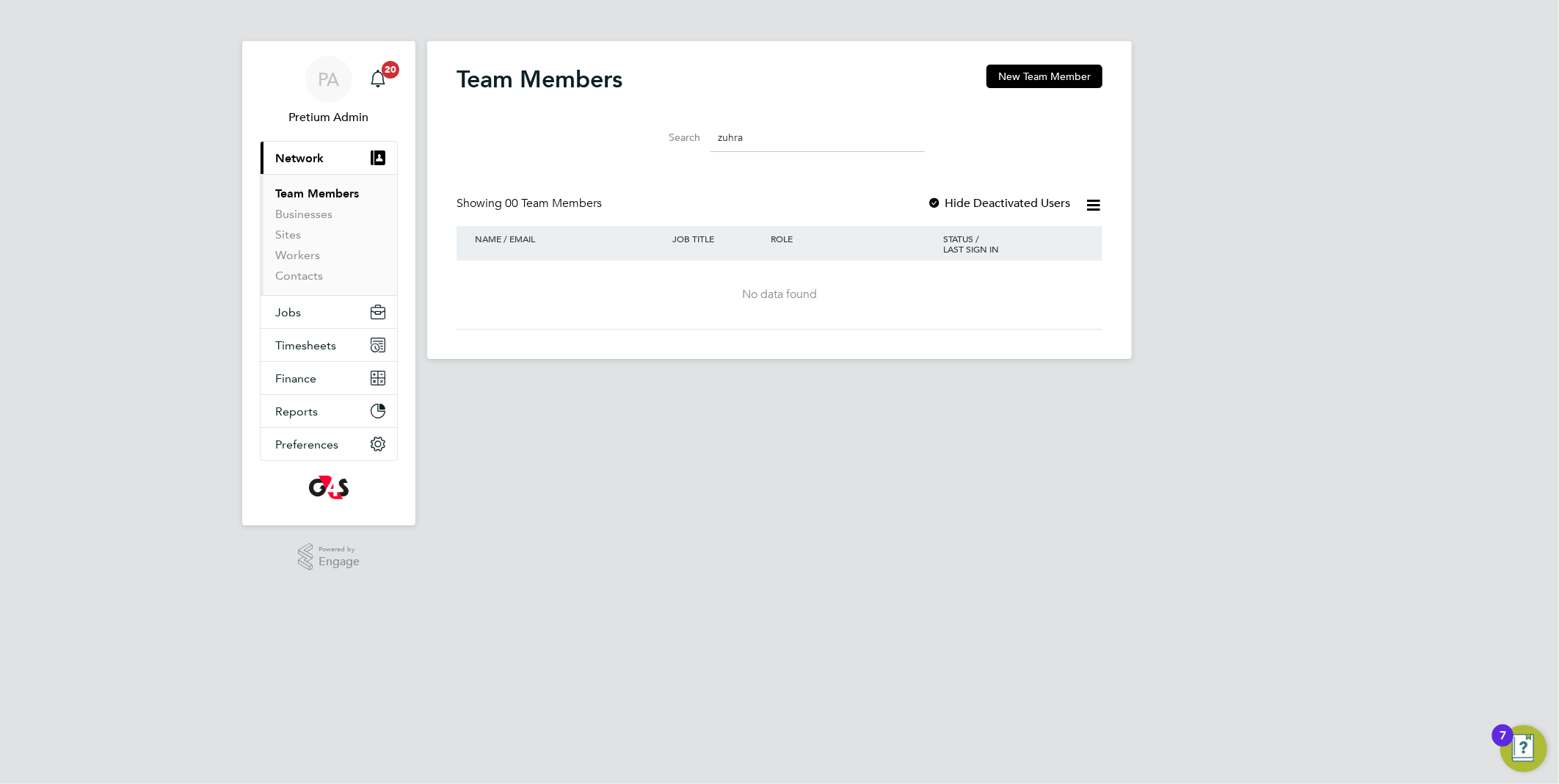
click at [936, 204] on div at bounding box center [934, 204] width 15 height 15
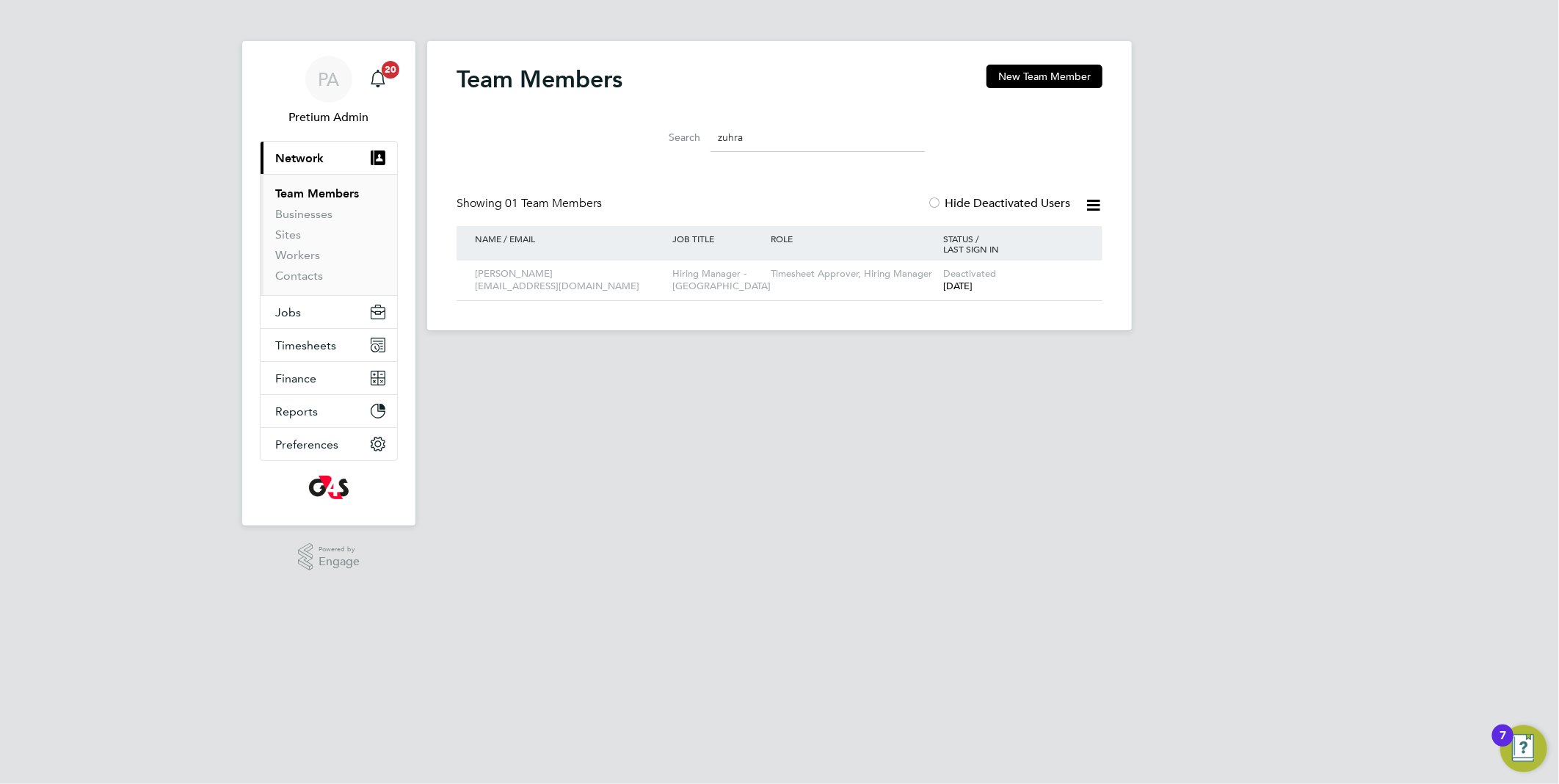
click at [789, 136] on input "zuhra" at bounding box center [818, 137] width 215 height 28
type input "z"
drag, startPoint x: 788, startPoint y: 137, endPoint x: 12, endPoint y: 408, distance: 822.0
click at [788, 136] on input "jodie" at bounding box center [818, 137] width 215 height 28
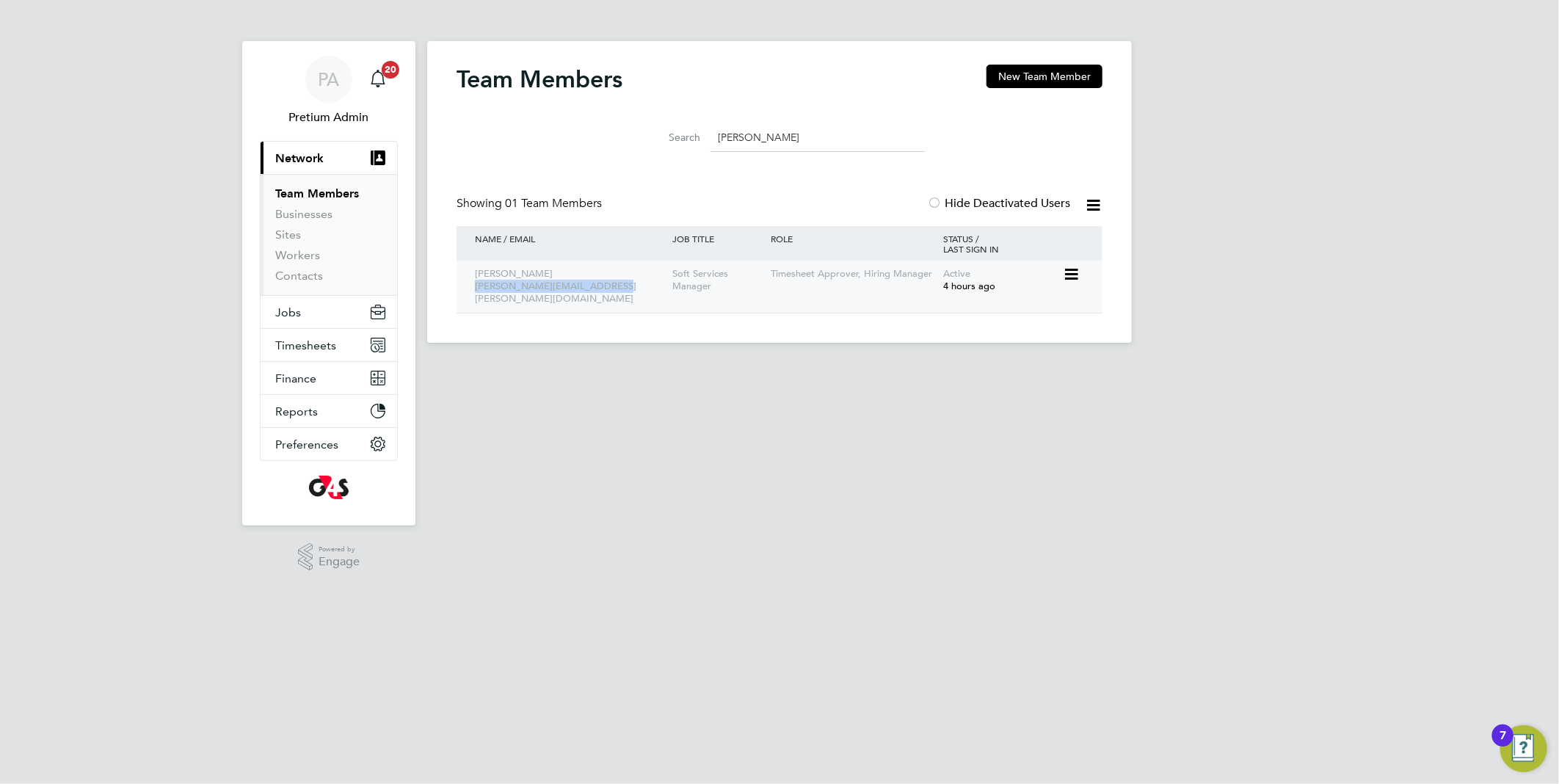
drag, startPoint x: 622, startPoint y: 290, endPoint x: 473, endPoint y: 286, distance: 149.1
click at [473, 286] on div "Jodie Massingham jodie.massingham@uk.g4s.com" at bounding box center [569, 286] width 197 height 52
copy div "jodie.massingham@uk.g4s.com"
click at [791, 134] on input "jodie" at bounding box center [818, 137] width 215 height 28
click at [791, 139] on input "jodie" at bounding box center [818, 137] width 215 height 28
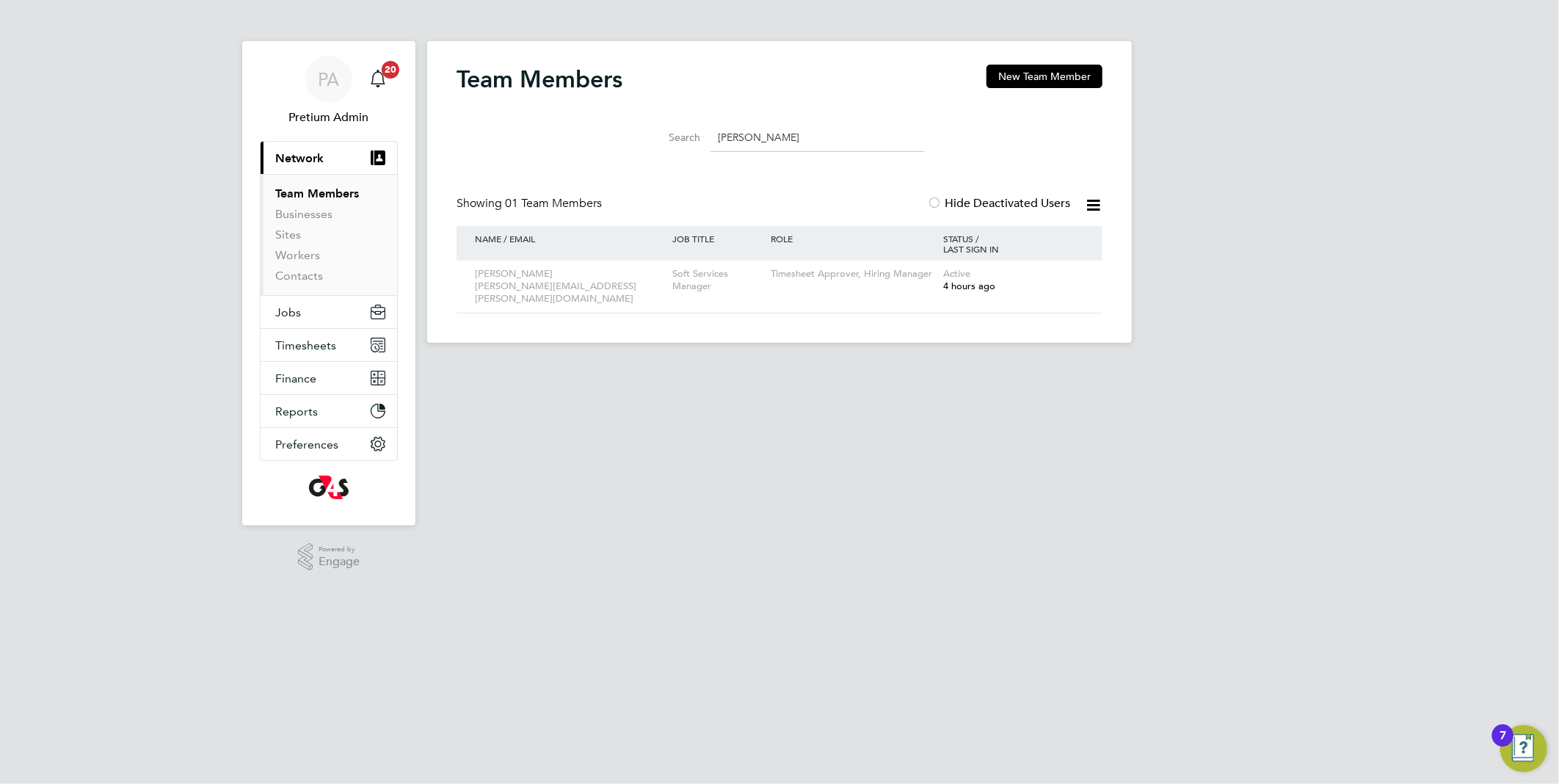
click at [788, 137] on input "jodie" at bounding box center [818, 137] width 215 height 28
type input "h"
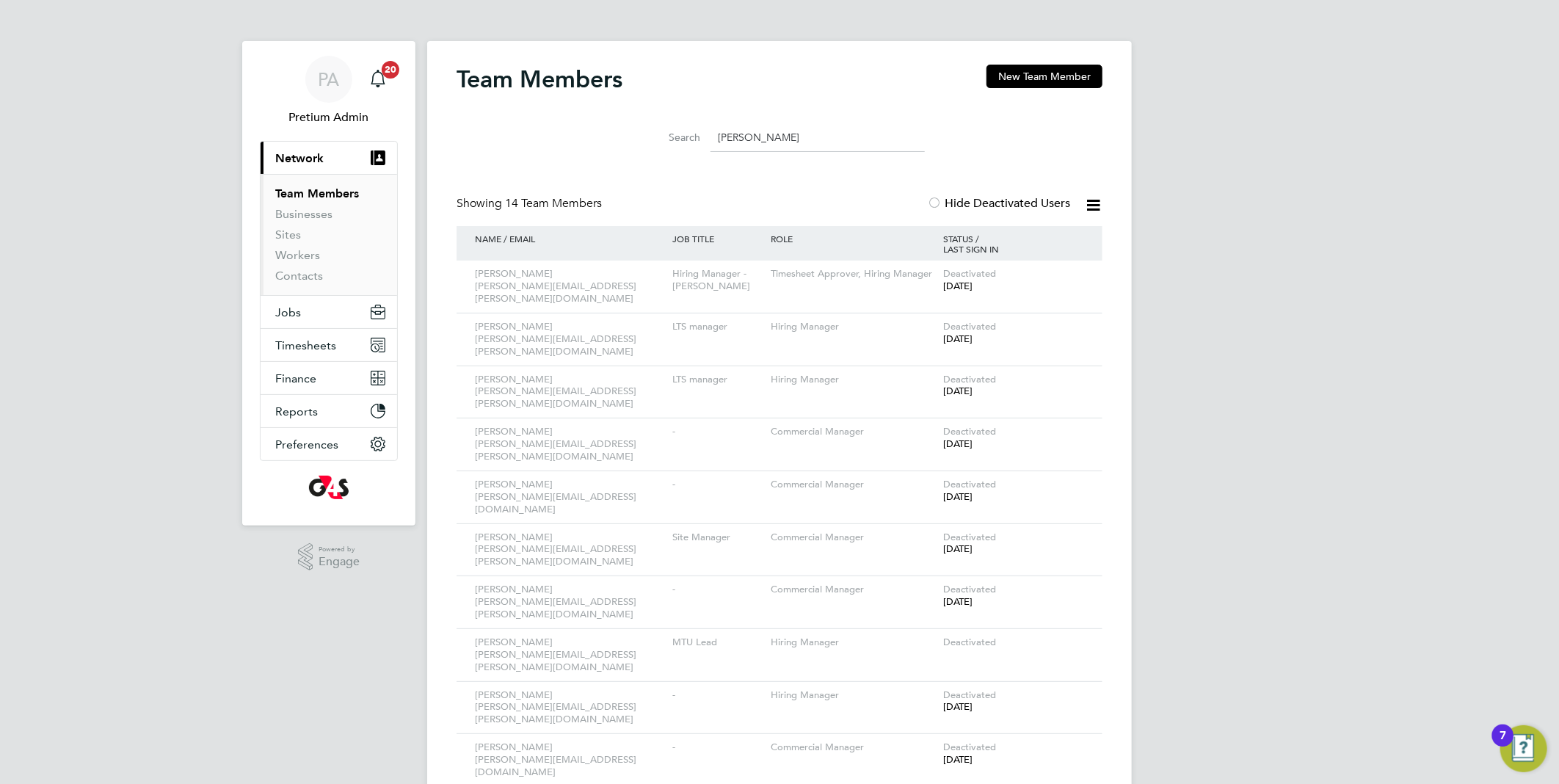
type input "james"
click at [985, 198] on label "Hide Deactivated Users" at bounding box center [998, 203] width 143 height 15
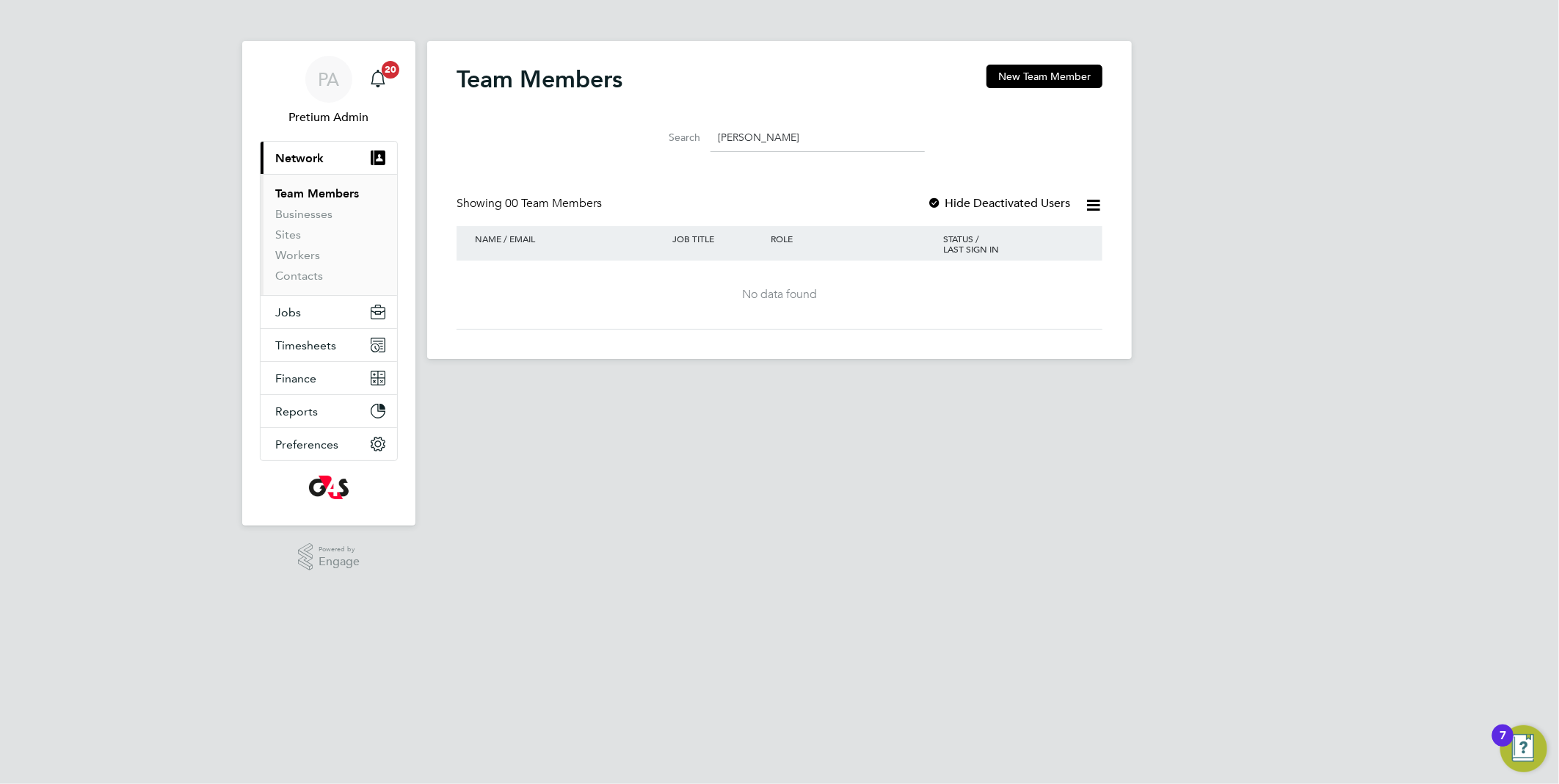
click at [983, 196] on label "Hide Deactivated Users" at bounding box center [998, 203] width 143 height 15
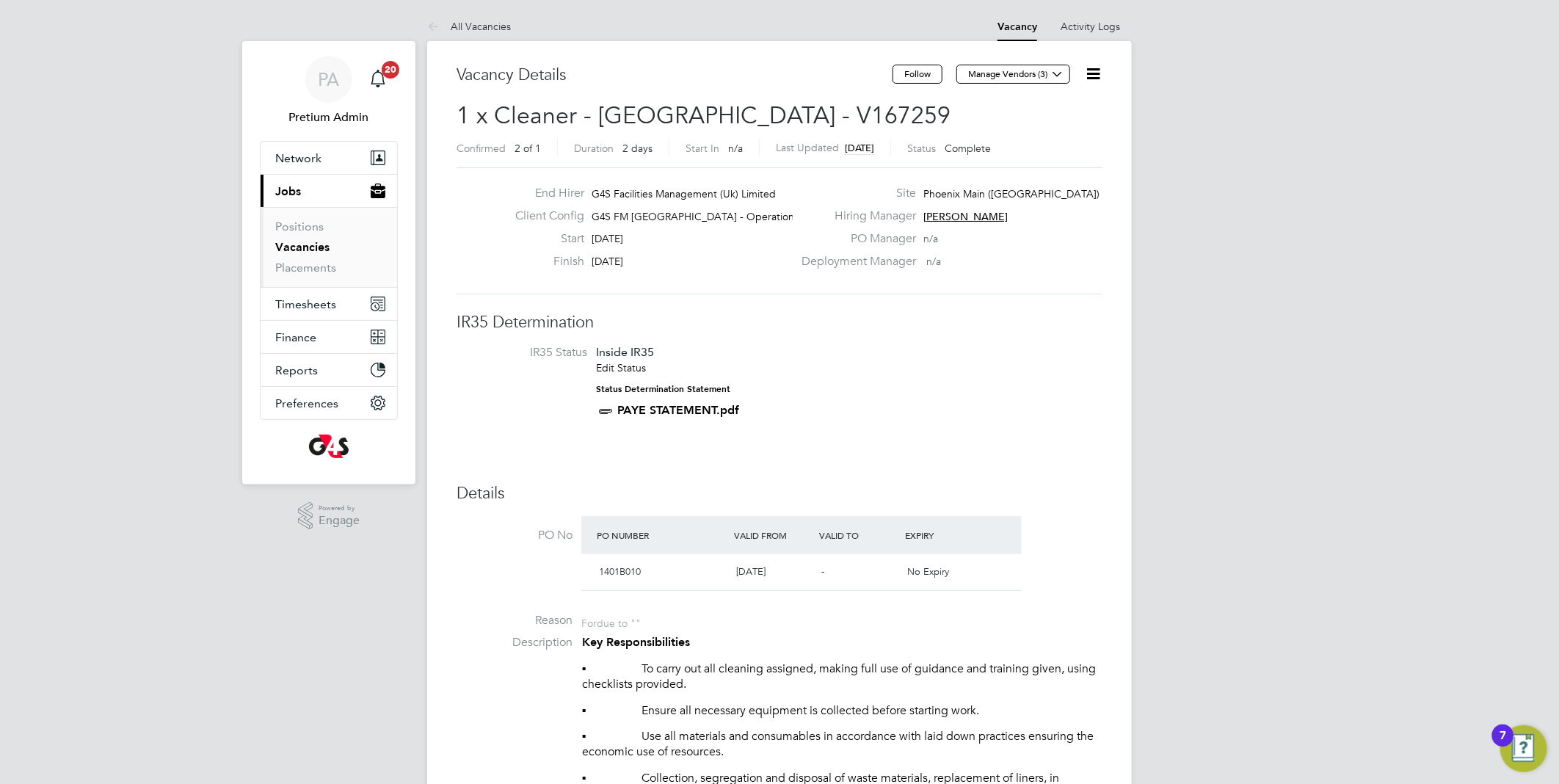
click at [305, 249] on link "Vacancies" at bounding box center [303, 246] width 55 height 14
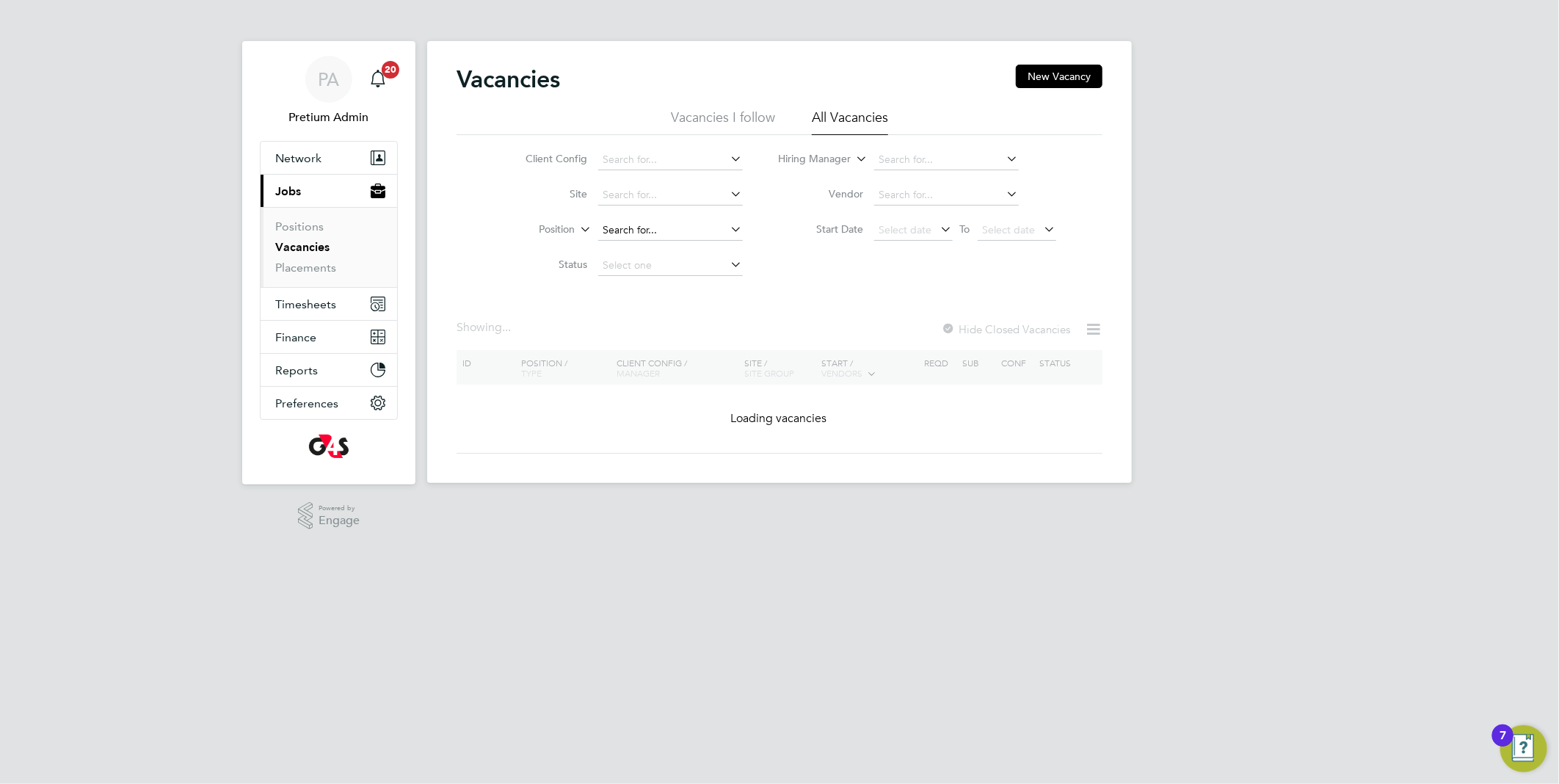
click at [681, 234] on input at bounding box center [670, 230] width 145 height 21
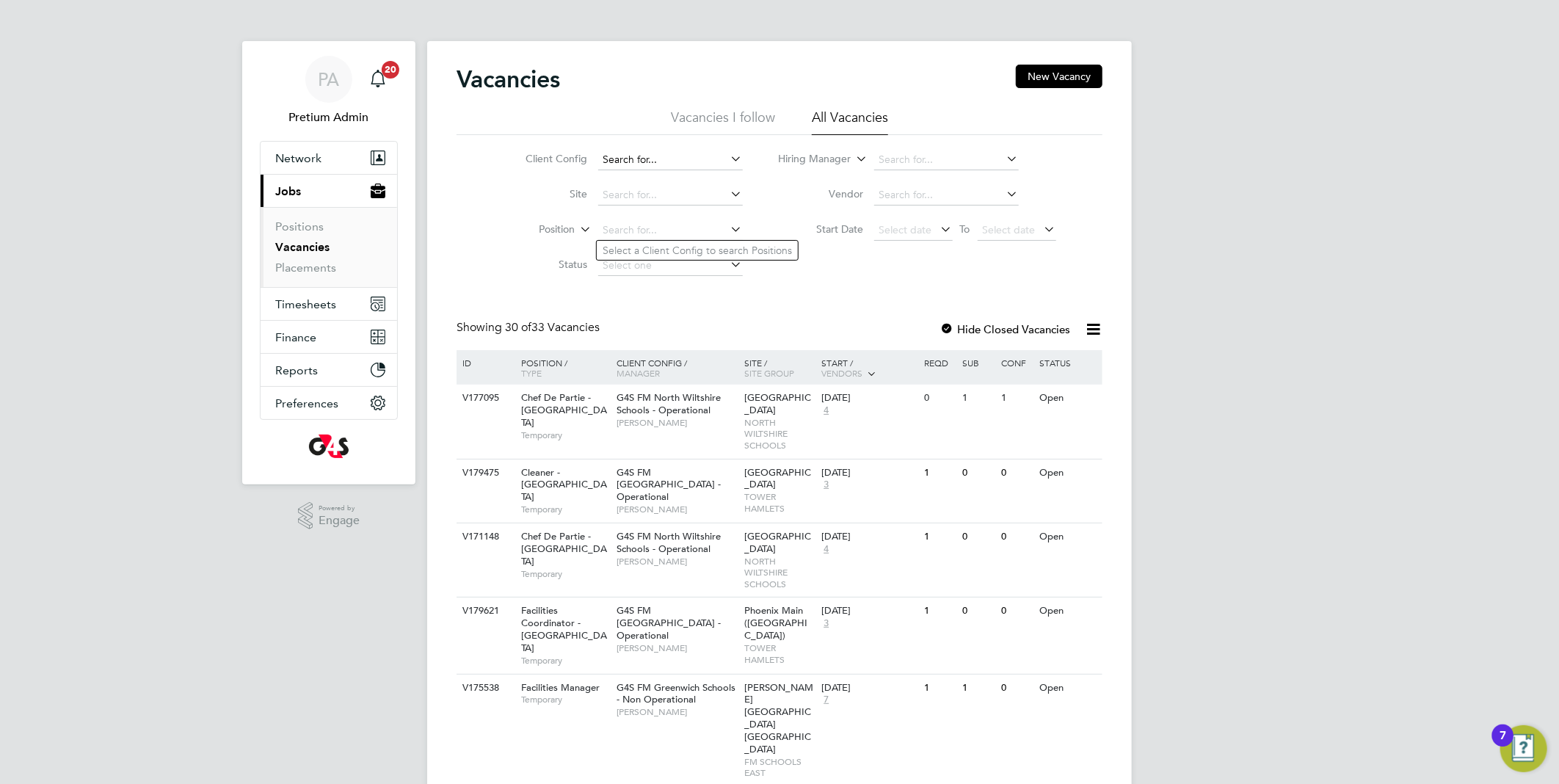
click at [644, 160] on input at bounding box center [670, 160] width 145 height 21
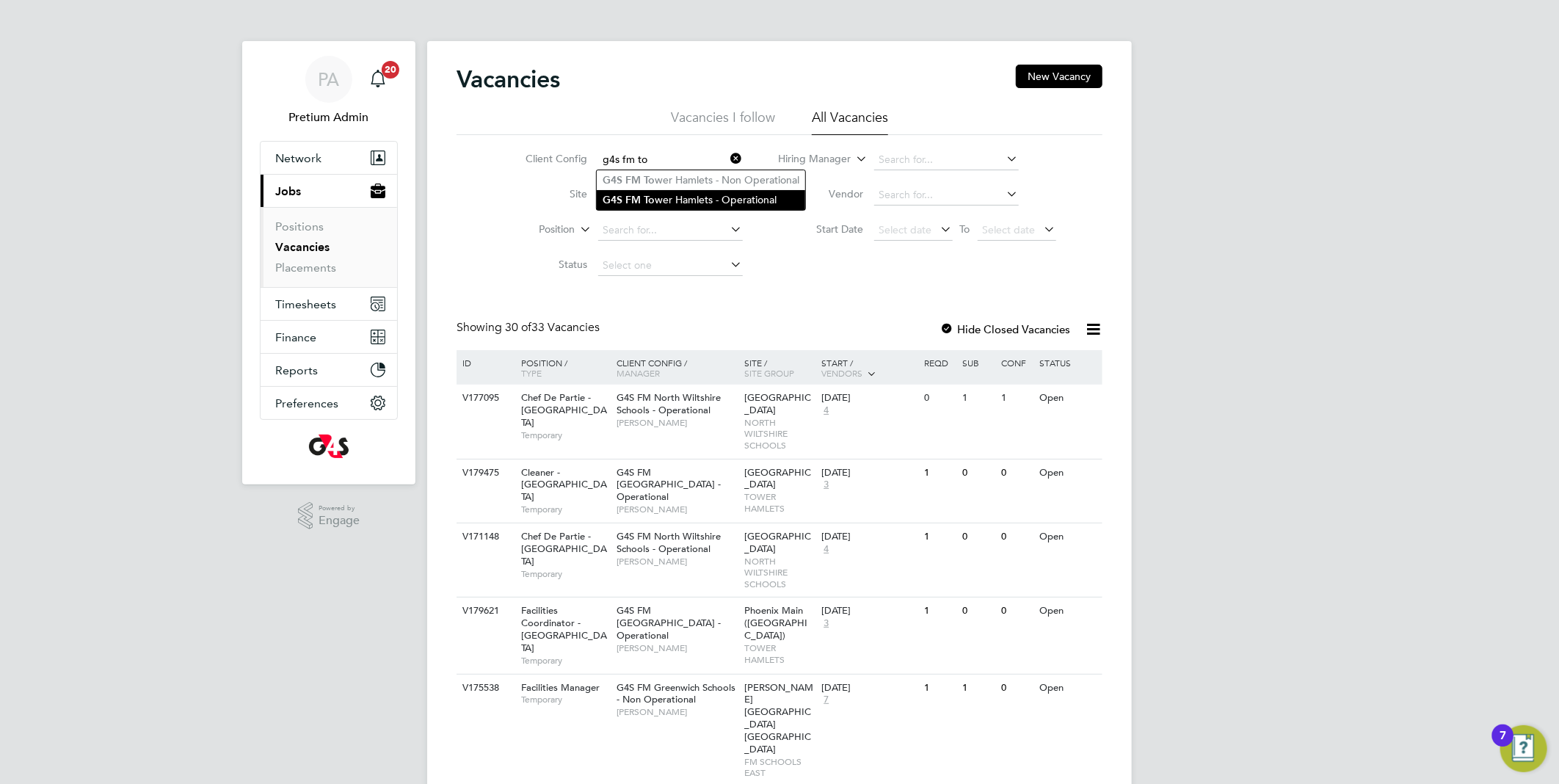
click at [655, 196] on li "G4S FM To wer Hamlets - Operational" at bounding box center [700, 200] width 208 height 20
type input "G4S FM [GEOGRAPHIC_DATA] - Operational"
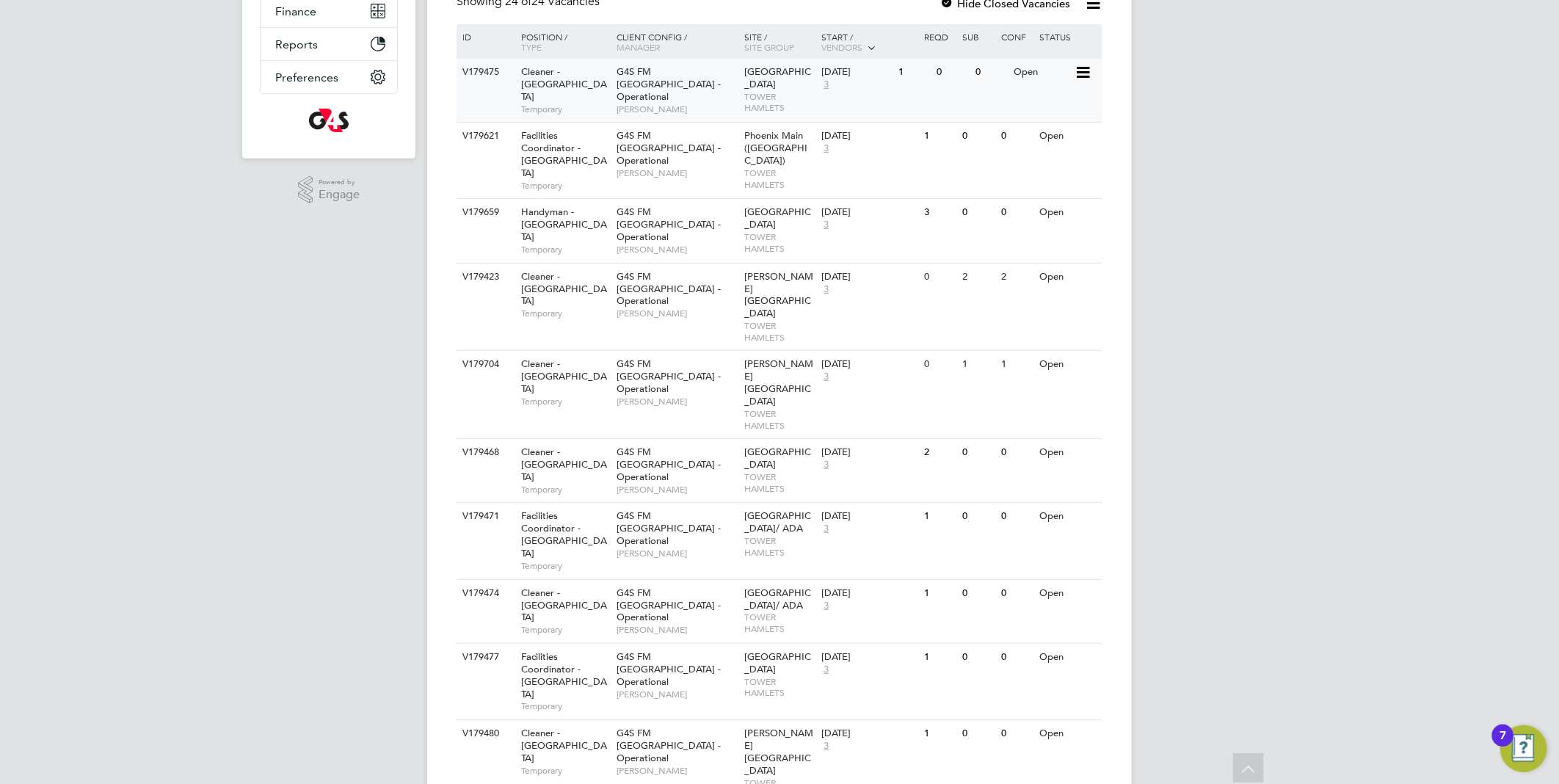
click at [709, 104] on span "[PERSON_NAME]" at bounding box center [677, 109] width 121 height 12
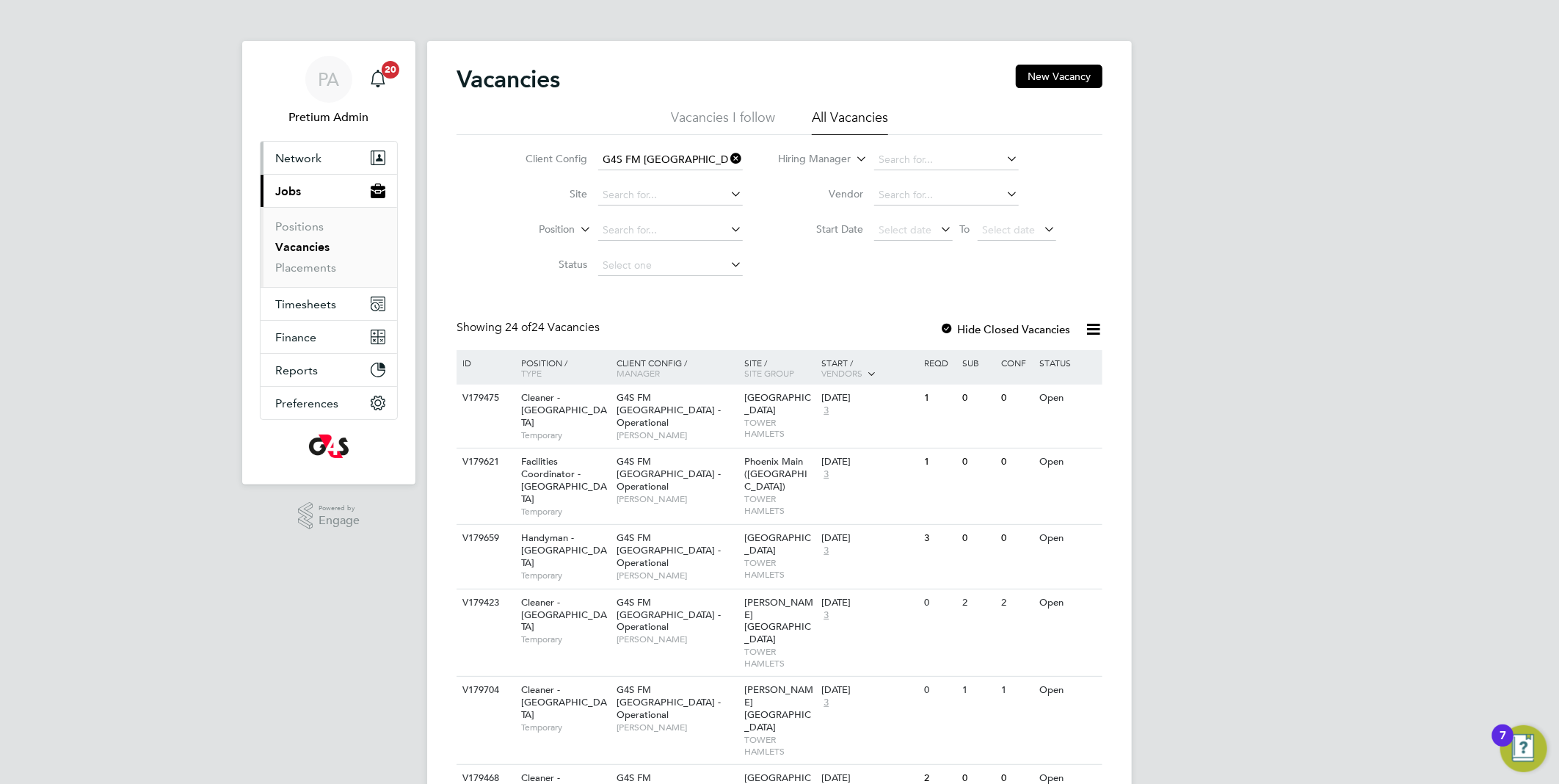
click at [339, 155] on button "Network" at bounding box center [328, 157] width 136 height 32
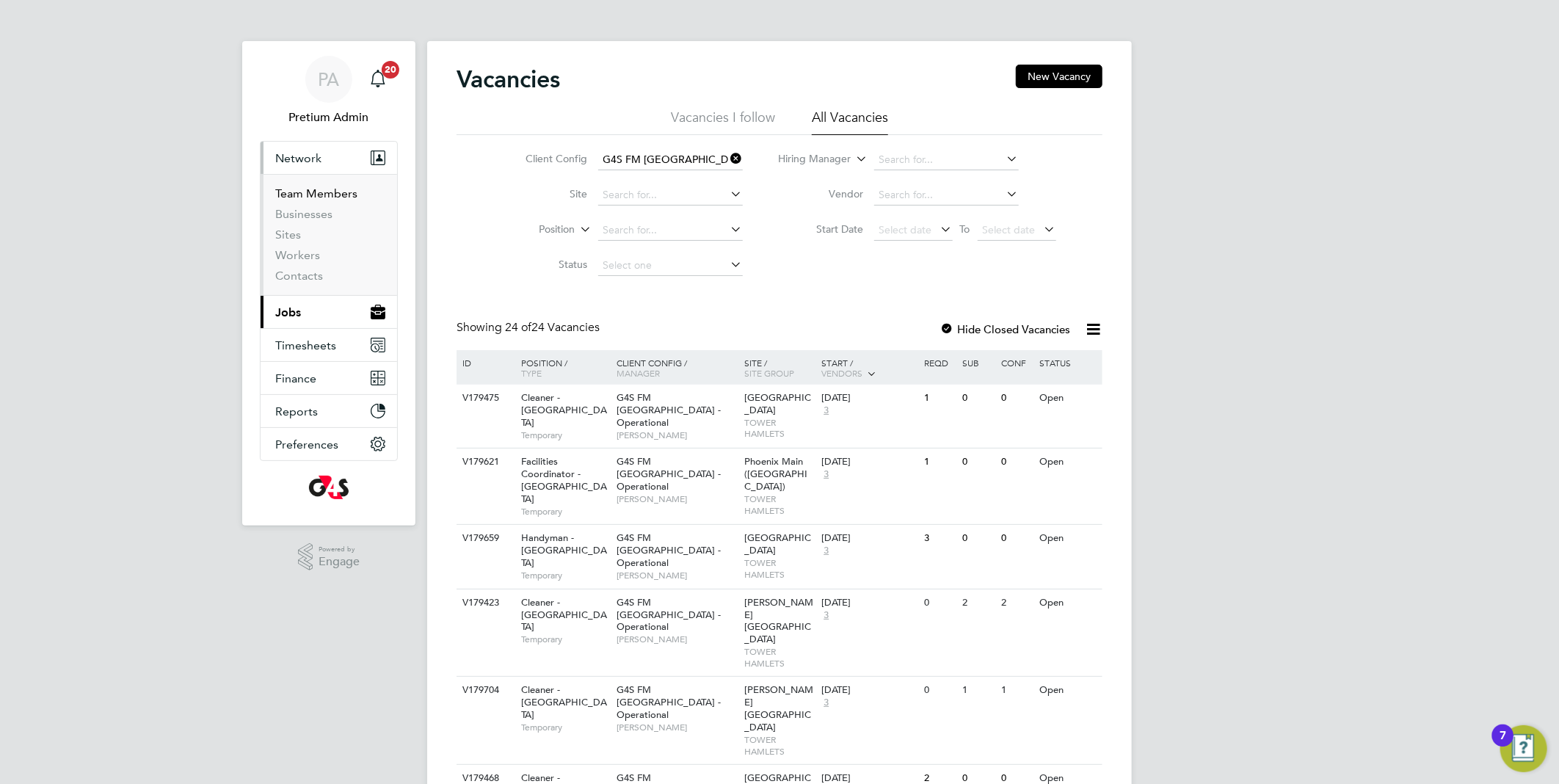
click at [317, 193] on link "Team Members" at bounding box center [317, 193] width 82 height 14
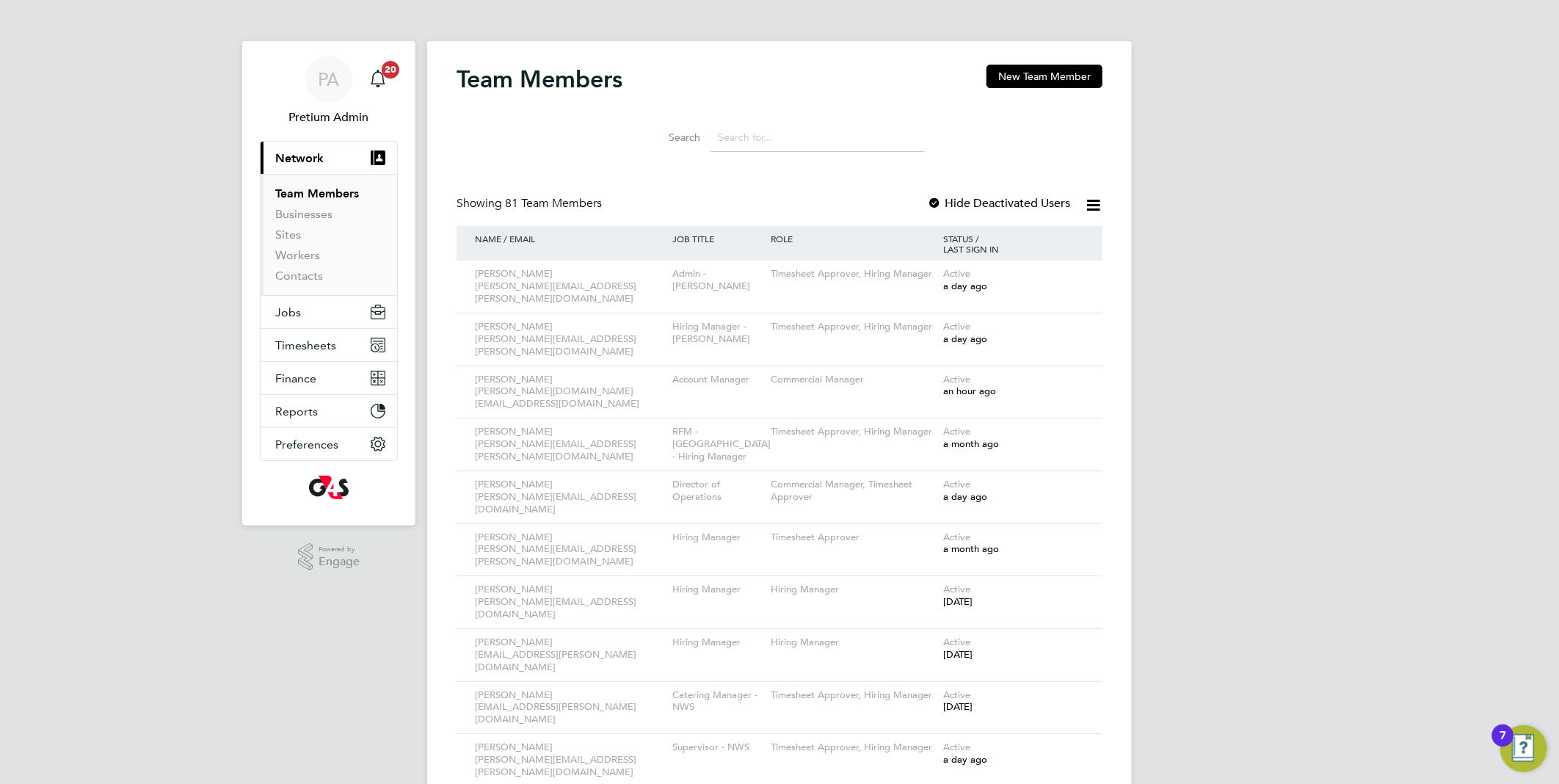
click at [776, 140] on input at bounding box center [818, 137] width 215 height 28
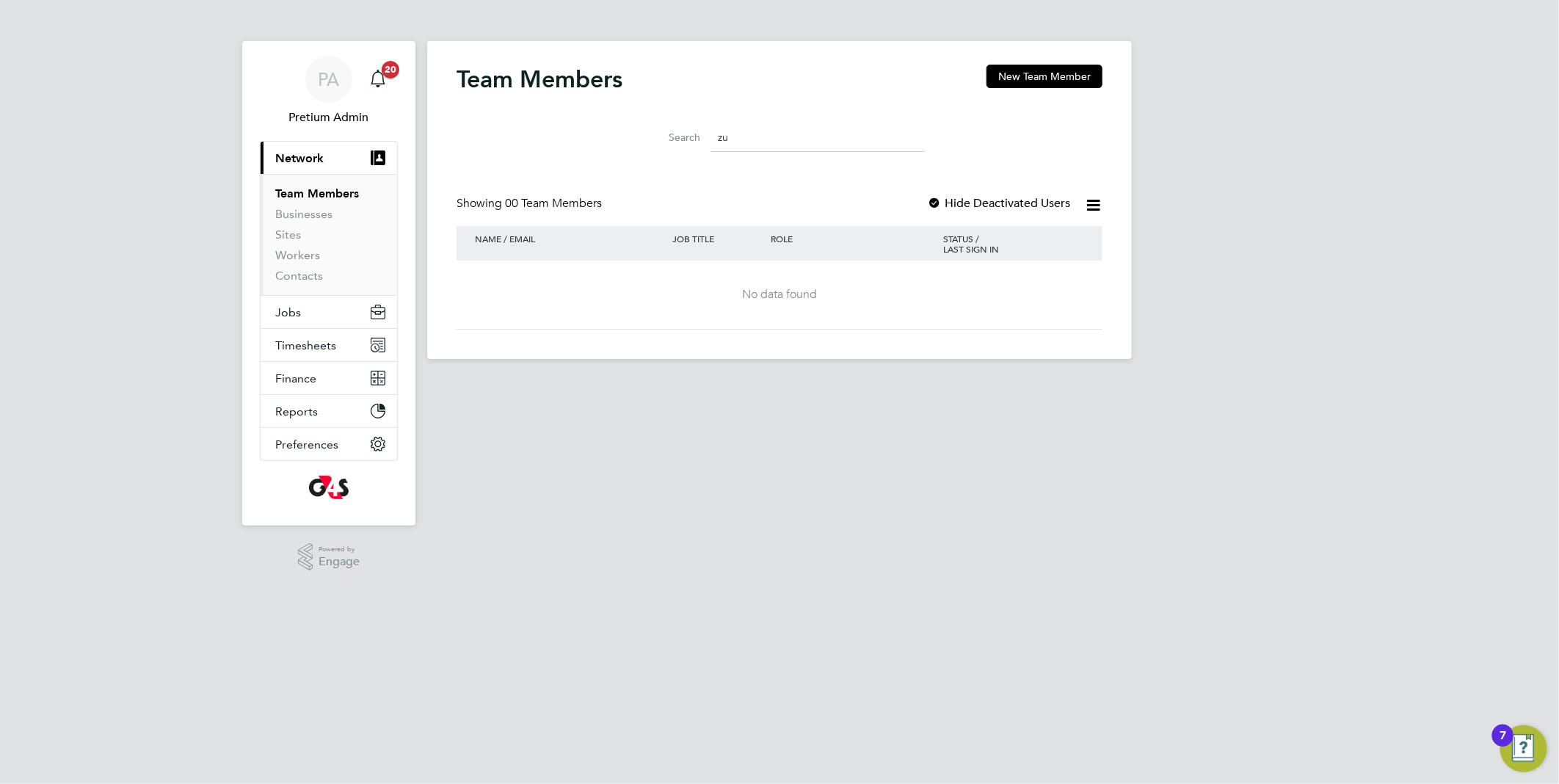
type input "zu"
click at [940, 202] on div at bounding box center [934, 204] width 15 height 15
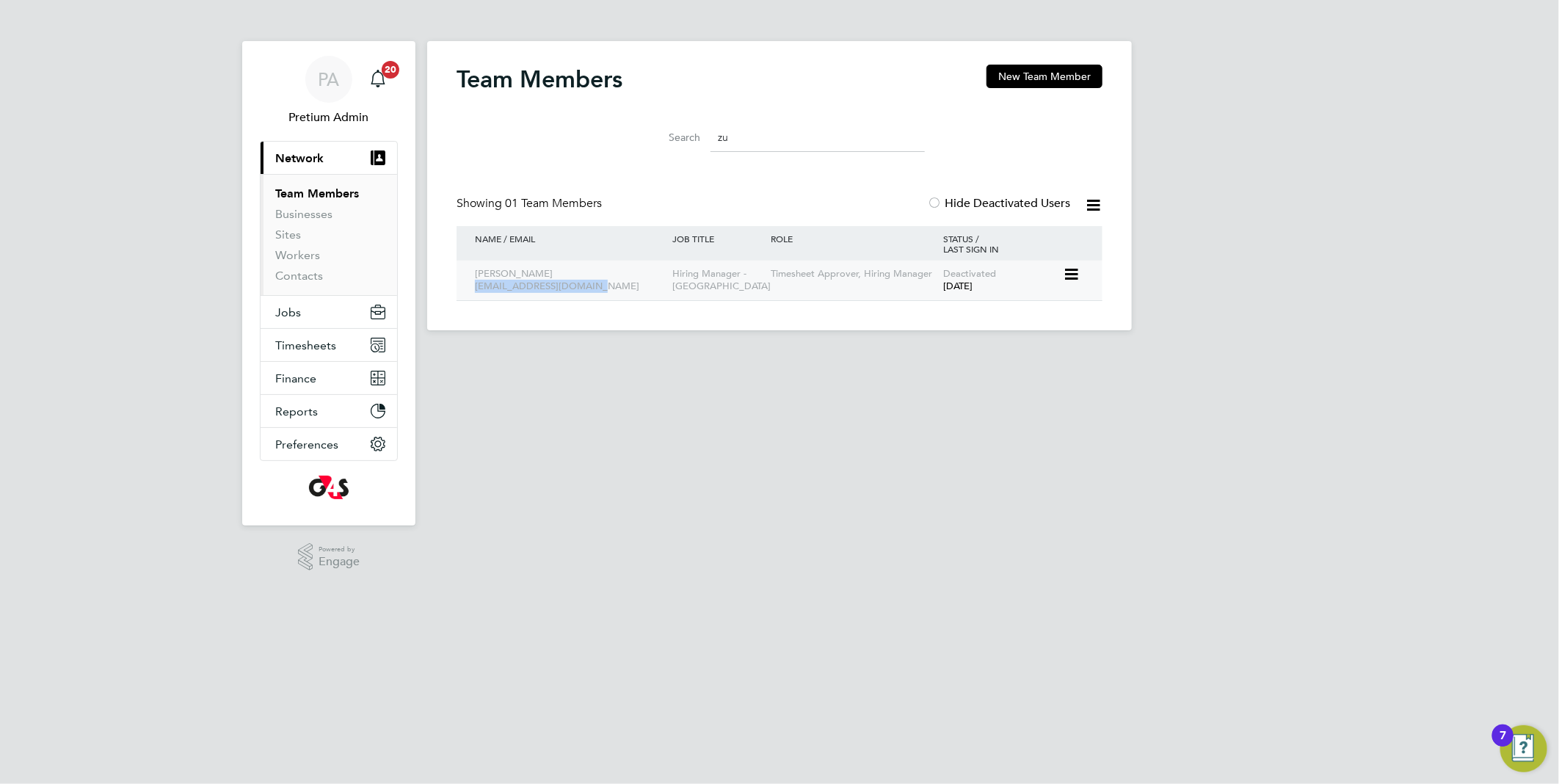
drag, startPoint x: 597, startPoint y: 286, endPoint x: 477, endPoint y: 286, distance: 120.0
click at [477, 286] on div "Zuhra Bismel zuhra.bismel@uk.g4s.com" at bounding box center [569, 280] width 197 height 40
copy div "[EMAIL_ADDRESS][DOMAIN_NAME]"
click at [857, 146] on input "zu" at bounding box center [818, 137] width 215 height 28
drag, startPoint x: 820, startPoint y: 141, endPoint x: 538, endPoint y: 151, distance: 282.2
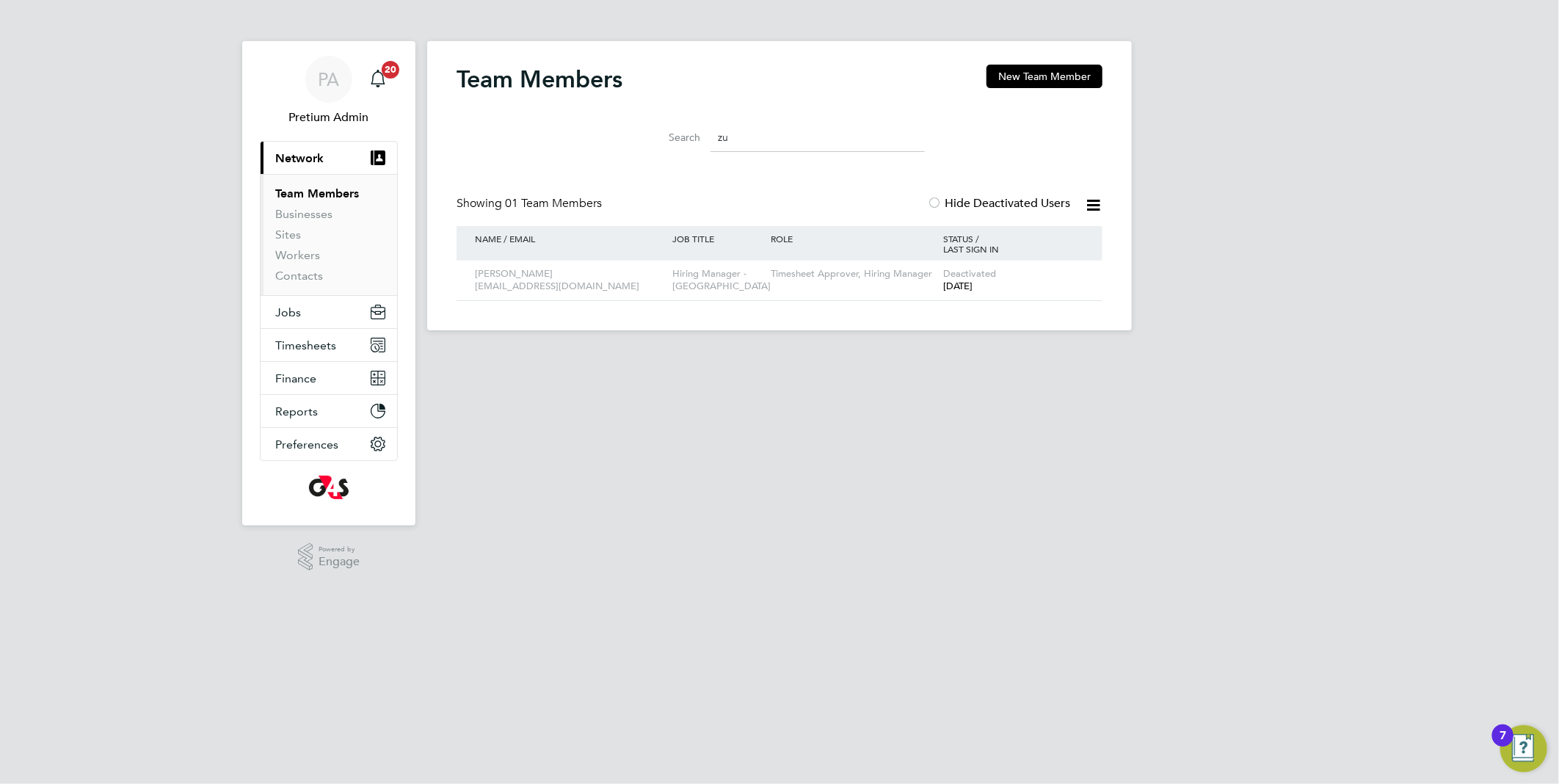
click at [552, 153] on div "Search zu" at bounding box center [780, 134] width 646 height 51
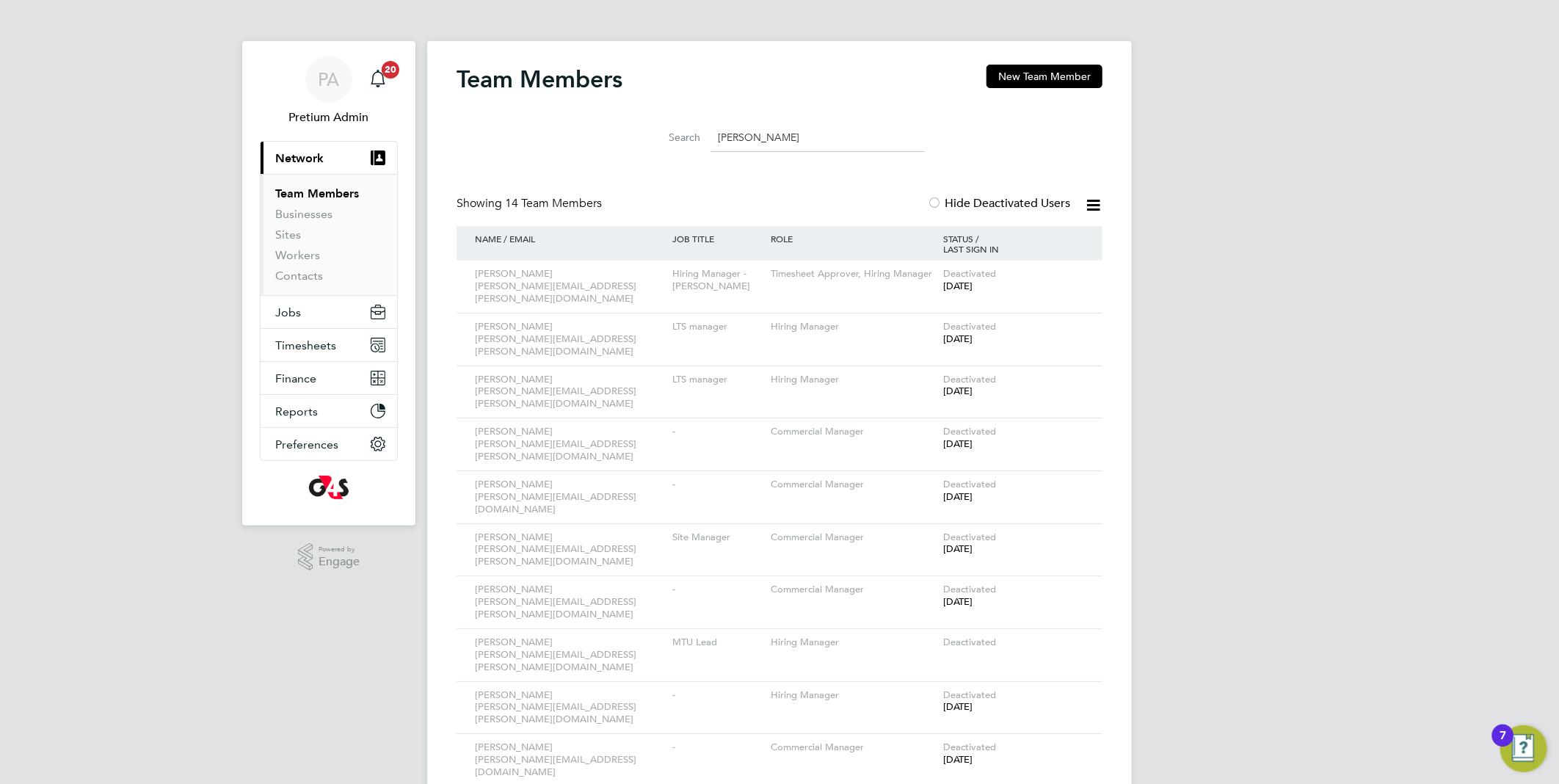
type input "james"
click at [625, 225] on div "Showing 14 Team Members Hide Deactivated Users" at bounding box center [780, 210] width 646 height 30
drag, startPoint x: 606, startPoint y: 288, endPoint x: 473, endPoint y: 292, distance: 133.1
click at [473, 292] on div "James Ferguson james.ferguson@uk.g4s.com" at bounding box center [569, 286] width 197 height 52
copy div "james.ferguson@uk.g4s.com"
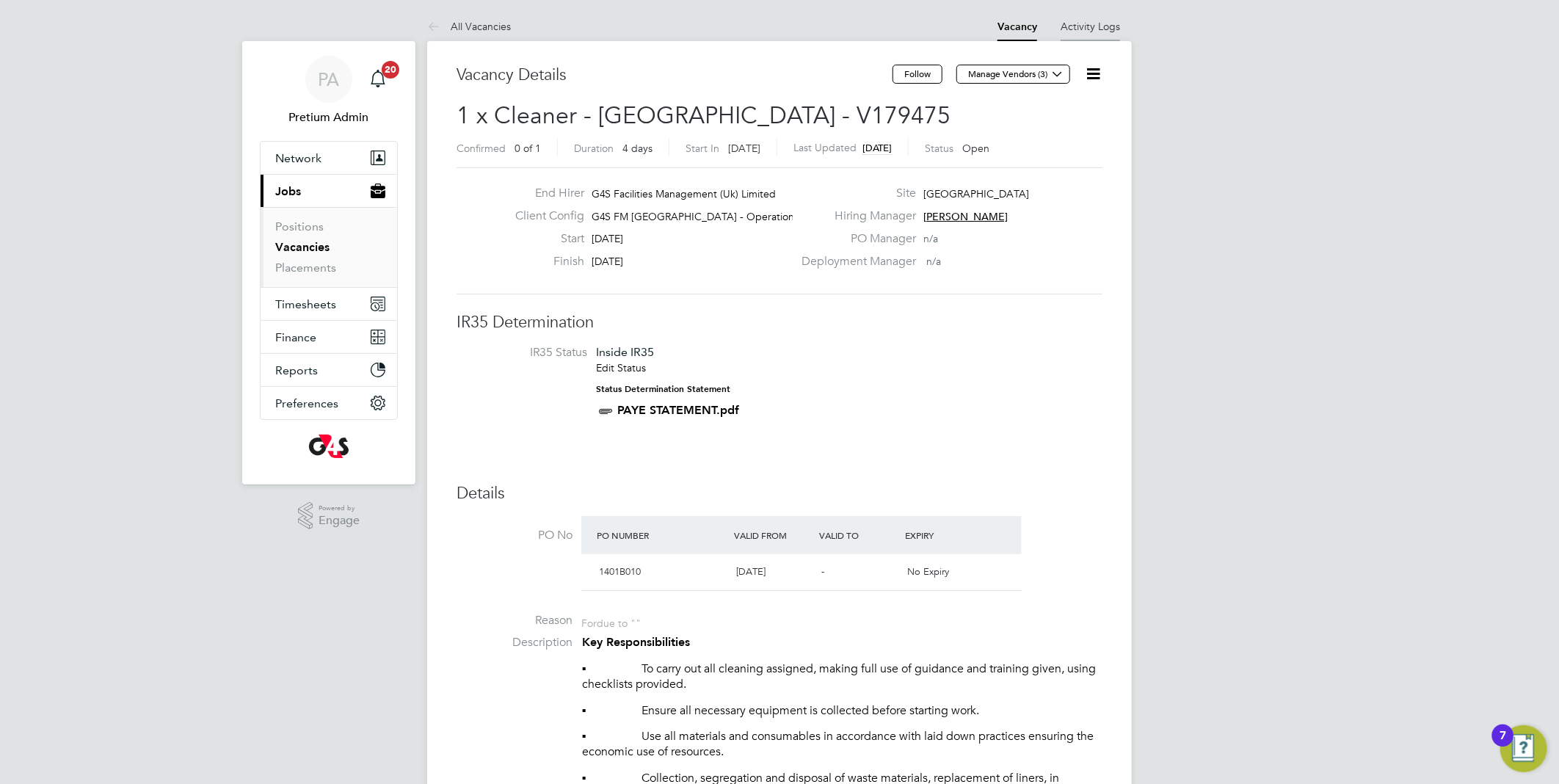
click at [1104, 32] on link "Activity Logs" at bounding box center [1090, 26] width 59 height 14
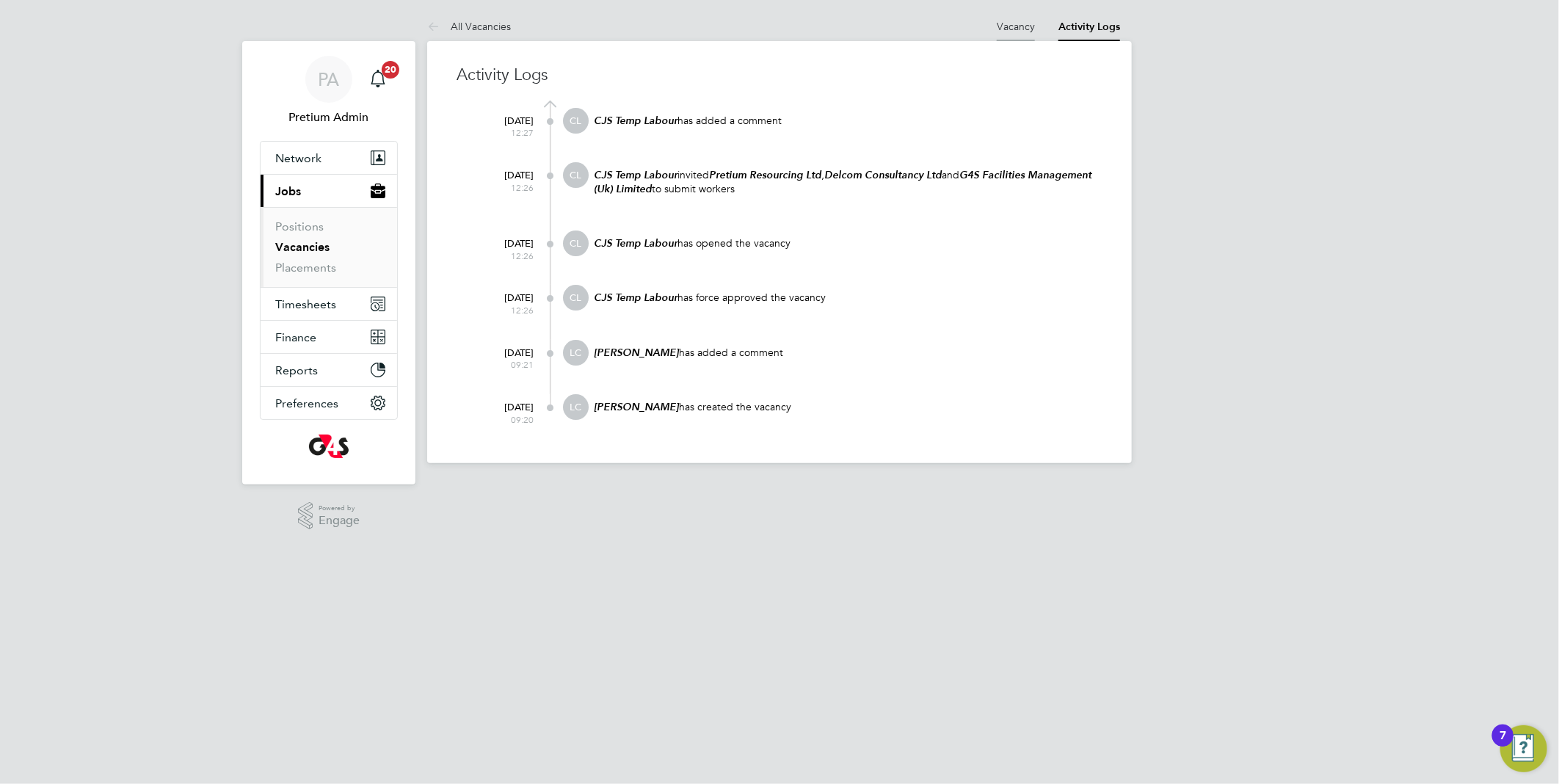
click at [1019, 25] on link "Vacancy" at bounding box center [1016, 26] width 38 height 14
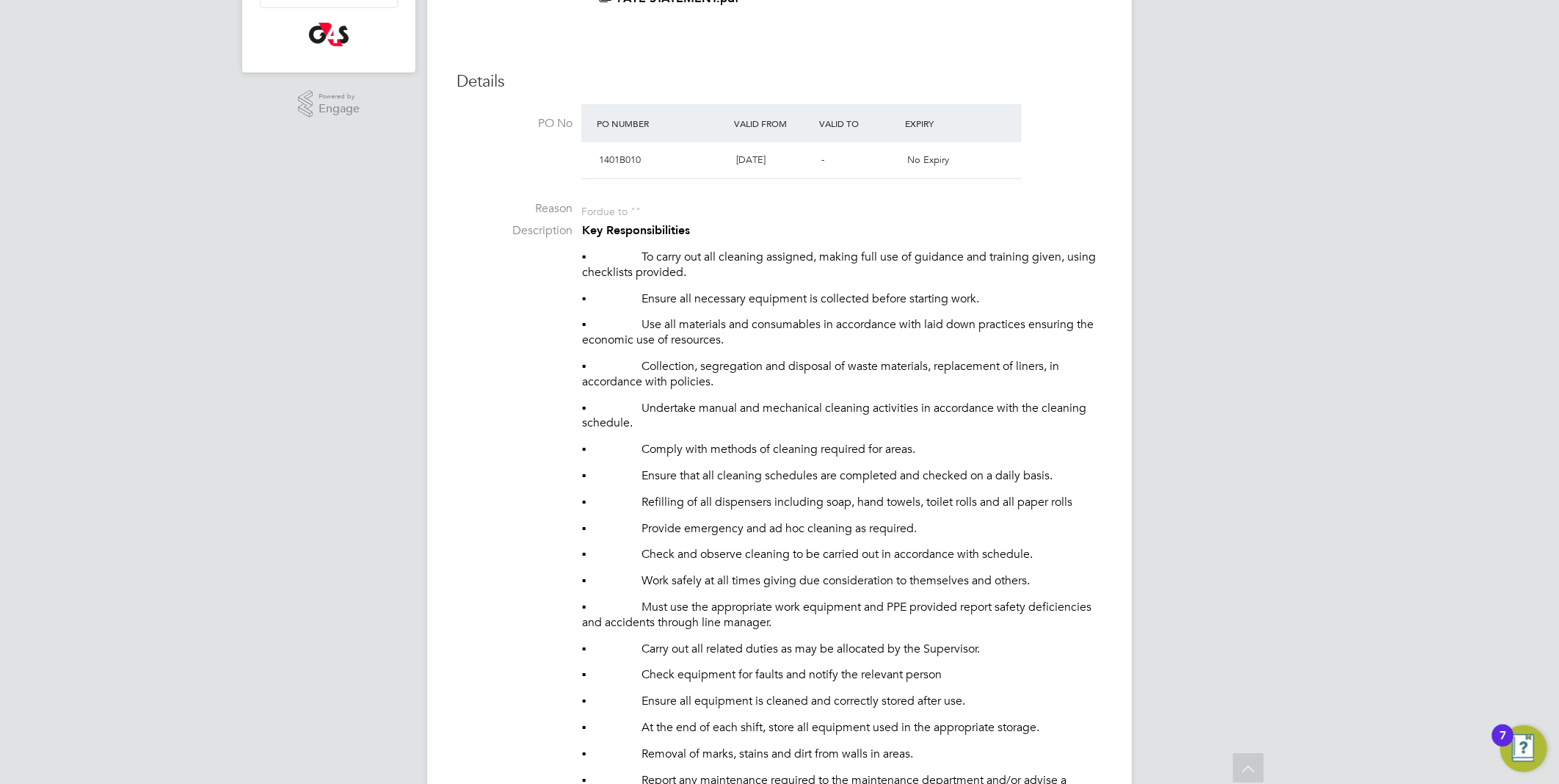
scroll to position [245, 0]
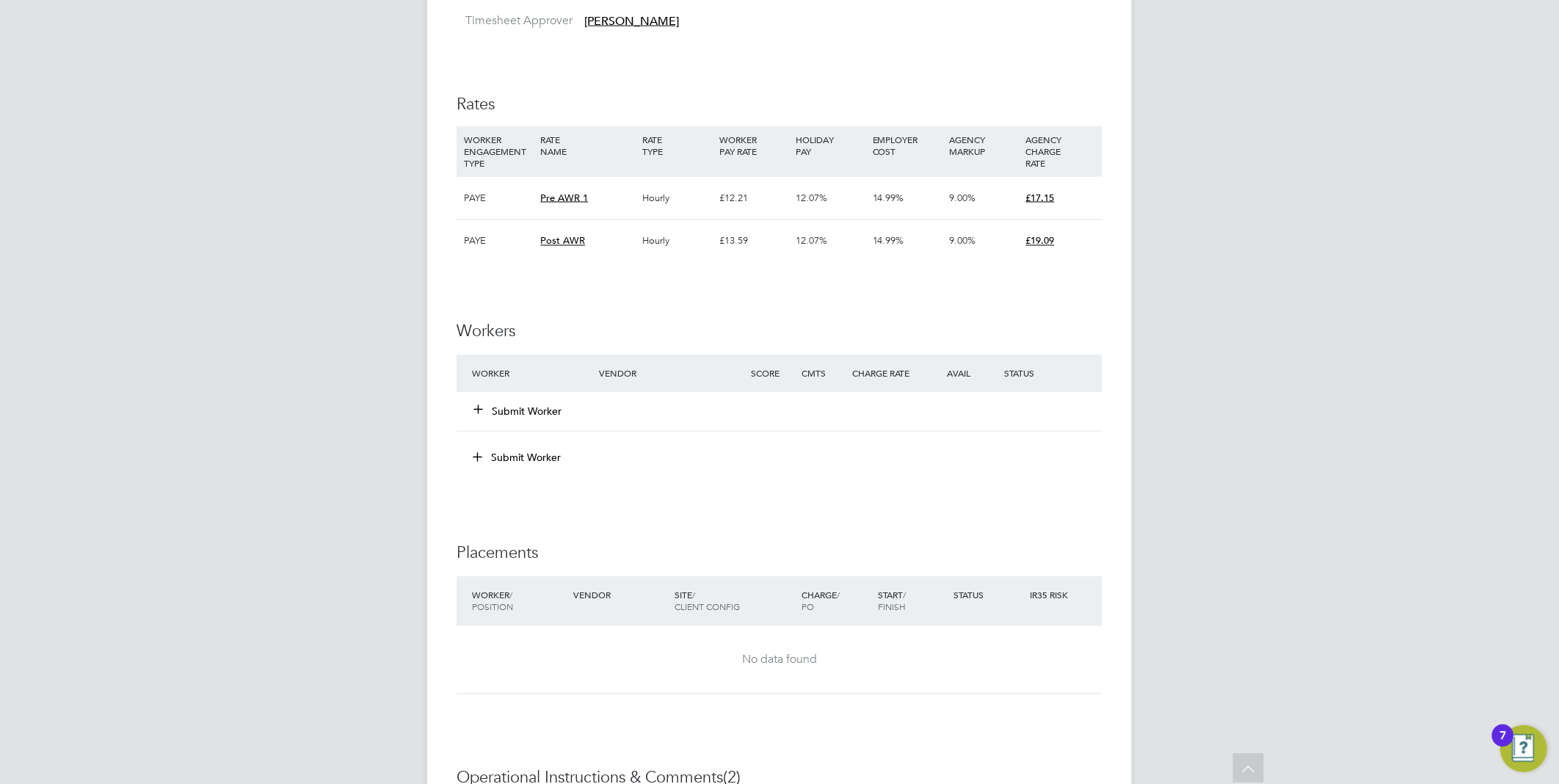
click at [611, 19] on span "[PERSON_NAME]" at bounding box center [631, 21] width 95 height 15
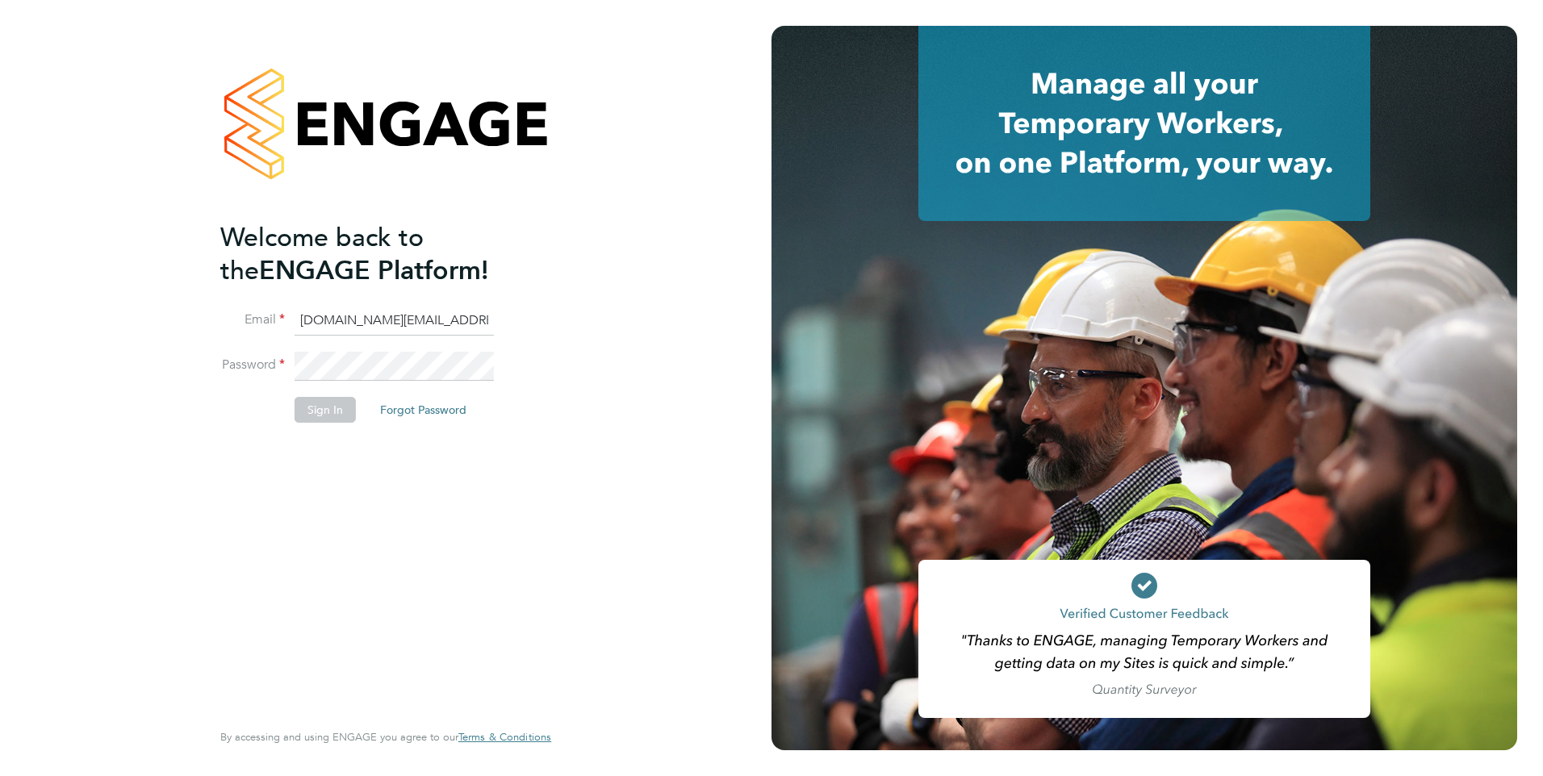
click at [353, 320] on input "[DOMAIN_NAME][EMAIL_ADDRESS][DOMAIN_NAME]" at bounding box center [393, 321] width 199 height 29
click at [353, 320] on input "account.support@pretiumresourcing.co.uk" at bounding box center [393, 321] width 199 height 29
type input "ncc@pretiumresourcing.co.uk"
drag, startPoint x: 320, startPoint y: 418, endPoint x: 319, endPoint y: 409, distance: 9.0
click at [319, 413] on button "Sign In" at bounding box center [324, 410] width 61 height 26
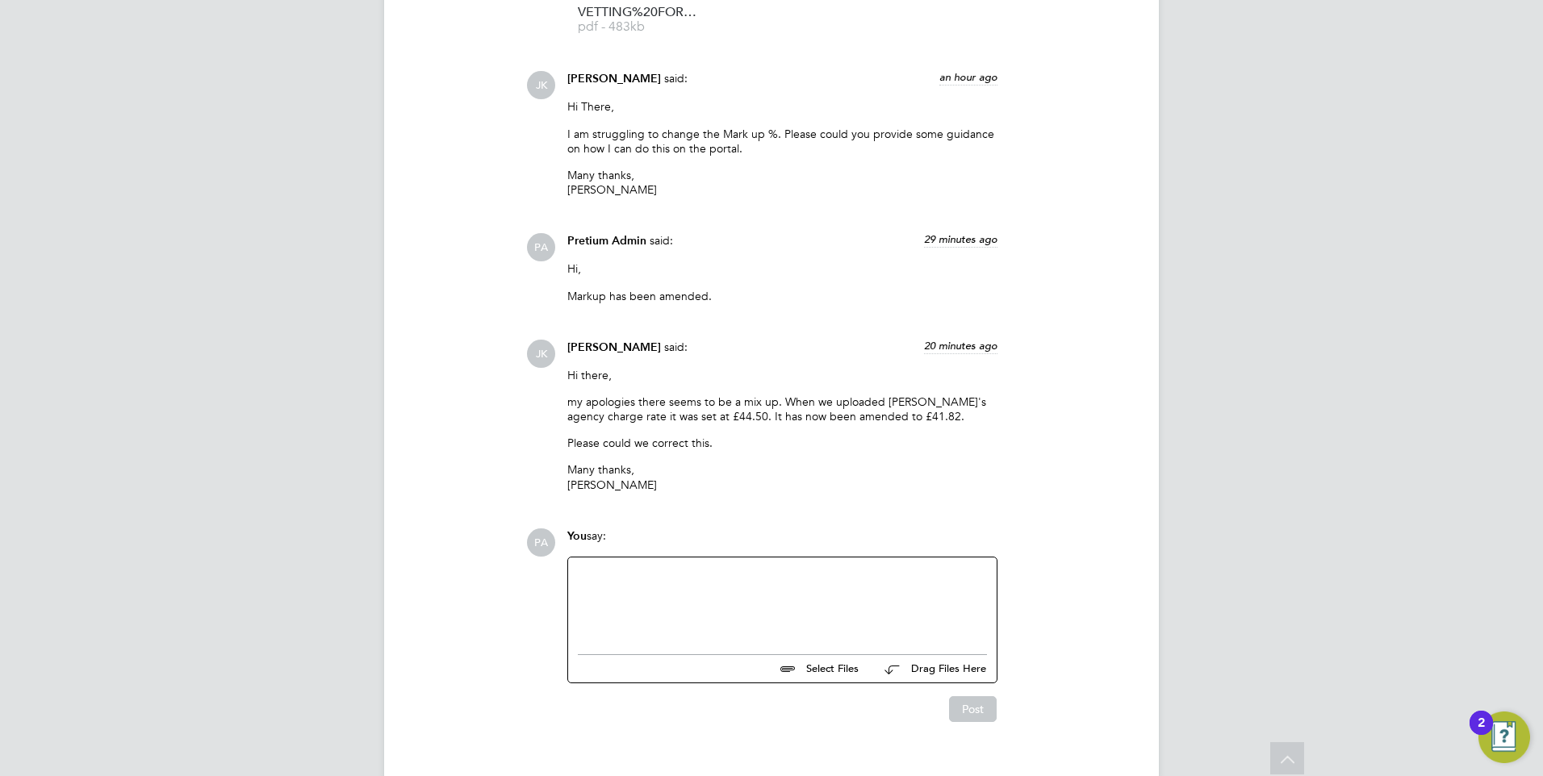
scroll to position [2313, 0]
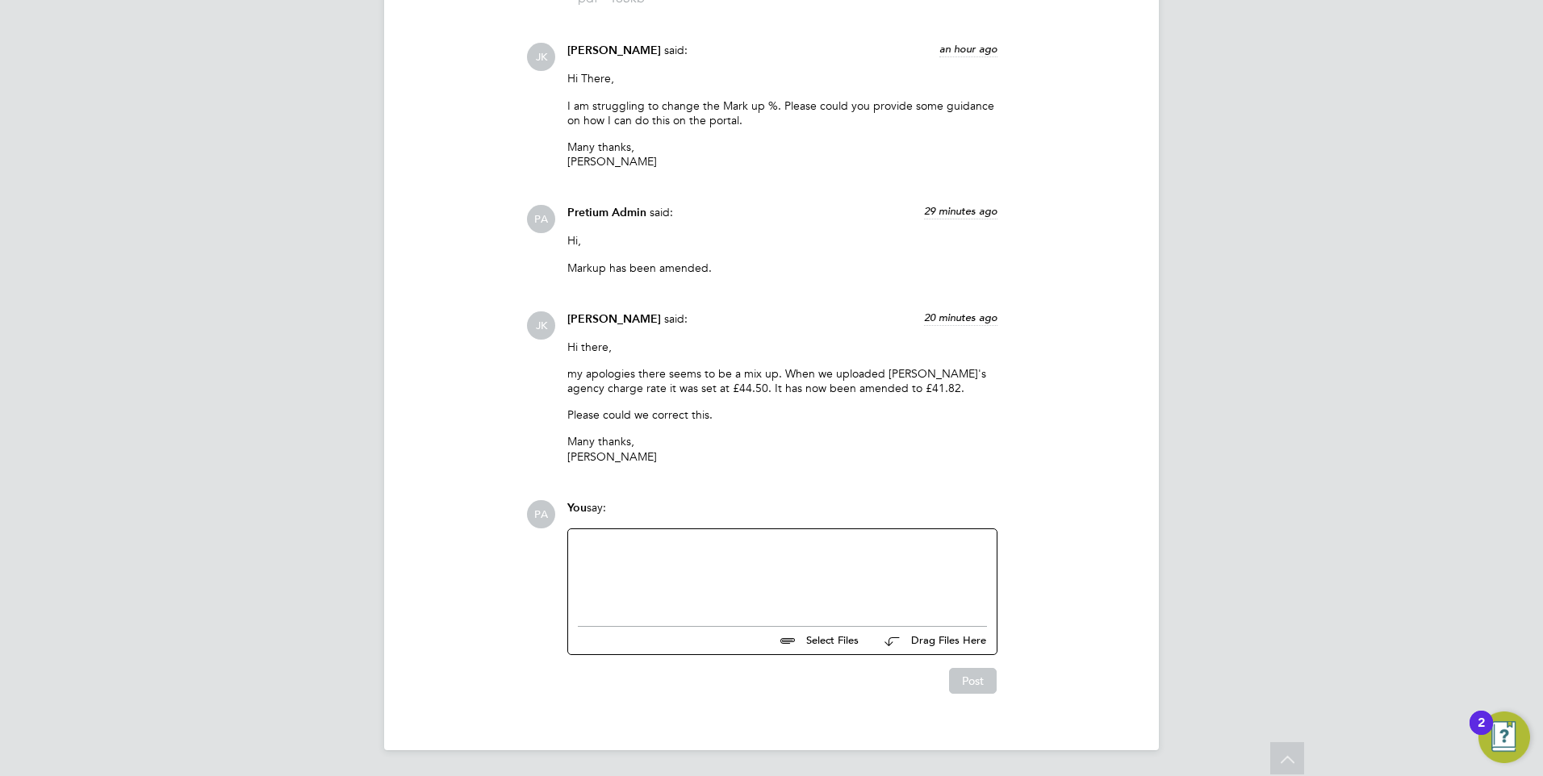
click at [710, 572] on div at bounding box center [782, 573] width 409 height 69
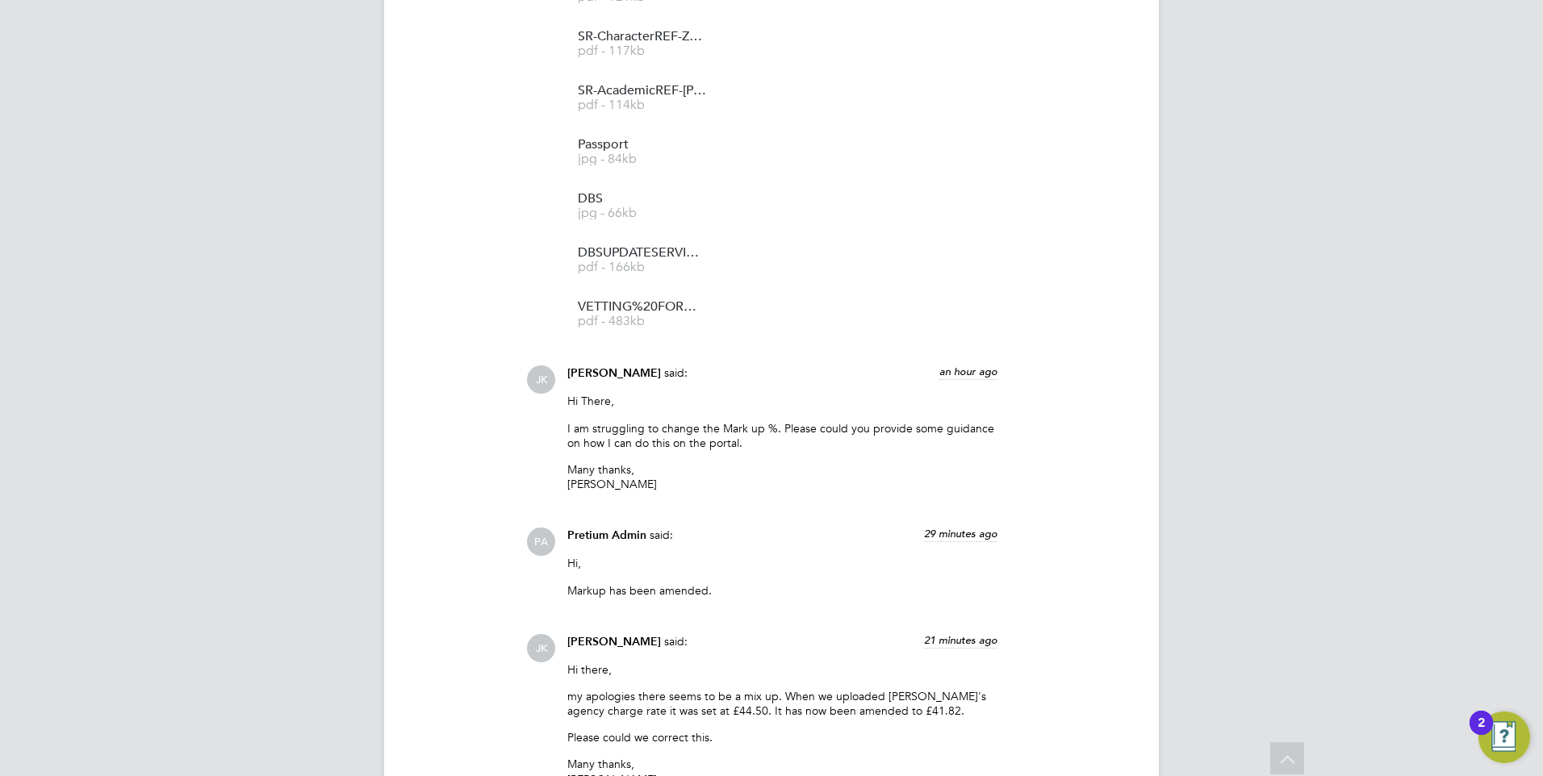
click at [1296, 761] on icon at bounding box center [1287, 760] width 28 height 37
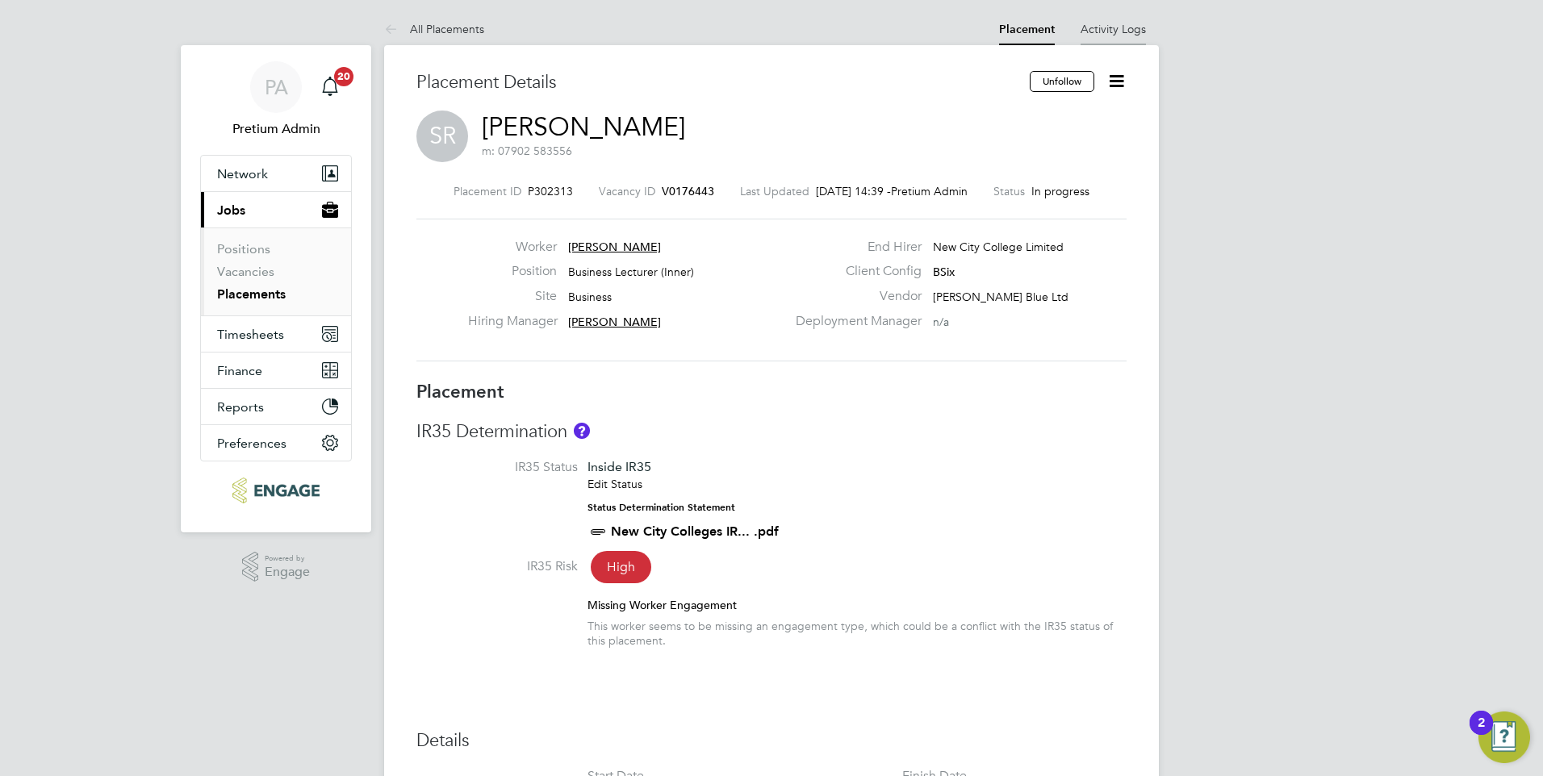
click at [1106, 20] on li "Activity Logs" at bounding box center [1112, 29] width 65 height 32
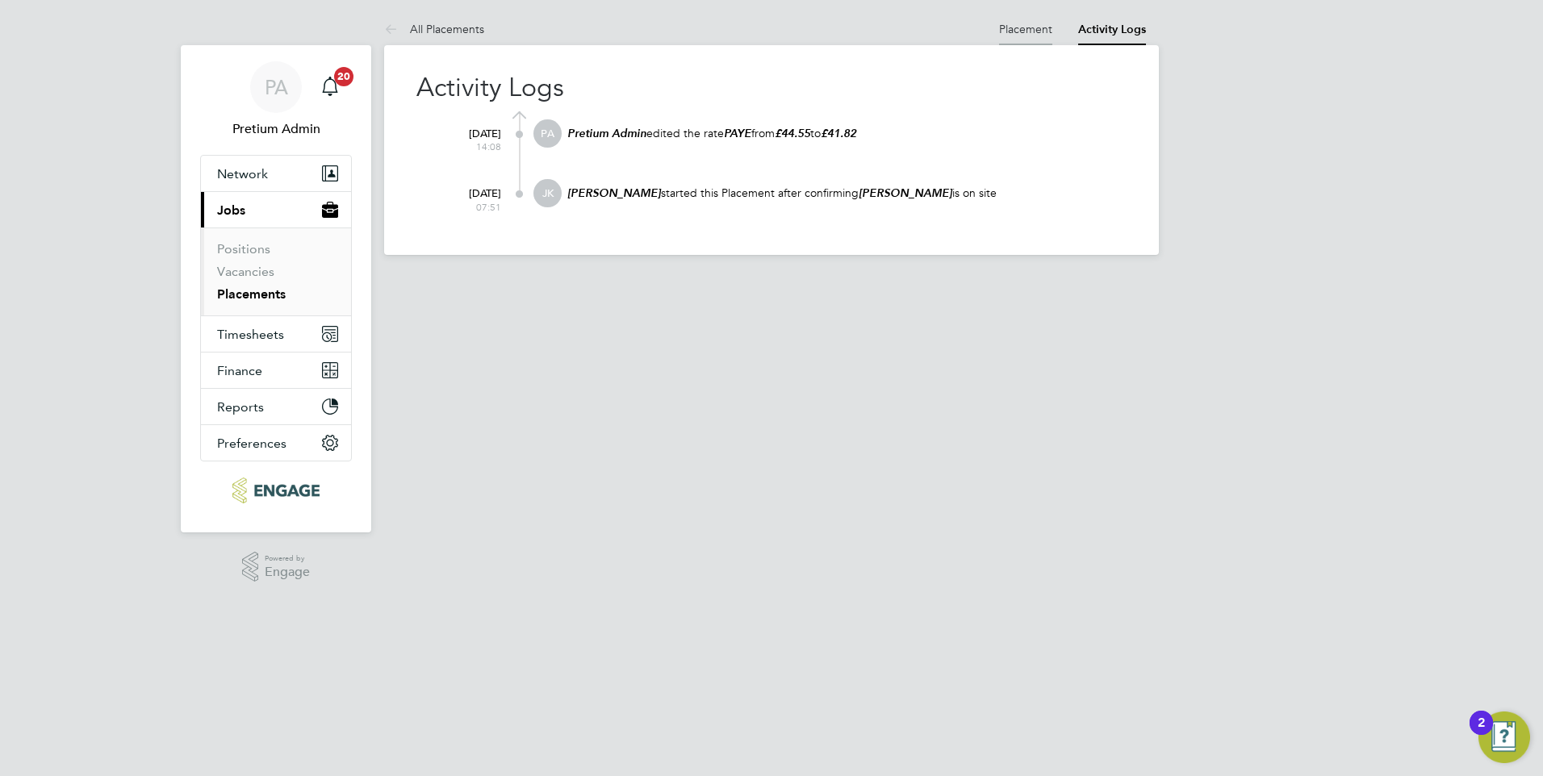
click at [1039, 27] on link "Placement" at bounding box center [1025, 29] width 53 height 15
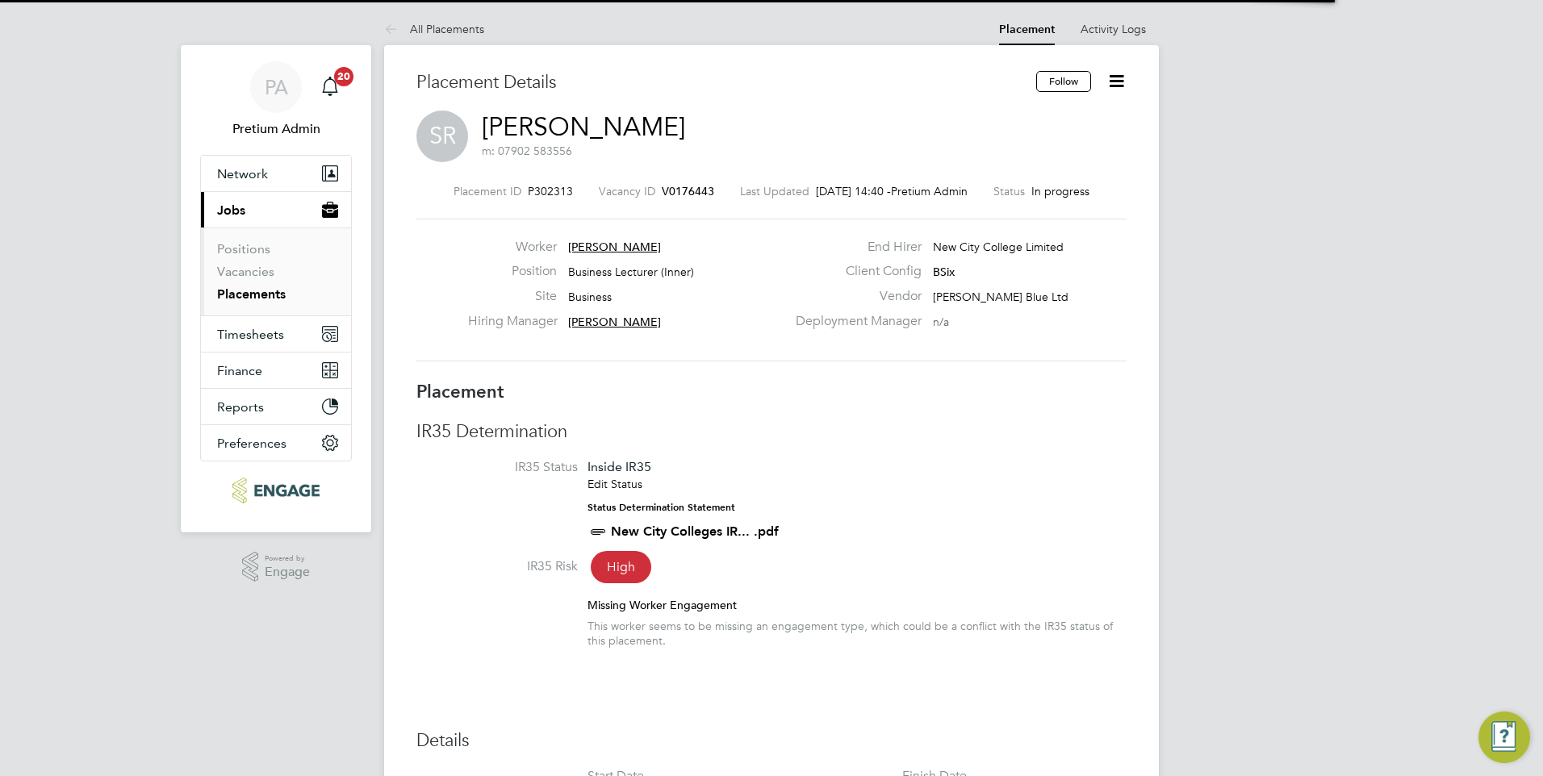
scroll to position [26, 319]
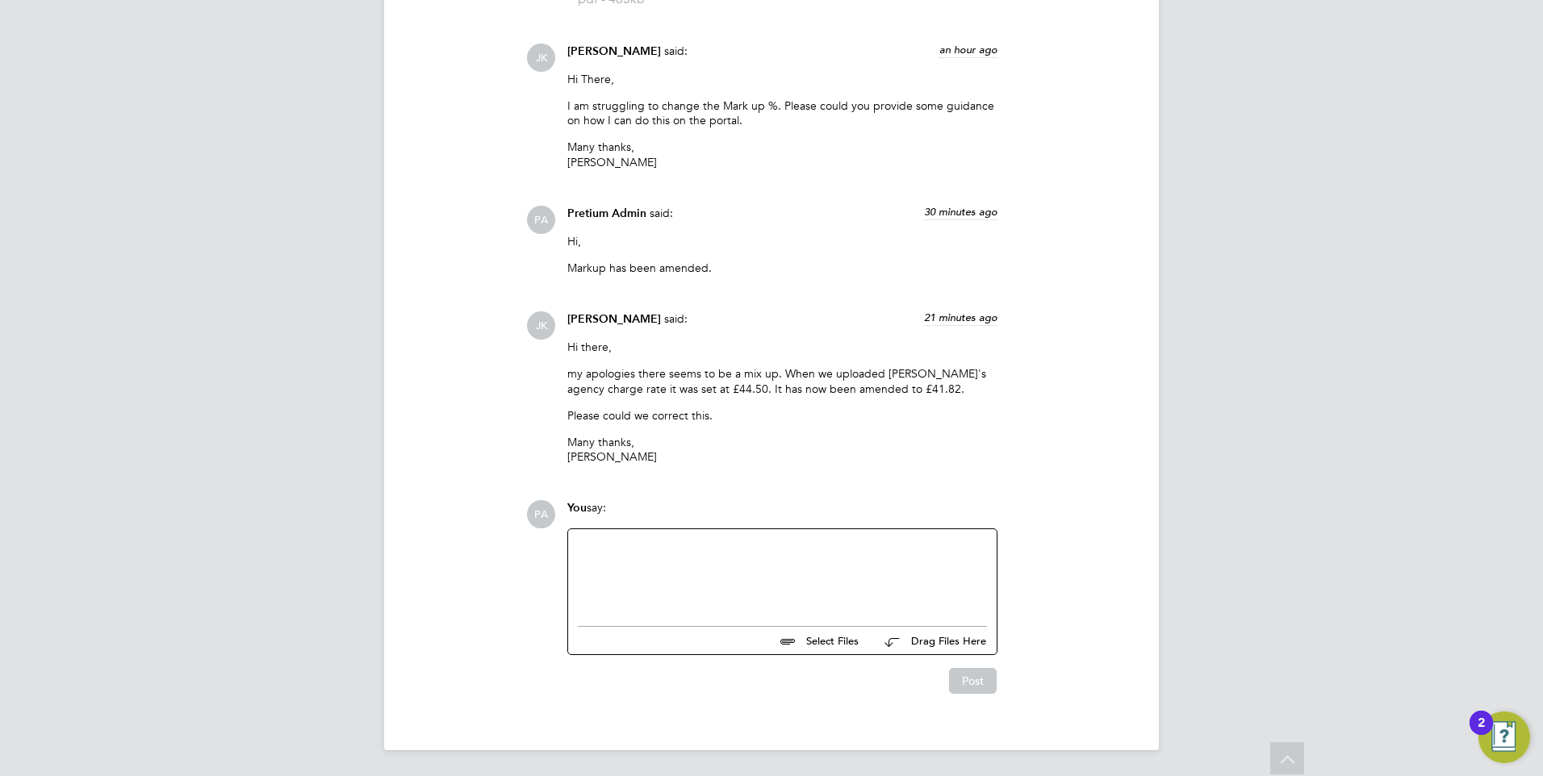
click at [775, 580] on div at bounding box center [782, 573] width 409 height 69
click at [841, 578] on div "Hi Joel When amending the markup, the charge rate automaticallu" at bounding box center [782, 573] width 409 height 69
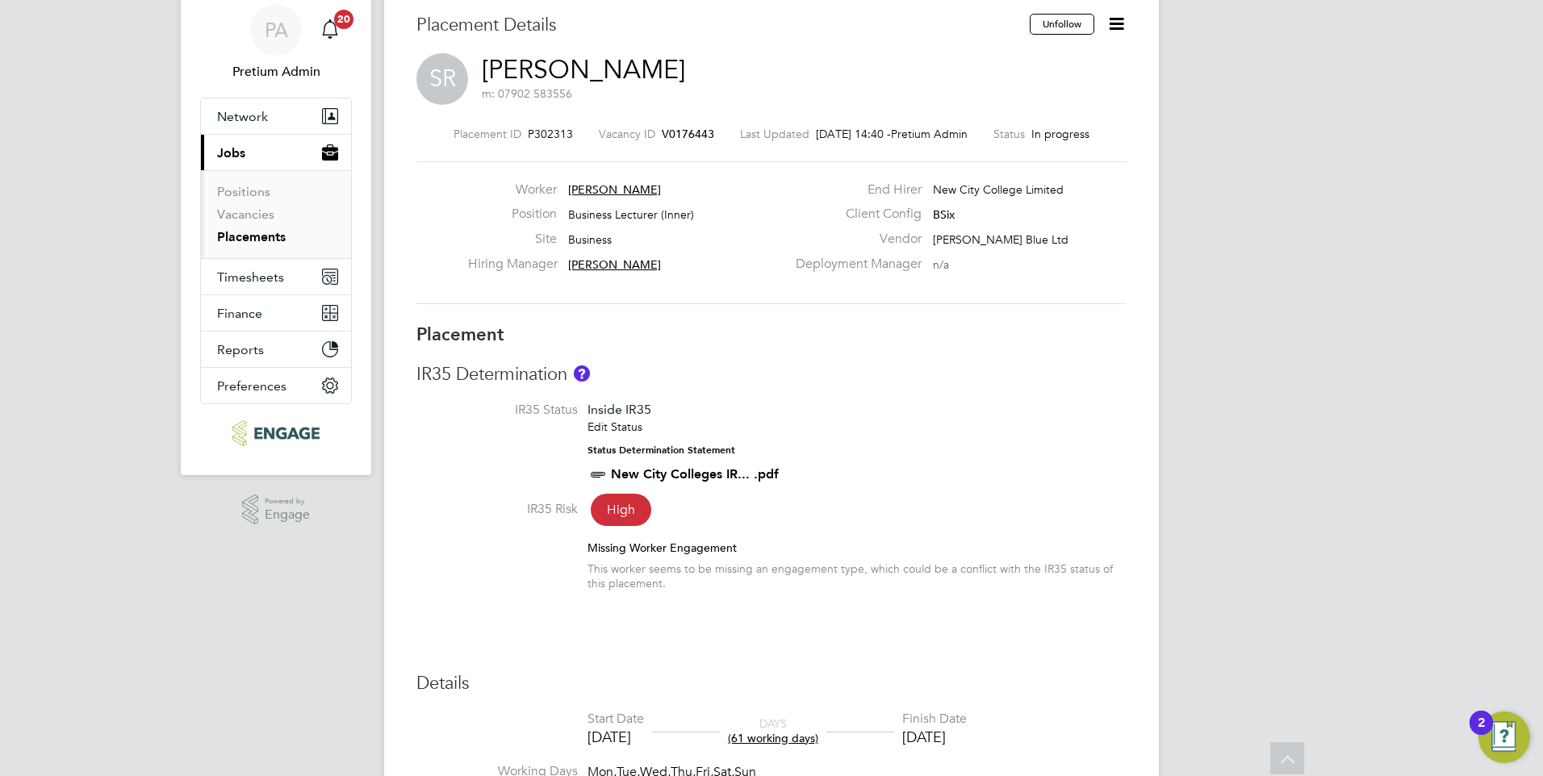
scroll to position [0, 0]
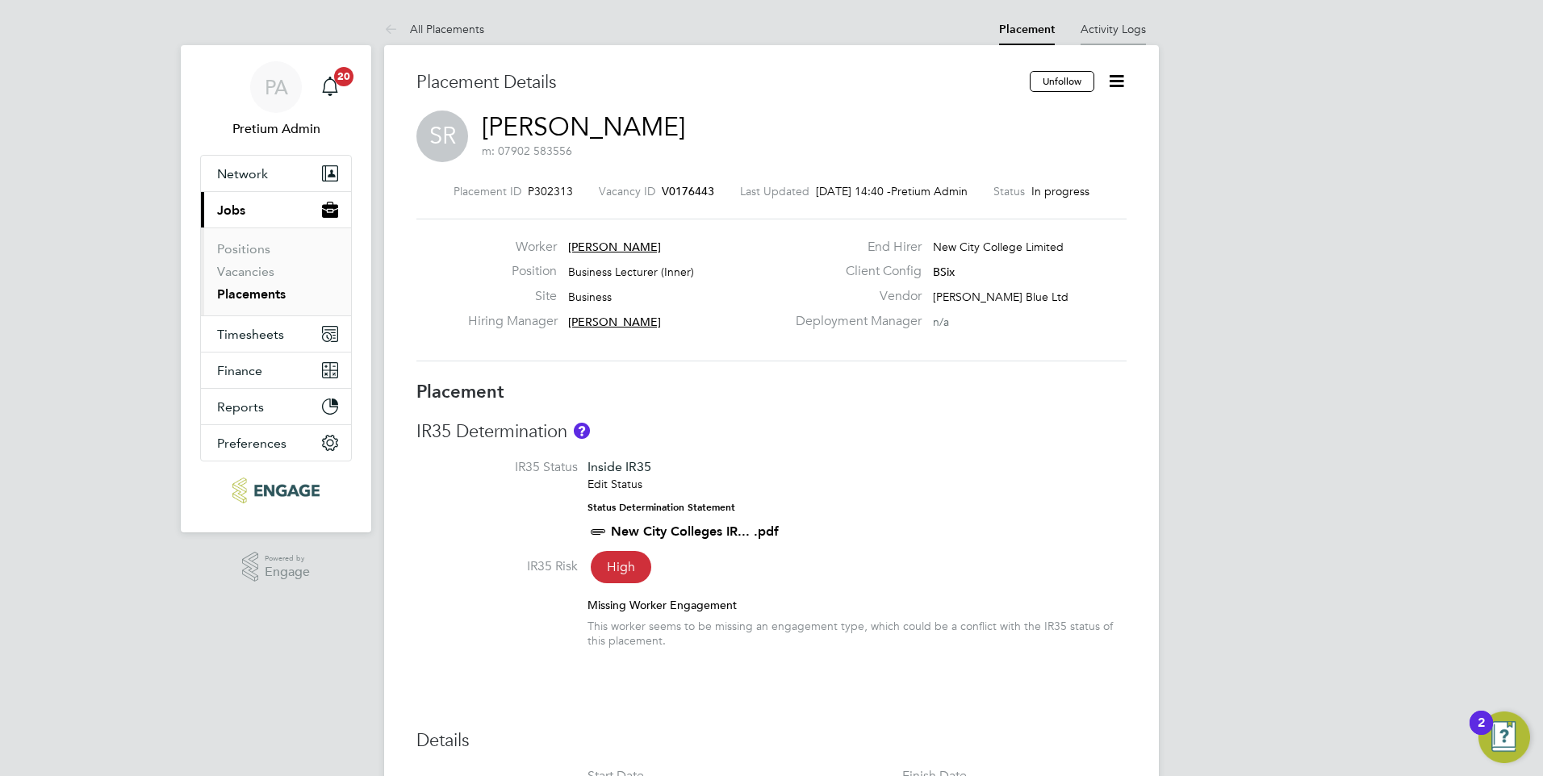
click at [1116, 29] on link "Activity Logs" at bounding box center [1112, 29] width 65 height 15
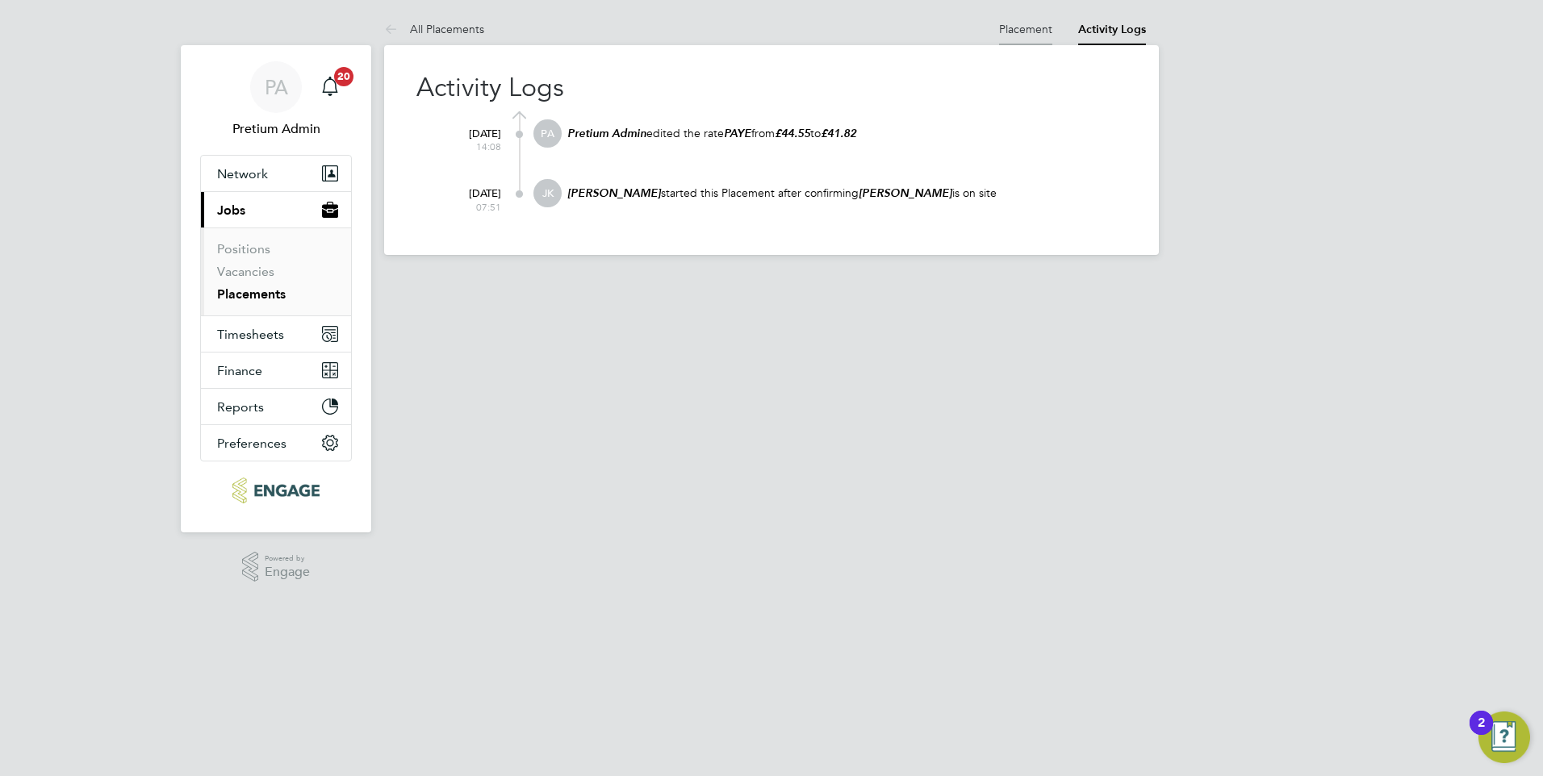
click at [1025, 34] on link "Placement" at bounding box center [1025, 29] width 53 height 15
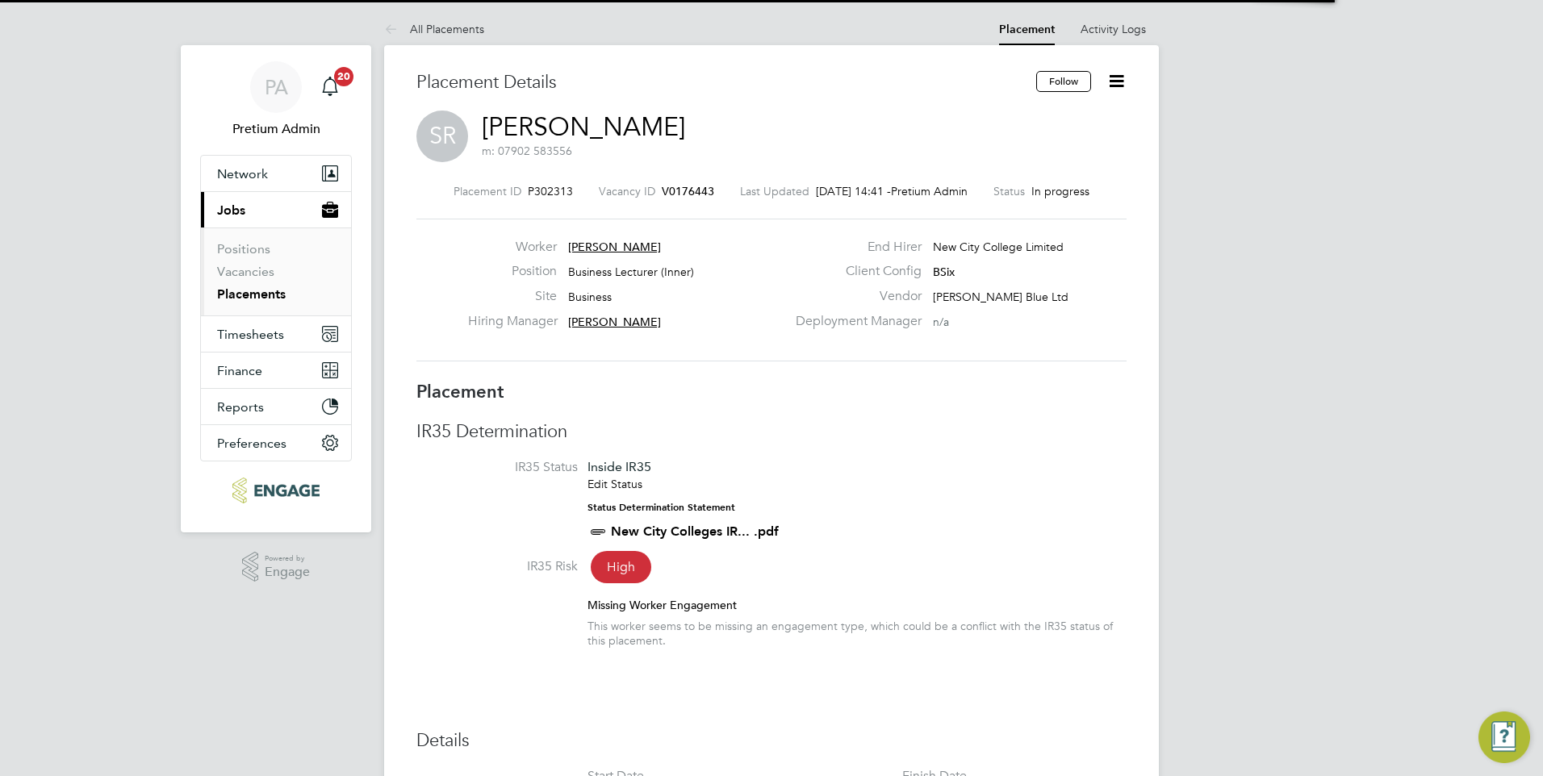
scroll to position [26, 319]
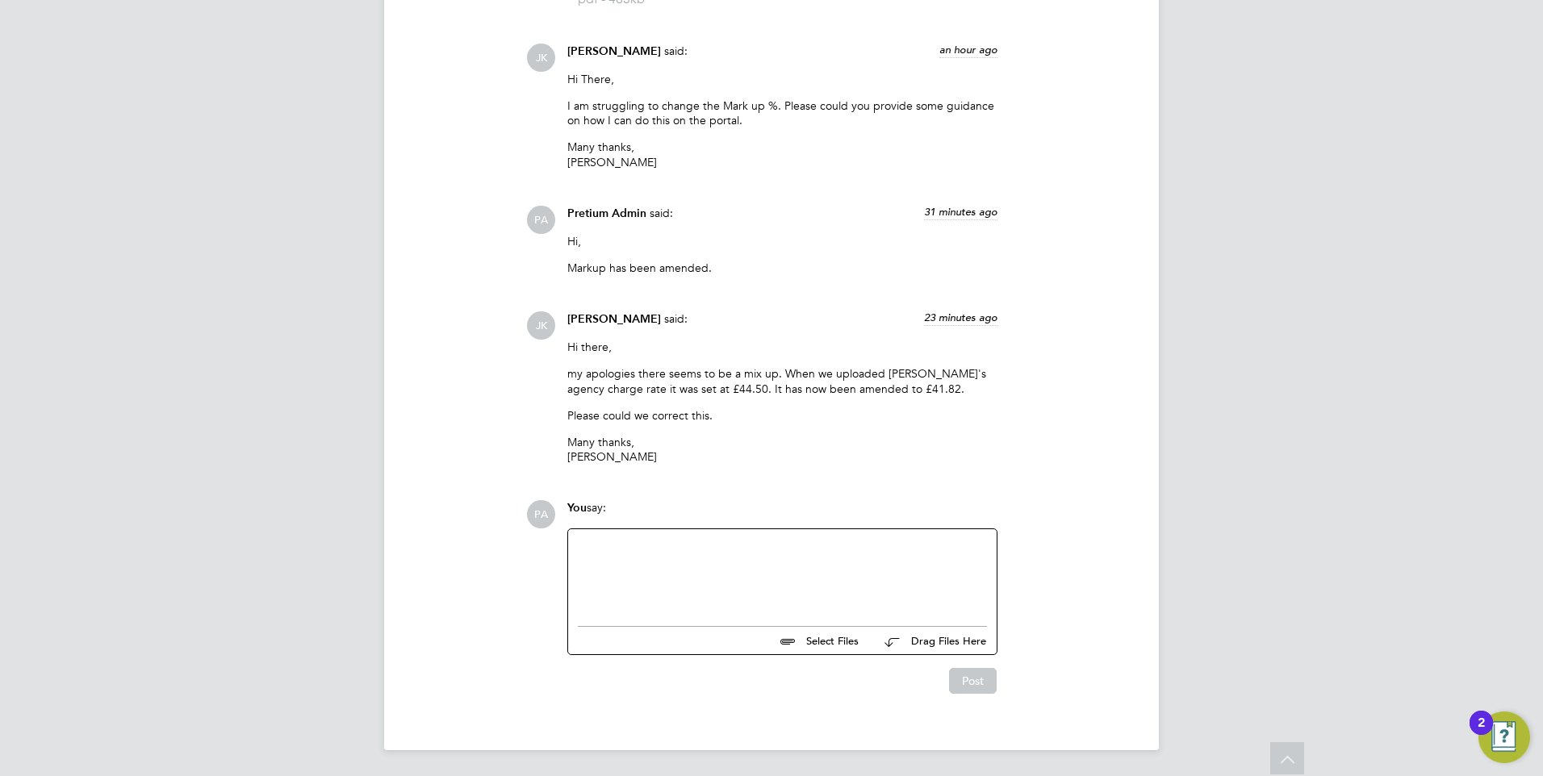
click at [741, 581] on div at bounding box center [782, 573] width 409 height 69
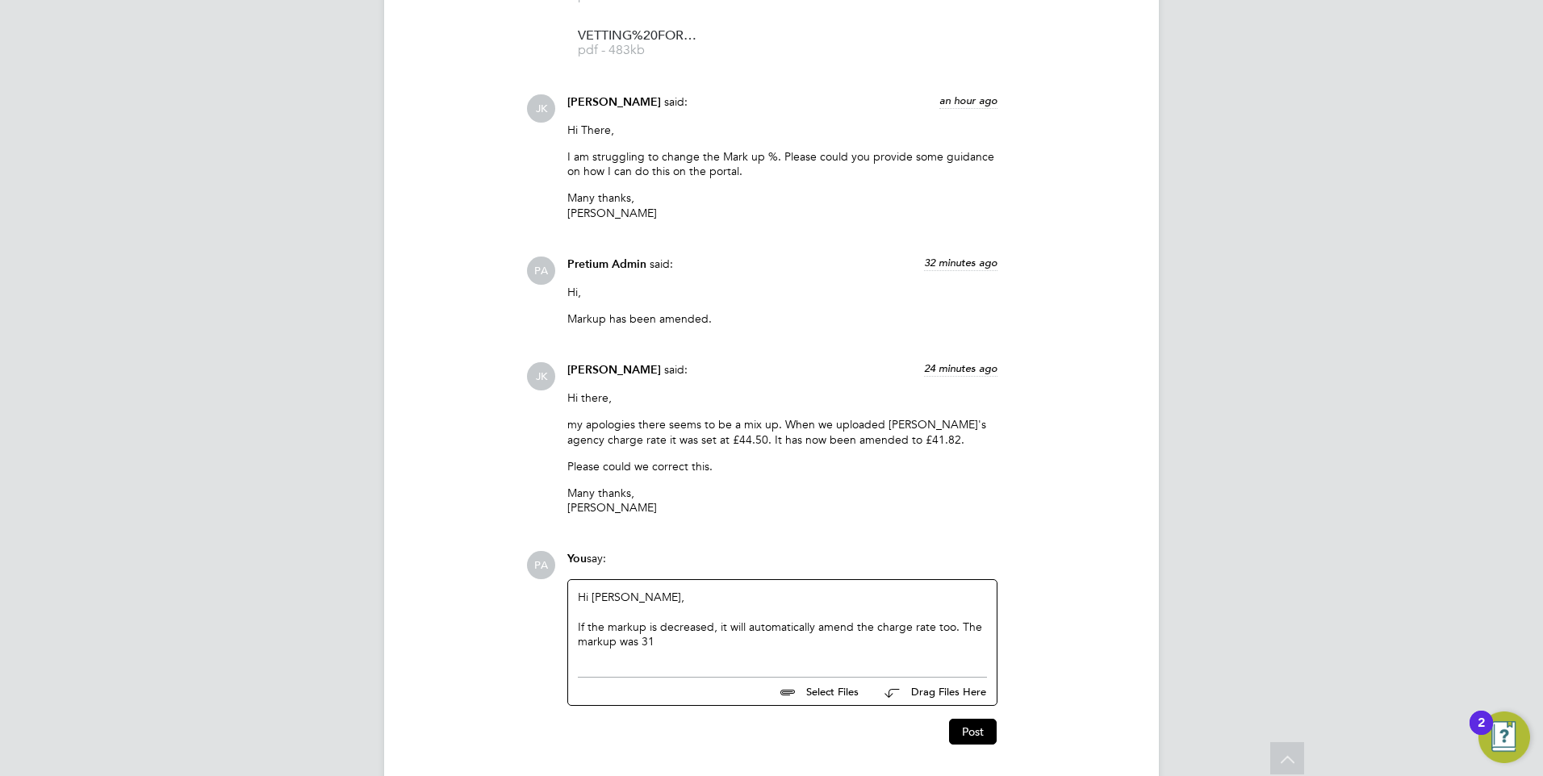
scroll to position [3360, 0]
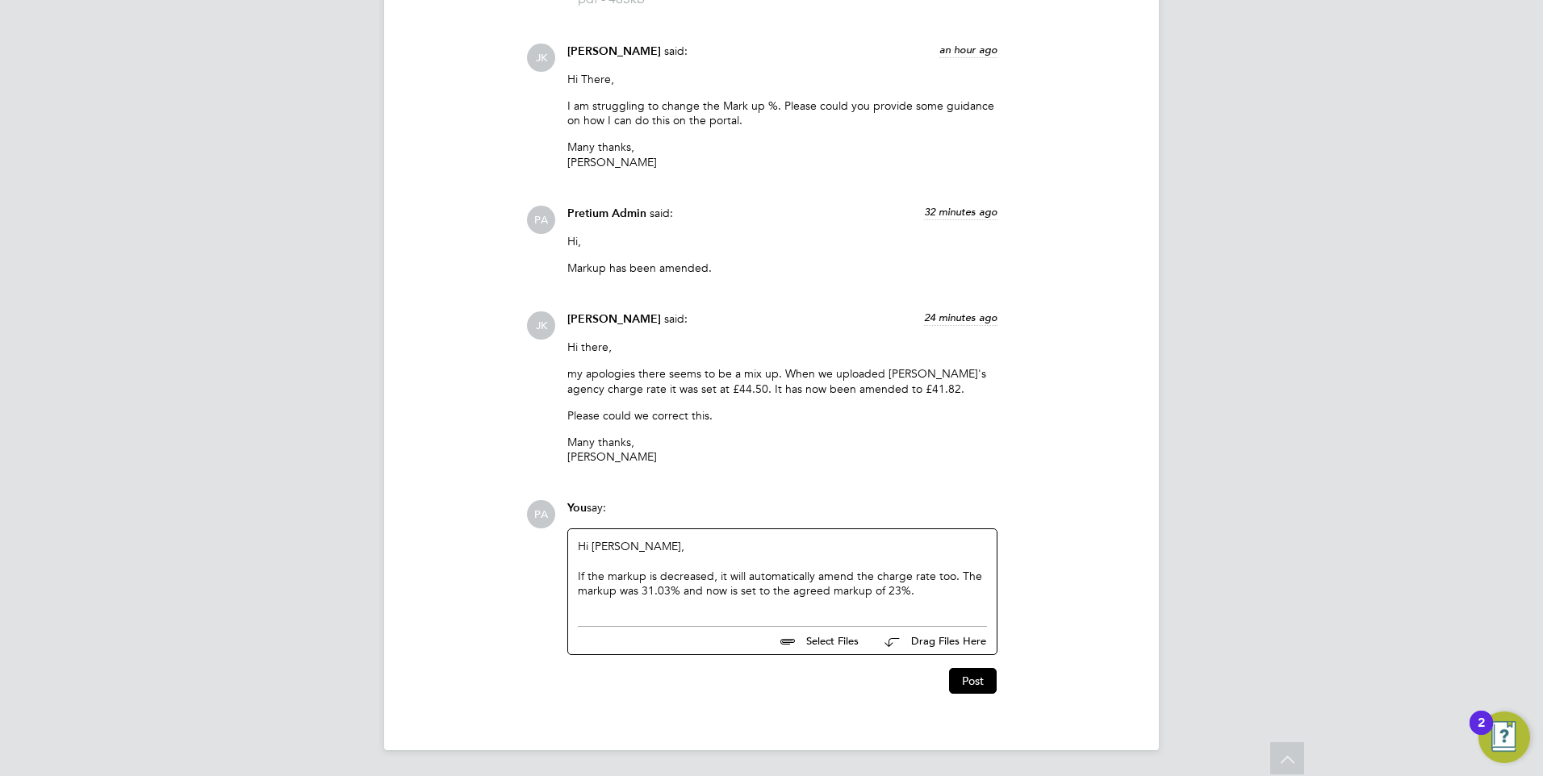
click at [678, 574] on div "Hi Joel, If the markup is decreased, it will automatically amend the charge rat…" at bounding box center [782, 573] width 409 height 69
click at [924, 595] on div "Hi Joel, If the markup is amended, it will automatically amend the charge rate …" at bounding box center [782, 573] width 409 height 69
click at [681, 570] on div "Hi Joel, If the markup is amended, it will automatically amend the charge rate …" at bounding box center [782, 573] width 409 height 69
click at [680, 570] on div "Hi Joel, If the markup is amended, it will automatically amend the charge rate …" at bounding box center [782, 573] width 409 height 69
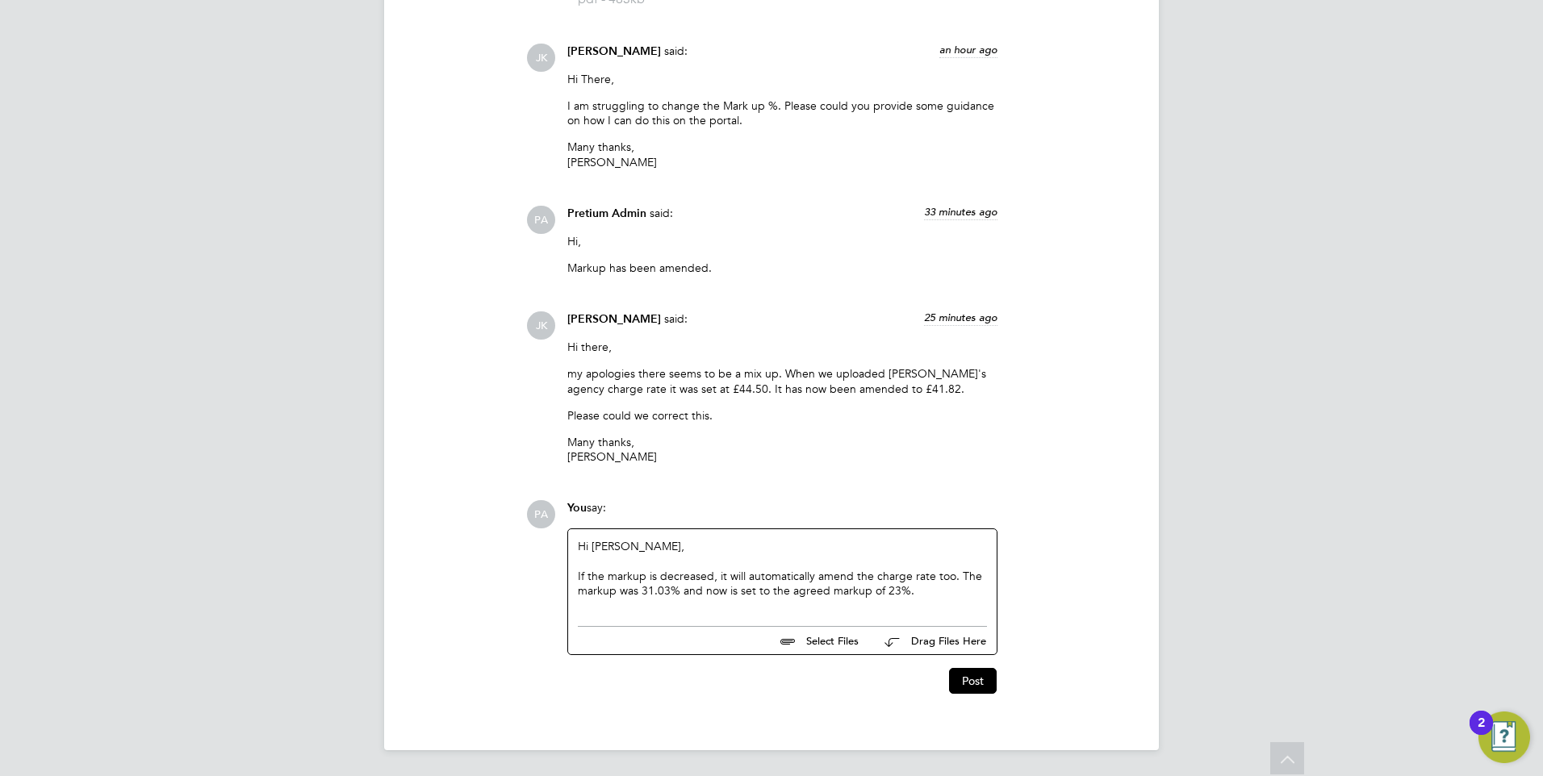
click at [967, 576] on div "Hi Joel, If the markup is decreased, it will automatically amend the charge rat…" at bounding box center [782, 573] width 409 height 69
click at [936, 595] on div "Hi Joel, If the markup is decreased, it will automatically amend the charge rat…" at bounding box center [782, 573] width 409 height 69
click at [972, 687] on button "Post" at bounding box center [973, 681] width 48 height 26
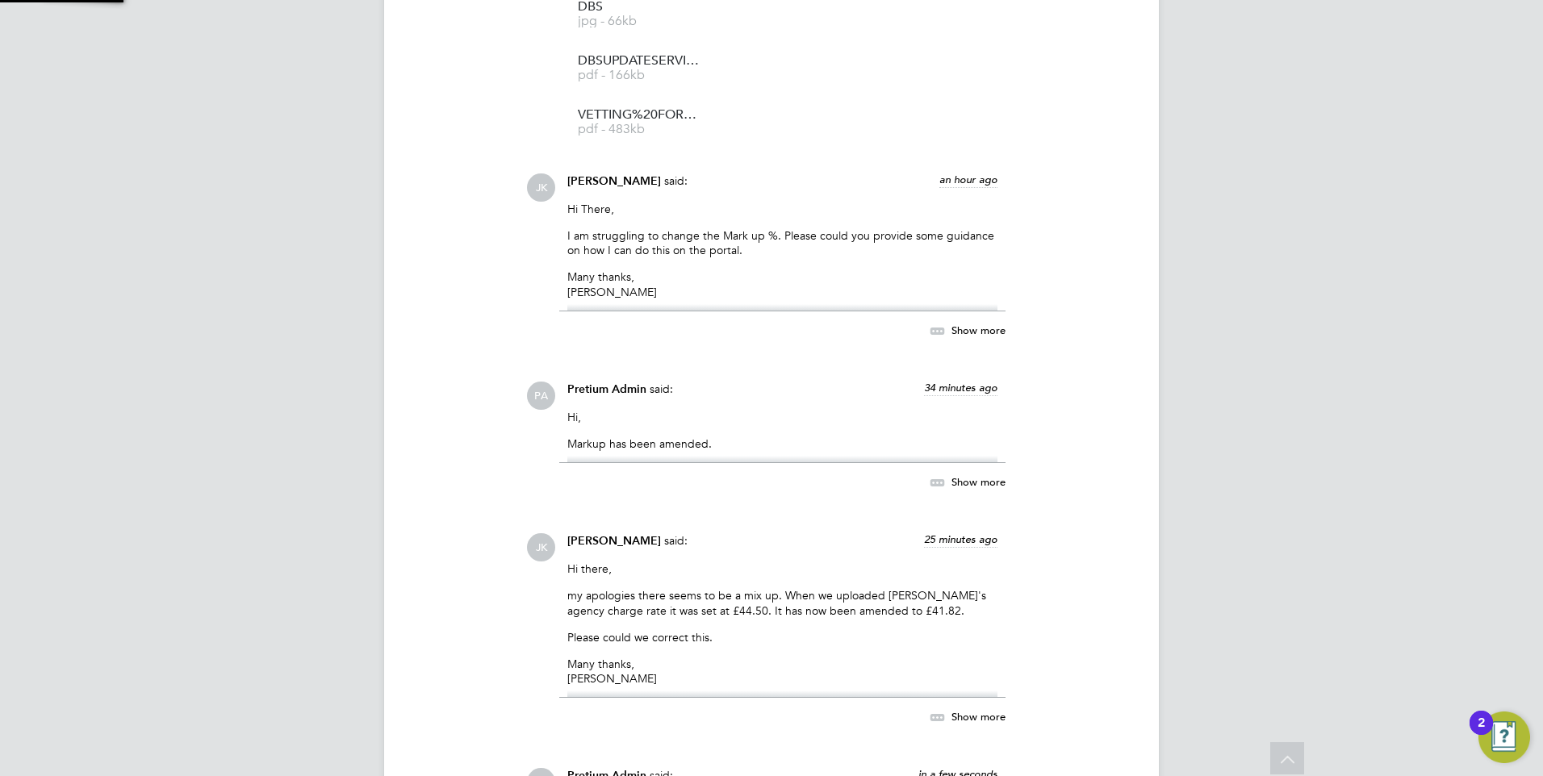
scroll to position [3481, 0]
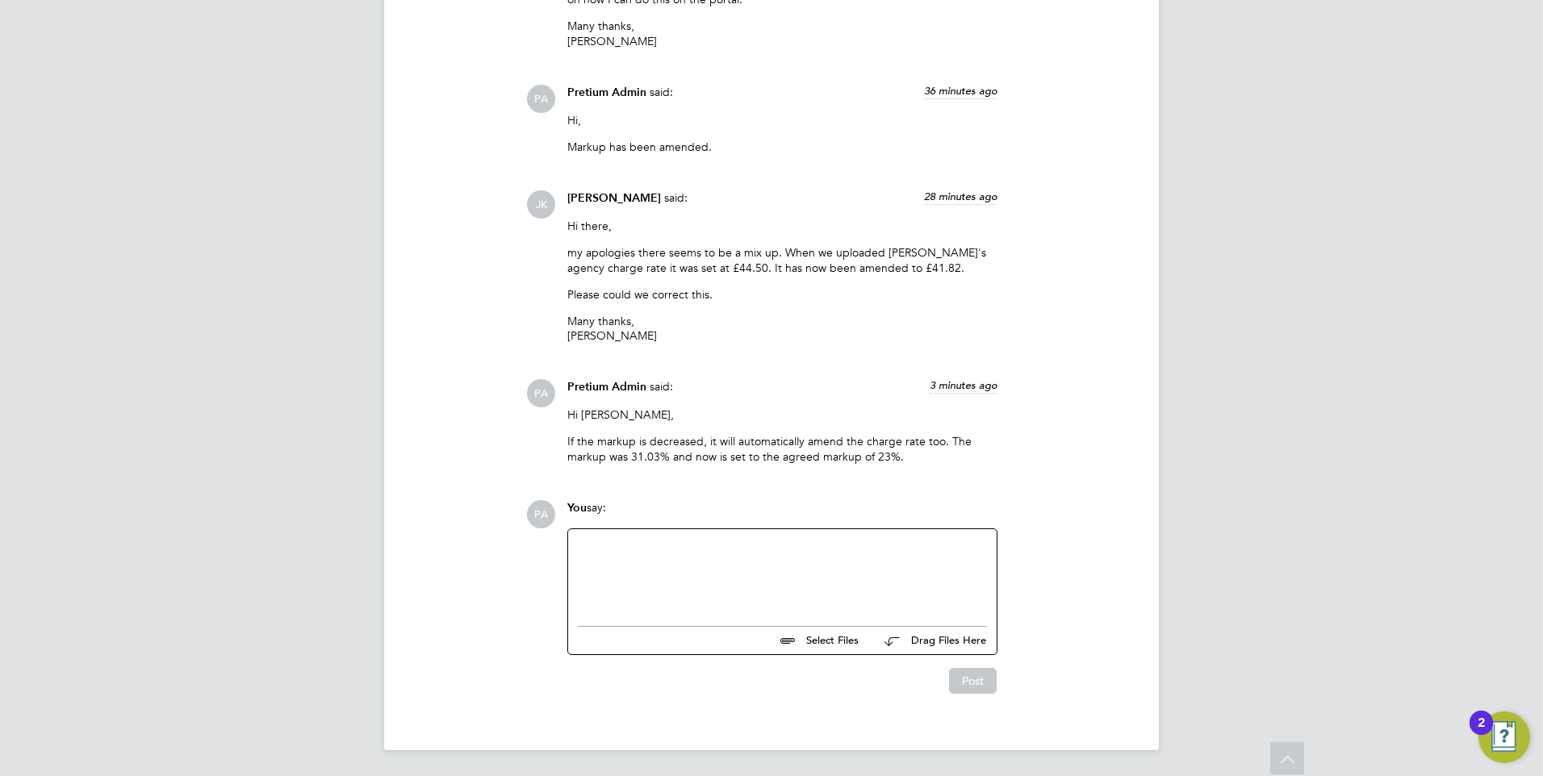
drag, startPoint x: 1278, startPoint y: 750, endPoint x: 1136, endPoint y: 666, distance: 165.3
click at [1276, 750] on icon at bounding box center [1287, 760] width 28 height 37
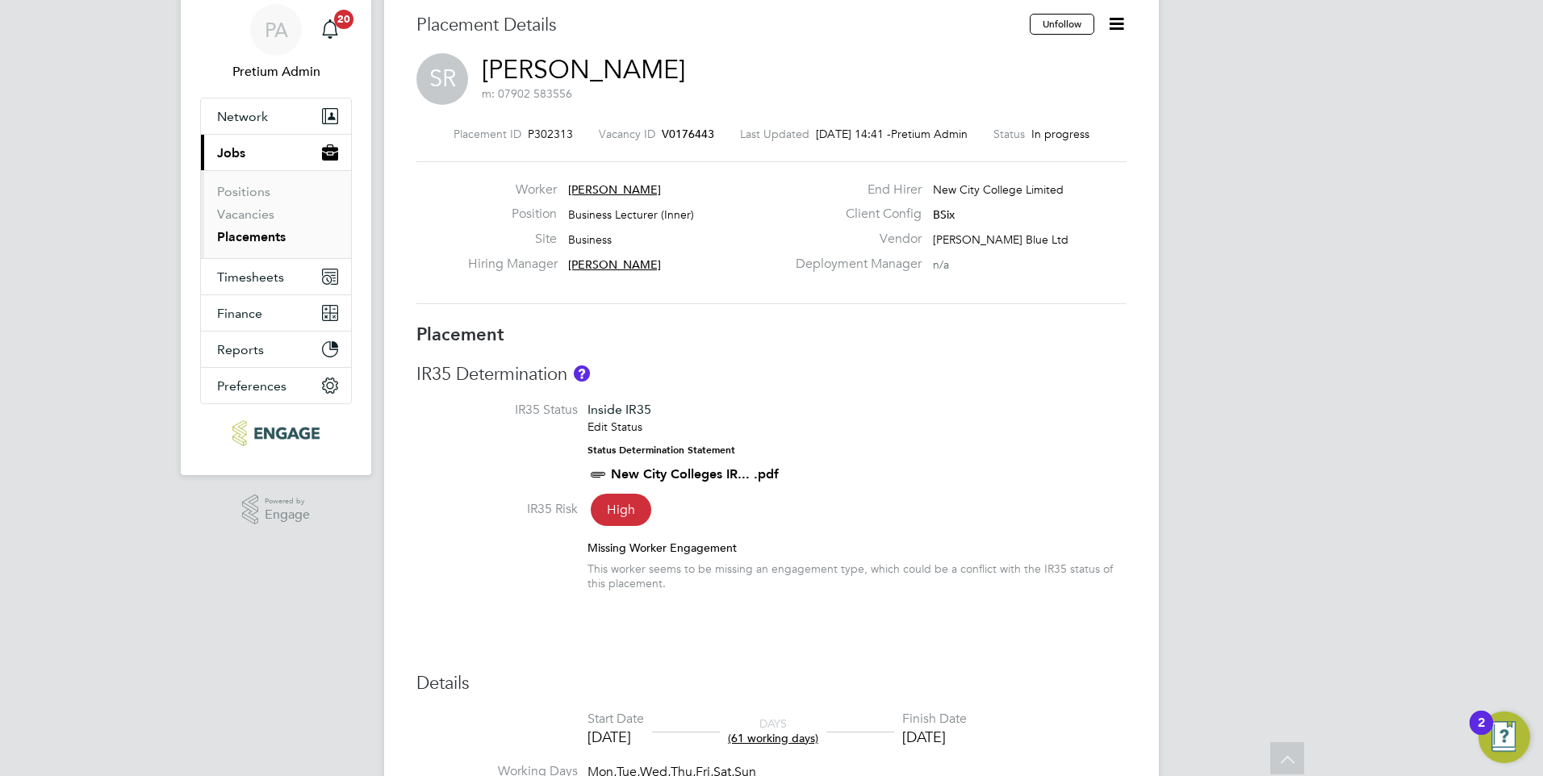
scroll to position [0, 0]
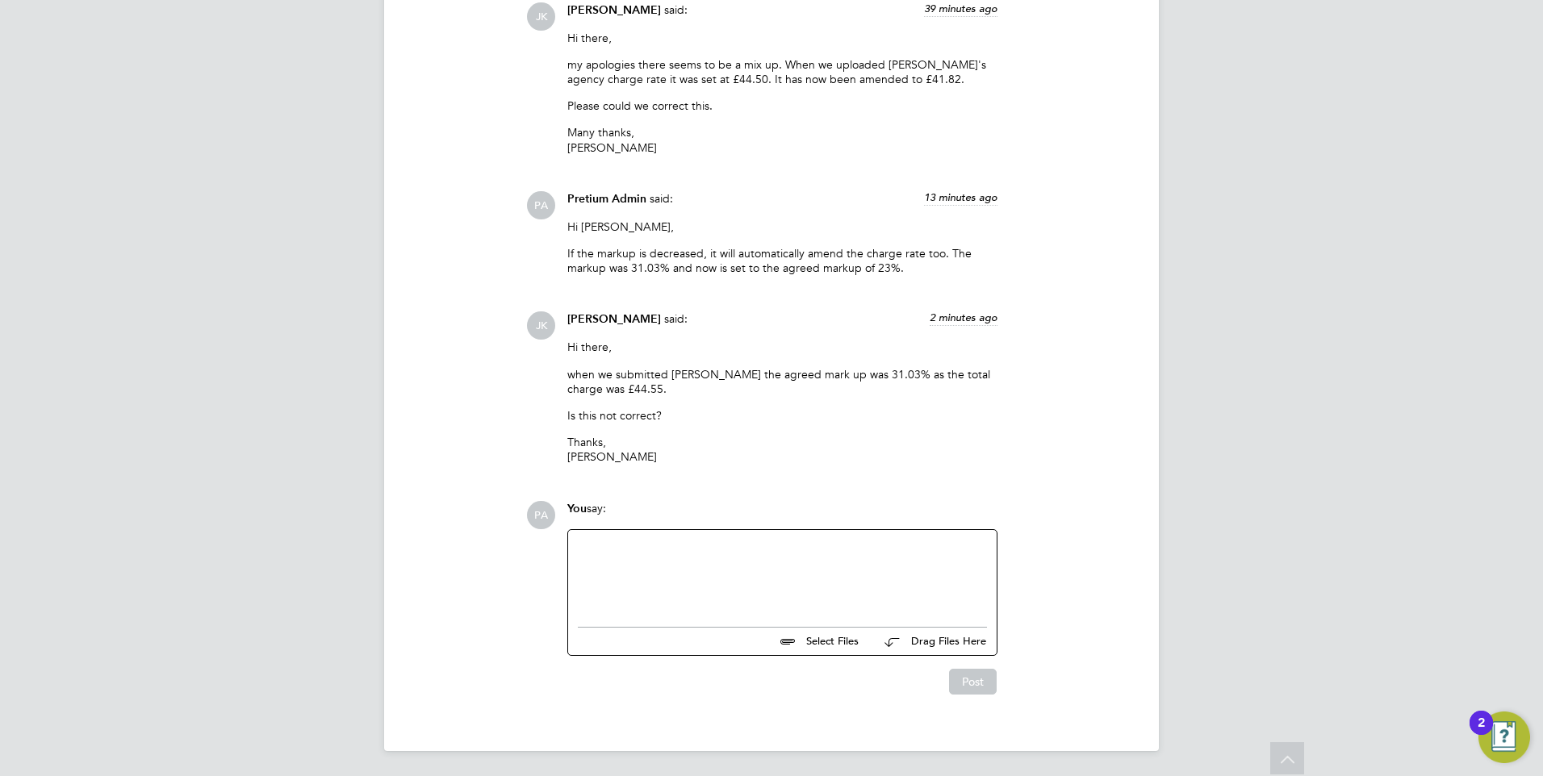
click at [706, 584] on div at bounding box center [782, 574] width 409 height 69
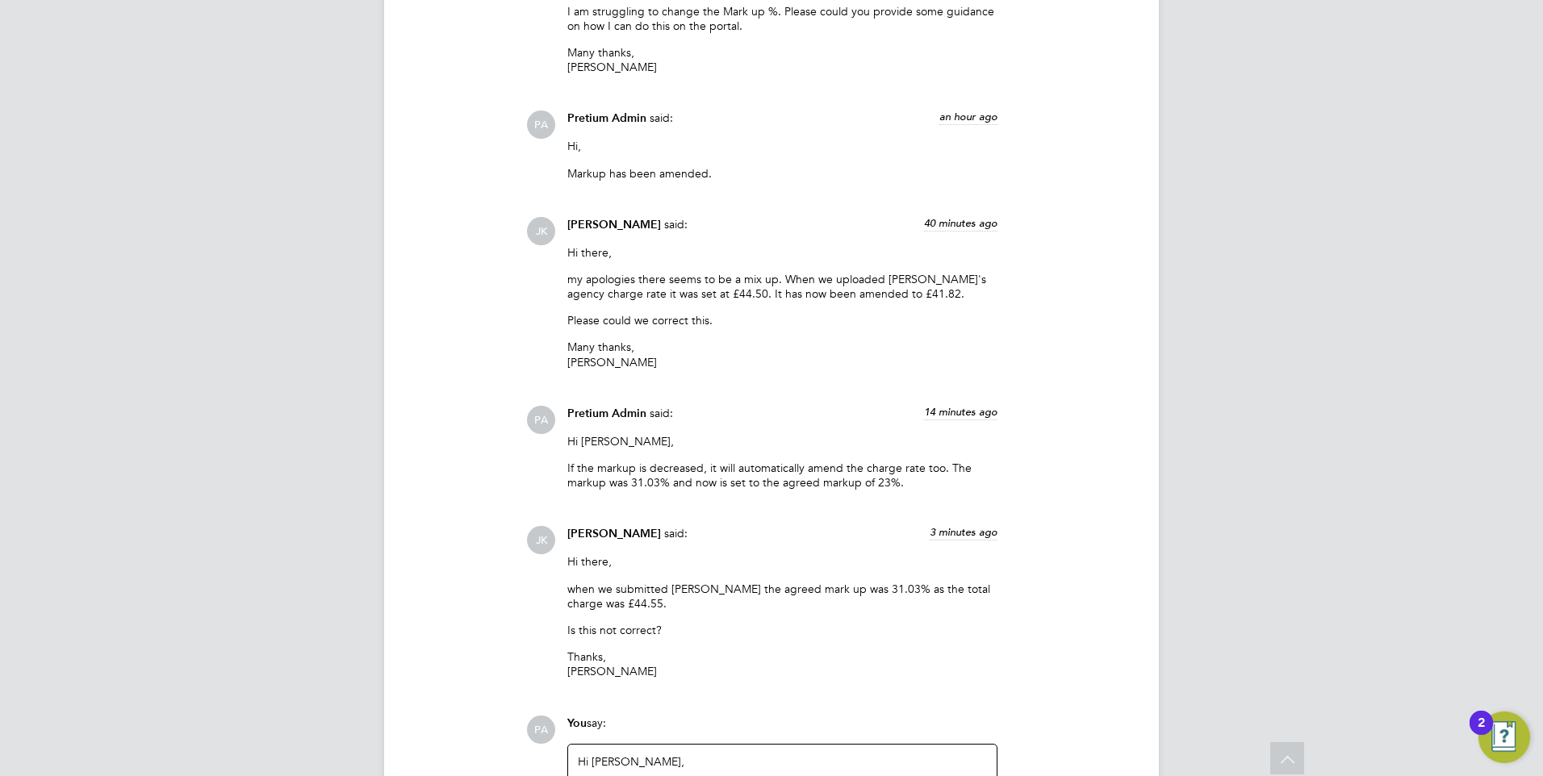
scroll to position [2622, 0]
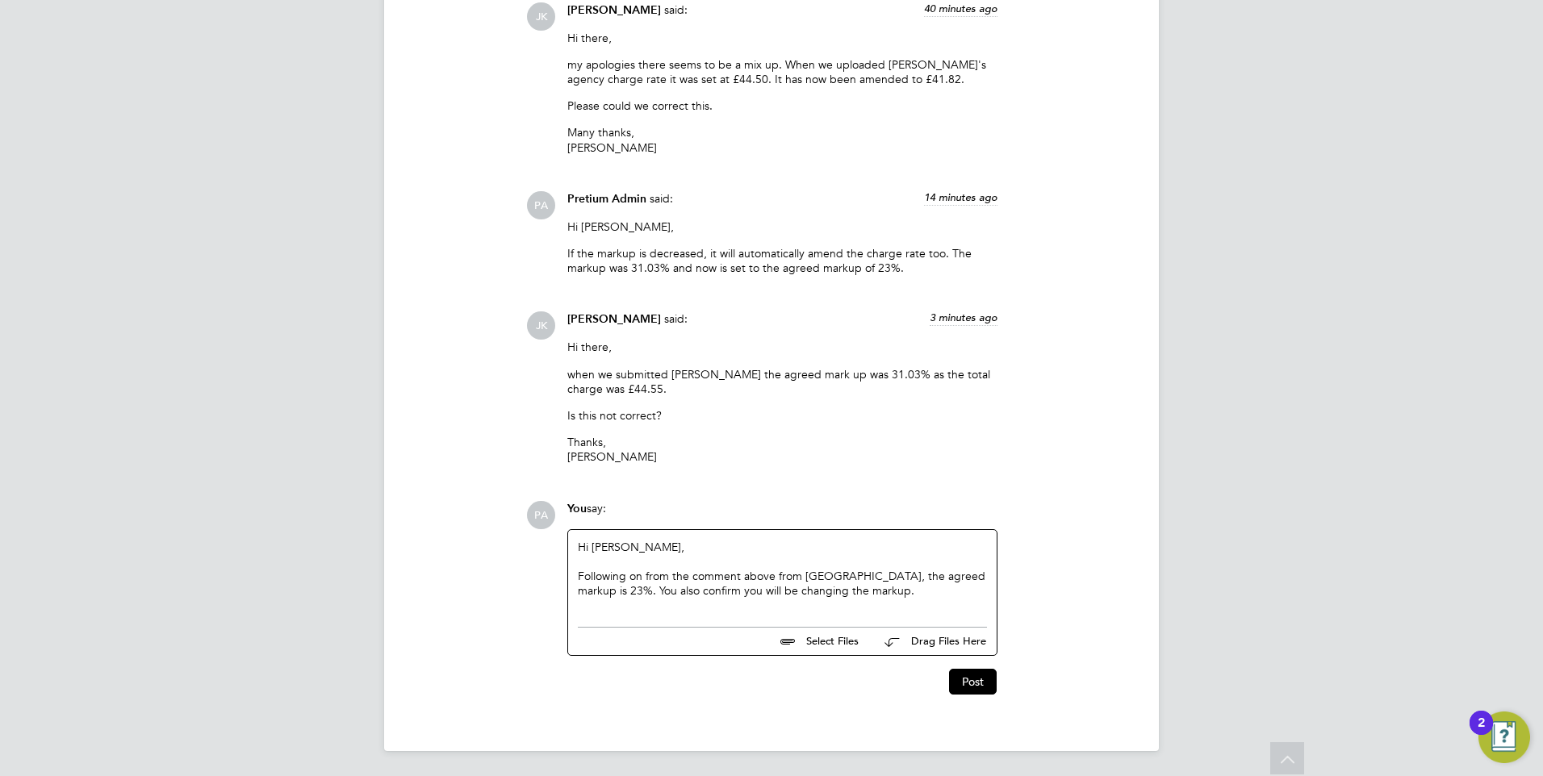
click at [660, 591] on div "Hi Joel, Following on from the comment above from Rufena, the agreed markup is …" at bounding box center [782, 574] width 409 height 69
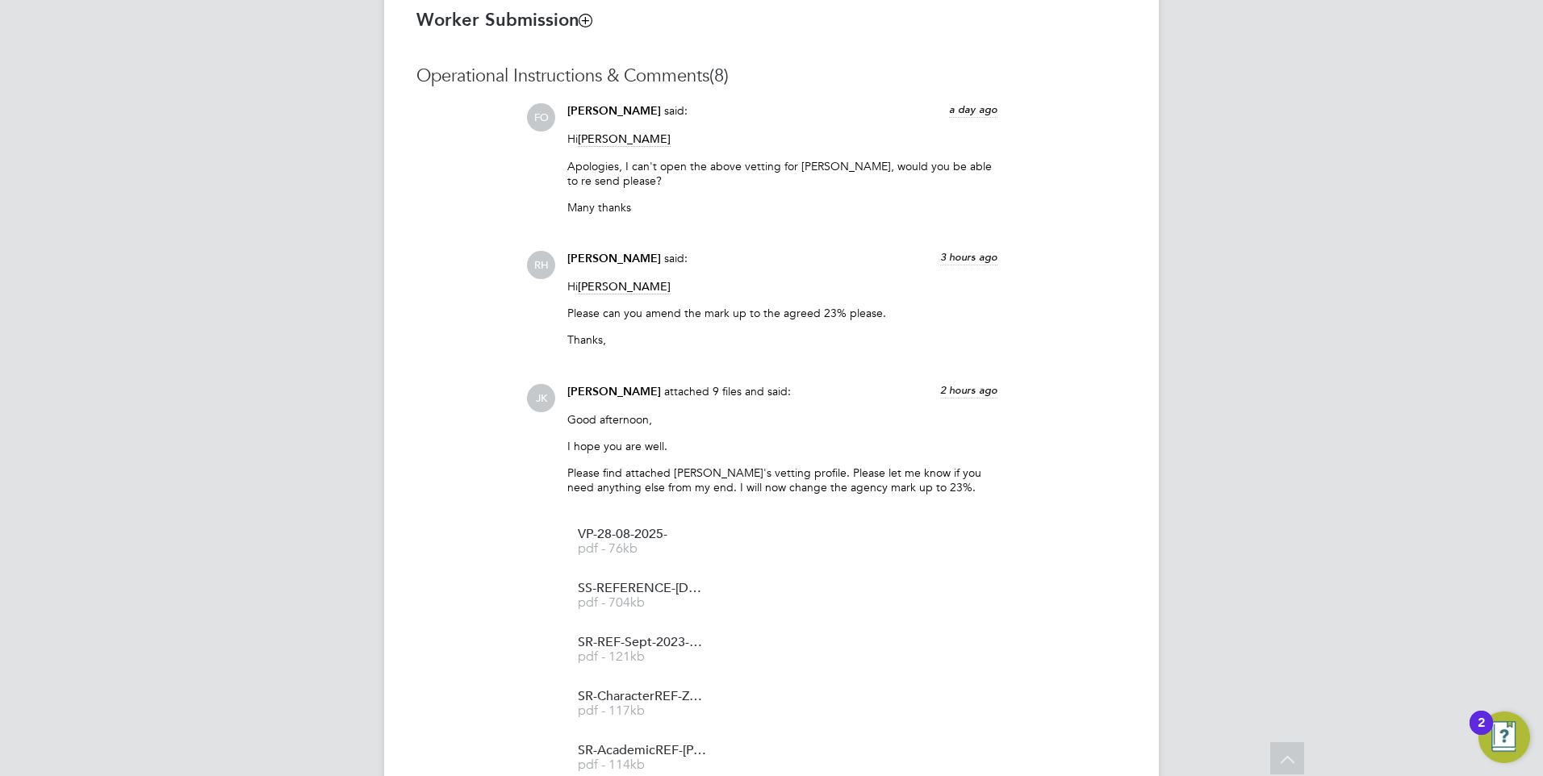
scroll to position [1331, 0]
drag, startPoint x: 952, startPoint y: 484, endPoint x: 707, endPoint y: 487, distance: 245.3
click at [707, 487] on p "Please find attached Sheida's vetting profile. Please let me know if you need a…" at bounding box center [782, 479] width 430 height 29
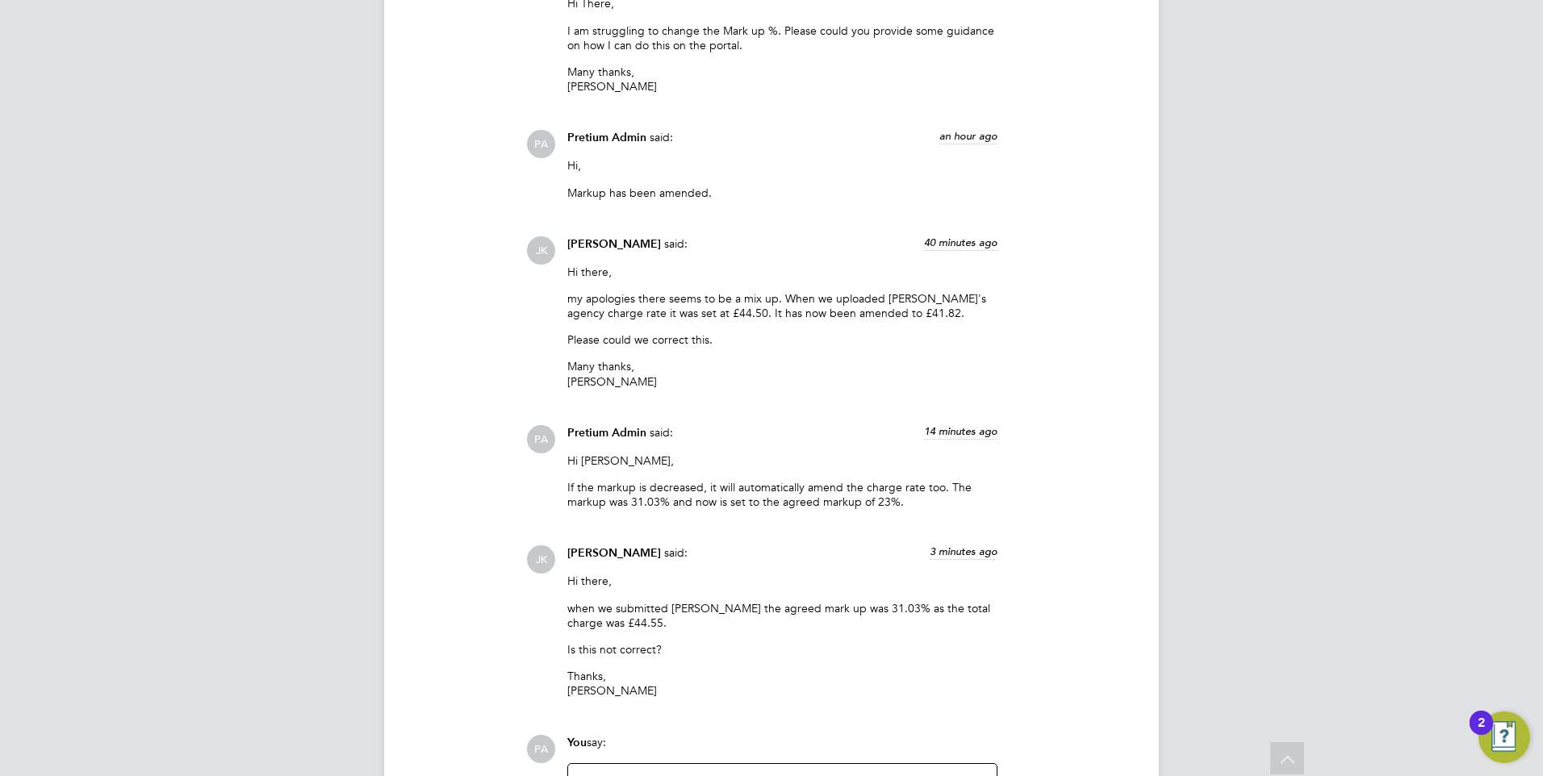
scroll to position [2622, 0]
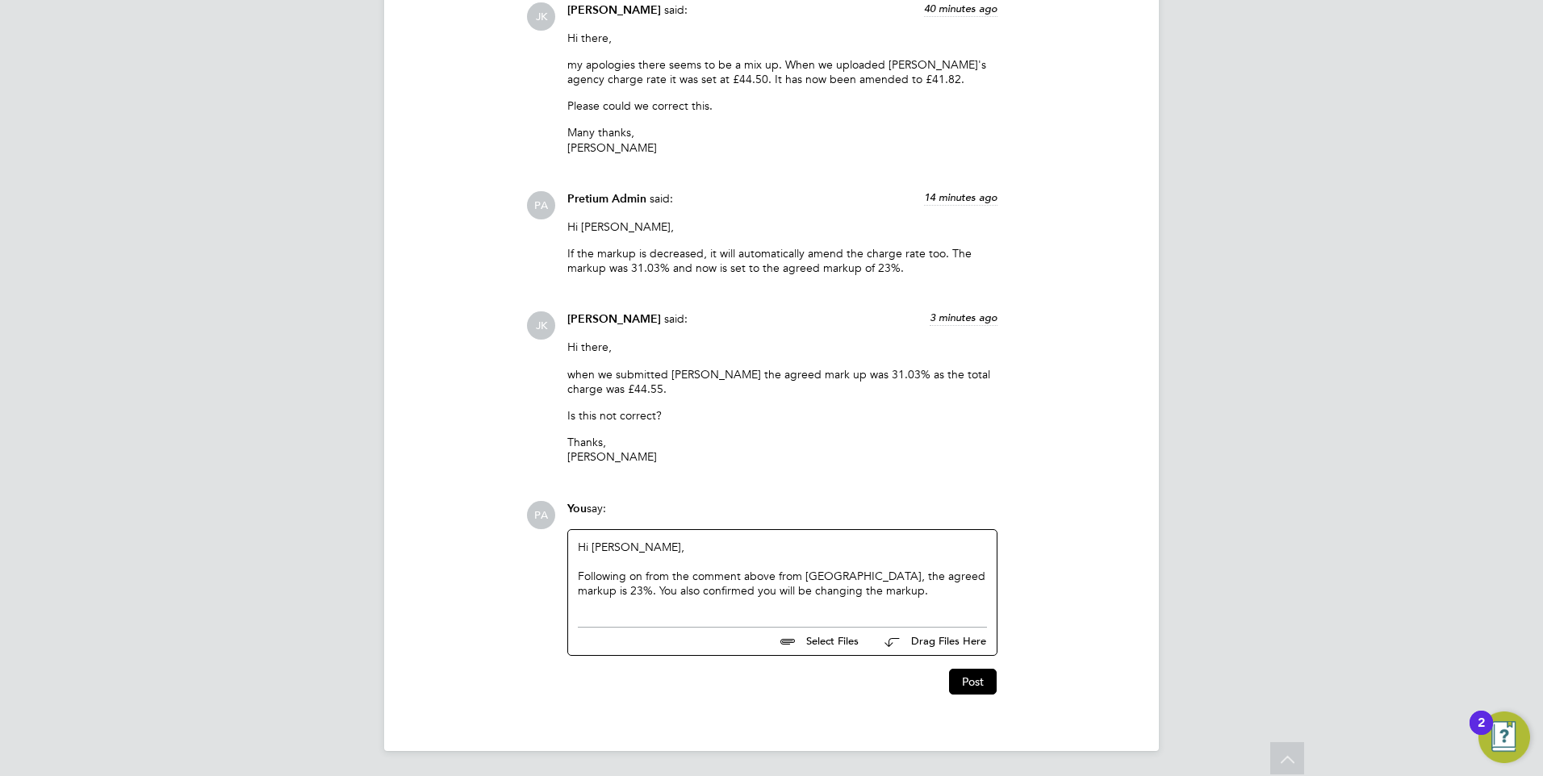
click at [880, 601] on div "Hi Joel, Following on from the comment above from Rufena, the agreed markup is …" at bounding box center [782, 574] width 409 height 69
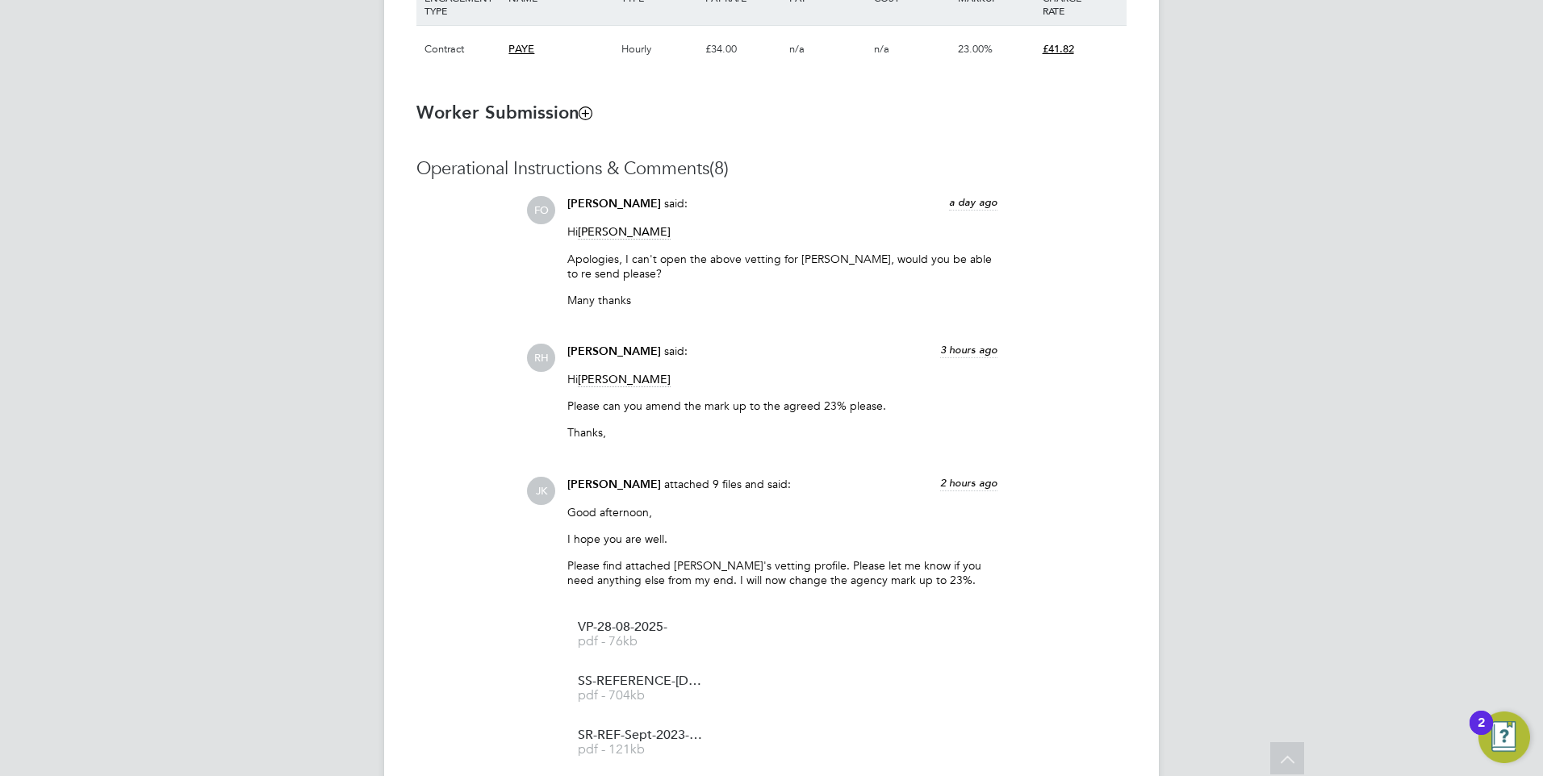
scroll to position [1331, 0]
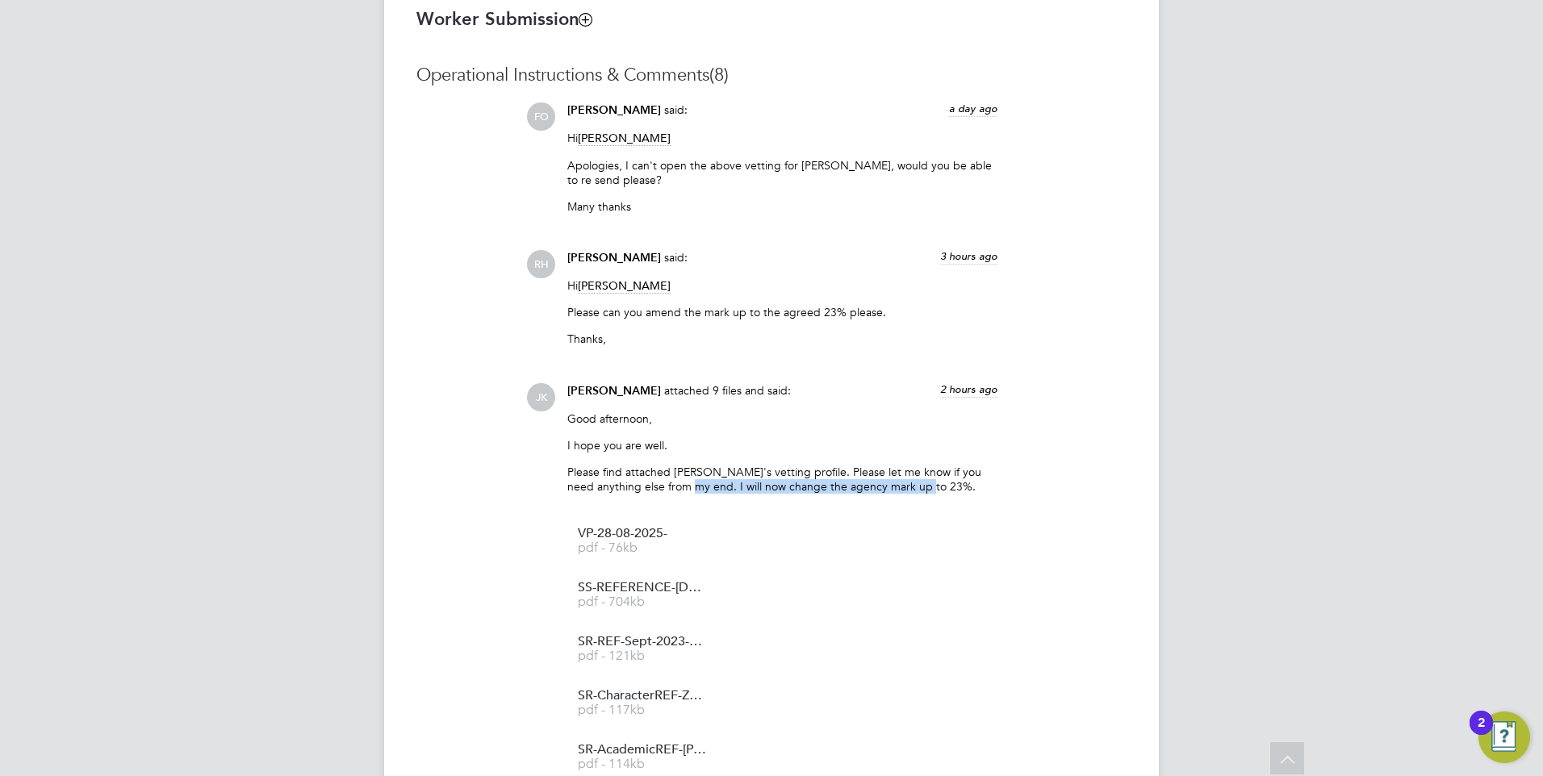
drag, startPoint x: 704, startPoint y: 484, endPoint x: 944, endPoint y: 491, distance: 239.7
click at [944, 491] on p "Please find attached Sheida's vetting profile. Please let me know if you need a…" at bounding box center [782, 479] width 430 height 29
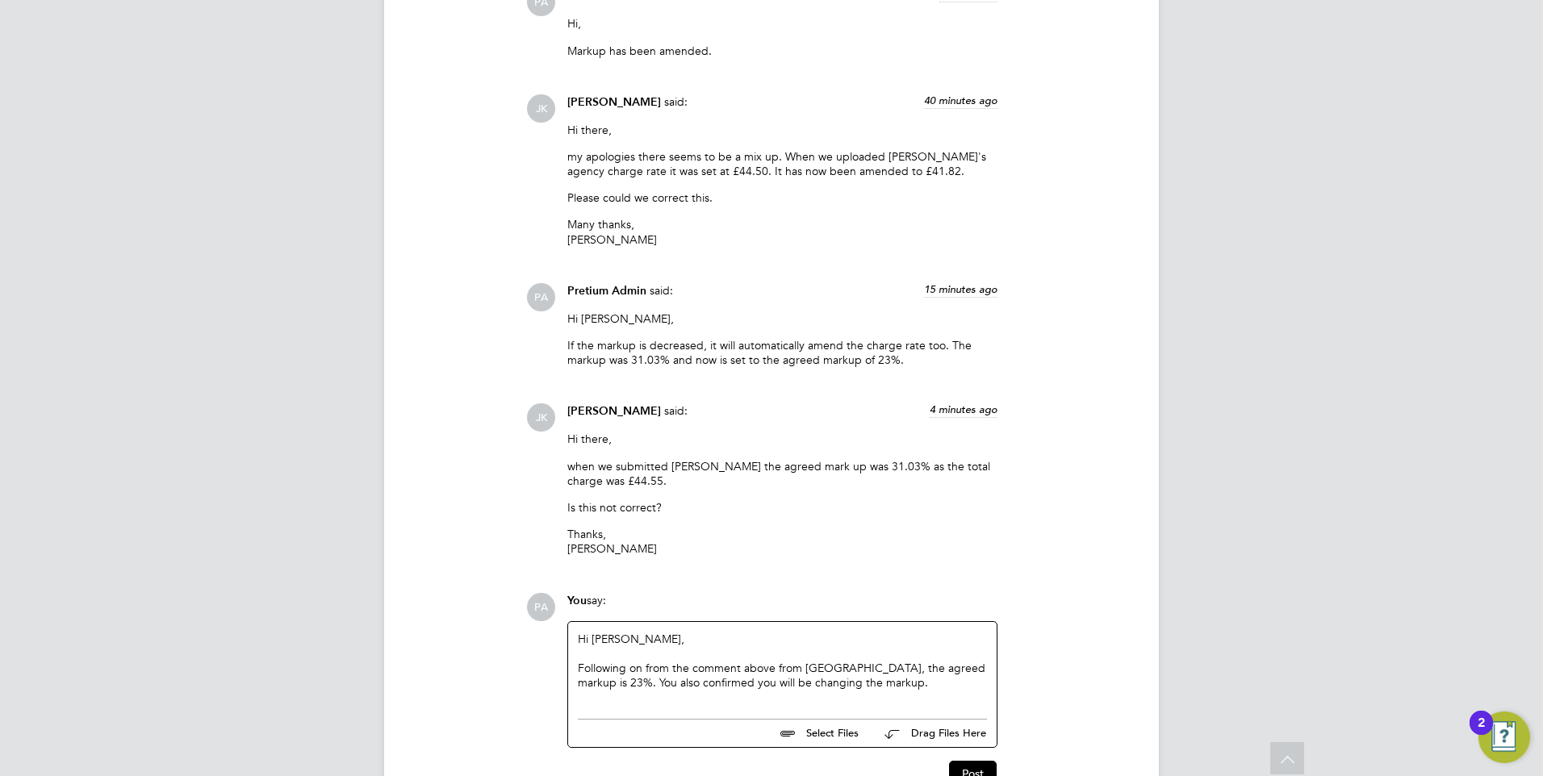
scroll to position [2622, 0]
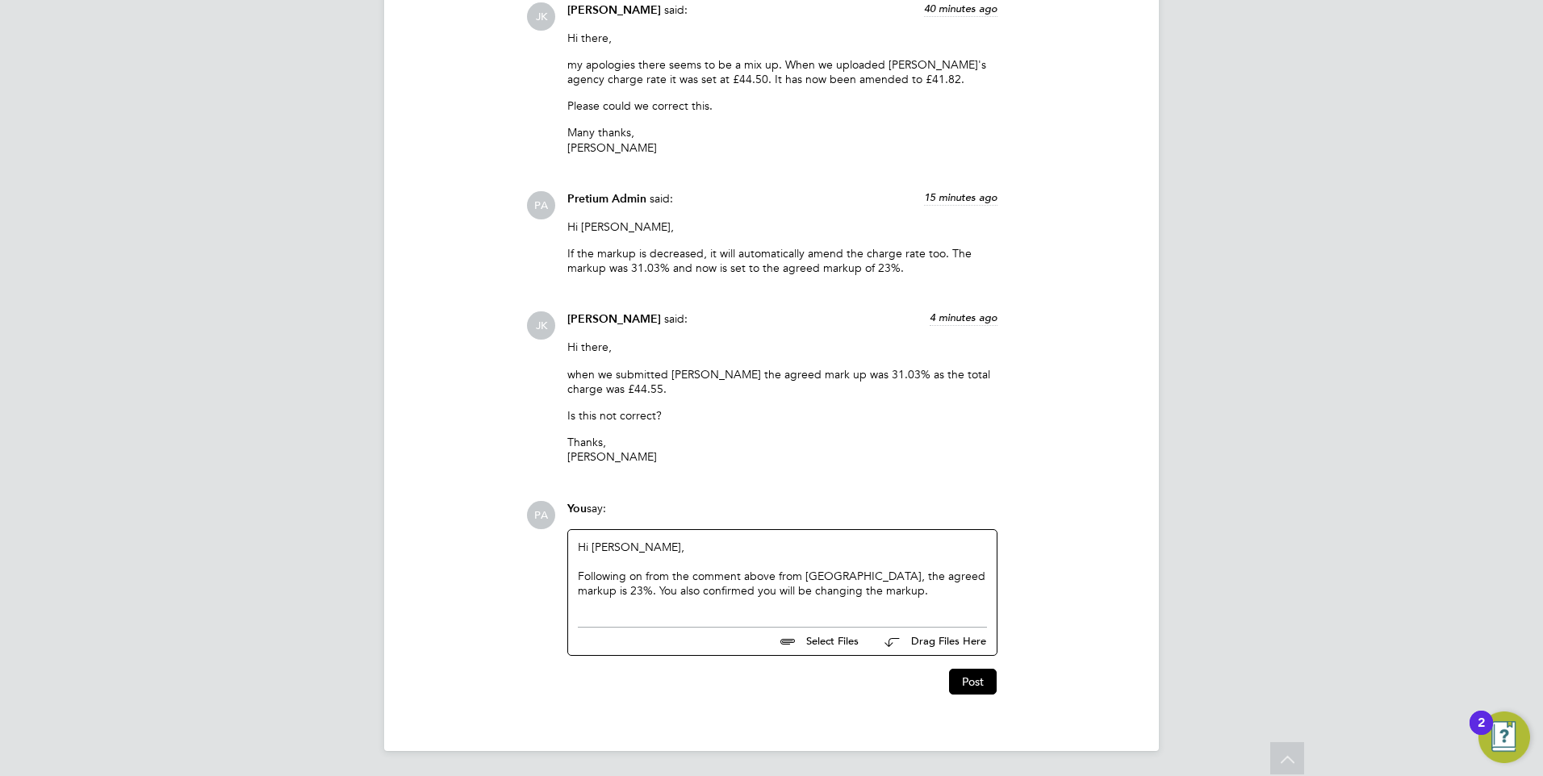
click at [893, 593] on div "Hi Joel, Following on from the comment above from Rufena, the agreed markup is …" at bounding box center [782, 574] width 409 height 69
click at [822, 647] on input "file" at bounding box center [866, 639] width 242 height 23
type input "C:\fakepath\Screenshot 2025-09-02 145911.png"
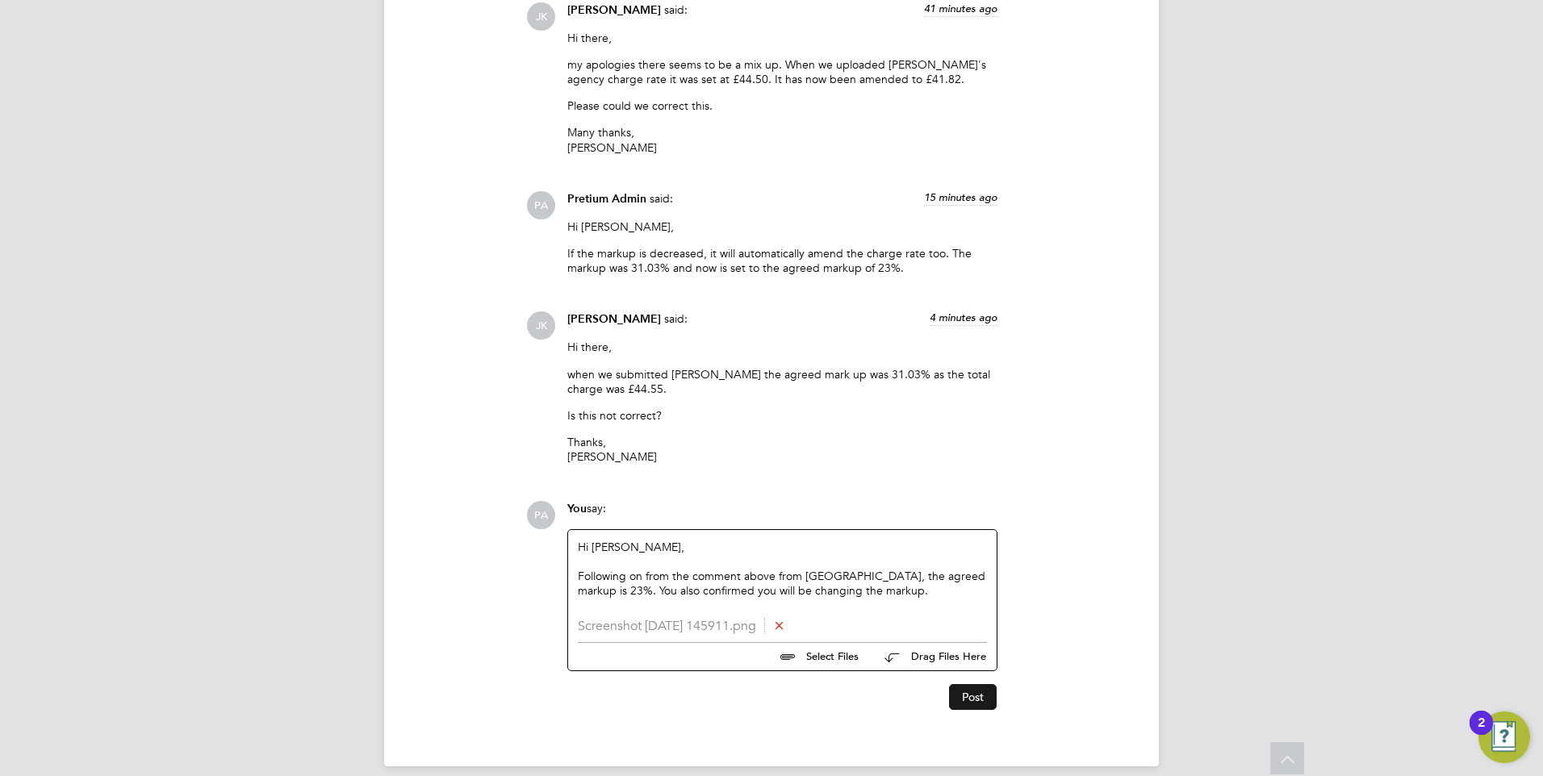
click at [971, 696] on button "Post" at bounding box center [973, 697] width 48 height 26
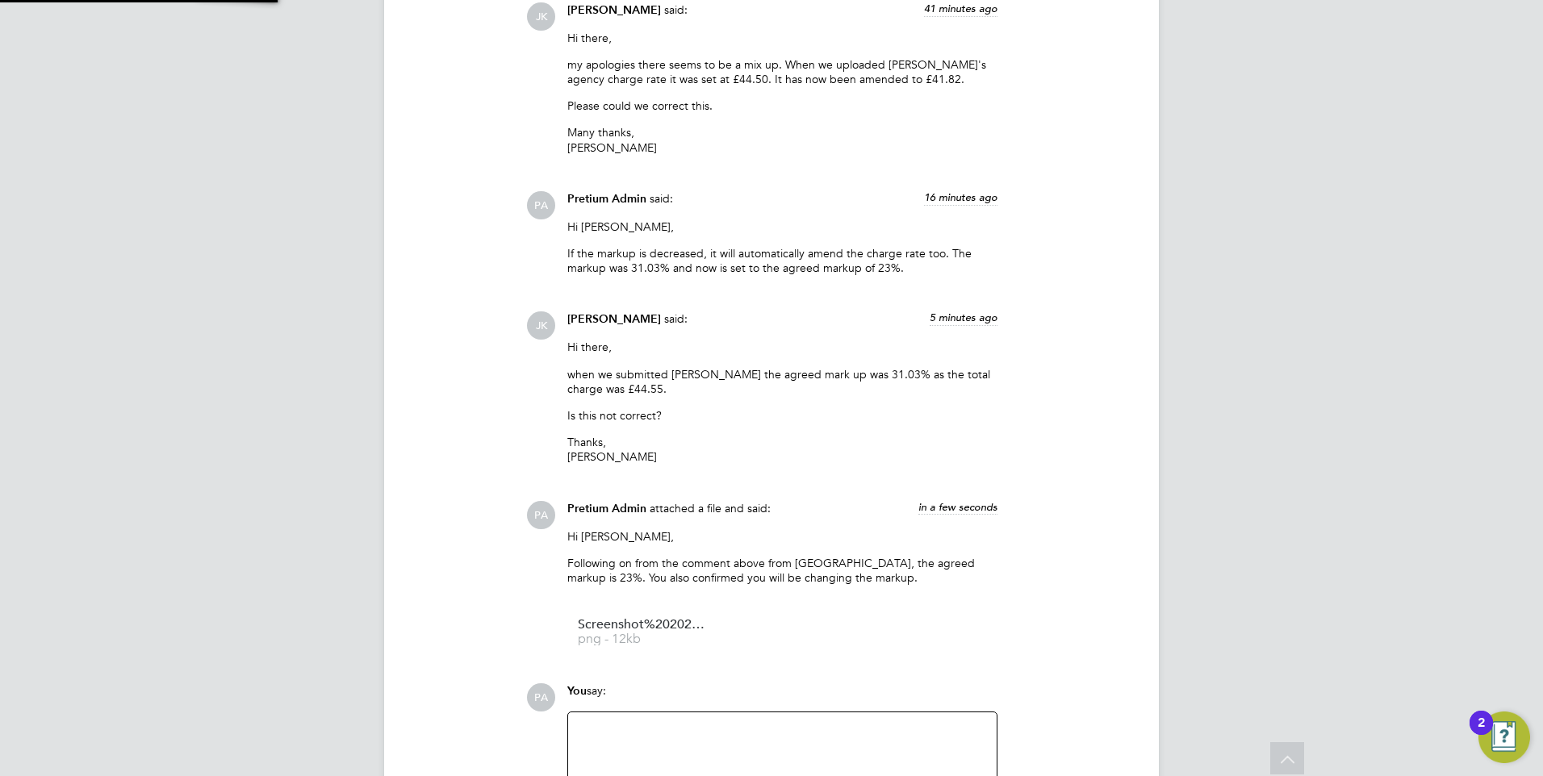
scroll to position [2805, 0]
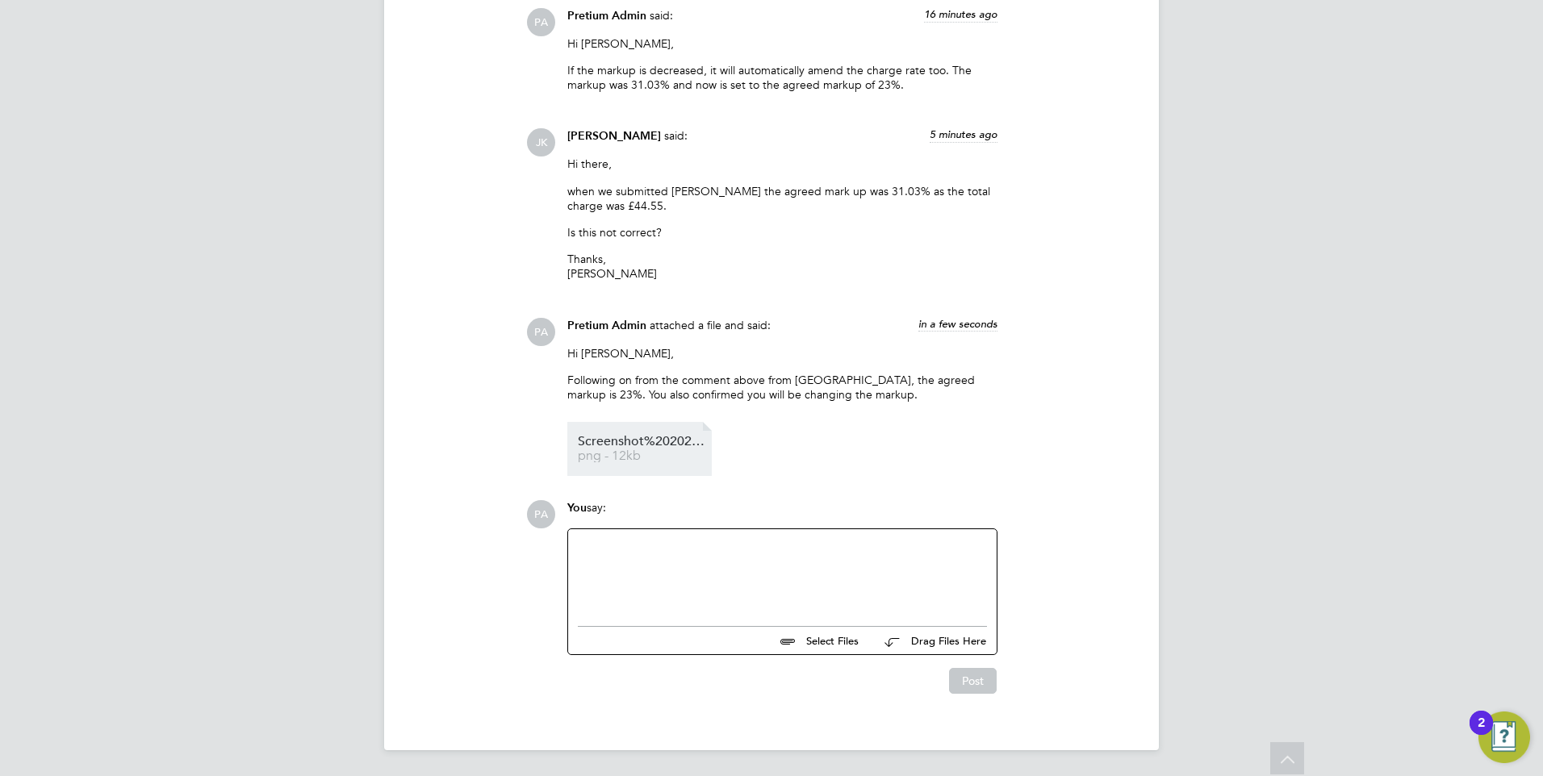
click at [653, 458] on span "png - 12kb" at bounding box center [642, 456] width 129 height 12
click at [1275, 748] on icon at bounding box center [1287, 760] width 28 height 37
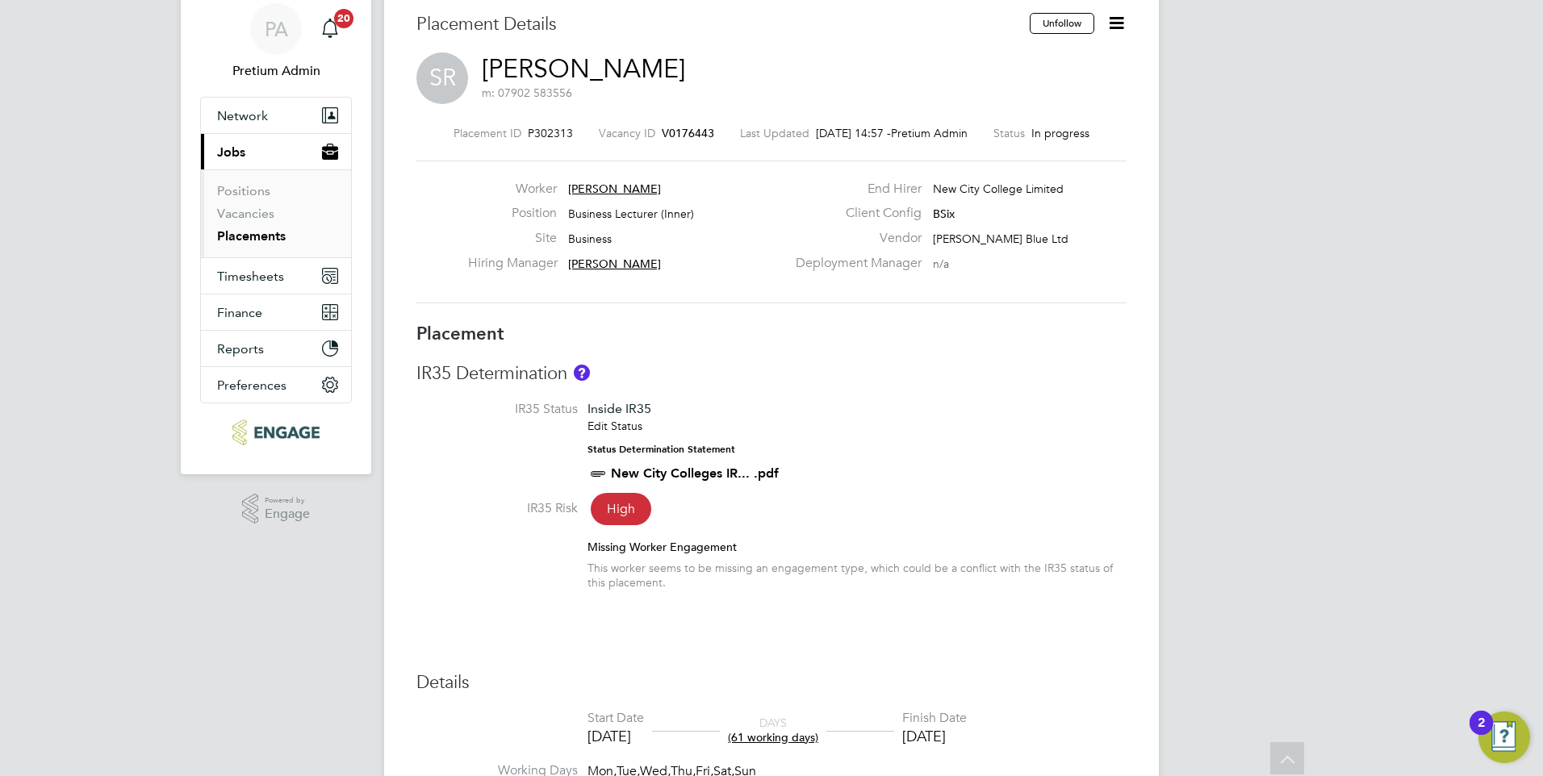
scroll to position [0, 0]
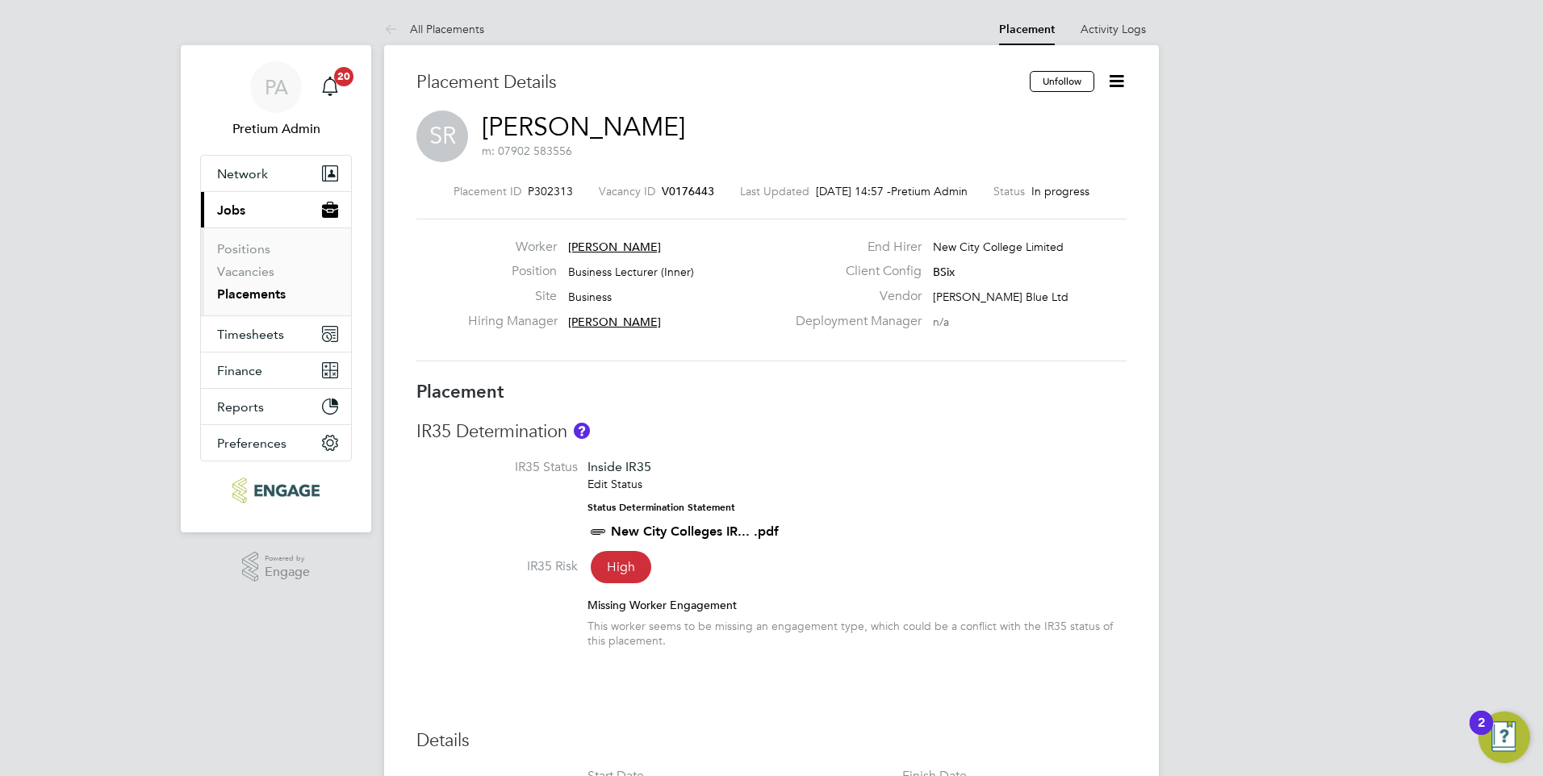
drag, startPoint x: 248, startPoint y: 282, endPoint x: 245, endPoint y: 291, distance: 9.2
click at [245, 290] on ul "Positions Vacancies Placements" at bounding box center [276, 272] width 150 height 88
click at [245, 292] on link "Placements" at bounding box center [251, 293] width 69 height 15
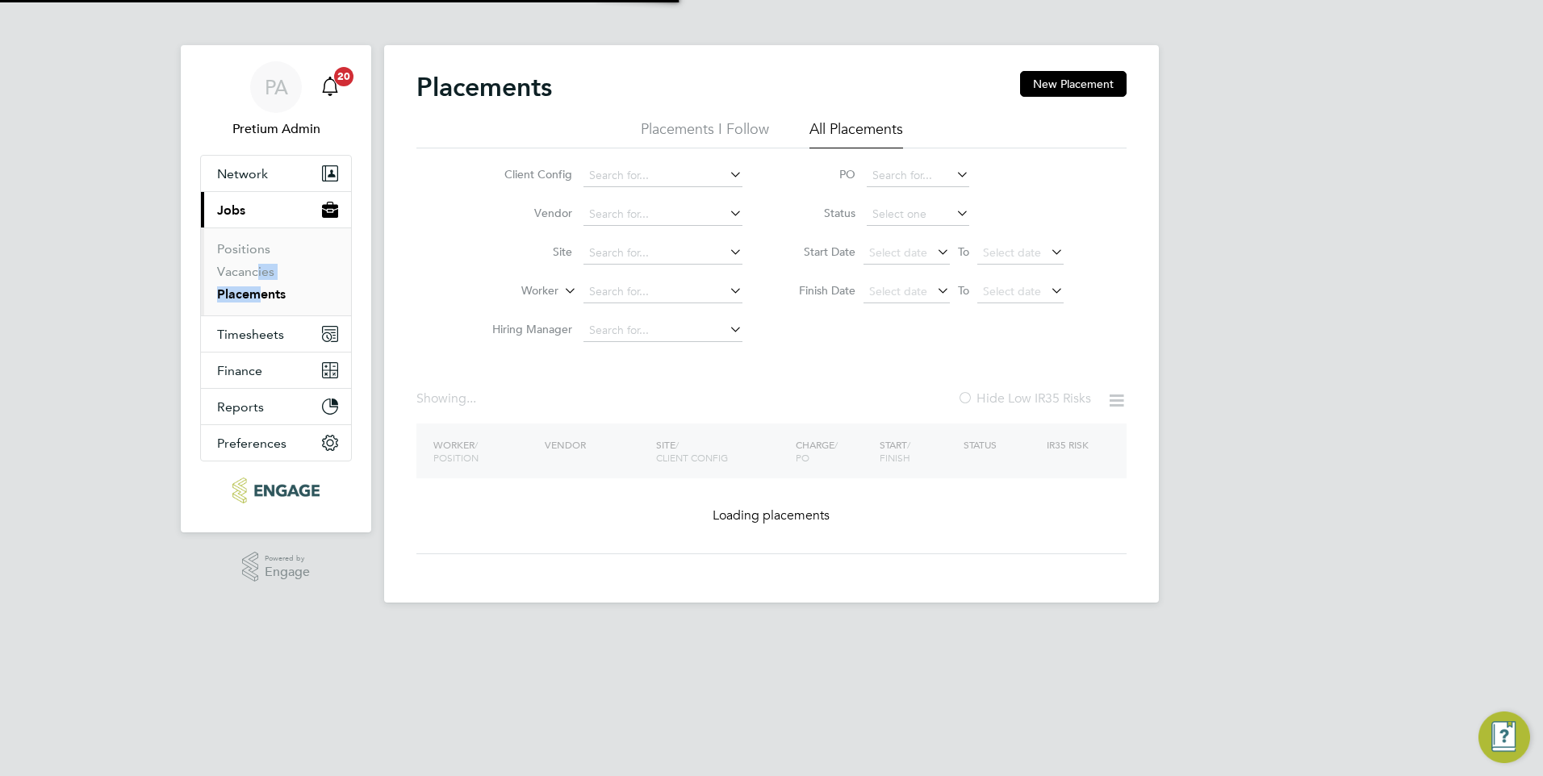
click at [344, 77] on span "20" at bounding box center [343, 76] width 19 height 19
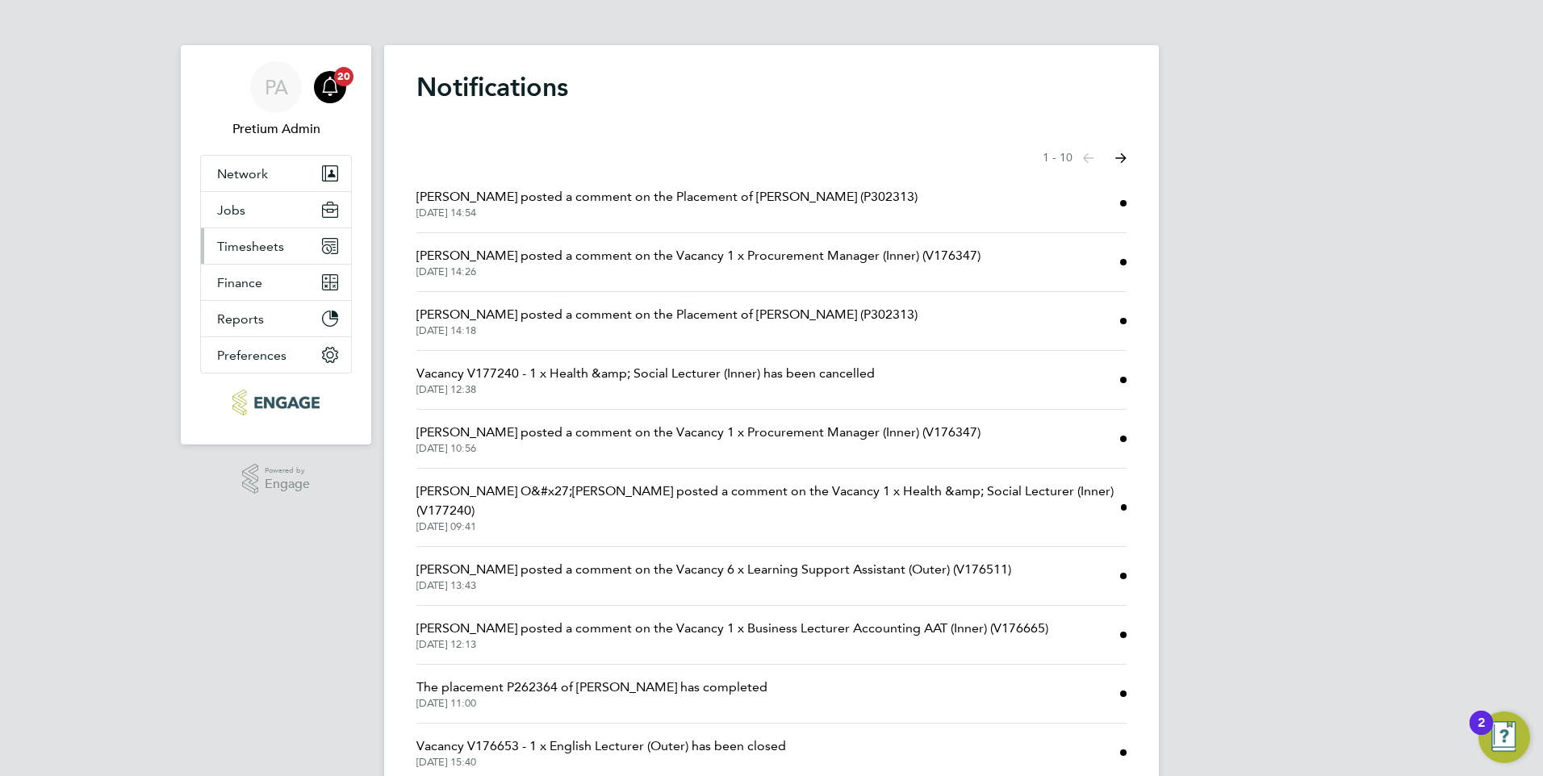
click at [260, 251] on span "Timesheets" at bounding box center [250, 246] width 67 height 15
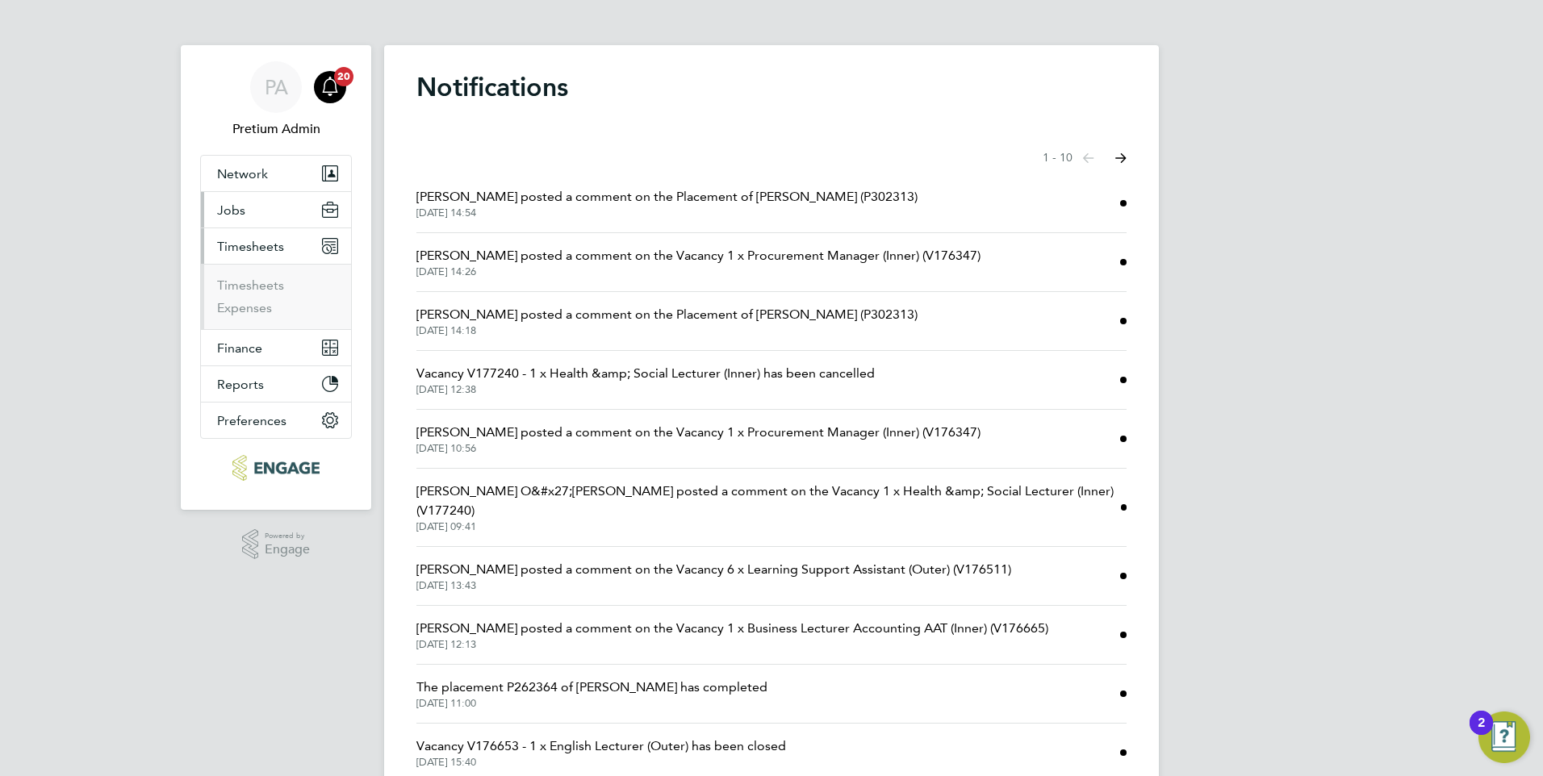
click at [261, 215] on button "Jobs" at bounding box center [276, 209] width 150 height 35
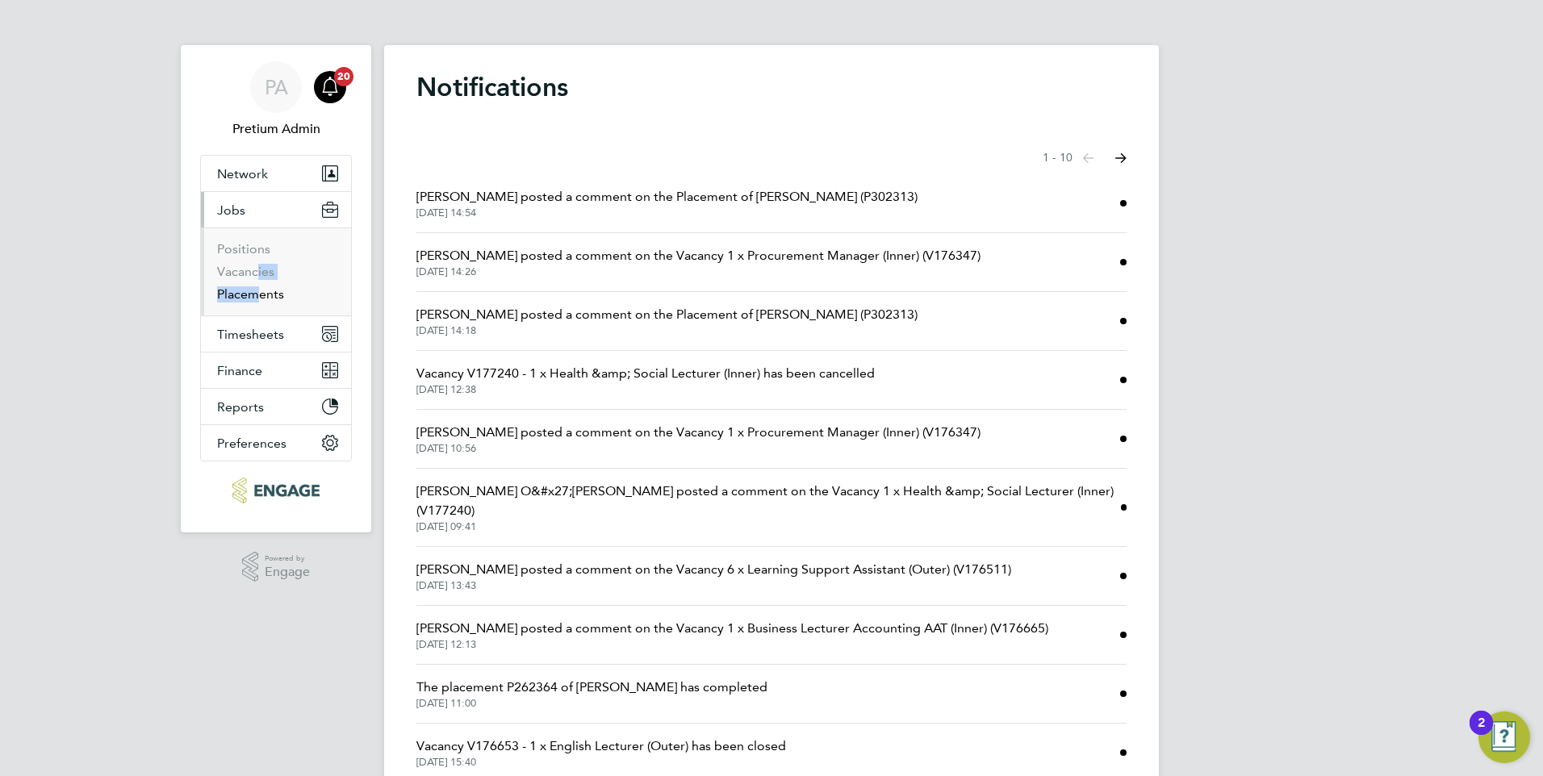
click at [235, 294] on link "Placements" at bounding box center [250, 293] width 67 height 15
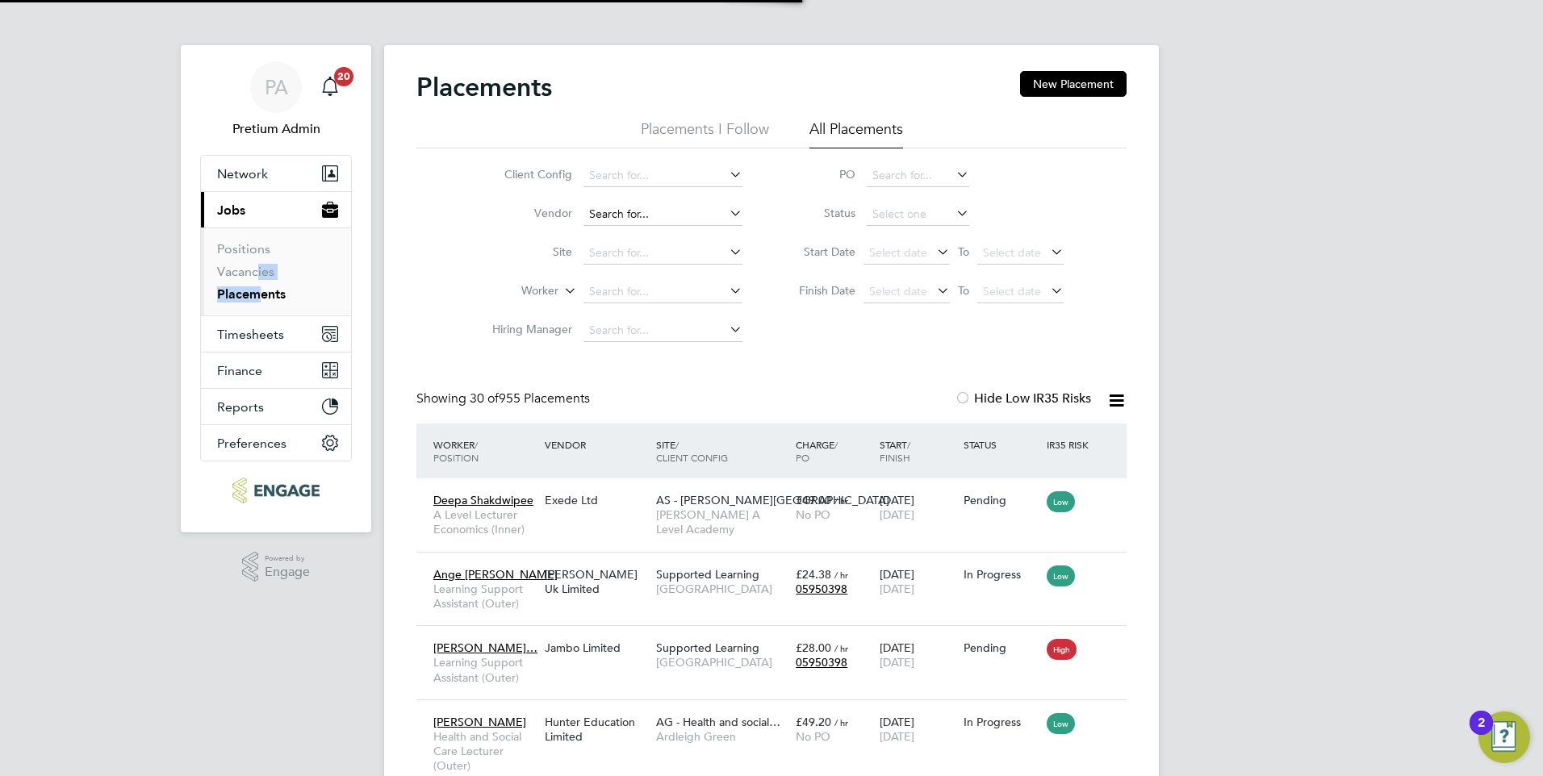
scroll to position [15, 76]
click at [691, 120] on li "Placements I Follow" at bounding box center [705, 133] width 128 height 29
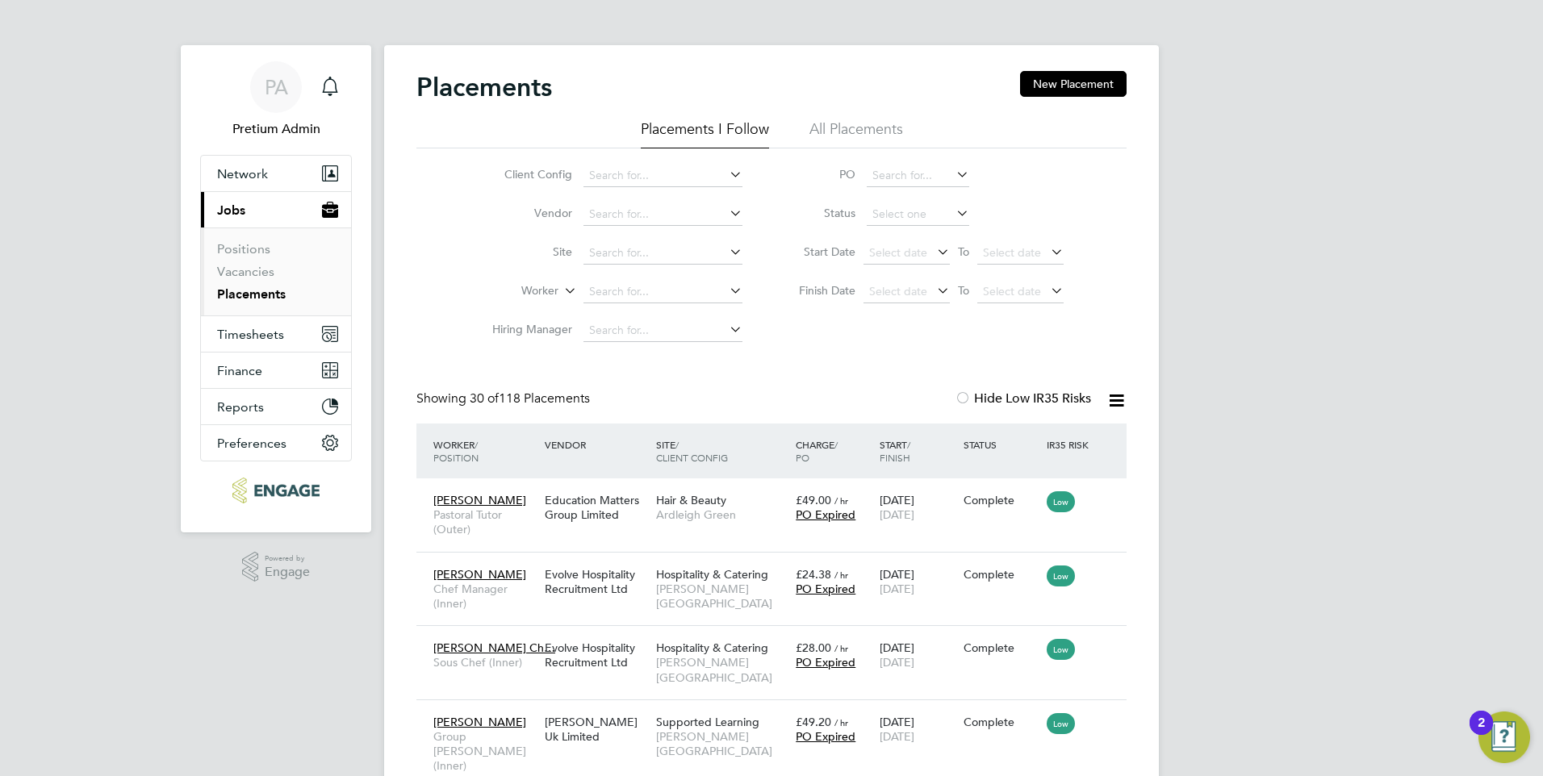
click at [428, 207] on div "Client Config Vendor Site Worker Hiring Manager PO Status Start Date Select dat…" at bounding box center [771, 249] width 710 height 202
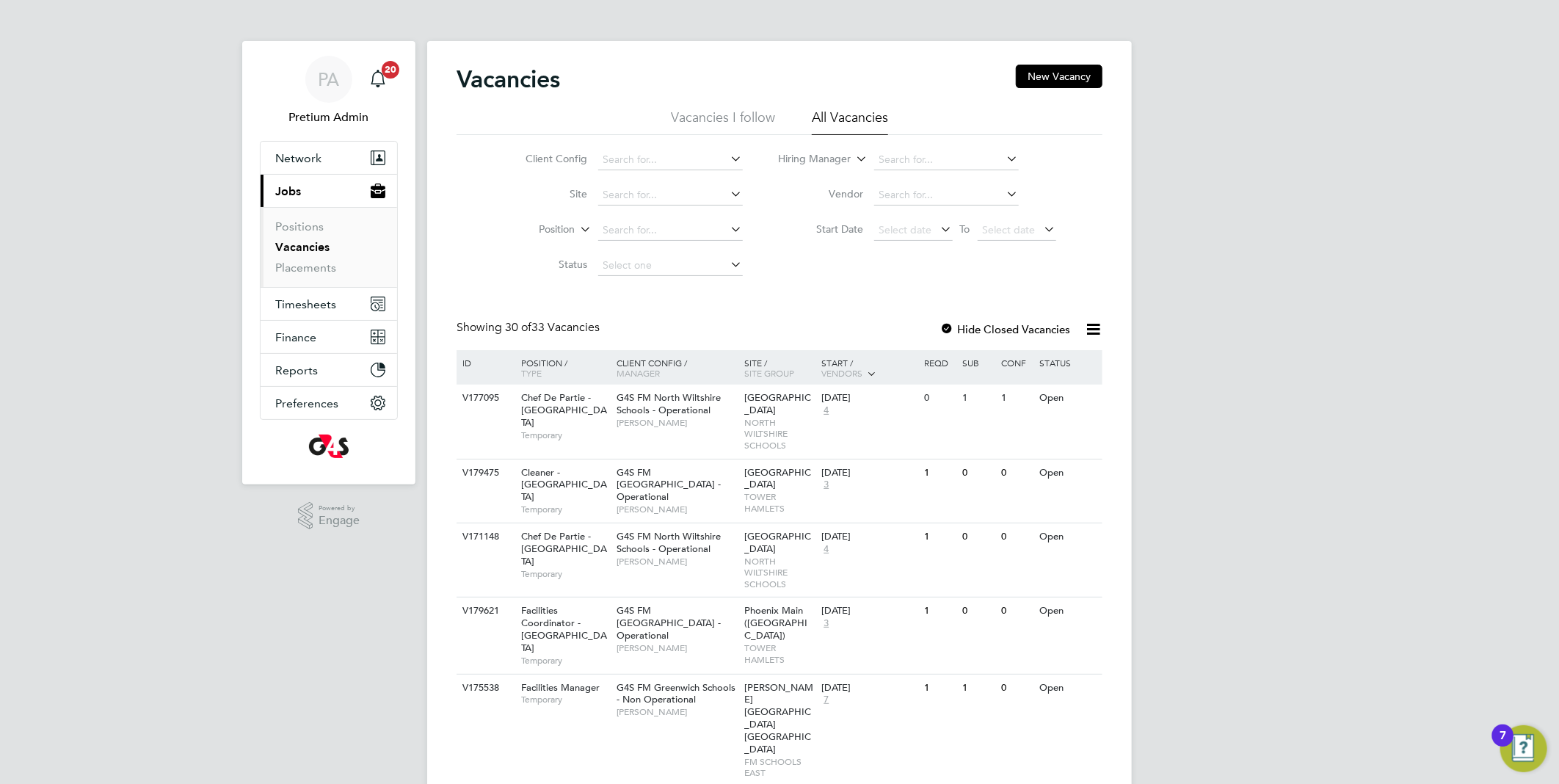
click at [548, 255] on li "Status" at bounding box center [622, 266] width 276 height 35
click at [303, 330] on span "Finance" at bounding box center [296, 337] width 41 height 14
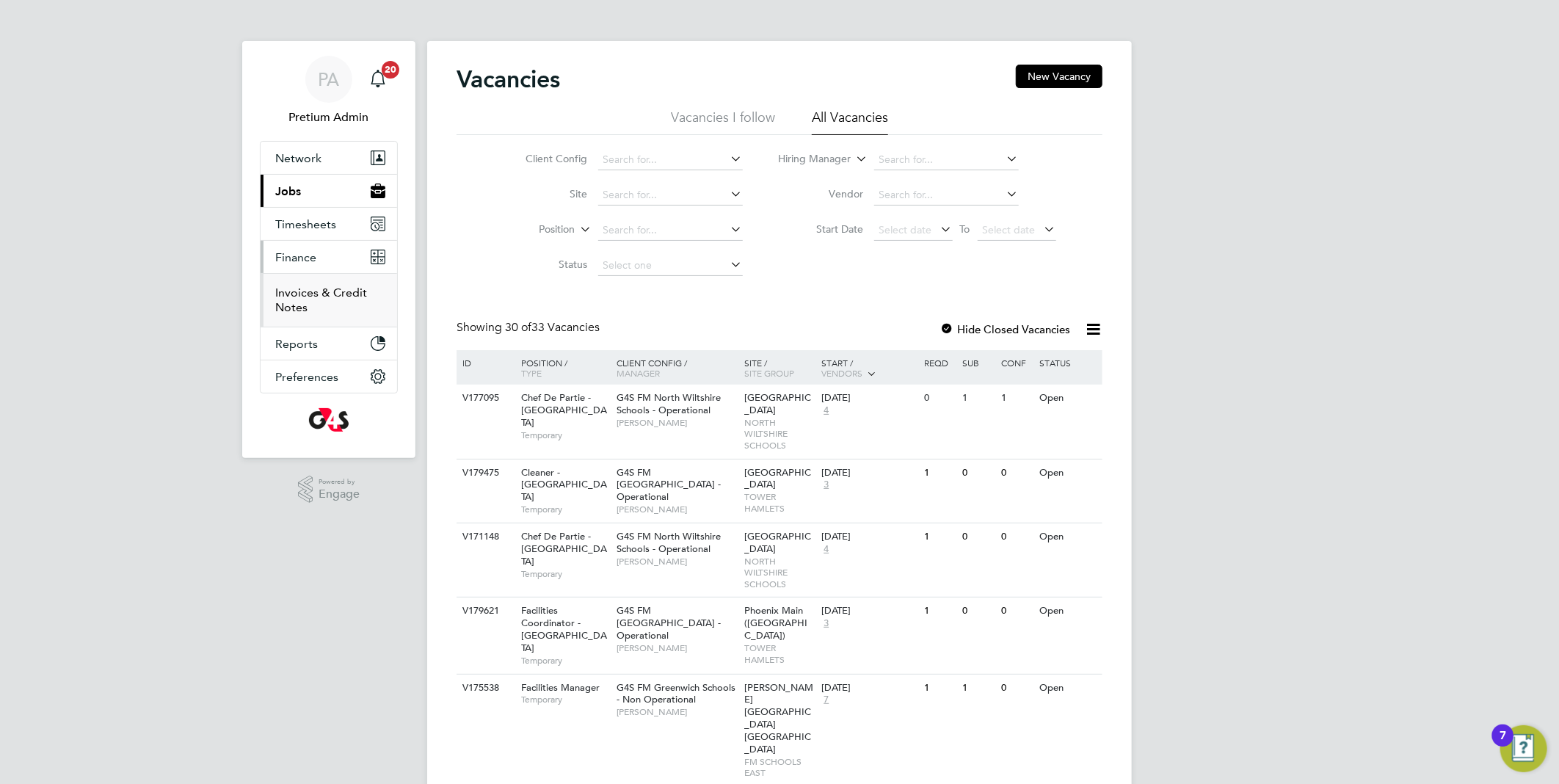
click at [305, 290] on link "Invoices & Credit Notes" at bounding box center [321, 299] width 92 height 28
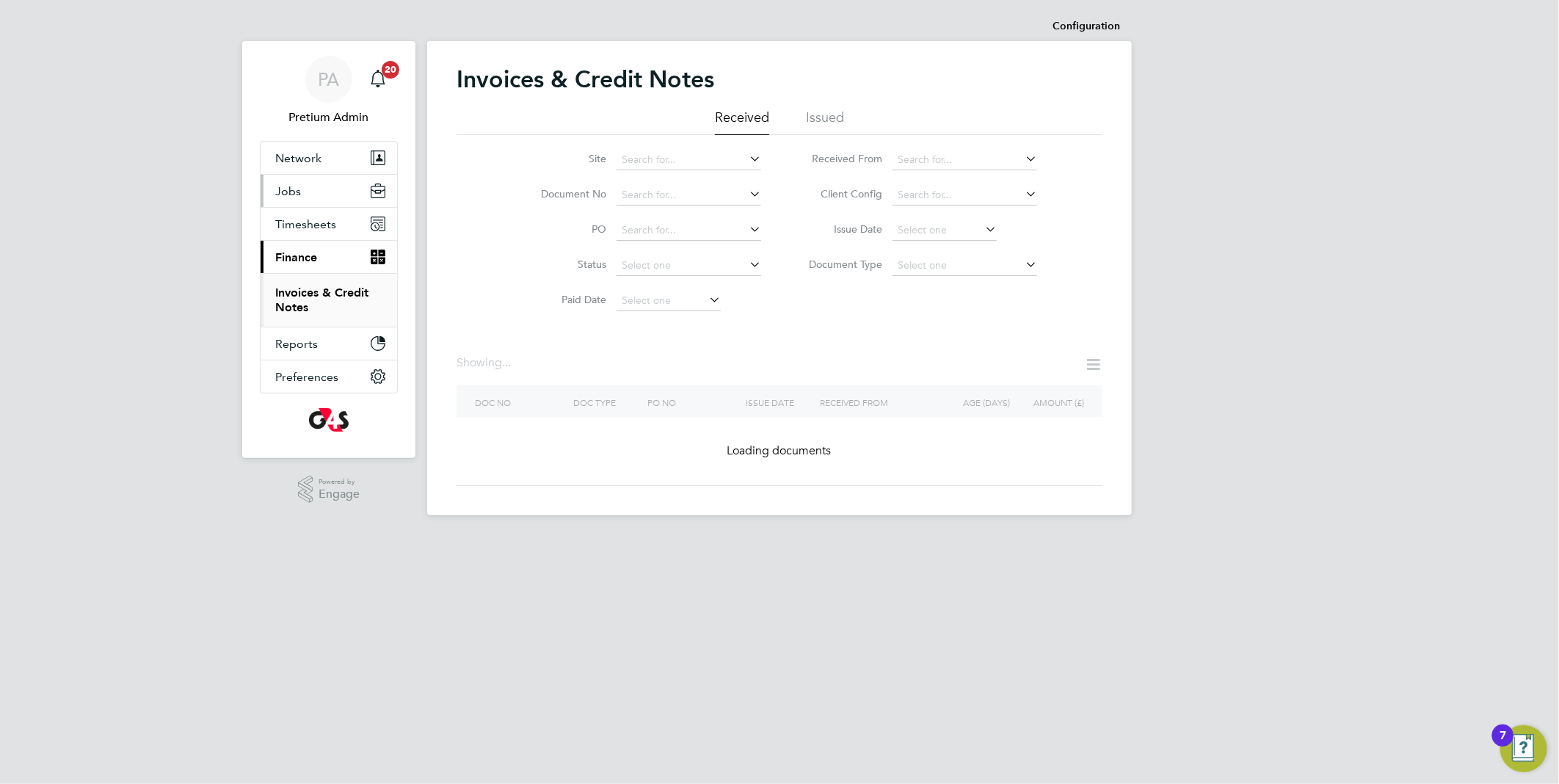
click at [290, 189] on span "Jobs" at bounding box center [288, 191] width 25 height 14
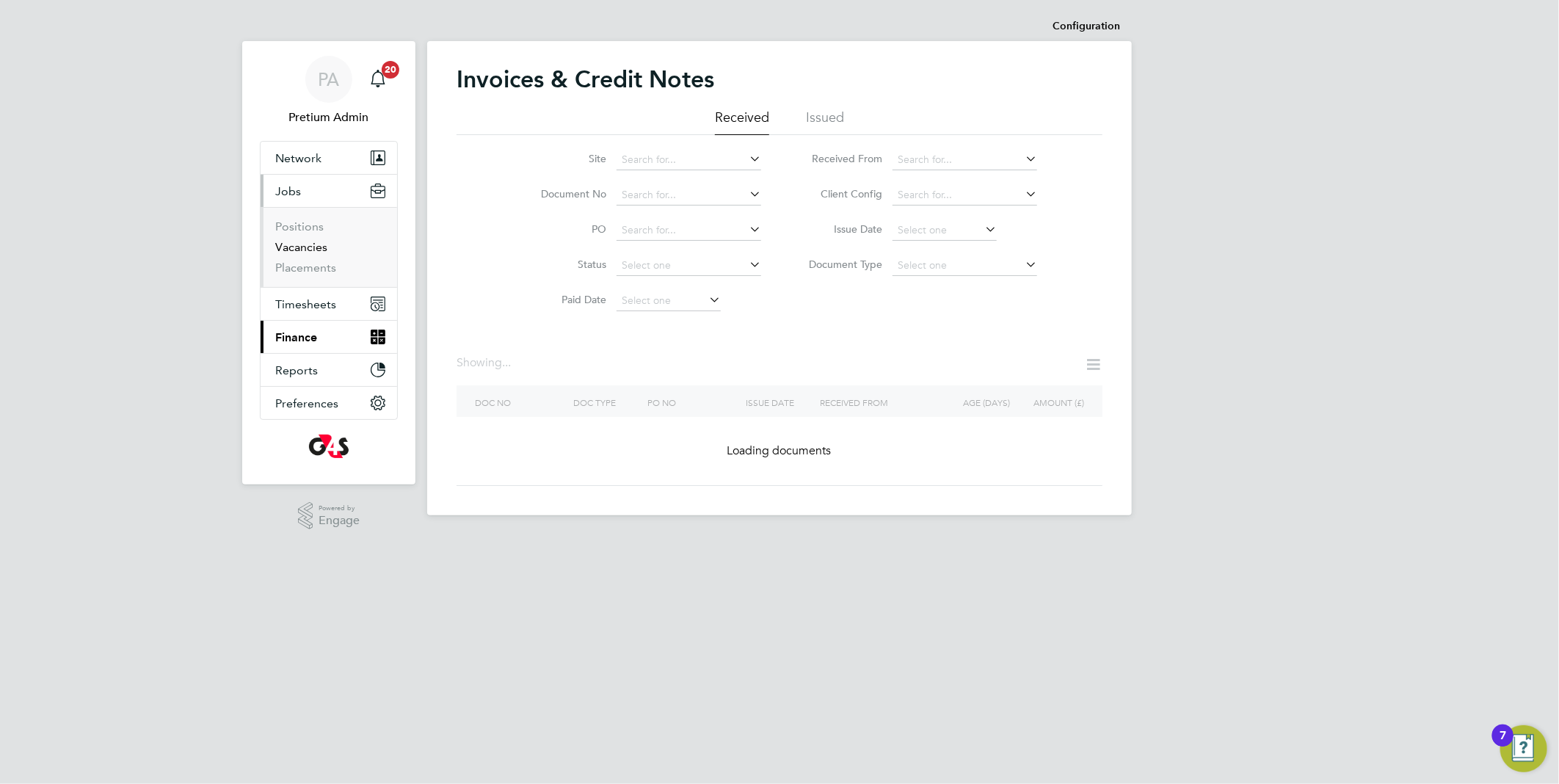
click at [308, 247] on link "Vacancies" at bounding box center [301, 246] width 52 height 14
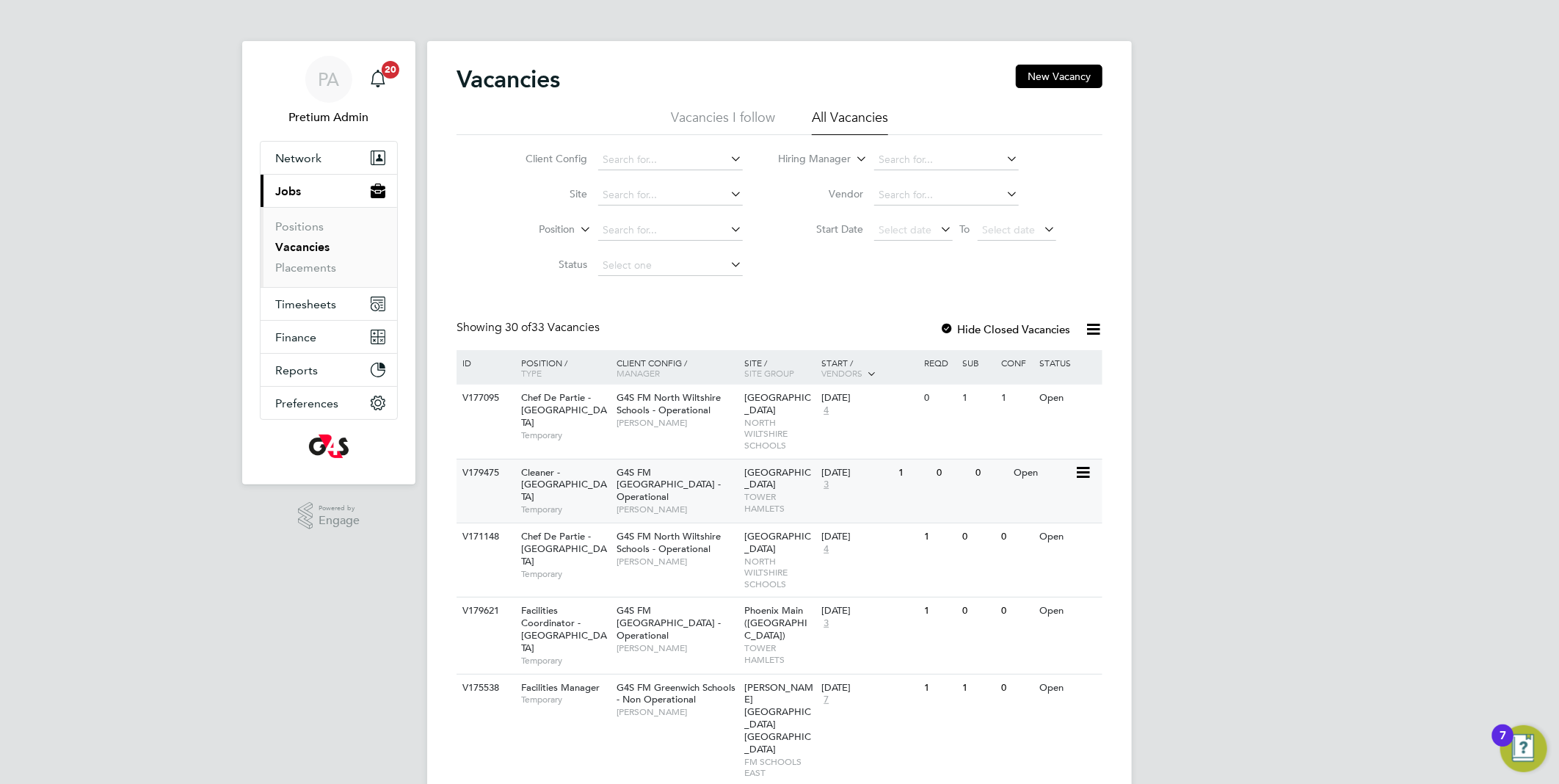
click at [706, 507] on div "G4S FM Tower Hamlets - Operational [PERSON_NAME]" at bounding box center [677, 490] width 128 height 63
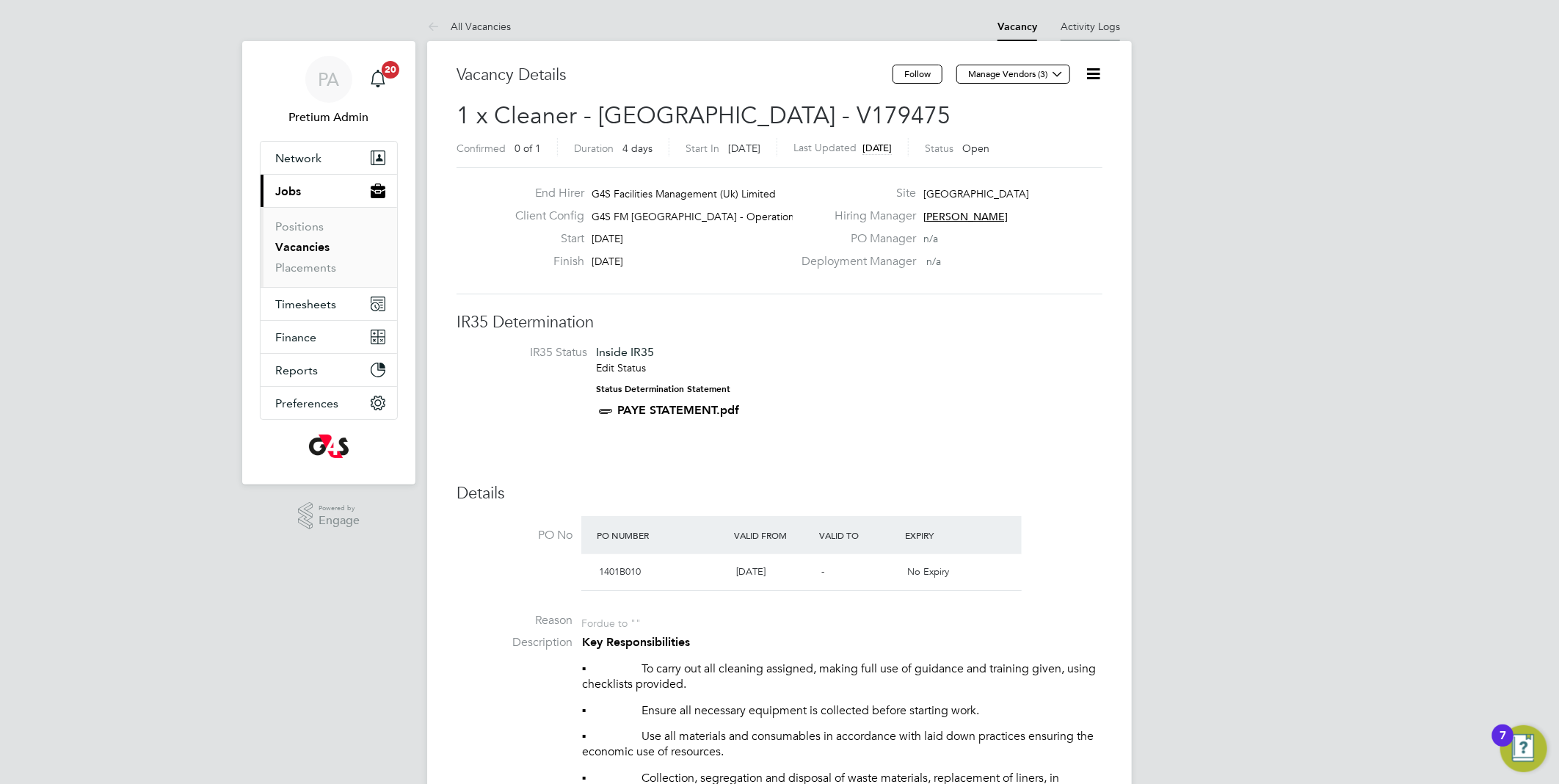
click at [1091, 26] on link "Activity Logs" at bounding box center [1090, 26] width 59 height 14
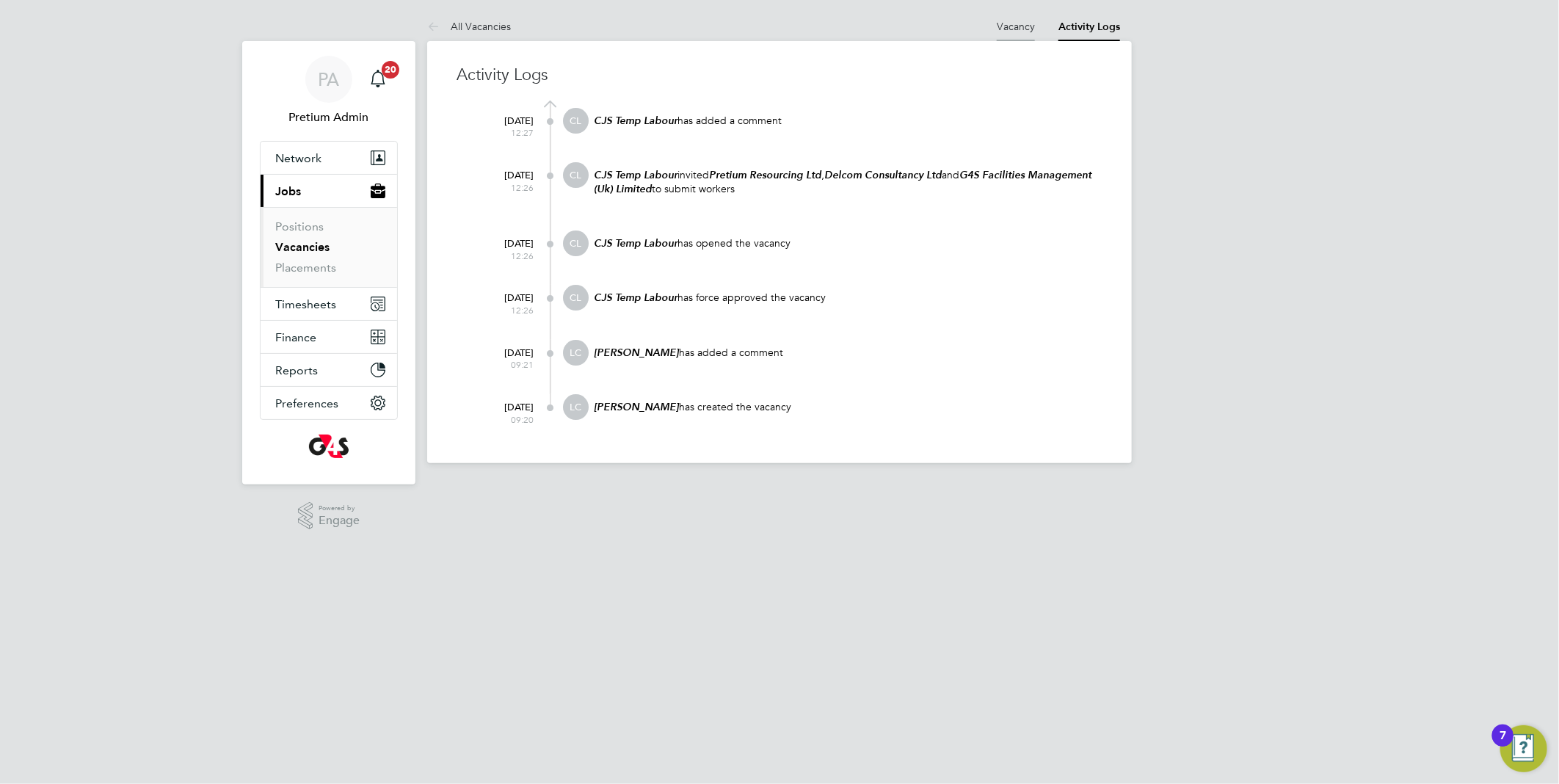
click at [1008, 30] on link "Vacancy" at bounding box center [1016, 26] width 38 height 14
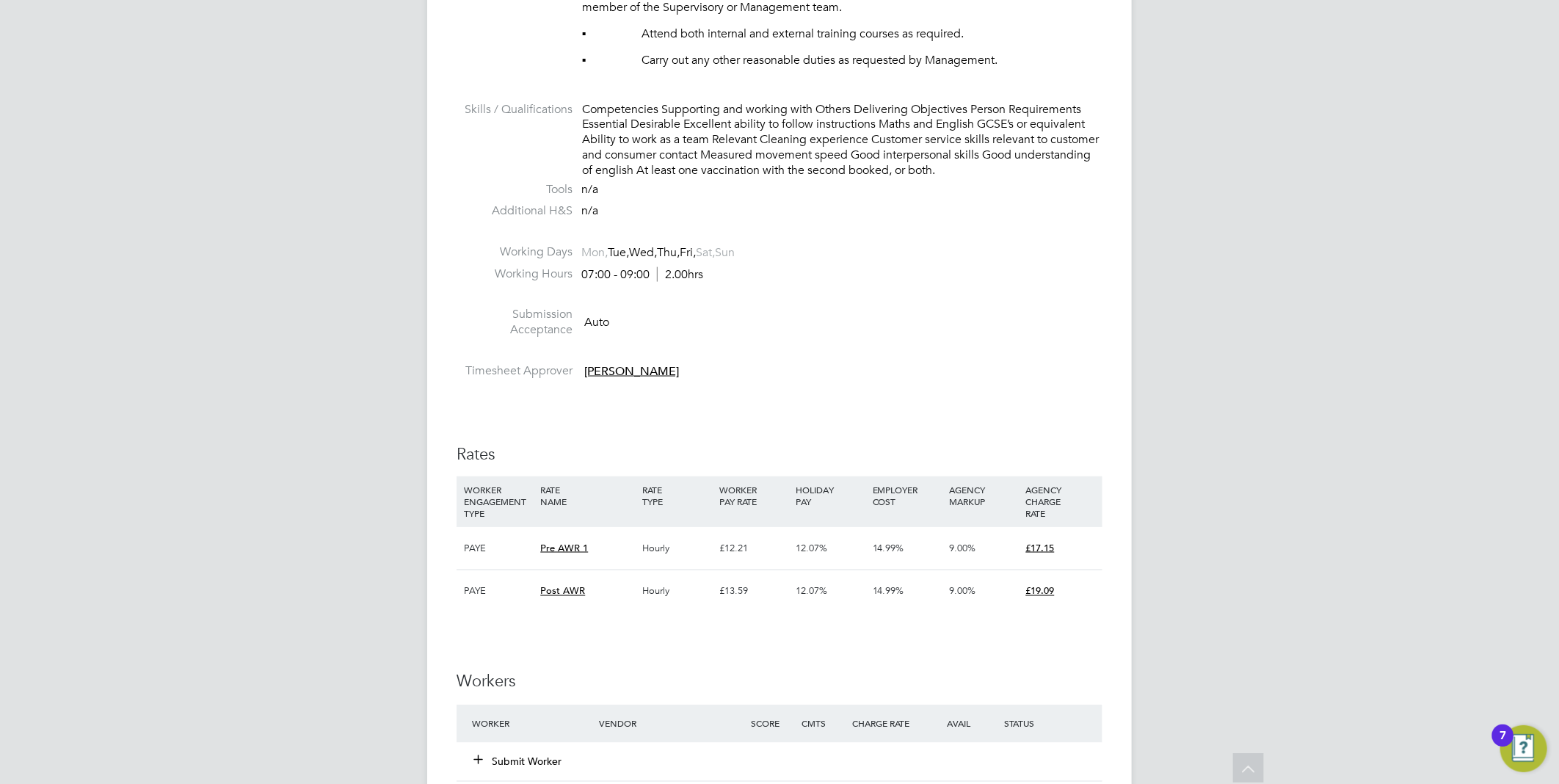
scroll to position [1385, 0]
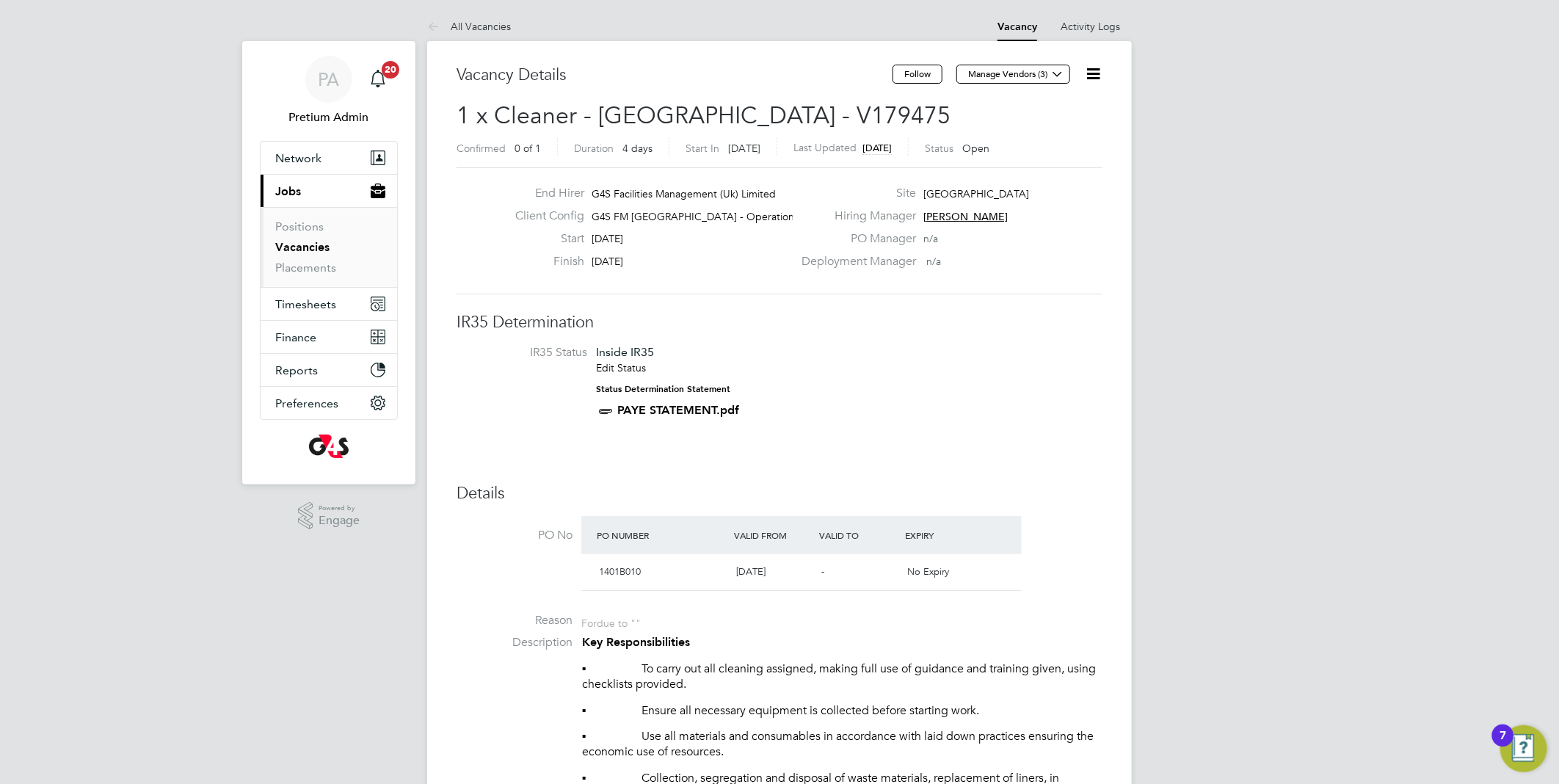
click at [320, 49] on app-nav-user-info "PA Pretium Admin Notifications 20" at bounding box center [329, 91] width 138 height 100
click at [335, 88] on span "PA" at bounding box center [328, 79] width 21 height 19
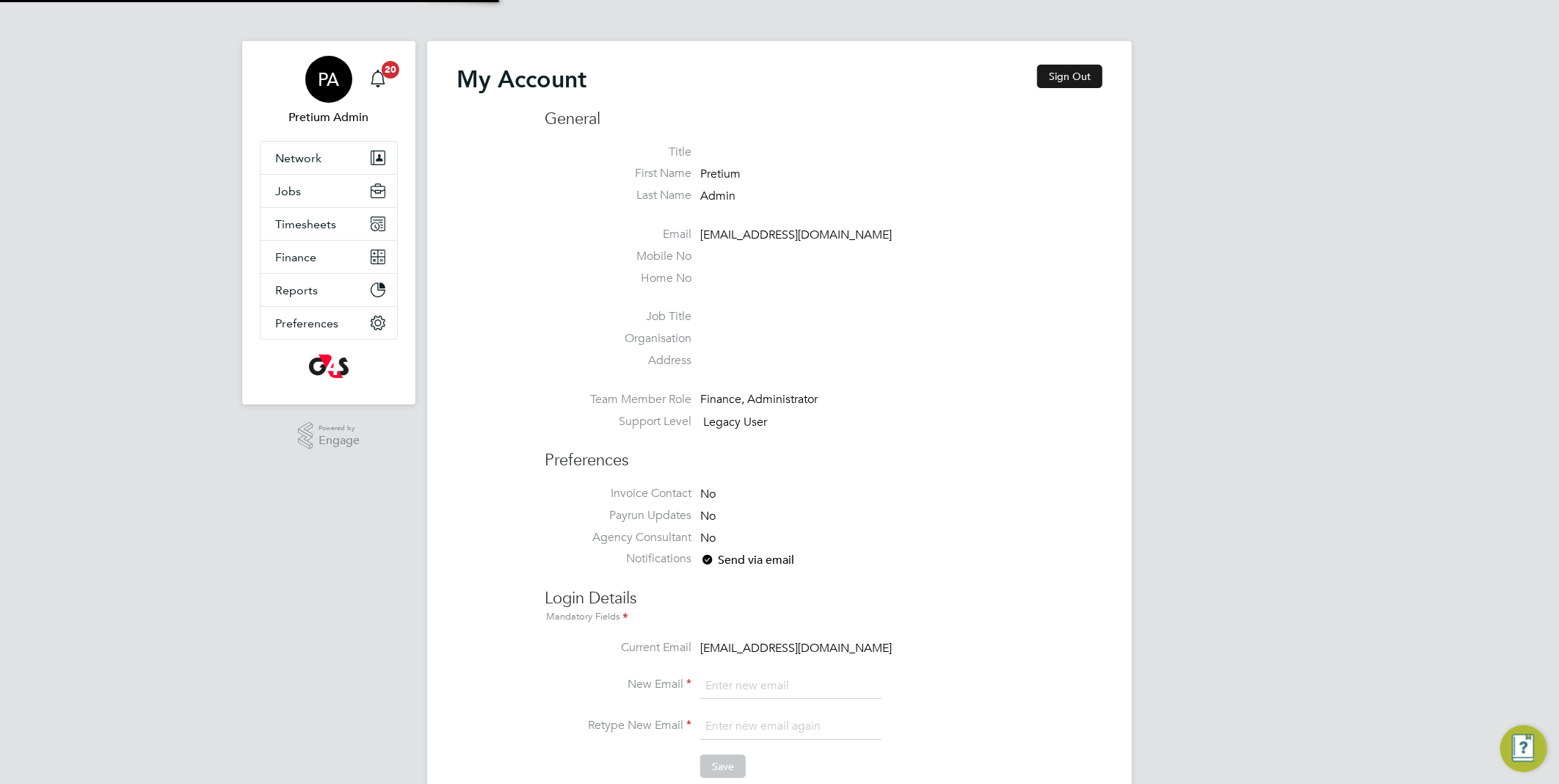
type input "account.support@pretiumresourcing.co.uk"
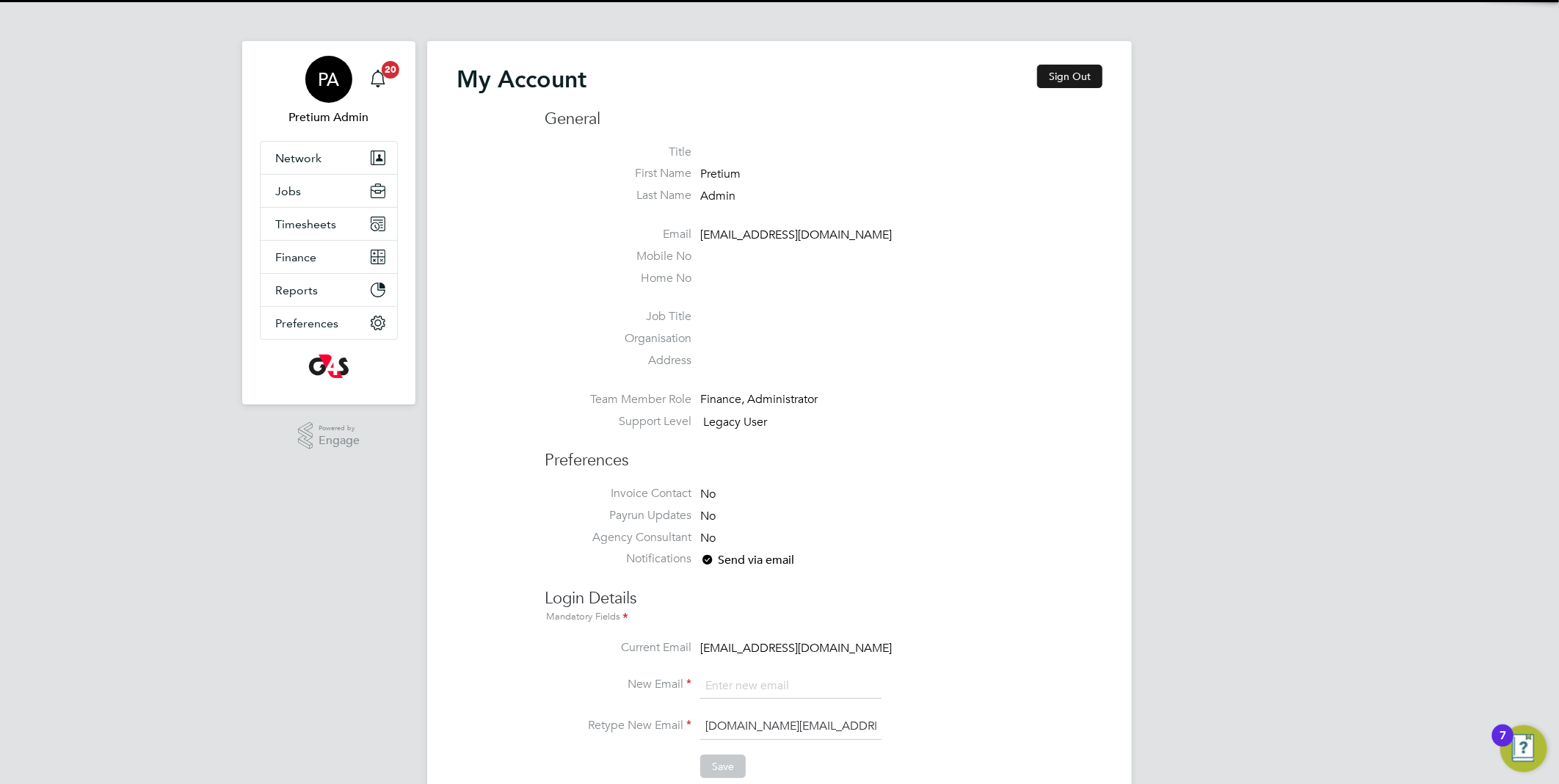
click at [1042, 66] on button "Sign Out" at bounding box center [1070, 76] width 65 height 24
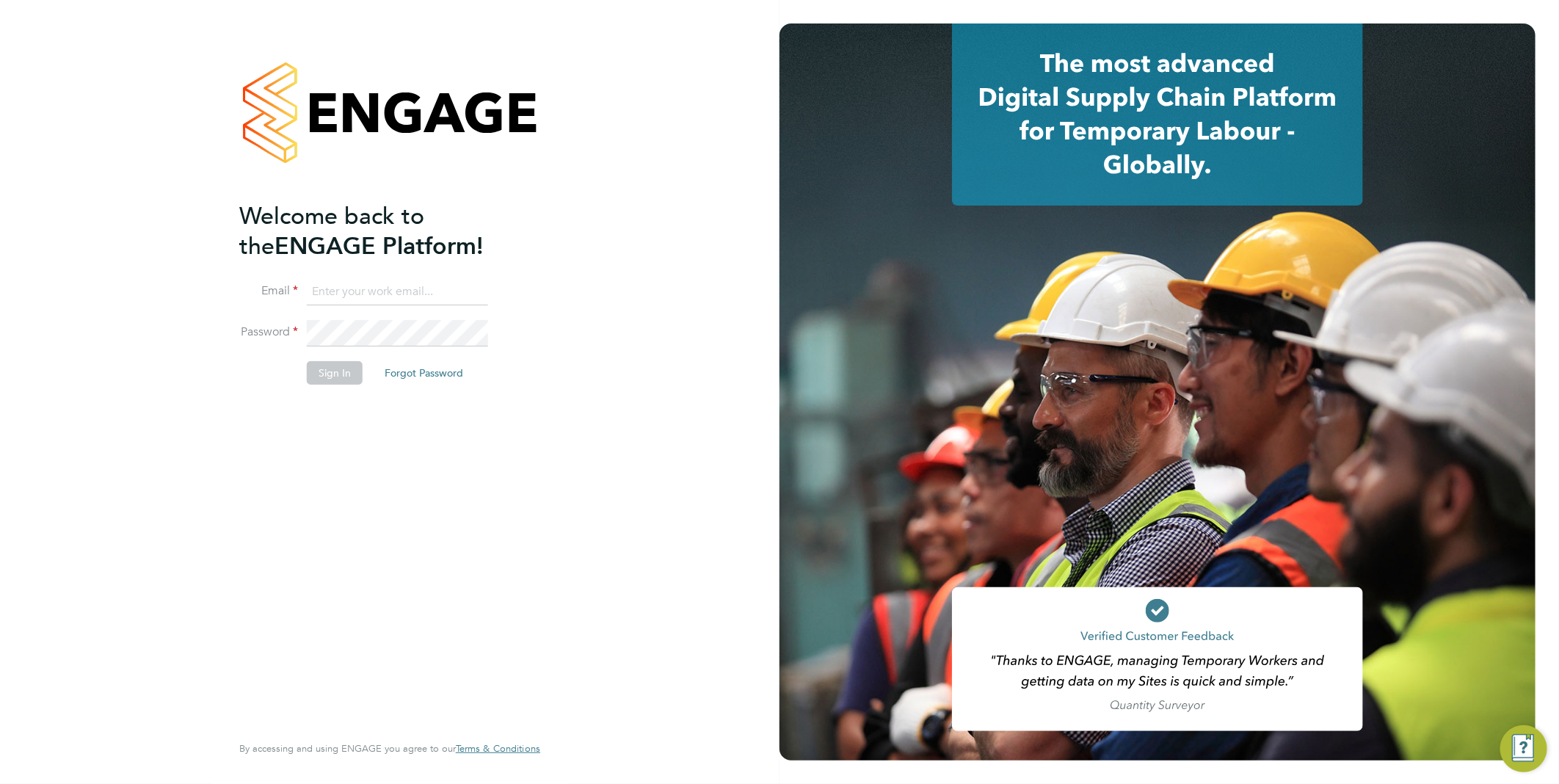
type input "account.support@pretiumresourcing.co.uk"
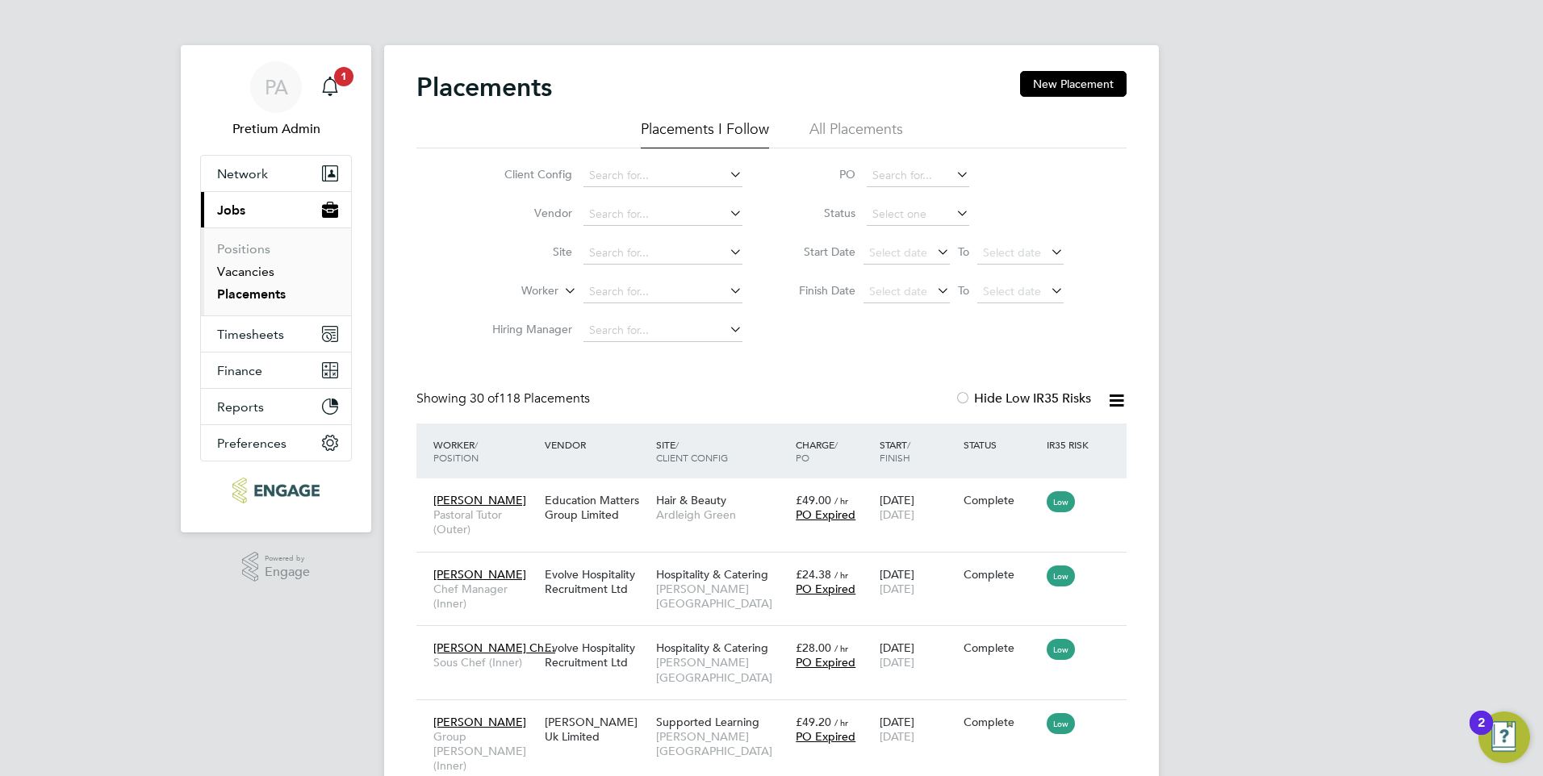
drag, startPoint x: 264, startPoint y: 273, endPoint x: 283, endPoint y: 279, distance: 20.2
click at [264, 273] on link "Vacancies" at bounding box center [245, 271] width 57 height 15
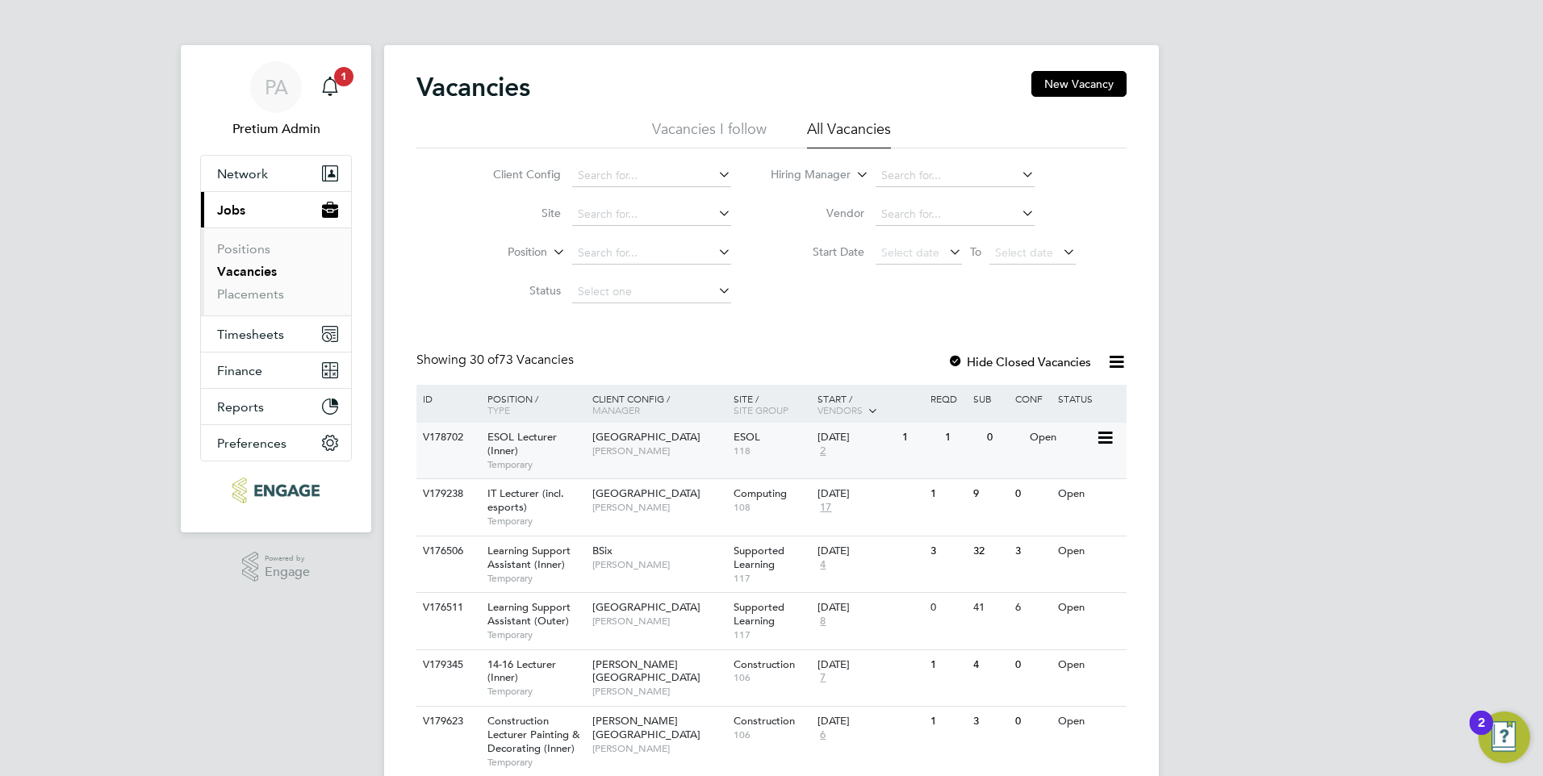
click at [695, 463] on div "[GEOGRAPHIC_DATA] [PERSON_NAME]" at bounding box center [658, 444] width 141 height 42
click at [252, 297] on link "Placements" at bounding box center [250, 293] width 67 height 15
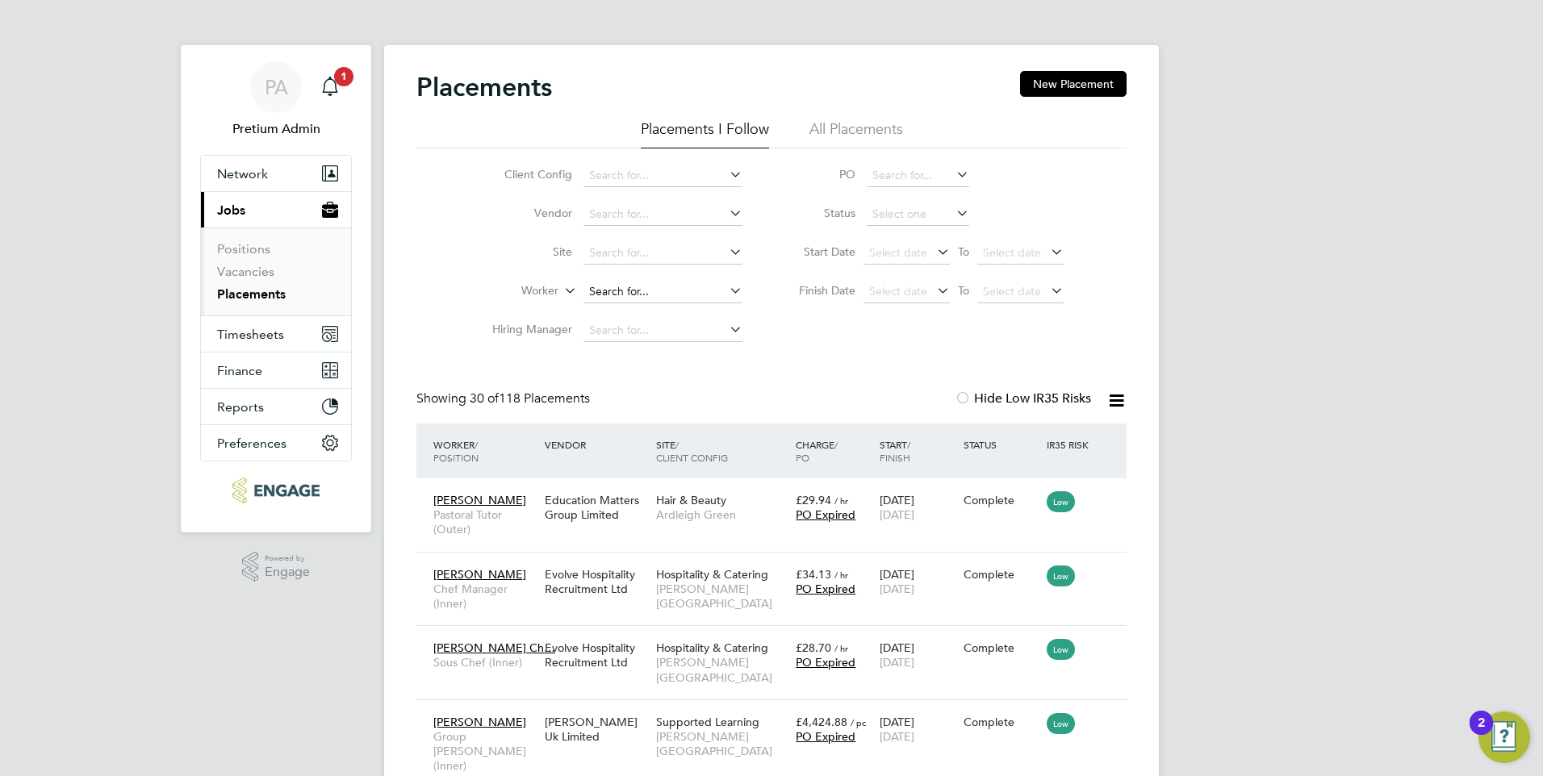
scroll to position [47, 140]
click at [622, 293] on input at bounding box center [662, 292] width 159 height 23
click at [628, 290] on input at bounding box center [662, 292] width 159 height 23
drag, startPoint x: 845, startPoint y: 369, endPoint x: 834, endPoint y: 361, distance: 13.2
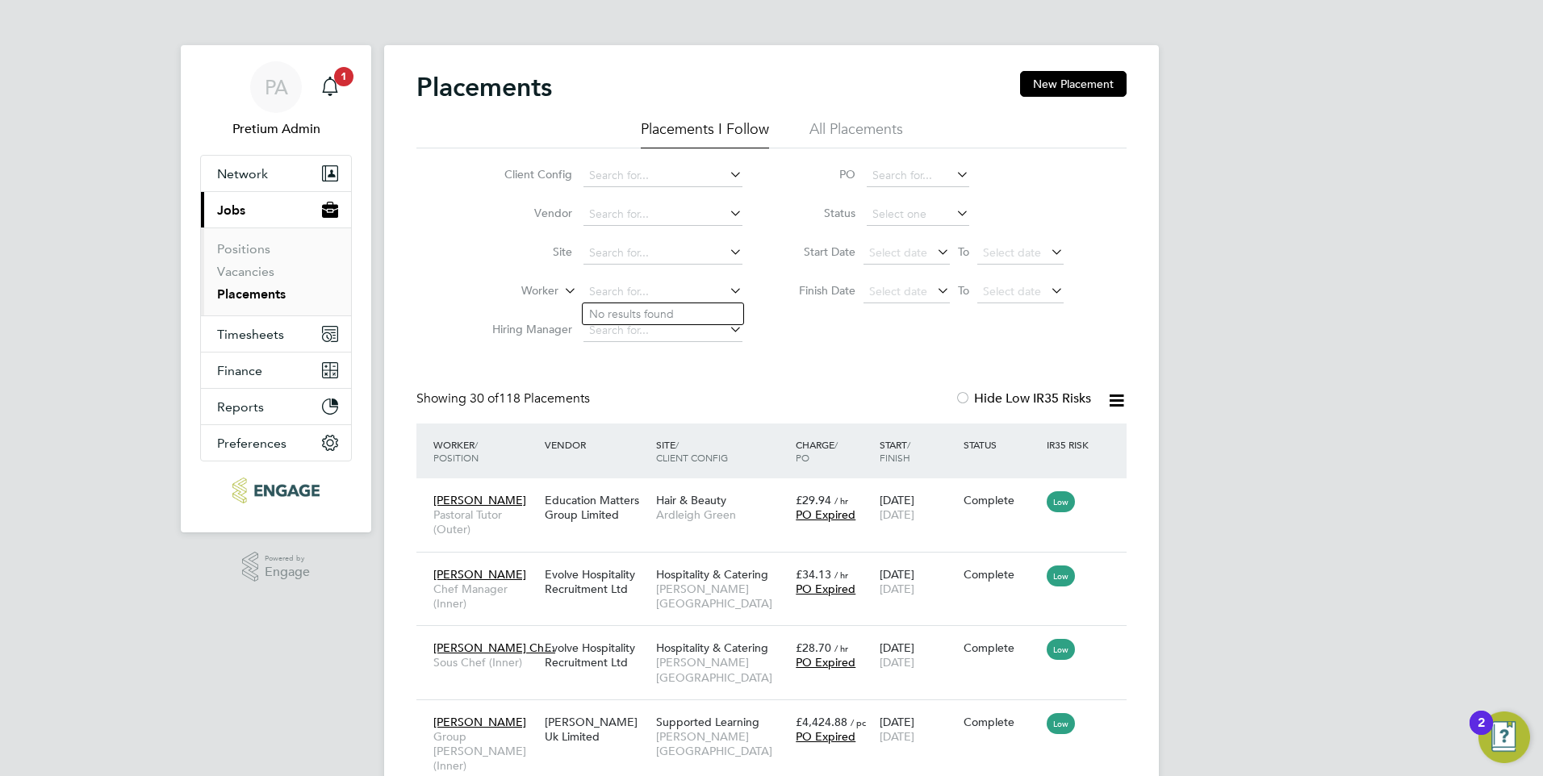
click at [834, 130] on li "All Placements" at bounding box center [856, 133] width 94 height 29
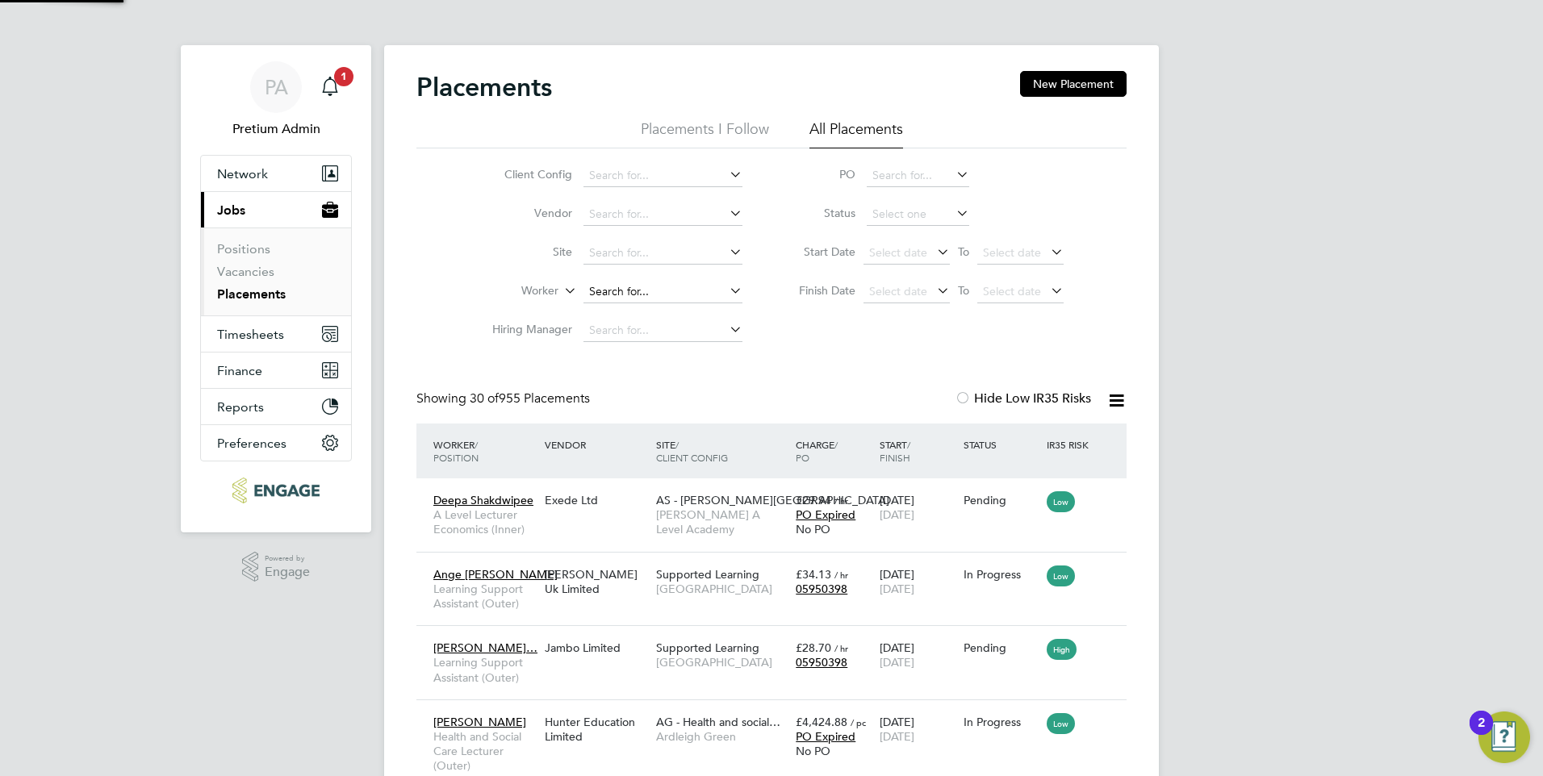
click at [645, 294] on input at bounding box center [662, 292] width 159 height 23
type input "s"
type input "ralphina"
click at [749, 392] on div "Showing 30 of 955 Placements Hide Low IR35 Risks" at bounding box center [771, 406] width 710 height 33
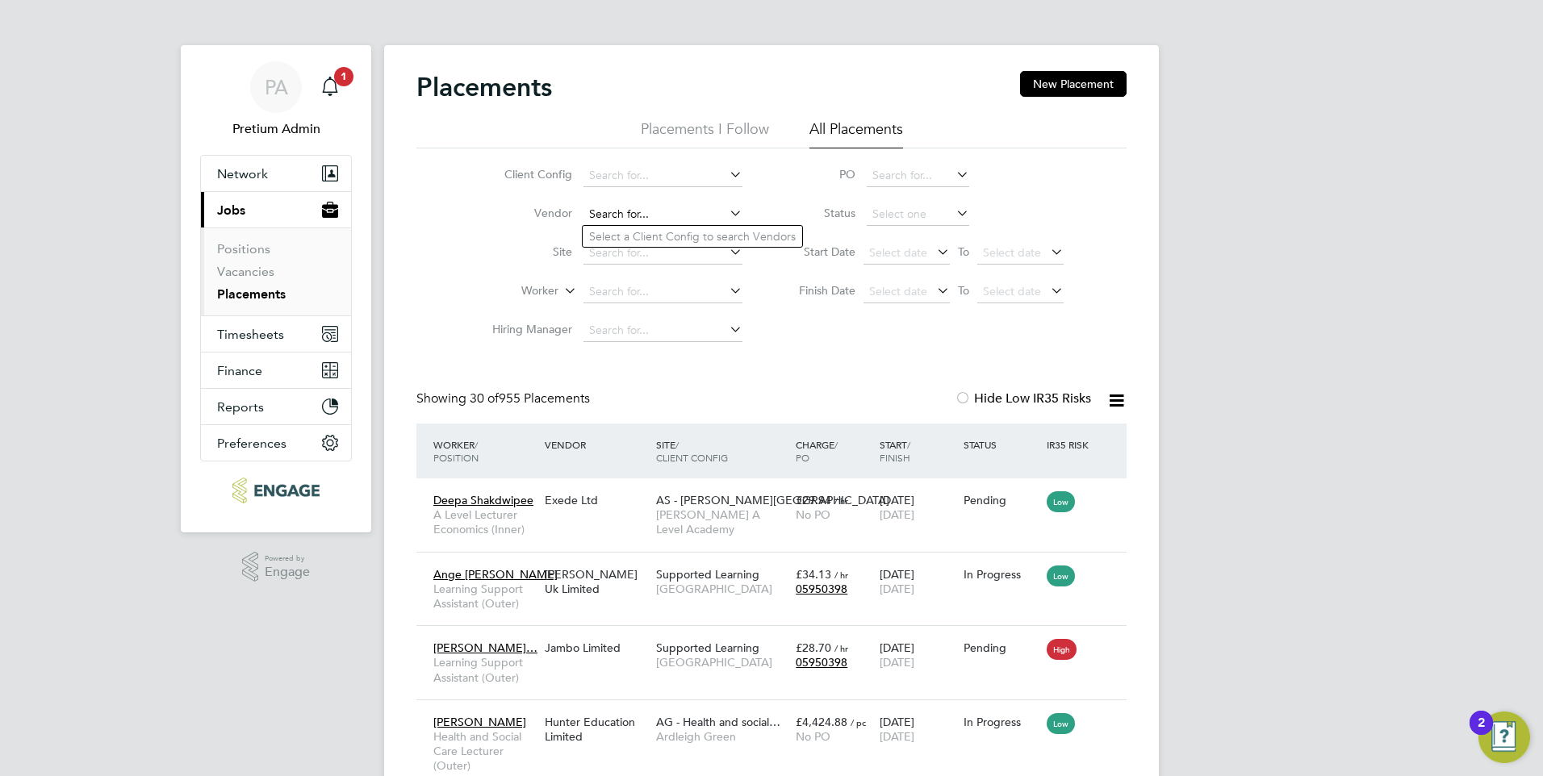
click at [656, 213] on input at bounding box center [662, 214] width 159 height 23
click at [495, 291] on label "Worker" at bounding box center [512, 291] width 93 height 16
click at [636, 519] on div "Deepa Shakdwipee A Level Lecturer Economics (Inner) Exede Ltd AS - Attlee Acade…" at bounding box center [771, 514] width 710 height 73
click at [628, 516] on div "Exede Ltd" at bounding box center [596, 500] width 111 height 31
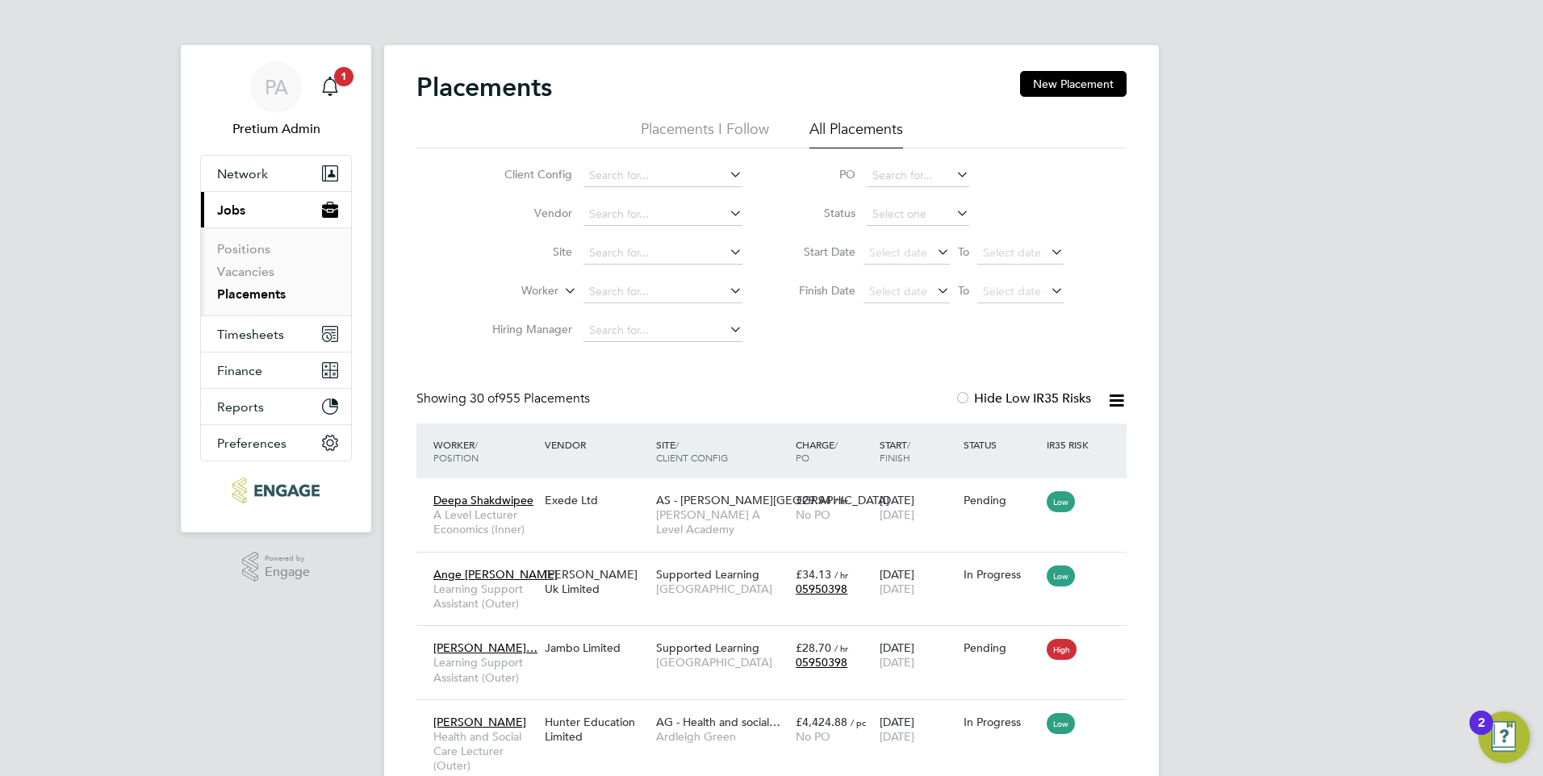
click at [745, 349] on li "Hiring Manager" at bounding box center [610, 330] width 303 height 39
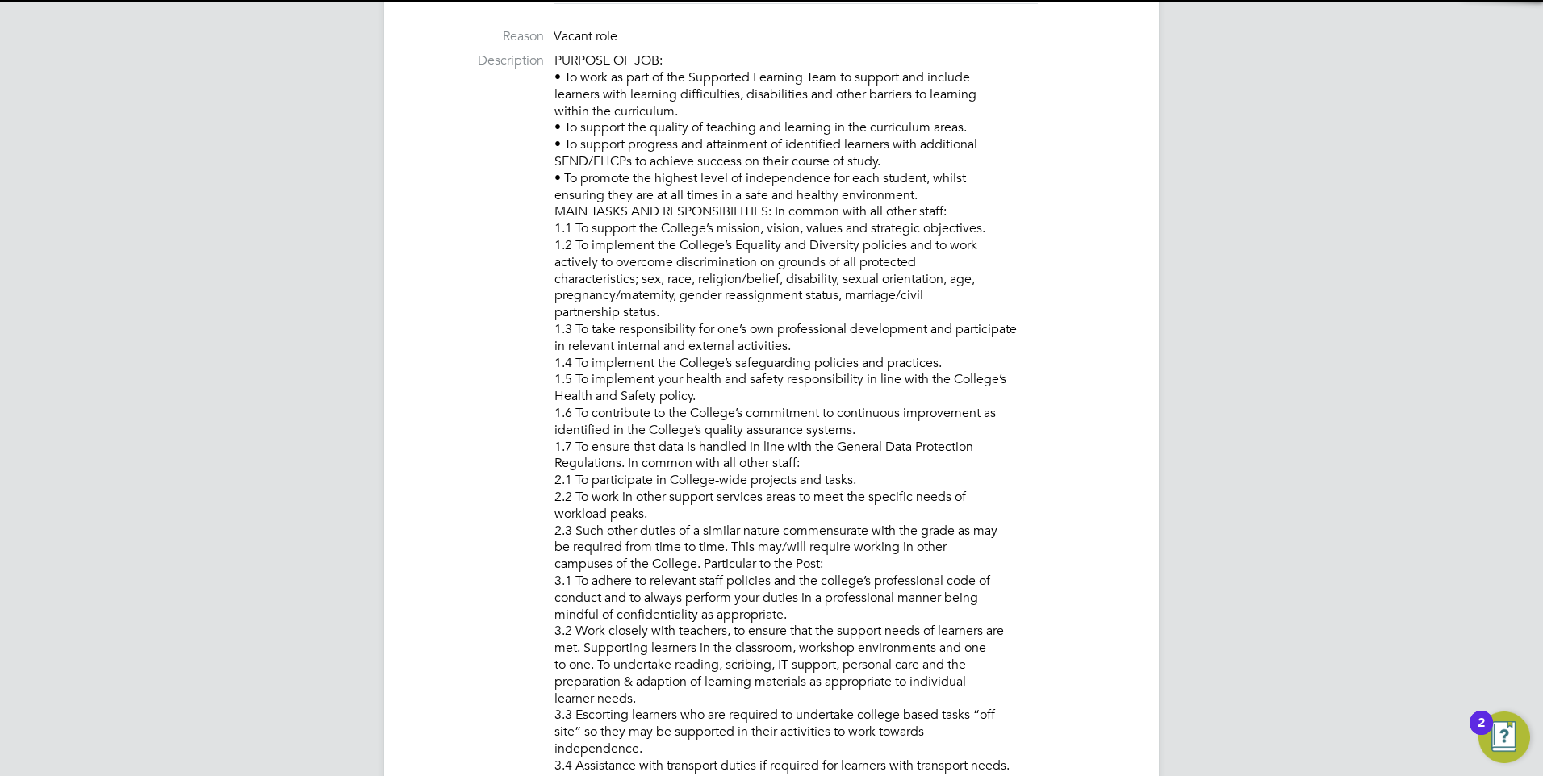
scroll to position [8, 8]
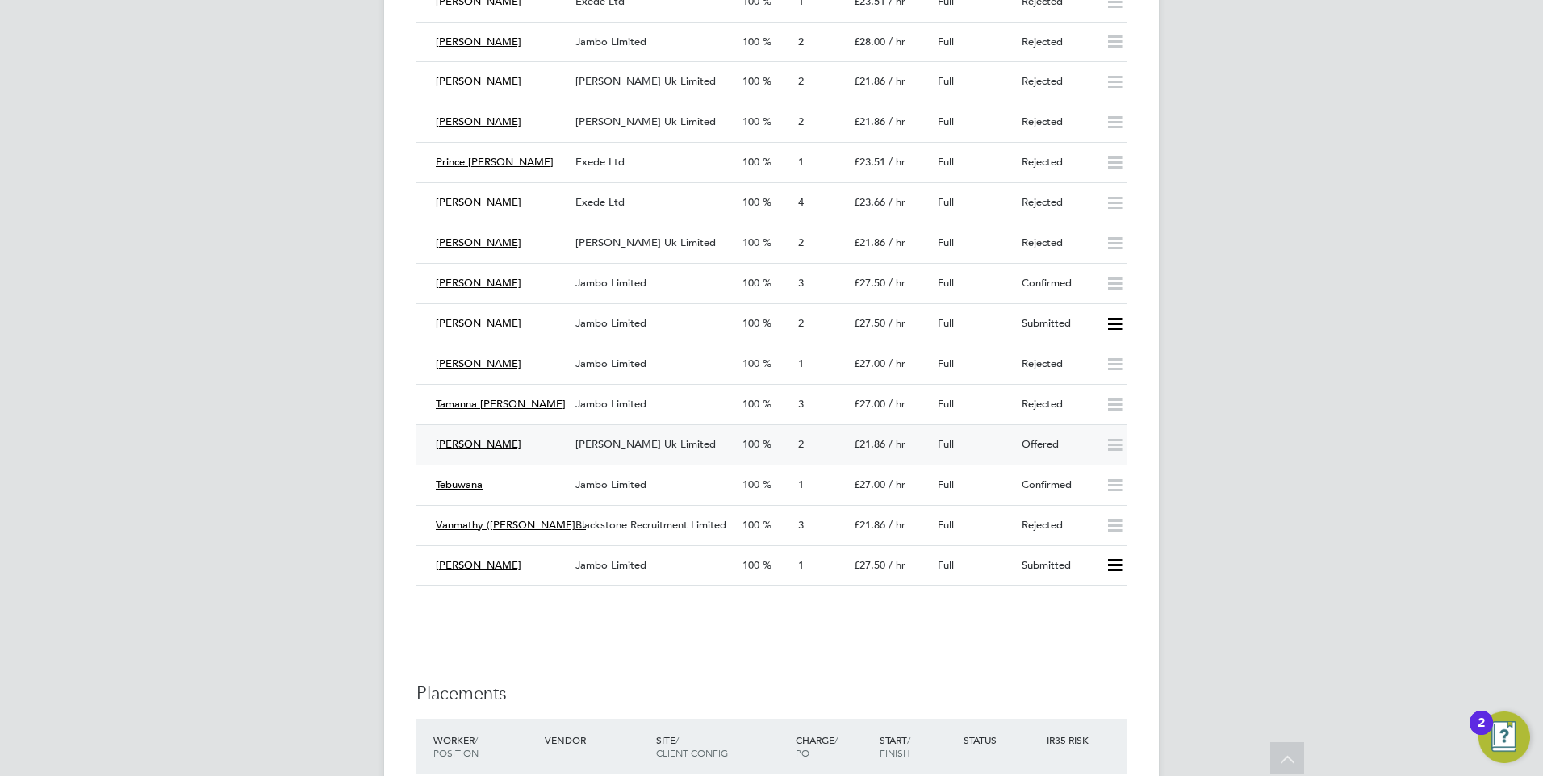
click at [729, 450] on div "Morgan Hunt Uk Limited" at bounding box center [652, 445] width 167 height 27
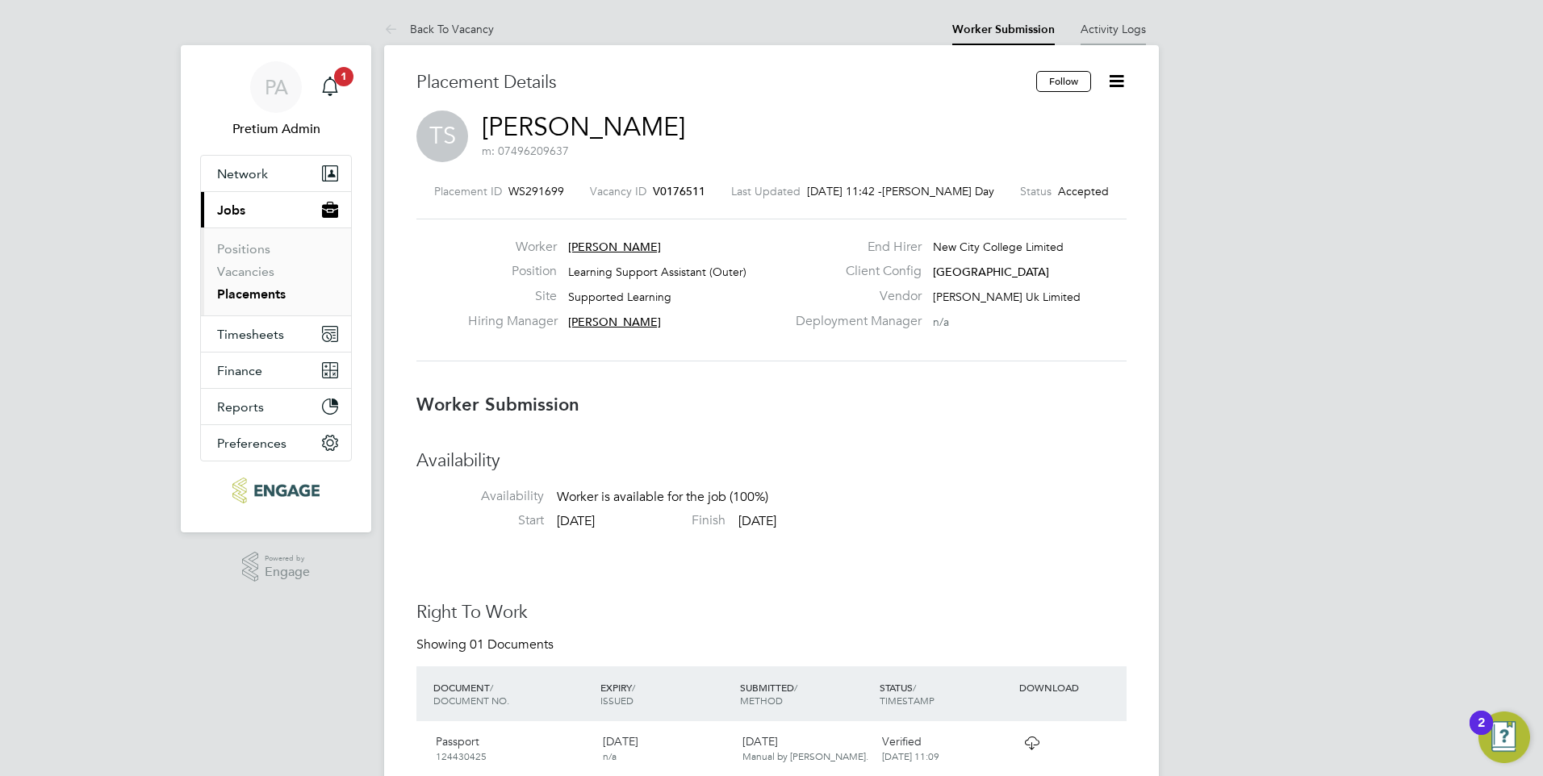
click at [1105, 36] on li "Activity Logs" at bounding box center [1112, 29] width 65 height 32
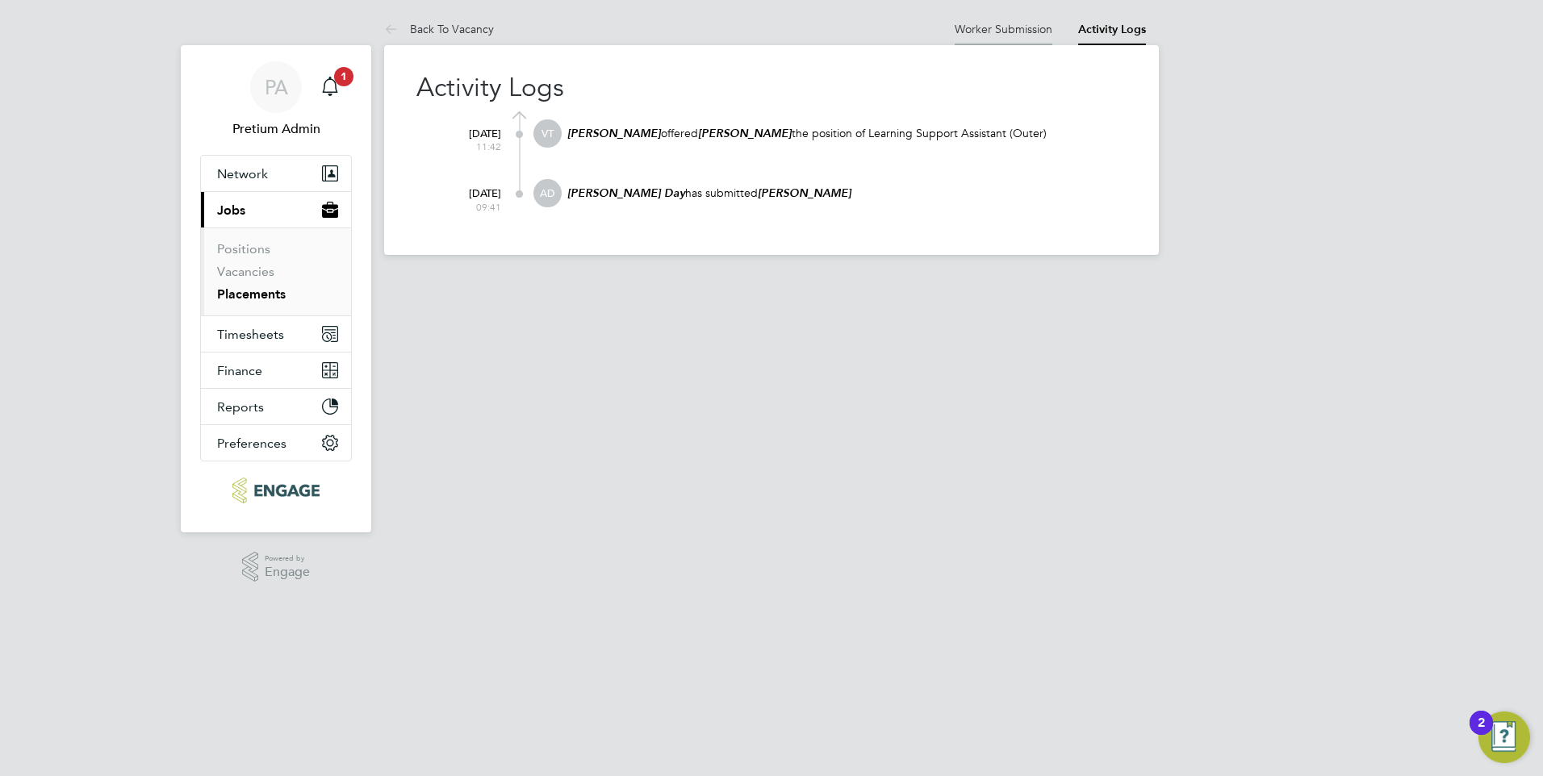
click at [1022, 29] on link "Worker Submission" at bounding box center [1003, 29] width 98 height 15
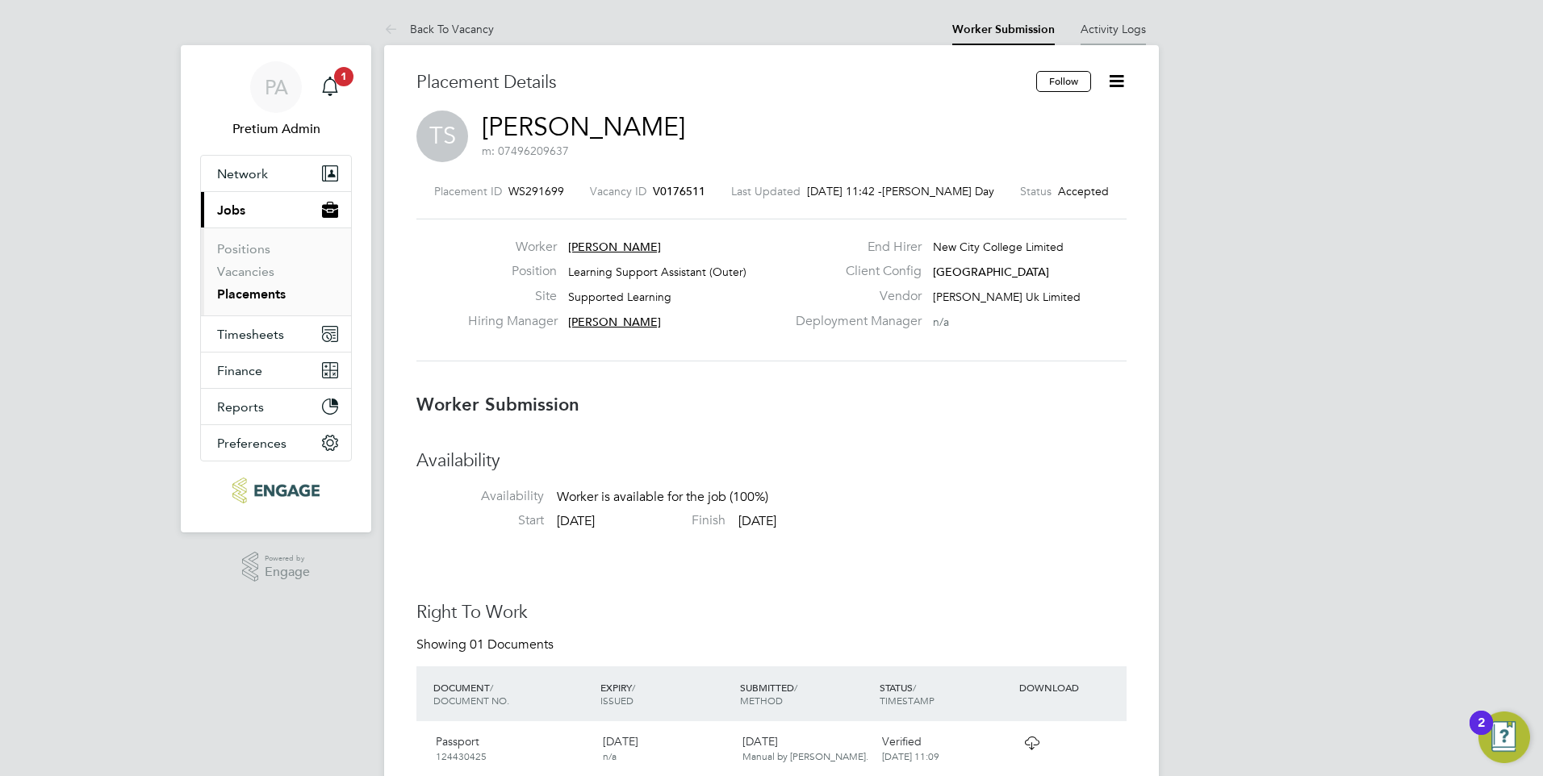
click at [1106, 43] on li "Activity Logs" at bounding box center [1112, 29] width 65 height 32
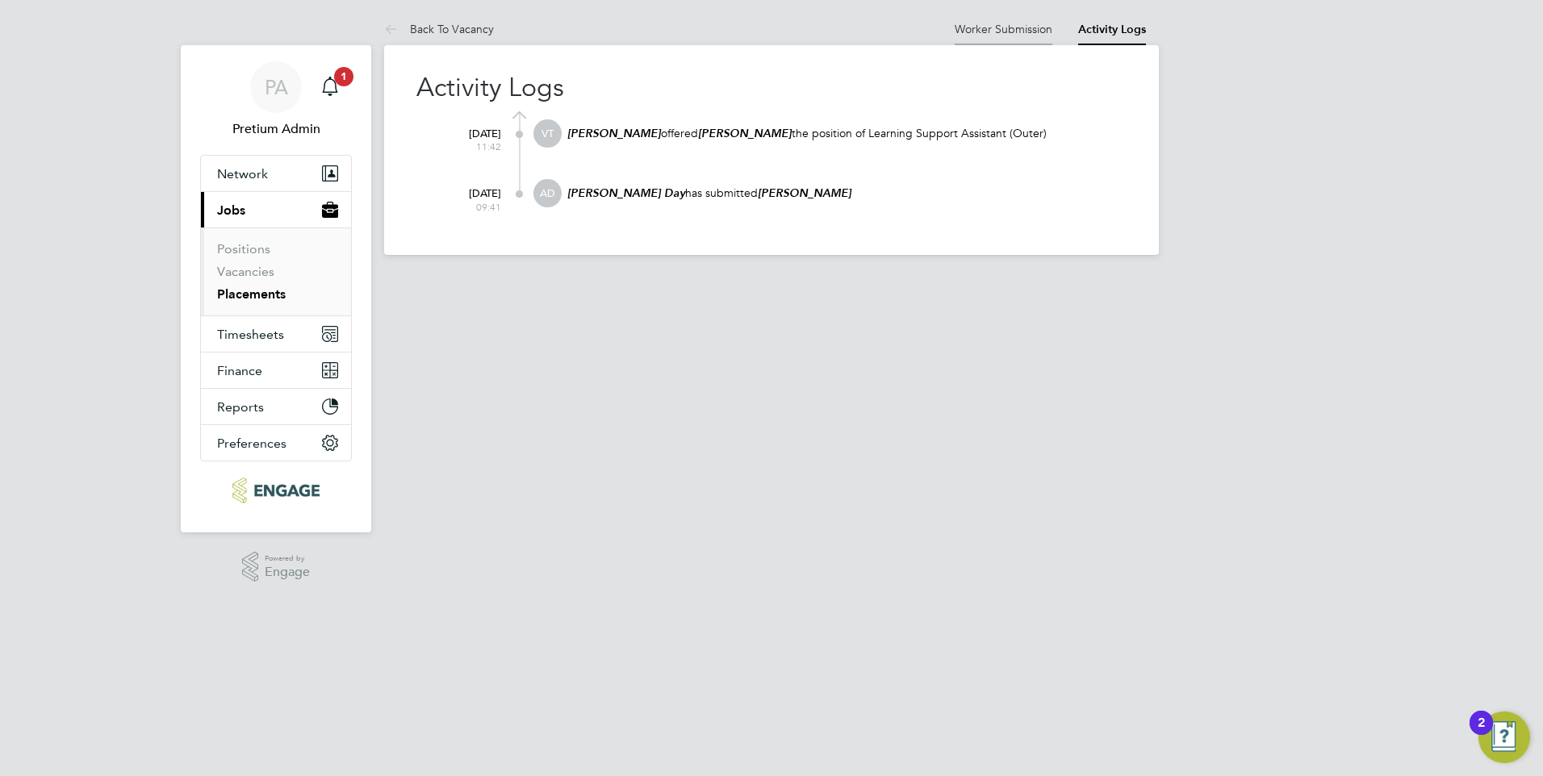
click at [1034, 32] on link "Worker Submission" at bounding box center [1003, 29] width 98 height 15
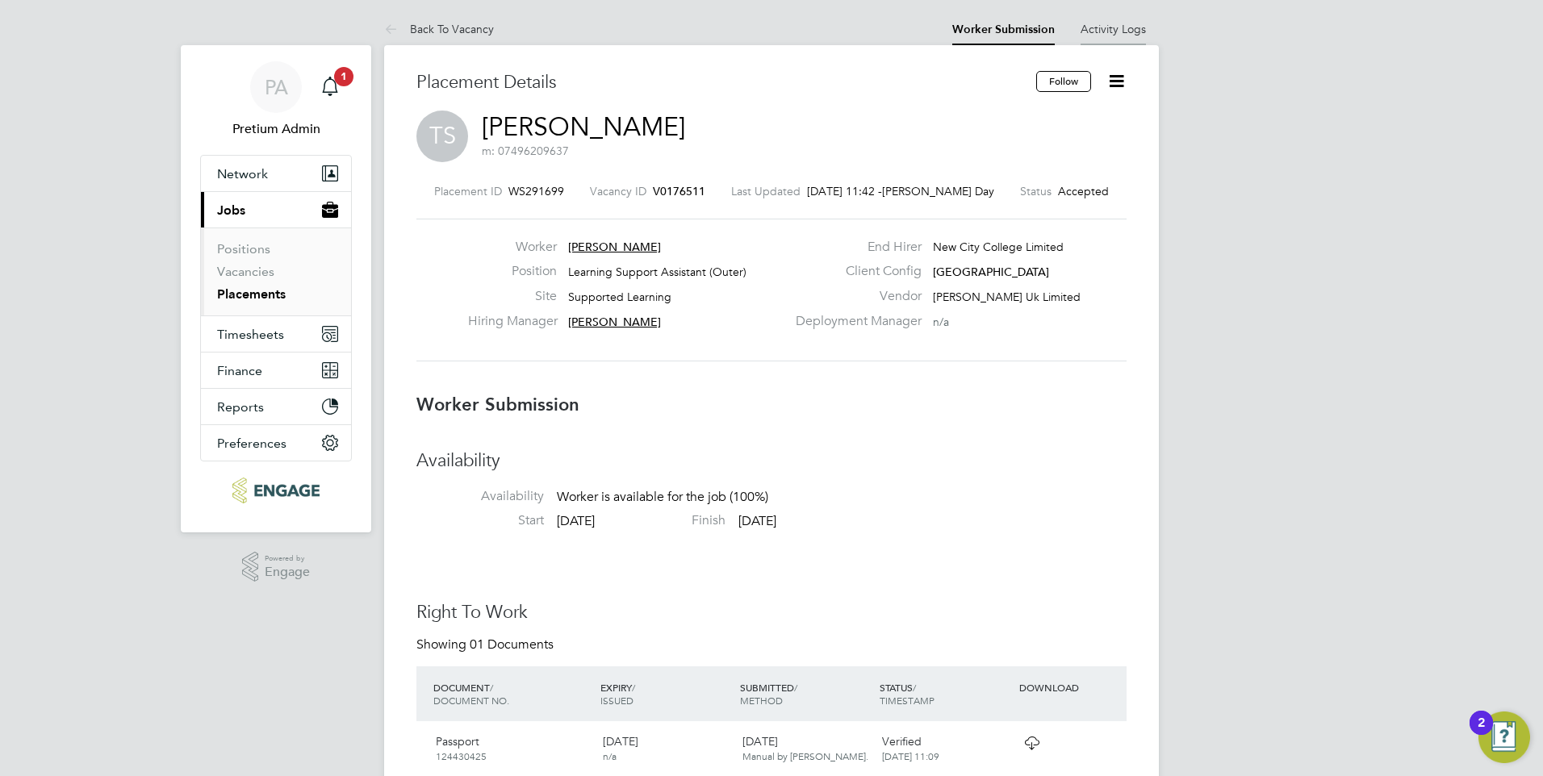
click at [1109, 32] on link "Activity Logs" at bounding box center [1112, 29] width 65 height 15
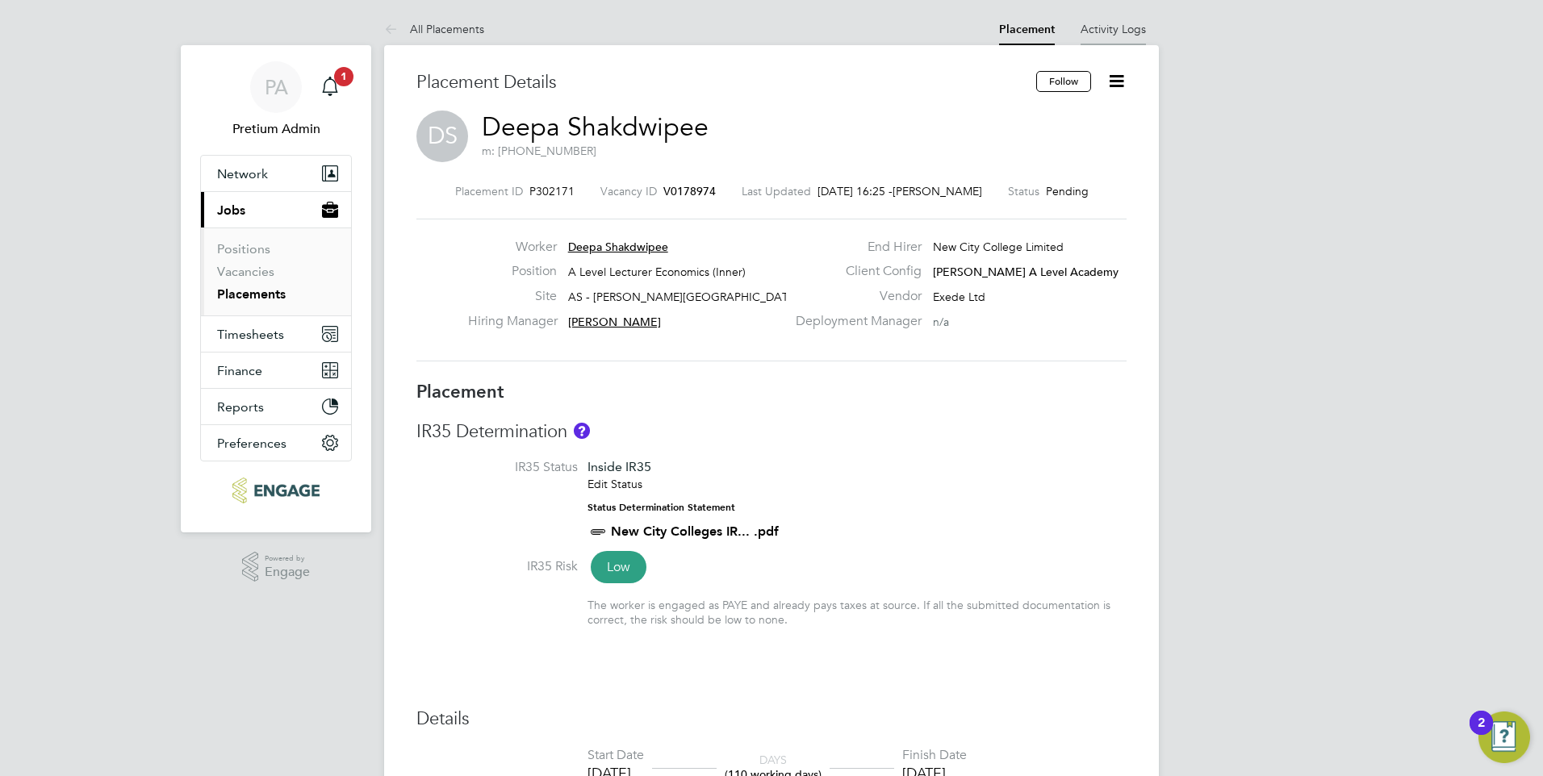
click at [1099, 29] on link "Activity Logs" at bounding box center [1112, 29] width 65 height 15
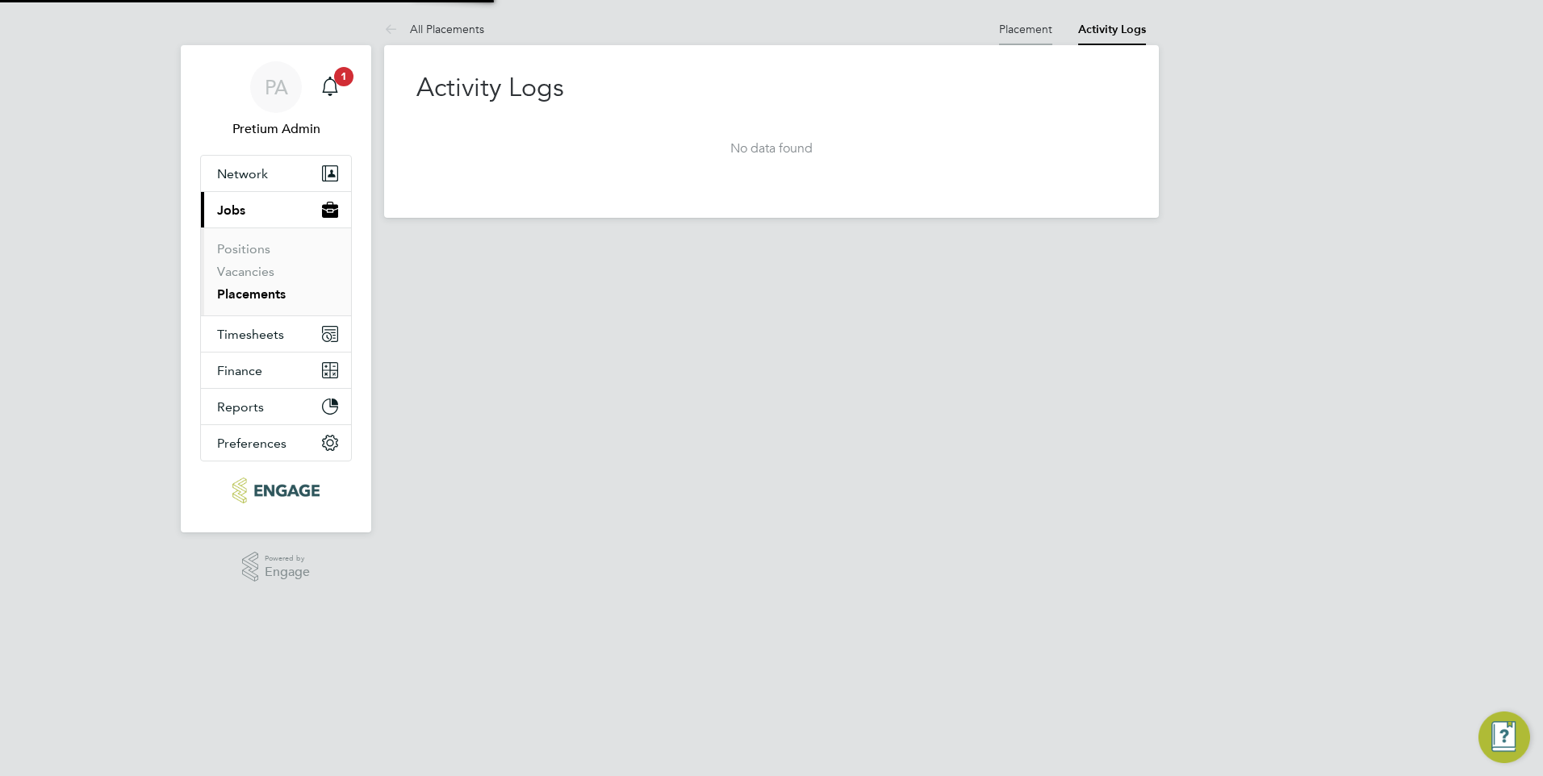
click at [1025, 30] on link "Placement" at bounding box center [1025, 29] width 53 height 15
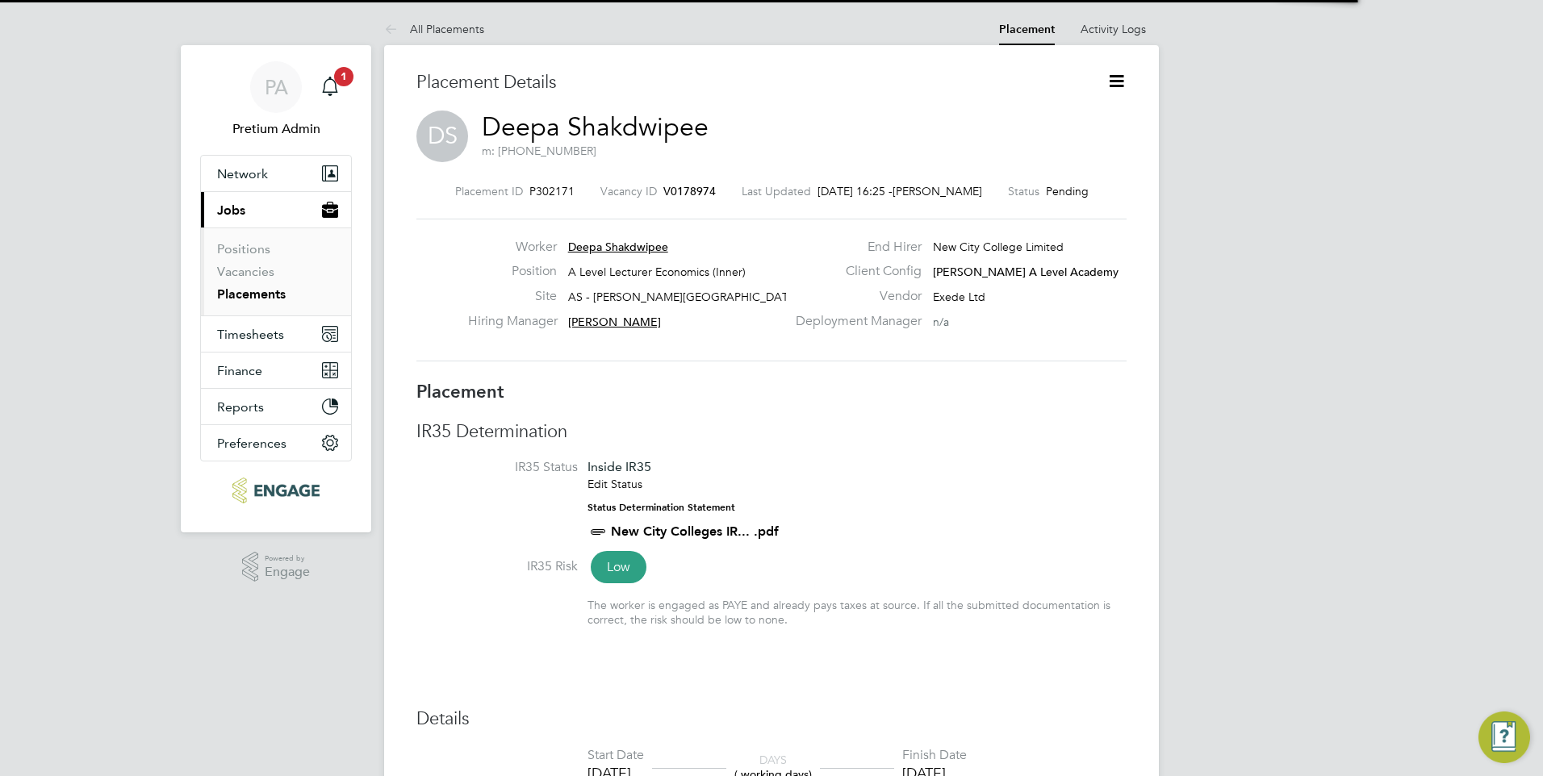
scroll to position [8, 8]
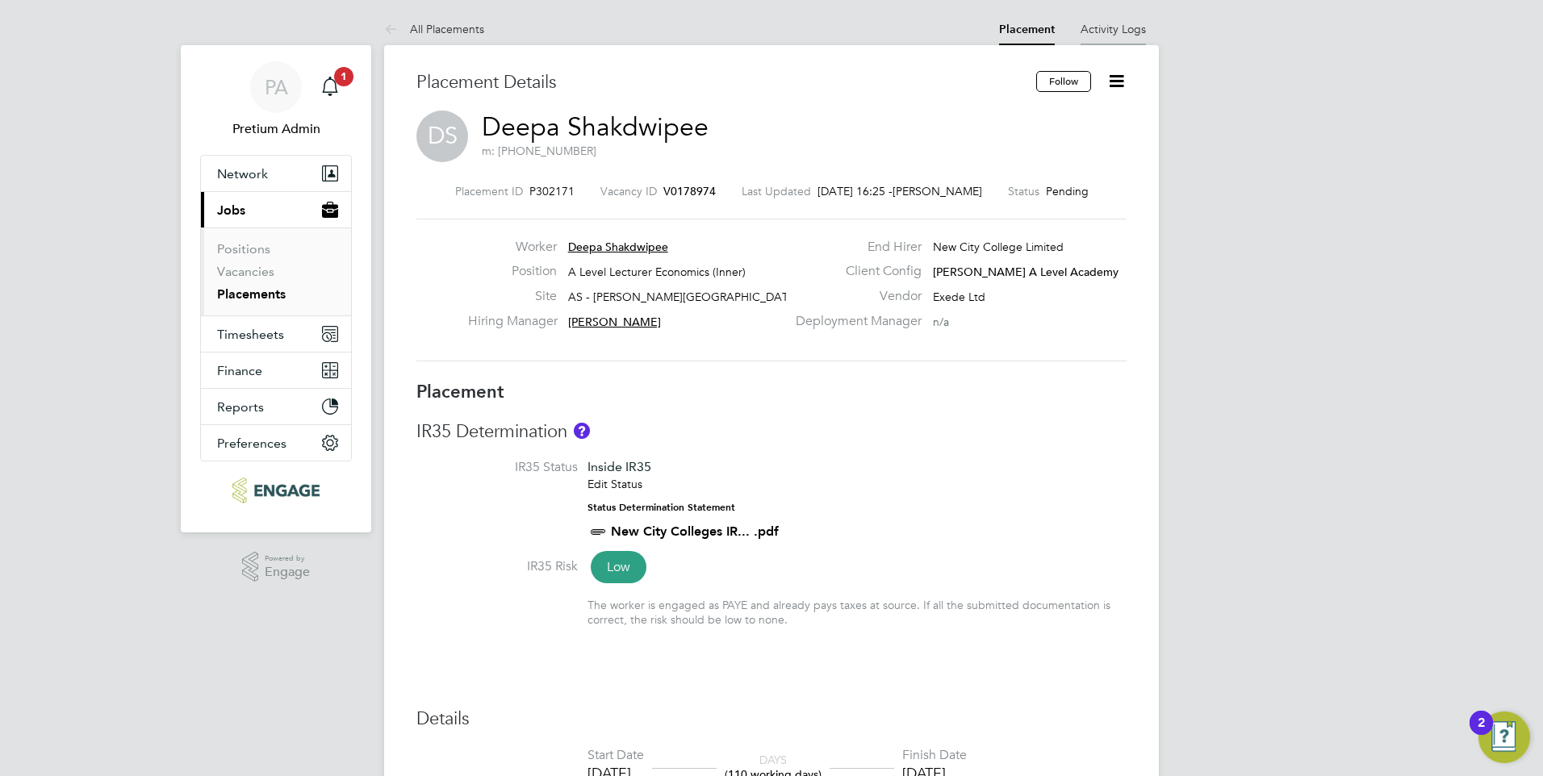
click at [1109, 40] on li "Activity Logs" at bounding box center [1112, 29] width 65 height 32
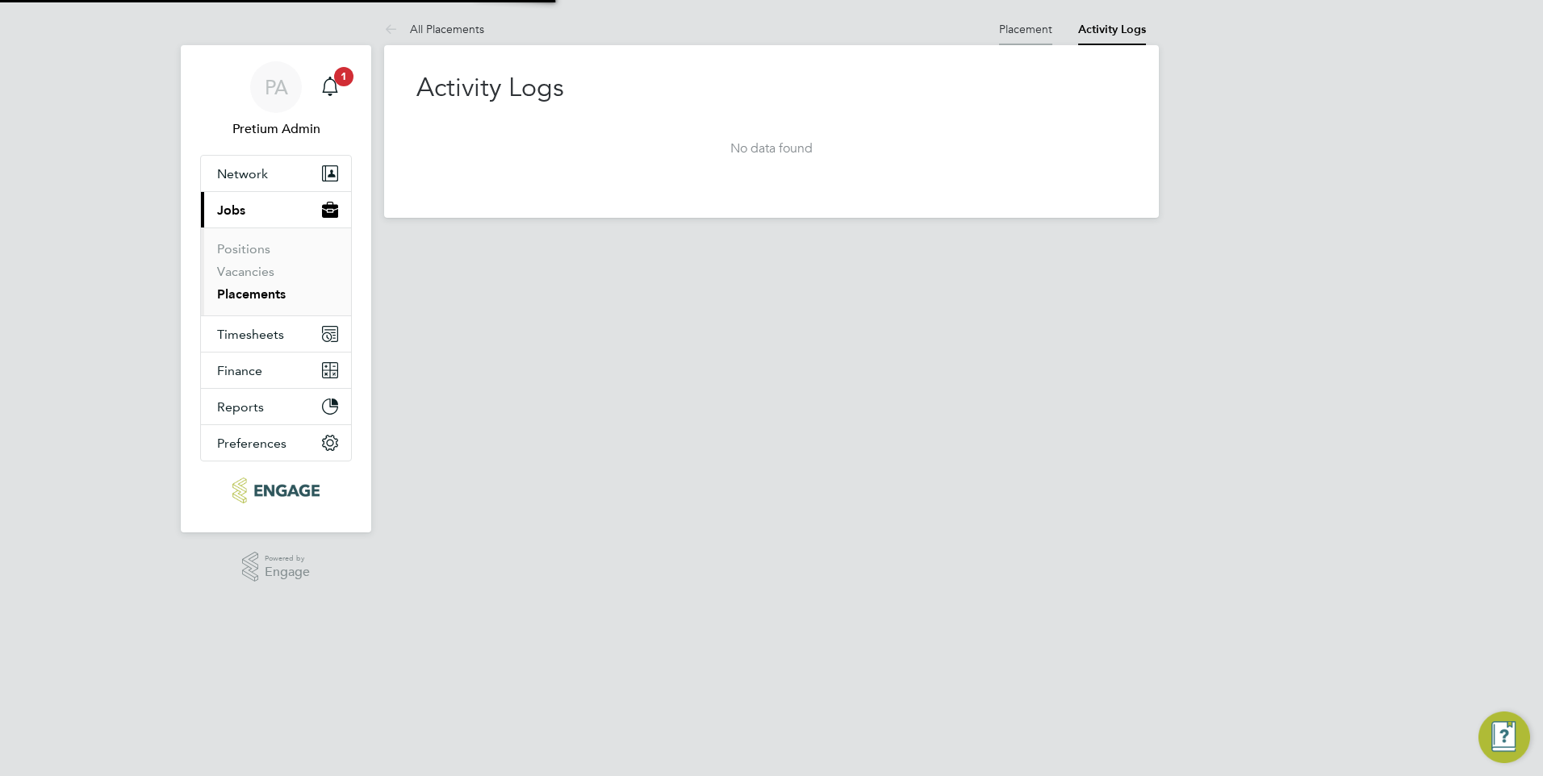
click at [1025, 27] on link "Placement" at bounding box center [1025, 29] width 53 height 15
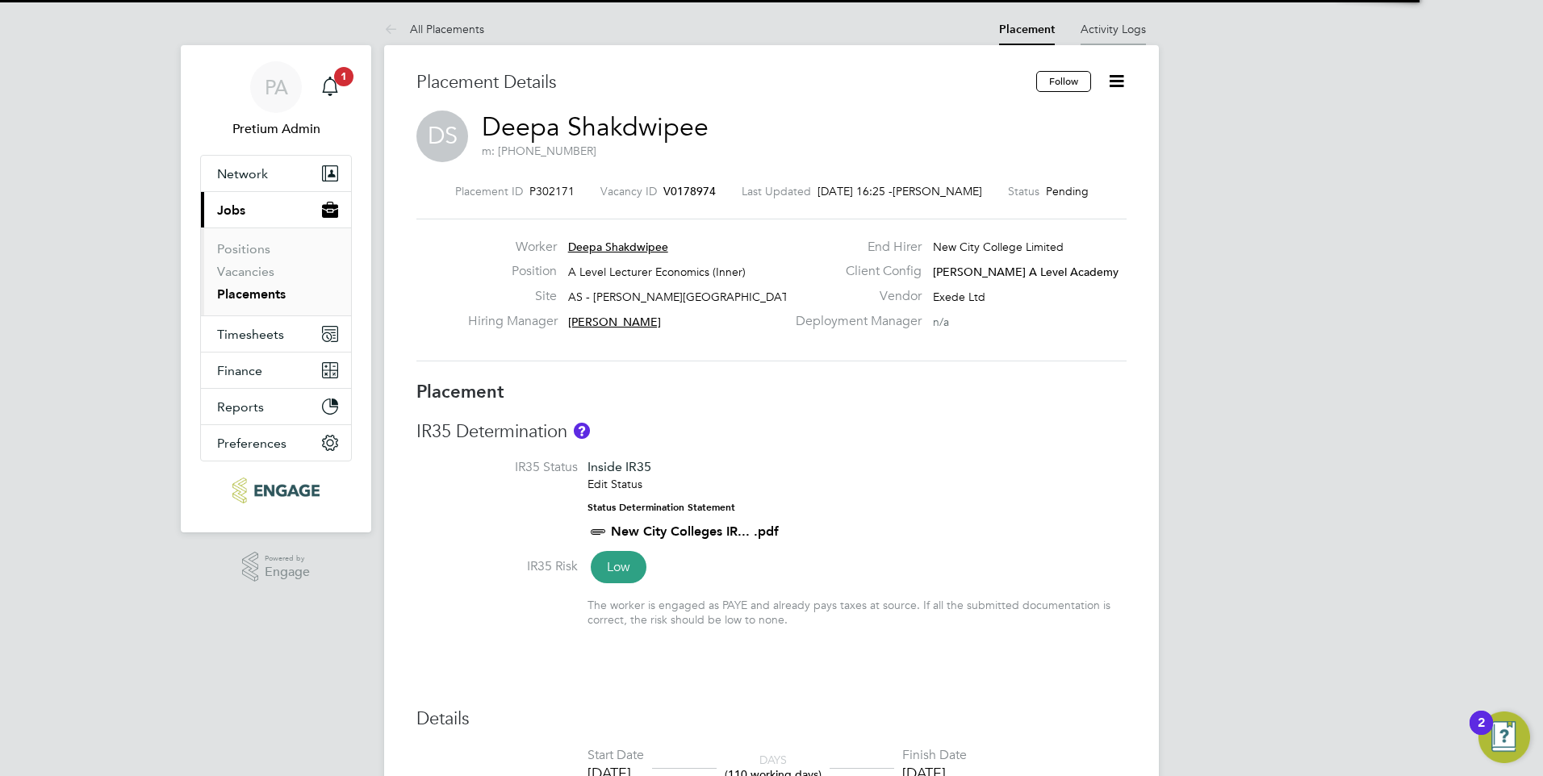
click at [1120, 35] on link "Activity Logs" at bounding box center [1112, 29] width 65 height 15
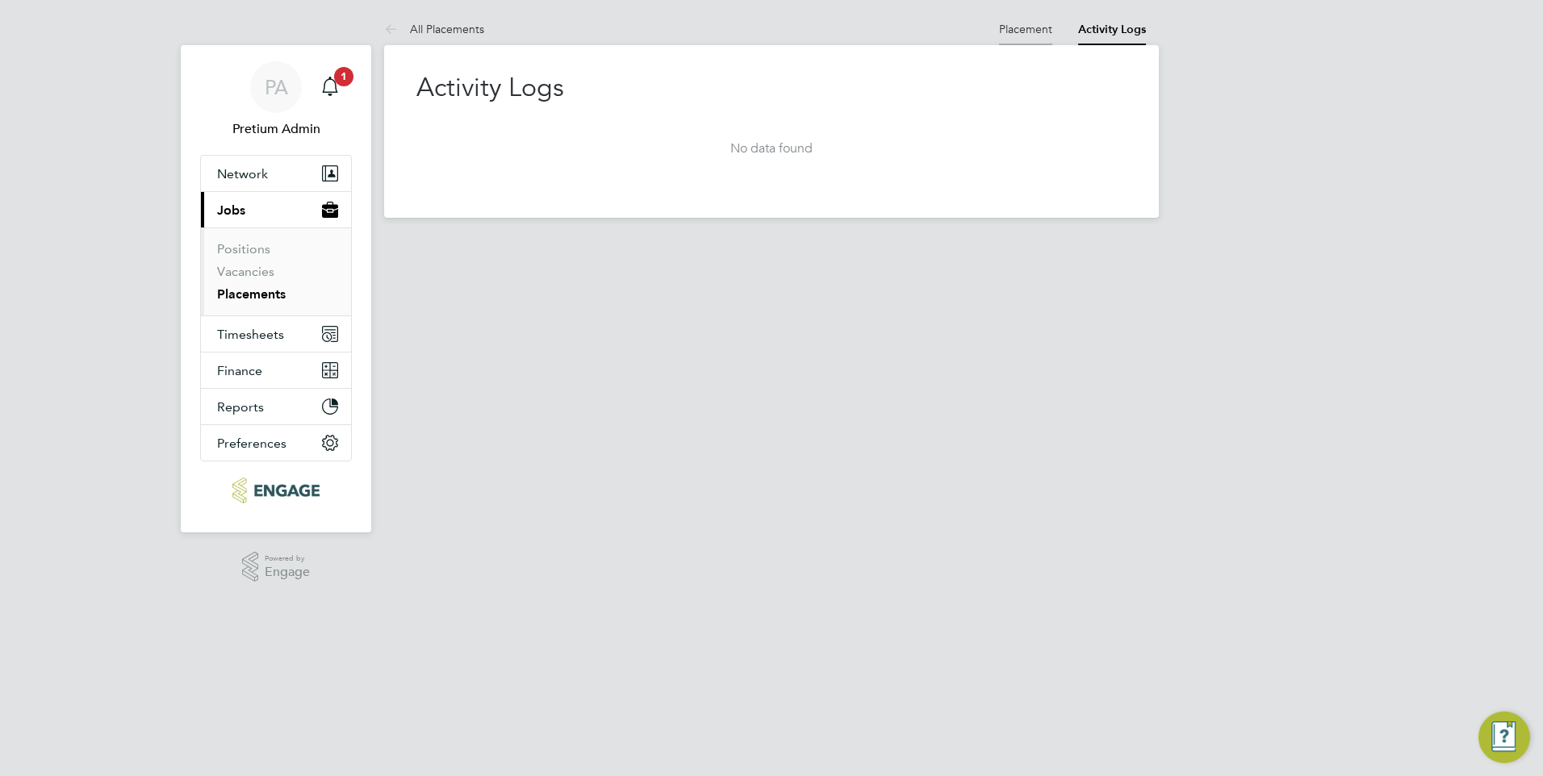
click at [1020, 35] on li "Placement" at bounding box center [1025, 29] width 53 height 32
